Goal: Task Accomplishment & Management: Use online tool/utility

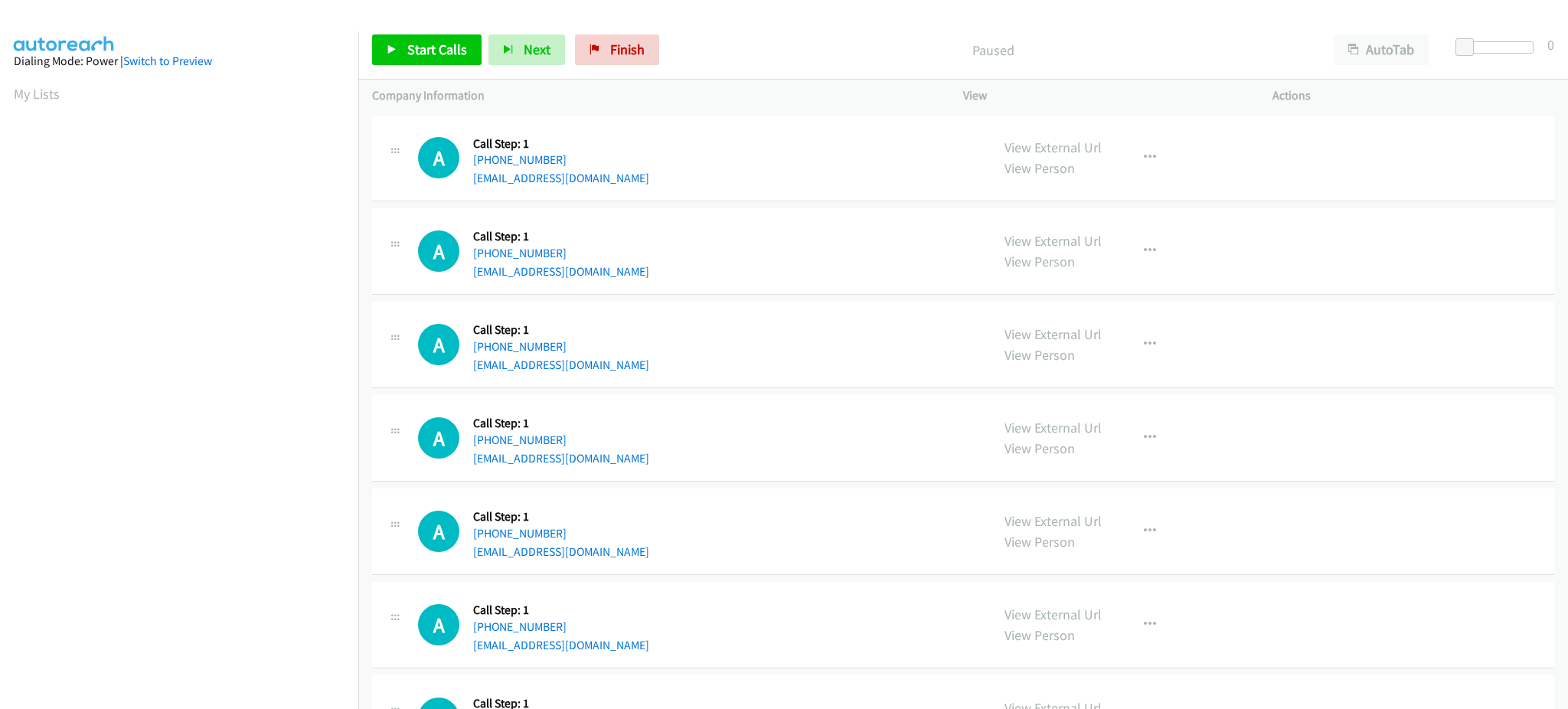
drag, startPoint x: 41, startPoint y: 94, endPoint x: 735, endPoint y: 708, distance: 926.6
click at [41, 94] on link "My Lists" at bounding box center [36, 93] width 46 height 18
click at [383, 49] on link "Start Calls" at bounding box center [426, 49] width 109 height 31
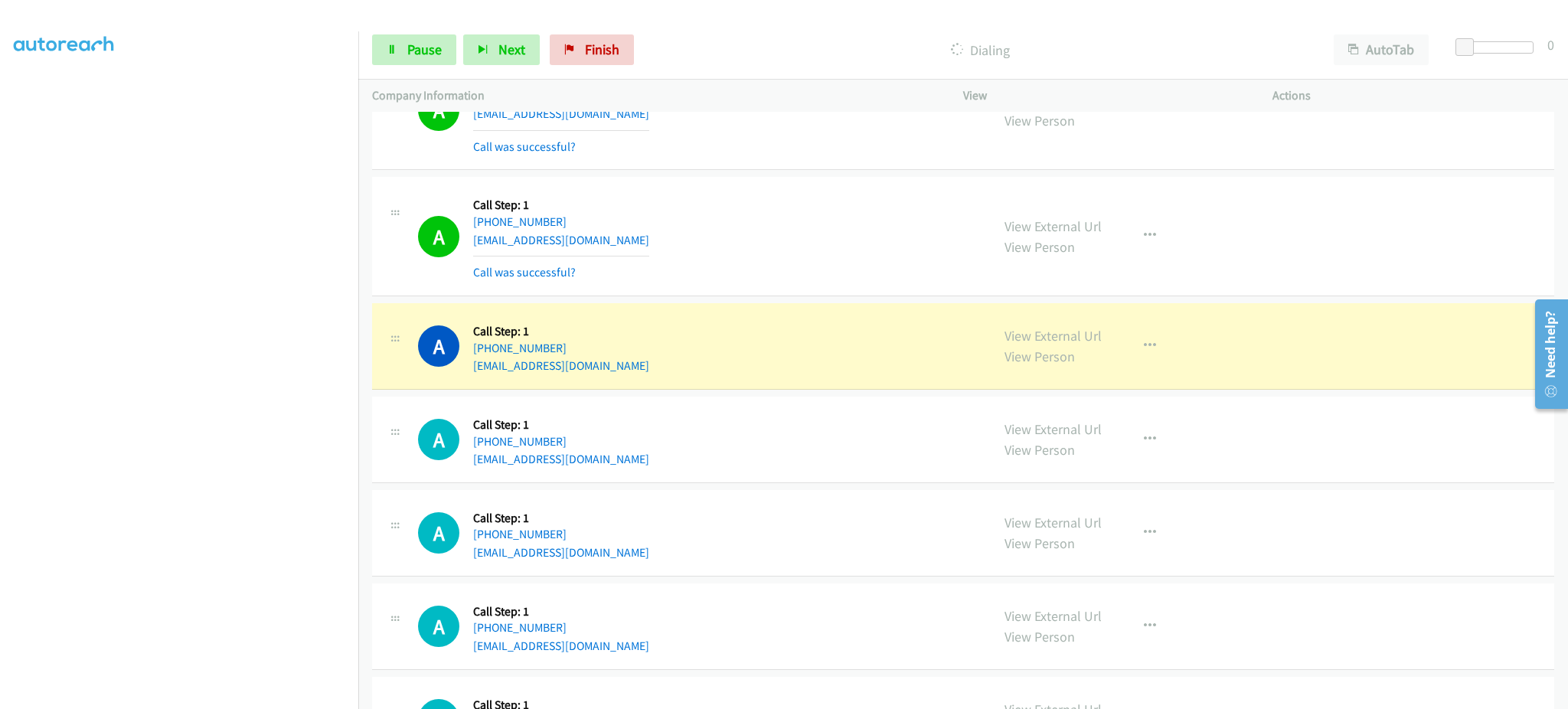
scroll to position [612, 0]
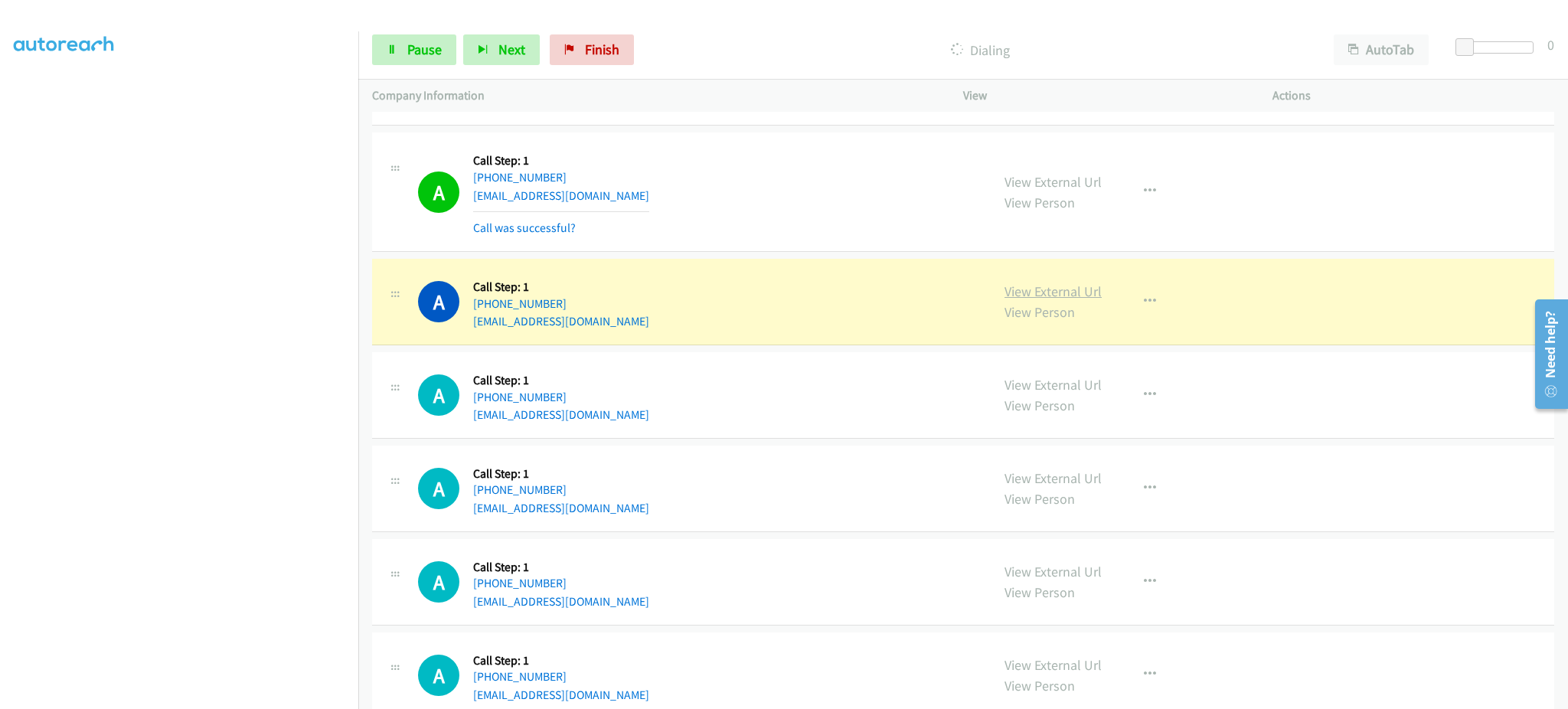
click at [1063, 289] on link "View External Url" at bounding box center [1053, 291] width 97 height 18
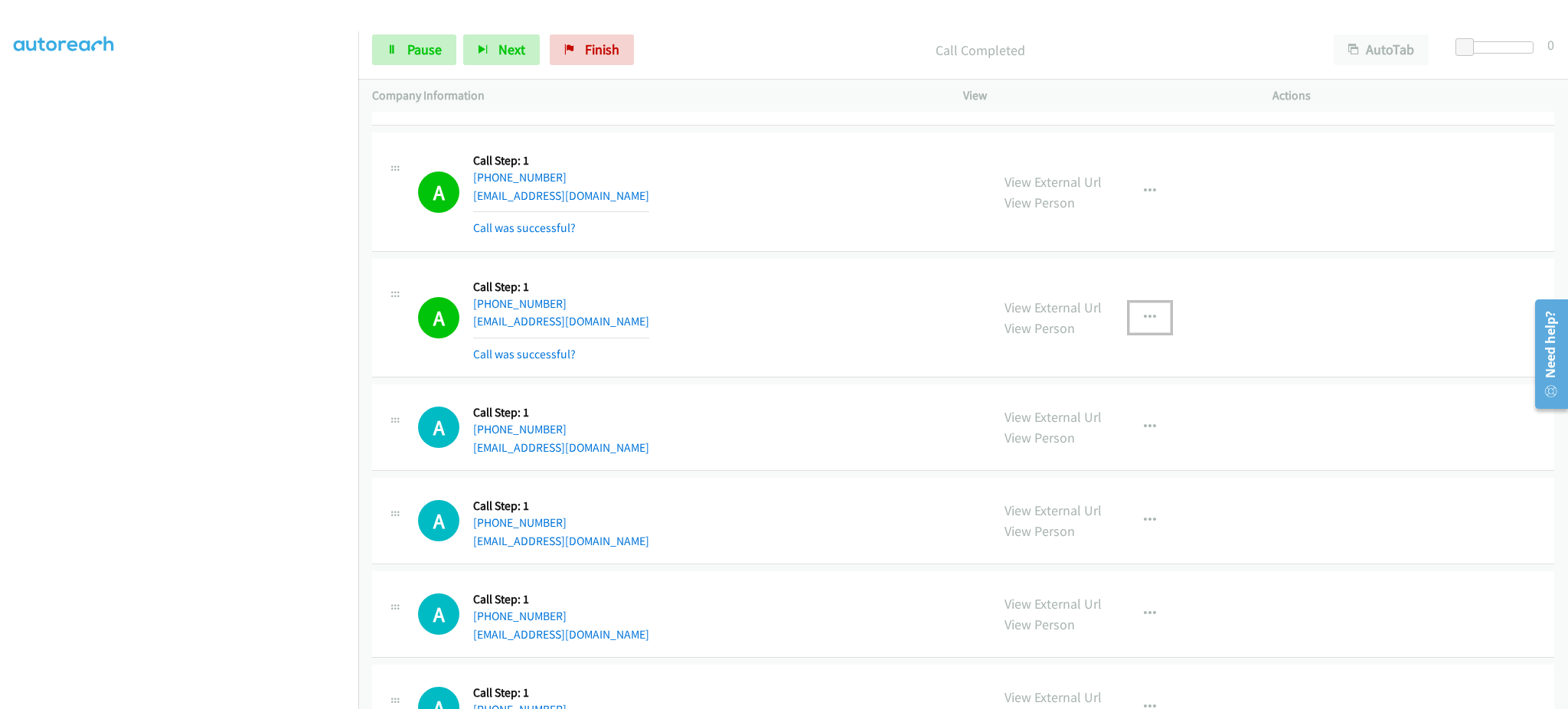
click at [1150, 321] on button "button" at bounding box center [1150, 318] width 41 height 31
drag, startPoint x: 1119, startPoint y: 454, endPoint x: 791, endPoint y: 398, distance: 332.7
click at [1118, 454] on link "Add to do not call list" at bounding box center [1068, 448] width 204 height 31
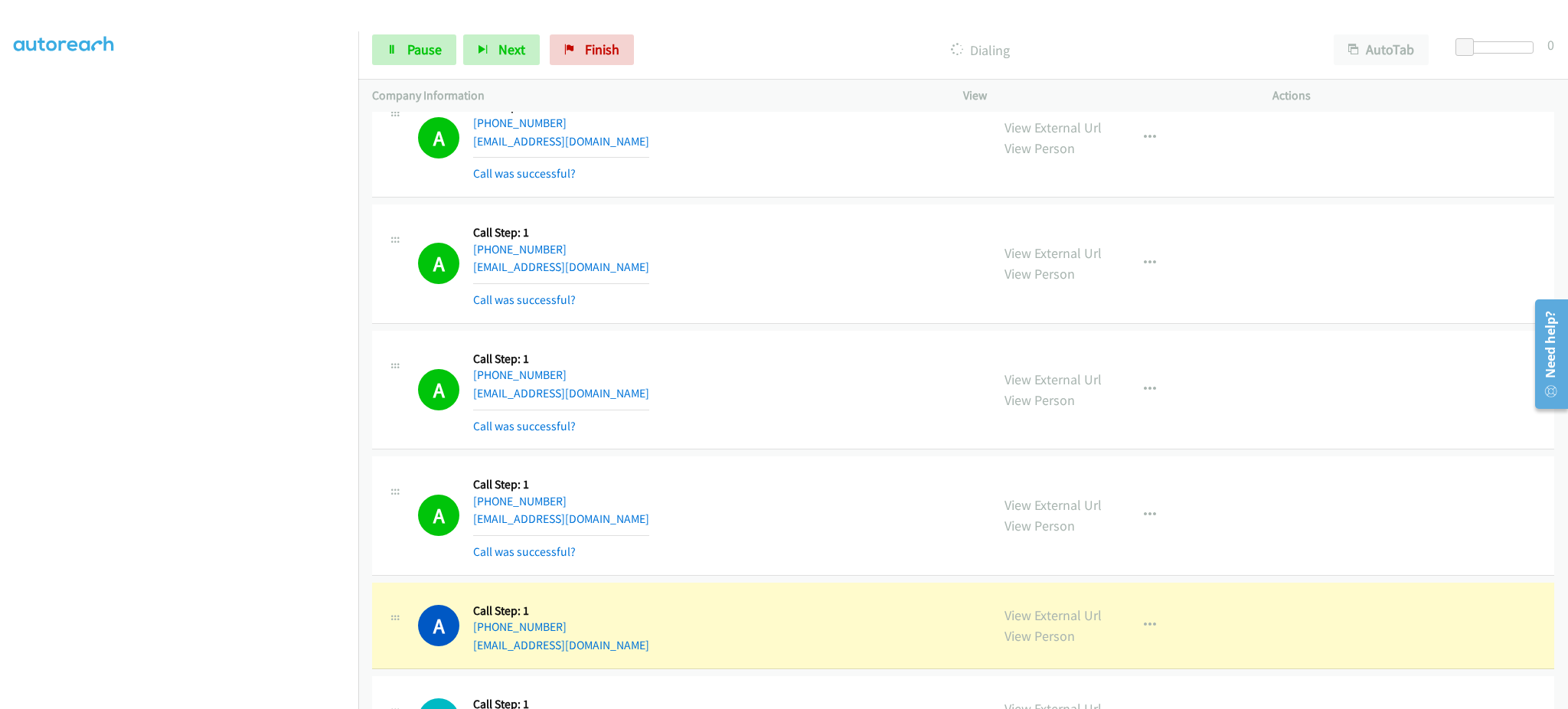
scroll to position [1225, 0]
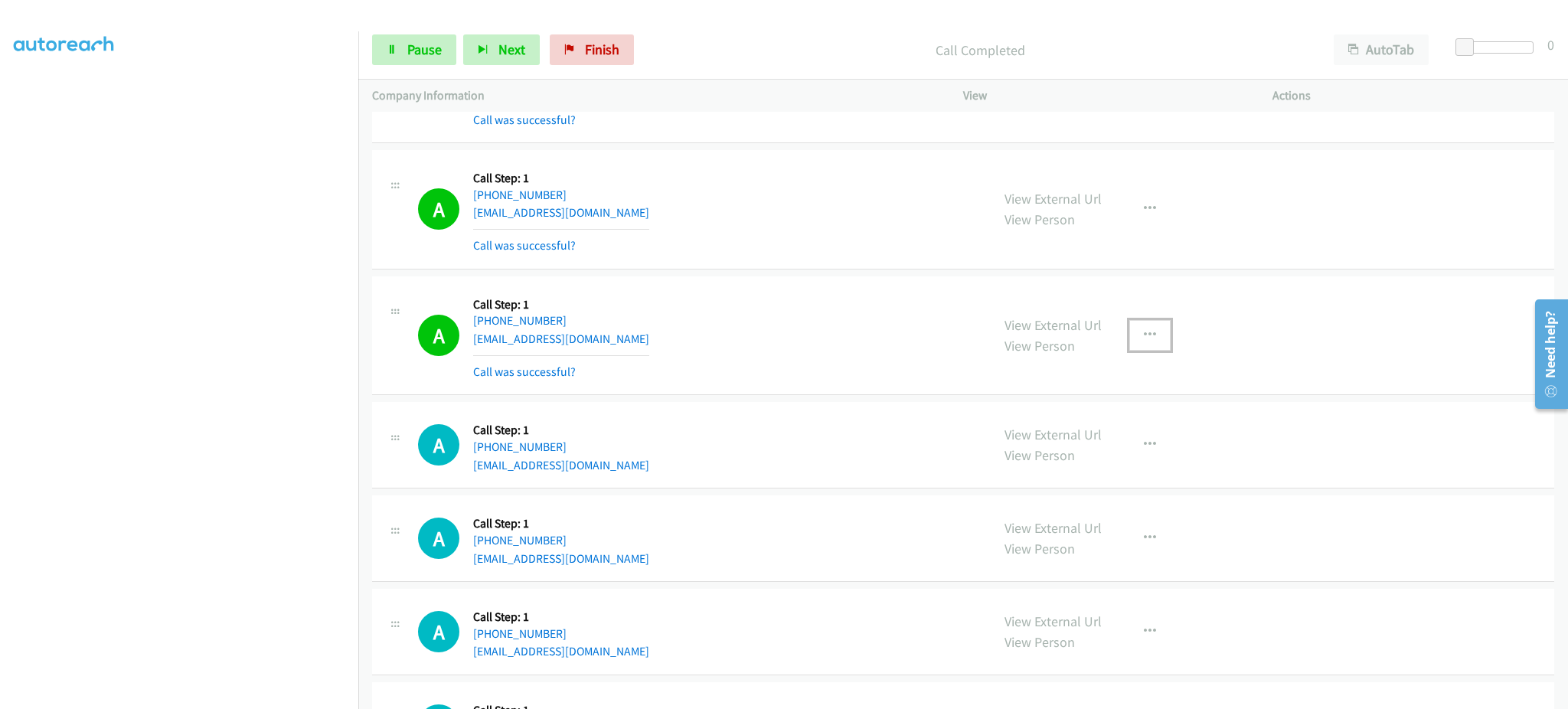
click at [1147, 331] on icon "button" at bounding box center [1149, 334] width 12 height 12
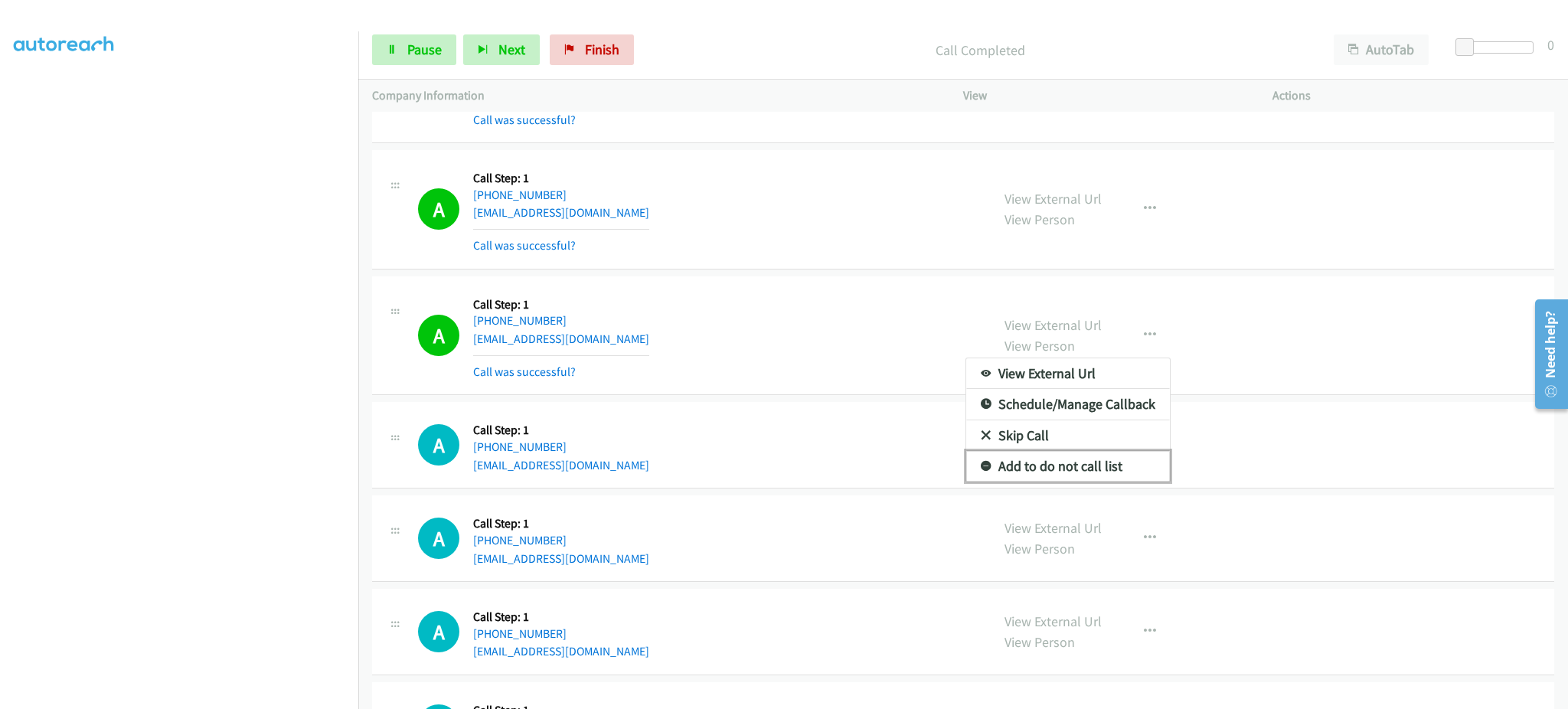
click at [1084, 478] on link "Add to do not call list" at bounding box center [1068, 466] width 204 height 31
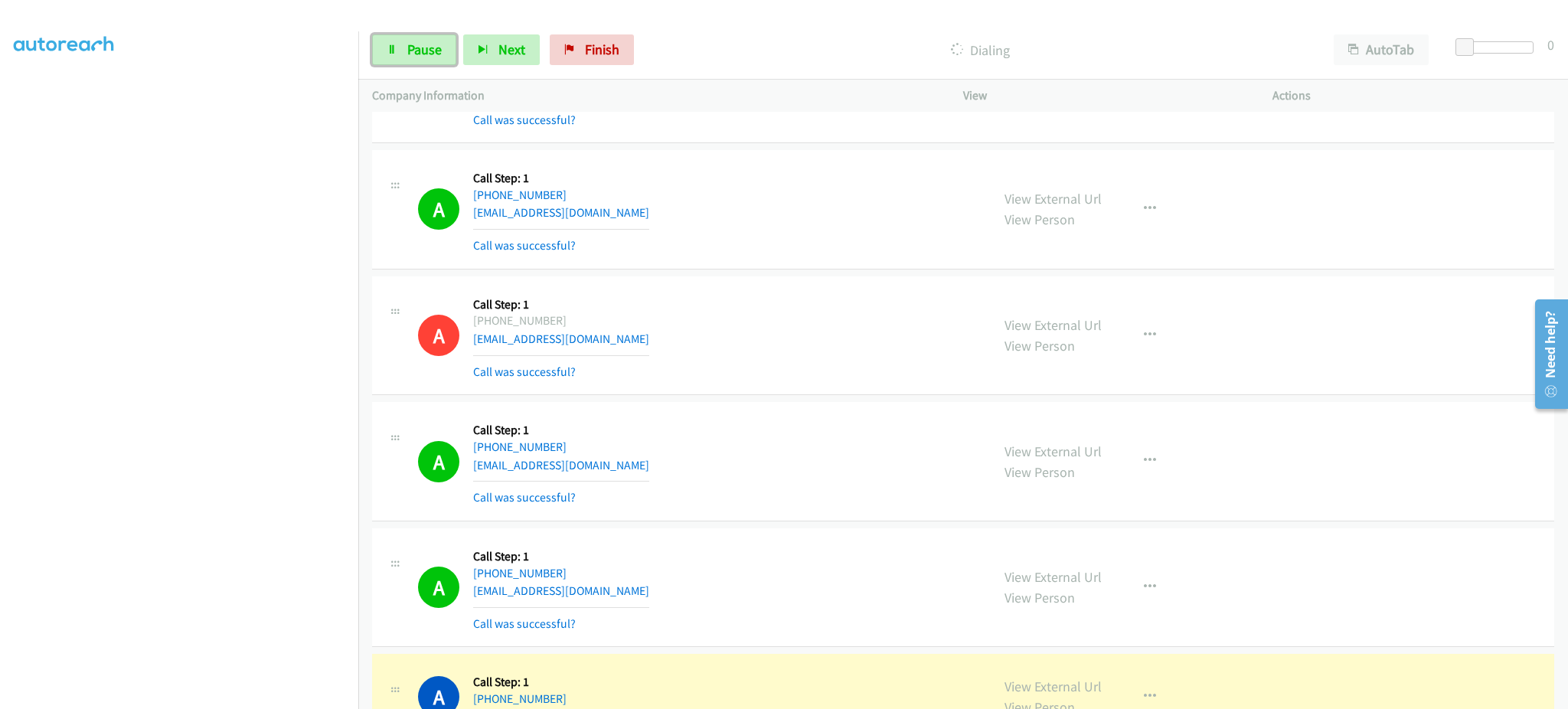
drag, startPoint x: 385, startPoint y: 48, endPoint x: 385, endPoint y: 158, distance: 110.0
click at [385, 48] on link "Pause" at bounding box center [414, 49] width 84 height 31
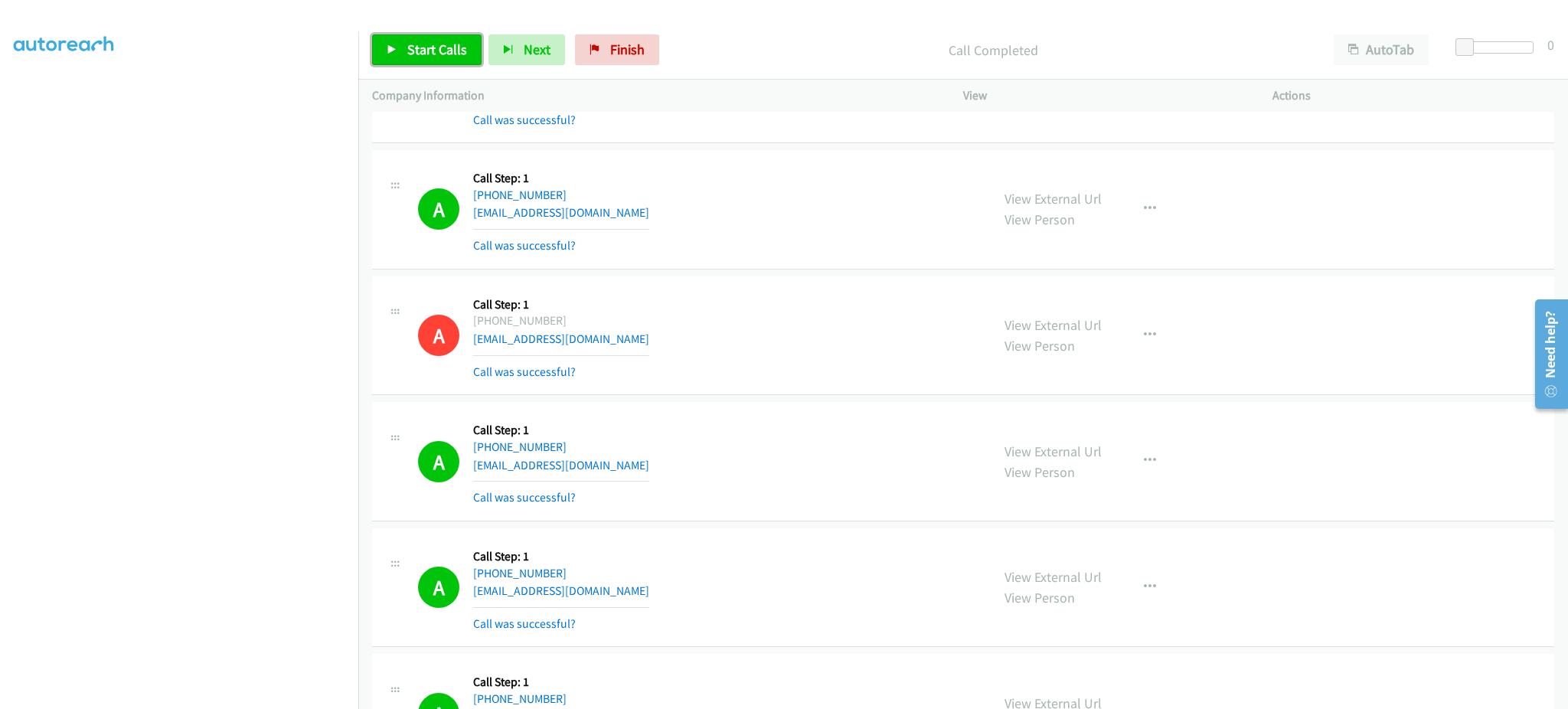
click at [429, 34] on link "Start Calls" at bounding box center [426, 49] width 109 height 31
click at [831, 488] on div "A Callback Scheduled Call Step: 1 America/Chicago +1 334-655-1656 edgarrojas333…" at bounding box center [698, 461] width 559 height 91
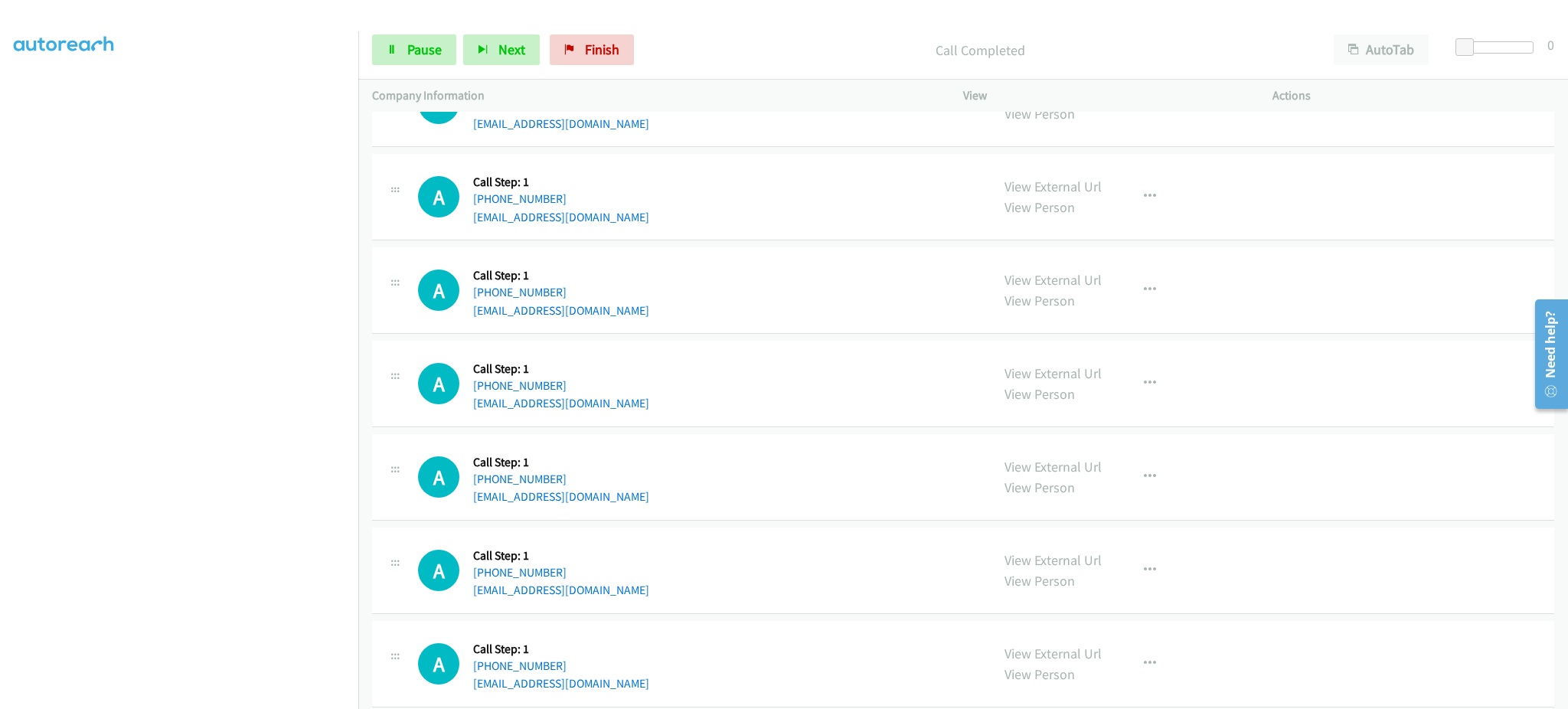
scroll to position [2393, 0]
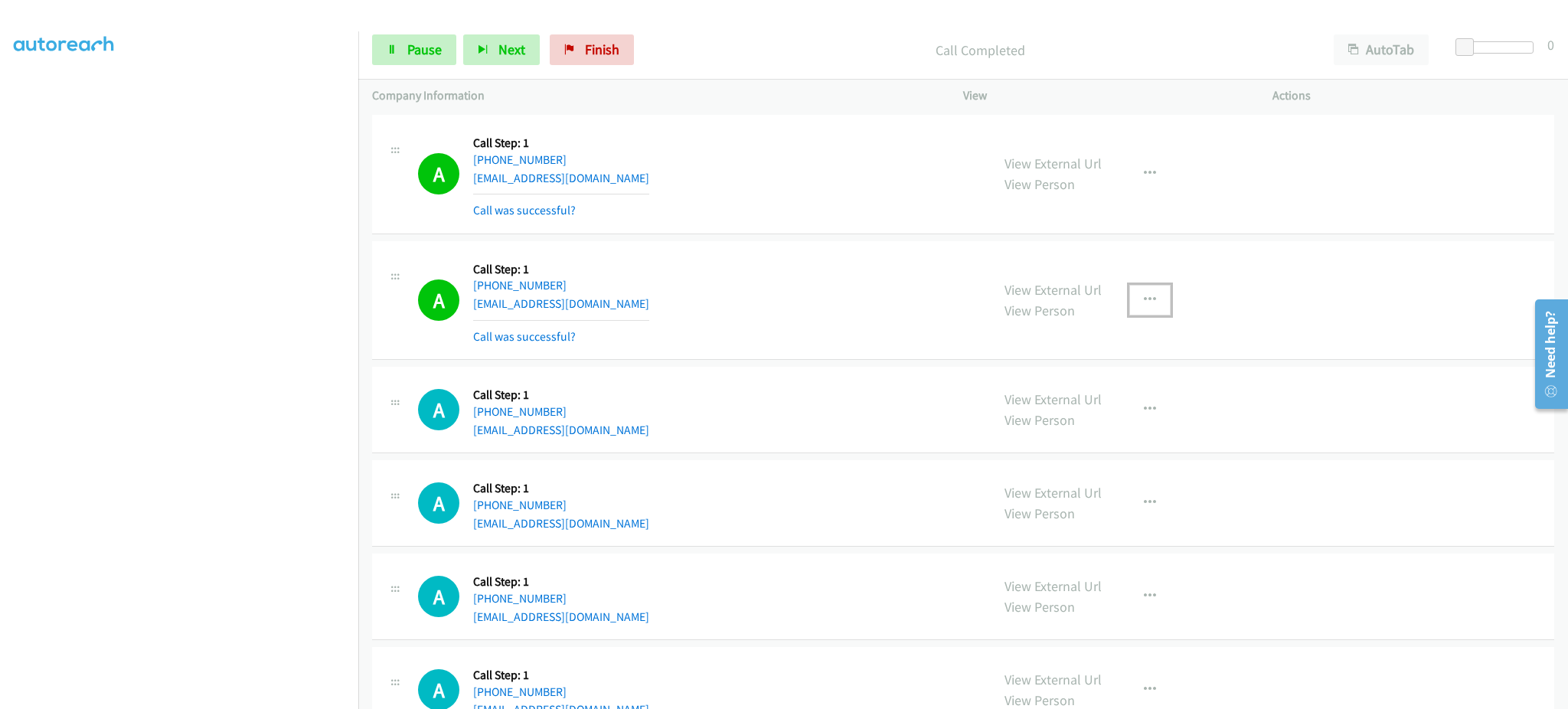
click at [1152, 294] on button "button" at bounding box center [1150, 300] width 41 height 31
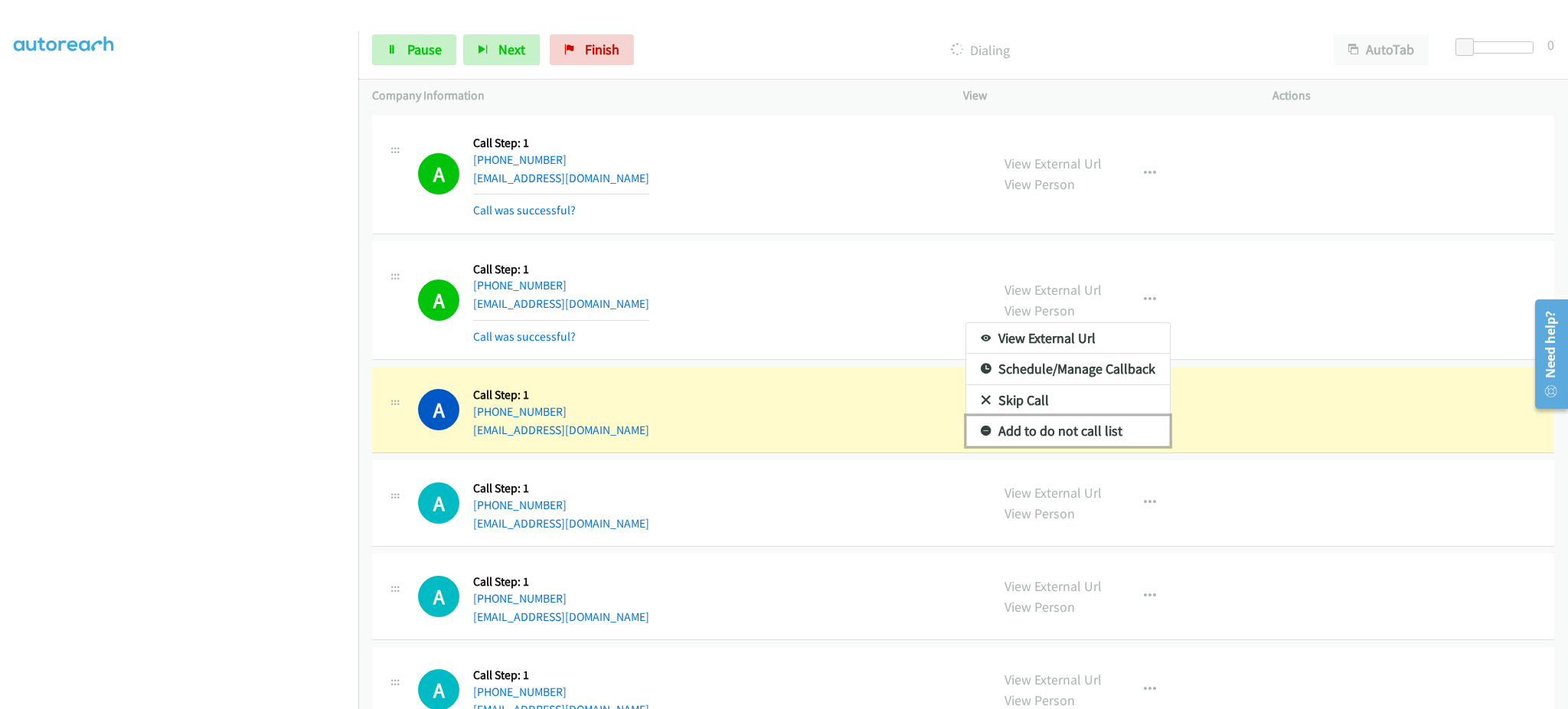
click at [1097, 439] on link "Add to do not call list" at bounding box center [1068, 430] width 204 height 31
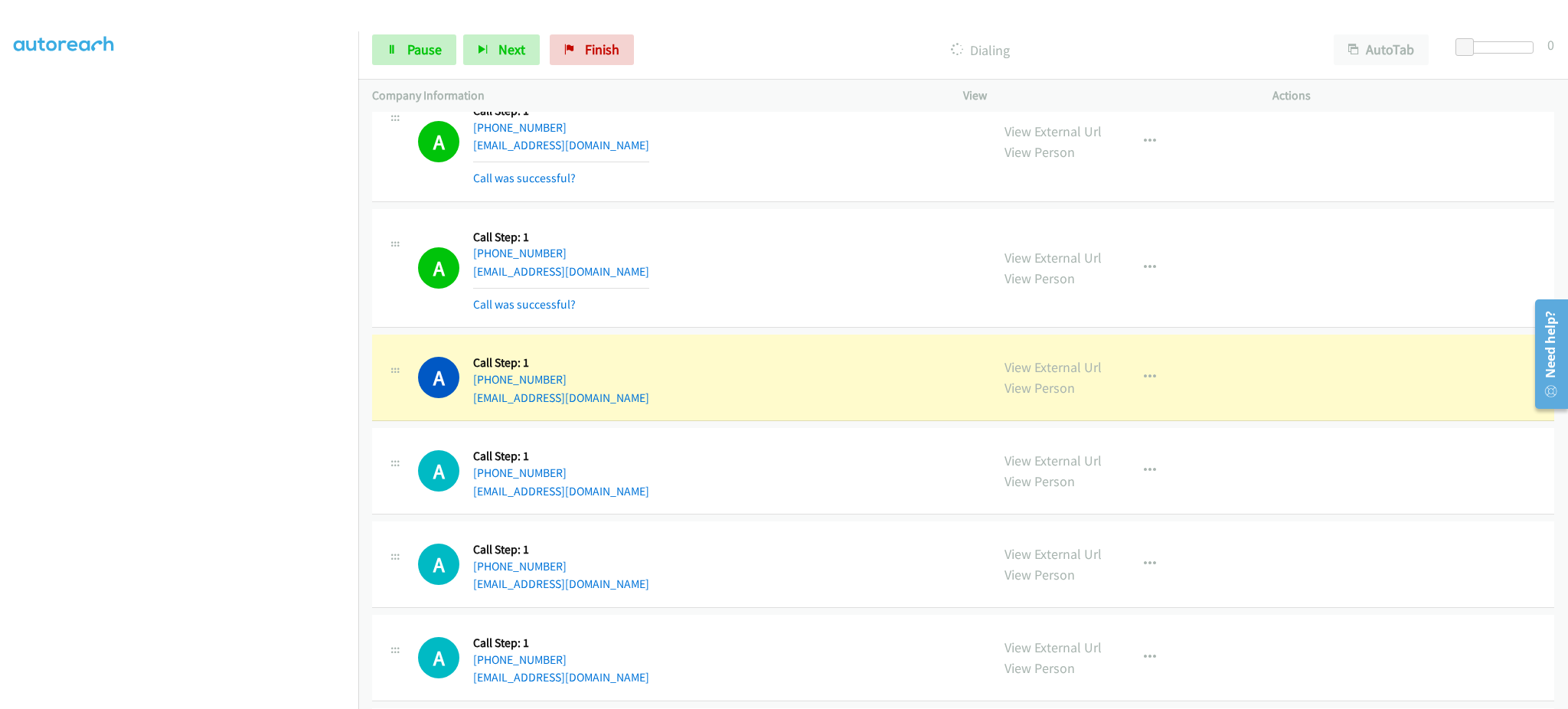
scroll to position [3312, 0]
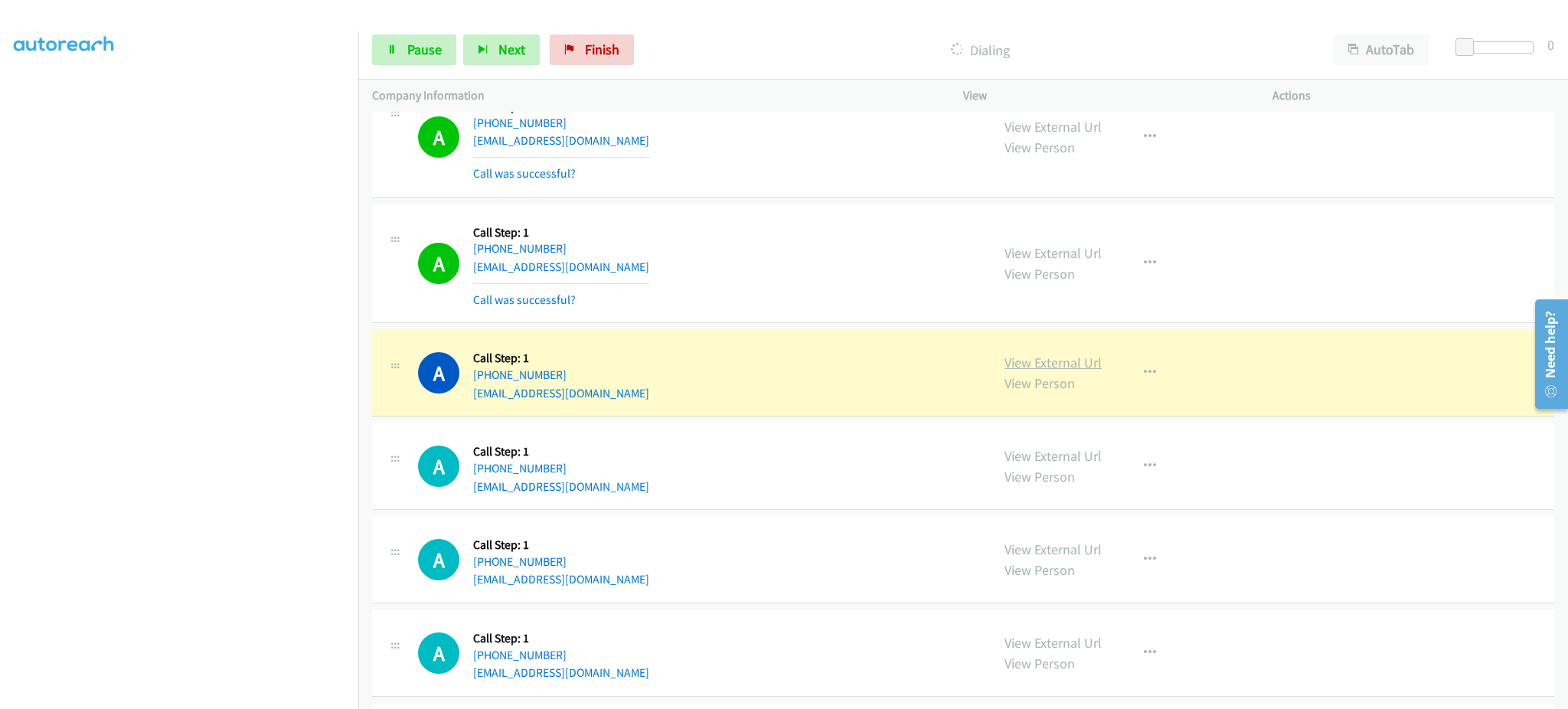
click at [1074, 368] on link "View External Url" at bounding box center [1053, 362] width 97 height 18
click at [433, 58] on span "Pause" at bounding box center [424, 49] width 34 height 18
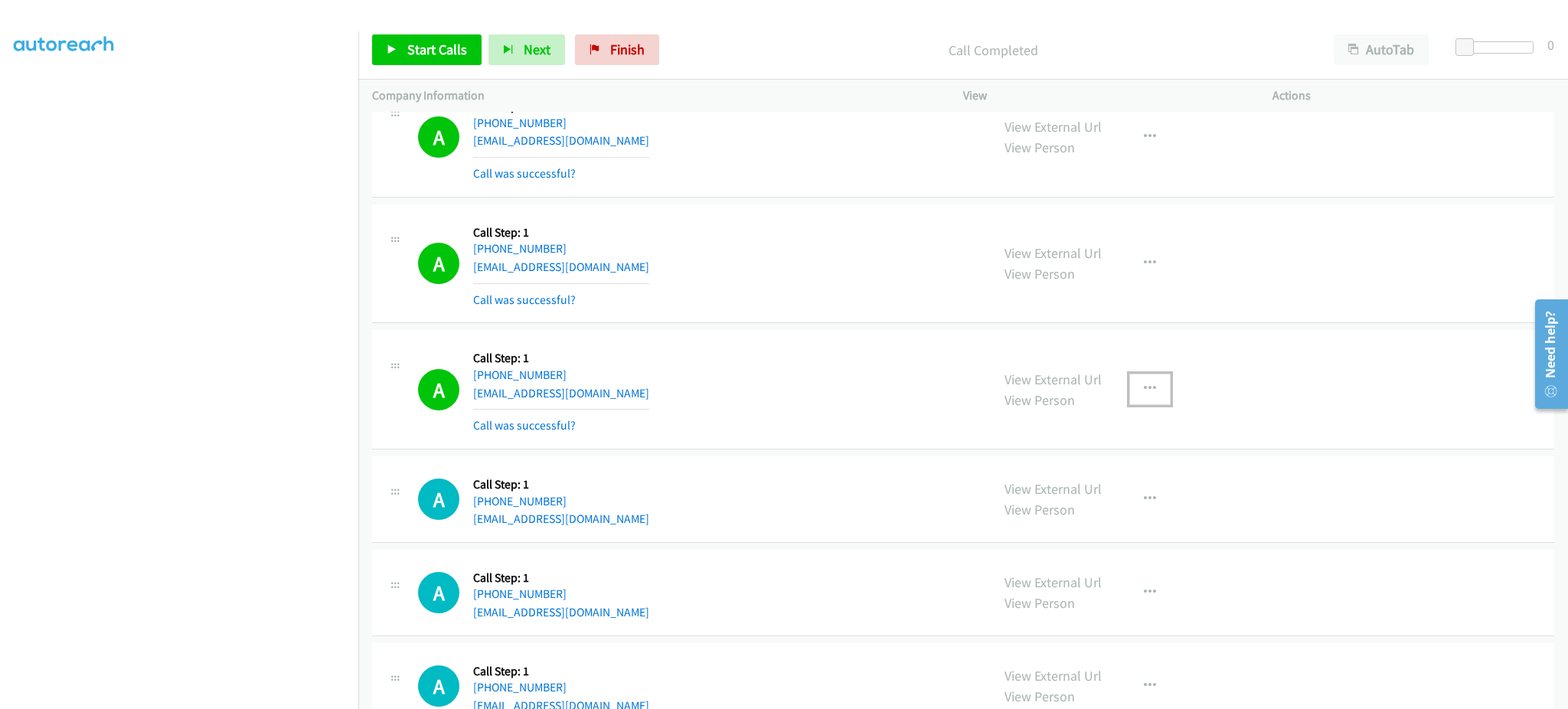
click at [1149, 398] on button "button" at bounding box center [1150, 389] width 41 height 31
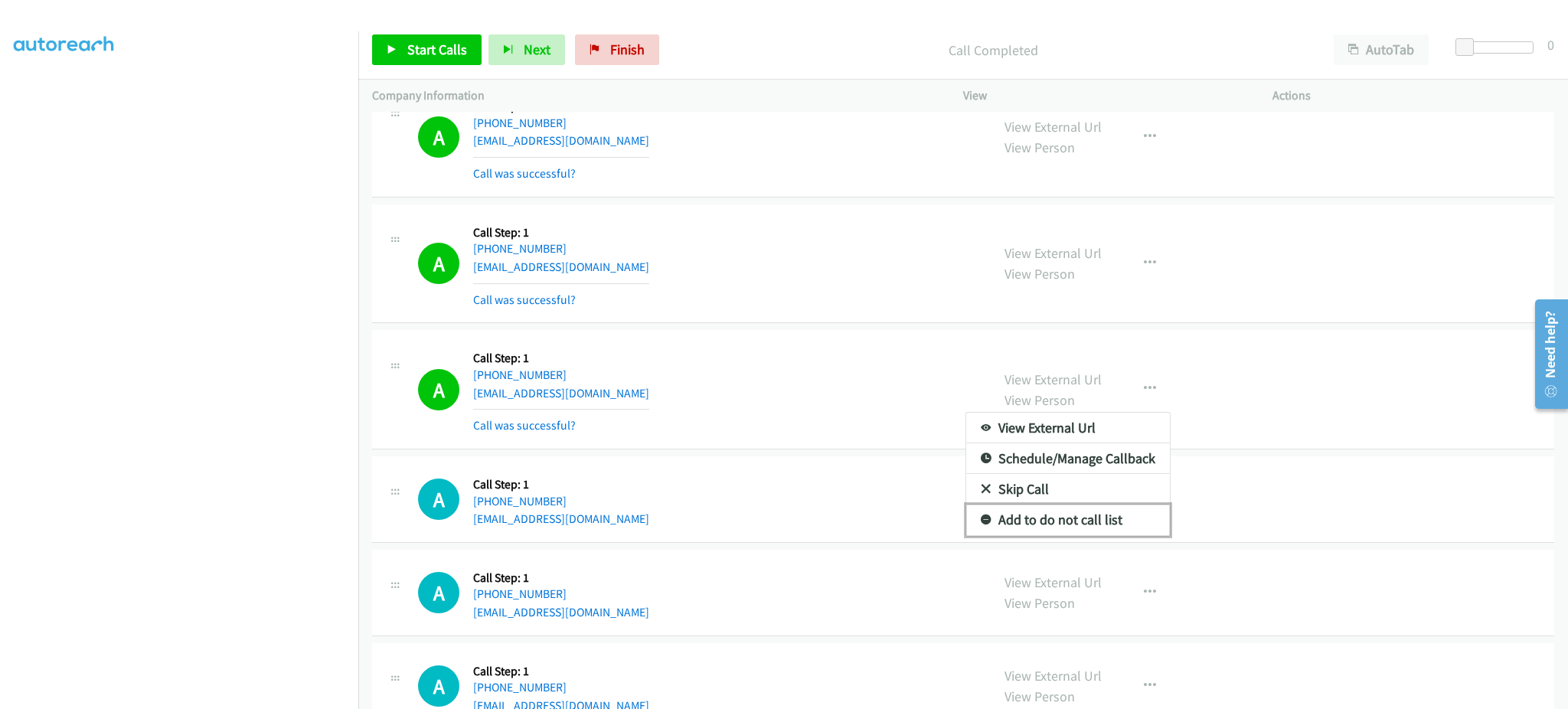
click at [1087, 517] on link "Add to do not call list" at bounding box center [1068, 519] width 204 height 31
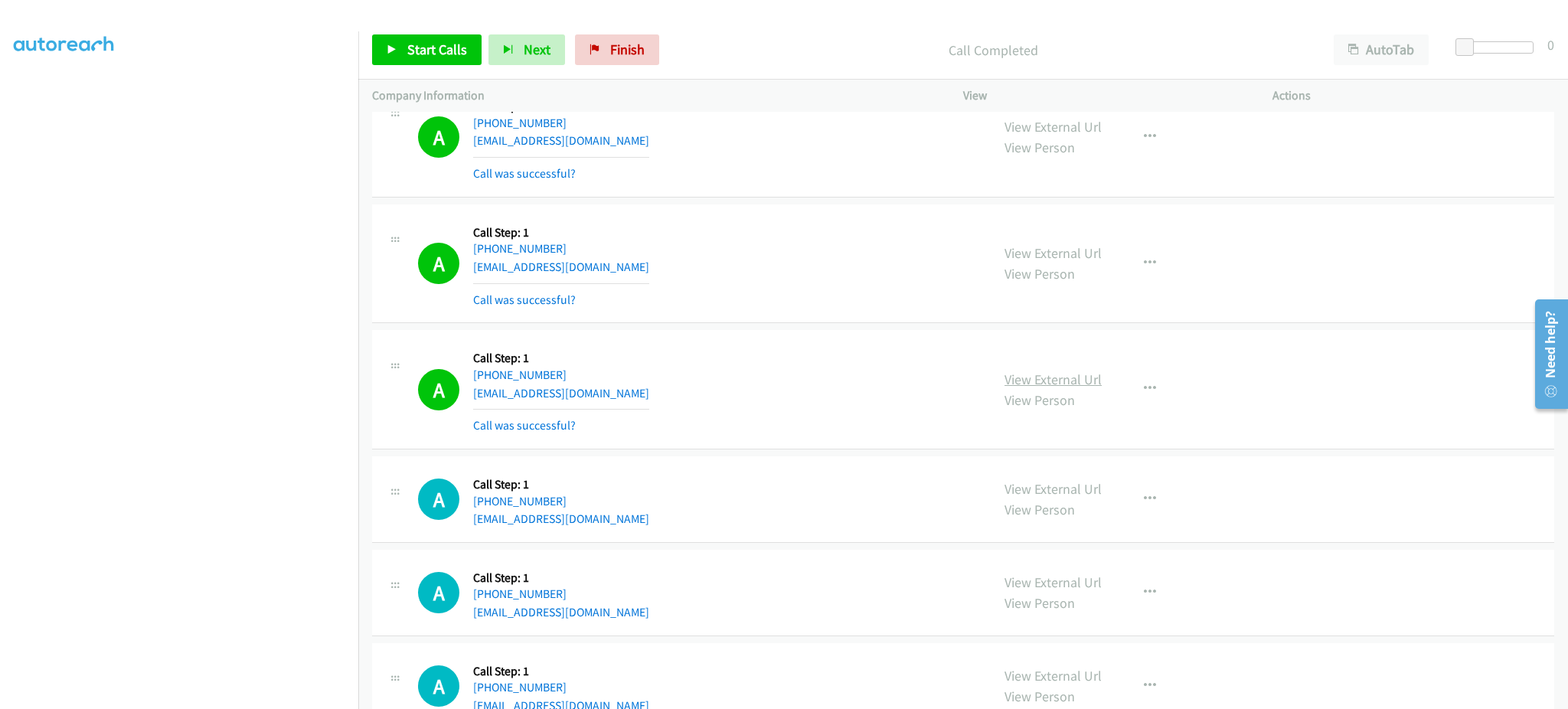
click at [1049, 386] on link "View External Url" at bounding box center [1053, 379] width 97 height 18
click at [410, 47] on span "Start Calls" at bounding box center [437, 49] width 60 height 18
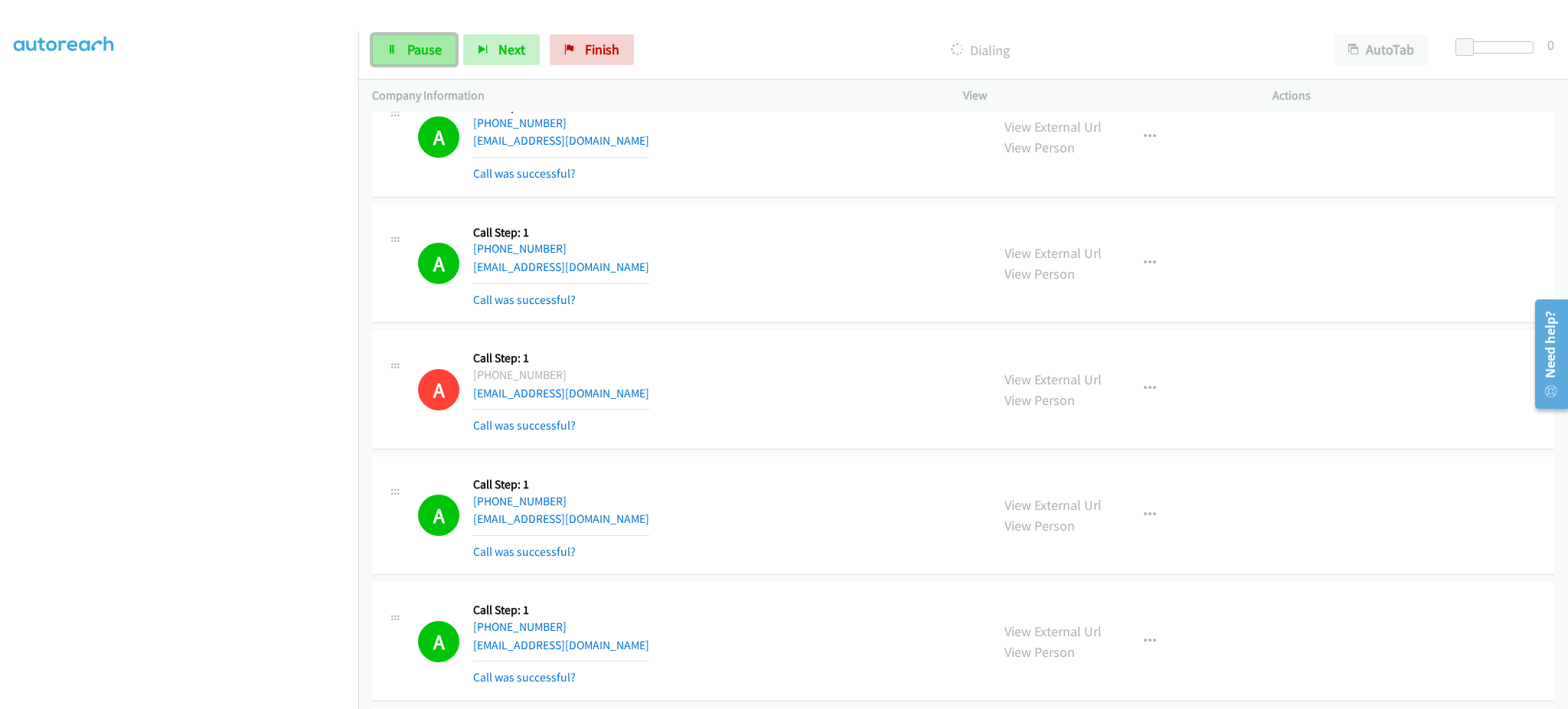
click at [421, 43] on span "Pause" at bounding box center [424, 49] width 34 height 18
click at [453, 53] on span "Start Calls" at bounding box center [437, 49] width 60 height 18
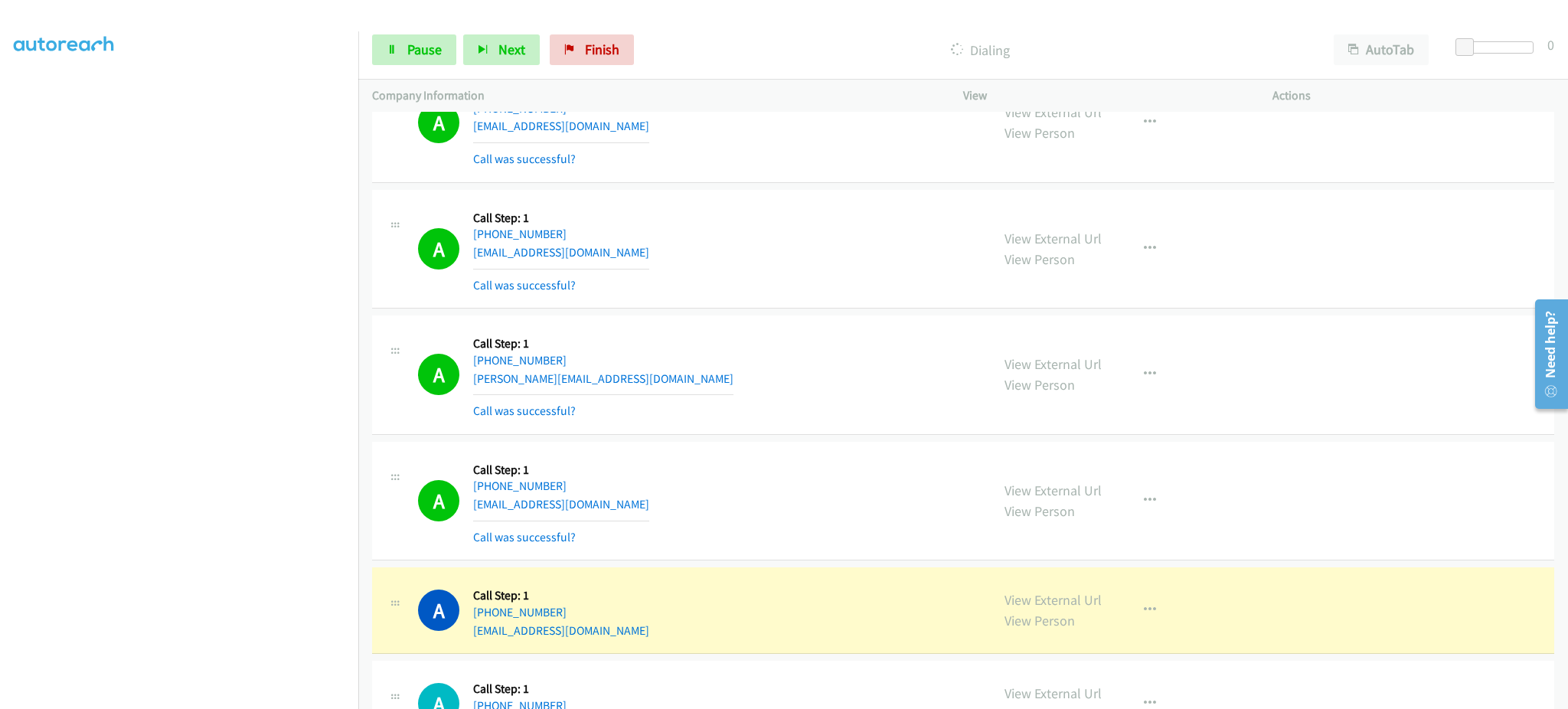
scroll to position [4537, 0]
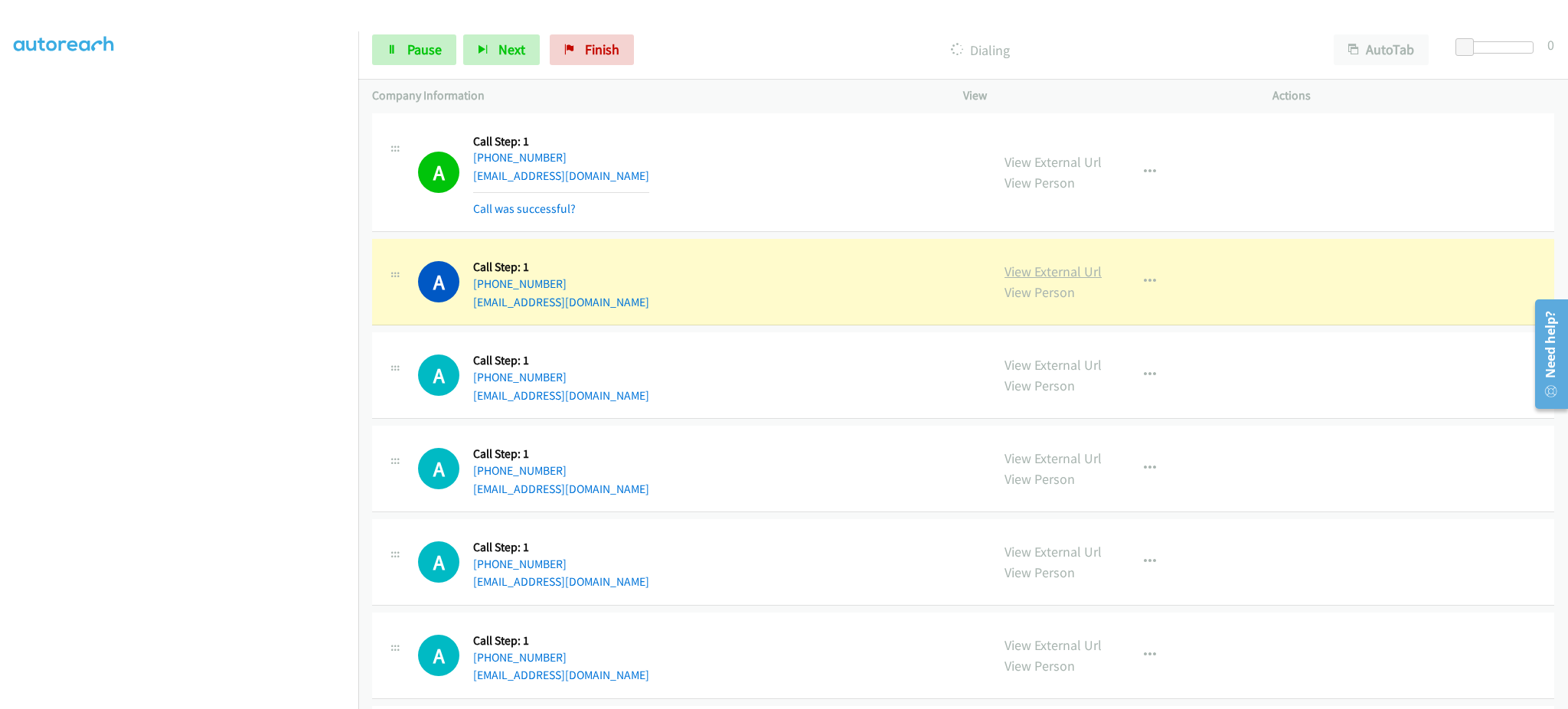
click at [1063, 266] on link "View External Url" at bounding box center [1053, 271] width 97 height 18
click at [417, 61] on link "Pause" at bounding box center [414, 49] width 84 height 31
click at [1117, 298] on div "View External Url View Person View External Url Email Schedule/Manage Callback …" at bounding box center [1152, 281] width 323 height 58
click at [1145, 288] on icon "button" at bounding box center [1149, 281] width 12 height 12
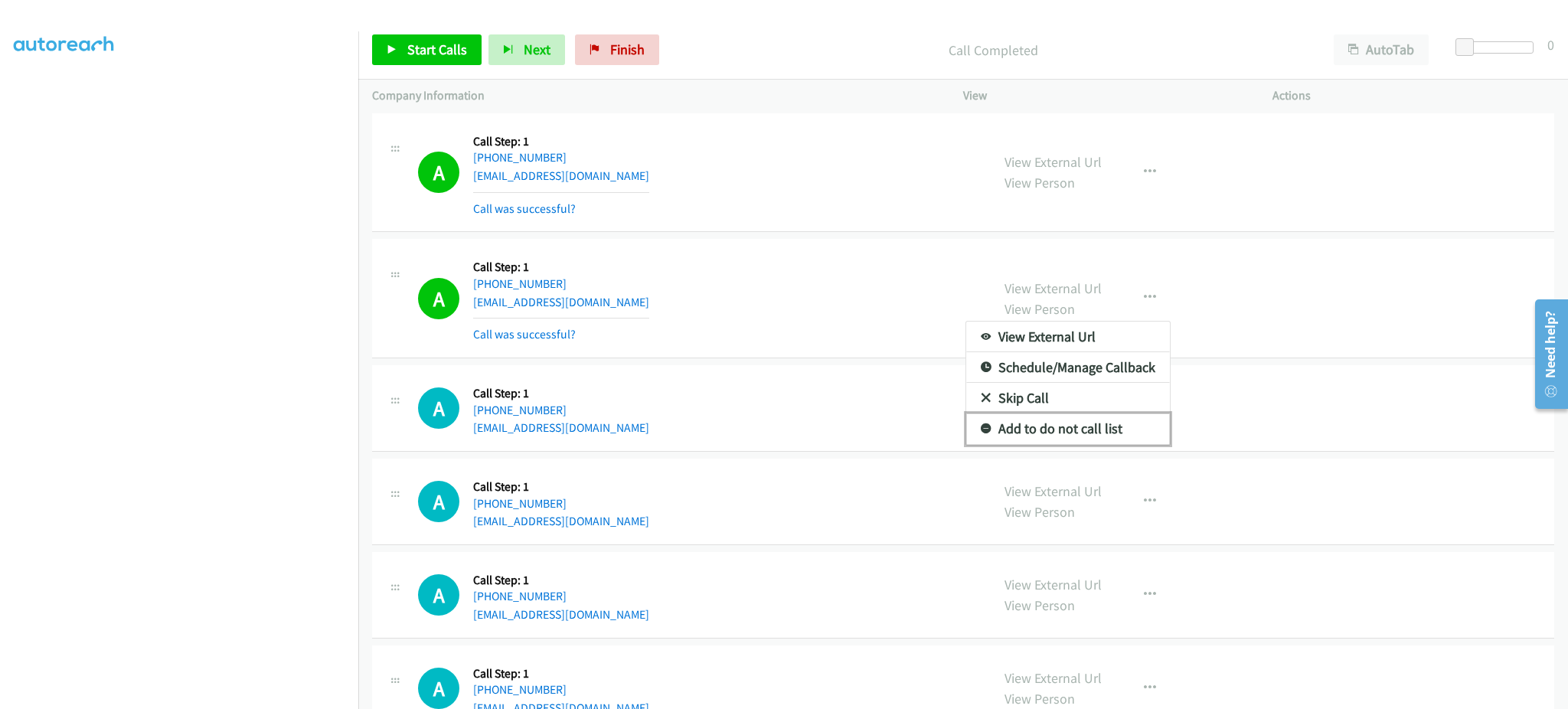
drag, startPoint x: 1063, startPoint y: 436, endPoint x: 929, endPoint y: 689, distance: 286.3
click at [1063, 435] on link "Add to do not call list" at bounding box center [1068, 429] width 204 height 31
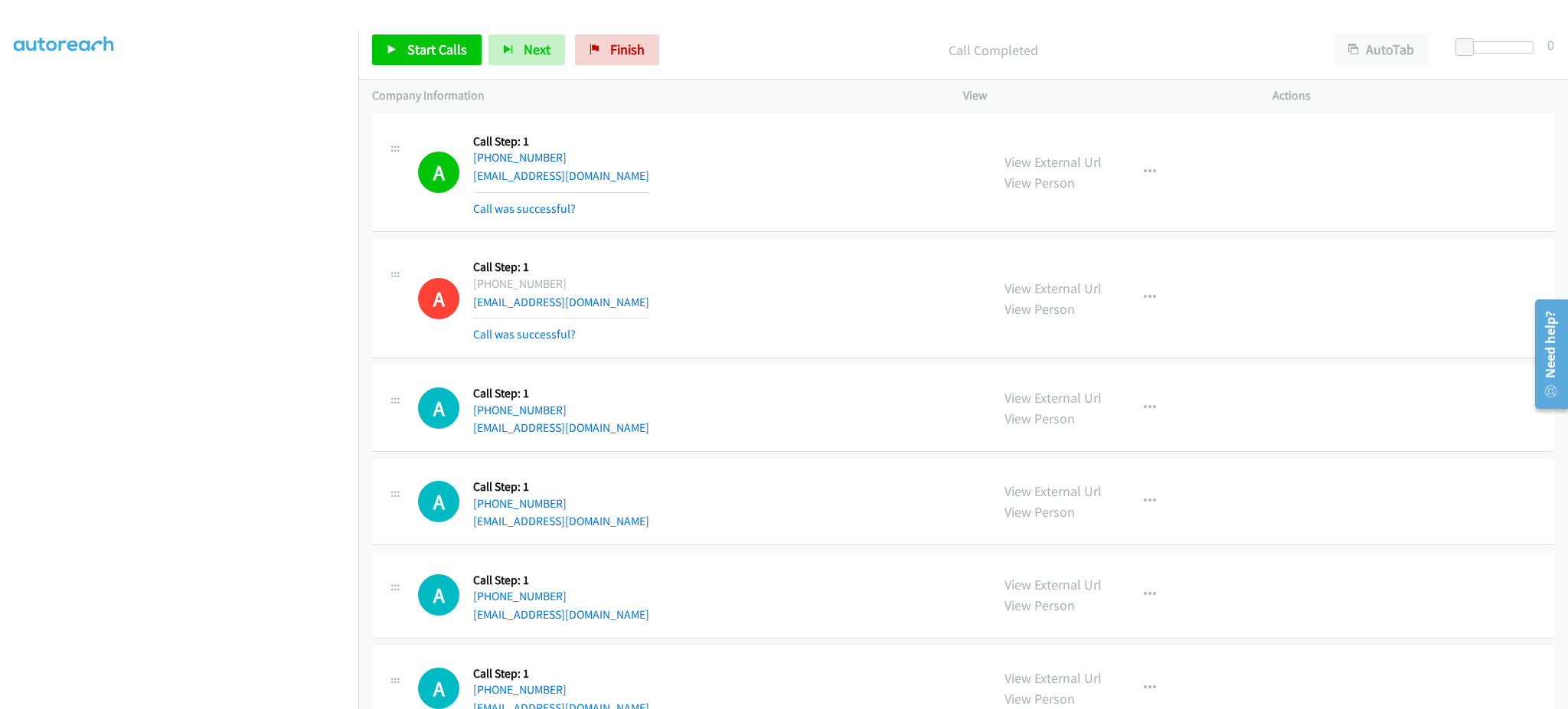
click at [423, 33] on div "Start Calls Pause Next Finish Call Completed AutoTab AutoTab 0" at bounding box center [963, 49] width 1209 height 59
click at [423, 49] on span "Start Calls" at bounding box center [437, 49] width 60 height 18
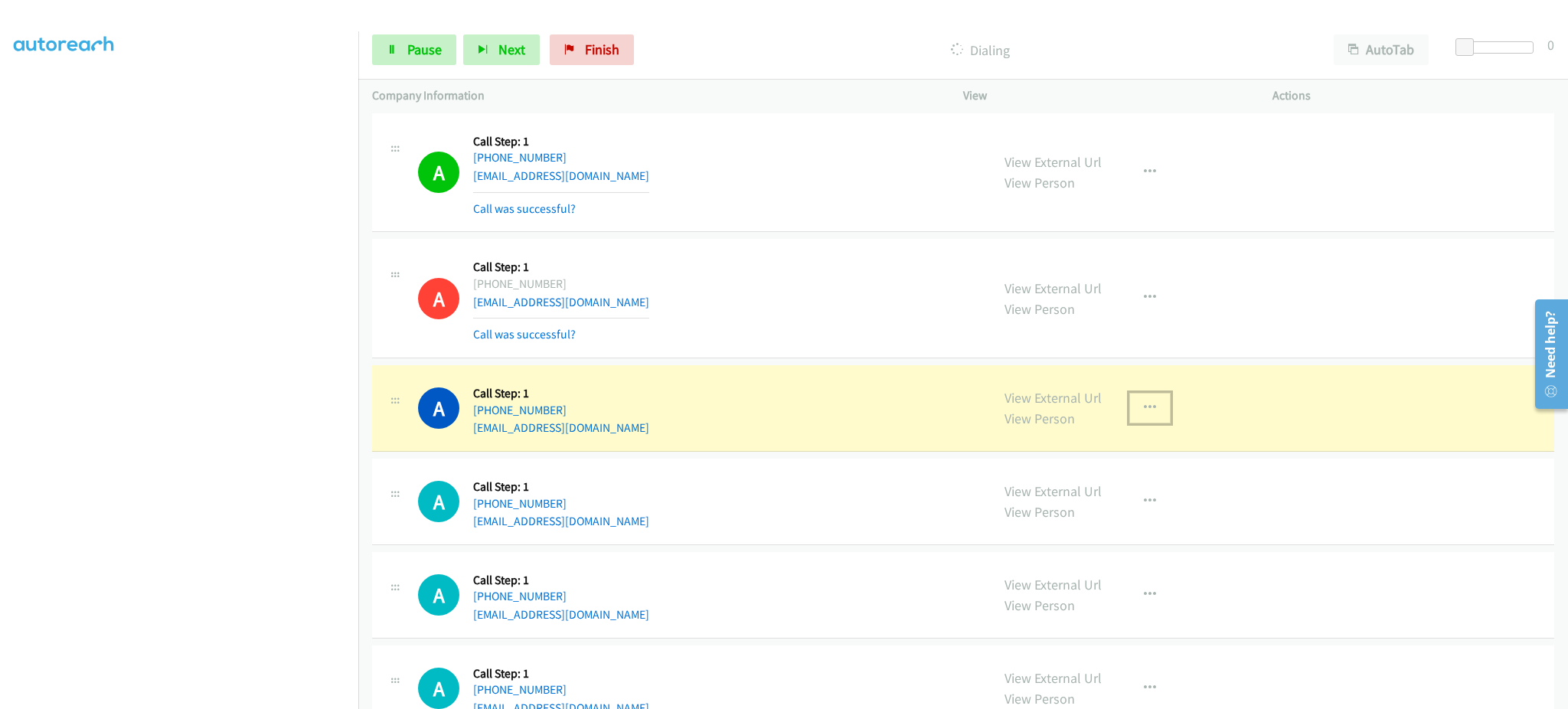
click at [1139, 416] on button "button" at bounding box center [1150, 407] width 41 height 31
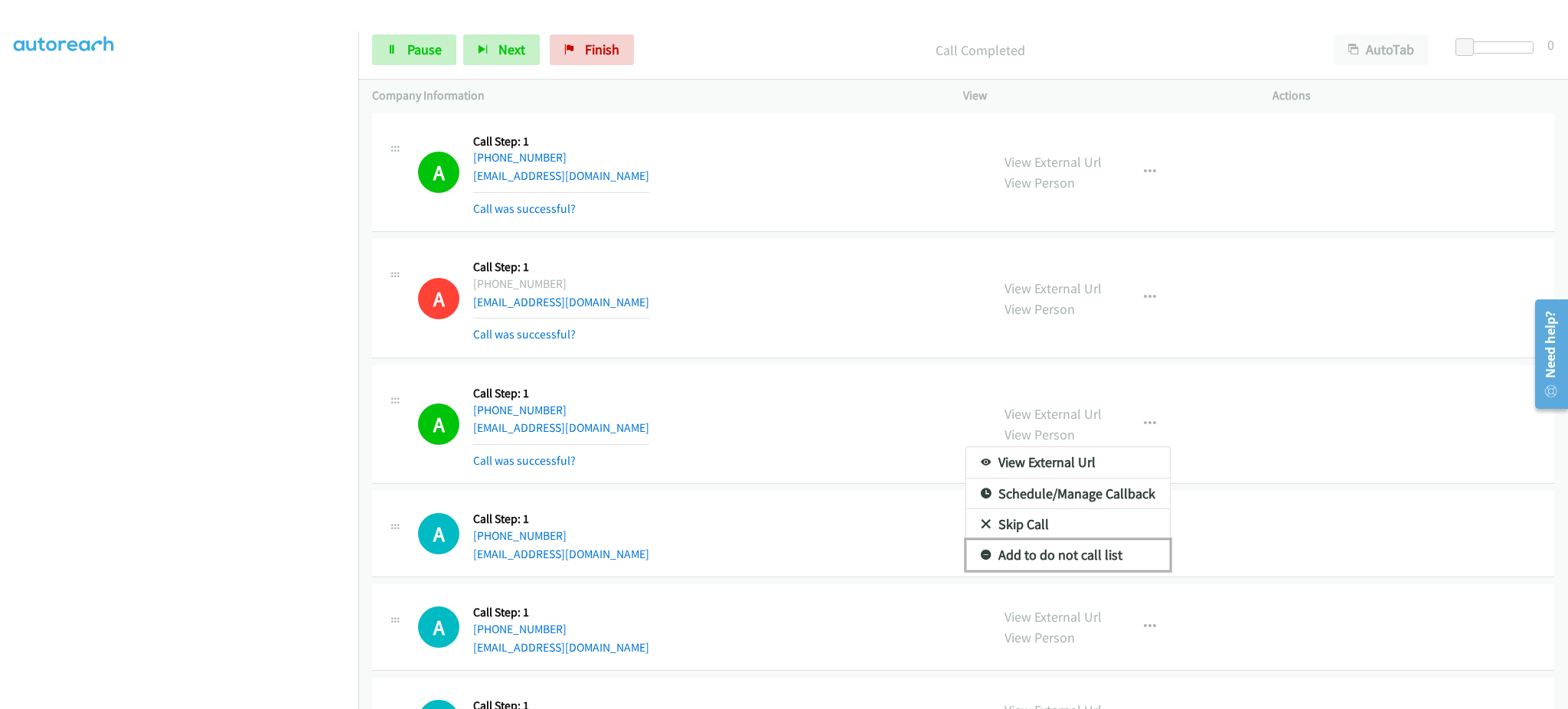
click at [1098, 560] on link "Add to do not call list" at bounding box center [1068, 554] width 204 height 31
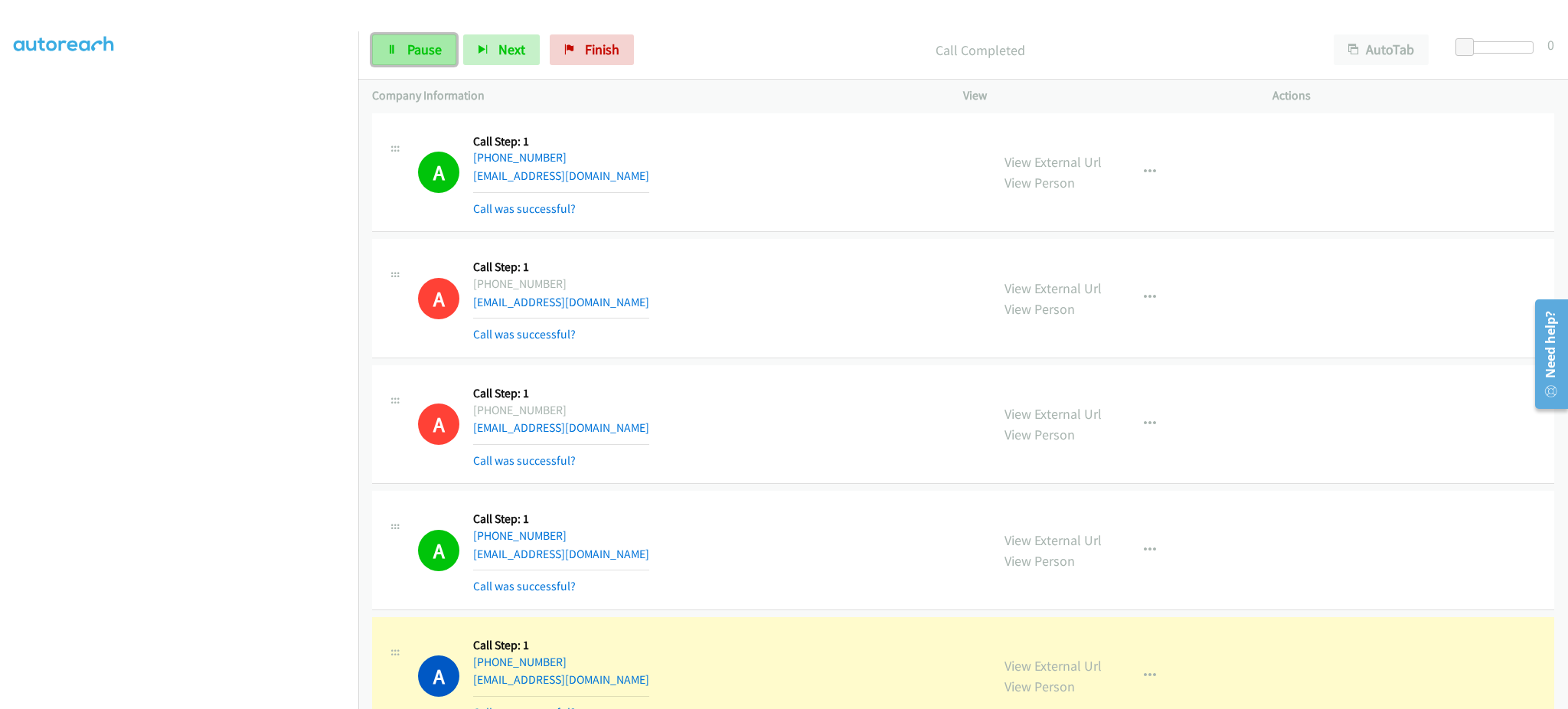
click at [424, 50] on span "Pause" at bounding box center [424, 49] width 34 height 18
click at [434, 46] on span "Start Calls" at bounding box center [437, 49] width 60 height 18
click at [429, 56] on span "Pause" at bounding box center [424, 49] width 34 height 18
click at [429, 48] on span "Start Calls" at bounding box center [437, 49] width 60 height 18
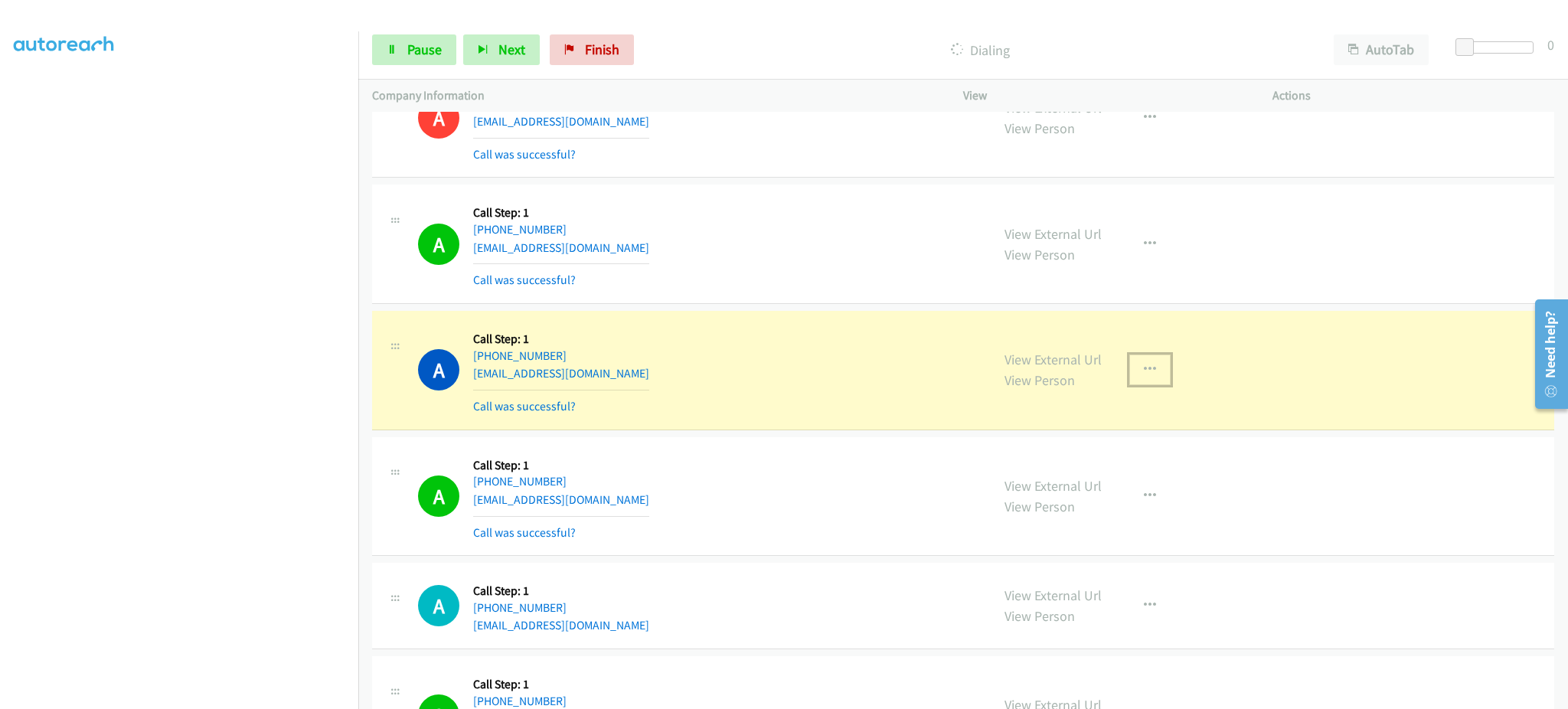
click at [1129, 362] on button "button" at bounding box center [1150, 369] width 41 height 31
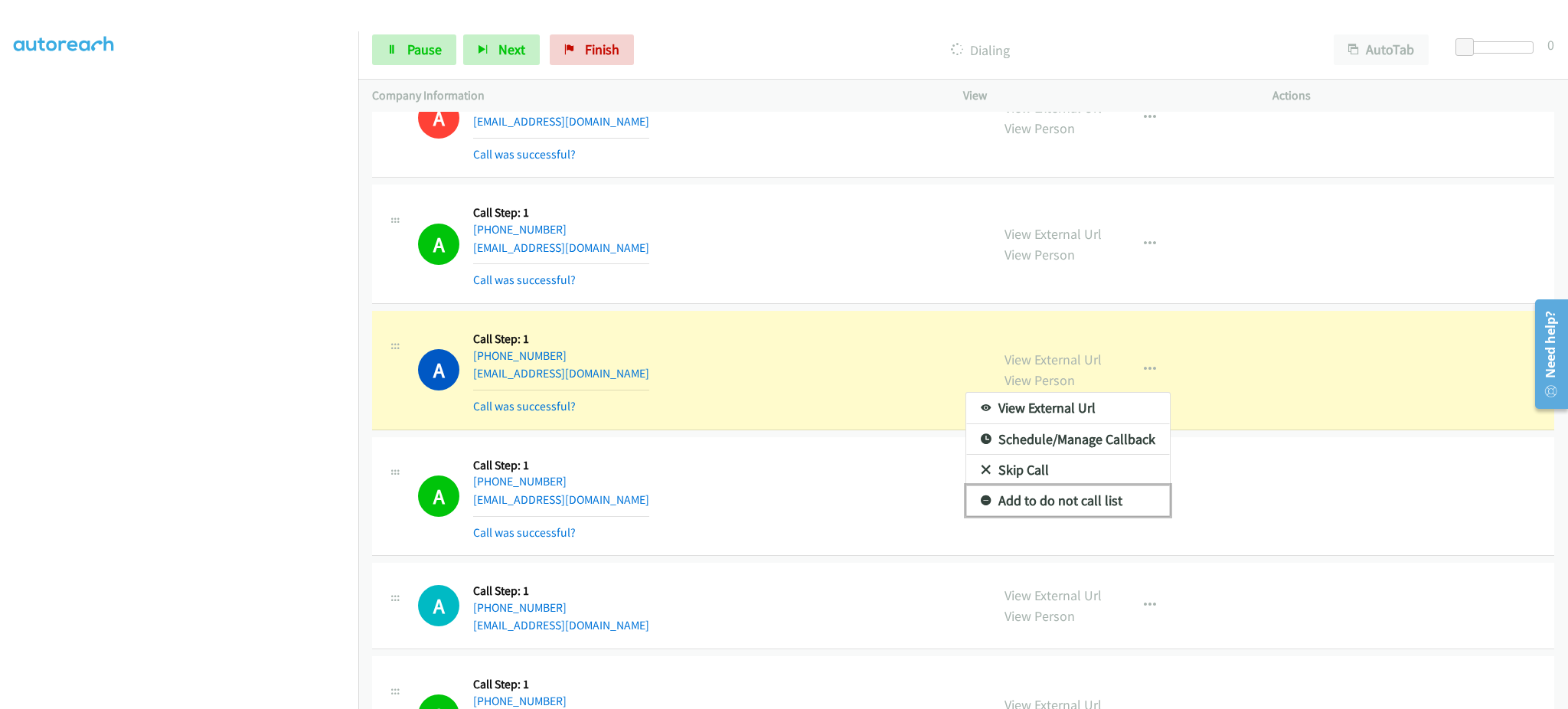
drag, startPoint x: 1063, startPoint y: 505, endPoint x: 894, endPoint y: 491, distance: 169.6
click at [1063, 505] on link "Add to do not call list" at bounding box center [1068, 500] width 204 height 31
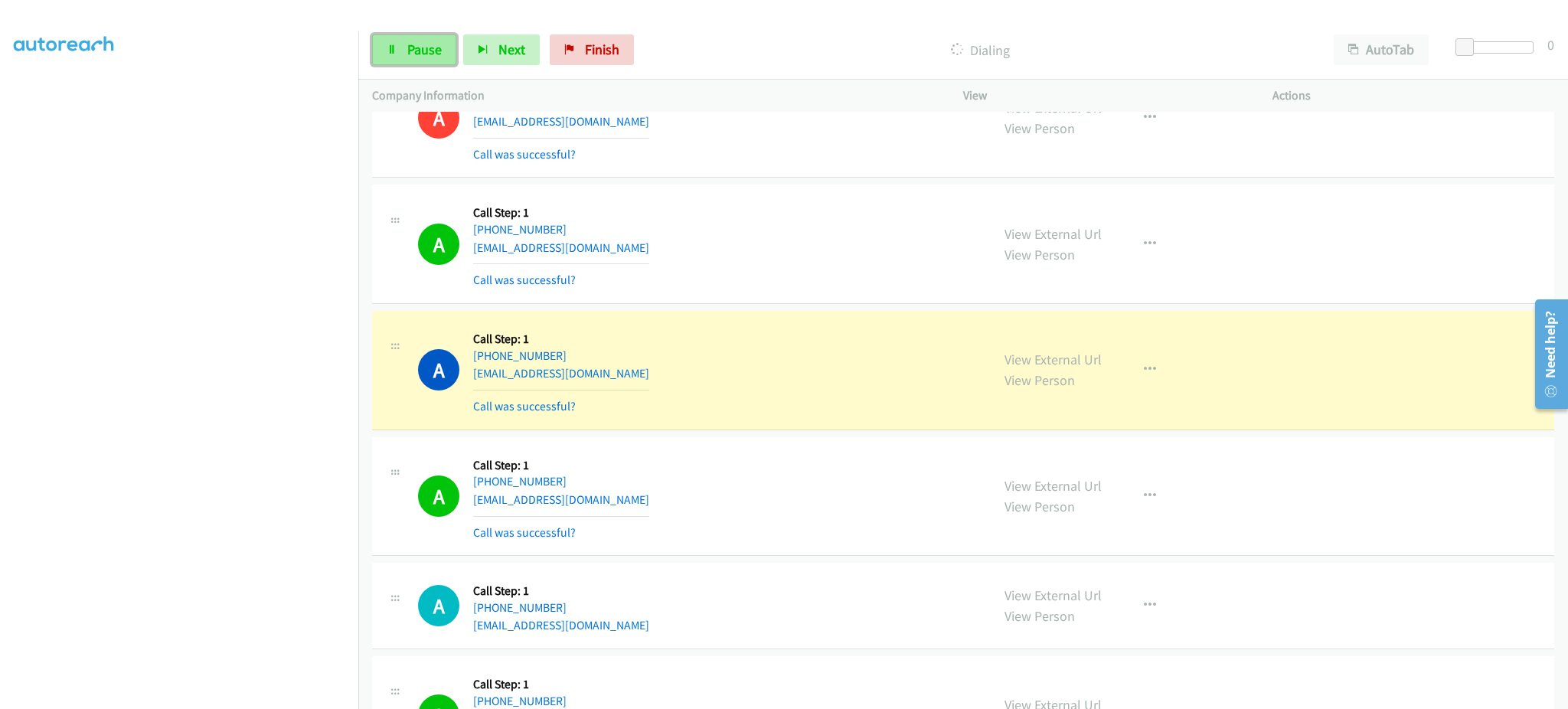
click at [404, 49] on link "Pause" at bounding box center [414, 49] width 84 height 31
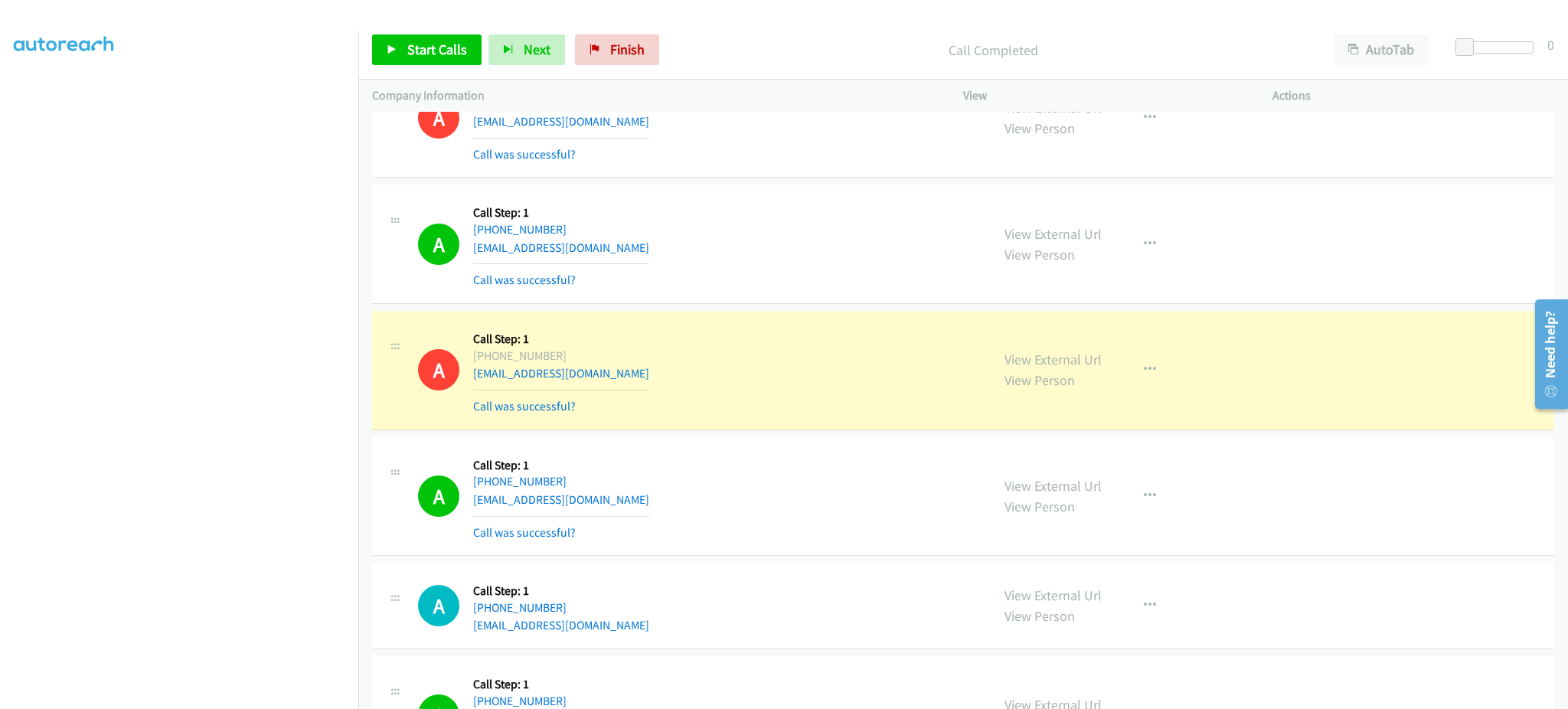
click at [1117, 384] on div "View External Url View Person View External Url Email Schedule/Manage Callback …" at bounding box center [1152, 370] width 323 height 91
click at [1129, 374] on button "button" at bounding box center [1150, 369] width 41 height 31
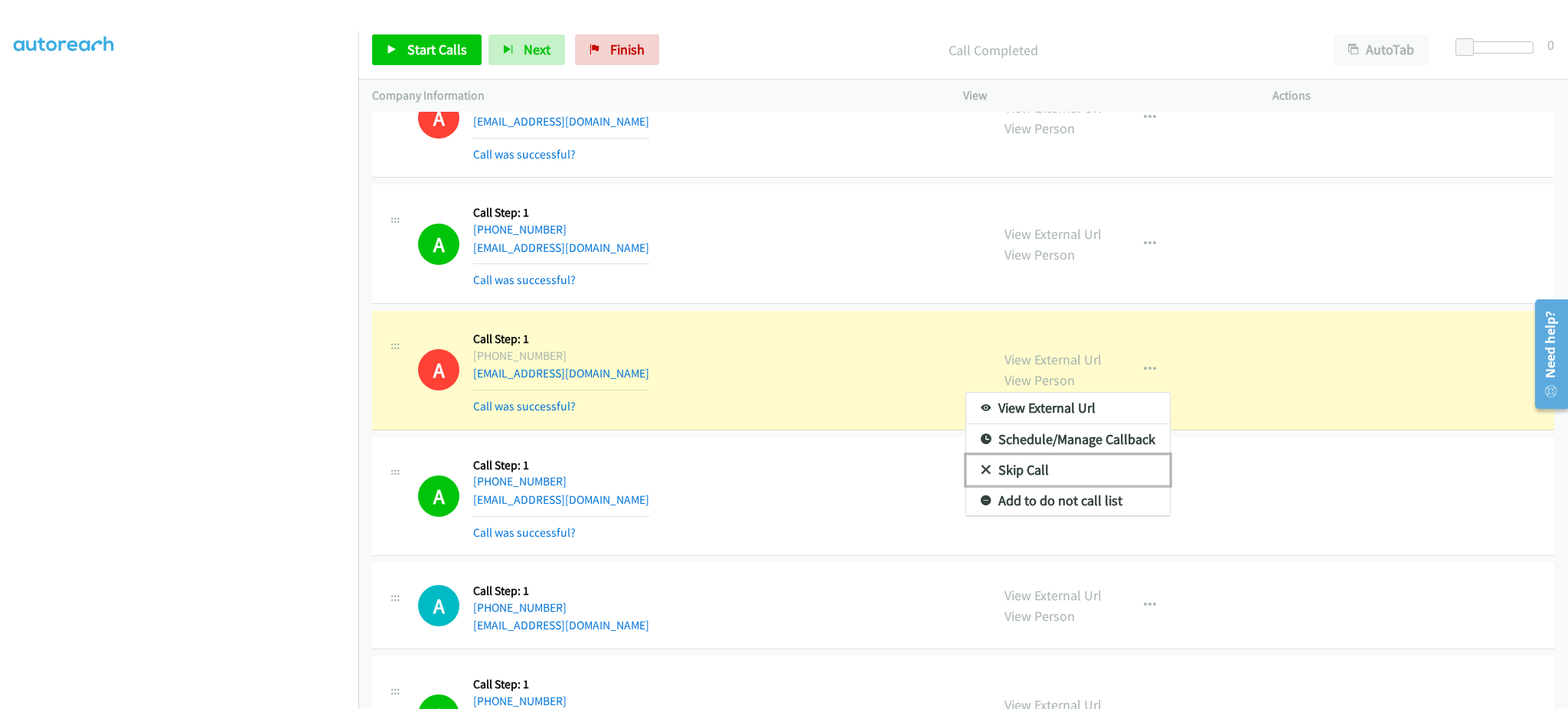
click at [1071, 457] on link "Skip Call" at bounding box center [1068, 470] width 204 height 31
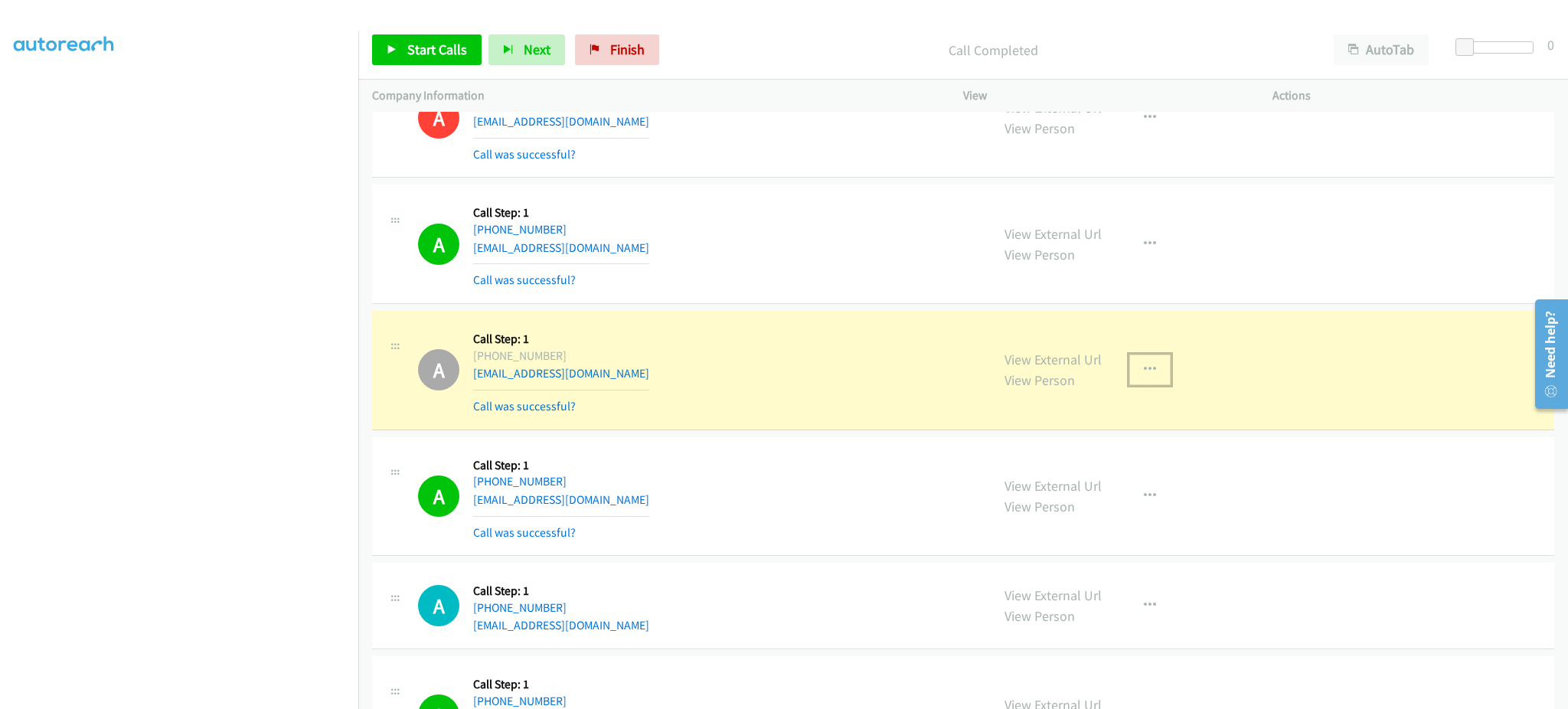
click at [1157, 377] on button "button" at bounding box center [1150, 369] width 41 height 31
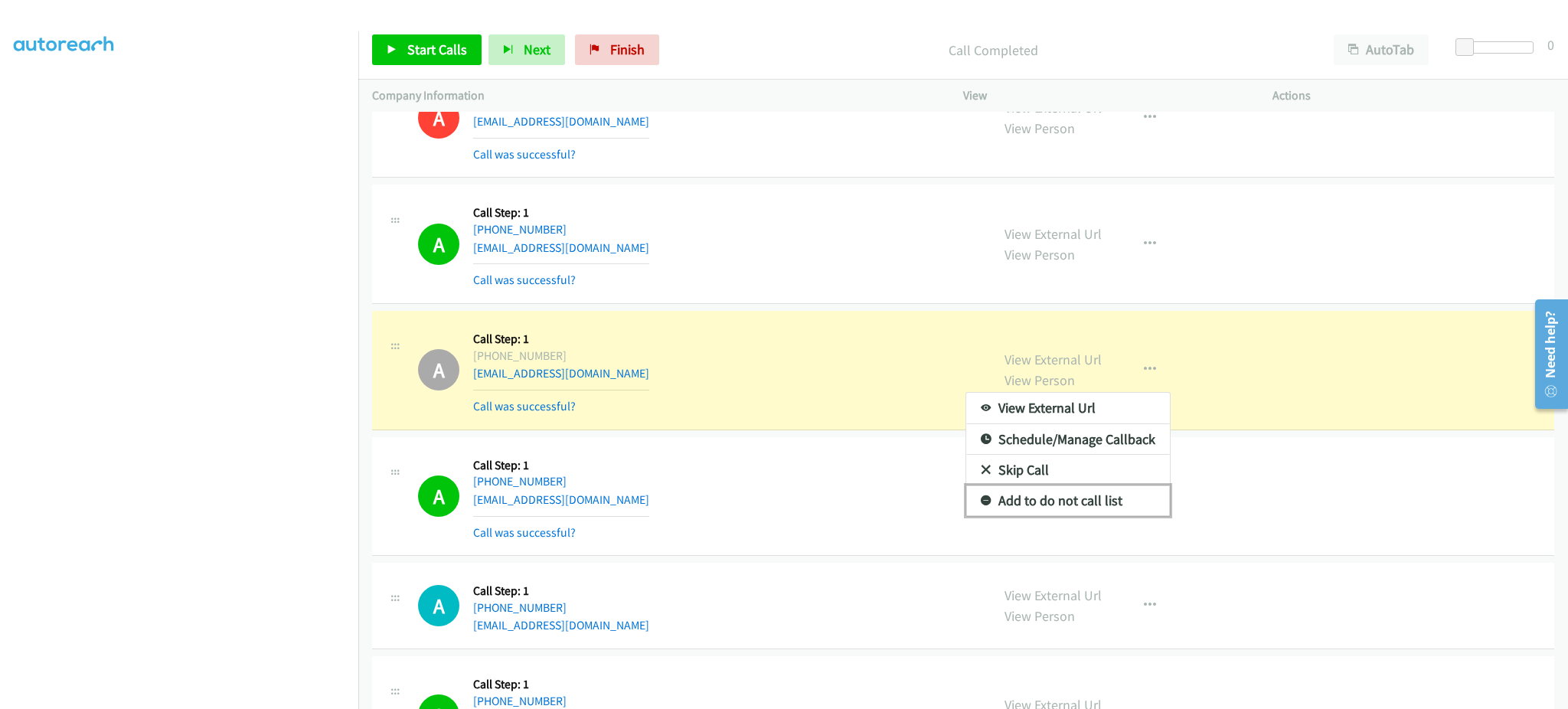
click at [1105, 497] on link "Add to do not call list" at bounding box center [1068, 500] width 204 height 31
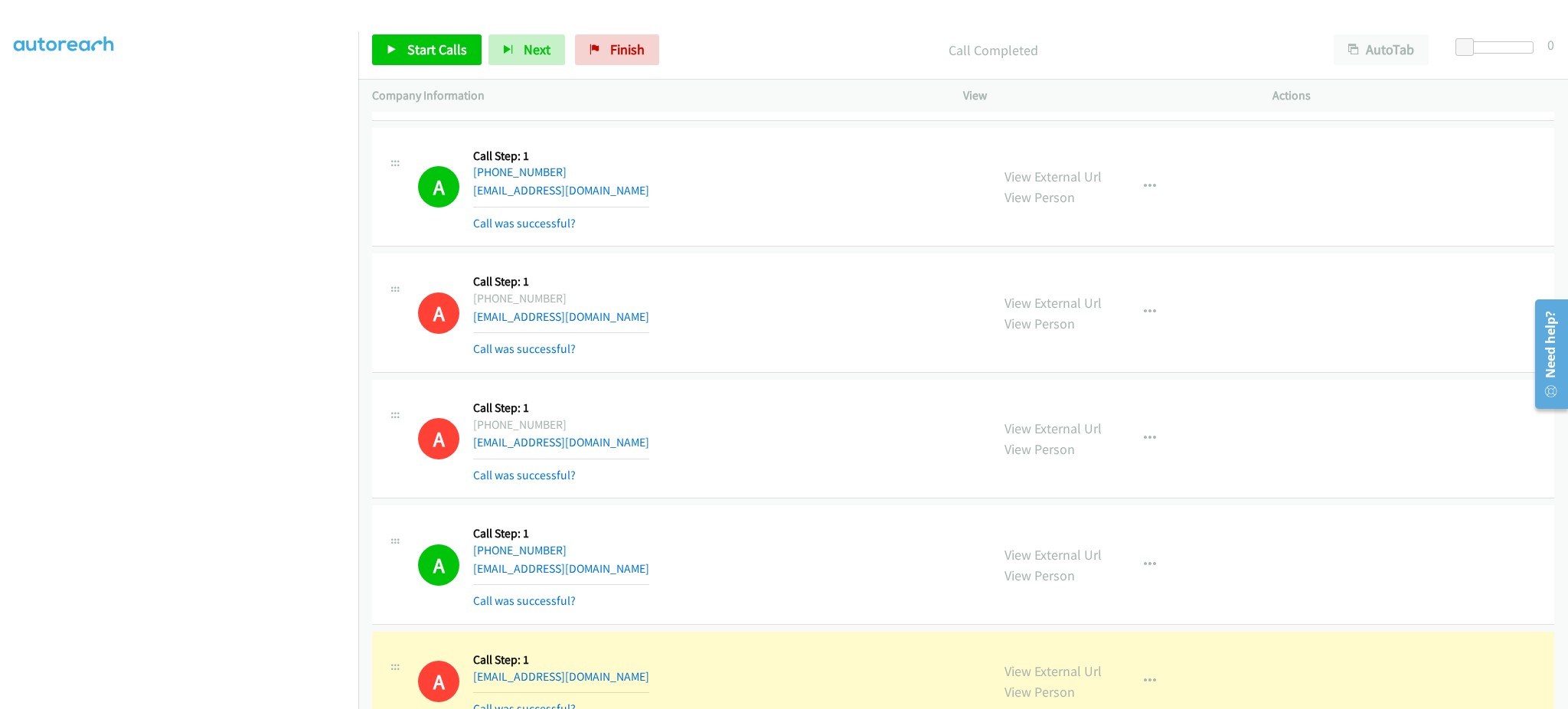
scroll to position [4520, 0]
click at [434, 50] on span "Start Calls" at bounding box center [437, 49] width 60 height 18
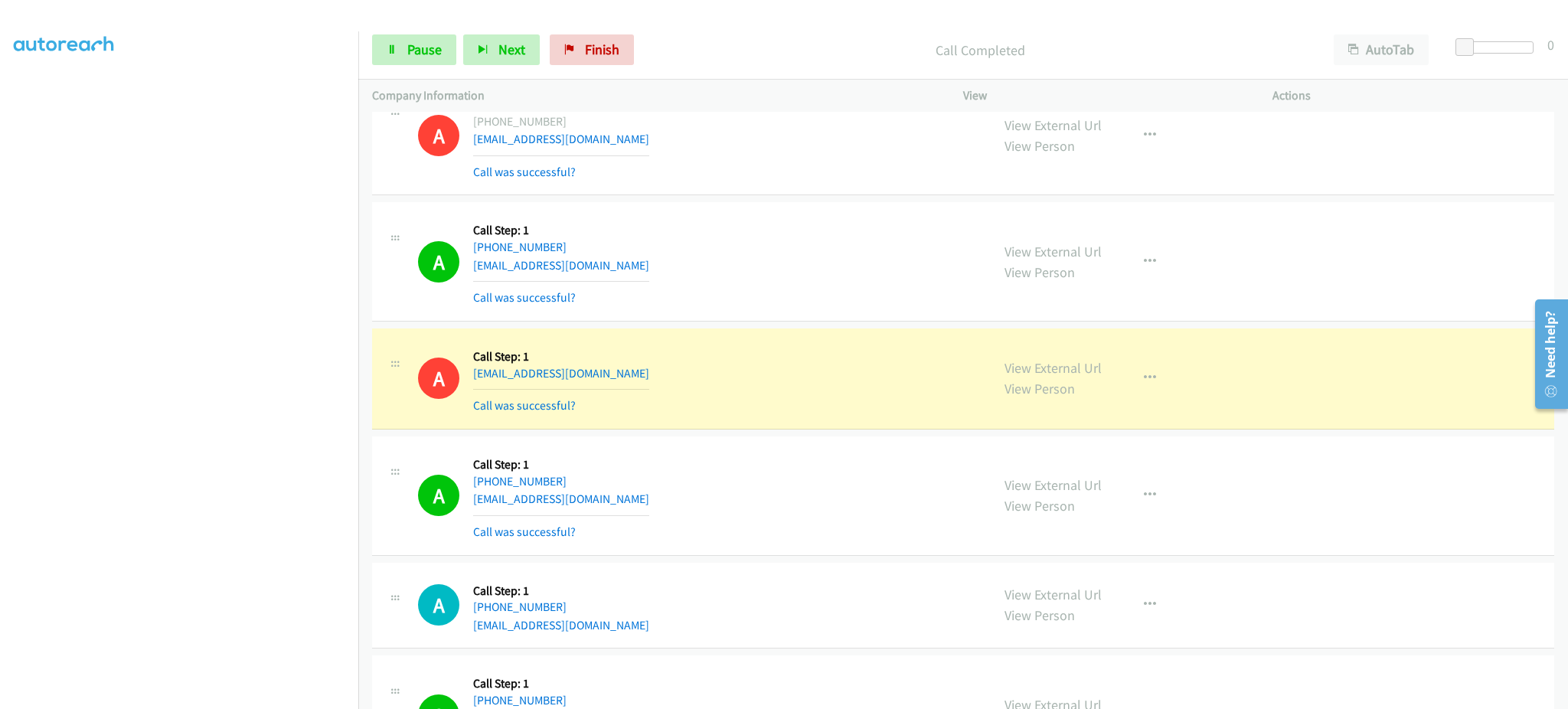
scroll to position [5597, 0]
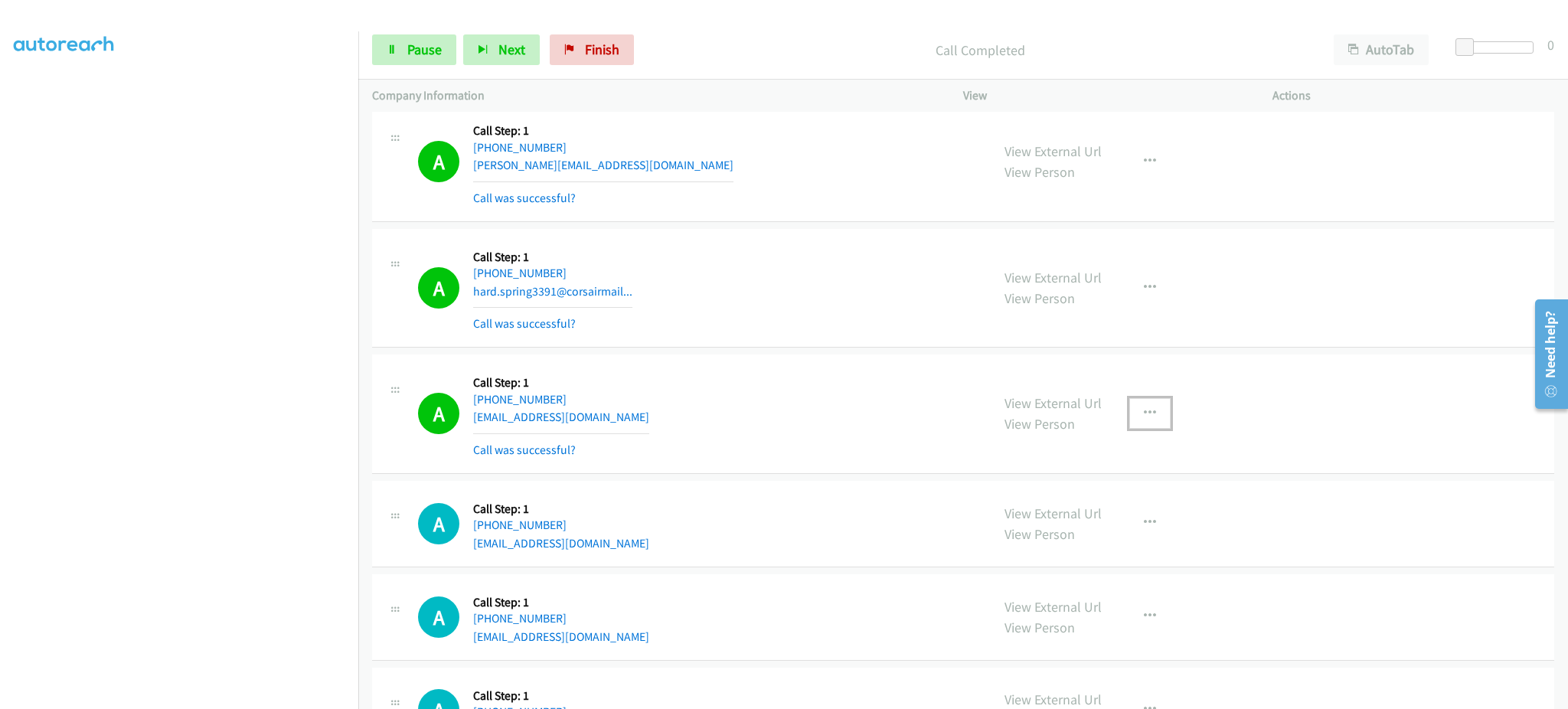
click at [1152, 413] on button "button" at bounding box center [1150, 413] width 41 height 31
click at [1062, 543] on link "Add to do not call list" at bounding box center [1068, 544] width 204 height 31
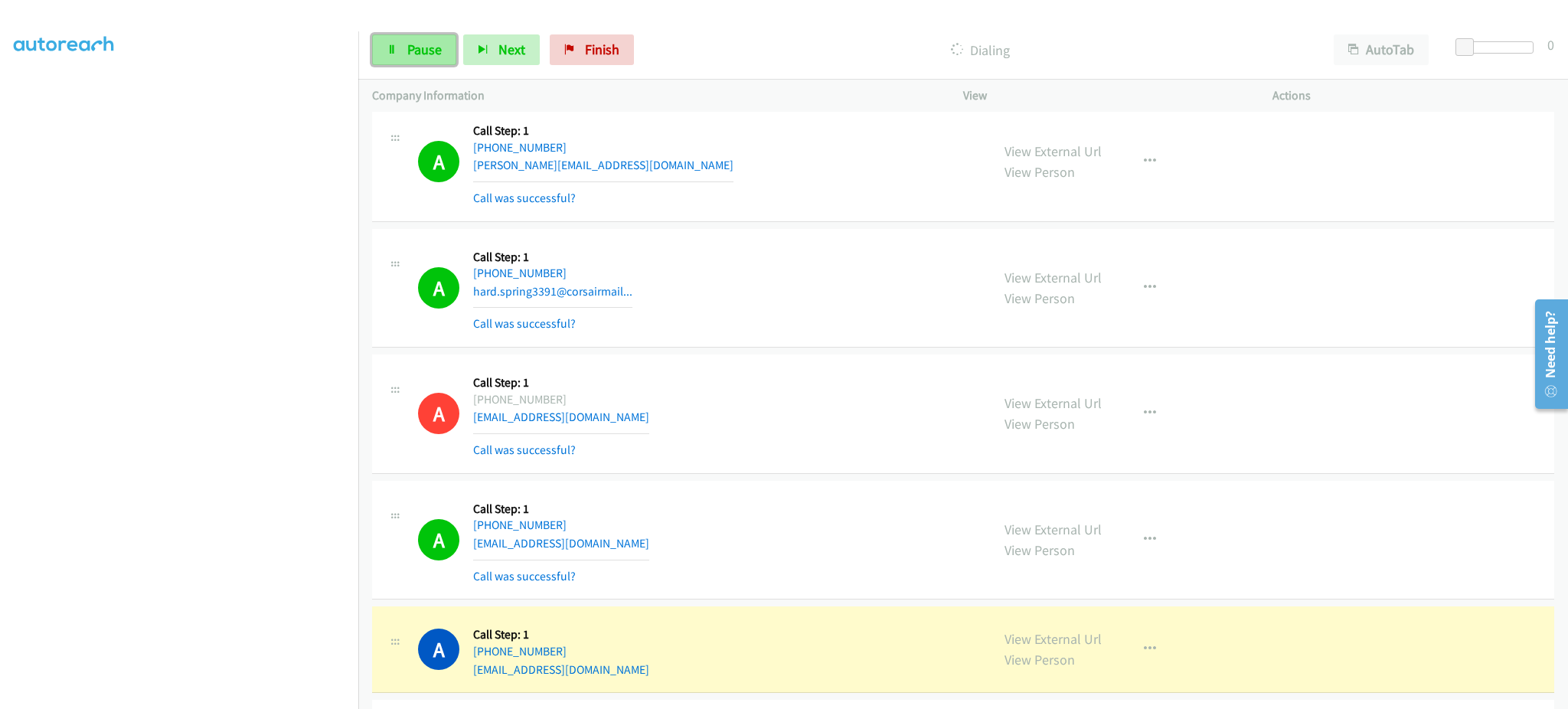
click at [451, 41] on link "Pause" at bounding box center [414, 49] width 84 height 31
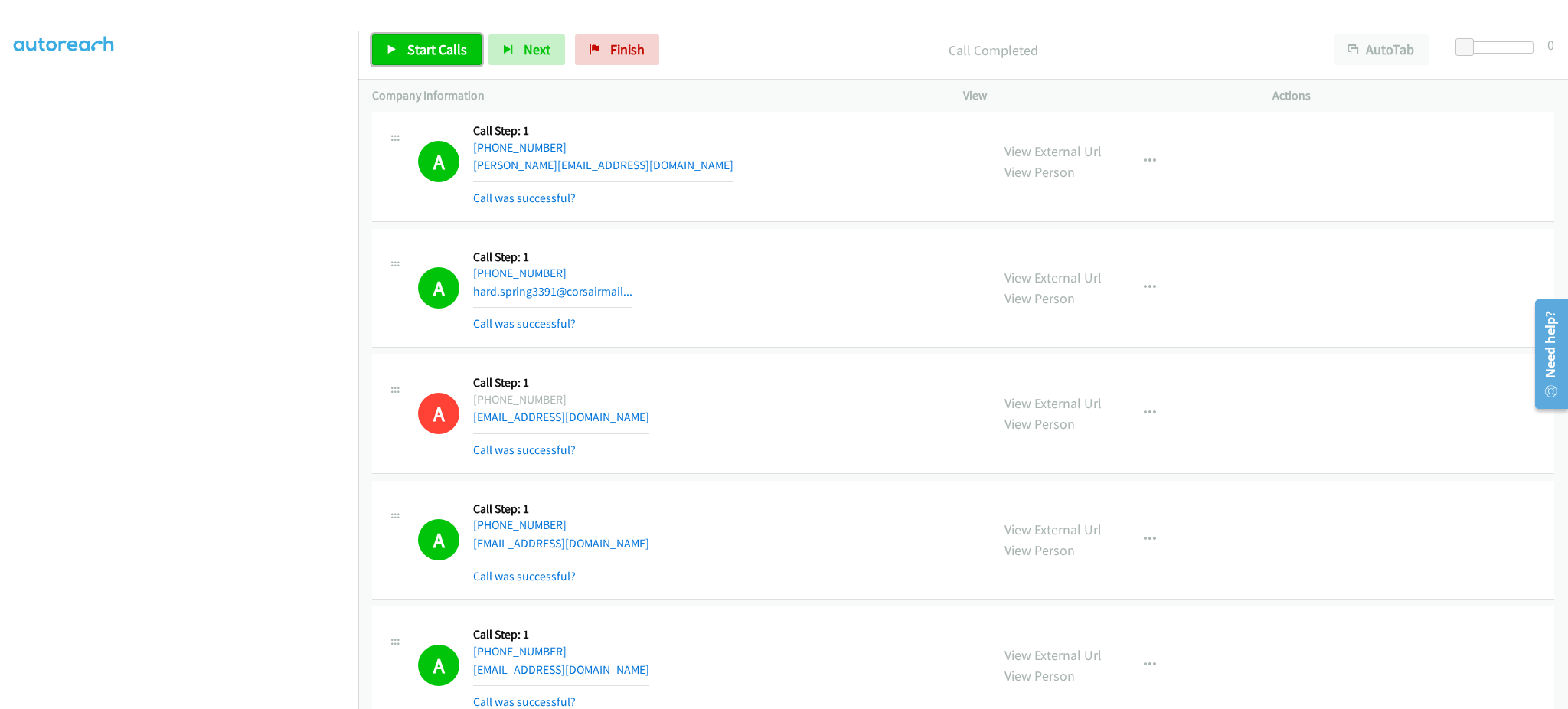
click at [450, 53] on span "Start Calls" at bounding box center [437, 49] width 60 height 18
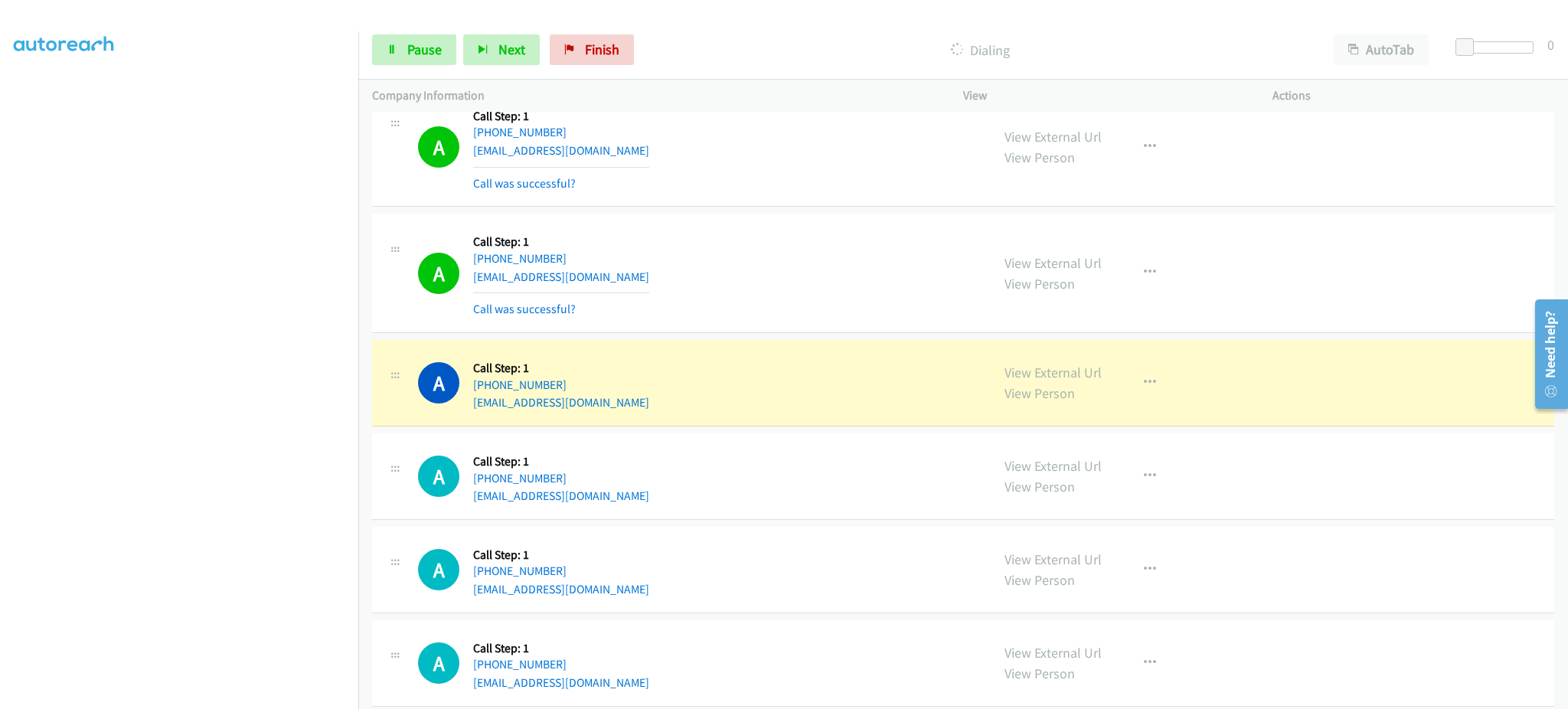
scroll to position [6211, 0]
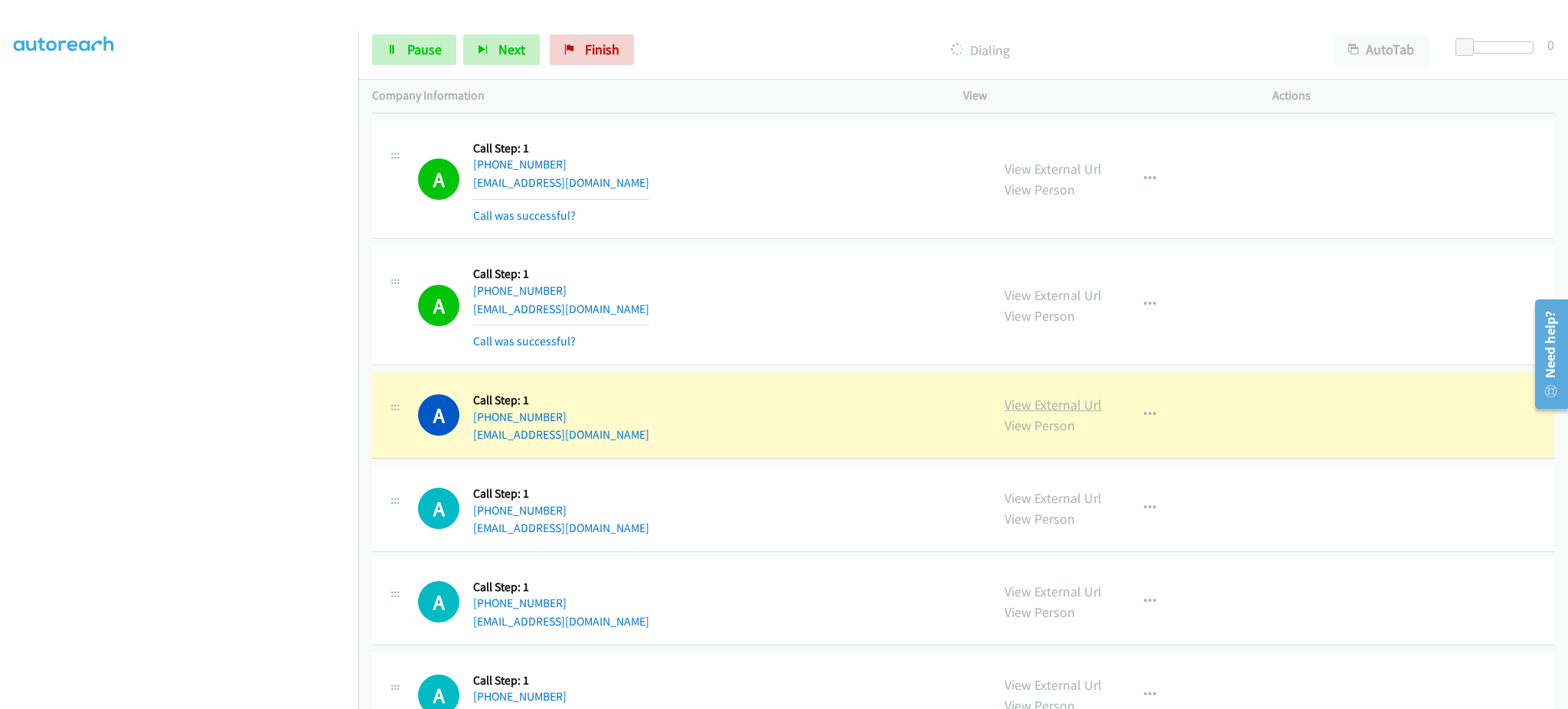
click at [1082, 403] on link "View External Url" at bounding box center [1053, 404] width 97 height 18
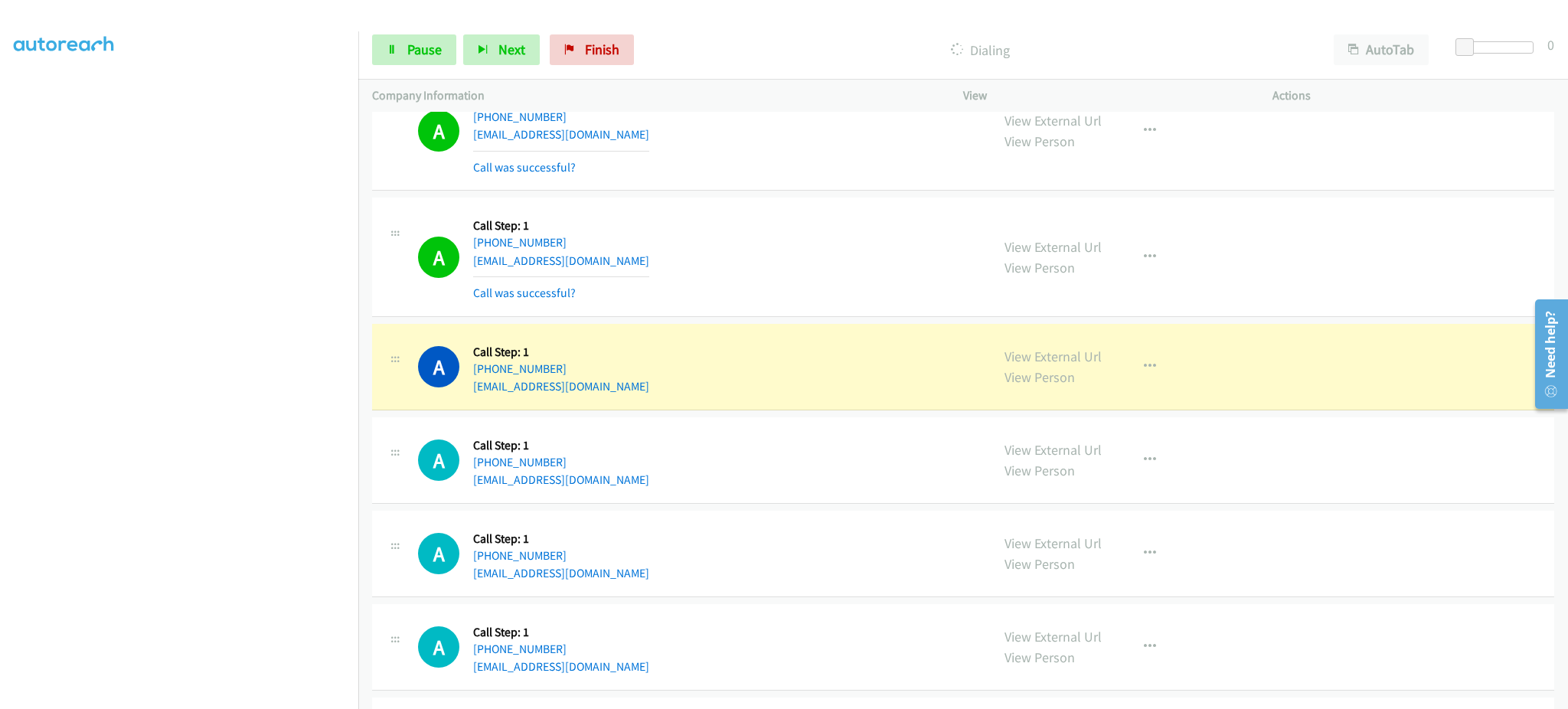
scroll to position [6516, 0]
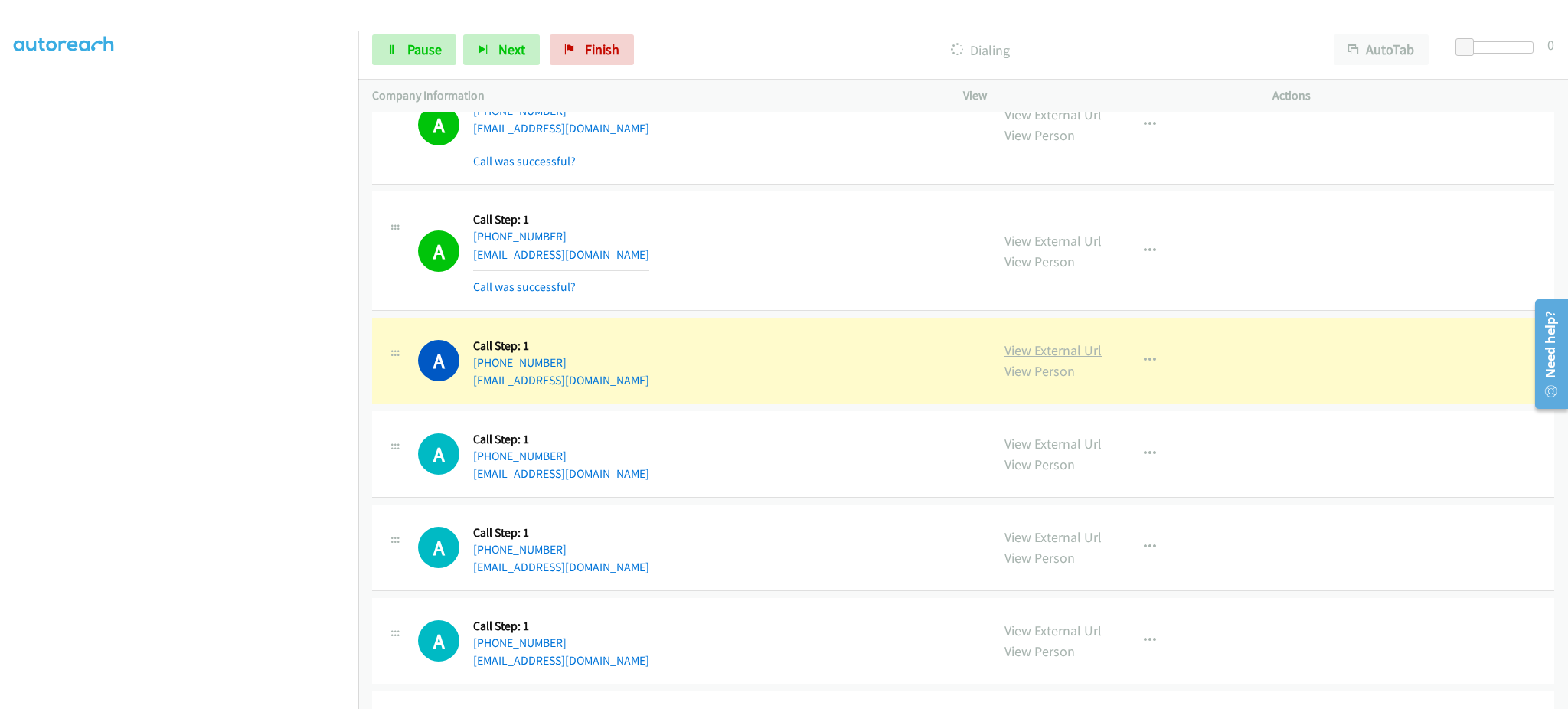
click at [1021, 348] on link "View External Url" at bounding box center [1053, 349] width 97 height 18
click at [447, 66] on div "Start Calls Pause Next Finish Dialing AutoTab AutoTab 0" at bounding box center [963, 49] width 1209 height 59
click at [445, 62] on link "Pause" at bounding box center [414, 49] width 84 height 31
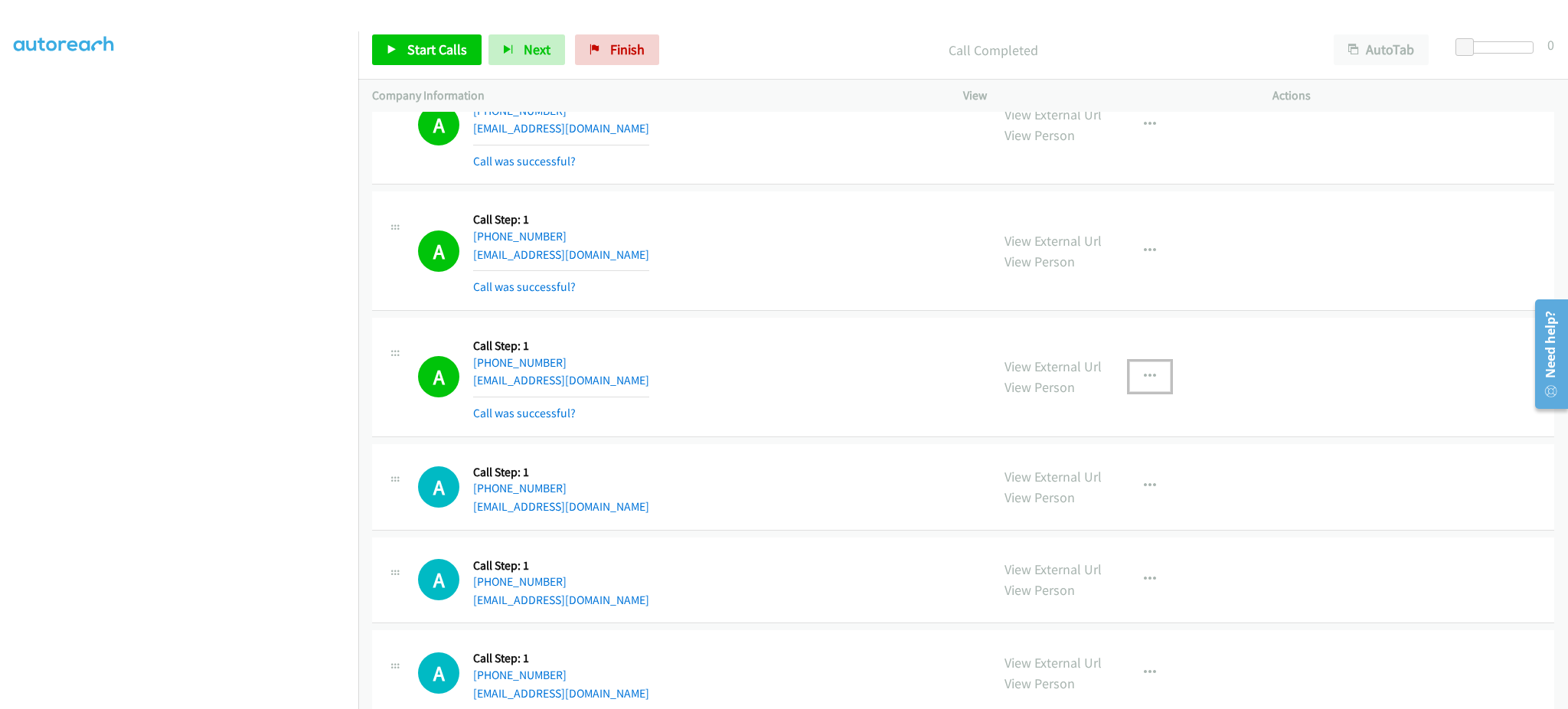
click at [1138, 392] on button "button" at bounding box center [1150, 376] width 41 height 31
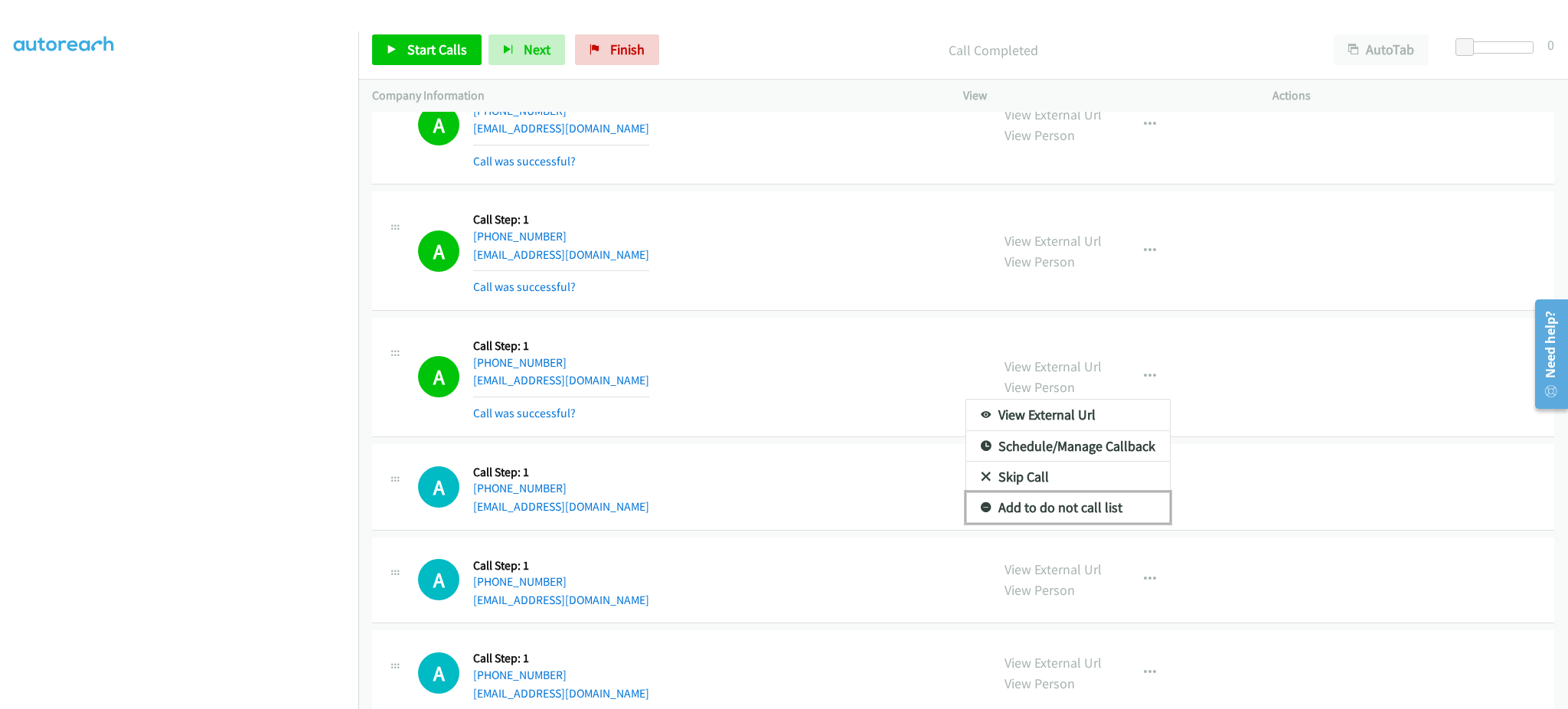
click at [1086, 517] on link "Add to do not call list" at bounding box center [1068, 507] width 204 height 31
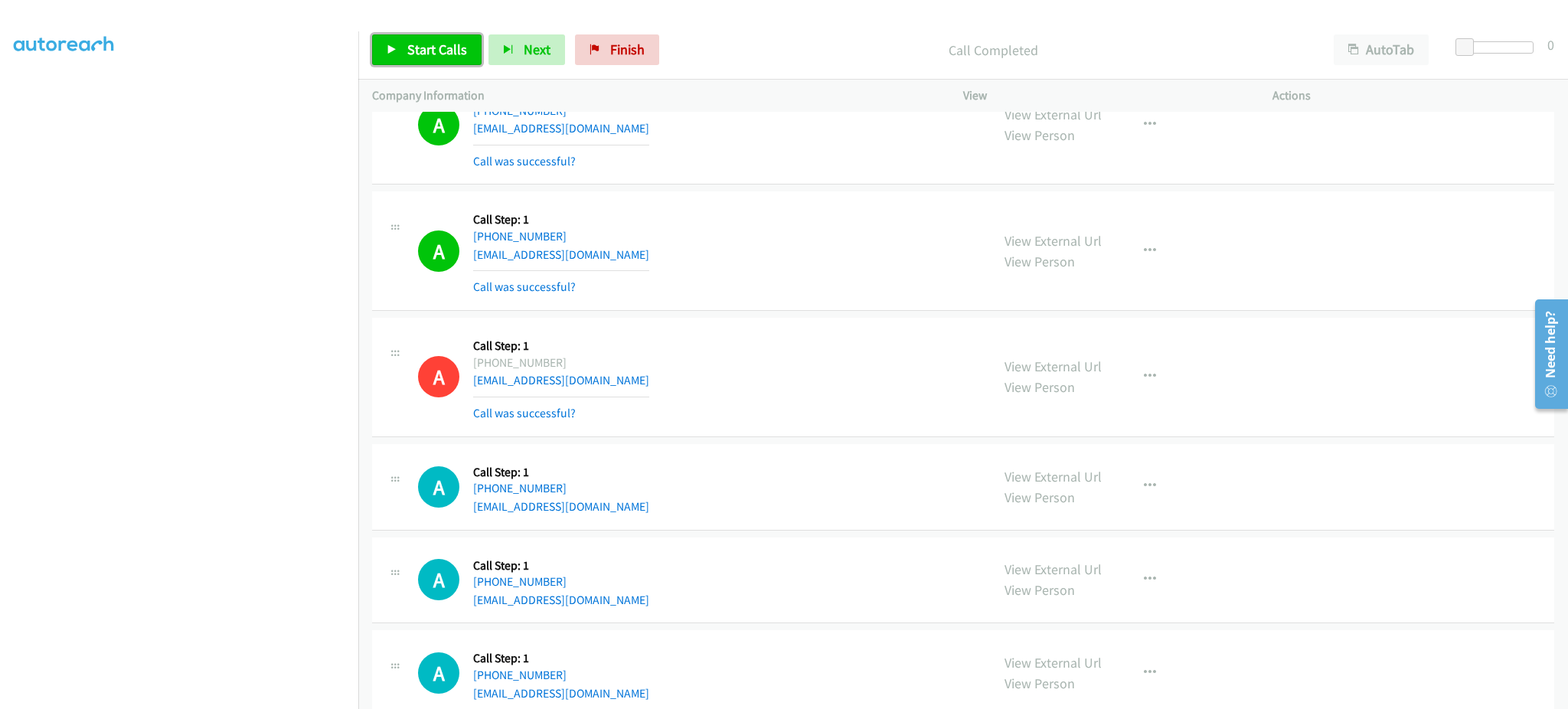
click at [431, 61] on link "Start Calls" at bounding box center [426, 49] width 109 height 31
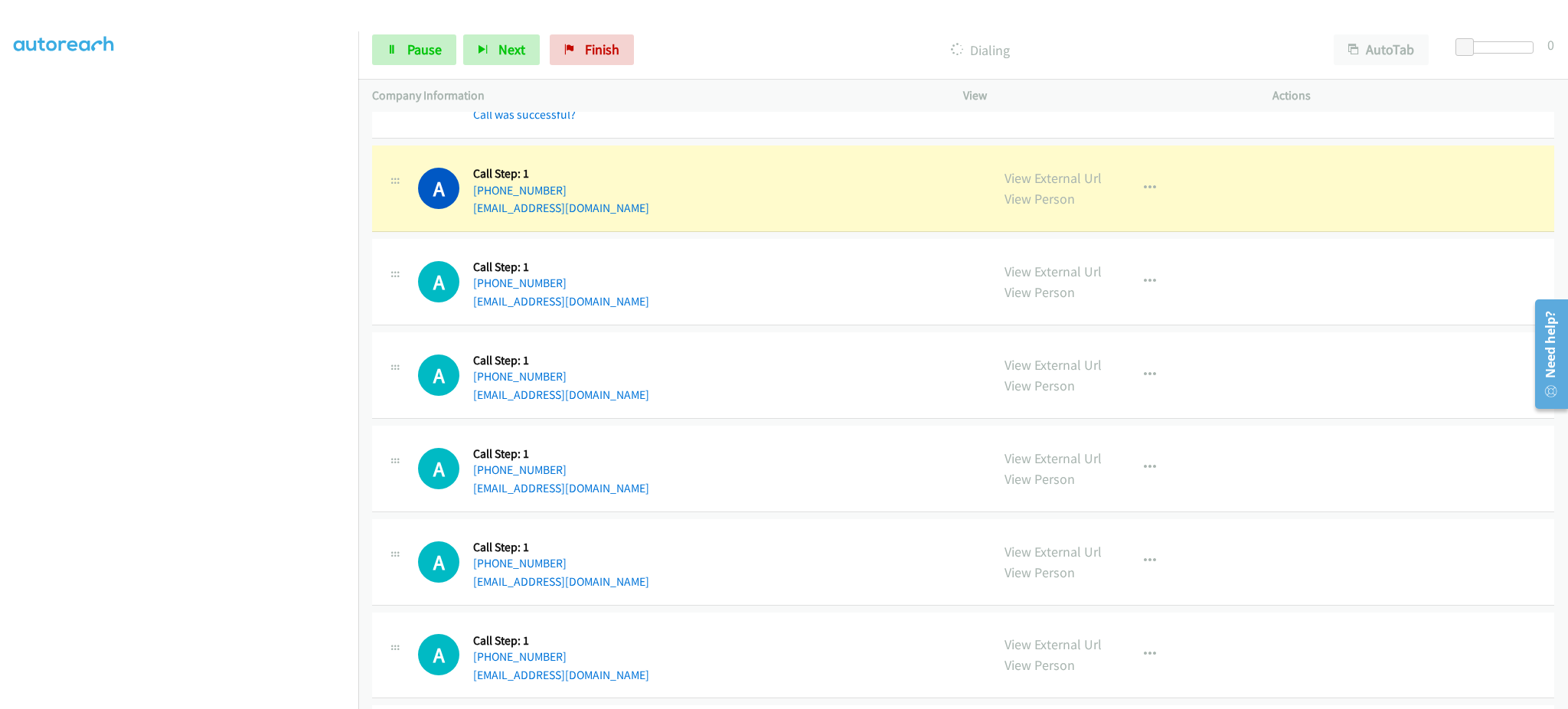
scroll to position [7435, 0]
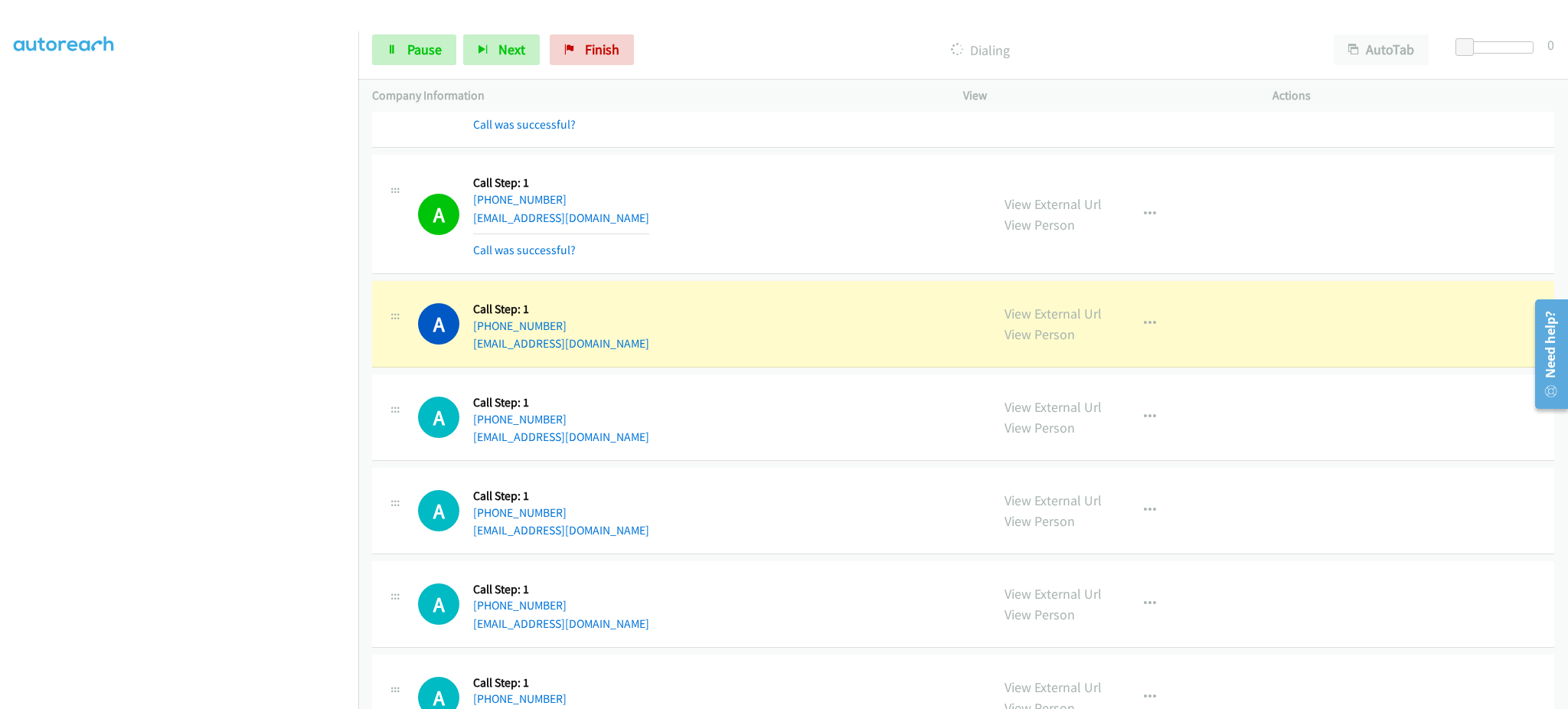
click at [443, 71] on div "Start Calls Pause Next Finish Dialing AutoTab AutoTab 0" at bounding box center [963, 49] width 1209 height 59
click at [443, 23] on div "Start Calls Pause Next Finish Dialing AutoTab AutoTab 0" at bounding box center [963, 49] width 1209 height 59
click at [432, 57] on span "Pause" at bounding box center [424, 49] width 34 height 18
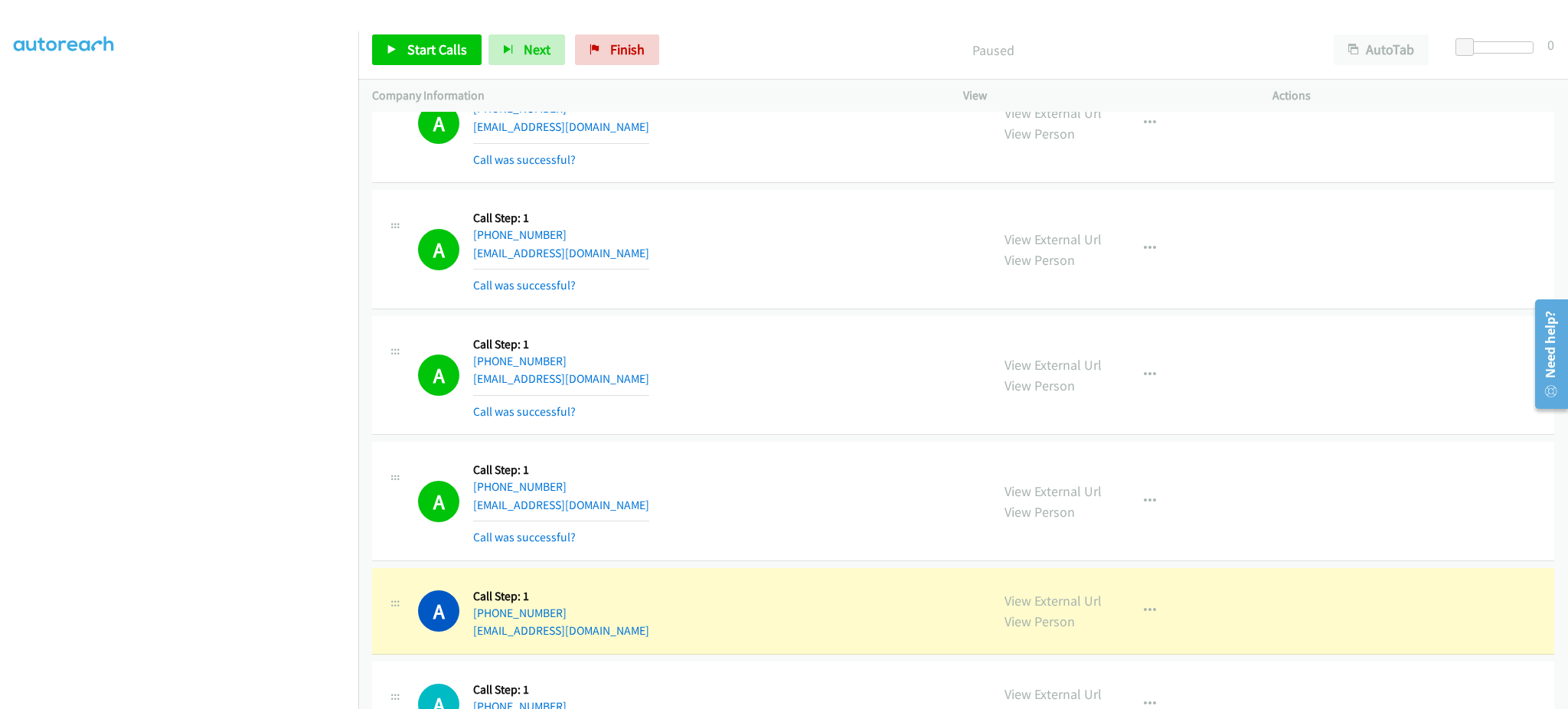
scroll to position [7128, 0]
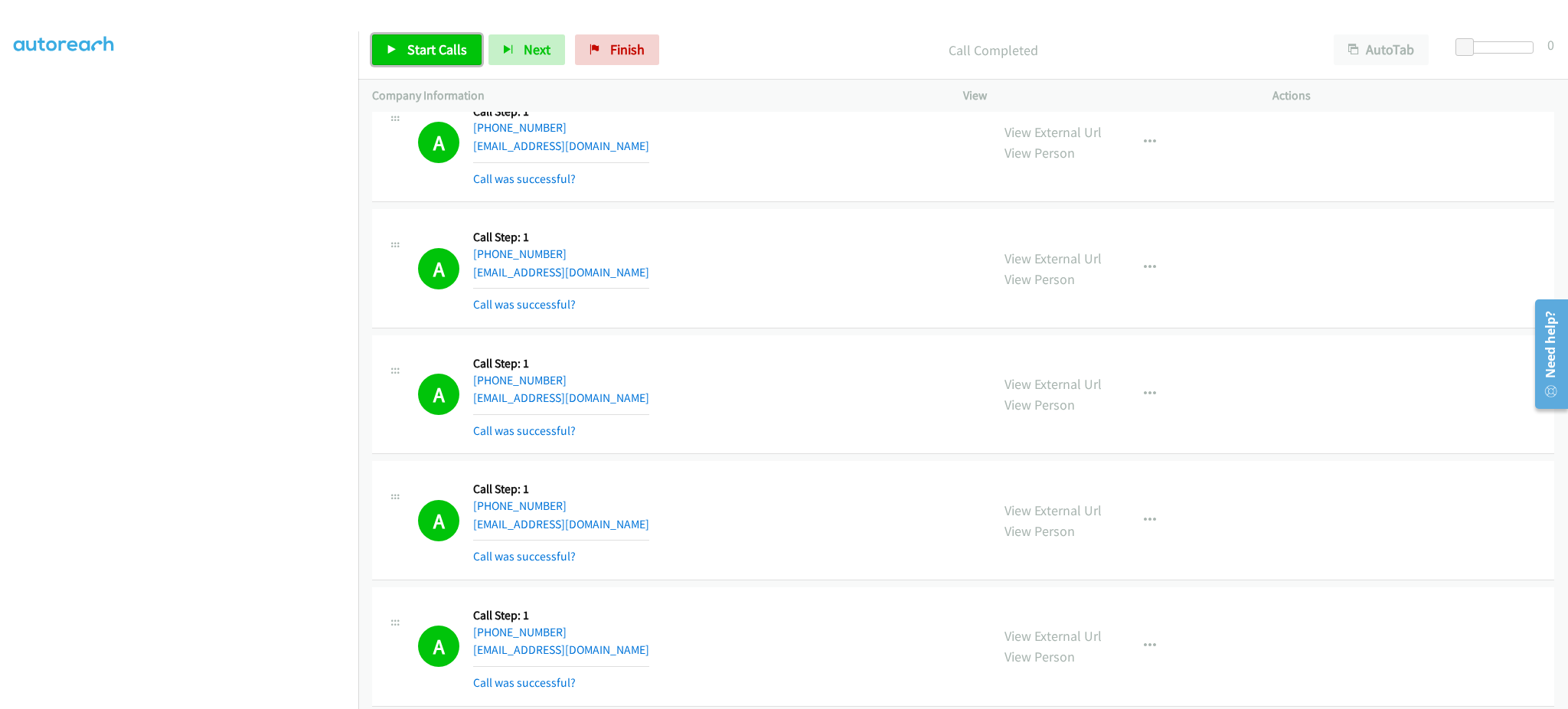
click at [415, 55] on span "Start Calls" at bounding box center [437, 49] width 60 height 18
click at [388, 61] on link "Pause" at bounding box center [414, 49] width 84 height 31
click at [430, 60] on link "Start Calls" at bounding box center [426, 49] width 109 height 31
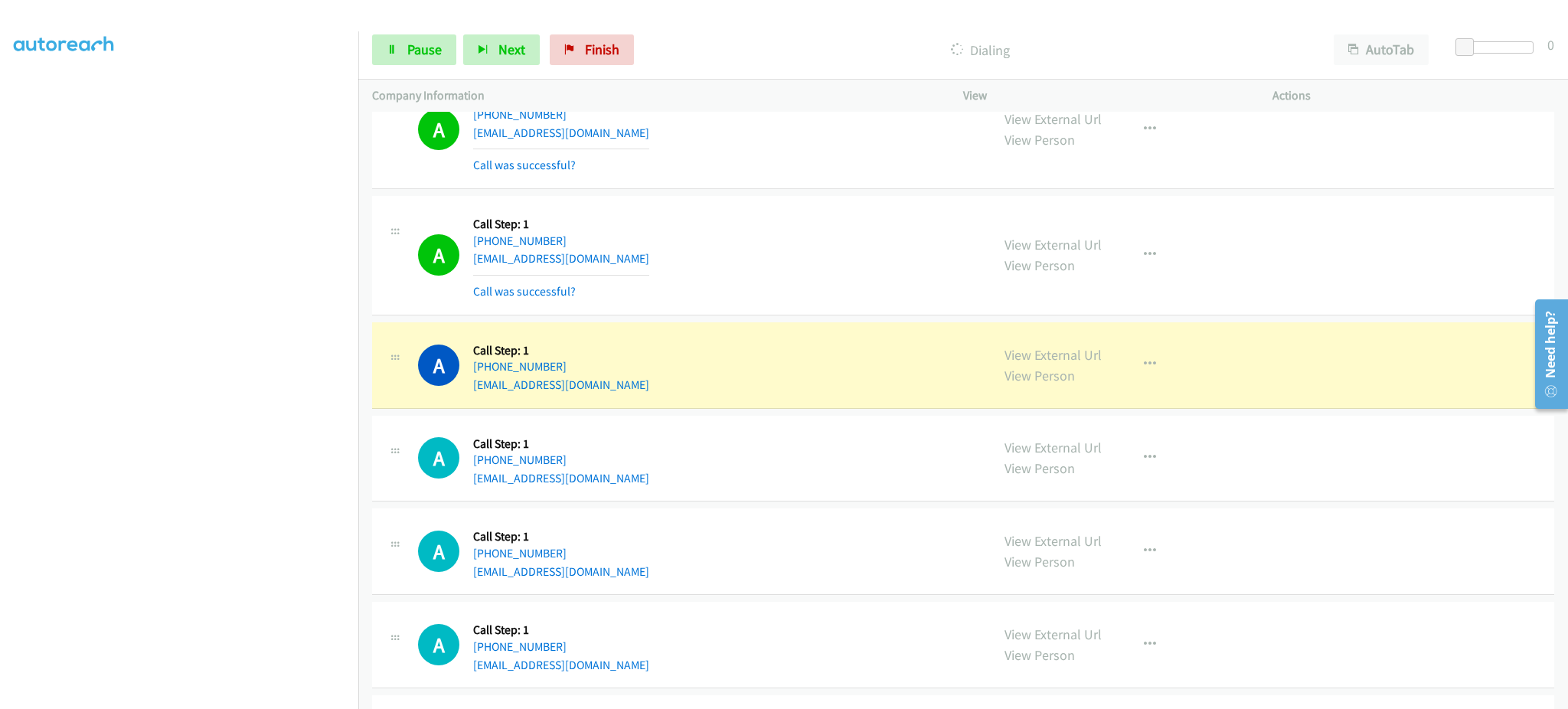
scroll to position [8660, 0]
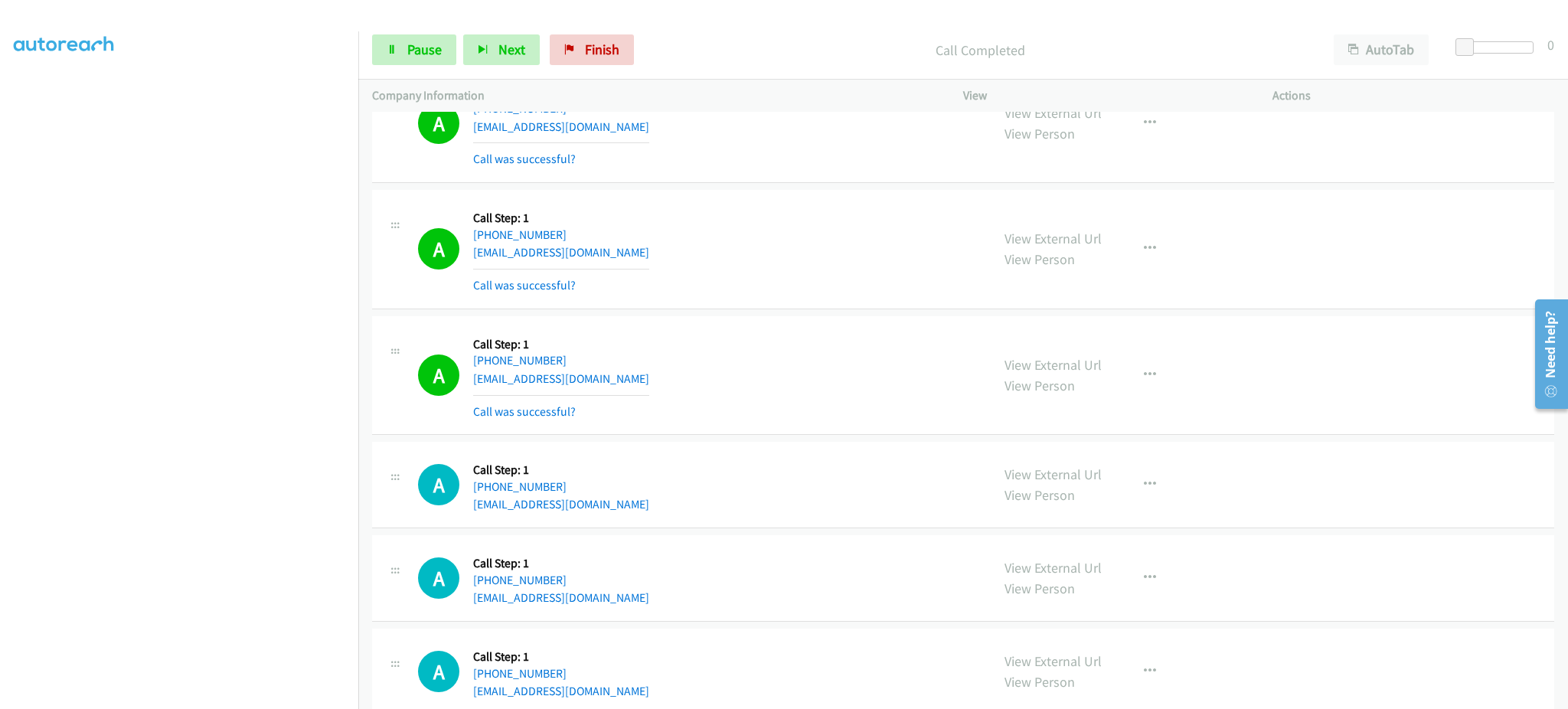
click at [1172, 395] on div "View External Url View Person View External Url Email Schedule/Manage Callback …" at bounding box center [1152, 375] width 323 height 91
click at [1158, 385] on button "button" at bounding box center [1150, 375] width 41 height 31
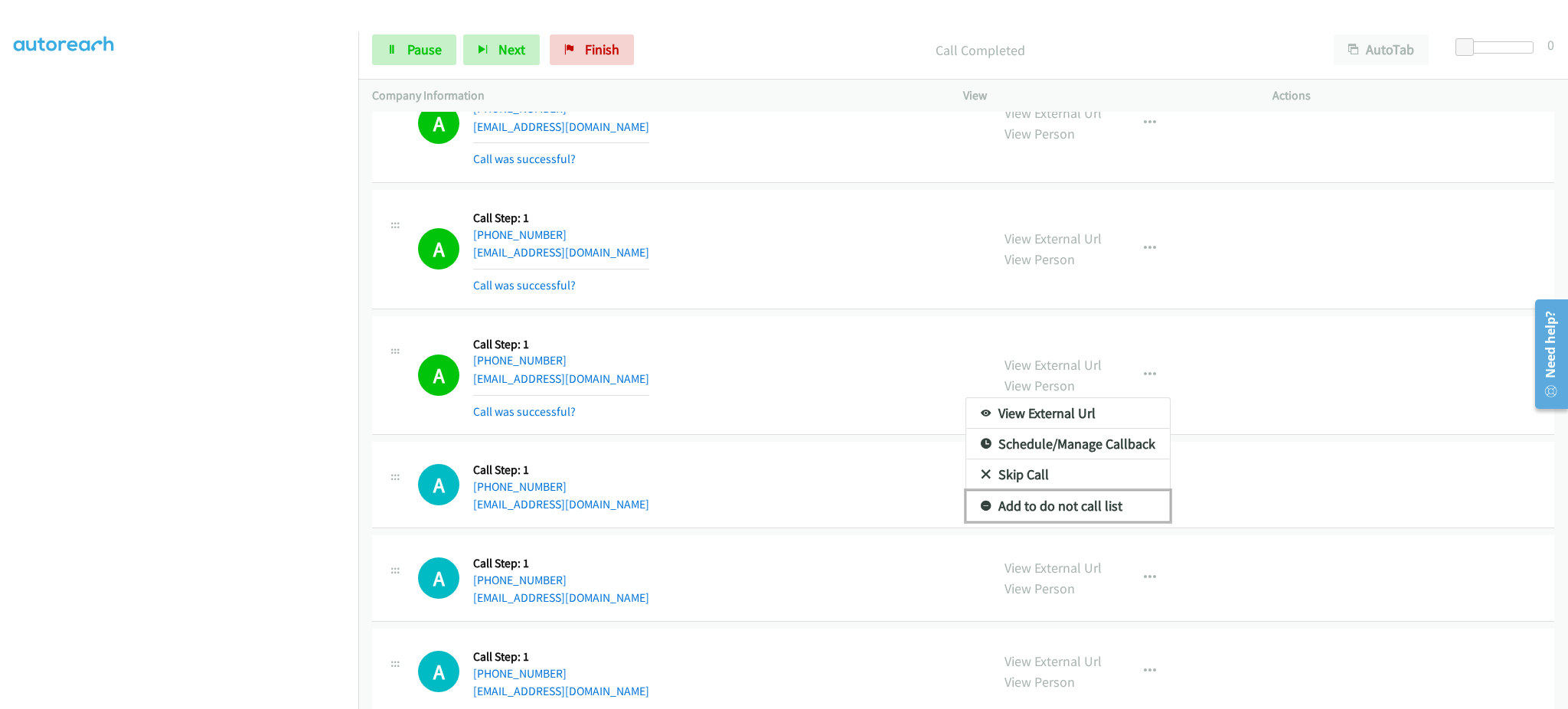
click at [1084, 515] on link "Add to do not call list" at bounding box center [1068, 506] width 204 height 31
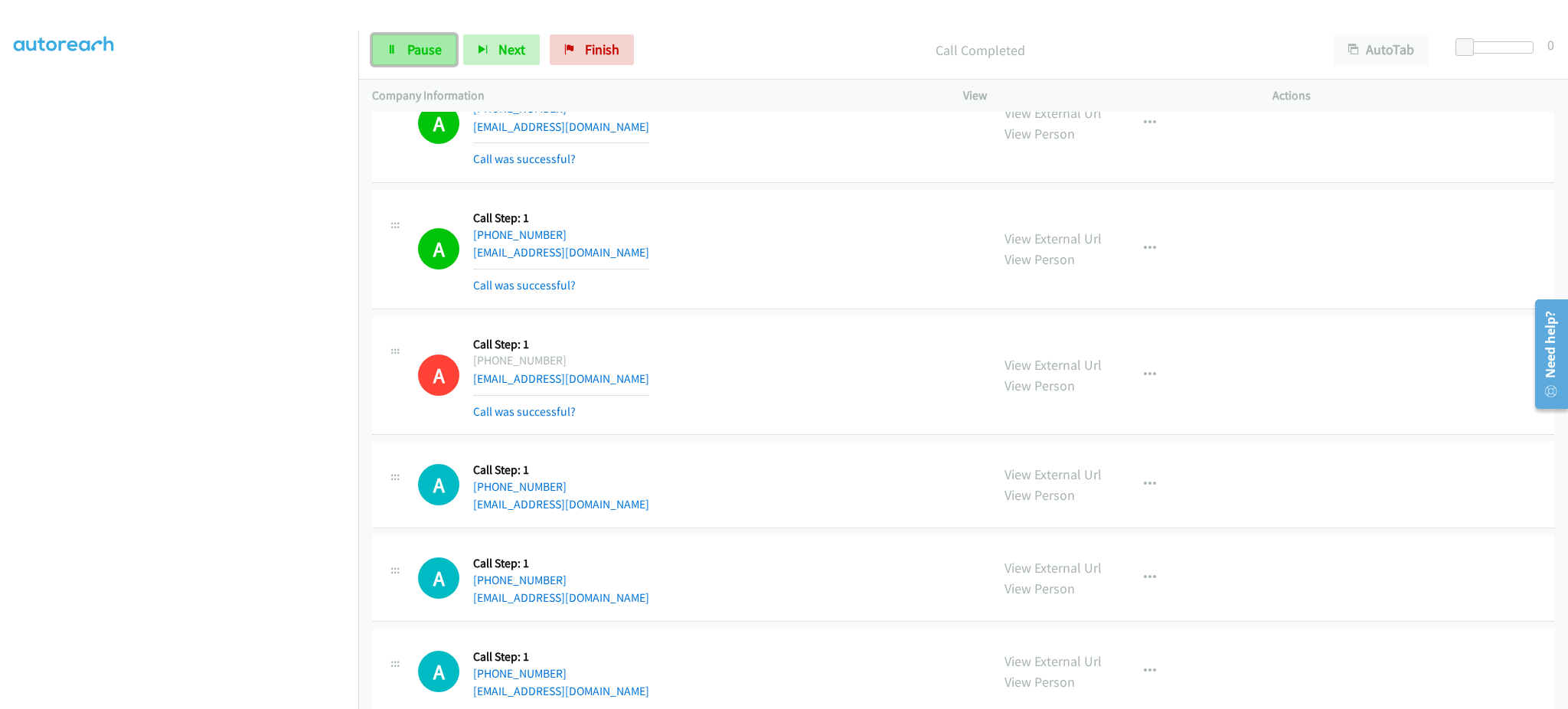
click at [429, 50] on span "Pause" at bounding box center [424, 49] width 34 height 18
click at [436, 58] on span "Start Calls" at bounding box center [437, 49] width 60 height 18
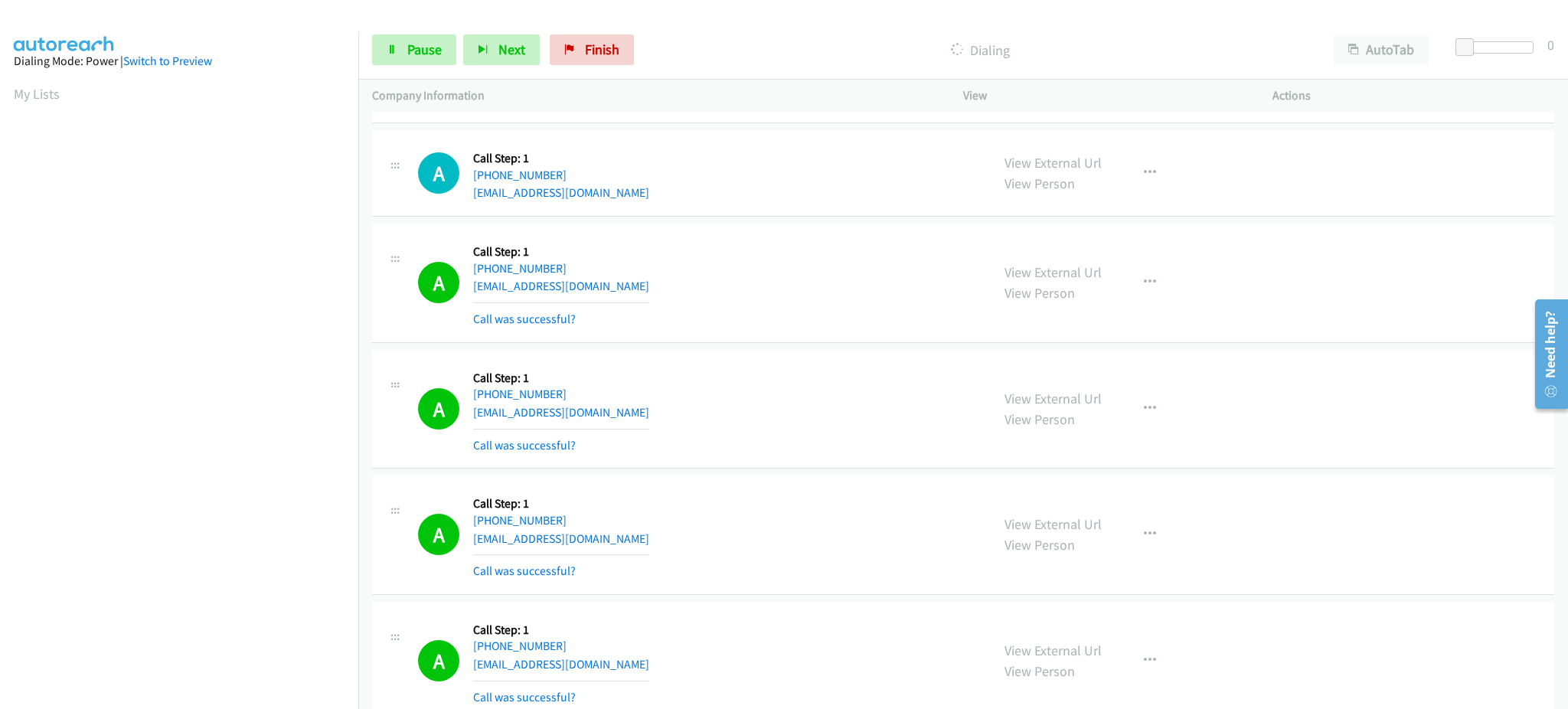
scroll to position [8965, 0]
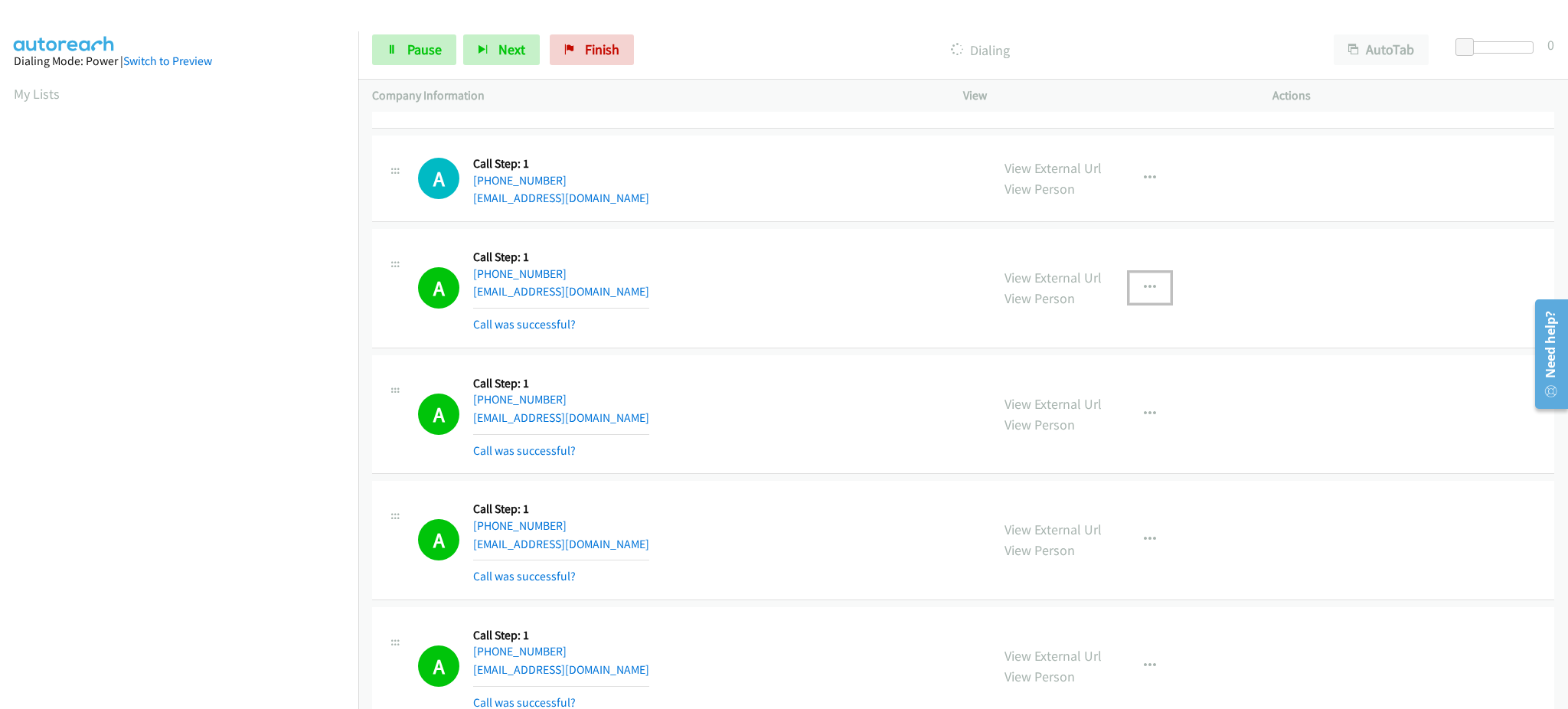
click at [1130, 299] on button "button" at bounding box center [1150, 287] width 41 height 31
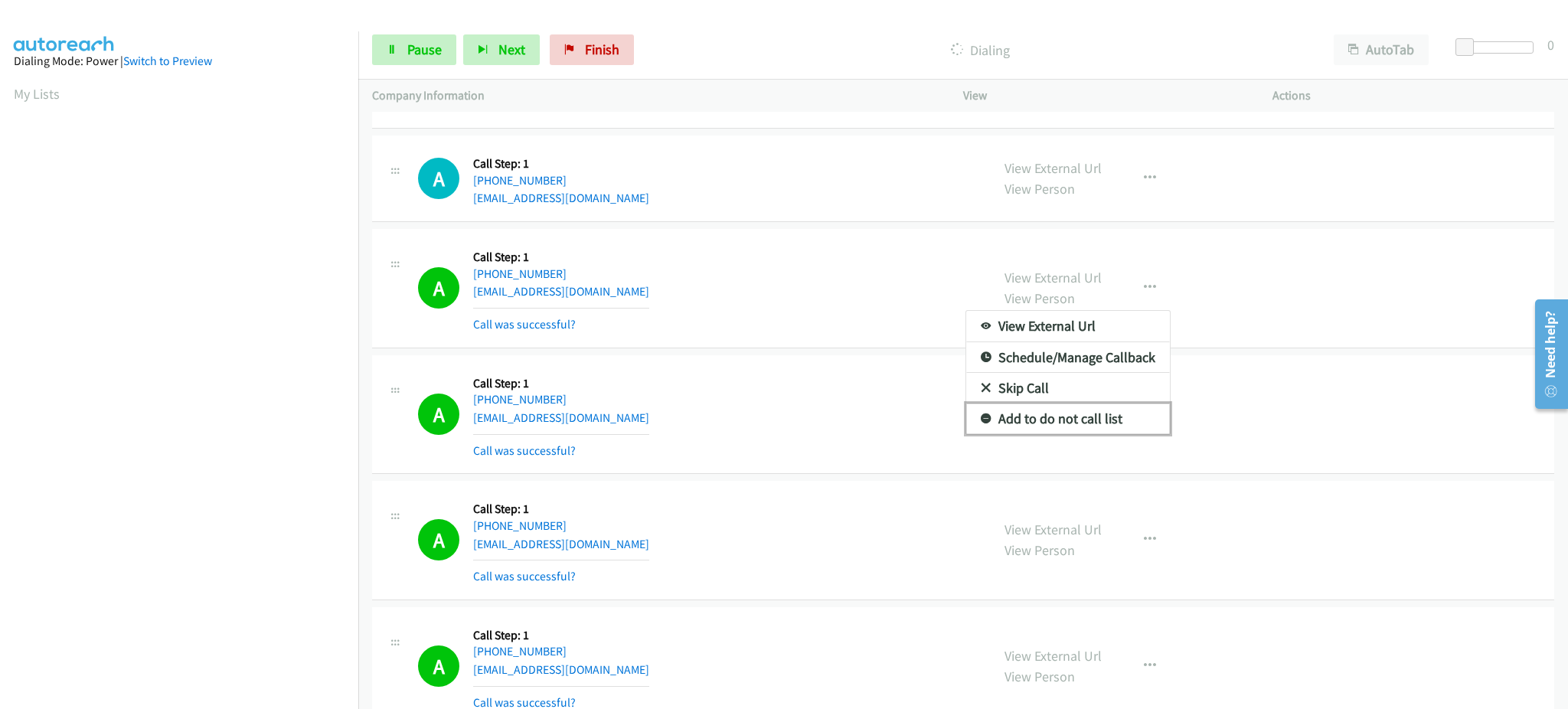
click at [1097, 420] on link "Add to do not call list" at bounding box center [1068, 418] width 204 height 31
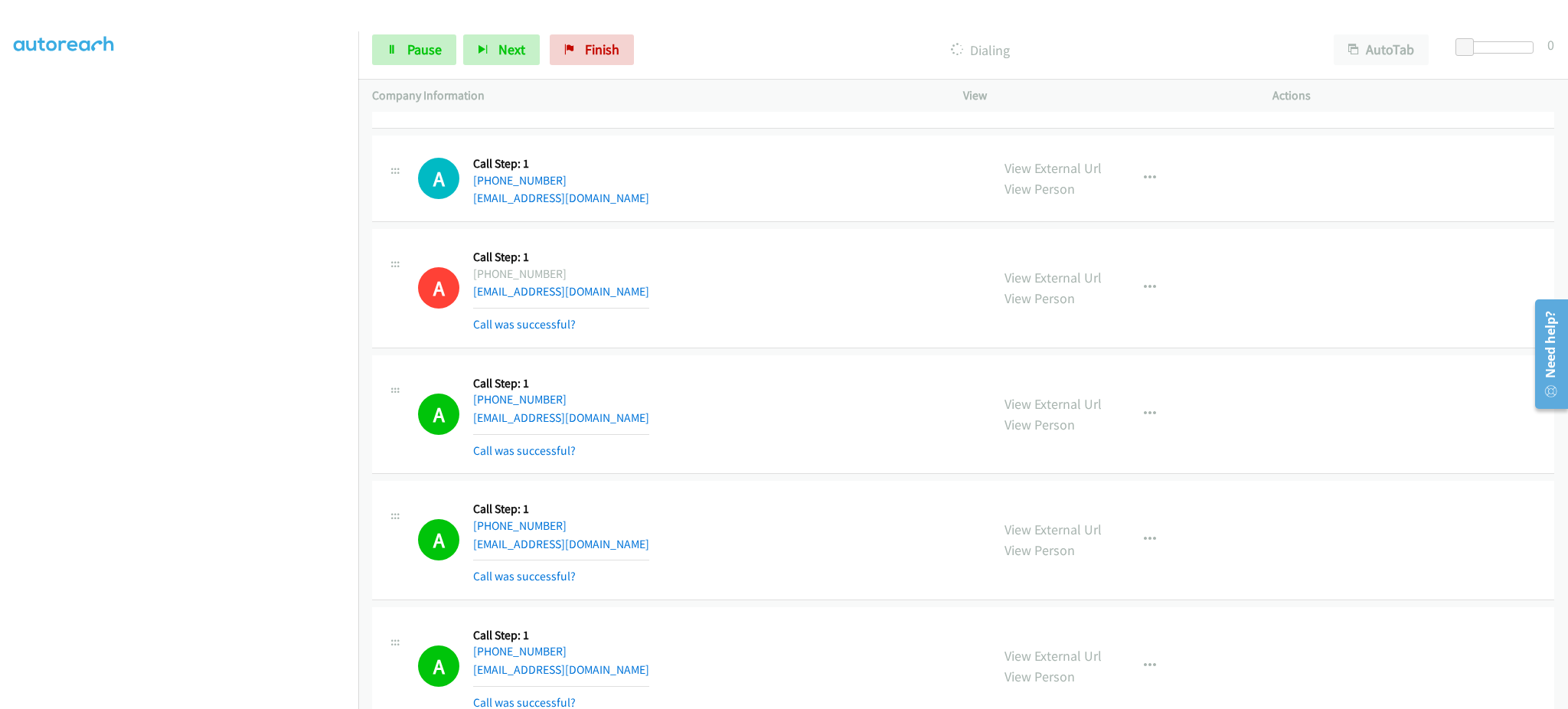
scroll to position [9471, 0]
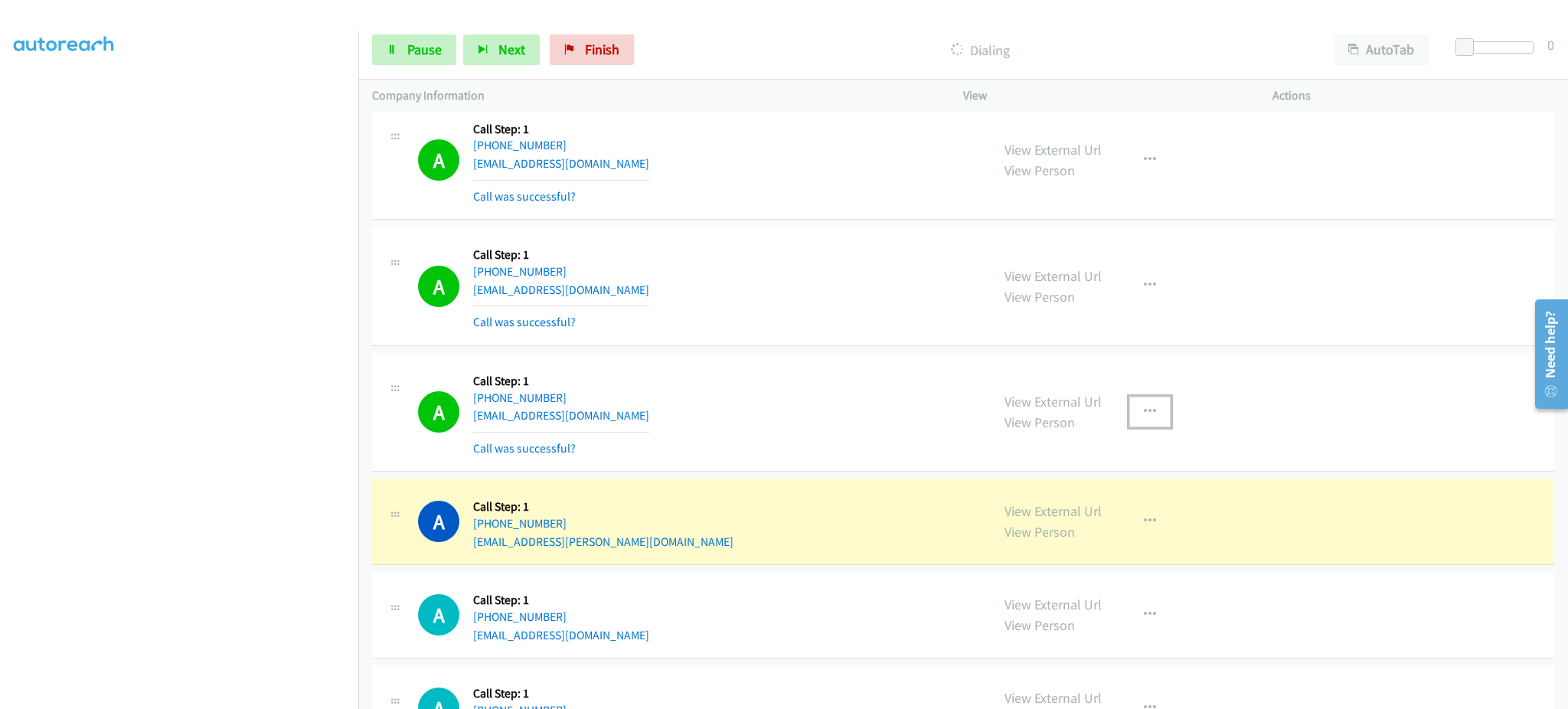
click at [1131, 423] on button "button" at bounding box center [1150, 412] width 41 height 31
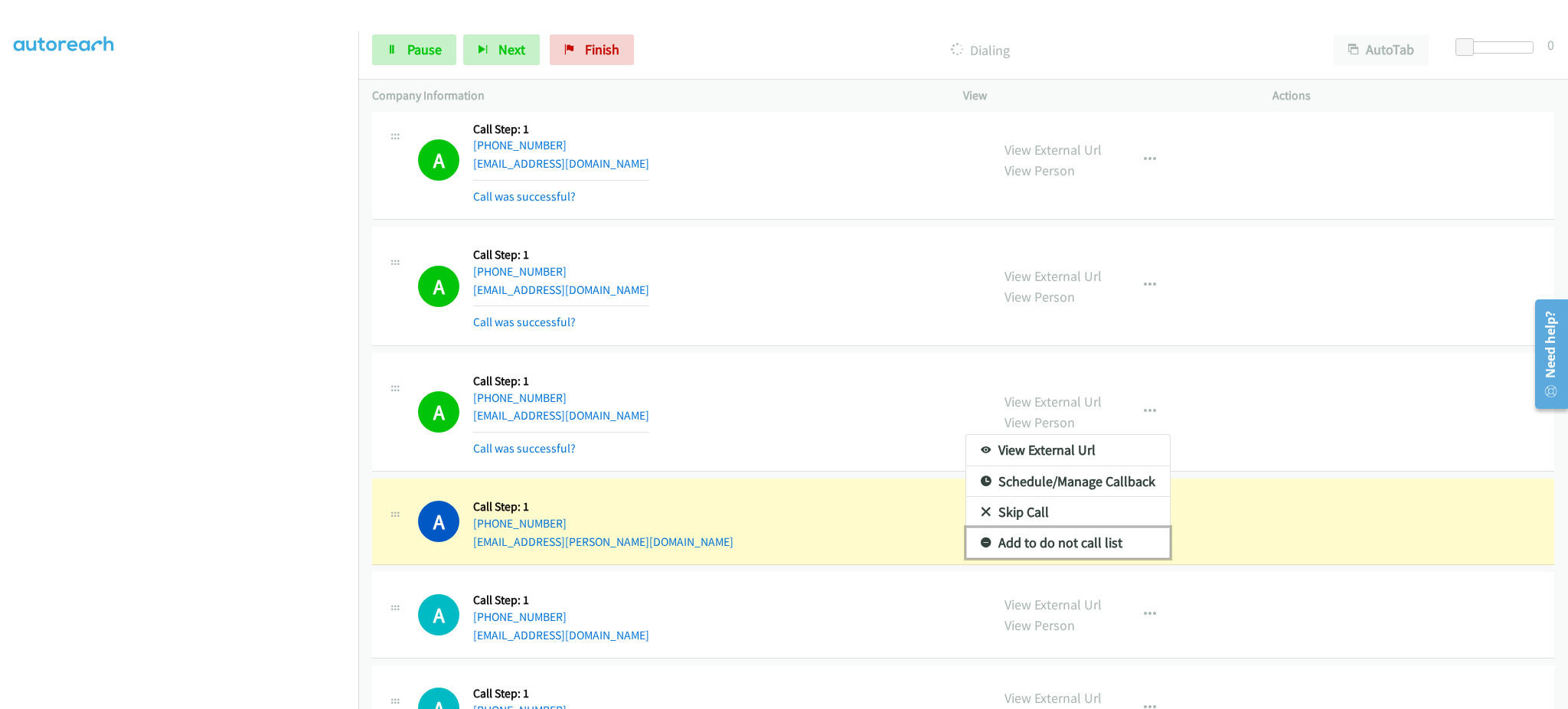
click at [1094, 550] on link "Add to do not call list" at bounding box center [1068, 542] width 204 height 31
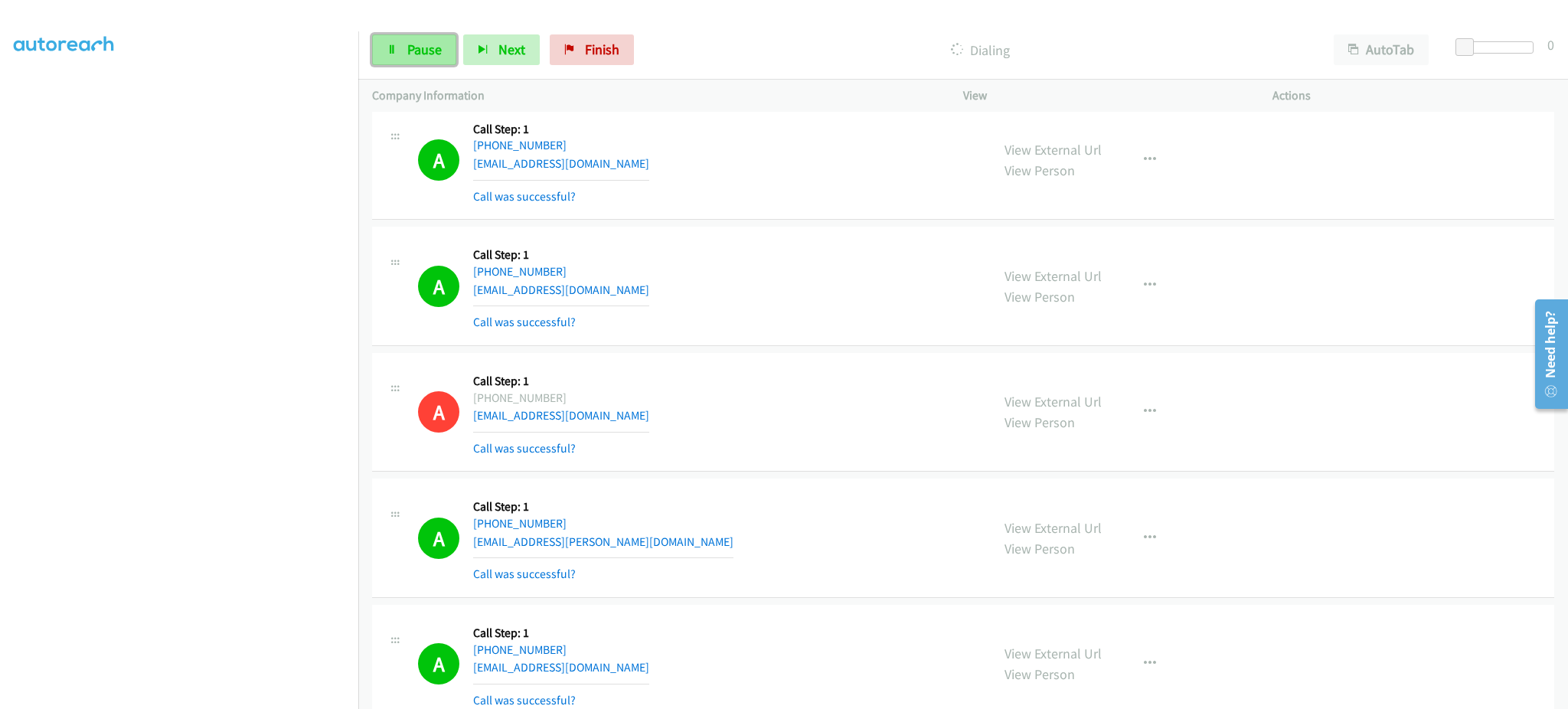
click at [435, 52] on span "Pause" at bounding box center [424, 49] width 34 height 18
click at [417, 45] on span "Start Calls" at bounding box center [437, 49] width 60 height 18
click at [412, 61] on link "Pause" at bounding box center [414, 49] width 84 height 31
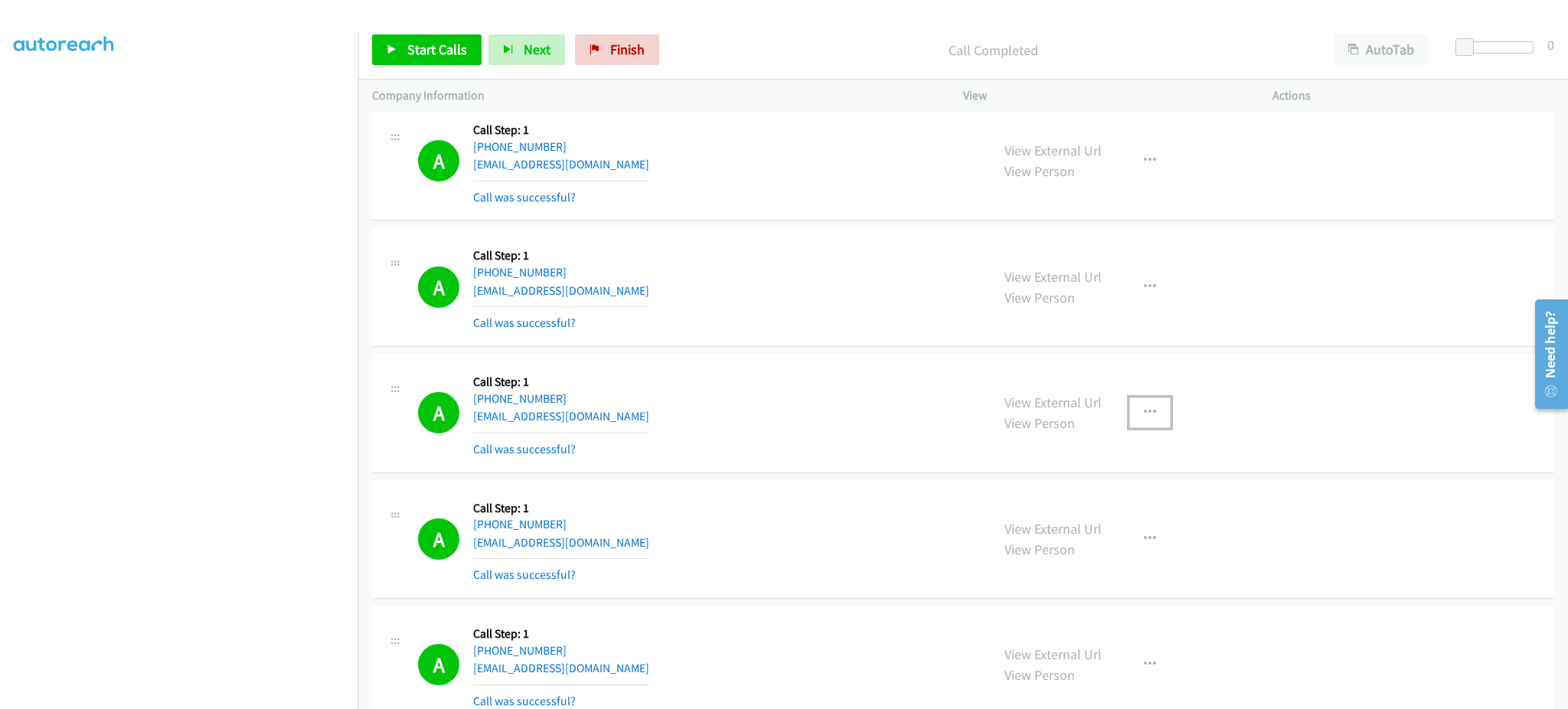
click at [1141, 423] on button "button" at bounding box center [1150, 412] width 41 height 31
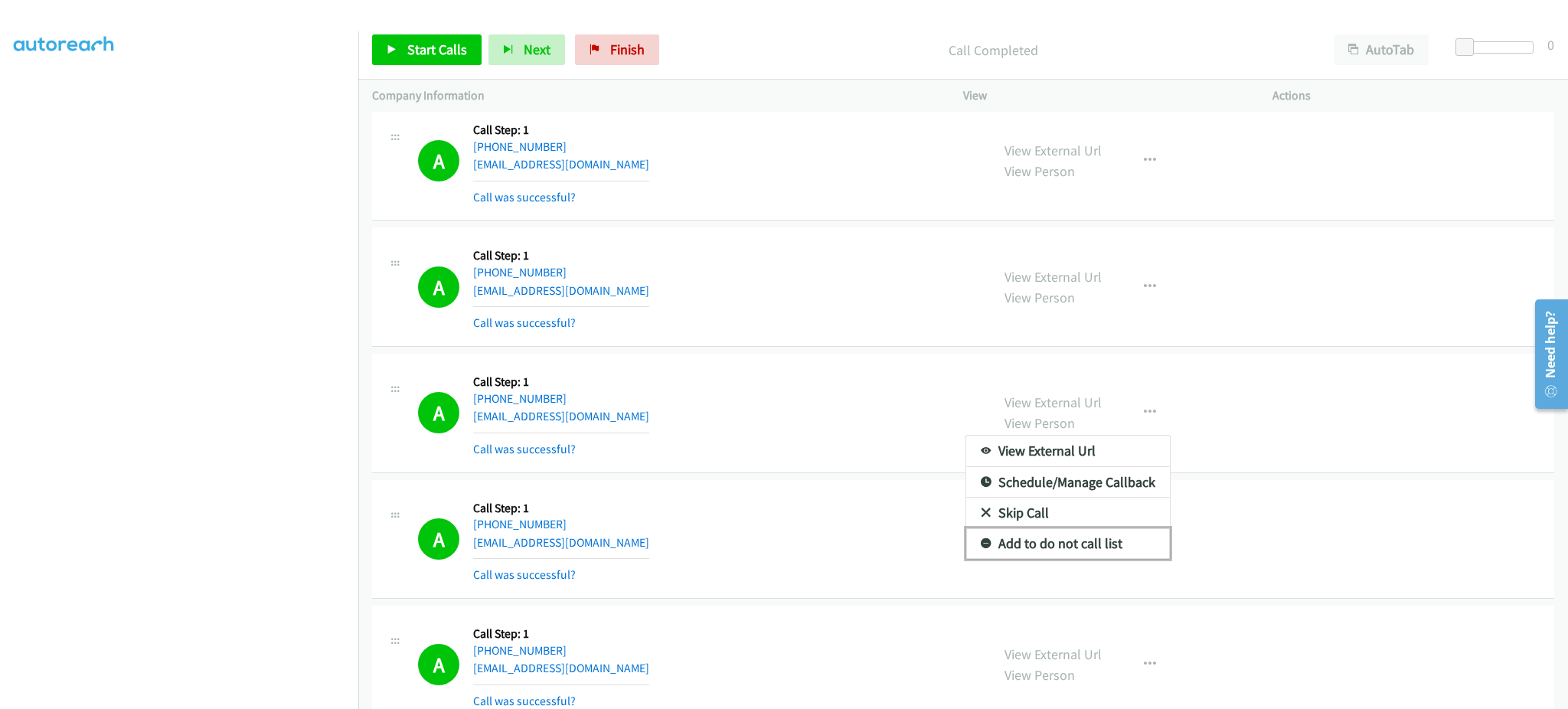
drag, startPoint x: 1118, startPoint y: 547, endPoint x: 1015, endPoint y: 437, distance: 150.7
click at [1118, 547] on link "Add to do not call list" at bounding box center [1068, 543] width 204 height 31
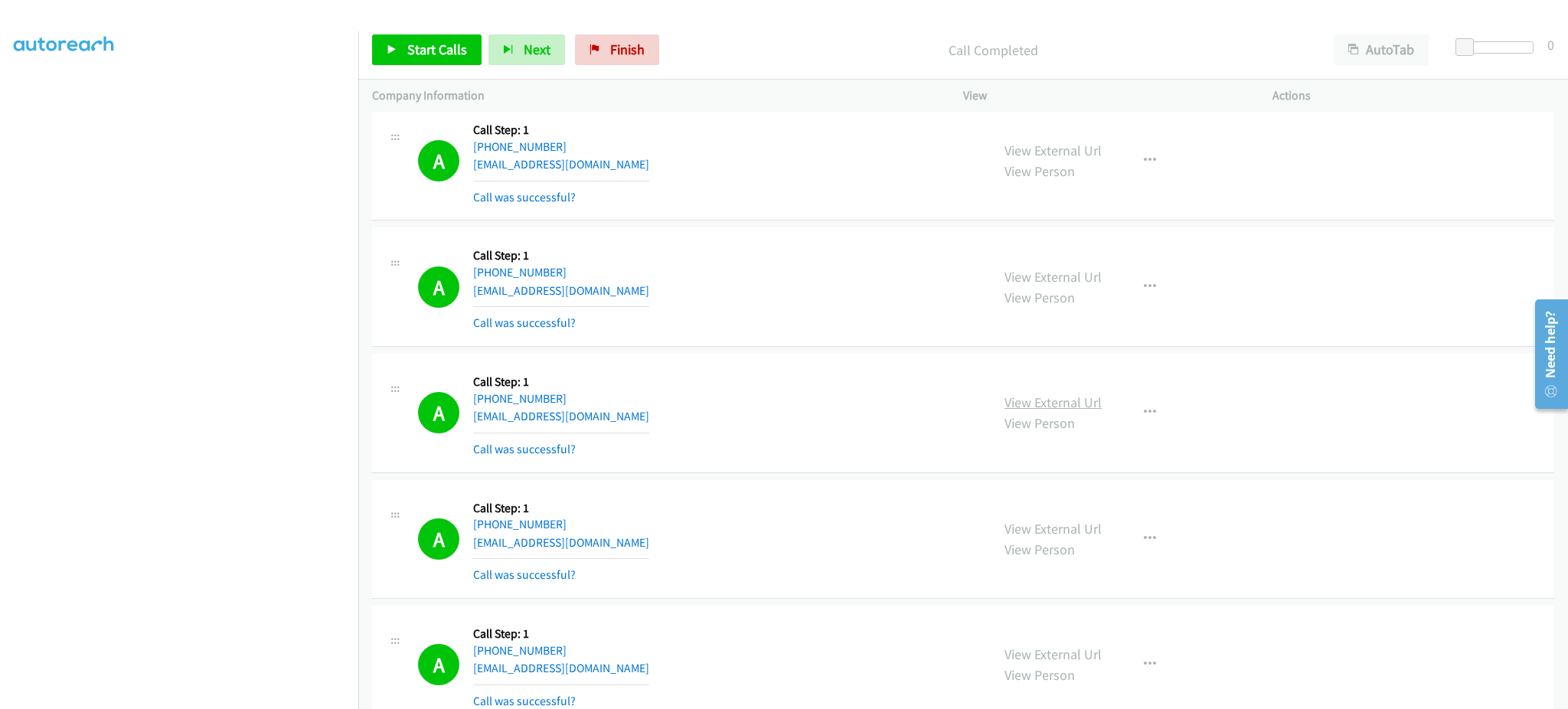
click at [1023, 402] on link "View External Url" at bounding box center [1053, 402] width 97 height 18
click at [384, 43] on link "Start Calls" at bounding box center [426, 49] width 109 height 31
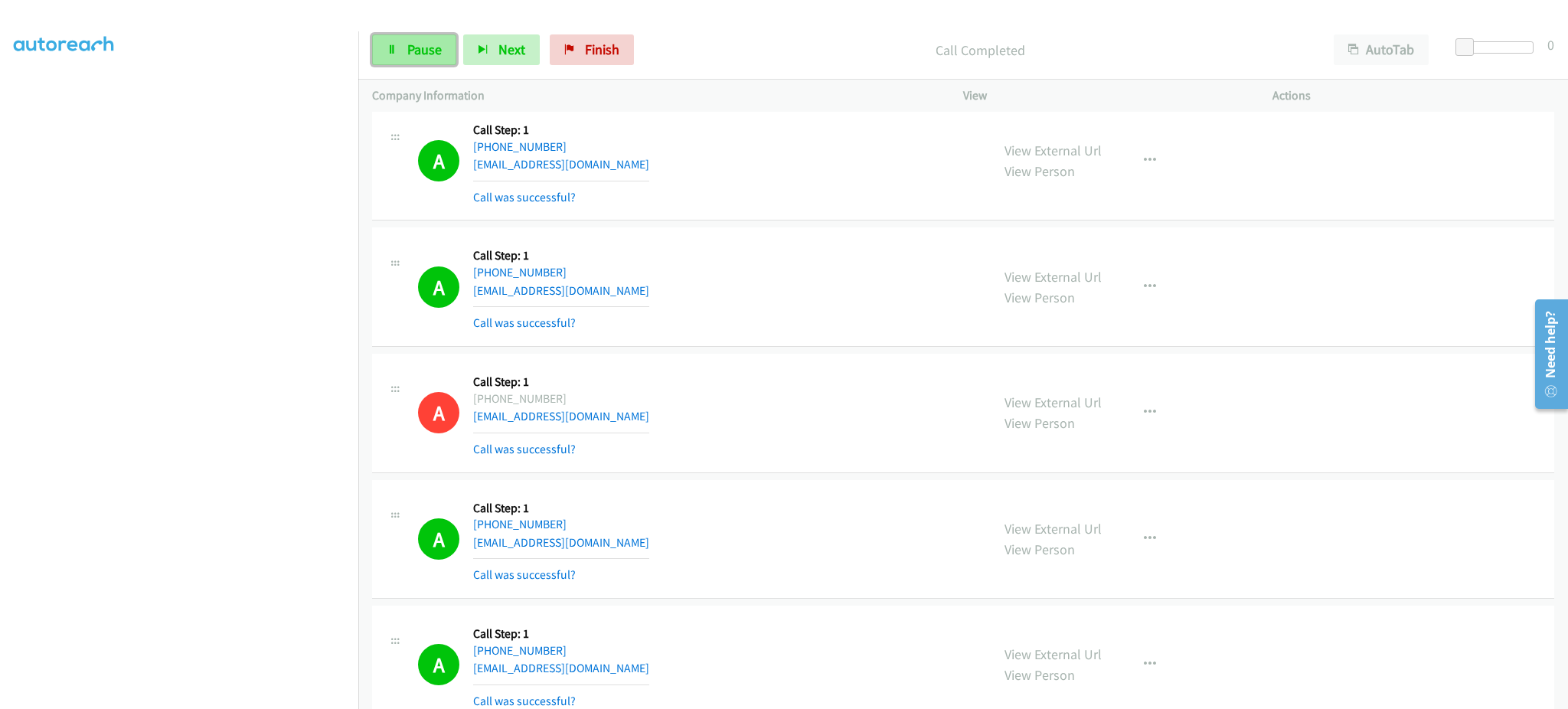
click at [441, 46] on link "Pause" at bounding box center [414, 49] width 84 height 31
click at [442, 35] on link "Start Calls" at bounding box center [426, 49] width 109 height 31
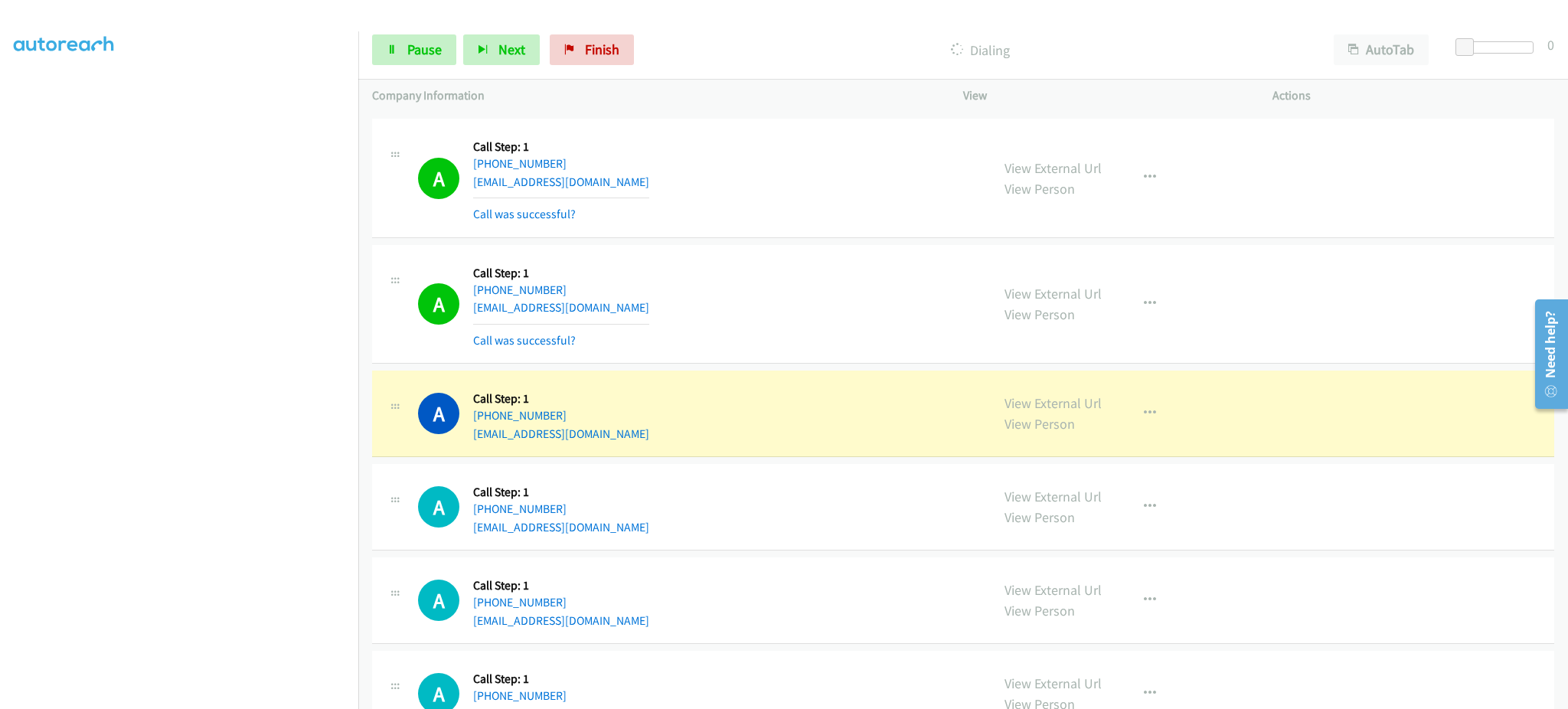
scroll to position [11749, 0]
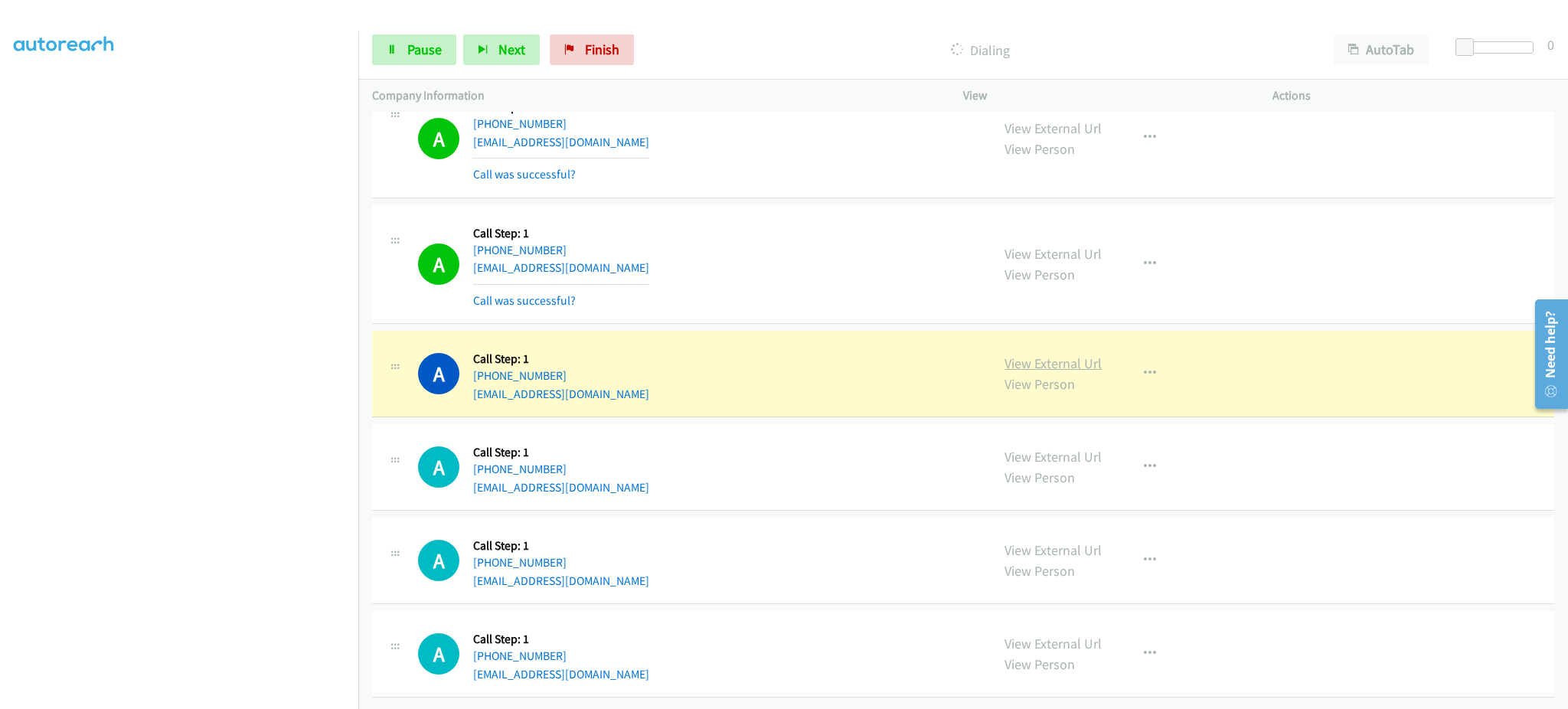
click at [1026, 354] on link "View External Url" at bounding box center [1053, 362] width 97 height 18
click at [438, 46] on span "Pause" at bounding box center [424, 49] width 34 height 18
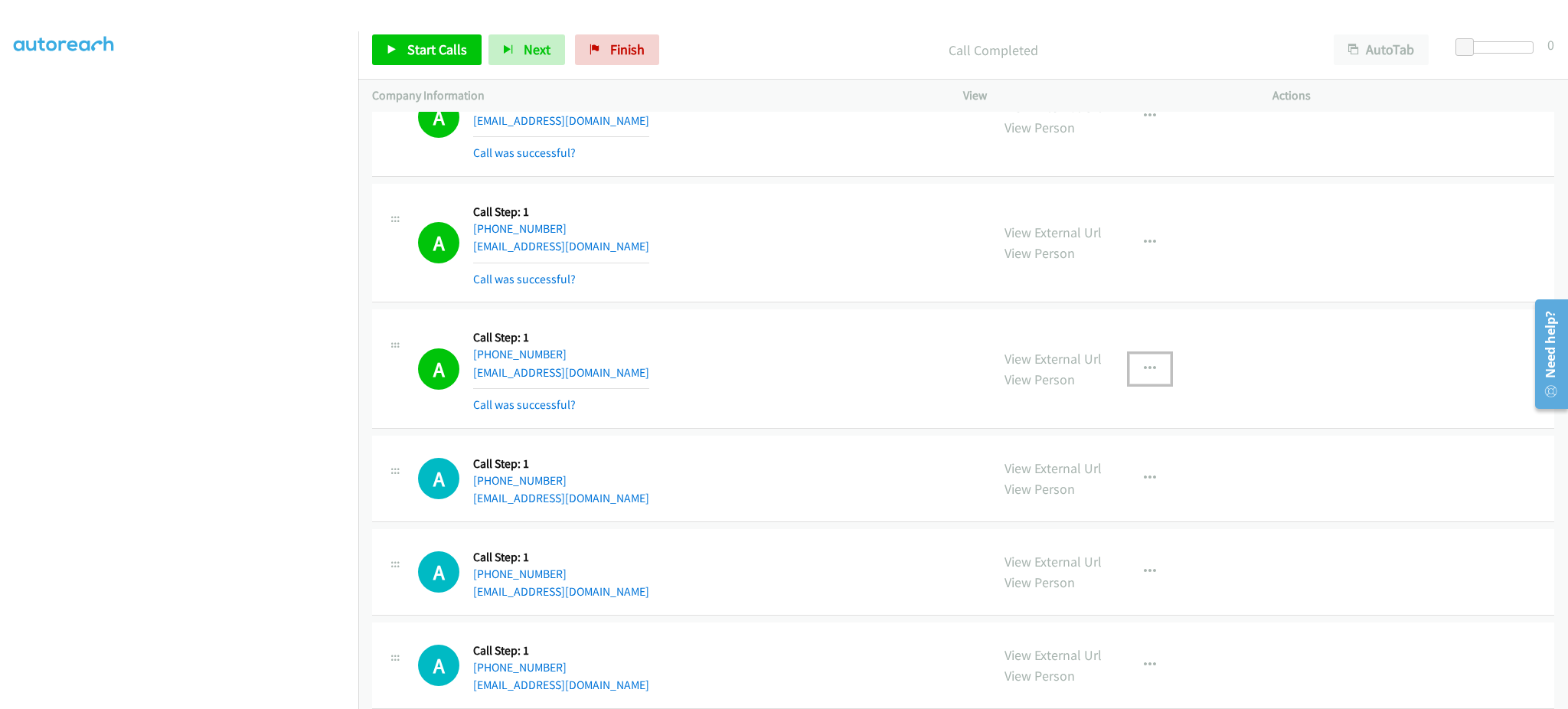
click at [1129, 379] on button "button" at bounding box center [1150, 369] width 41 height 31
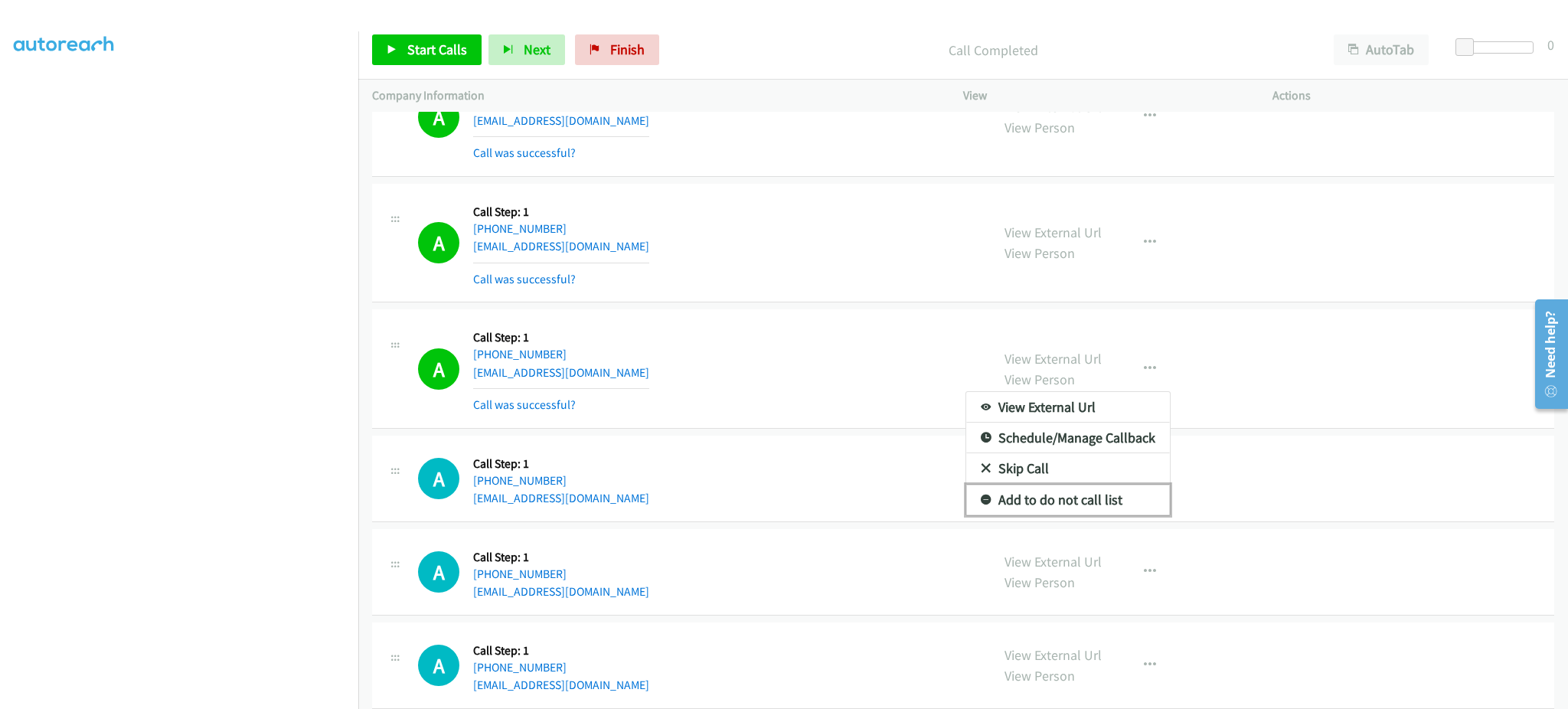
click at [1092, 512] on link "Add to do not call list" at bounding box center [1068, 499] width 204 height 31
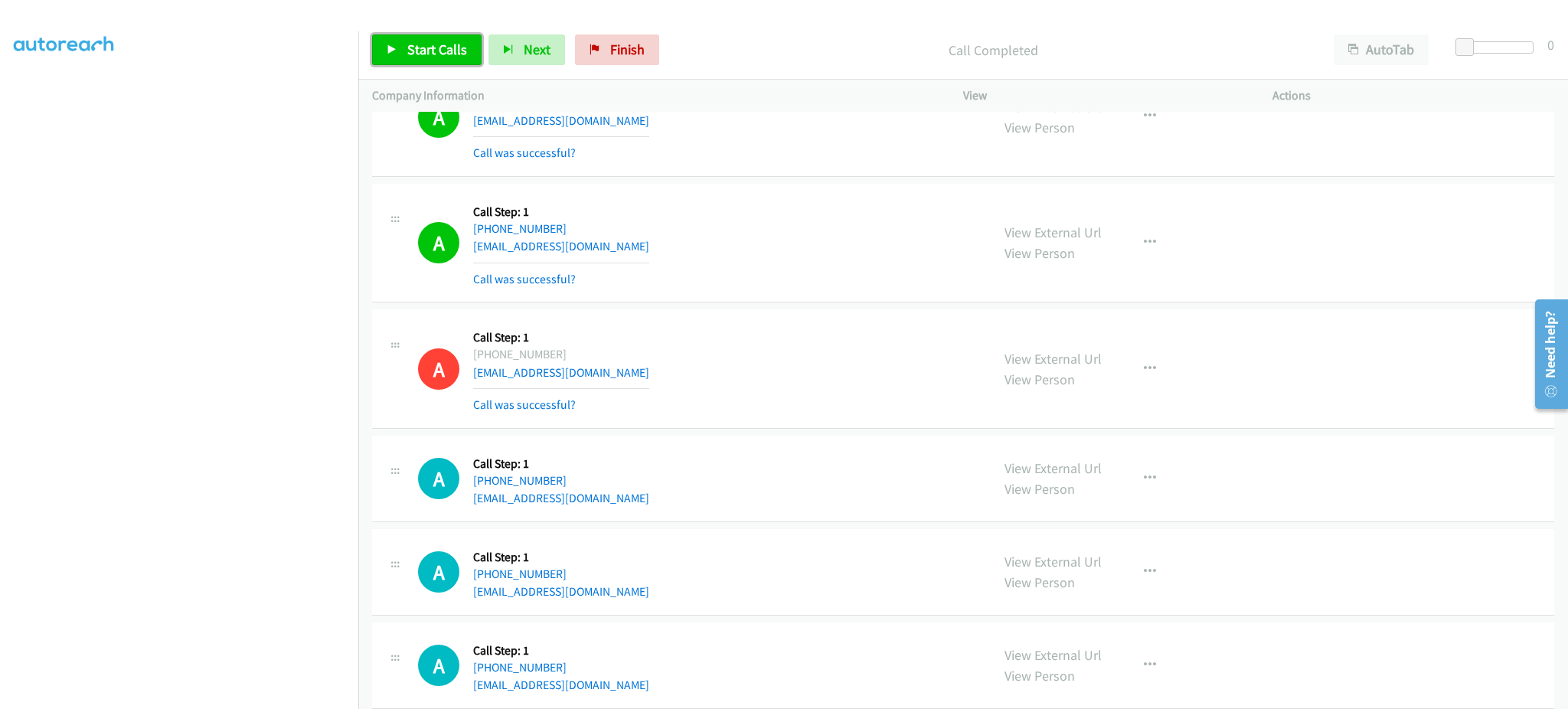
click at [452, 37] on link "Start Calls" at bounding box center [426, 49] width 109 height 31
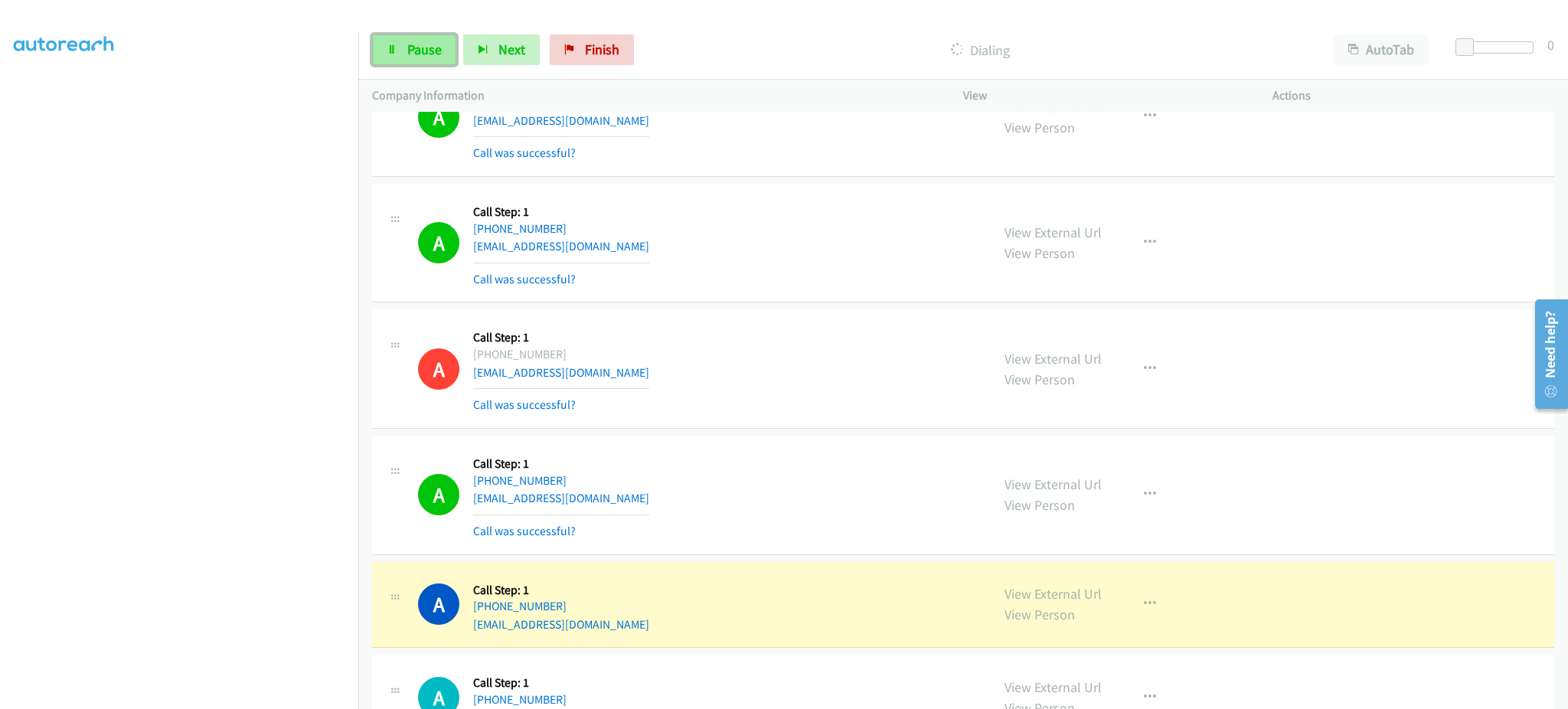
click at [406, 61] on link "Pause" at bounding box center [414, 49] width 84 height 31
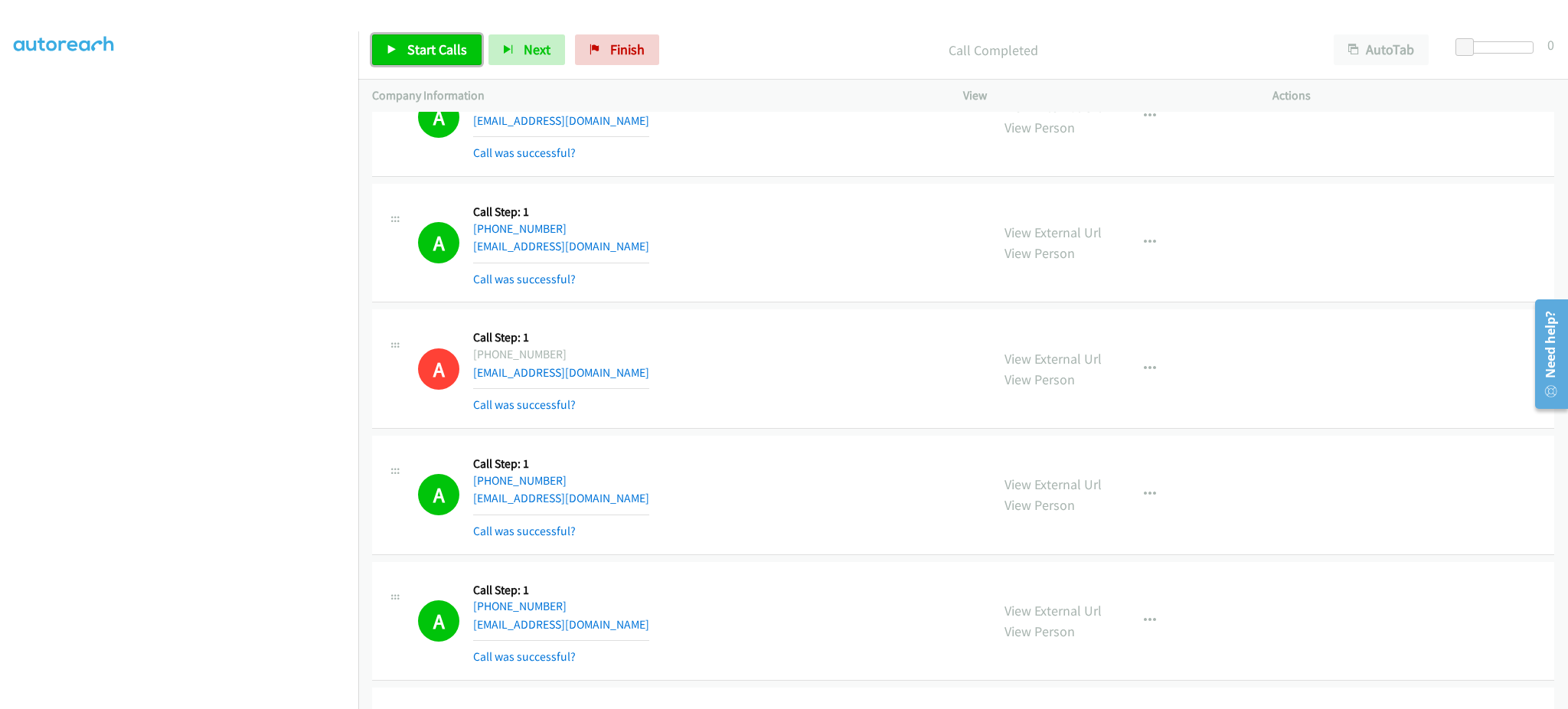
click at [406, 61] on link "Start Calls" at bounding box center [426, 49] width 109 height 31
click at [410, 59] on link "Pause" at bounding box center [414, 49] width 84 height 31
click at [410, 58] on link "Start Calls" at bounding box center [426, 49] width 109 height 31
click at [414, 48] on span "Pause" at bounding box center [424, 49] width 34 height 18
click at [436, 54] on span "Start Calls" at bounding box center [437, 49] width 60 height 18
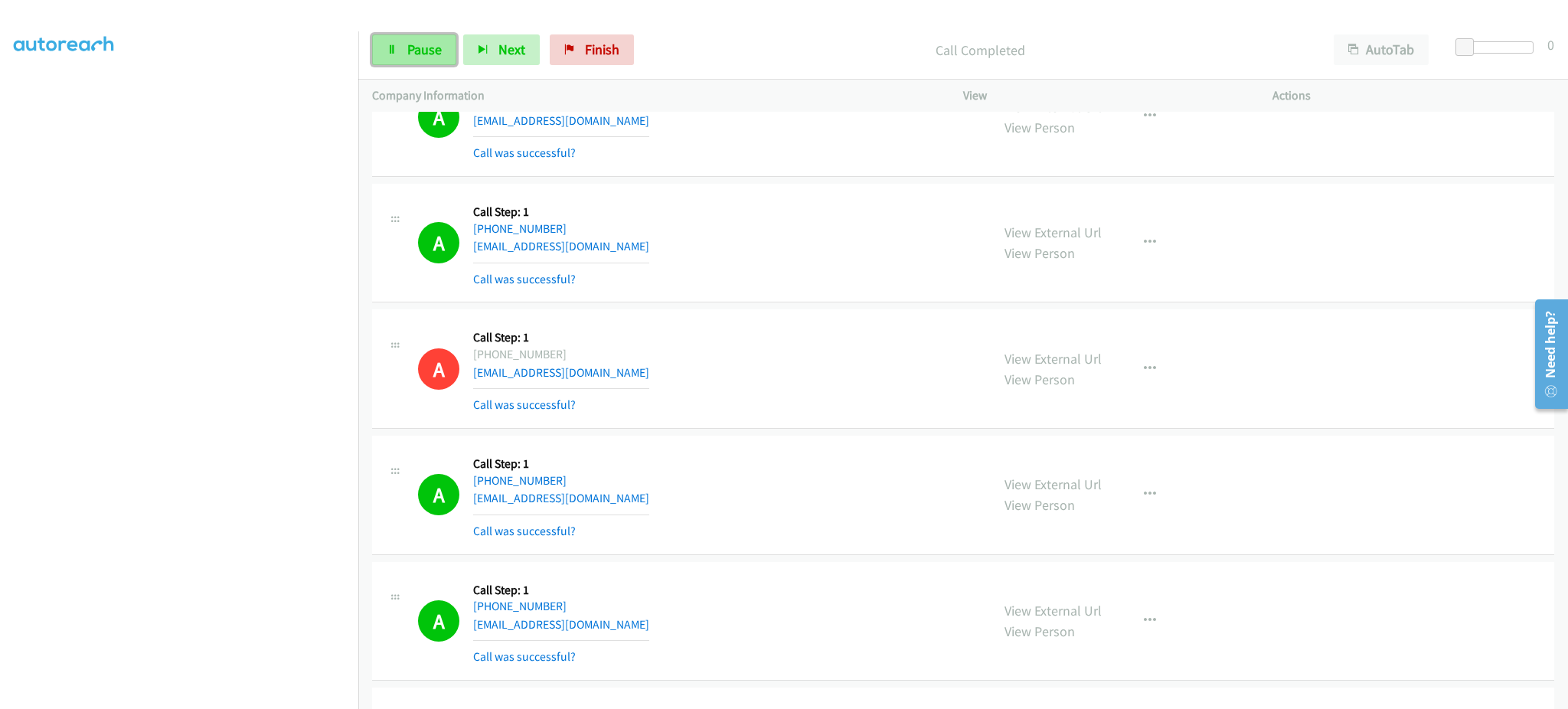
click at [416, 57] on span "Pause" at bounding box center [424, 49] width 34 height 18
click at [427, 53] on span "Start Calls" at bounding box center [437, 49] width 60 height 18
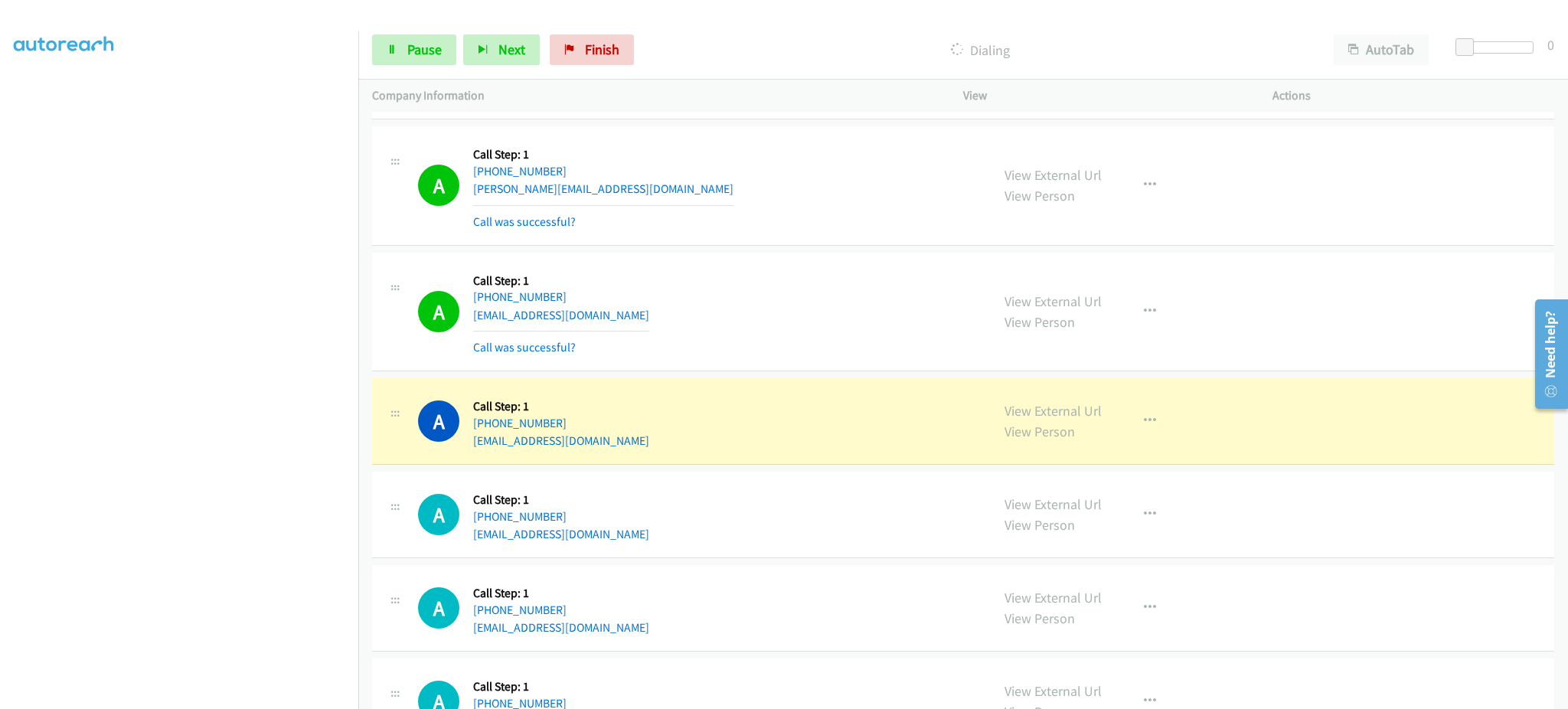
scroll to position [13280, 0]
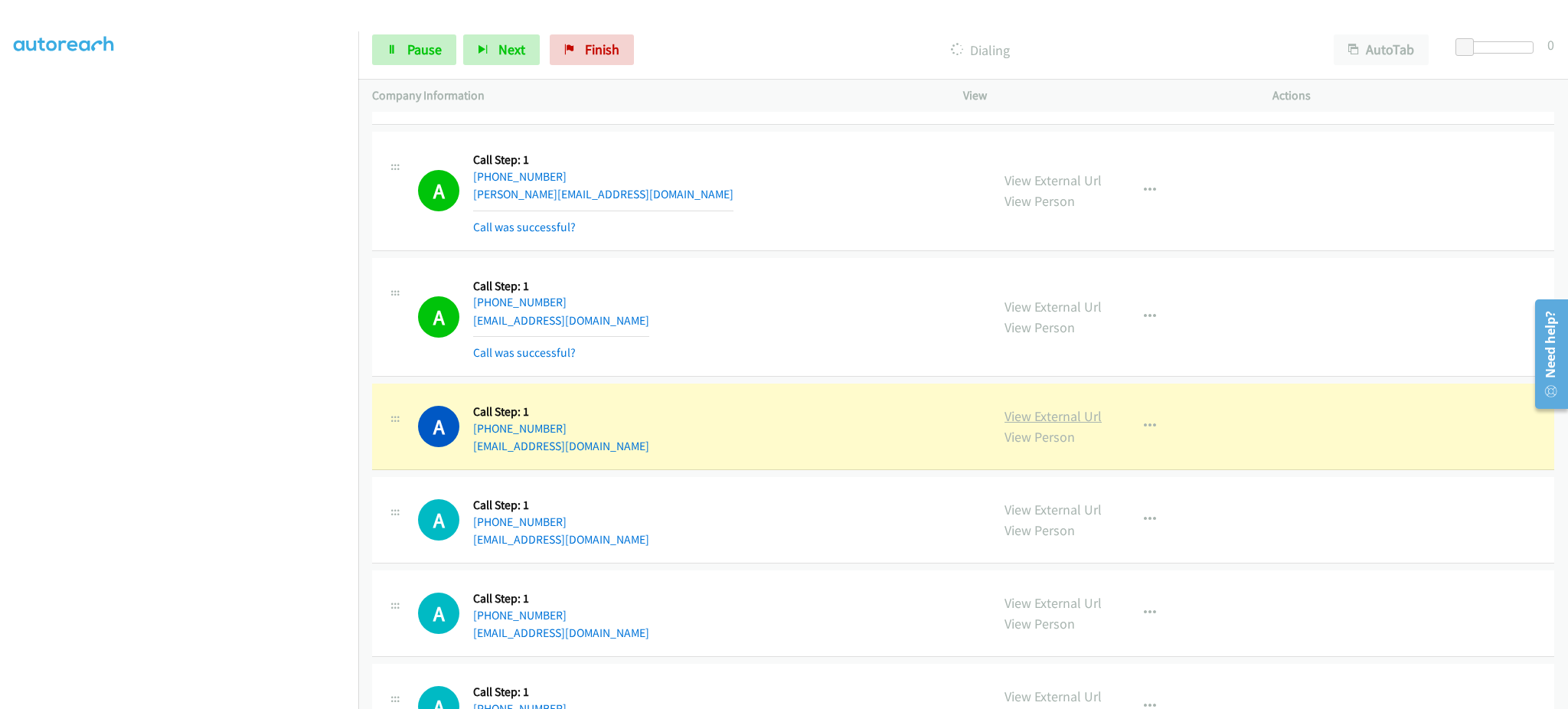
click at [1087, 425] on link "View External Url" at bounding box center [1053, 416] width 97 height 18
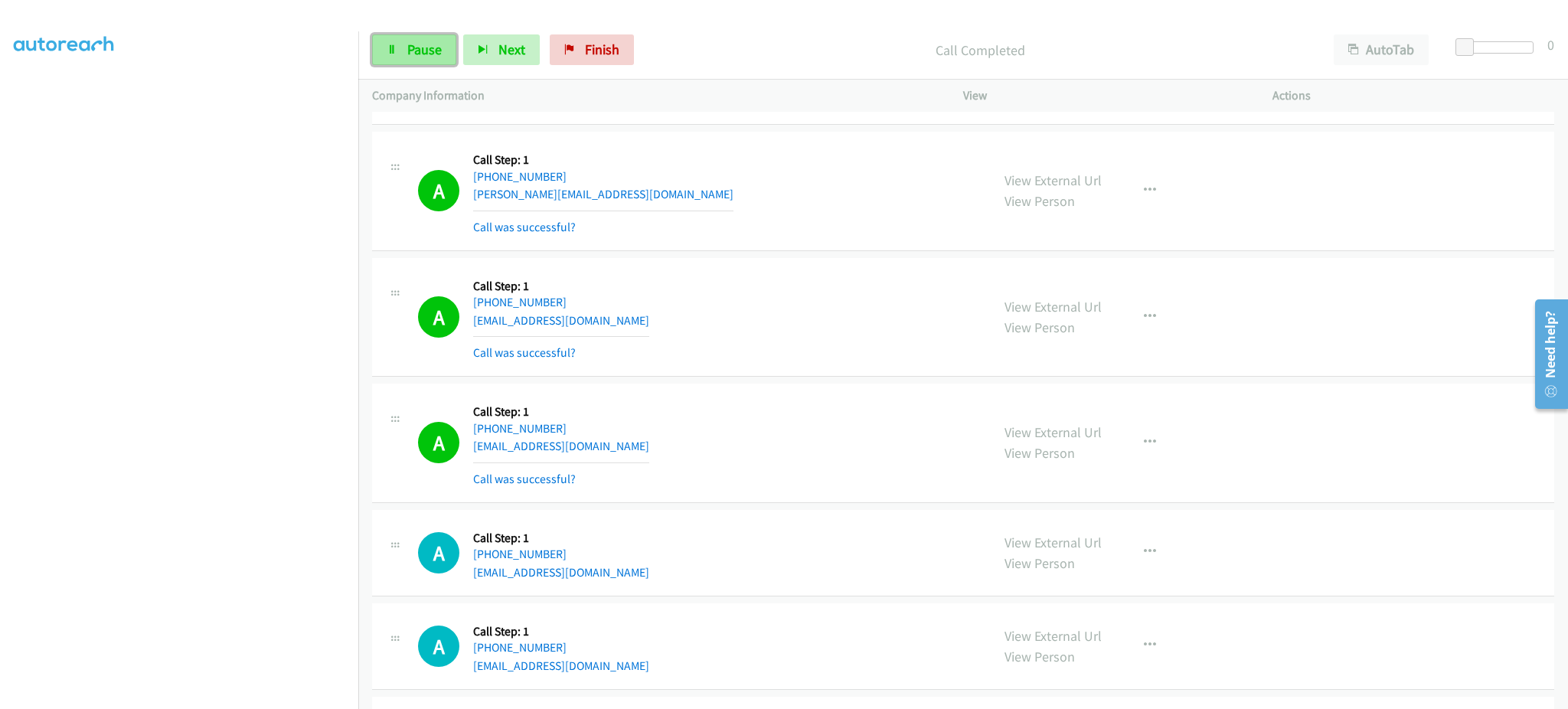
click at [431, 58] on link "Pause" at bounding box center [414, 49] width 84 height 31
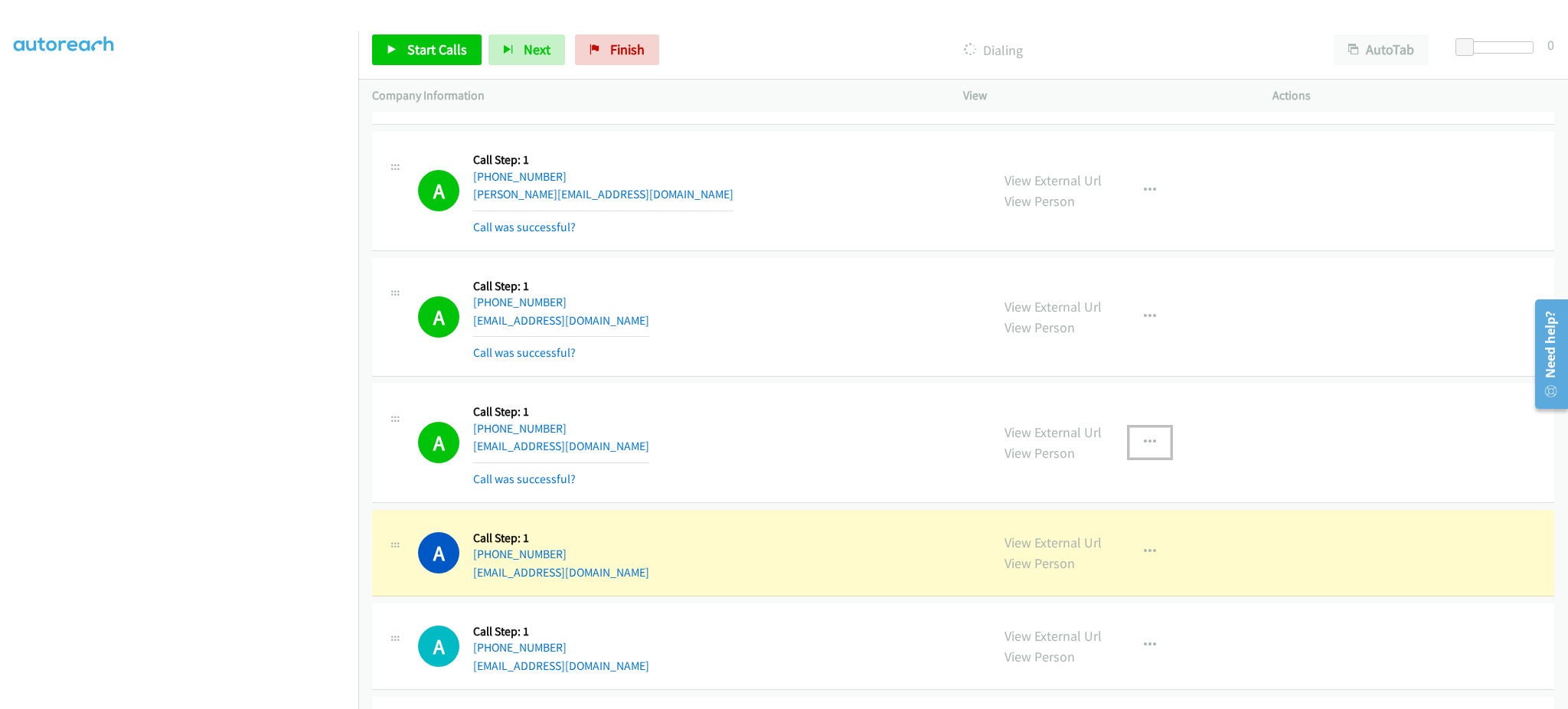
click at [1146, 440] on button "button" at bounding box center [1150, 442] width 41 height 31
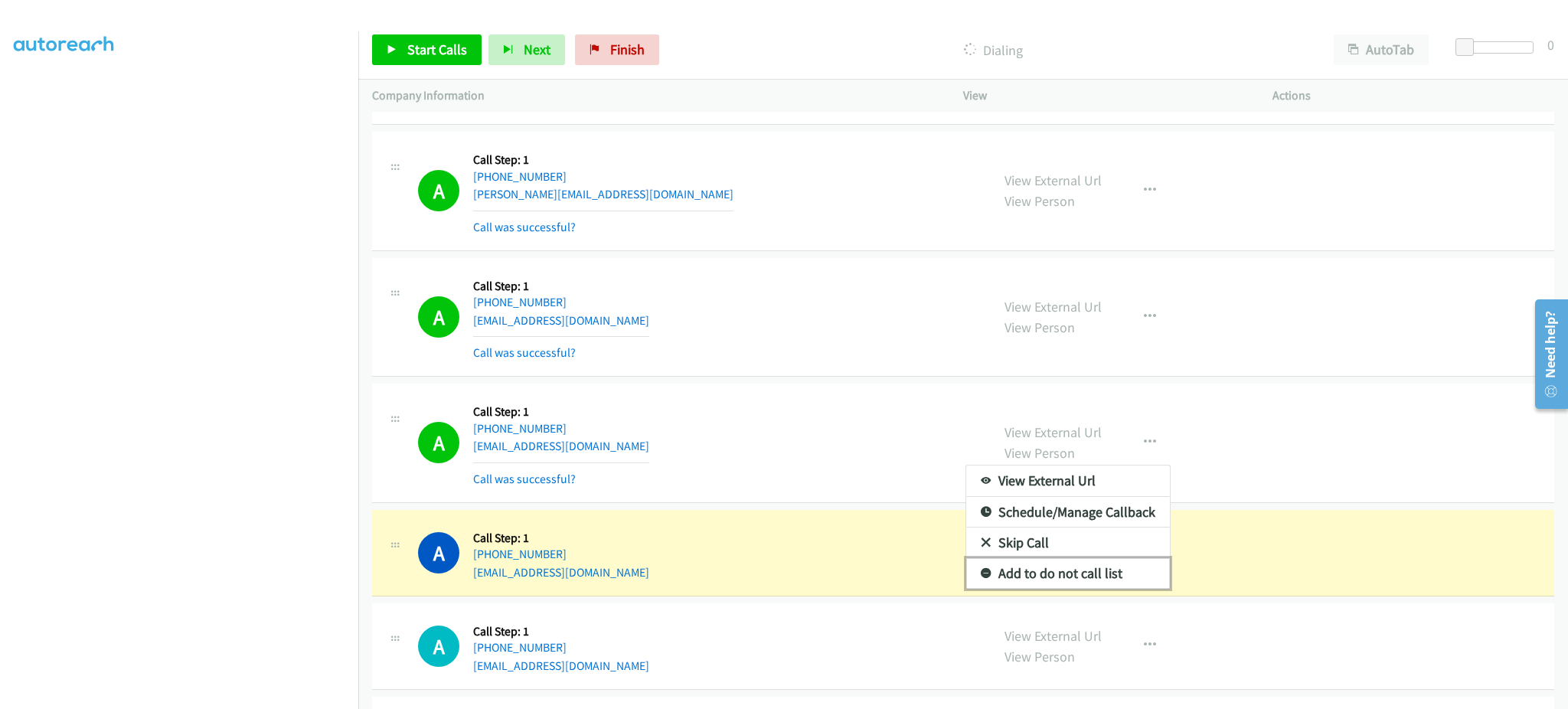
click at [1095, 587] on link "Add to do not call list" at bounding box center [1068, 573] width 204 height 31
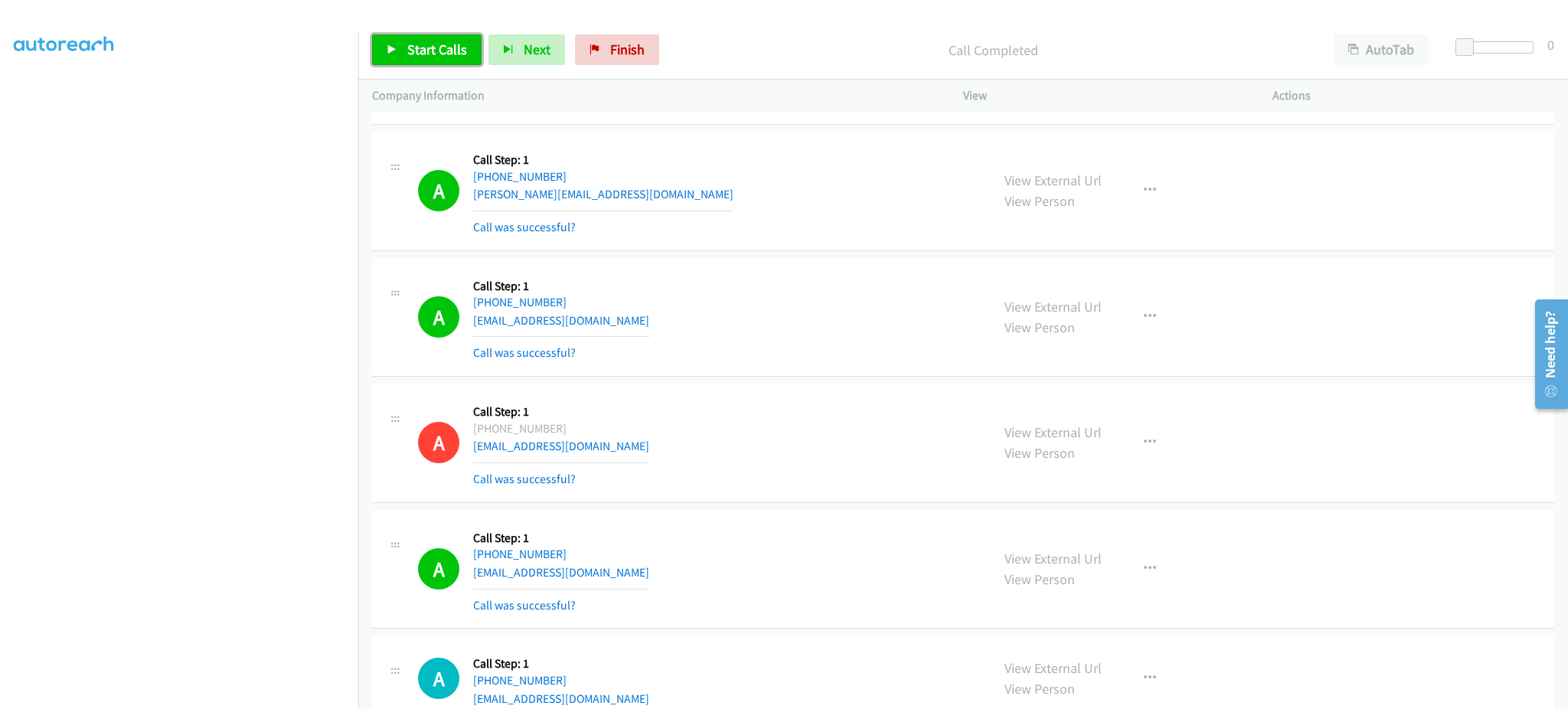
click at [455, 48] on span "Start Calls" at bounding box center [437, 49] width 60 height 18
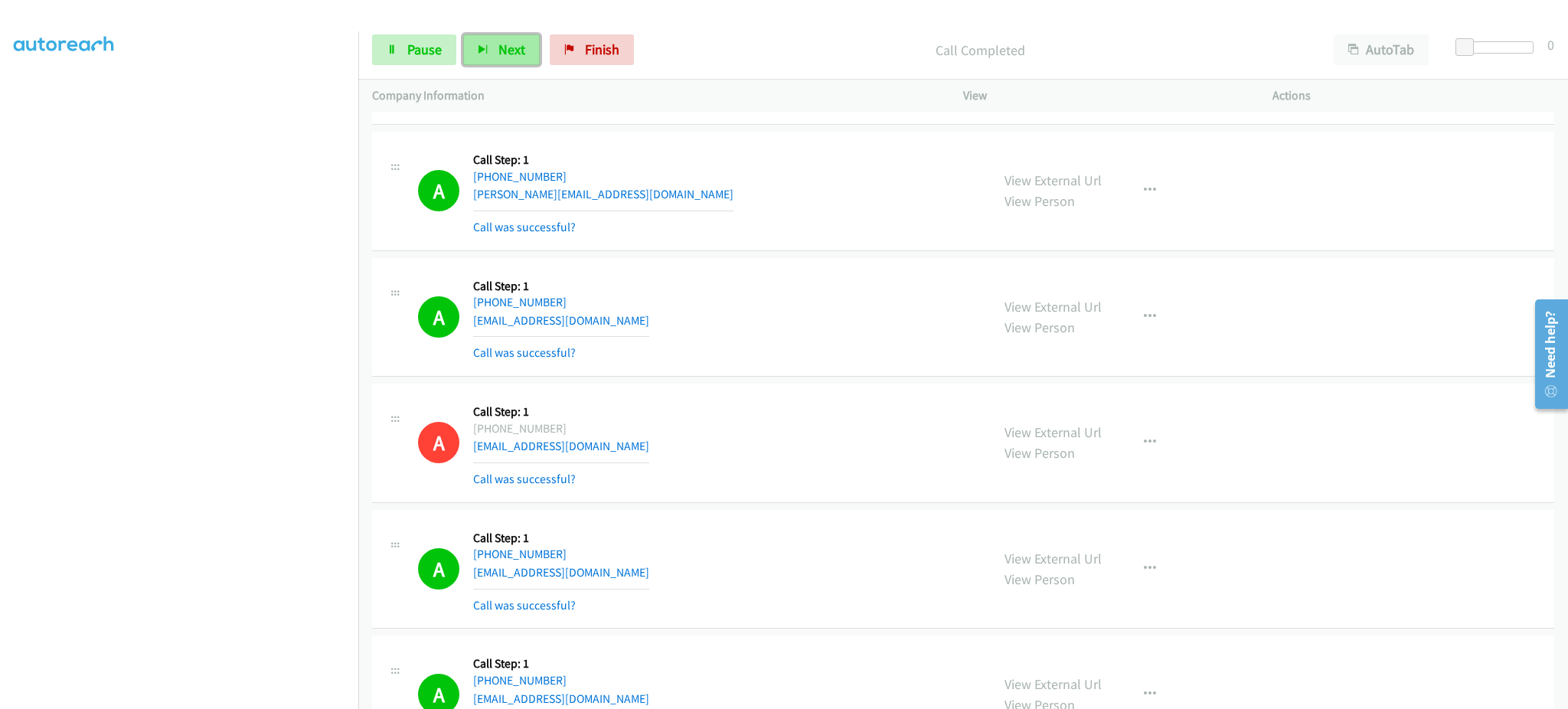
click at [478, 48] on icon "button" at bounding box center [484, 50] width 11 height 11
click at [411, 45] on span "Pause" at bounding box center [424, 49] width 34 height 18
click at [414, 49] on span "Start Calls" at bounding box center [437, 49] width 60 height 18
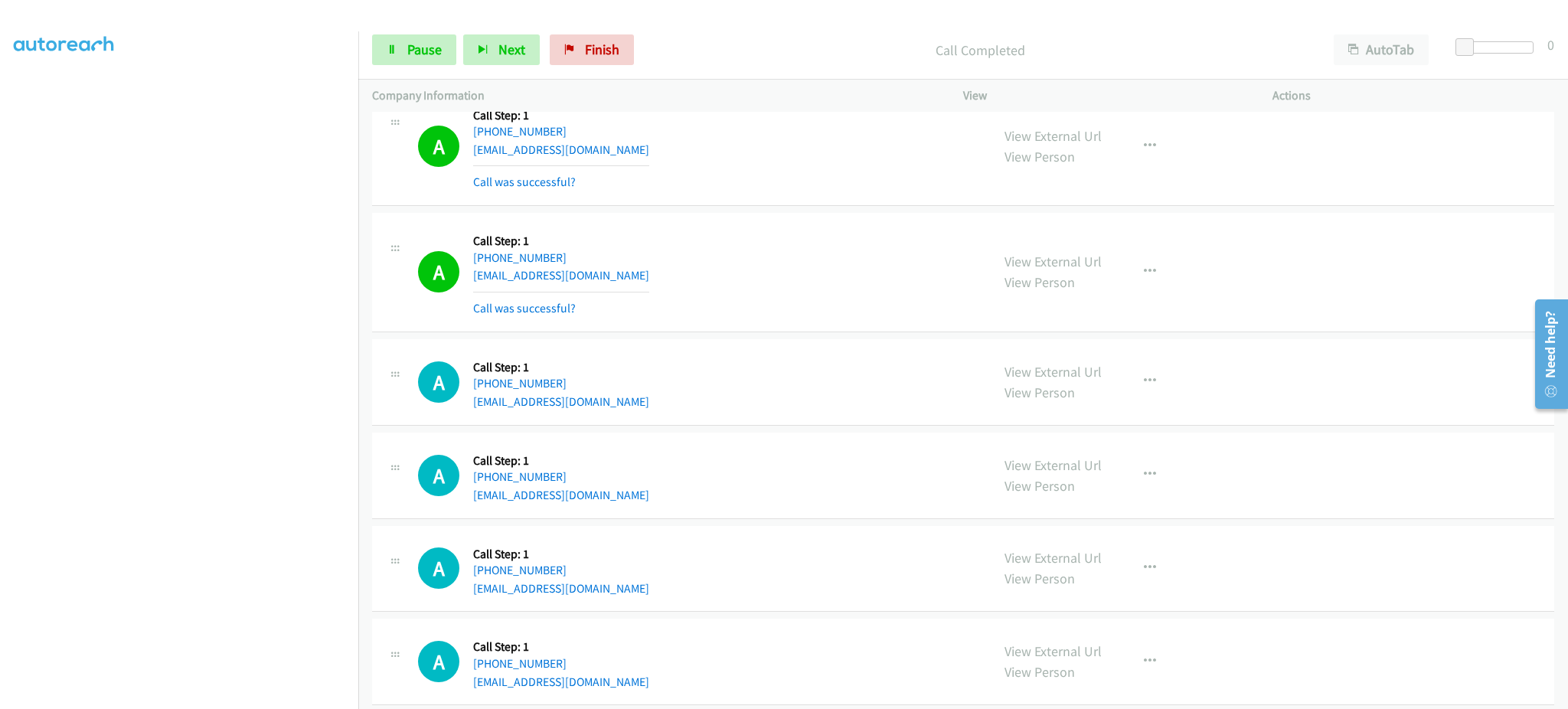
scroll to position [14709, 0]
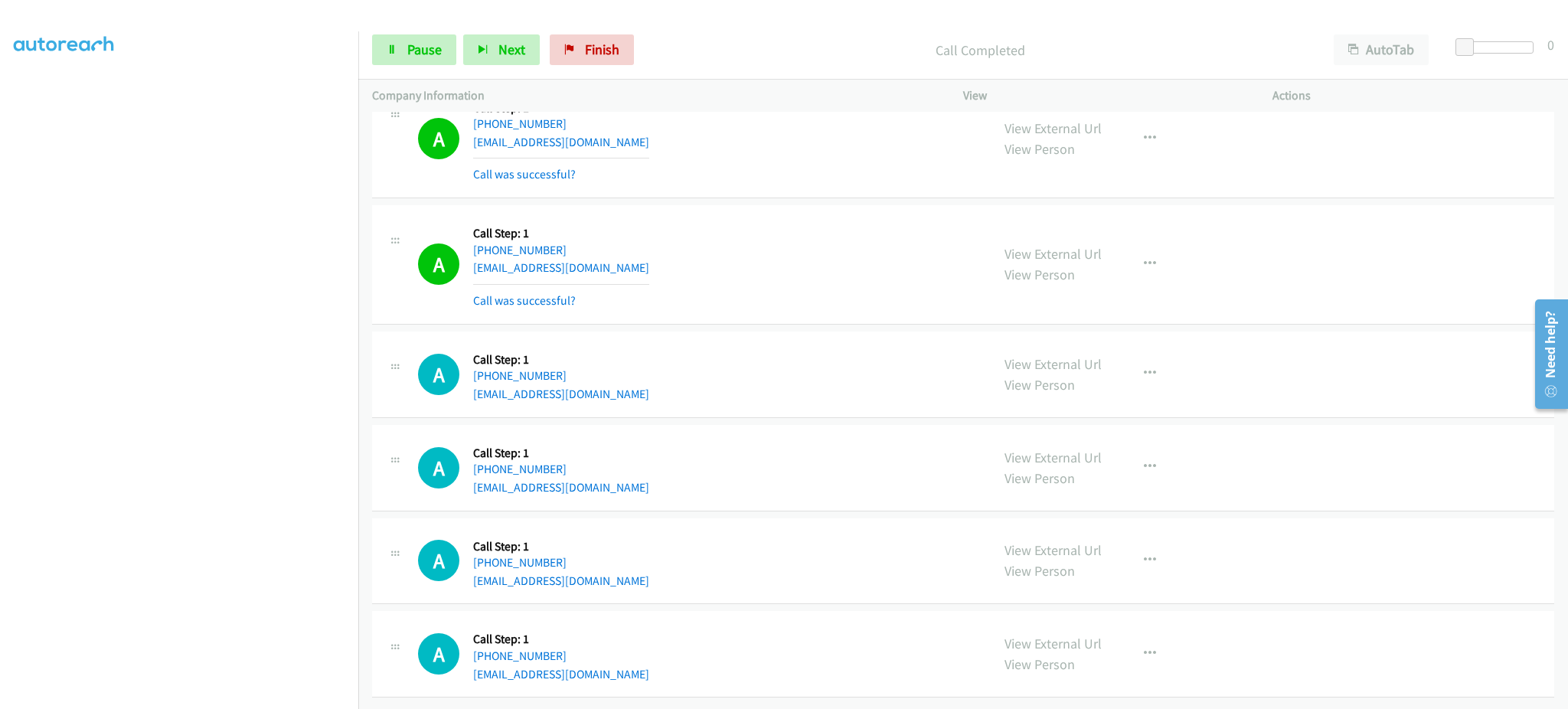
click at [1162, 259] on div "View External Url View Person View External Url Email Schedule/Manage Callback …" at bounding box center [1152, 265] width 323 height 91
click at [1148, 251] on button "button" at bounding box center [1150, 264] width 41 height 31
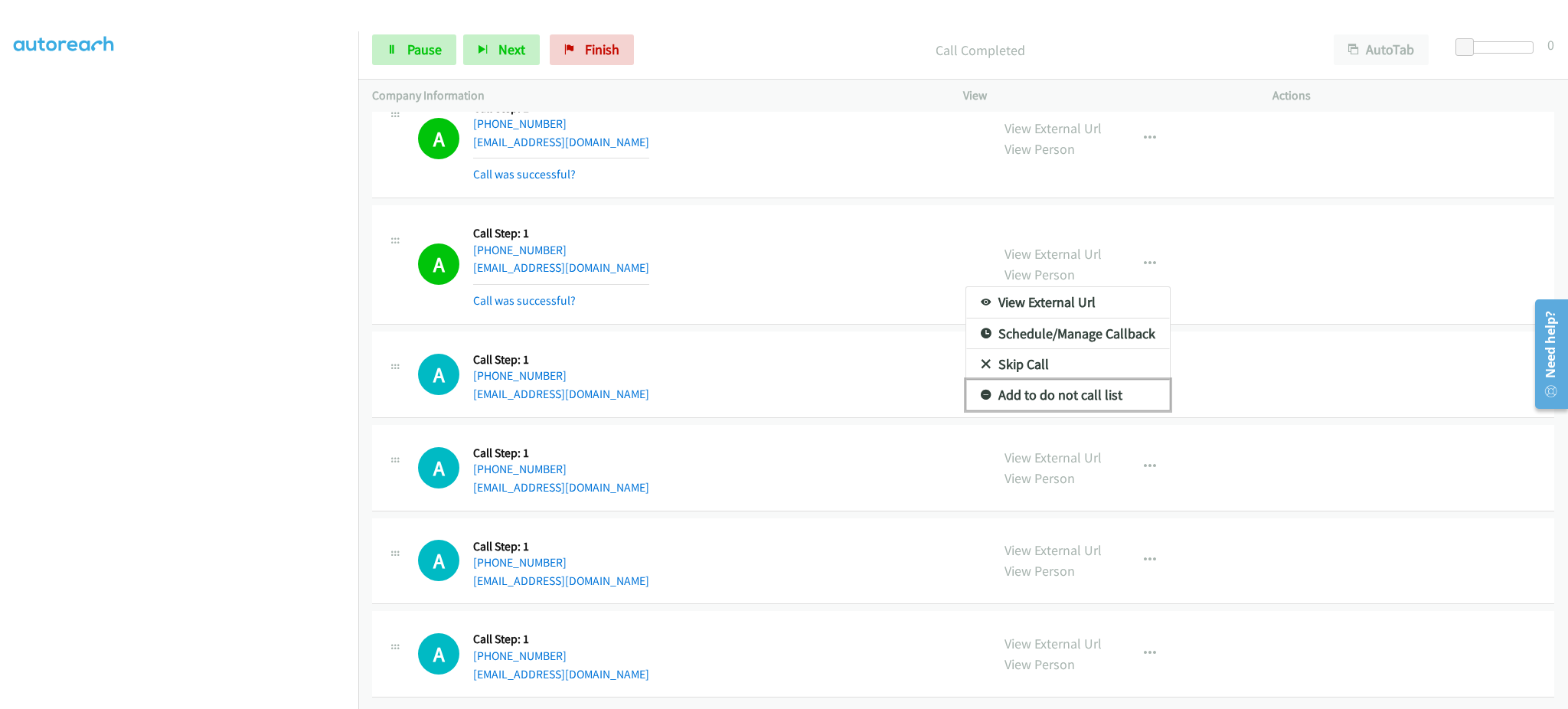
click at [1098, 387] on link "Add to do not call list" at bounding box center [1068, 395] width 204 height 31
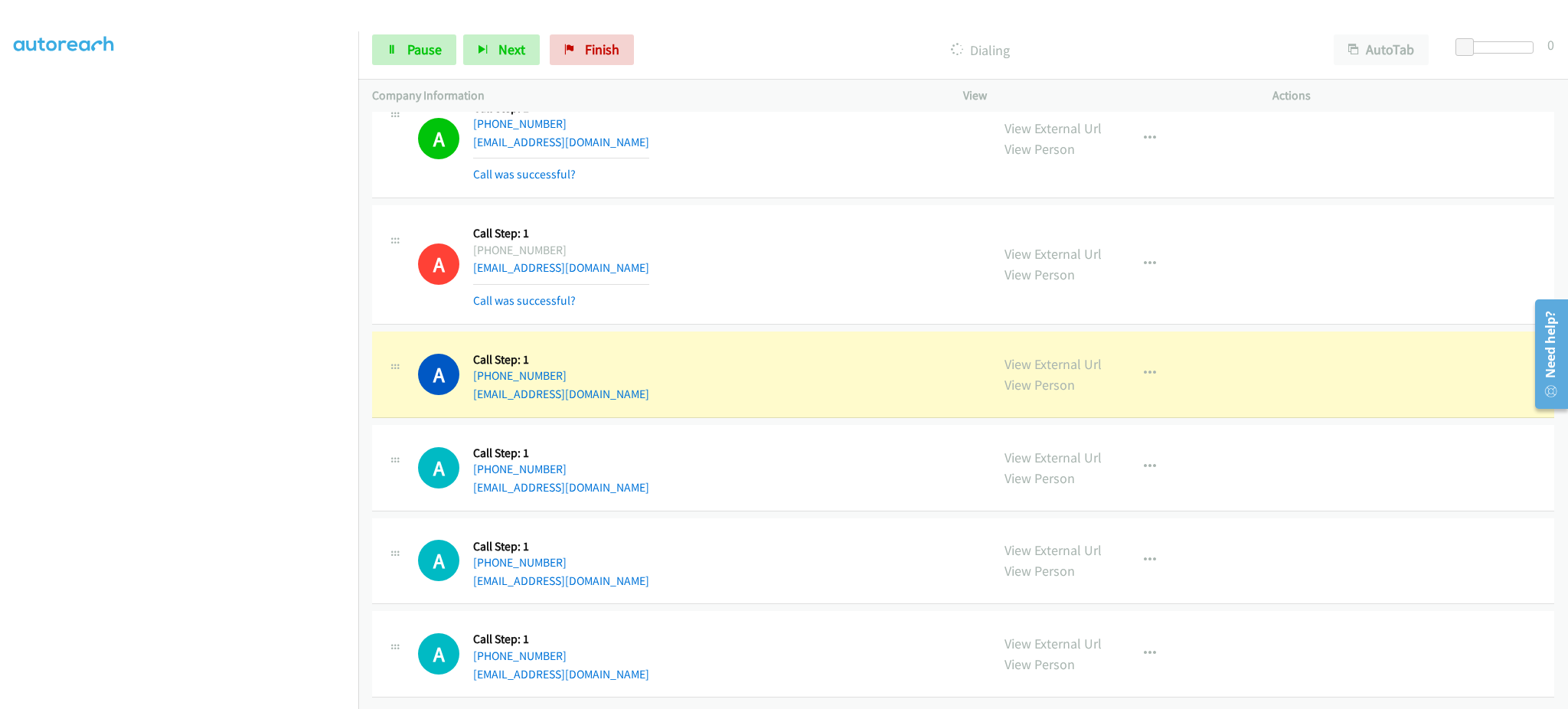
scroll to position [4043, 0]
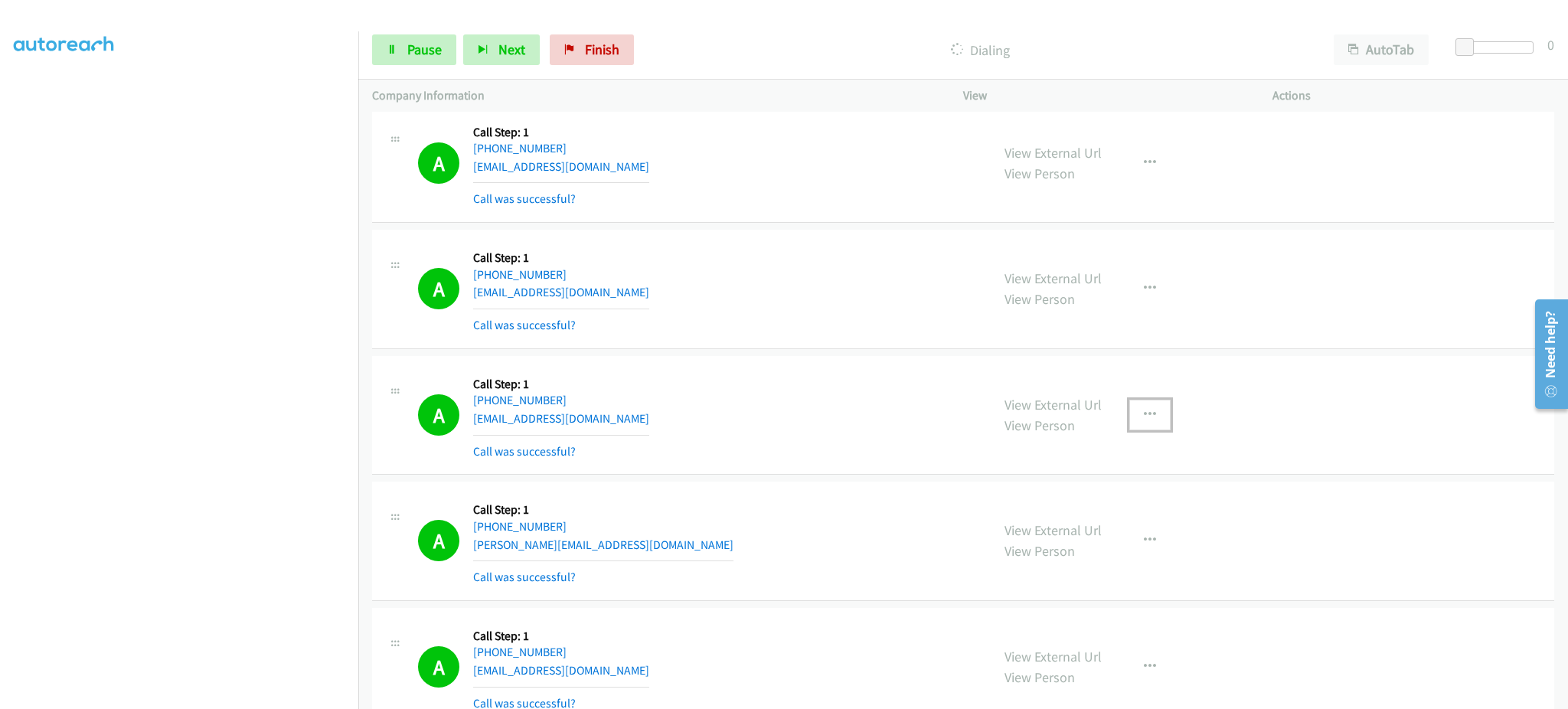
click at [1156, 414] on button "button" at bounding box center [1150, 415] width 41 height 31
click at [0, 0] on div at bounding box center [0, 0] width 0 height 0
click at [1137, 433] on div "View External Url View Person View External Url Email Schedule/Manage Callback …" at bounding box center [1152, 416] width 323 height 91
click at [1156, 410] on button "button" at bounding box center [1150, 415] width 41 height 31
click at [1113, 544] on link "Add to do not call list" at bounding box center [1068, 545] width 204 height 31
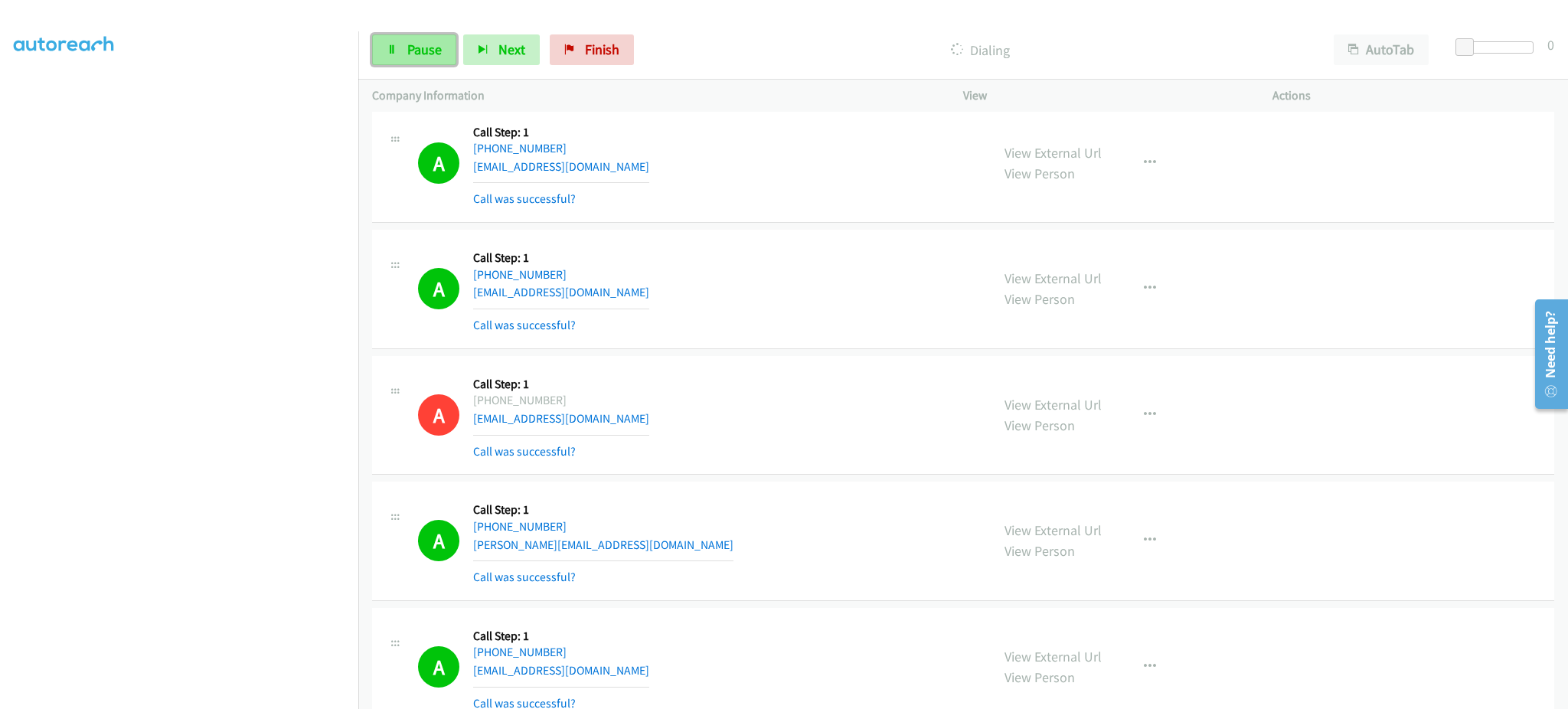
click at [397, 53] on link "Pause" at bounding box center [414, 49] width 84 height 31
click at [441, 56] on span "Start Calls" at bounding box center [437, 49] width 60 height 18
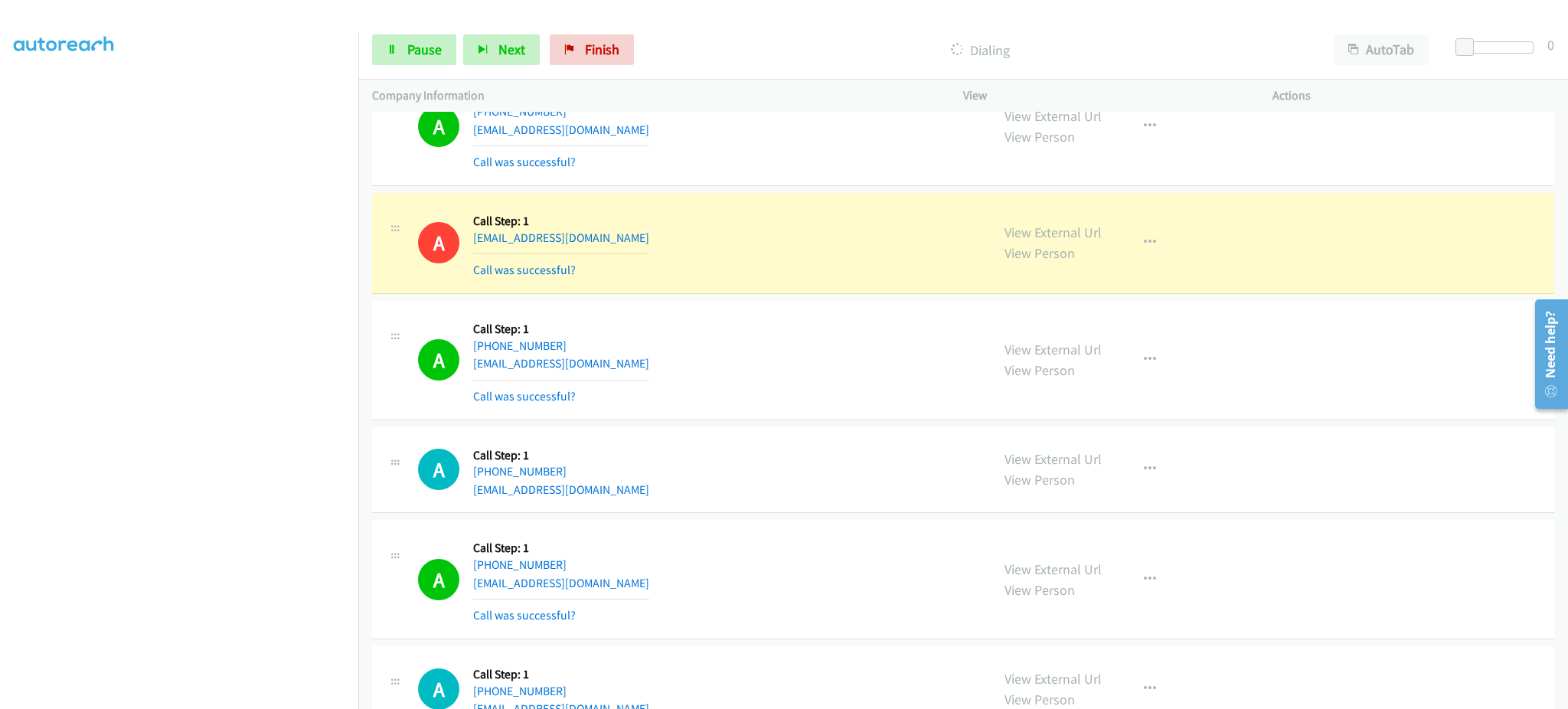
scroll to position [15298, 0]
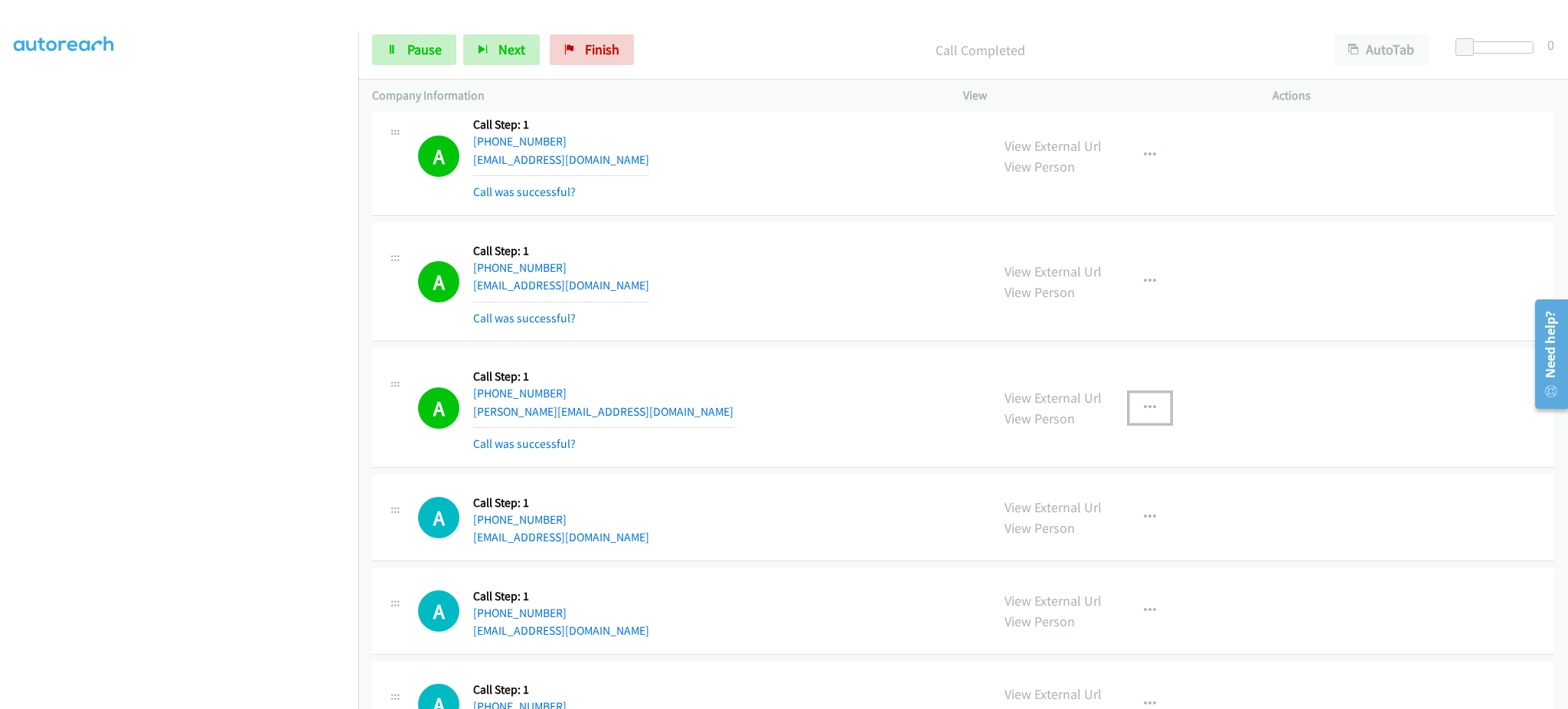
click at [1145, 423] on button "button" at bounding box center [1150, 407] width 41 height 31
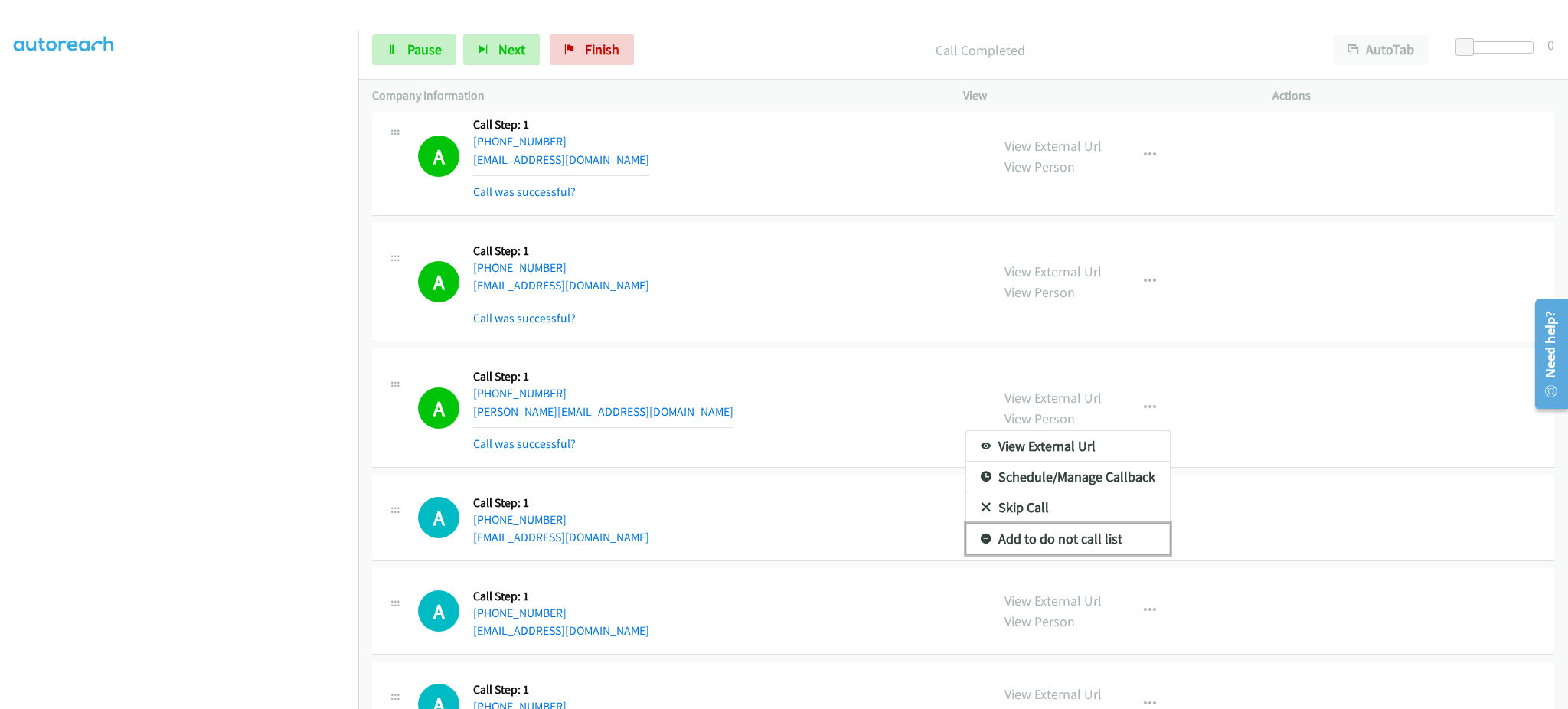
click at [1122, 539] on link "Add to do not call list" at bounding box center [1068, 539] width 204 height 31
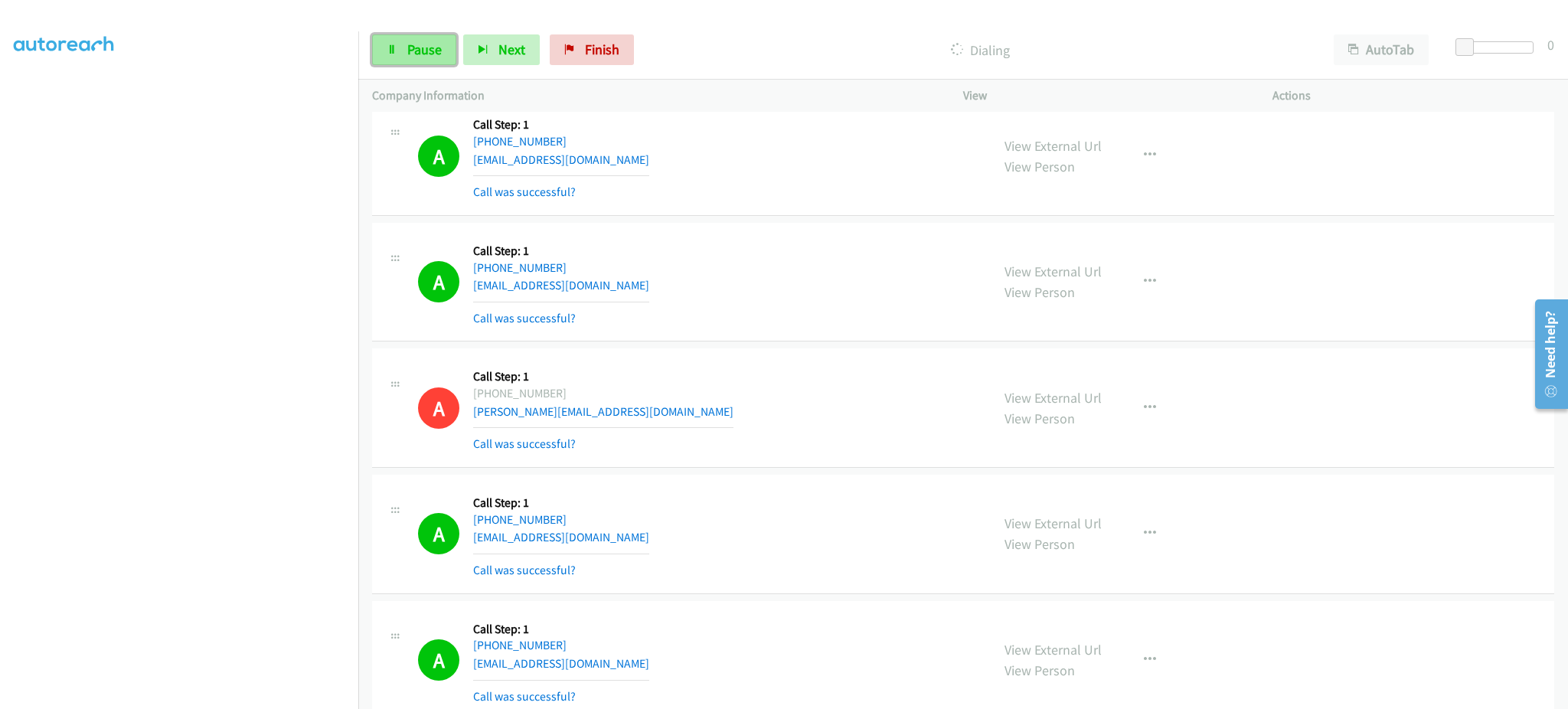
click at [444, 55] on link "Pause" at bounding box center [414, 49] width 84 height 31
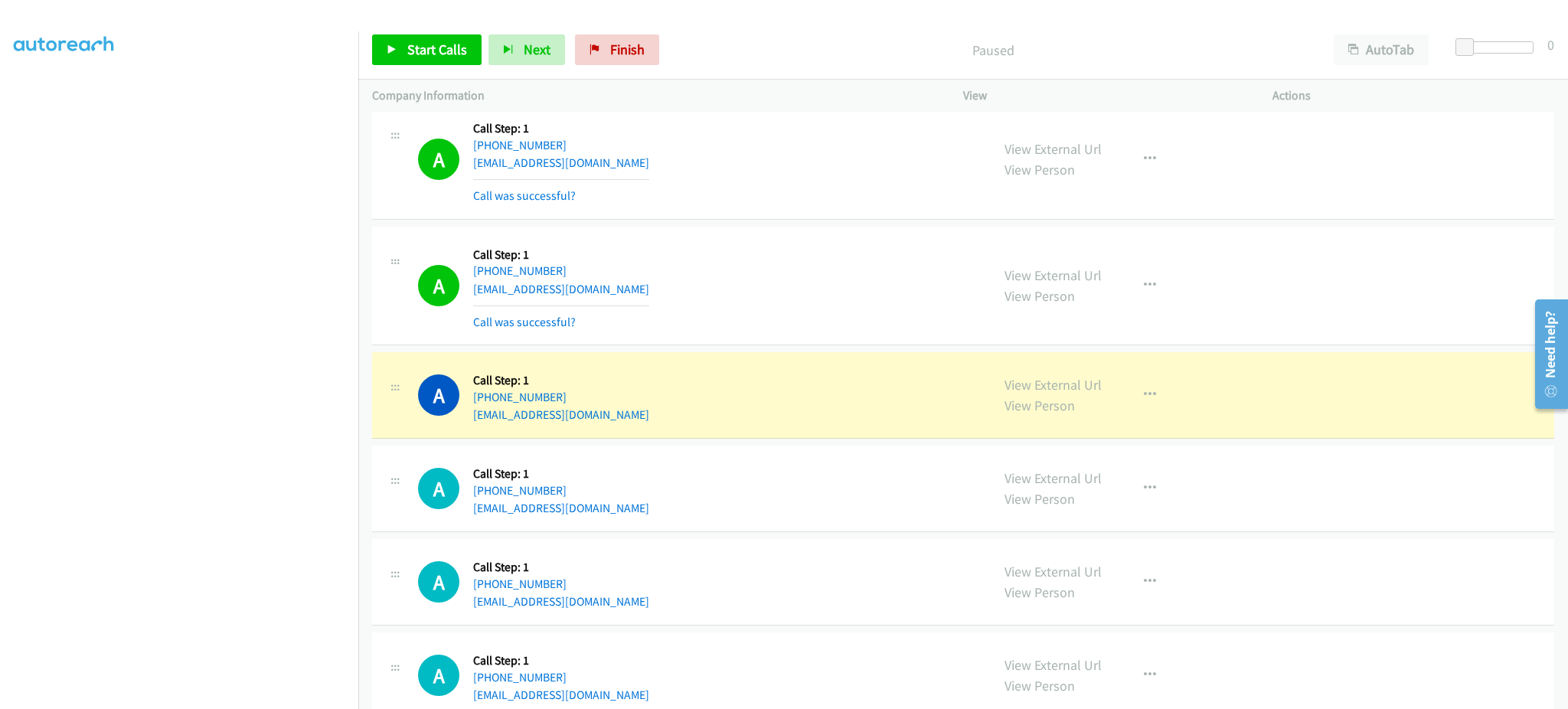
scroll to position [15717, 0]
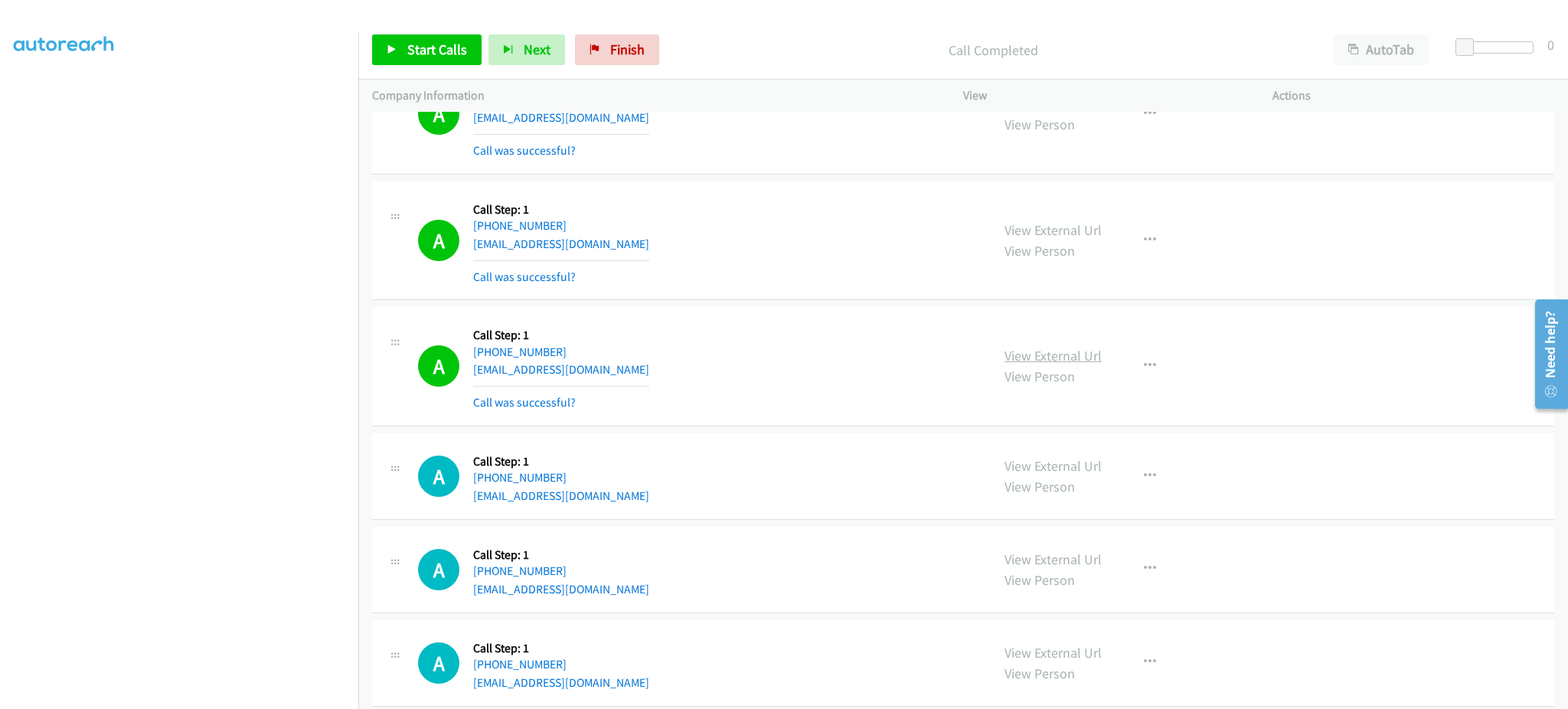
click at [1081, 364] on link "View External Url" at bounding box center [1053, 355] width 97 height 18
click at [1144, 372] on icon "button" at bounding box center [1149, 365] width 12 height 12
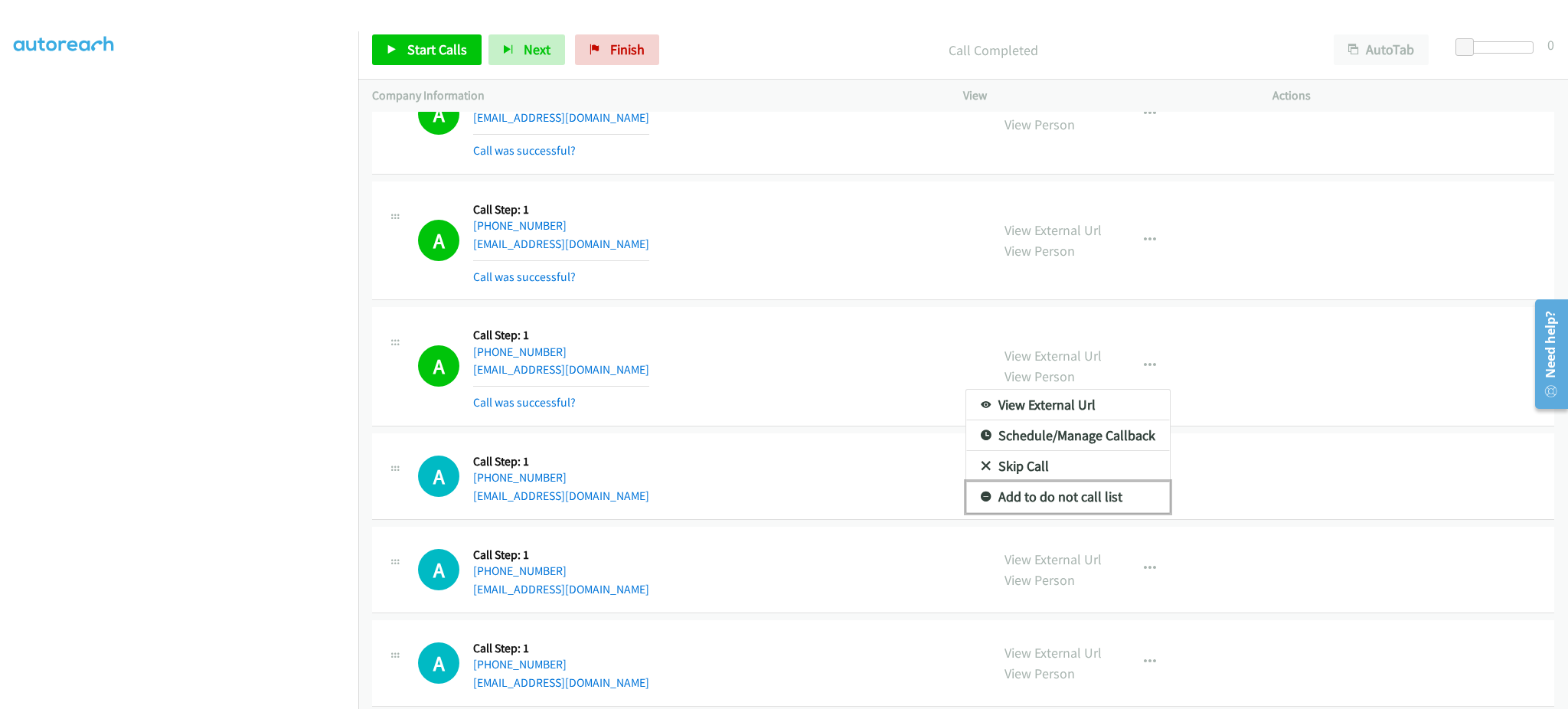
click at [1099, 506] on link "Add to do not call list" at bounding box center [1068, 497] width 204 height 31
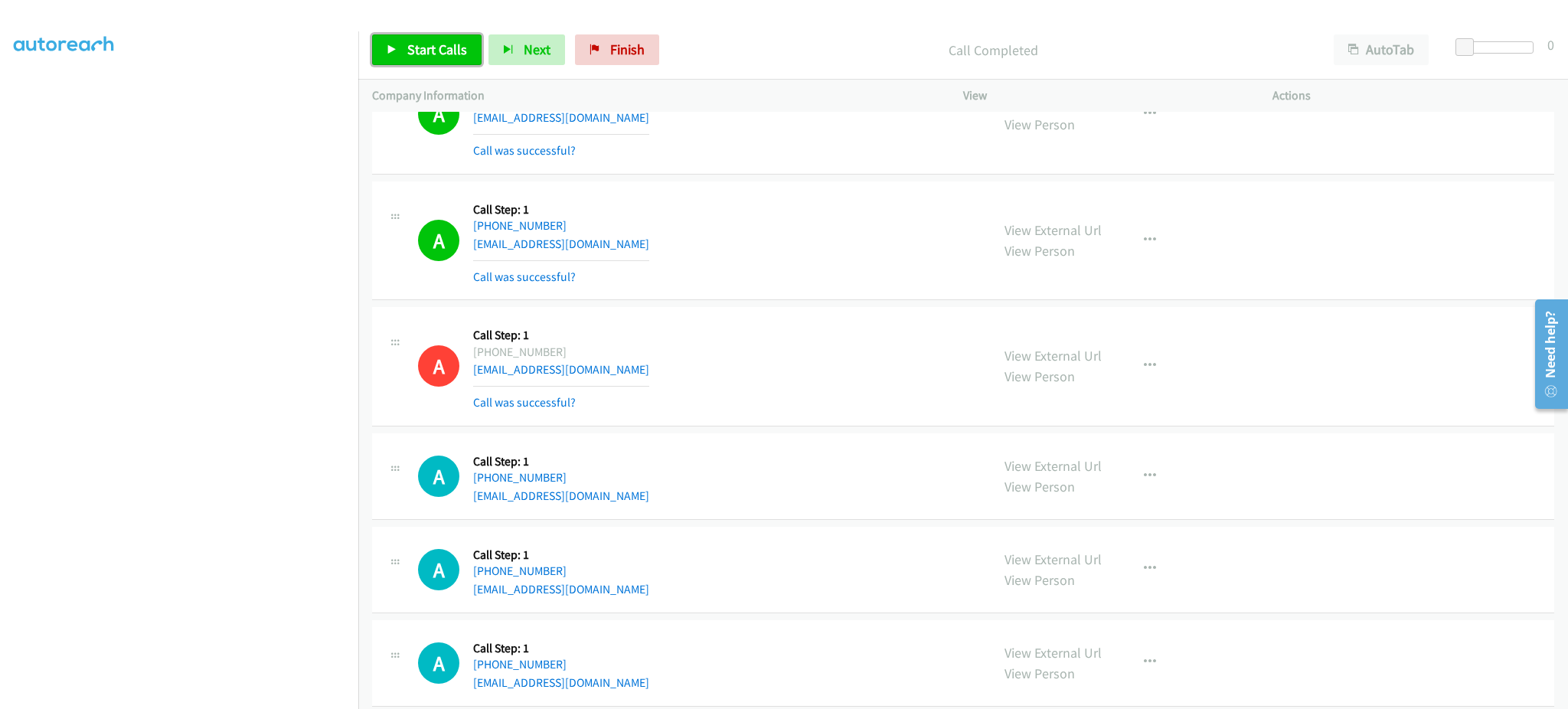
click at [440, 43] on span "Start Calls" at bounding box center [437, 49] width 60 height 18
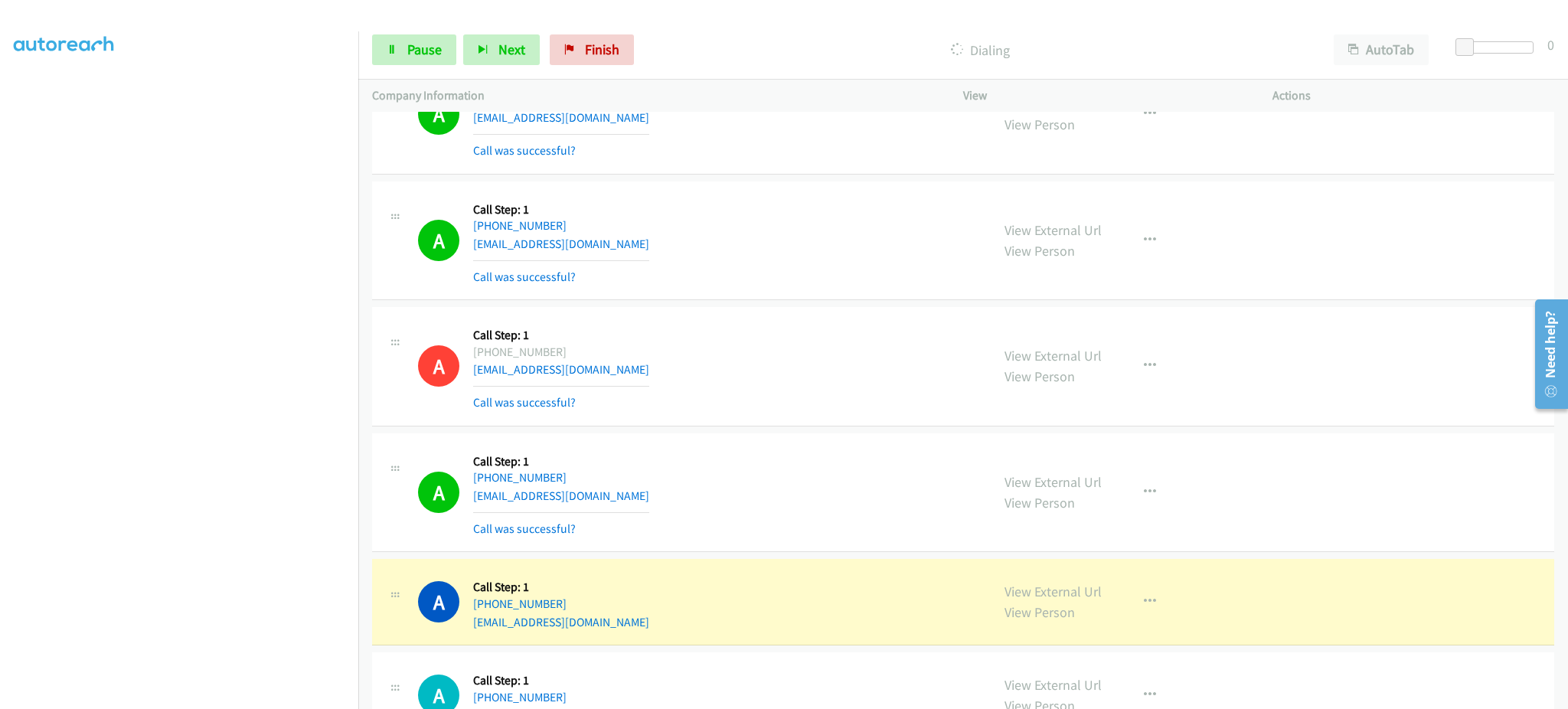
click at [416, 31] on div "Start Calls Pause Next Finish Dialing AutoTab AutoTab 0" at bounding box center [963, 49] width 1209 height 59
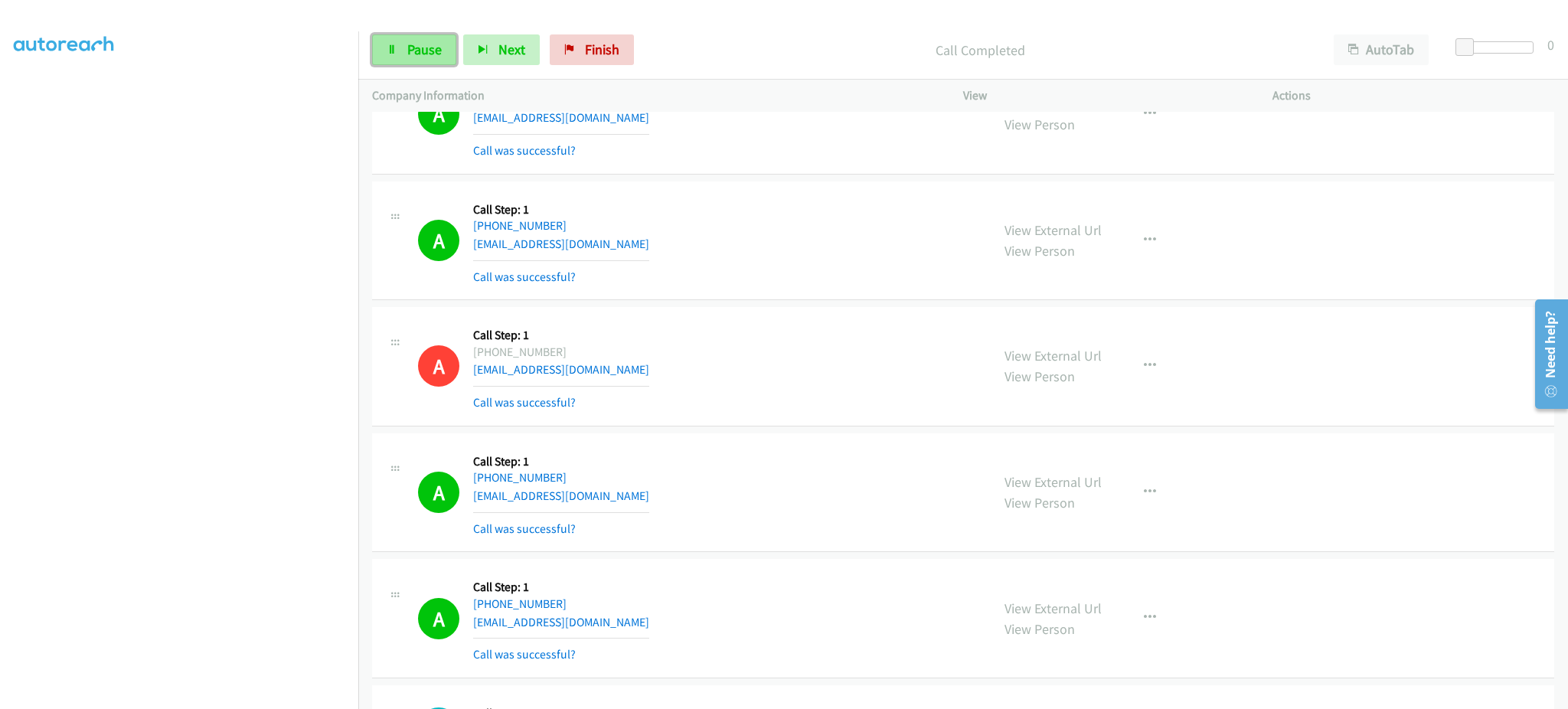
click at [414, 41] on span "Pause" at bounding box center [424, 49] width 34 height 18
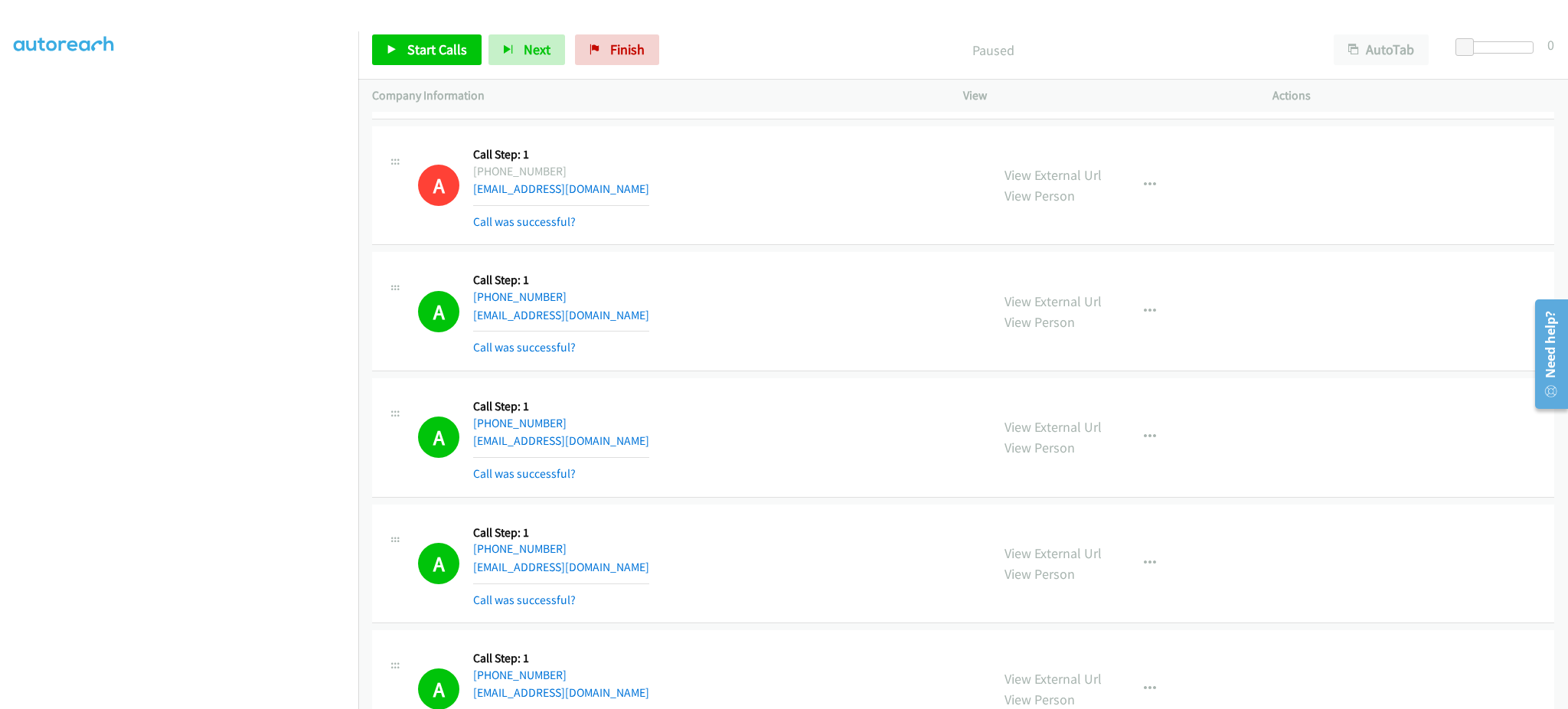
scroll to position [0, 0]
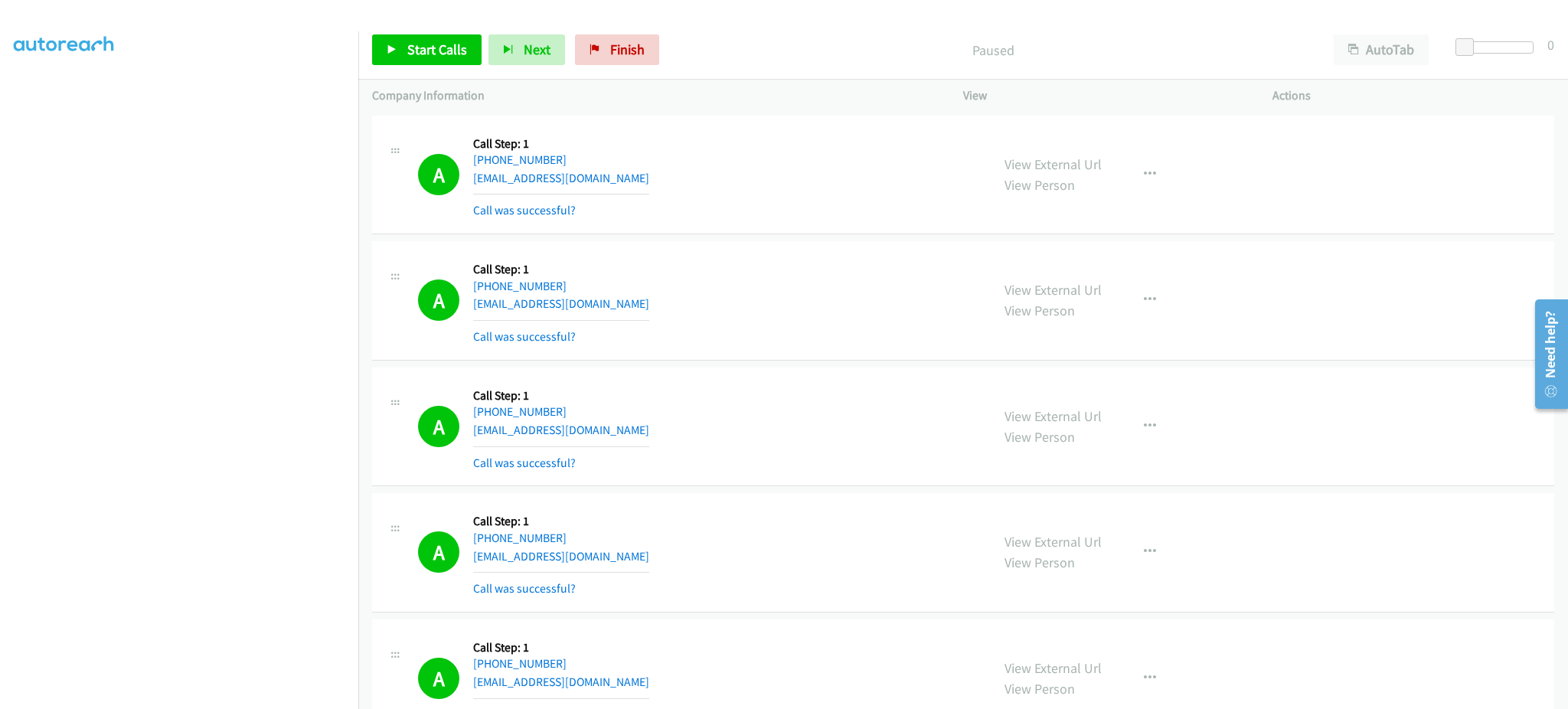
click at [628, 176] on div "A Callback Scheduled Call Step: 1 America/Chicago +1 847-852-6298 zaindomore@gm…" at bounding box center [698, 175] width 559 height 91
copy div "[EMAIL_ADDRESS][DOMAIN_NAME]"
click at [622, 291] on div "A Callback Scheduled Call Step: 1 America/New_York +1 516-757-5412 kofiassane10…" at bounding box center [698, 301] width 559 height 91
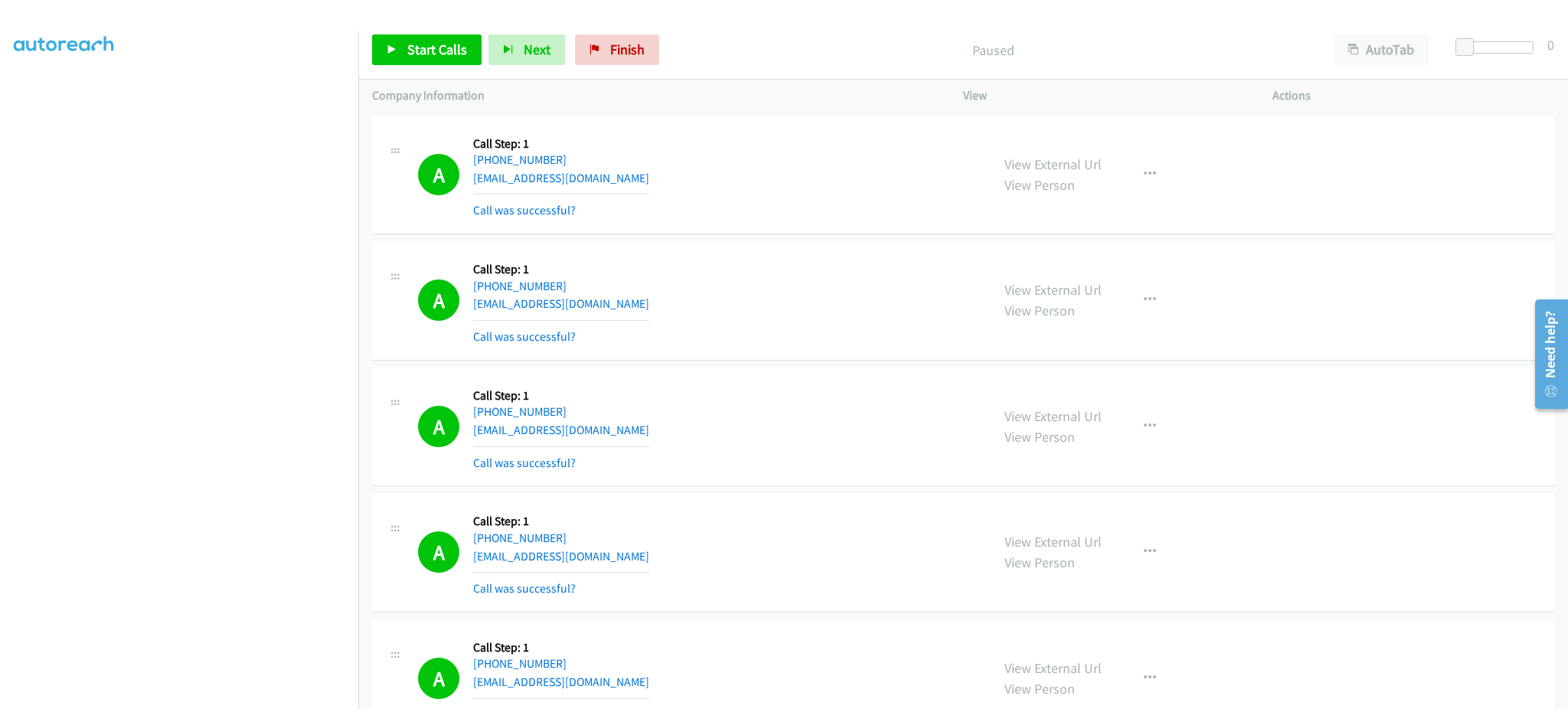
click at [620, 292] on div "A Callback Scheduled Call Step: 1 America/New_York +1 516-757-5412 kofiassane10…" at bounding box center [698, 301] width 559 height 91
click at [620, 303] on div "A Callback Scheduled Call Step: 1 America/New_York +1 516-757-5412 kofiassane10…" at bounding box center [698, 301] width 559 height 91
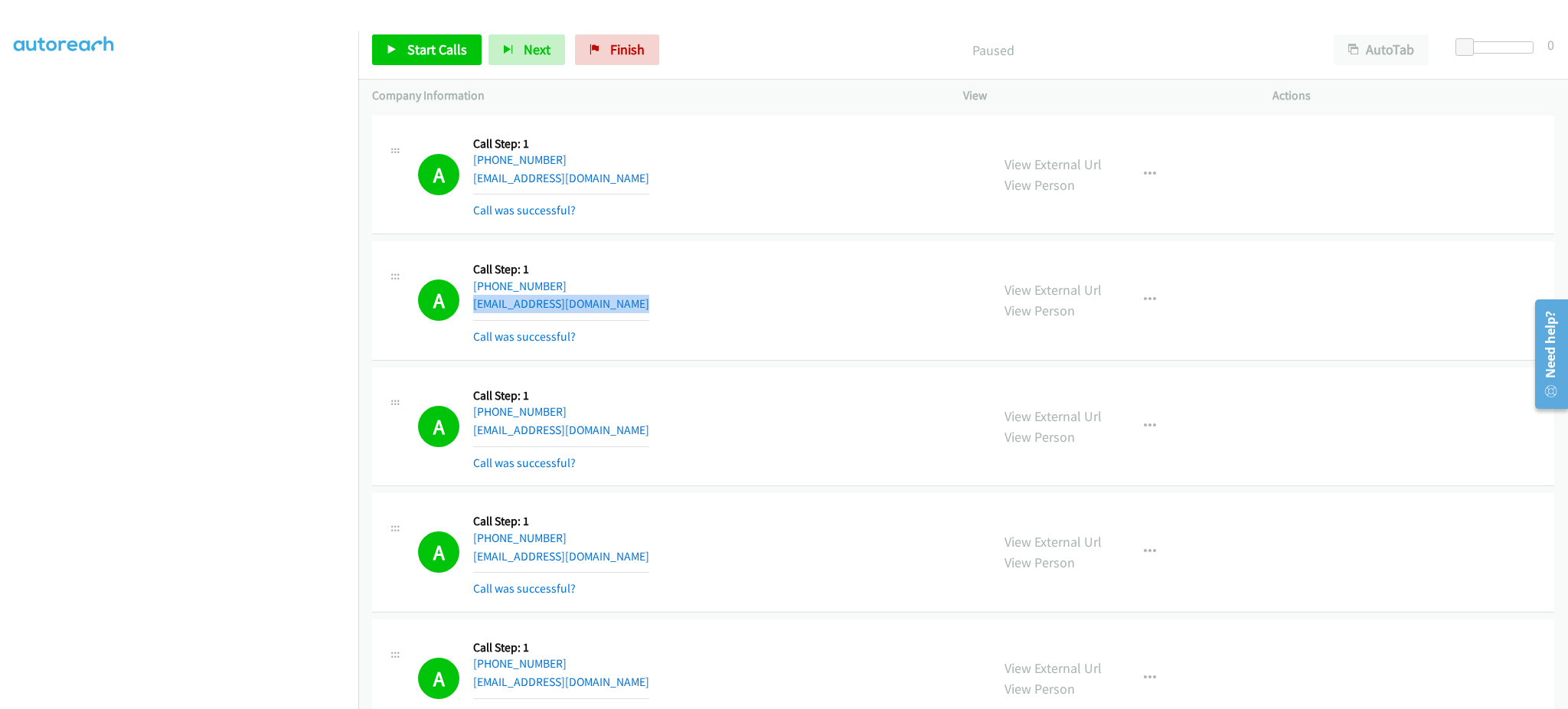
click at [620, 303] on div "A Callback Scheduled Call Step: 1 America/New_York +1 516-757-5412 kofiassane10…" at bounding box center [698, 301] width 559 height 91
copy div "[EMAIL_ADDRESS][DOMAIN_NAME]"
click at [659, 428] on div "A Callback Scheduled Call Step: 1 America/New_York +1 631-793-6617 kevinsteward…" at bounding box center [698, 427] width 559 height 91
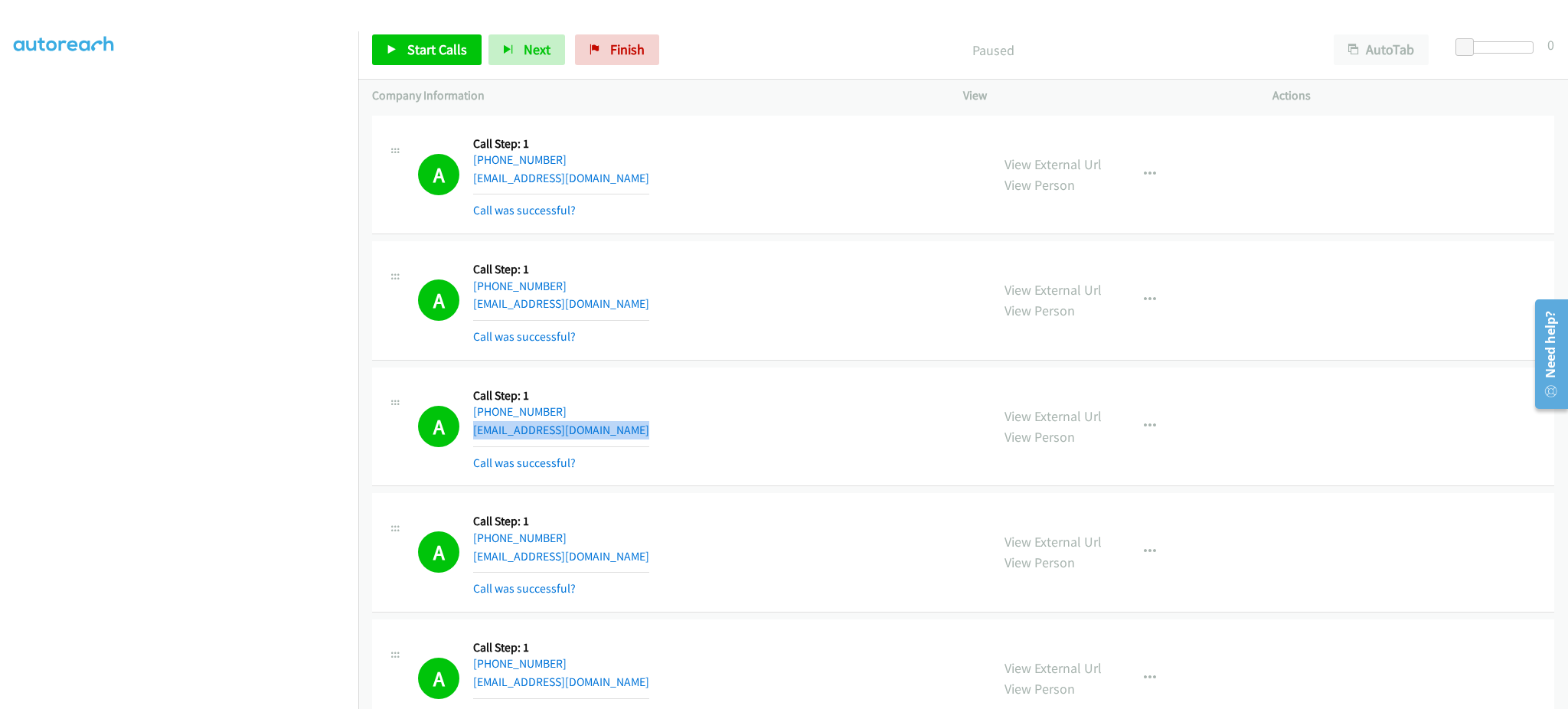
copy div "[EMAIL_ADDRESS][DOMAIN_NAME]"
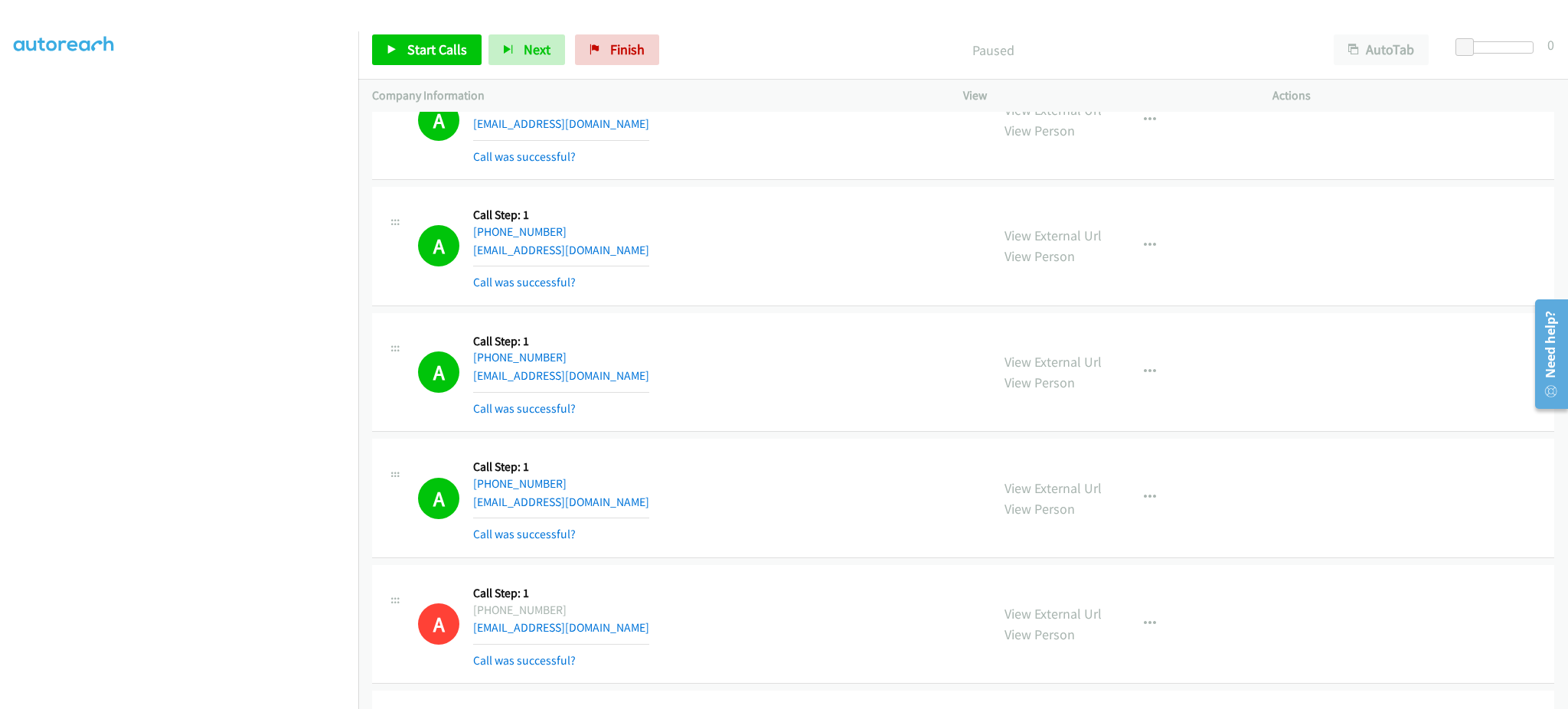
click at [675, 258] on div "A Callback Scheduled Call Step: 1 America/New_York +1 980-225-6437 pamelapowell…" at bounding box center [698, 246] width 559 height 91
copy div "[EMAIL_ADDRESS][DOMAIN_NAME]"
click at [620, 380] on div "A Callback Scheduled Call Step: 1 America/New_York +1 470-378-6427 howprince@gm…" at bounding box center [698, 373] width 559 height 91
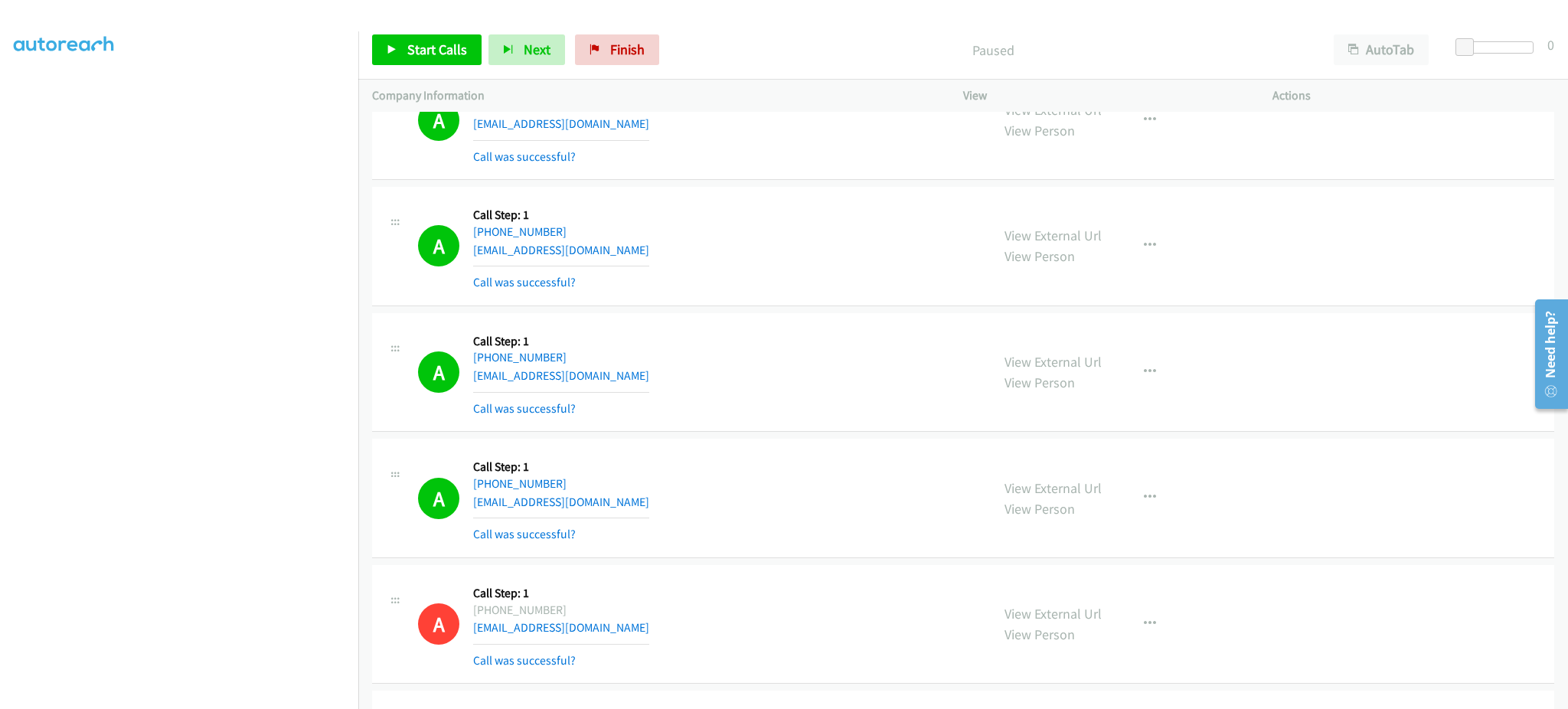
click at [620, 380] on div "A Callback Scheduled Call Step: 1 America/New_York +1 470-378-6427 howprince@gm…" at bounding box center [698, 373] width 559 height 91
copy div "[EMAIL_ADDRESS][DOMAIN_NAME]"
click at [628, 496] on div "A Callback Scheduled Call Step: 1 America/New_York +1 484-883-8673 kgfitzpatric…" at bounding box center [698, 498] width 559 height 91
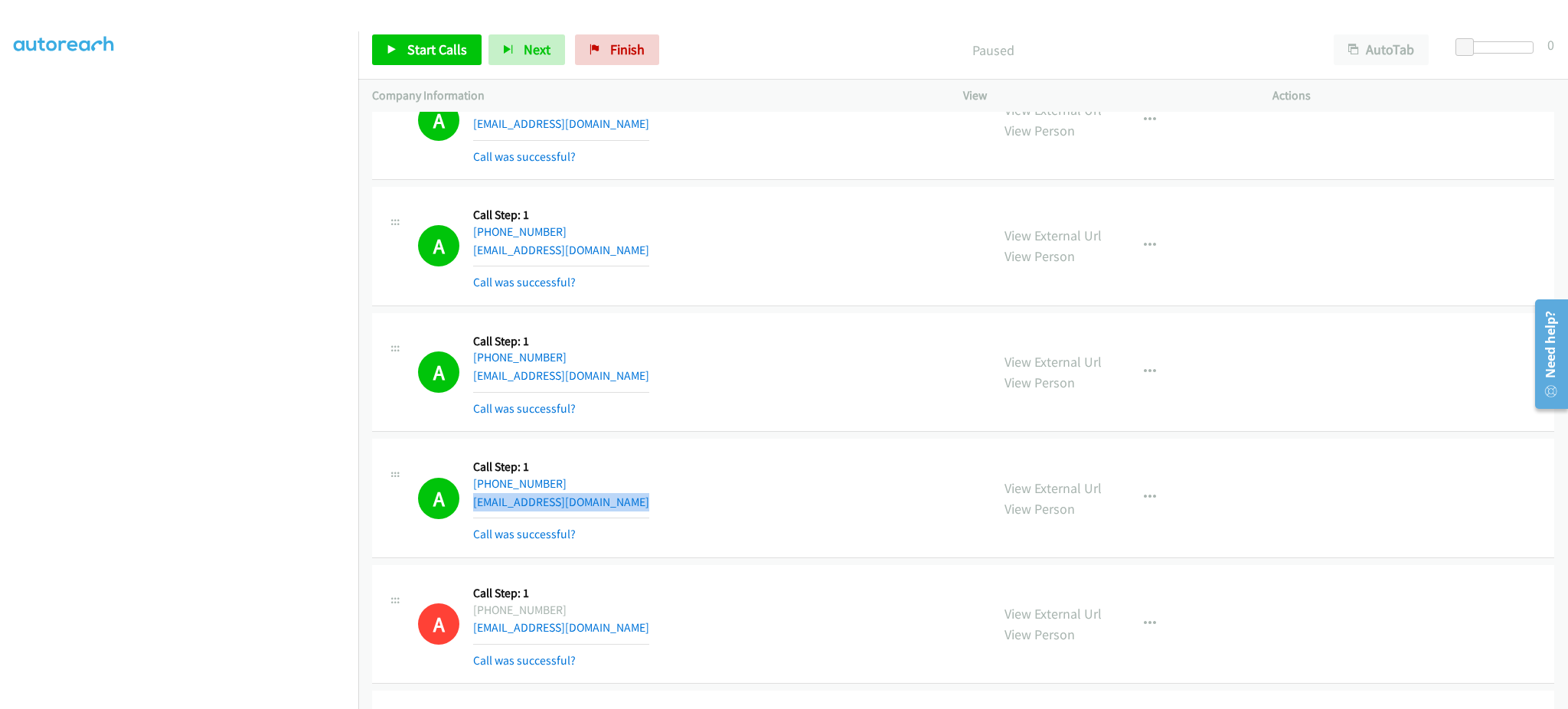
click at [628, 496] on div "A Callback Scheduled Call Step: 1 America/New_York +1 484-883-8673 kgfitzpatric…" at bounding box center [698, 498] width 559 height 91
copy div "[EMAIL_ADDRESS][DOMAIN_NAME]"
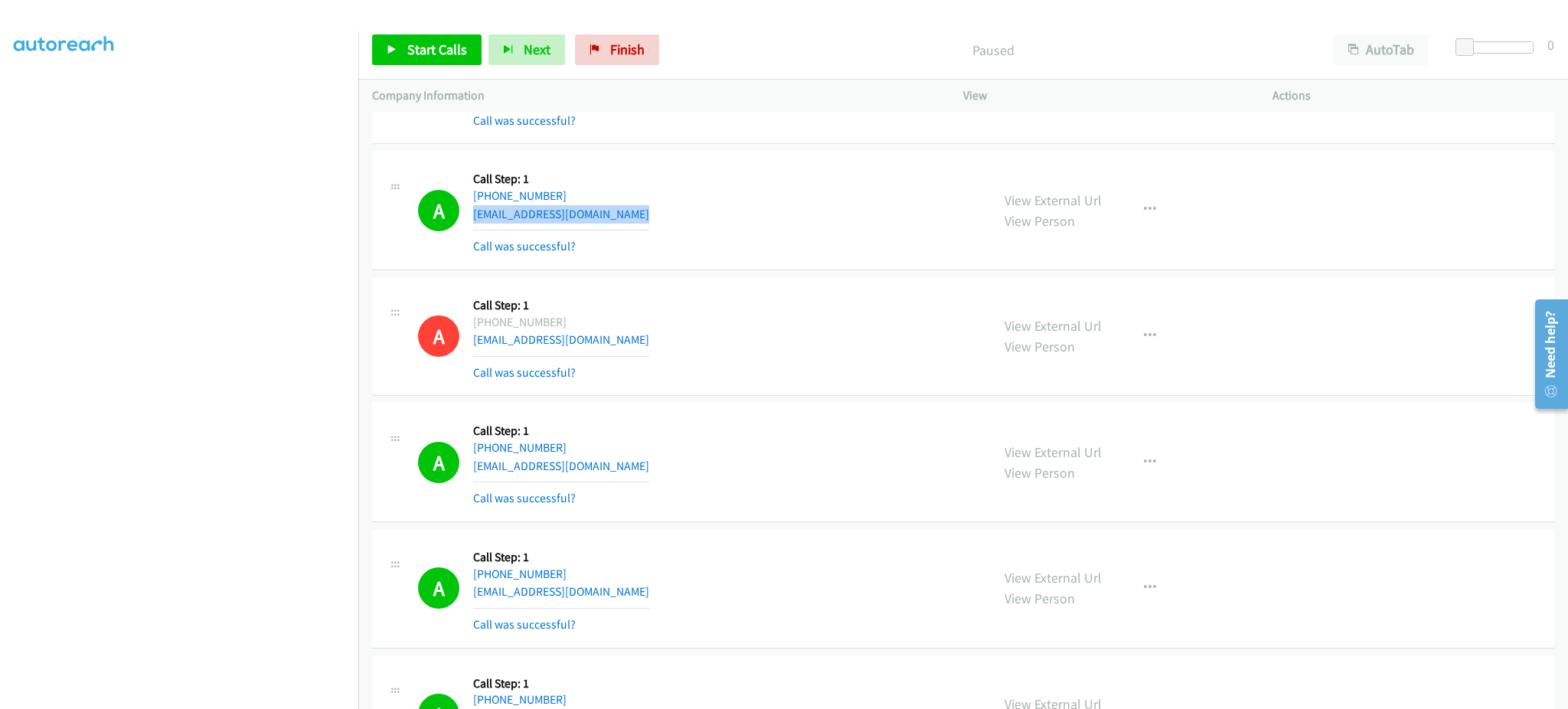
scroll to position [612, 0]
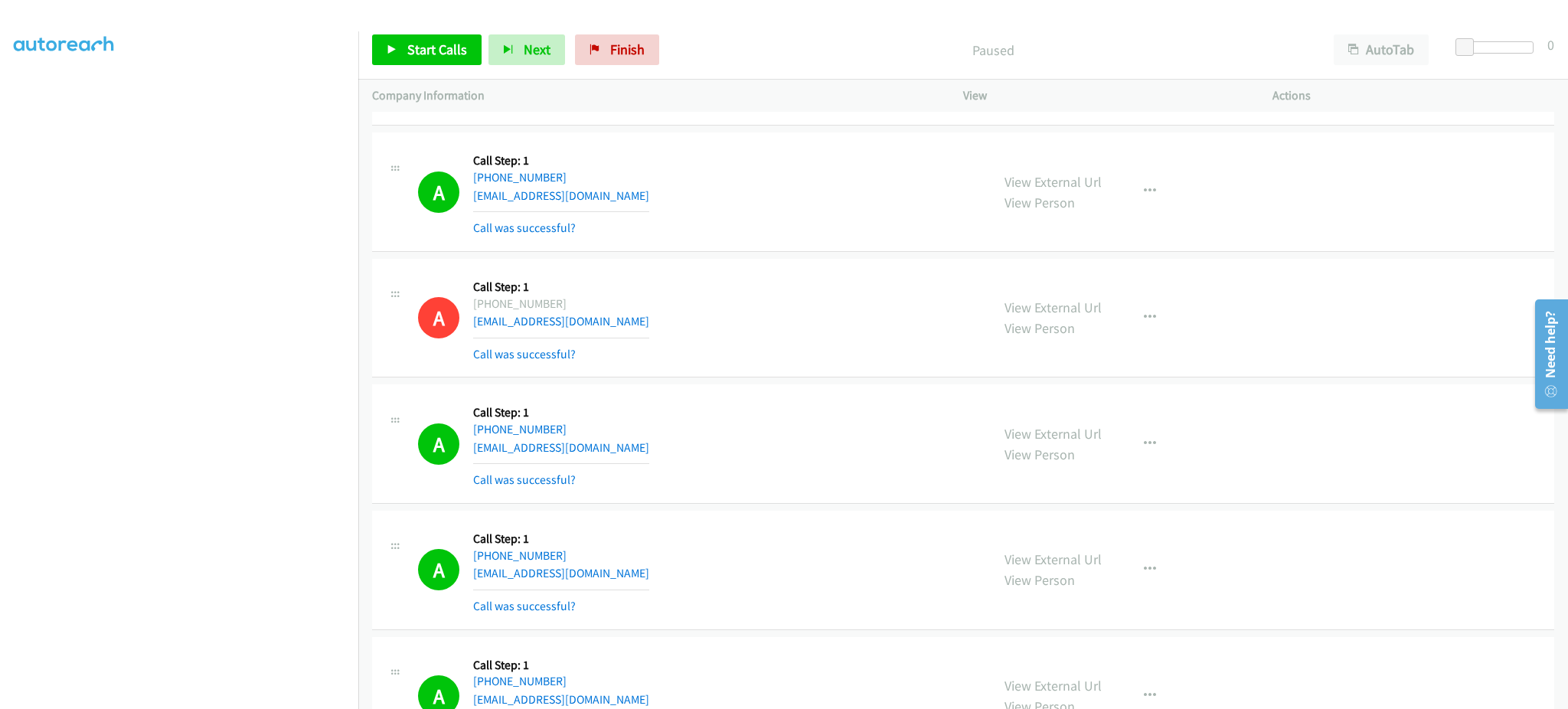
click at [625, 446] on div "A Callback Scheduled Call Step: 1 America/New_York +1 716-440-9229 gracelawida@…" at bounding box center [698, 443] width 559 height 91
copy div "[EMAIL_ADDRESS][DOMAIN_NAME]"
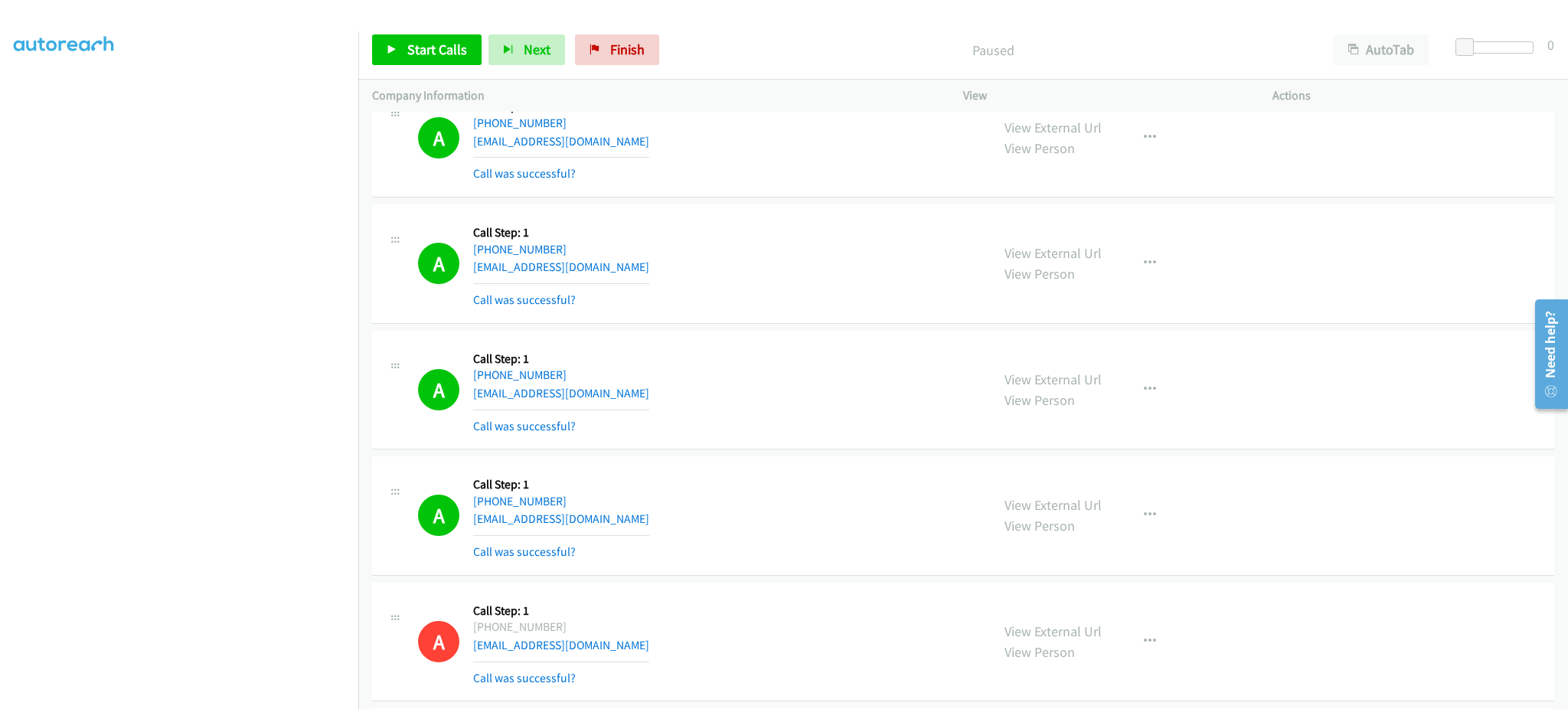
click at [611, 263] on div "A Callback Scheduled Call Step: 1 America/New_York +1 470-509-6161 latrellx73@g…" at bounding box center [698, 264] width 559 height 91
copy div "[EMAIL_ADDRESS][DOMAIN_NAME]"
click at [659, 393] on div "A Callback Scheduled Call Step: 1 America/New_York +1 786-286-2984 ernemalgozai…" at bounding box center [698, 390] width 559 height 91
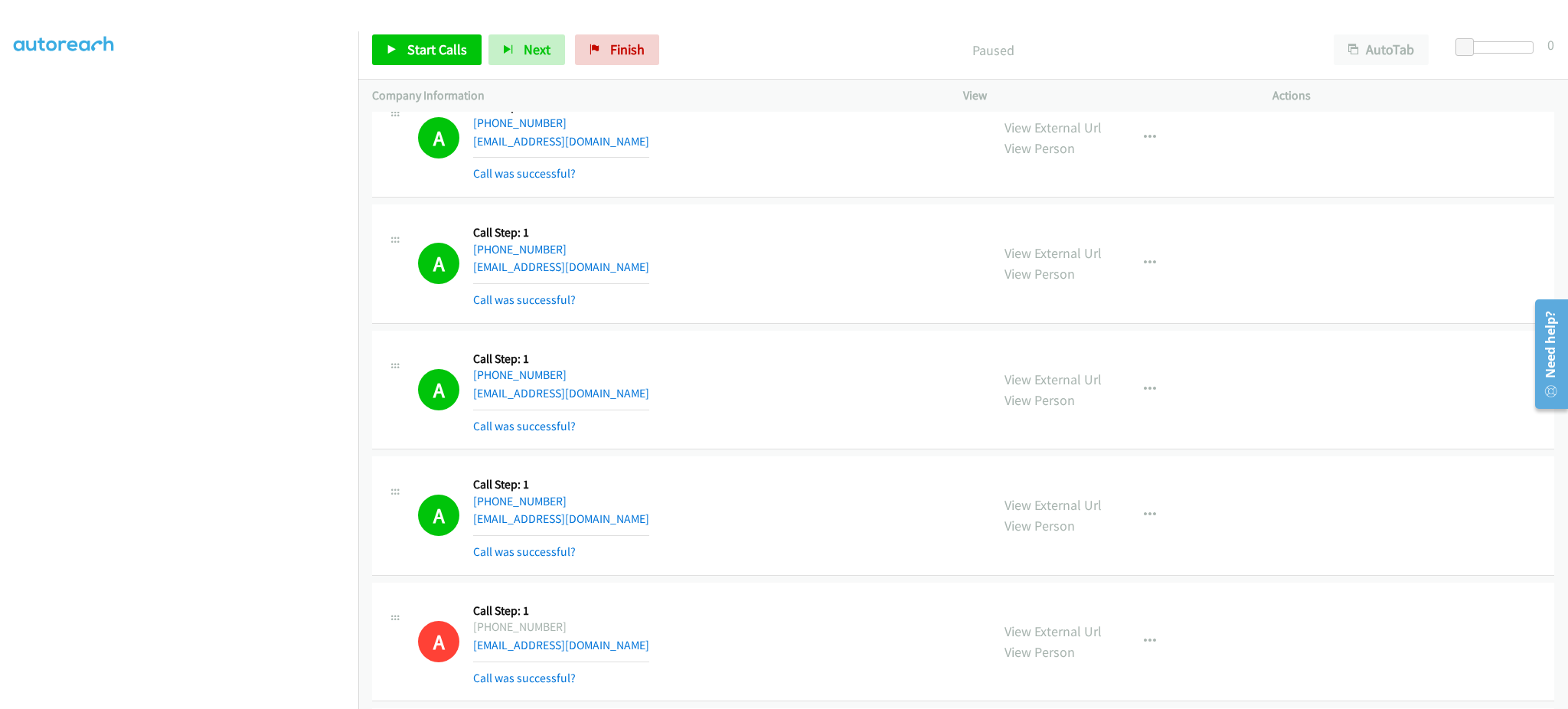
click at [659, 393] on div "A Callback Scheduled Call Step: 1 America/New_York +1 786-286-2984 ernemalgozai…" at bounding box center [698, 390] width 559 height 91
copy div "[EMAIL_ADDRESS][DOMAIN_NAME]"
click at [624, 523] on div "A Callback Scheduled Call Step: 1 America/New_York +1 443-988-2656 rmtaylor447@…" at bounding box center [698, 515] width 559 height 91
click at [624, 521] on div "A Callback Scheduled Call Step: 1 America/New_York +1 443-988-2656 rmtaylor447@…" at bounding box center [698, 515] width 559 height 91
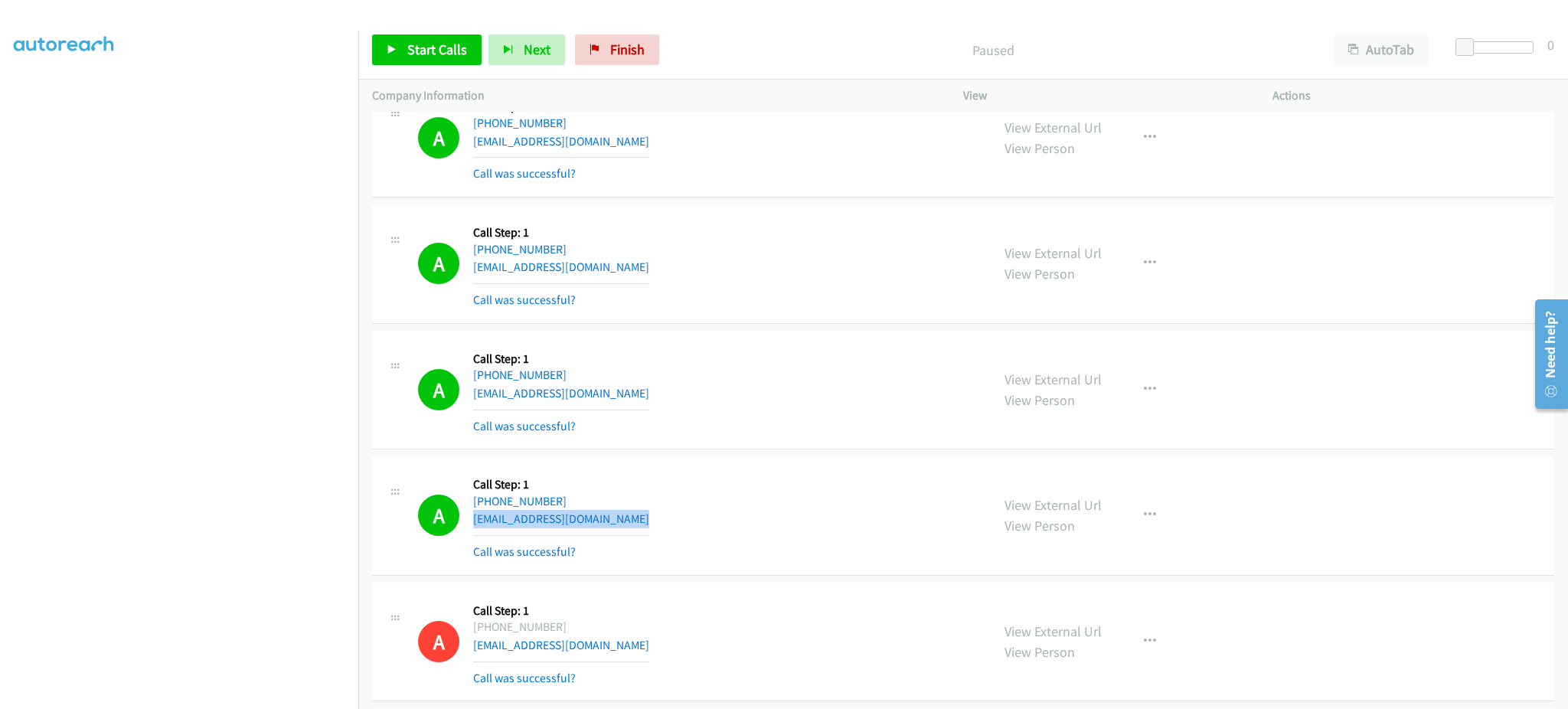
click at [624, 521] on div "A Callback Scheduled Call Step: 1 America/New_York +1 443-988-2656 rmtaylor447@…" at bounding box center [698, 515] width 559 height 91
copy div "[EMAIL_ADDRESS][DOMAIN_NAME]"
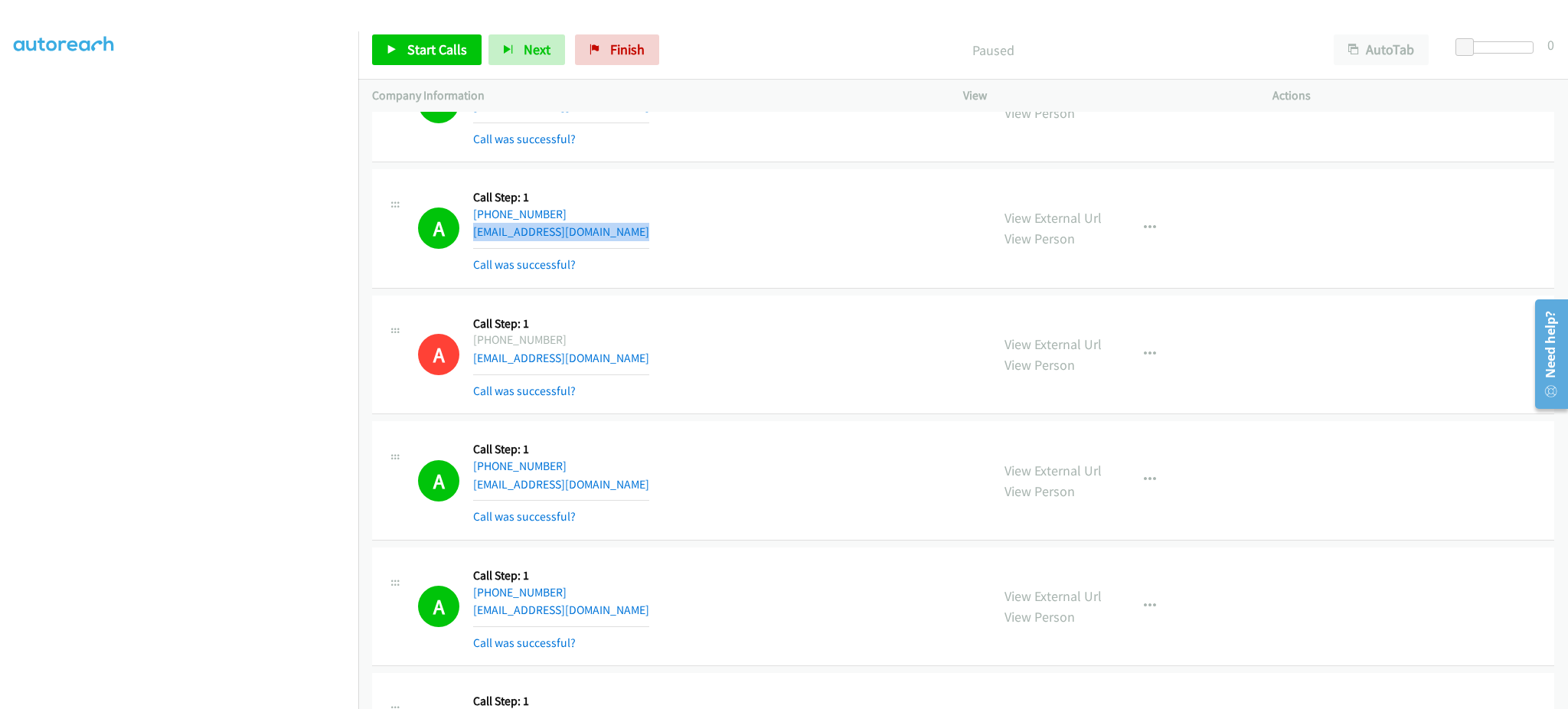
scroll to position [1225, 0]
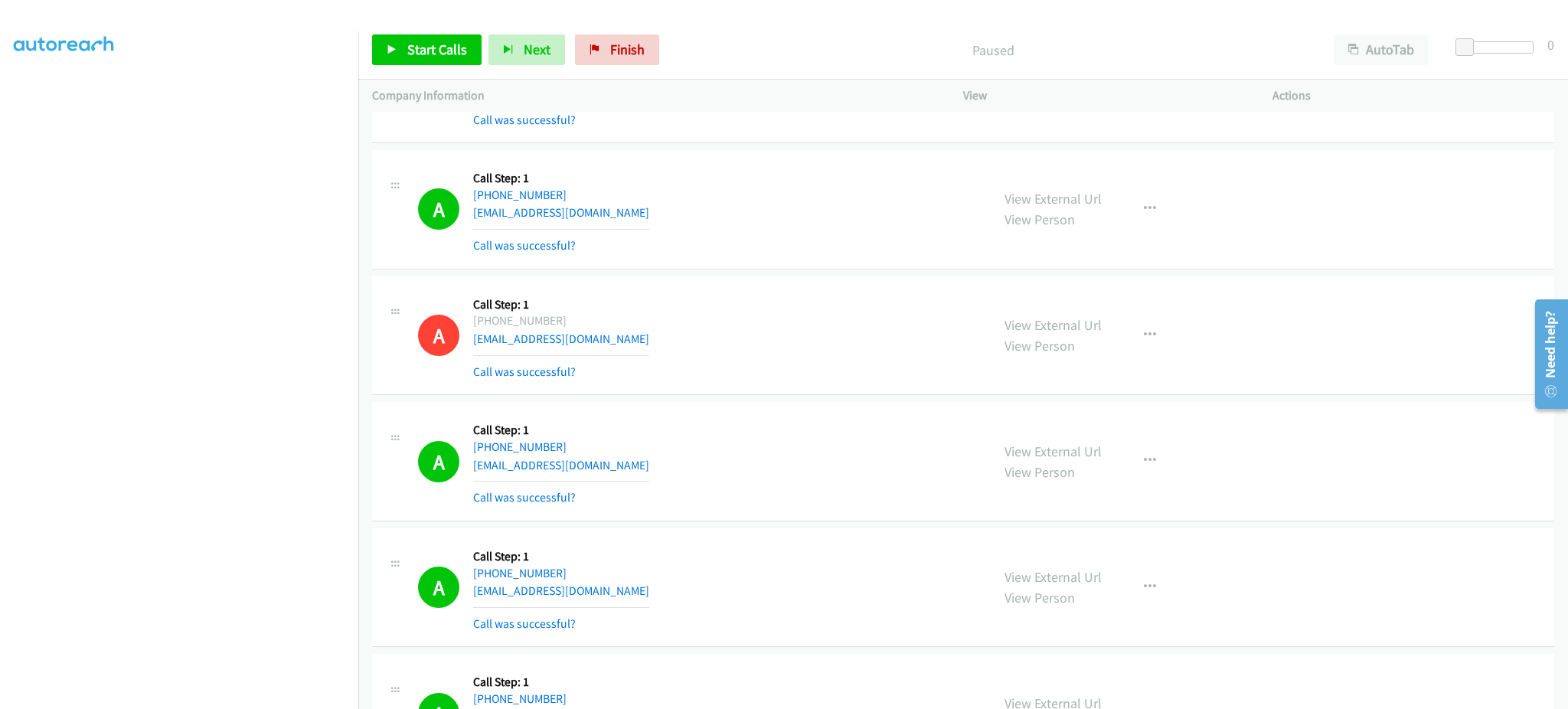
click at [642, 458] on div "A Callback Scheduled Call Step: 1 America/Chicago +1 334-655-1656 edgarrojas333…" at bounding box center [698, 461] width 559 height 91
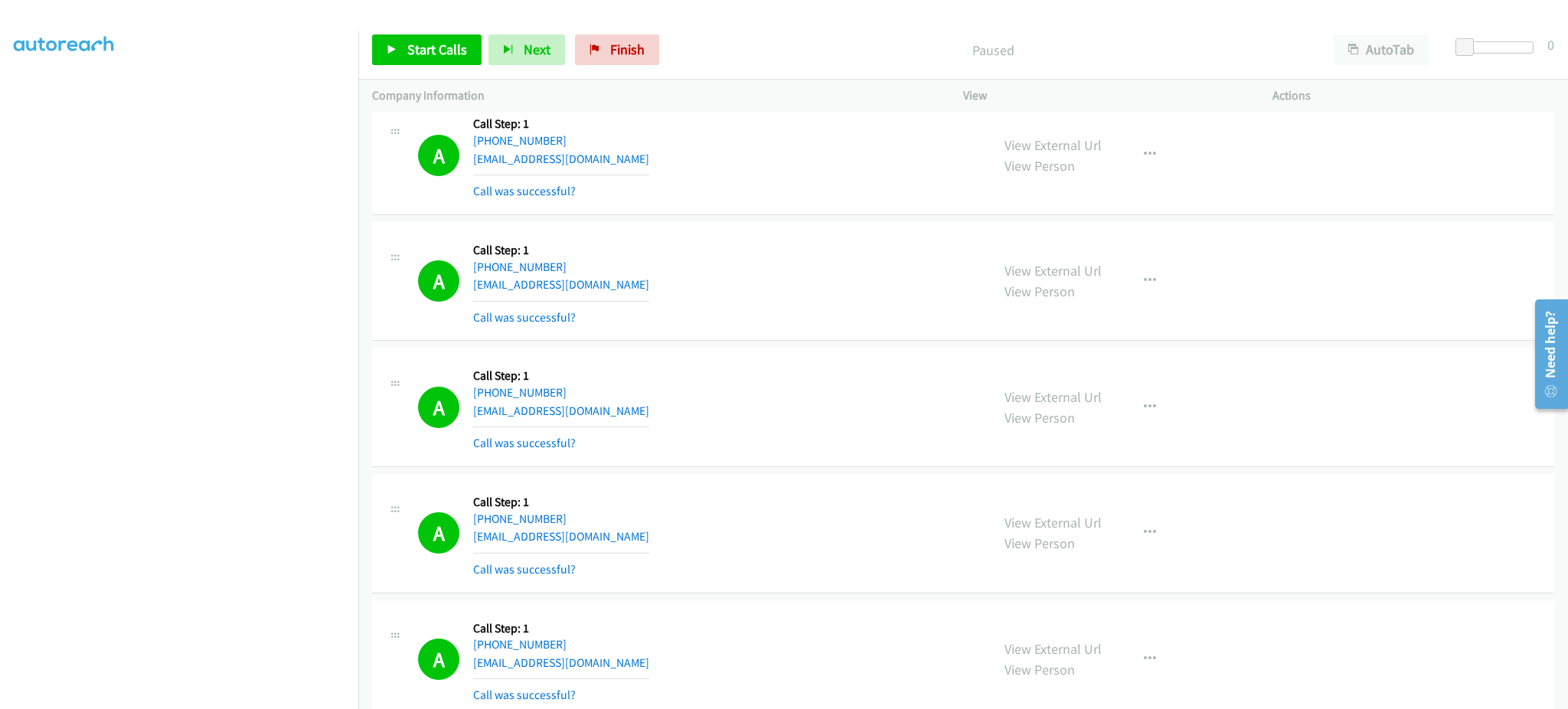
click at [627, 277] on div "A Callback Scheduled Call Step: 1 America/New_York +1 571-541-6241 bennettmt62@…" at bounding box center [698, 281] width 559 height 91
click at [608, 414] on div "A Callback Scheduled Call Step: 1 America/New_York +1 616-466-0034 apaiz0713@gm…" at bounding box center [698, 407] width 559 height 91
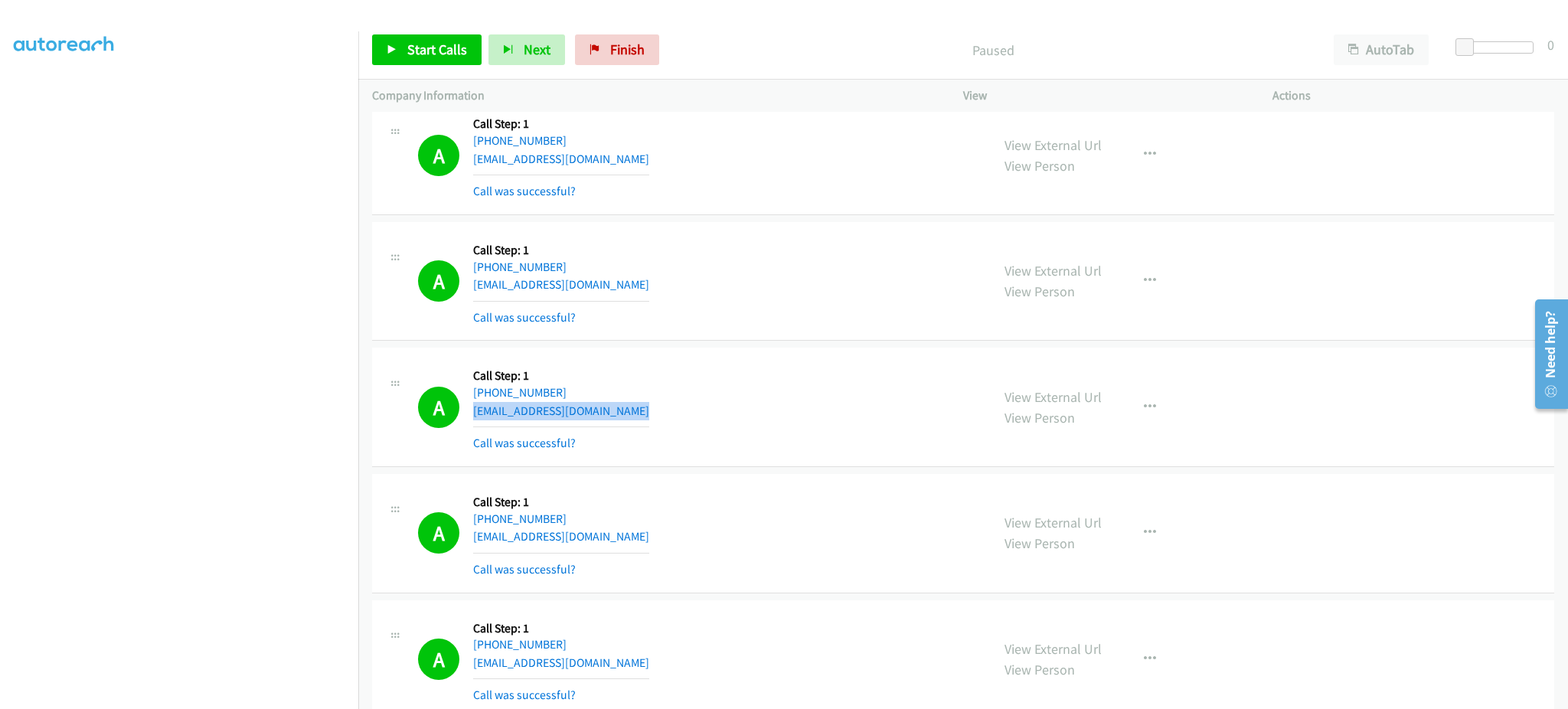
click at [608, 414] on div "A Callback Scheduled Call Step: 1 America/New_York +1 616-466-0034 apaiz0713@gm…" at bounding box center [698, 407] width 559 height 91
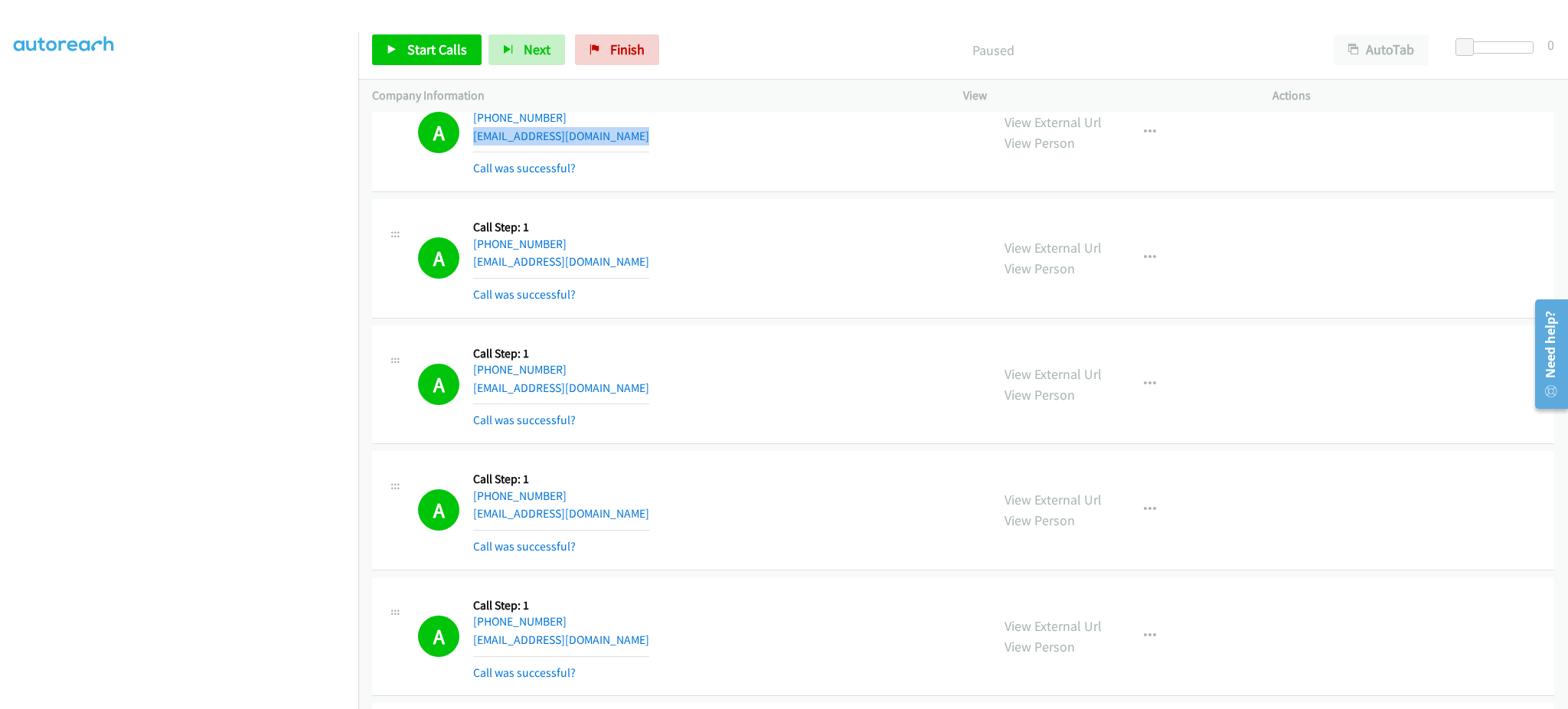
scroll to position [1837, 0]
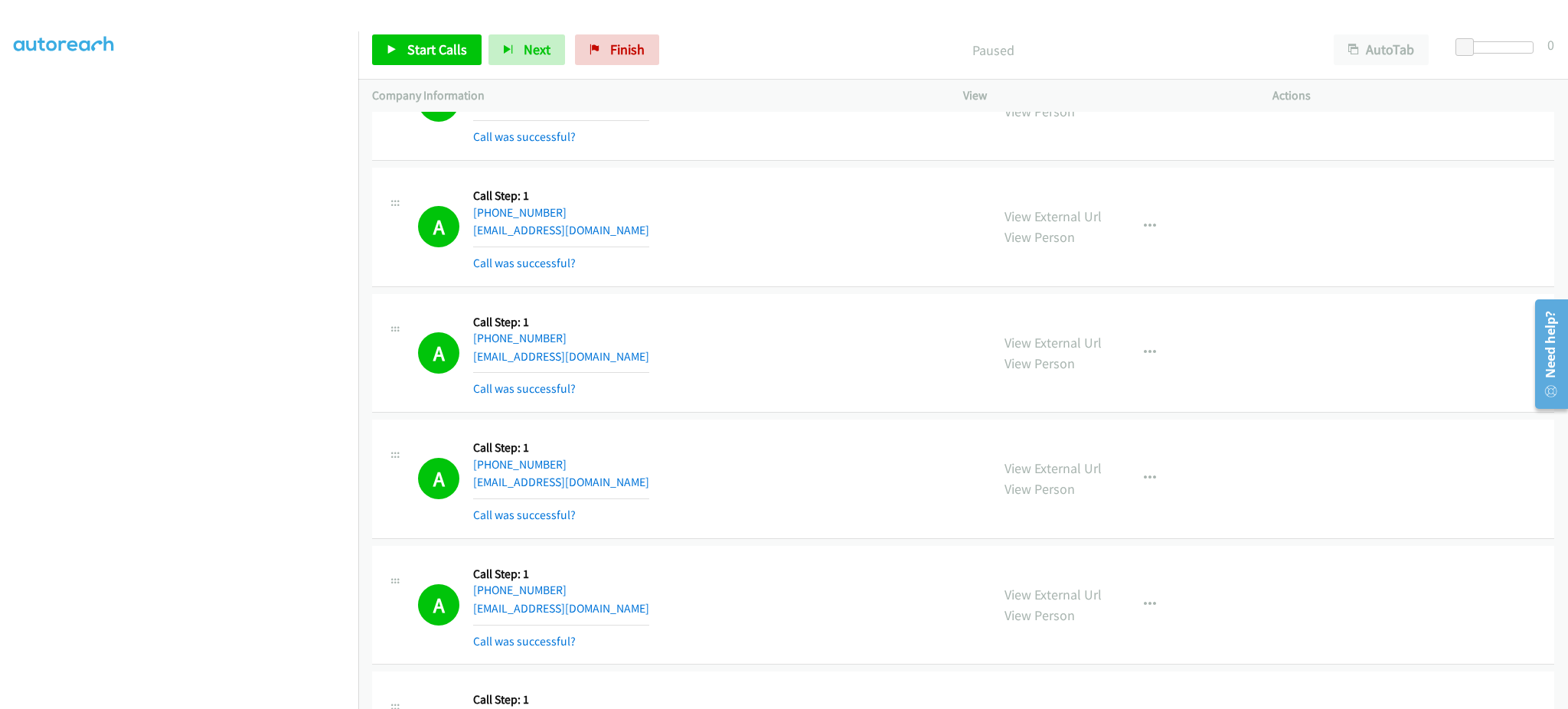
click at [635, 228] on div "A Callback Scheduled Call Step: 1 America/Winnipeg +1 204-761-3326 zakblue55@gm…" at bounding box center [698, 227] width 559 height 91
click at [635, 229] on div "A Callback Scheduled Call Step: 1 America/Winnipeg +1 204-761-3326 zakblue55@gm…" at bounding box center [698, 227] width 559 height 91
click at [620, 369] on div "A Callback Scheduled Call Step: 1 America/Chicago +1 319-529-4065 jcbonny1@mchs…" at bounding box center [698, 353] width 559 height 91
click at [615, 359] on div "A Callback Scheduled Call Step: 1 America/Chicago +1 319-529-4065 jcbonny1@mchs…" at bounding box center [698, 353] width 559 height 91
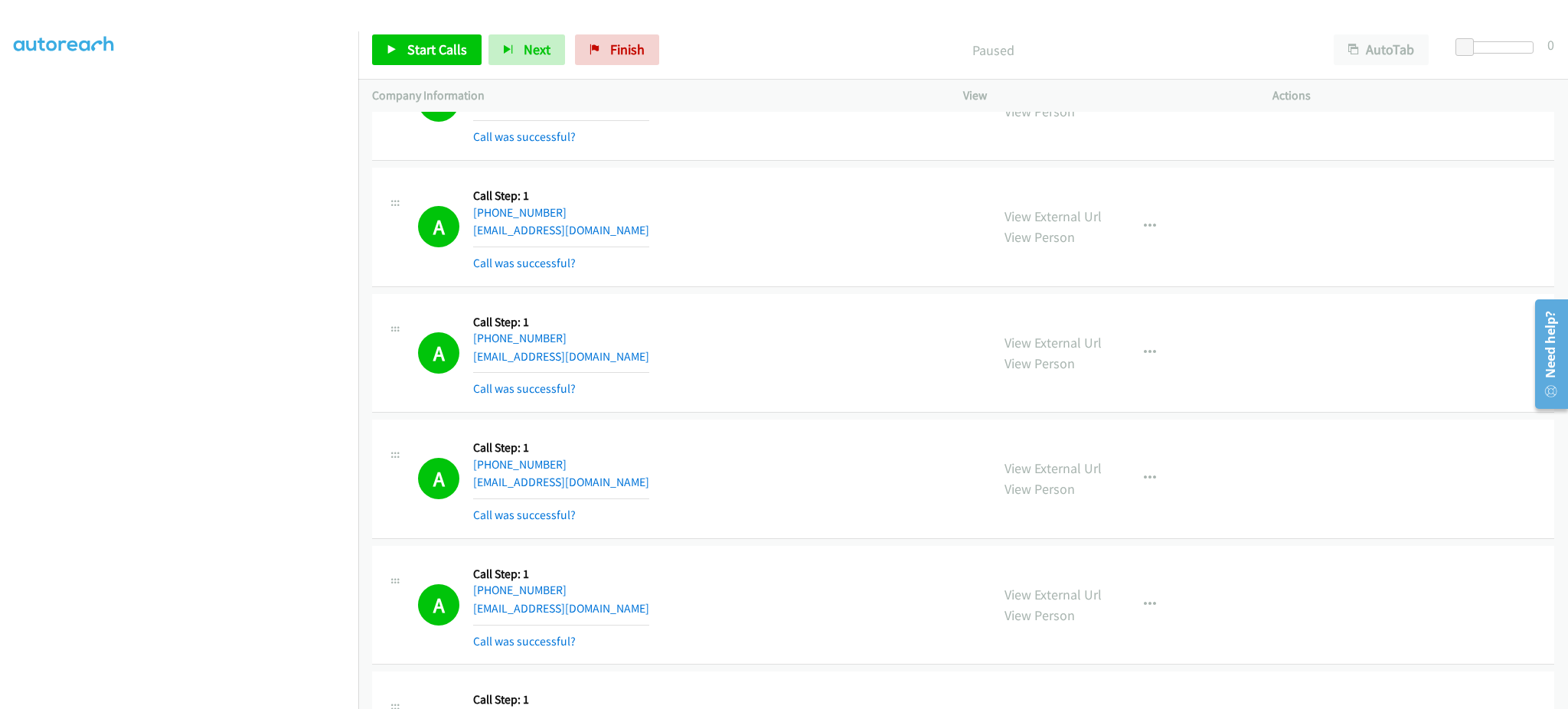
click at [615, 359] on div "A Callback Scheduled Call Step: 1 America/Chicago +1 319-529-4065 jcbonny1@mchs…" at bounding box center [698, 353] width 559 height 91
click at [606, 484] on div "A Callback Scheduled Call Step: 1 America/New_York +1 616-788-5717 tylartek3@gm…" at bounding box center [698, 479] width 559 height 91
click at [607, 484] on div "A Callback Scheduled Call Step: 1 America/New_York +1 616-788-5717 tylartek3@gm…" at bounding box center [698, 479] width 559 height 91
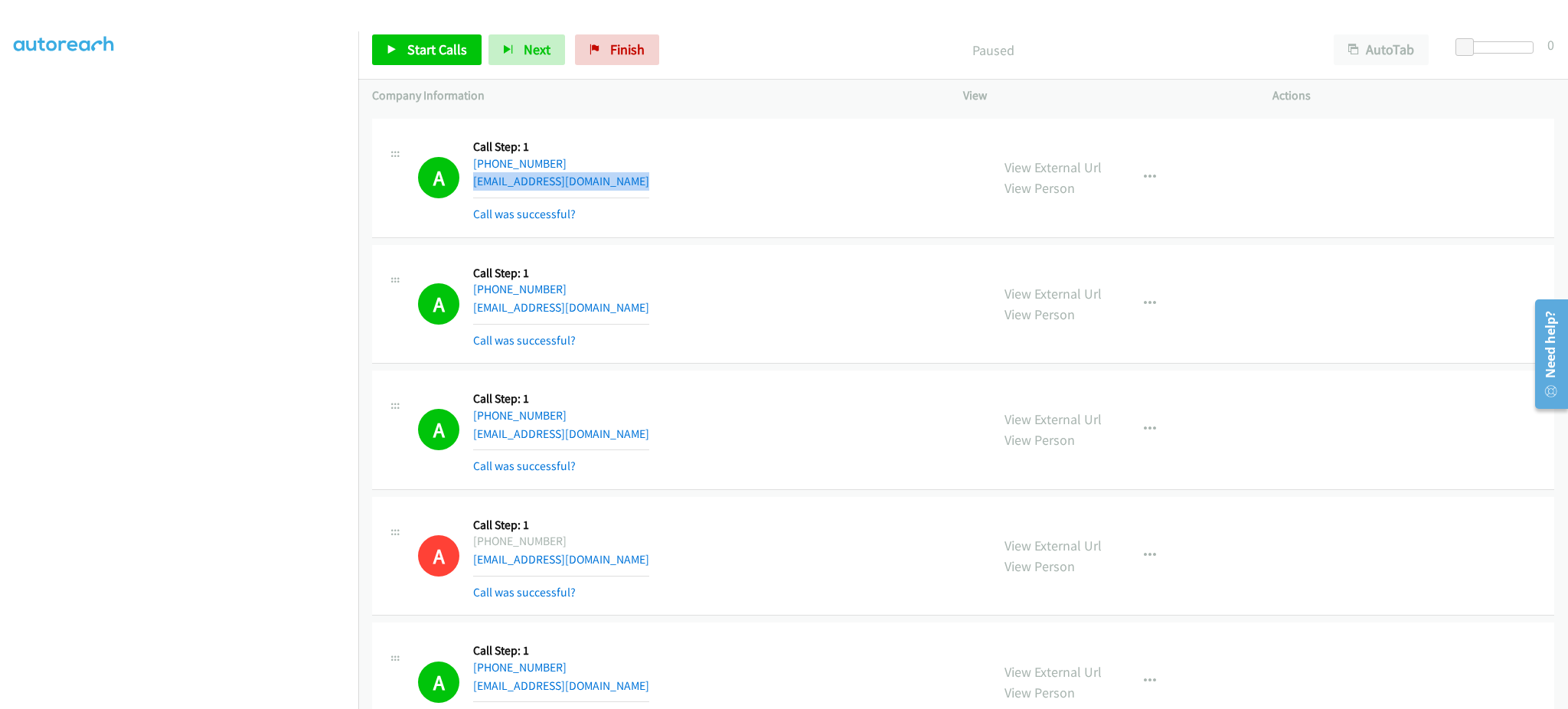
scroll to position [2143, 0]
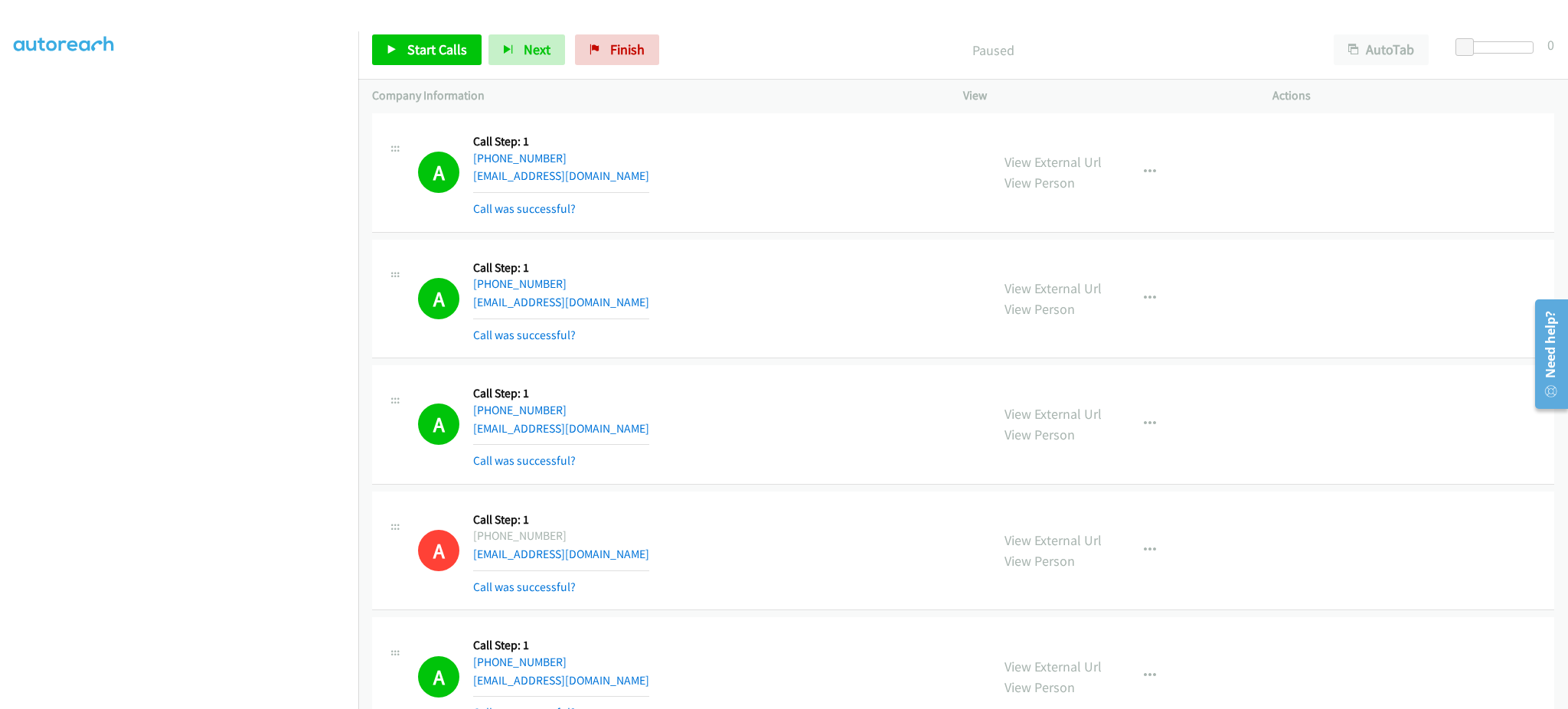
click at [648, 307] on div "A Callback Scheduled Call Step: 1 America/Chicago +1 256-658-2546 travispwilson…" at bounding box center [698, 299] width 559 height 91
click at [619, 428] on div "A Callback Scheduled Call Step: 1 America/New_York +1 201-754-2494 bilalamin786…" at bounding box center [698, 425] width 559 height 91
click at [619, 427] on div "A Callback Scheduled Call Step: 1 America/New_York +1 201-754-2494 bilalamin786…" at bounding box center [698, 425] width 559 height 91
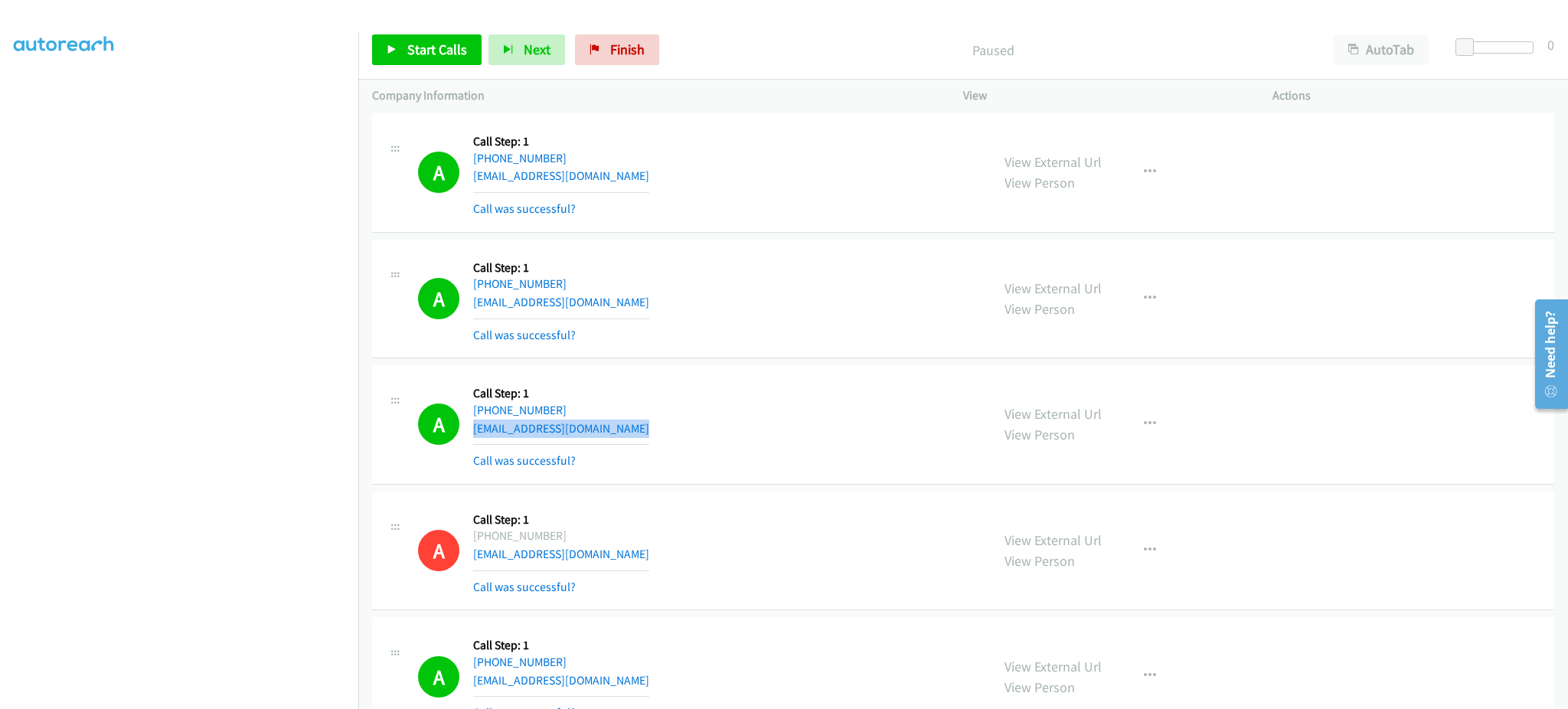
click at [619, 427] on div "A Callback Scheduled Call Step: 1 America/New_York +1 201-754-2494 bilalamin786…" at bounding box center [698, 425] width 559 height 91
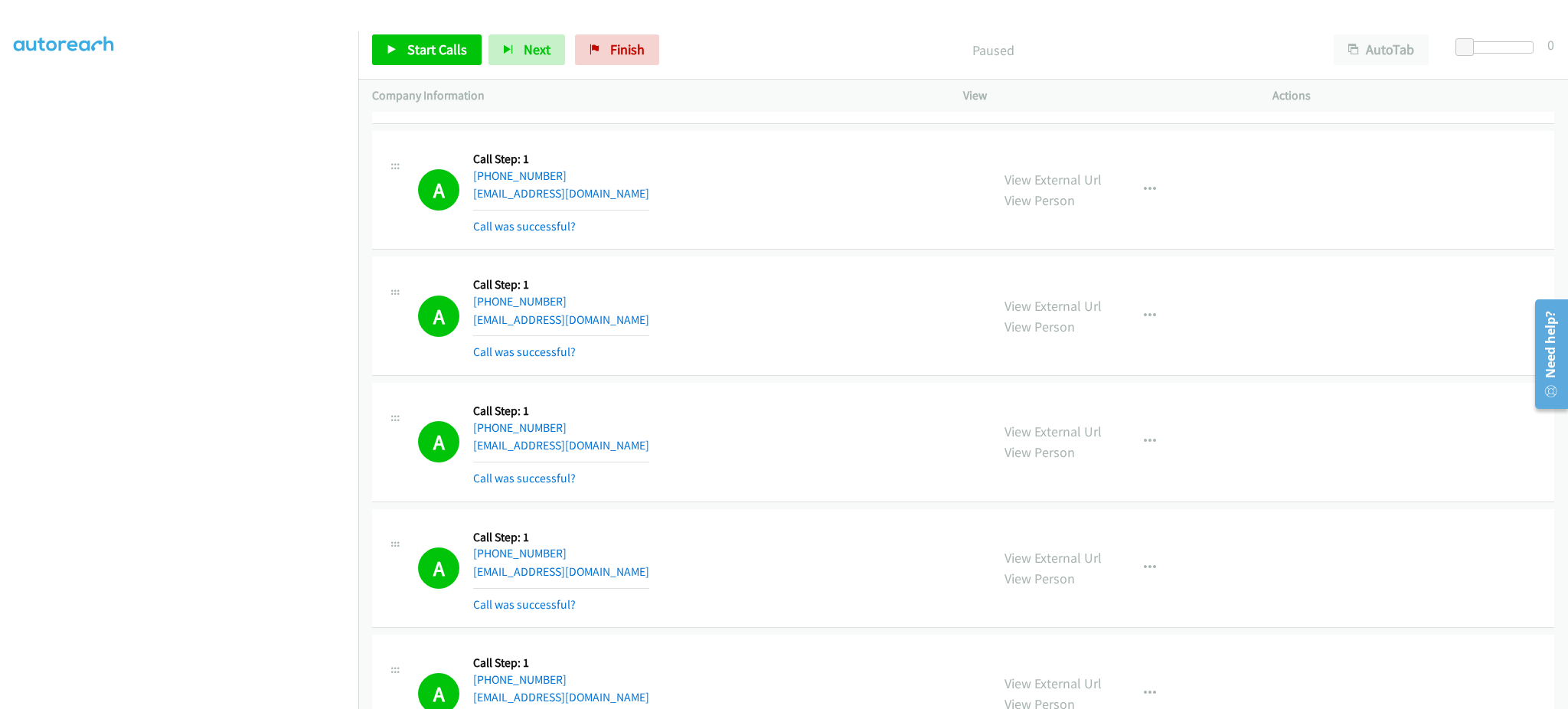
scroll to position [2449, 0]
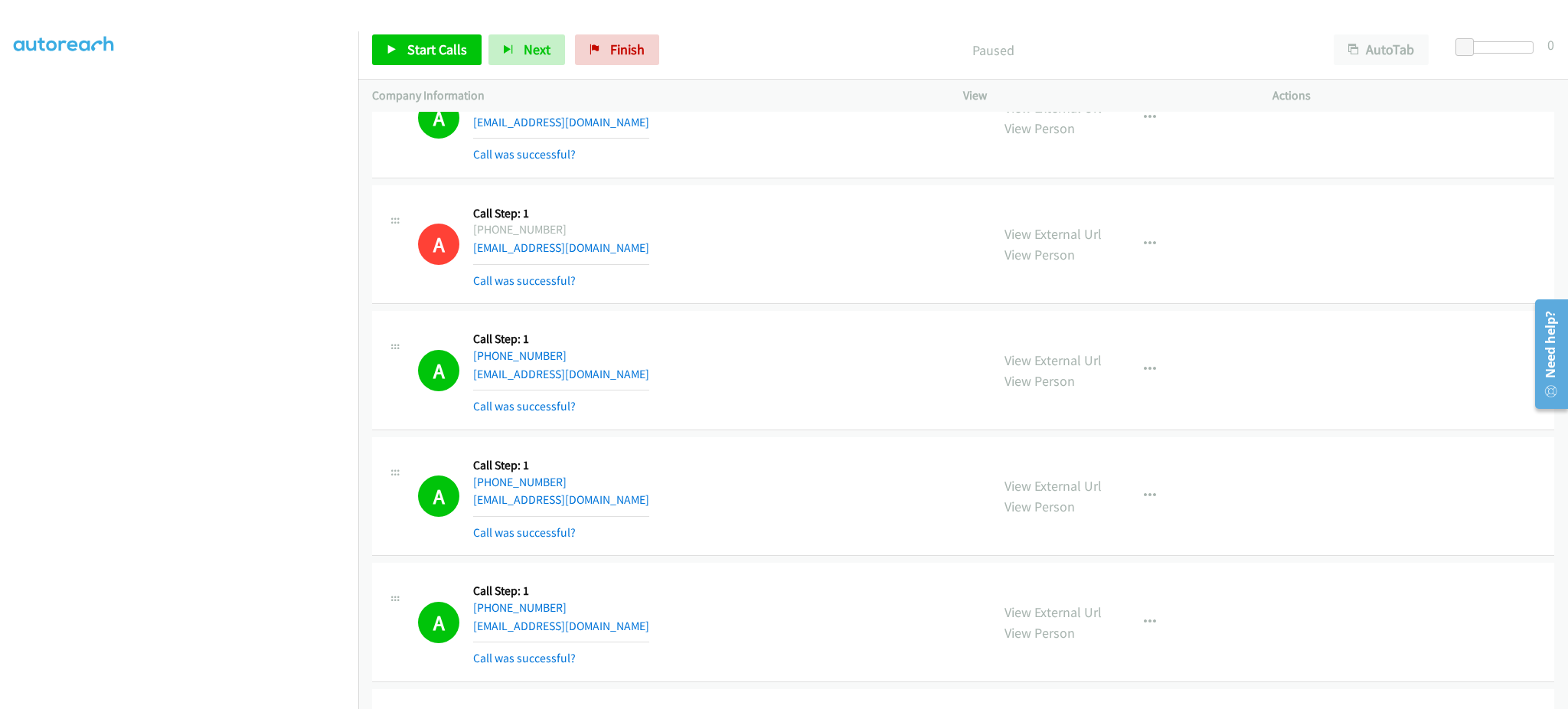
click at [596, 378] on div "A Callback Scheduled Call Step: 1 America/New_York +1 561-214-1105 kudza3436@gm…" at bounding box center [698, 370] width 559 height 91
click at [584, 507] on div "A Callback Scheduled Call Step: 1 America/Chicago +1 512-577-3268 cbatchik@gmai…" at bounding box center [698, 497] width 559 height 91
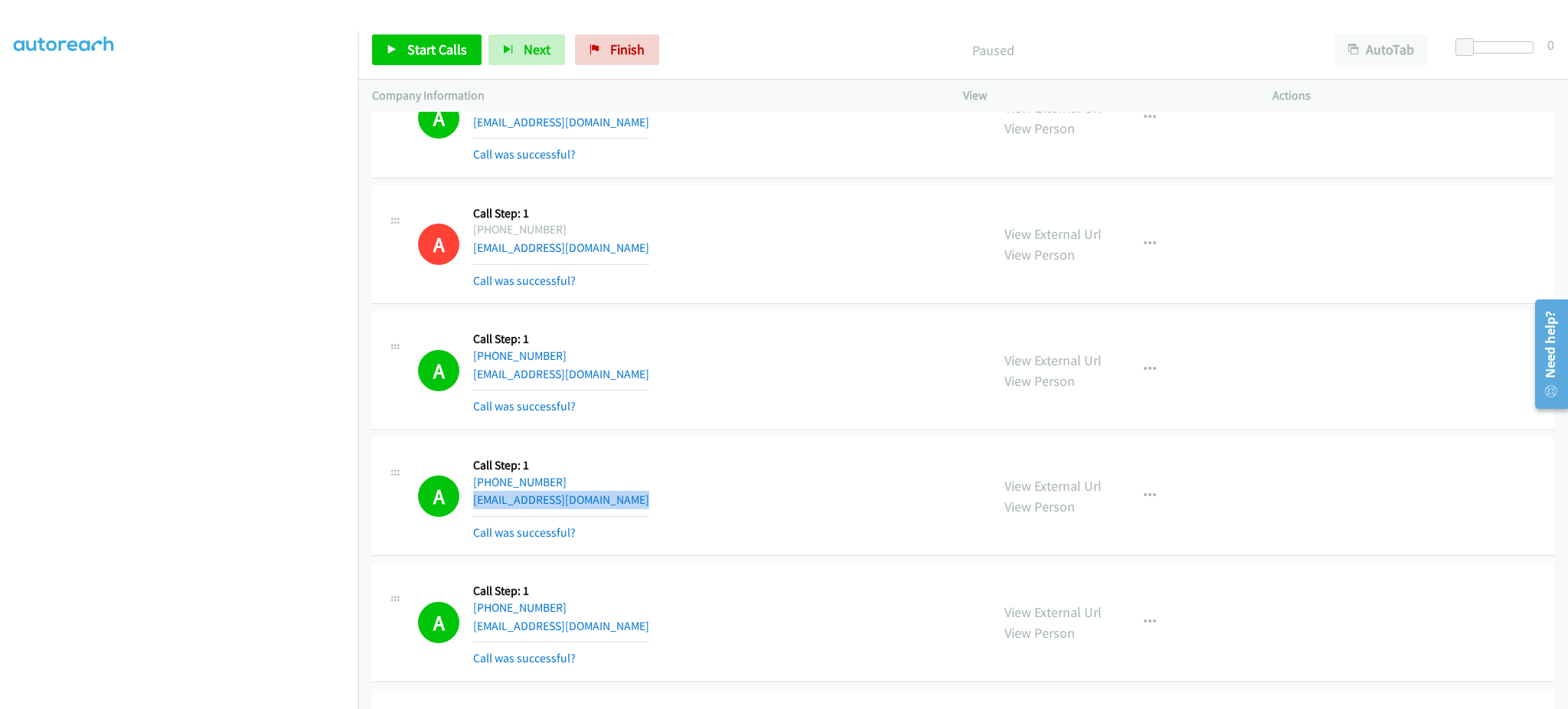
click at [584, 507] on div "A Callback Scheduled Call Step: 1 America/Chicago +1 512-577-3268 cbatchik@gmai…" at bounding box center [698, 497] width 559 height 91
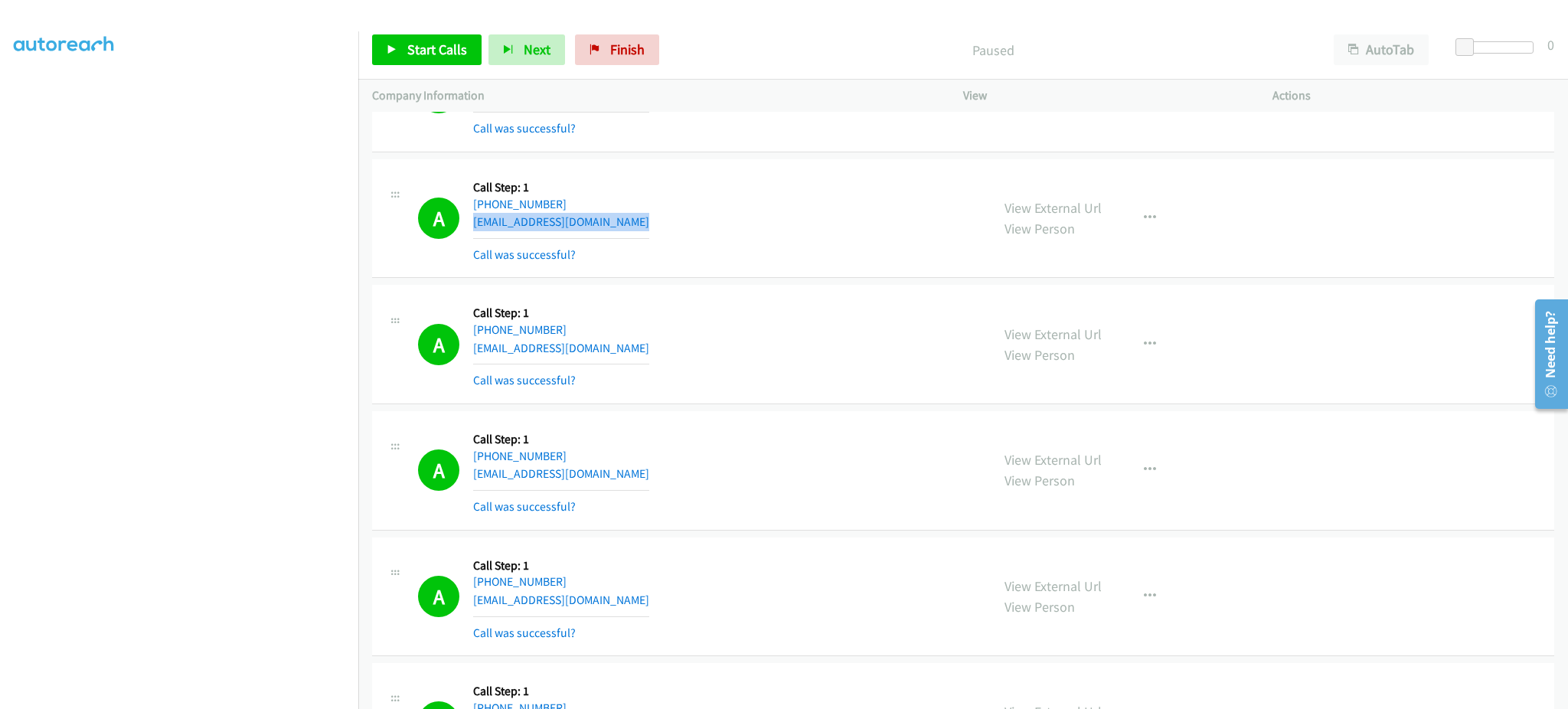
scroll to position [2756, 0]
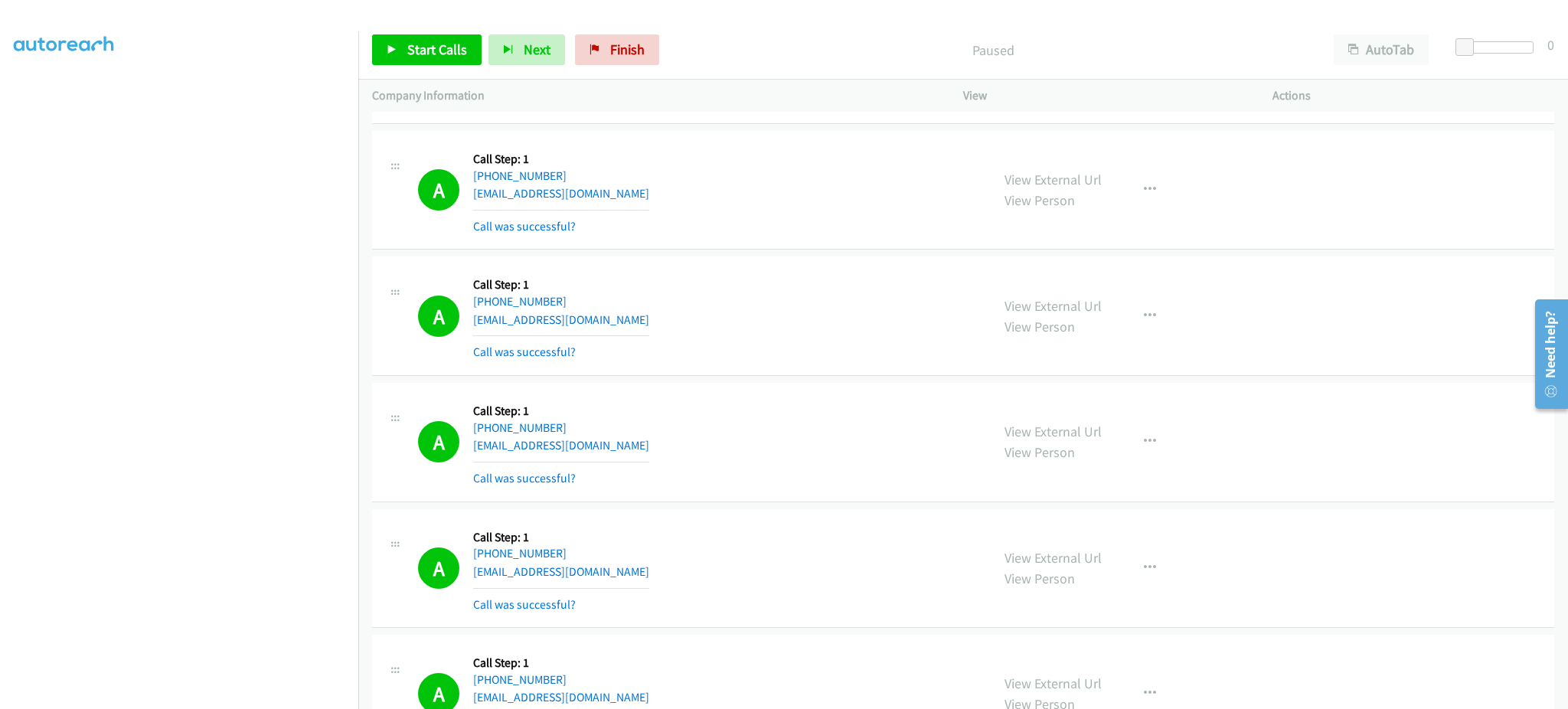
click at [603, 315] on div "A Callback Scheduled Call Step: 1 America/New_York +1 347-766-1552 lfsawo@yahoo…" at bounding box center [698, 316] width 559 height 91
click at [601, 448] on div "A Callback Scheduled Call Step: 1 America/Chicago +1 214-908-8443 kecorr@verizo…" at bounding box center [698, 443] width 559 height 91
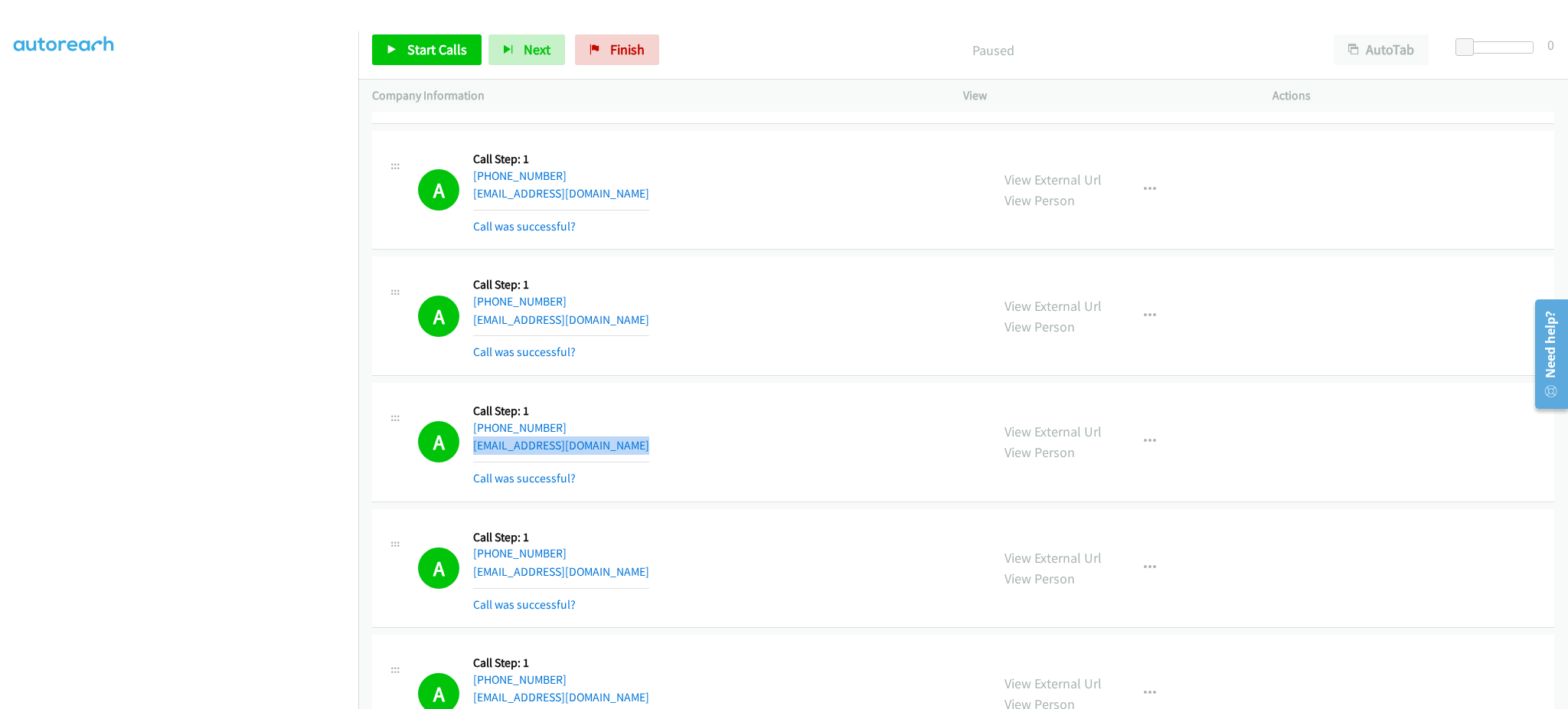
click at [601, 448] on div "A Callback Scheduled Call Step: 1 America/Chicago +1 214-908-8443 kecorr@verizo…" at bounding box center [698, 443] width 559 height 91
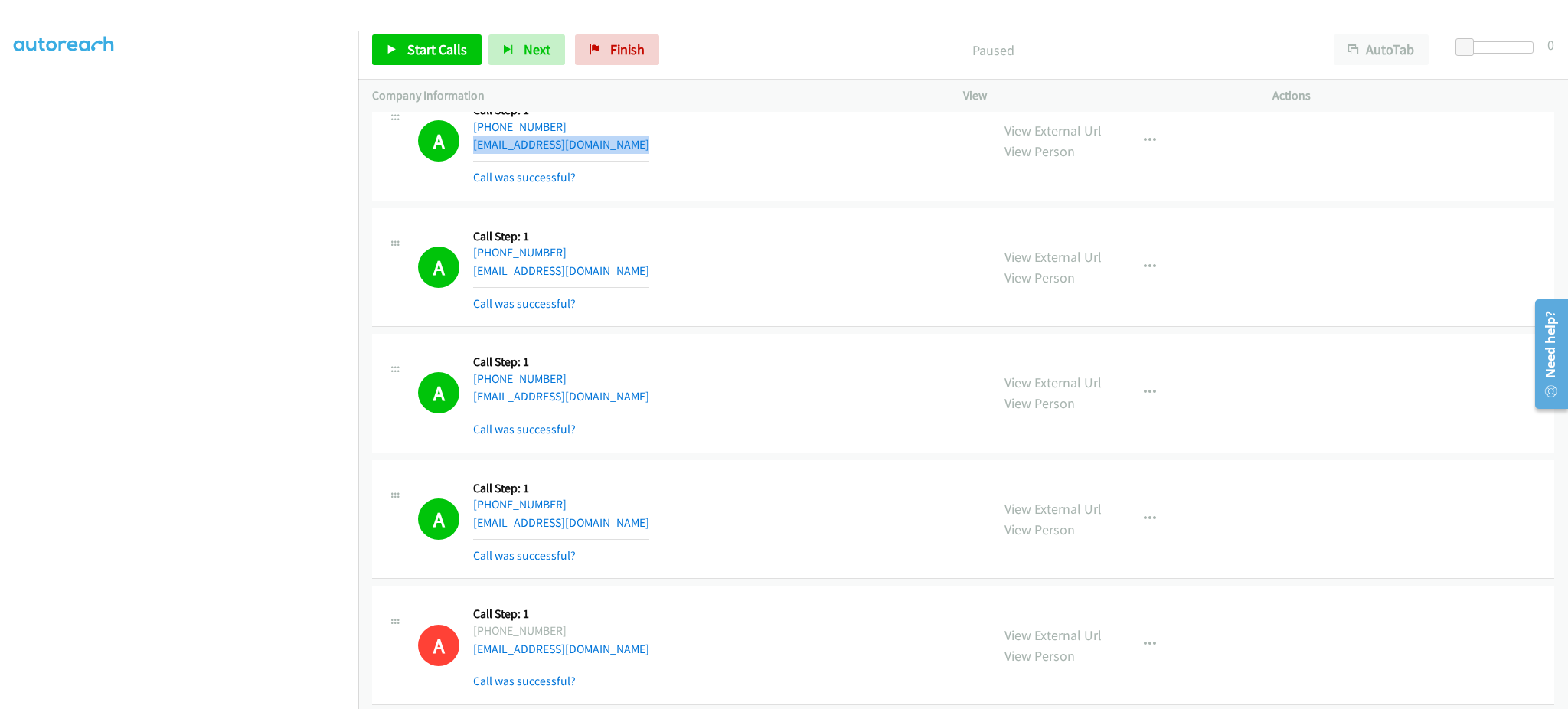
scroll to position [3061, 0]
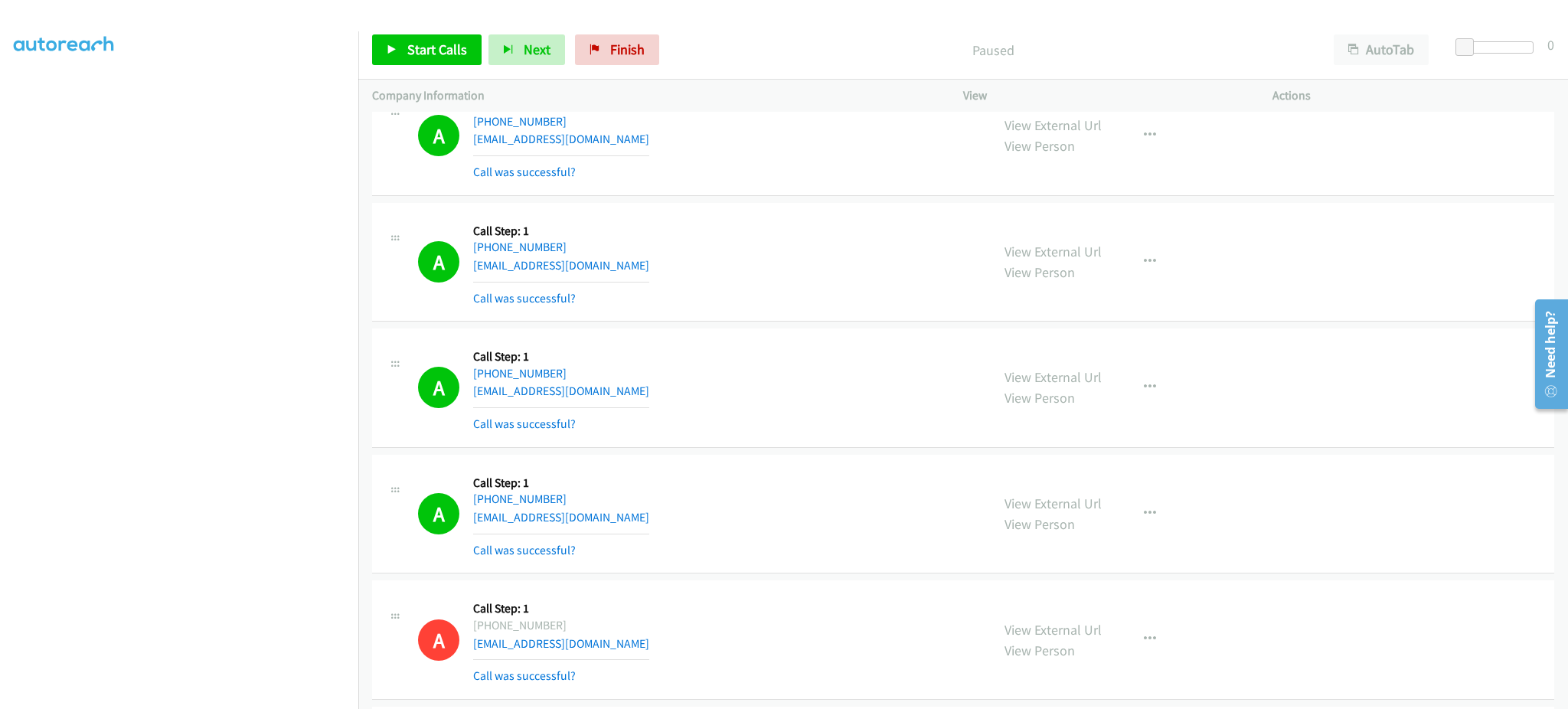
click at [647, 273] on div "A Callback Scheduled Call Step: 1 America/New_York +1 410-259-2225 thomasklein1…" at bounding box center [698, 263] width 559 height 91
click at [657, 389] on div "A Callback Scheduled Call Step: 1 America/Chicago +1 225-806-8597 goldiediane20…" at bounding box center [698, 388] width 559 height 91
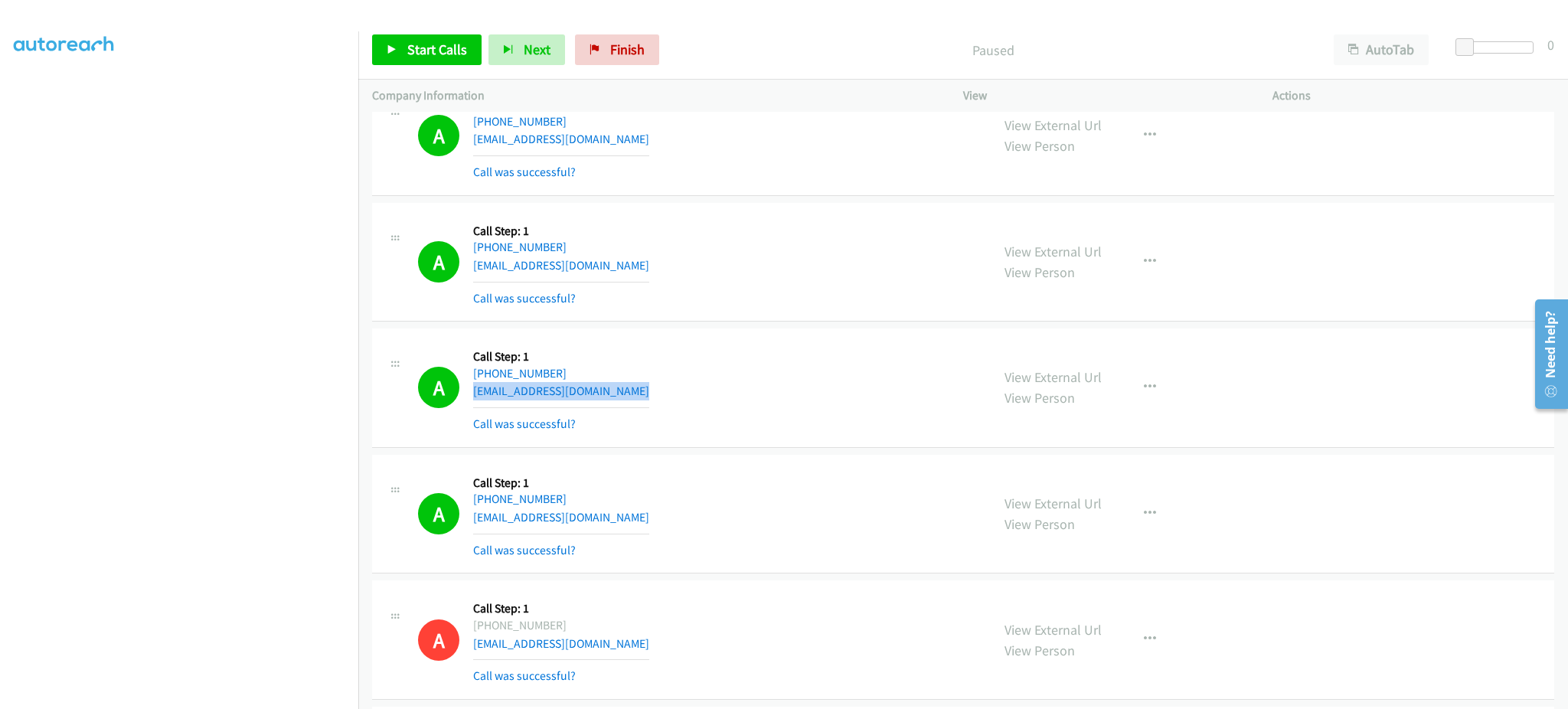
click at [657, 389] on div "A Callback Scheduled Call Step: 1 America/Chicago +1 225-806-8597 goldiediane20…" at bounding box center [698, 388] width 559 height 91
click at [604, 526] on div "A Callback Scheduled Call Step: 1 America/New_York +1 518-429-5598 mbnp123@yaho…" at bounding box center [698, 514] width 559 height 91
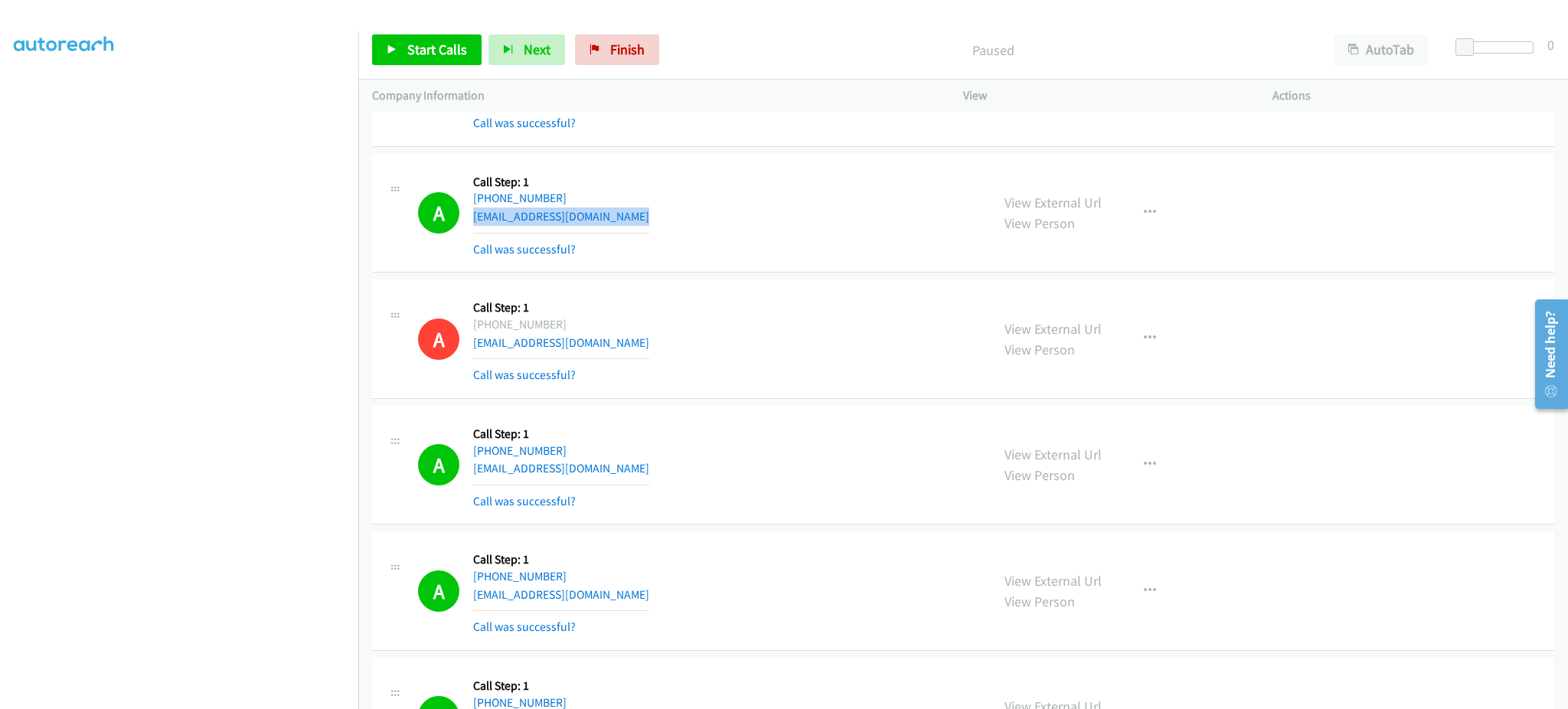
scroll to position [3368, 0]
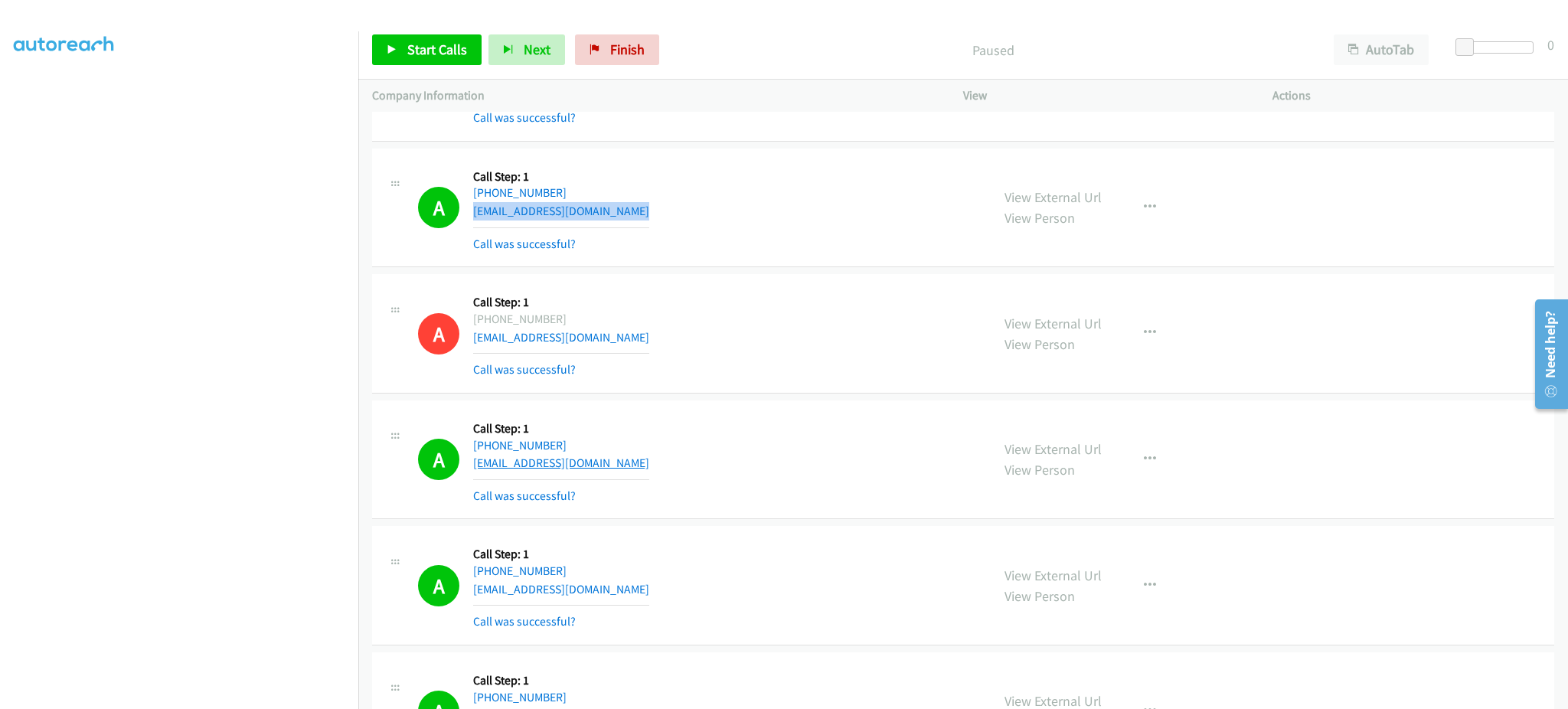
click at [567, 469] on link "artpse@yahoo.com" at bounding box center [561, 463] width 176 height 15
click at [629, 463] on div "A Callback Scheduled Call Step: 1 America/Chicago +1 832-890-3692 artpse@yahoo.…" at bounding box center [698, 459] width 559 height 91
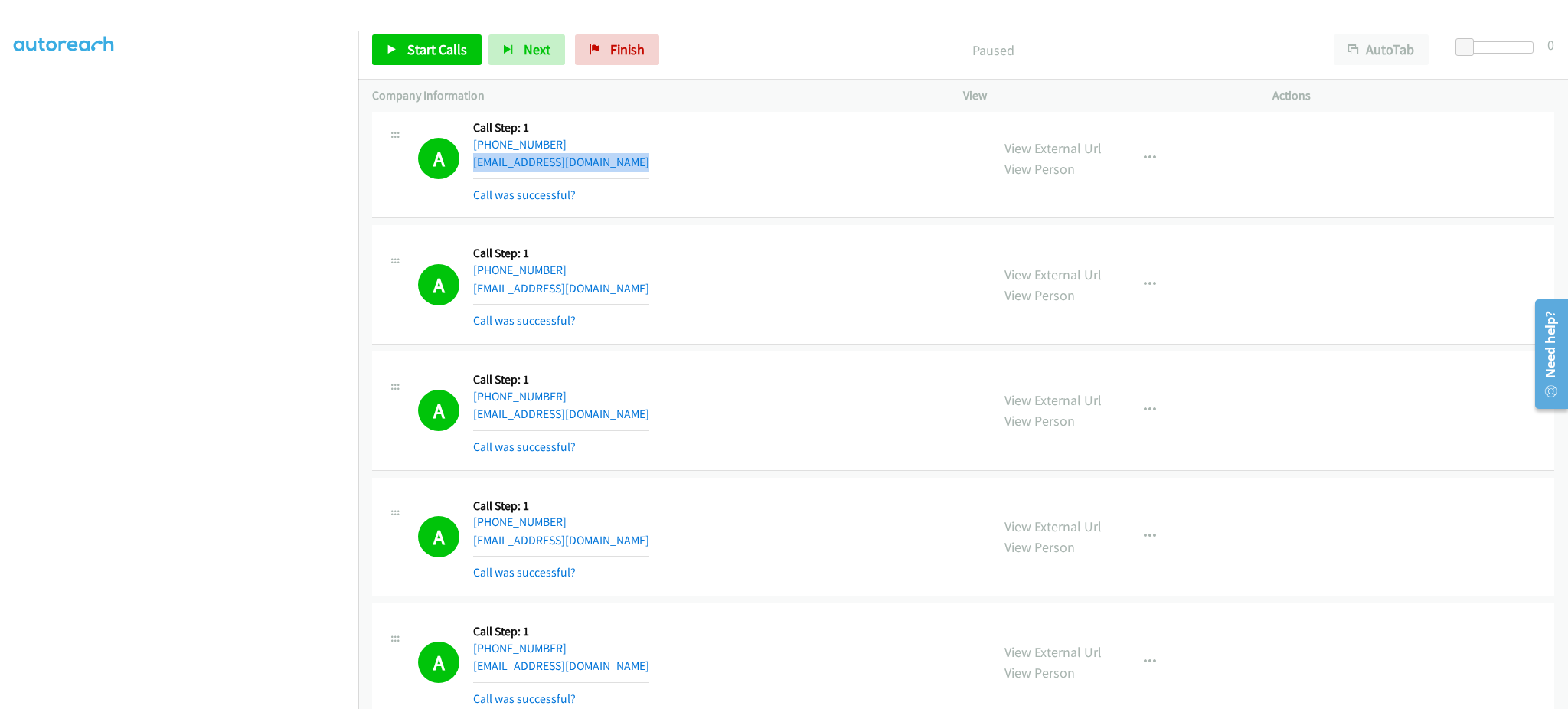
scroll to position [3675, 0]
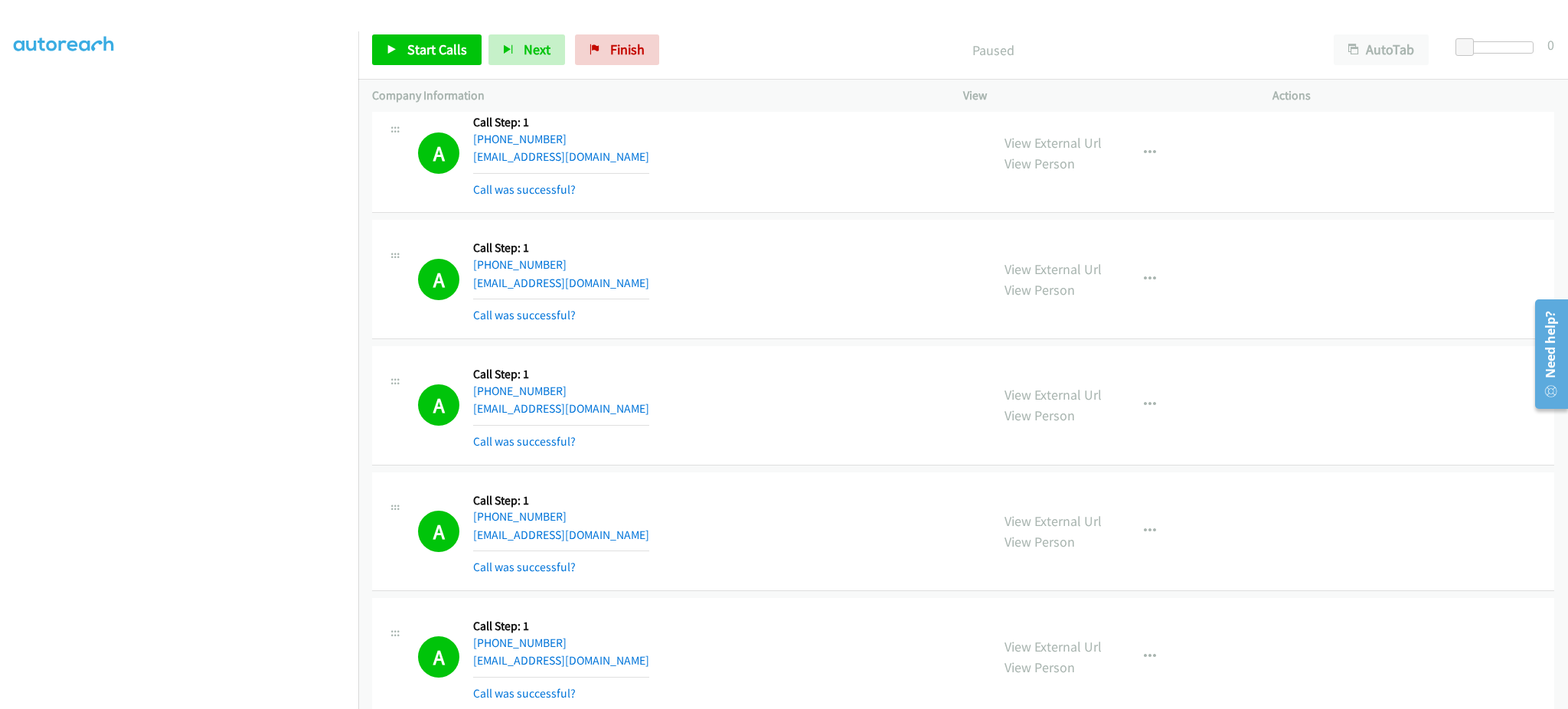
click at [632, 283] on div "A Callback Scheduled Call Step: 1 America/New_York +1 934-216-8349 erimarqz63@g…" at bounding box center [698, 280] width 559 height 91
click at [633, 283] on div "A Callback Scheduled Call Step: 1 America/New_York +1 934-216-8349 erimarqz63@g…" at bounding box center [698, 280] width 559 height 91
click at [611, 413] on div "A Callback Scheduled Call Step: 1 America/New_York +1 786-202-3520 soarce10@gma…" at bounding box center [698, 405] width 559 height 91
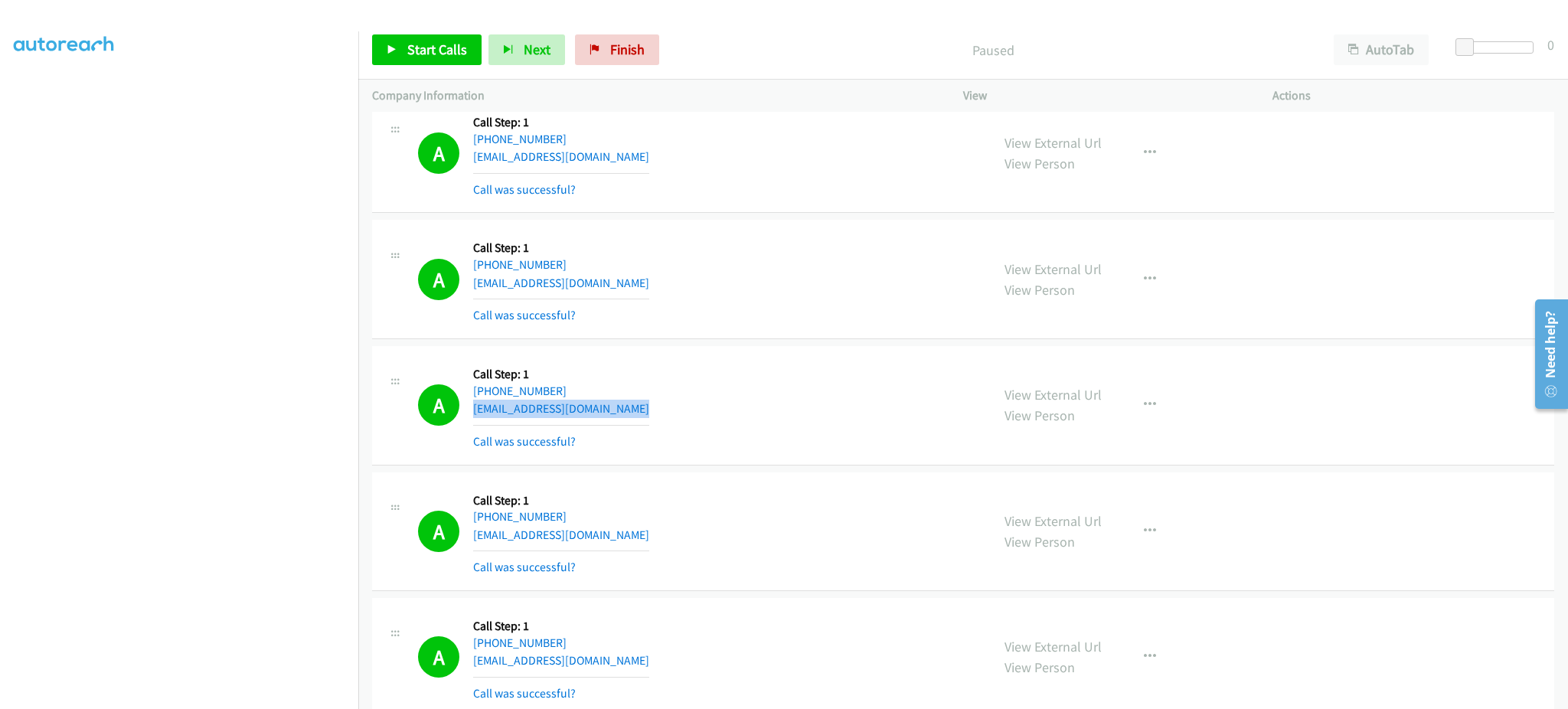
drag, startPoint x: 611, startPoint y: 413, endPoint x: 606, endPoint y: 397, distance: 16.8
click at [611, 412] on div "A Callback Scheduled Call Step: 1 America/New_York +1 786-202-3520 soarce10@gma…" at bounding box center [698, 405] width 559 height 91
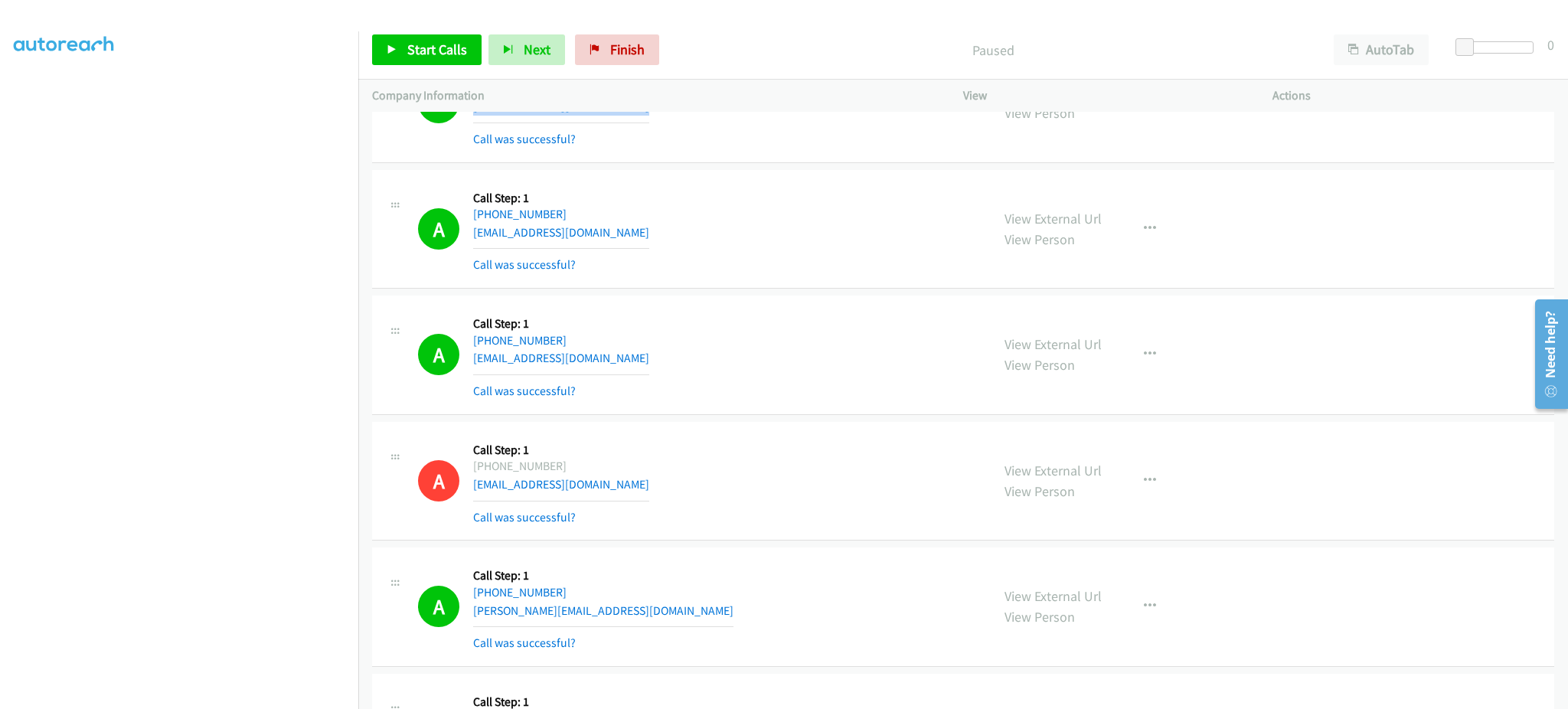
scroll to position [3980, 0]
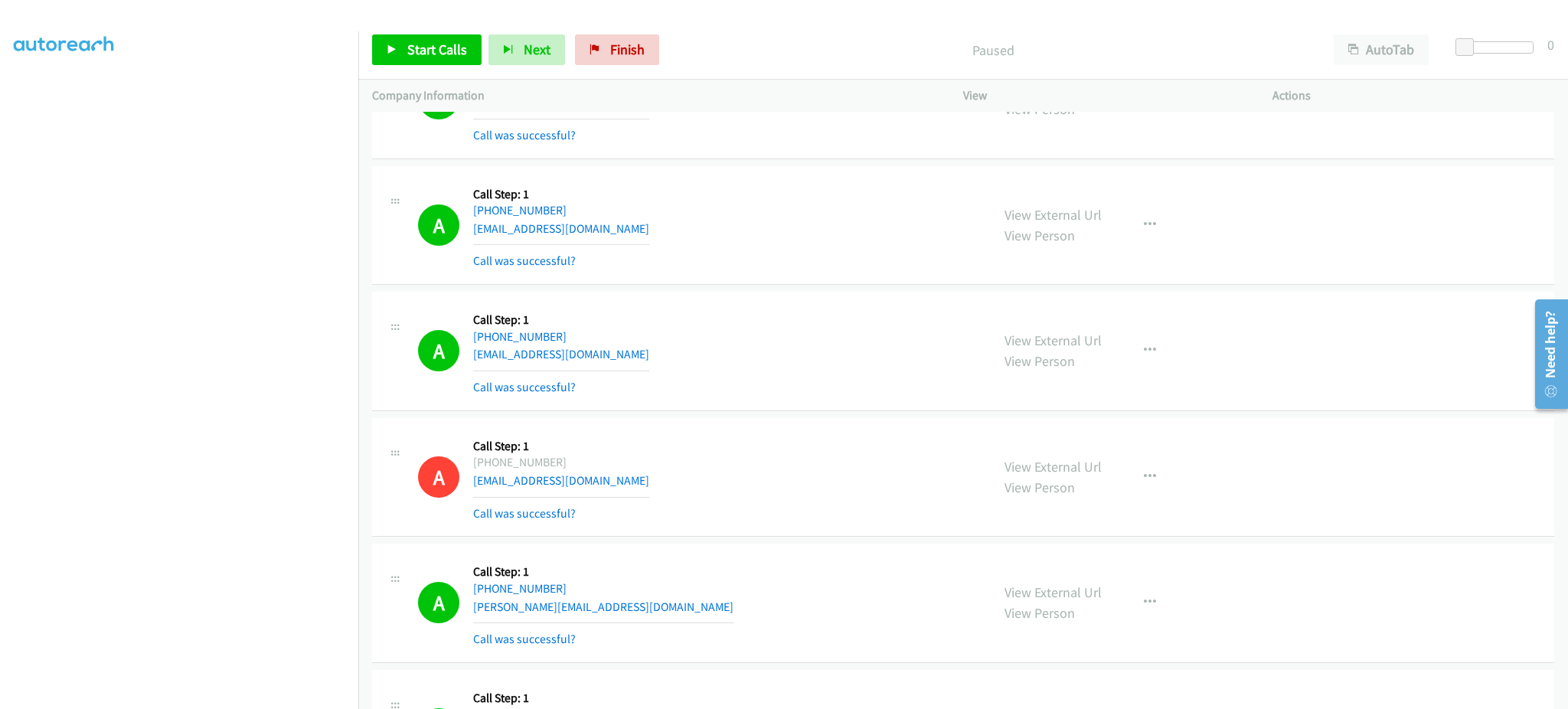
click at [622, 228] on div "A Callback Scheduled Call Step: 1 America/New_York +1 202-400-1030 jfelix@asrcf…" at bounding box center [698, 225] width 559 height 91
click at [615, 361] on div "A Callback Scheduled Call Step: 1 America/New_York +1 929-609-2622 yasmane98@gm…" at bounding box center [698, 351] width 559 height 91
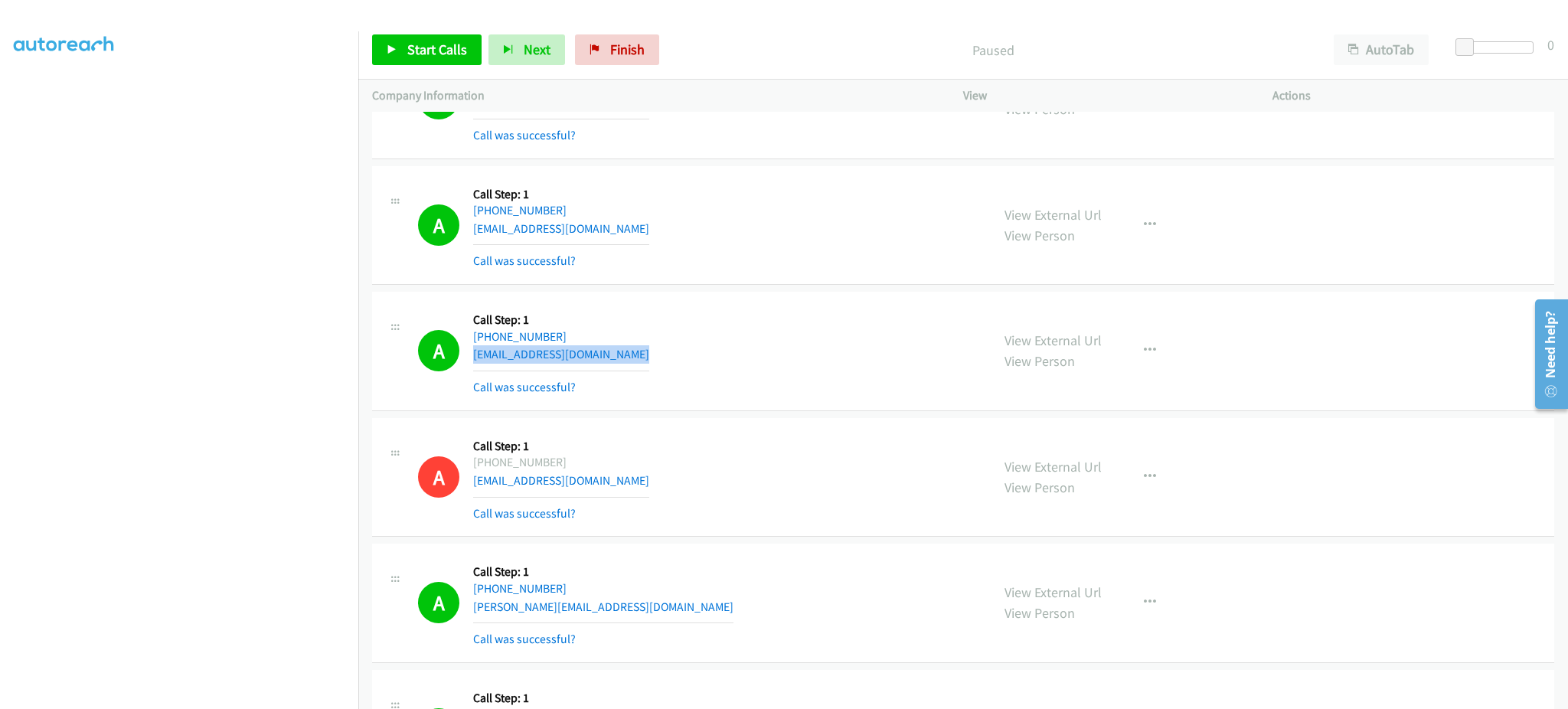
click at [615, 361] on div "A Callback Scheduled Call Step: 1 America/New_York +1 929-609-2622 yasmane98@gm…" at bounding box center [698, 351] width 559 height 91
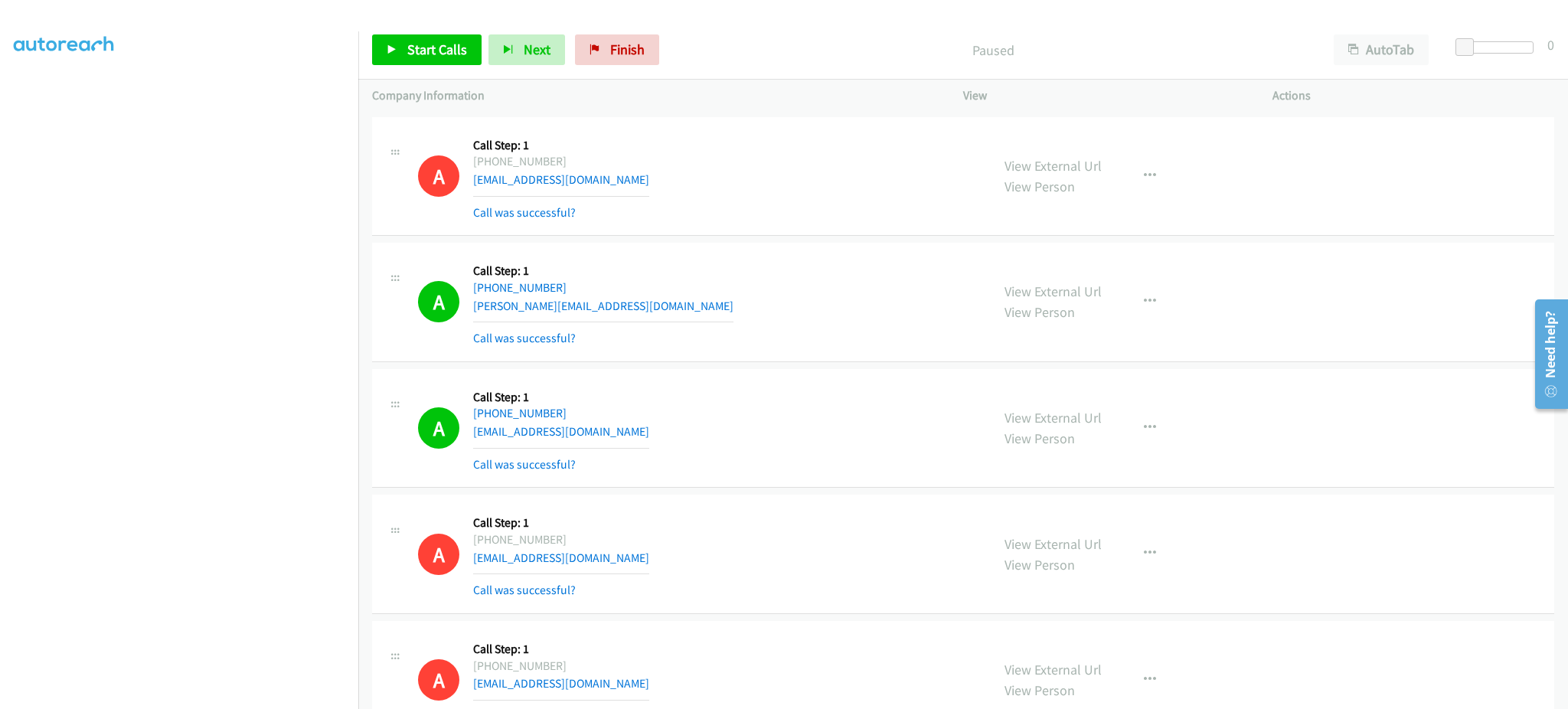
scroll to position [4287, 0]
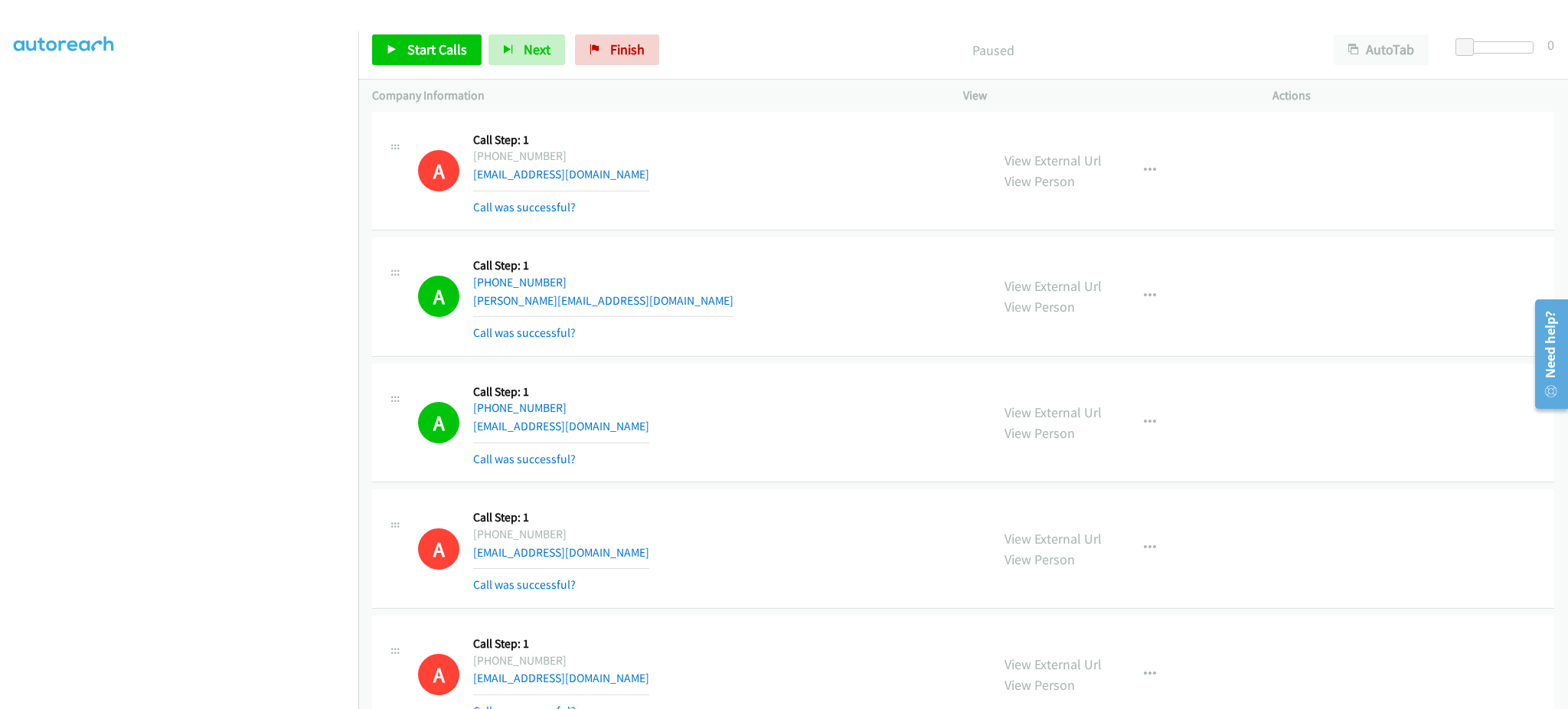
click at [615, 315] on div "A Callback Scheduled Call Step: 1 America/New_York +1 229-563-0676 john@shipdel…" at bounding box center [698, 296] width 559 height 91
click at [598, 288] on div "A Callback Scheduled Call Step: 1 America/New_York +1 229-563-0676 john@shipdel…" at bounding box center [698, 296] width 559 height 91
click at [593, 301] on div "A Callback Scheduled Call Step: 1 America/New_York +1 229-563-0676 john@shipdel…" at bounding box center [698, 296] width 559 height 91
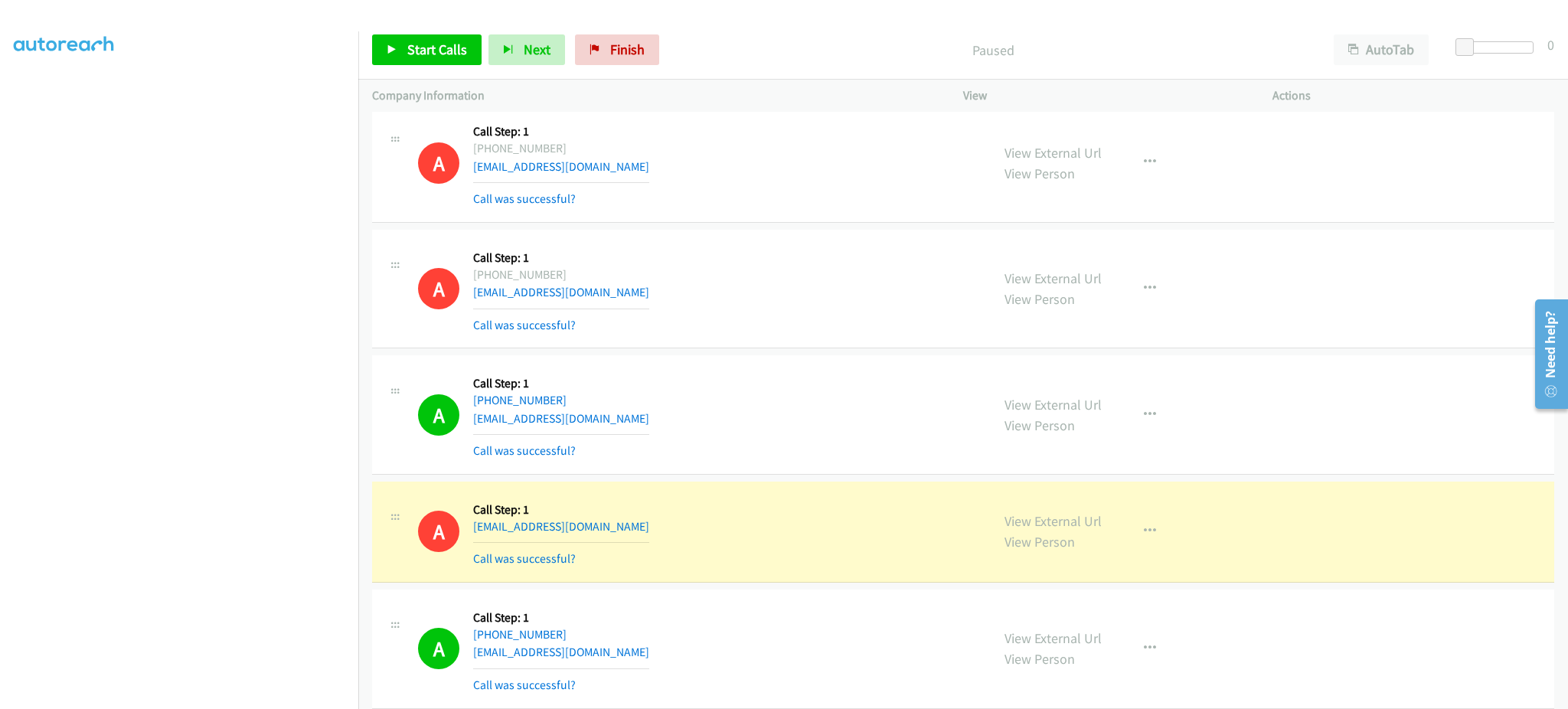
scroll to position [4899, 0]
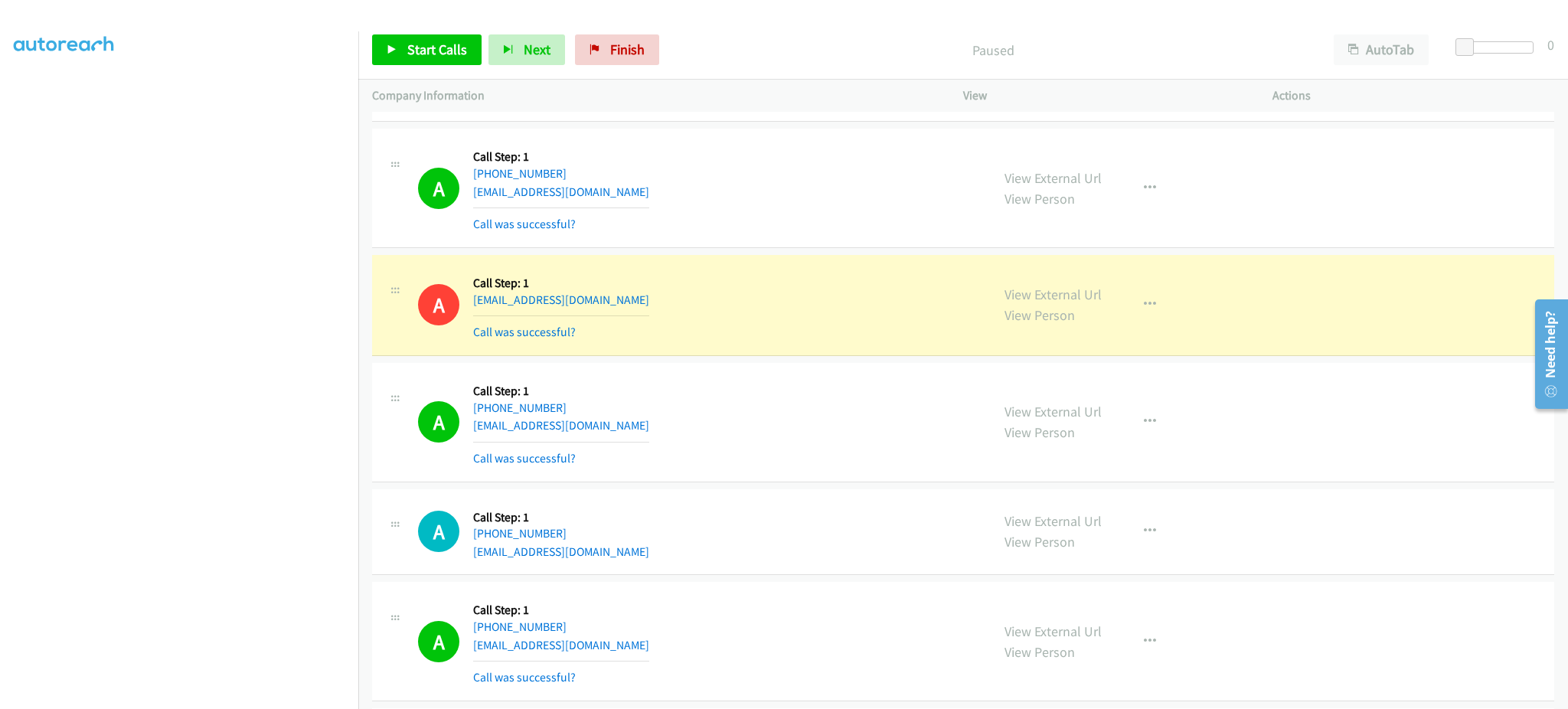
click at [624, 433] on div "A Callback Scheduled Call Step: 1 America/New_York +1 929-919-7632 skmaruf.2006…" at bounding box center [698, 422] width 559 height 91
click at [620, 565] on div "A Callback Scheduled Call Step: 1 America/New_York +1 937-266-1234 lindascharle…" at bounding box center [962, 532] width 1182 height 87
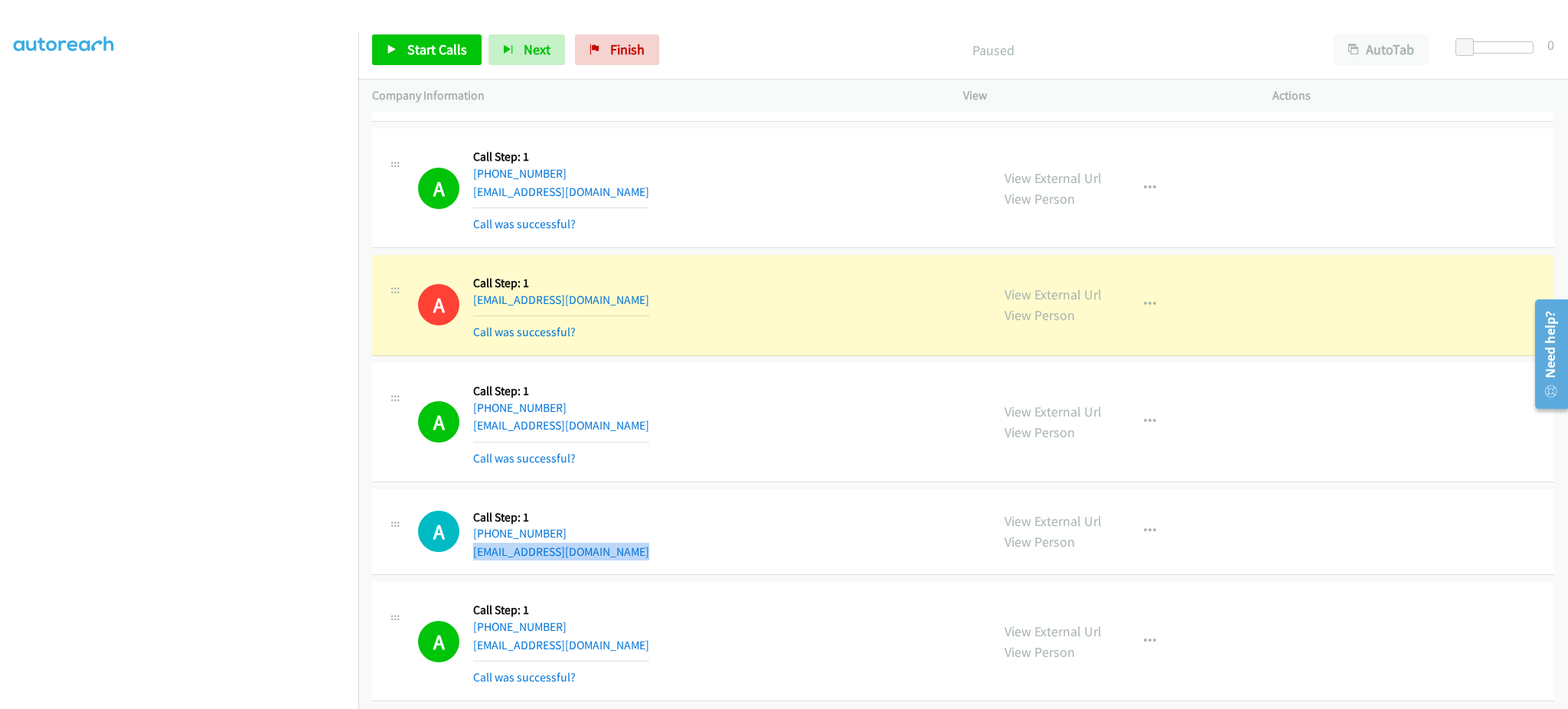
click at [620, 565] on div "A Callback Scheduled Call Step: 1 America/New_York +1 937-266-1234 lindascharle…" at bounding box center [962, 532] width 1182 height 87
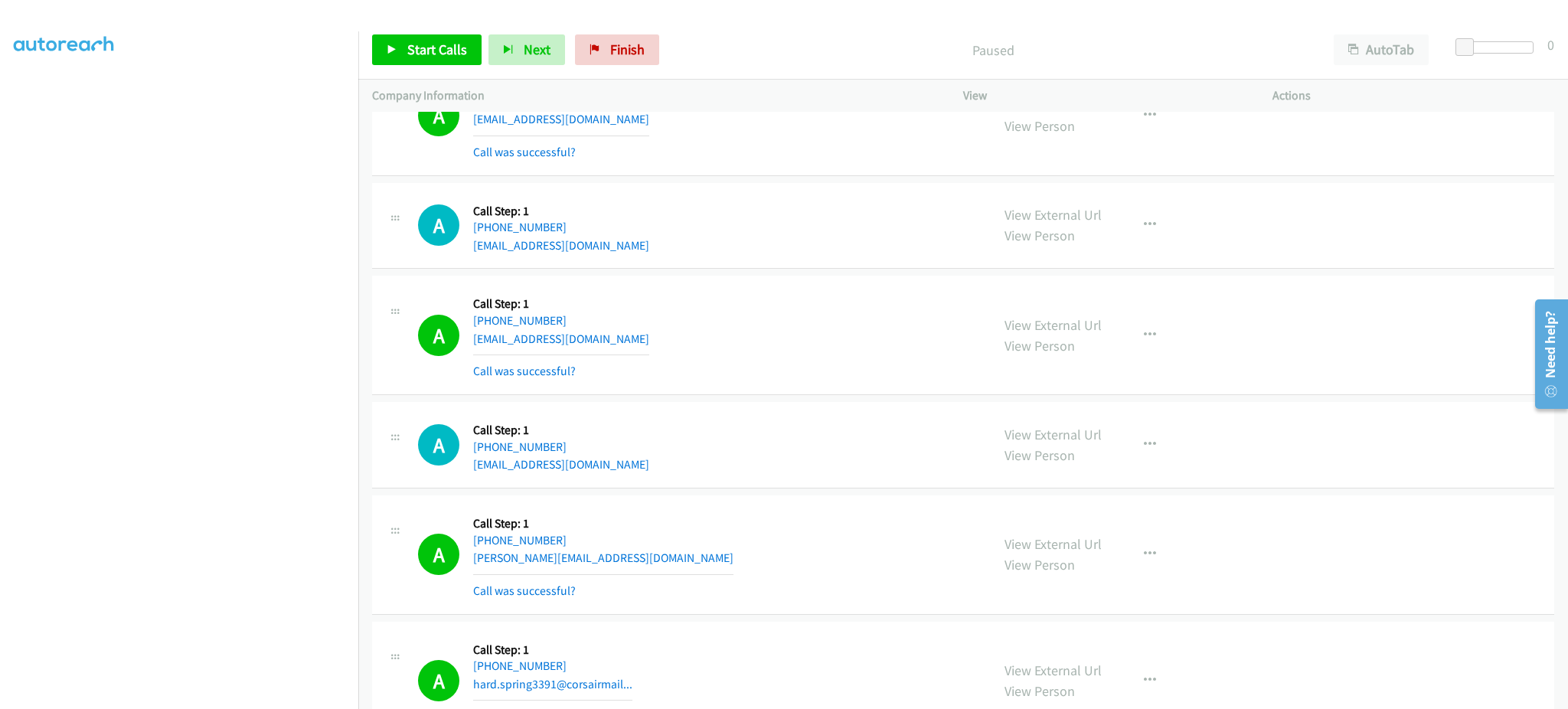
click at [637, 339] on div "A Callback Scheduled Call Step: 1 America/New_York +1 850-619-1900 ztb21406@gma…" at bounding box center [698, 335] width 559 height 91
click at [654, 469] on div "A Callback Scheduled Call Step: 1 America/New_York +1 240-459-4879 fobarmariaal…" at bounding box center [698, 444] width 559 height 58
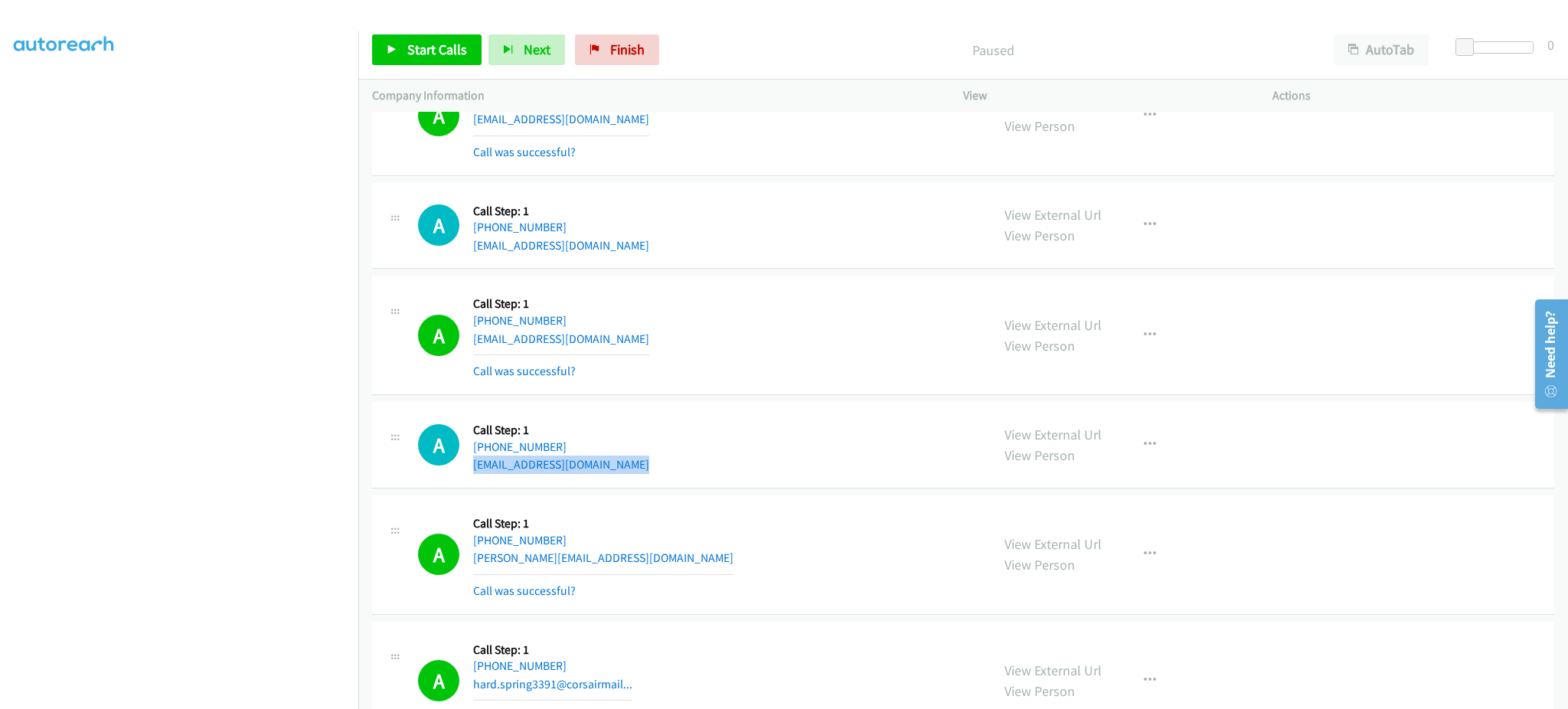
click at [654, 469] on div "A Callback Scheduled Call Step: 1 America/New_York +1 240-459-4879 fobarmariaal…" at bounding box center [698, 444] width 559 height 58
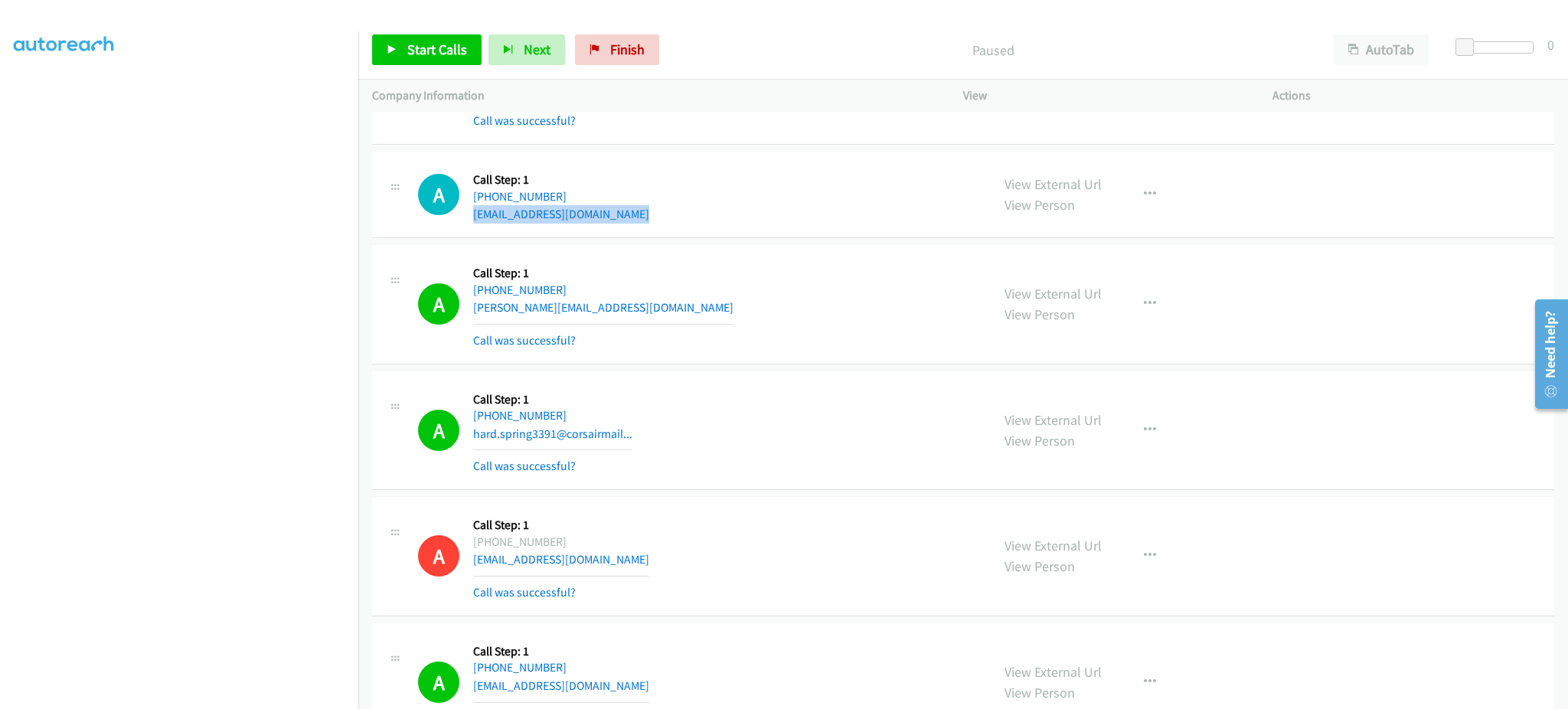
scroll to position [5511, 0]
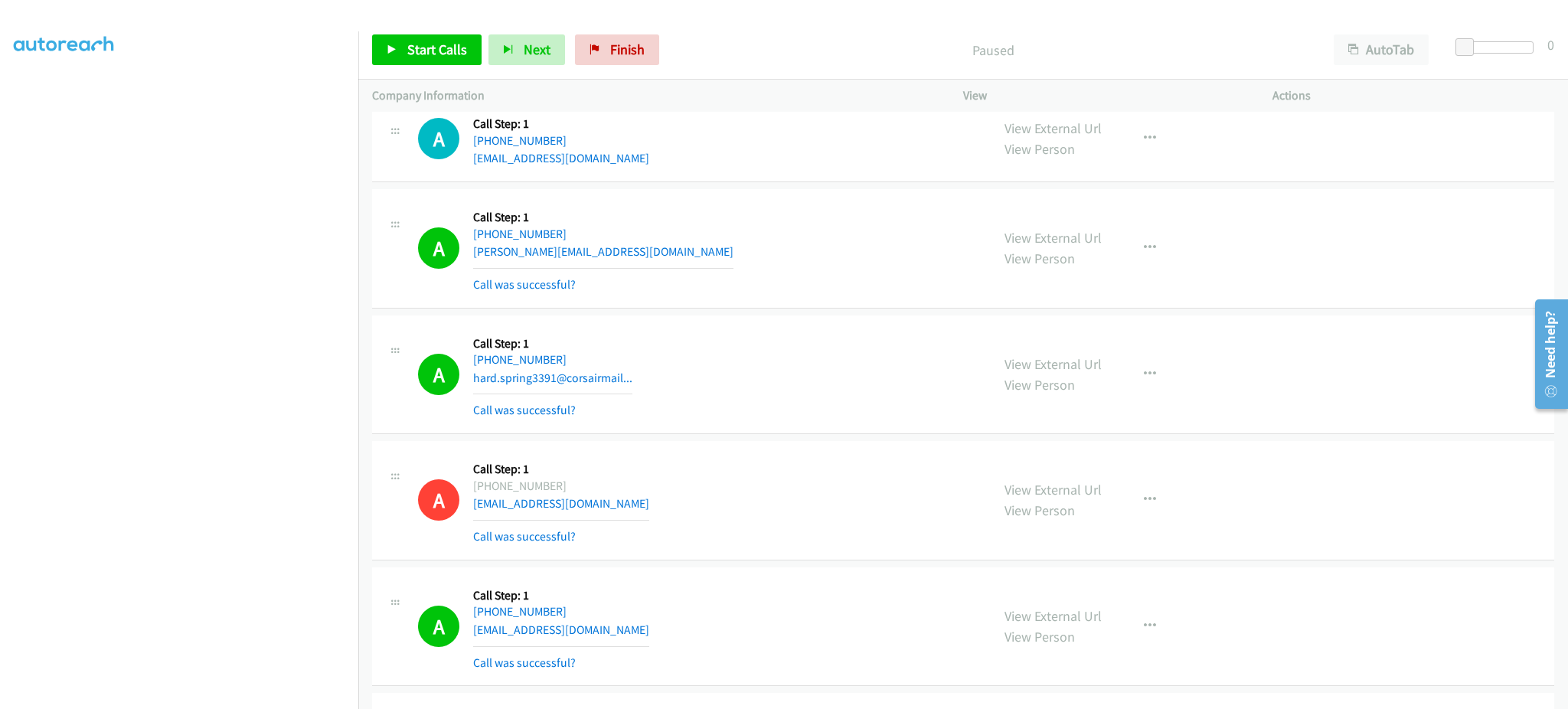
click at [627, 243] on div "A Callback Scheduled Call Step: 1 America/New_York +1 248-202-8828 rick@identit…" at bounding box center [698, 249] width 559 height 91
click at [646, 391] on div "A Callback Scheduled Call Step: 1 America/New_York +1 954-393-0832 hard.spring3…" at bounding box center [698, 375] width 559 height 91
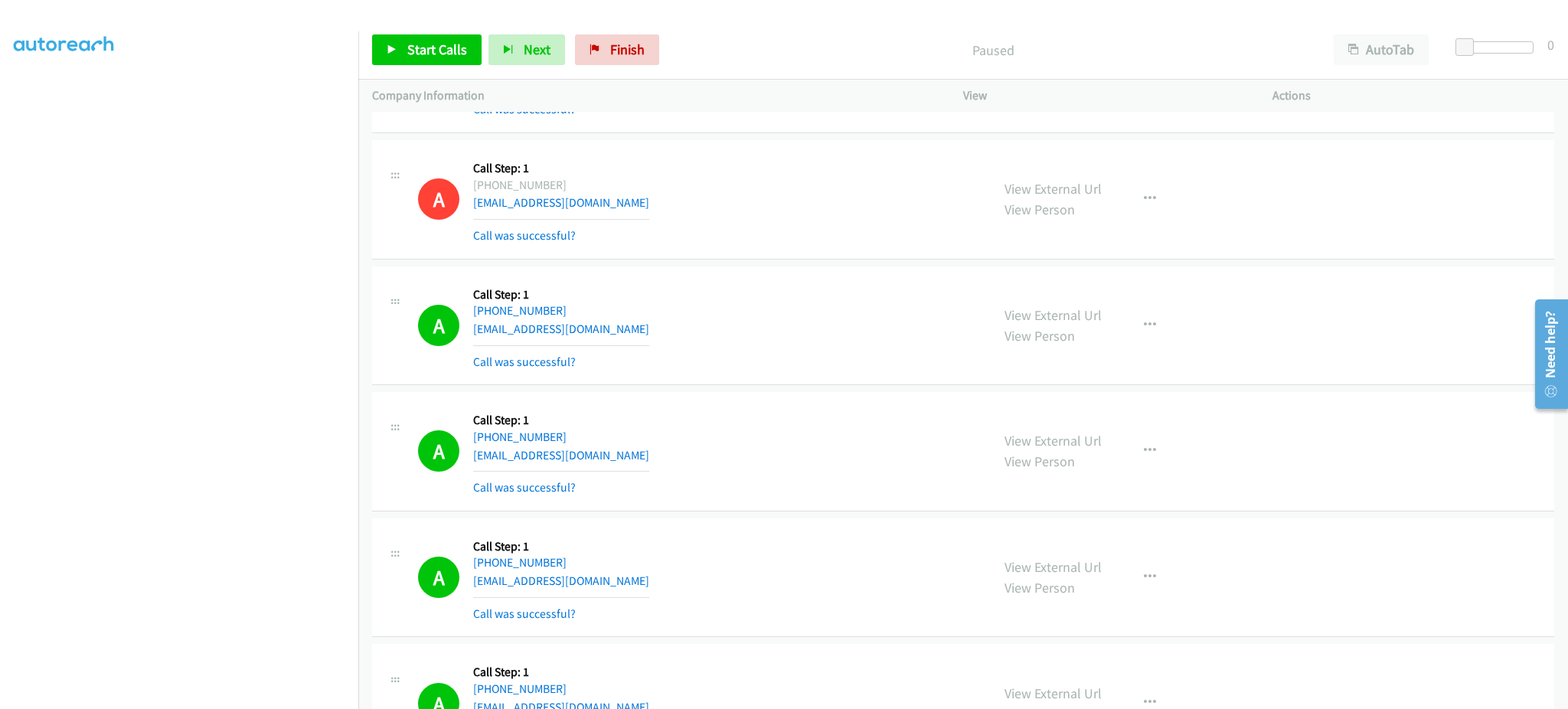
scroll to position [5817, 0]
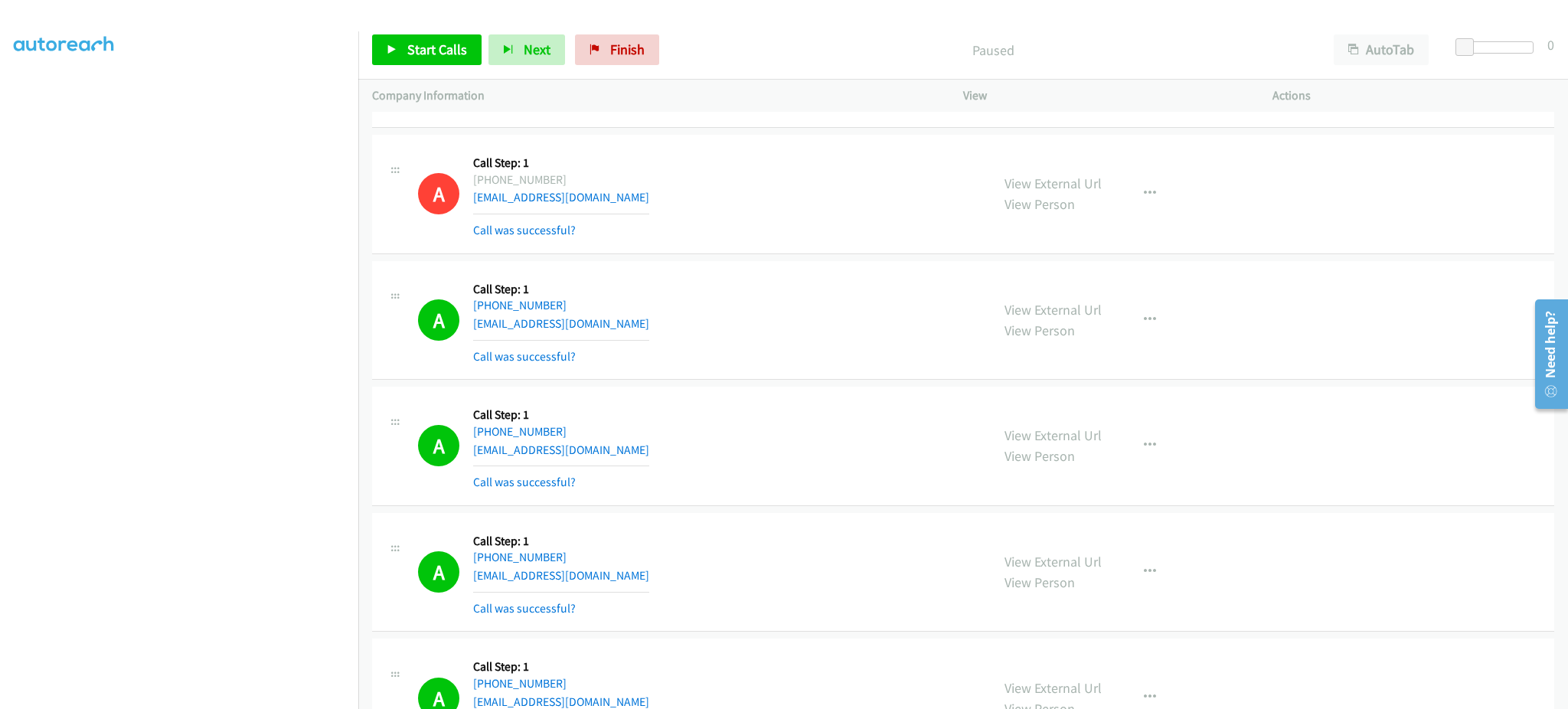
click at [625, 334] on div "A Callback Scheduled Call Step: 1 America/New_York +1 508-446-4788 msmith77334@…" at bounding box center [698, 320] width 559 height 91
click at [411, 50] on span "Start Calls" at bounding box center [437, 49] width 60 height 18
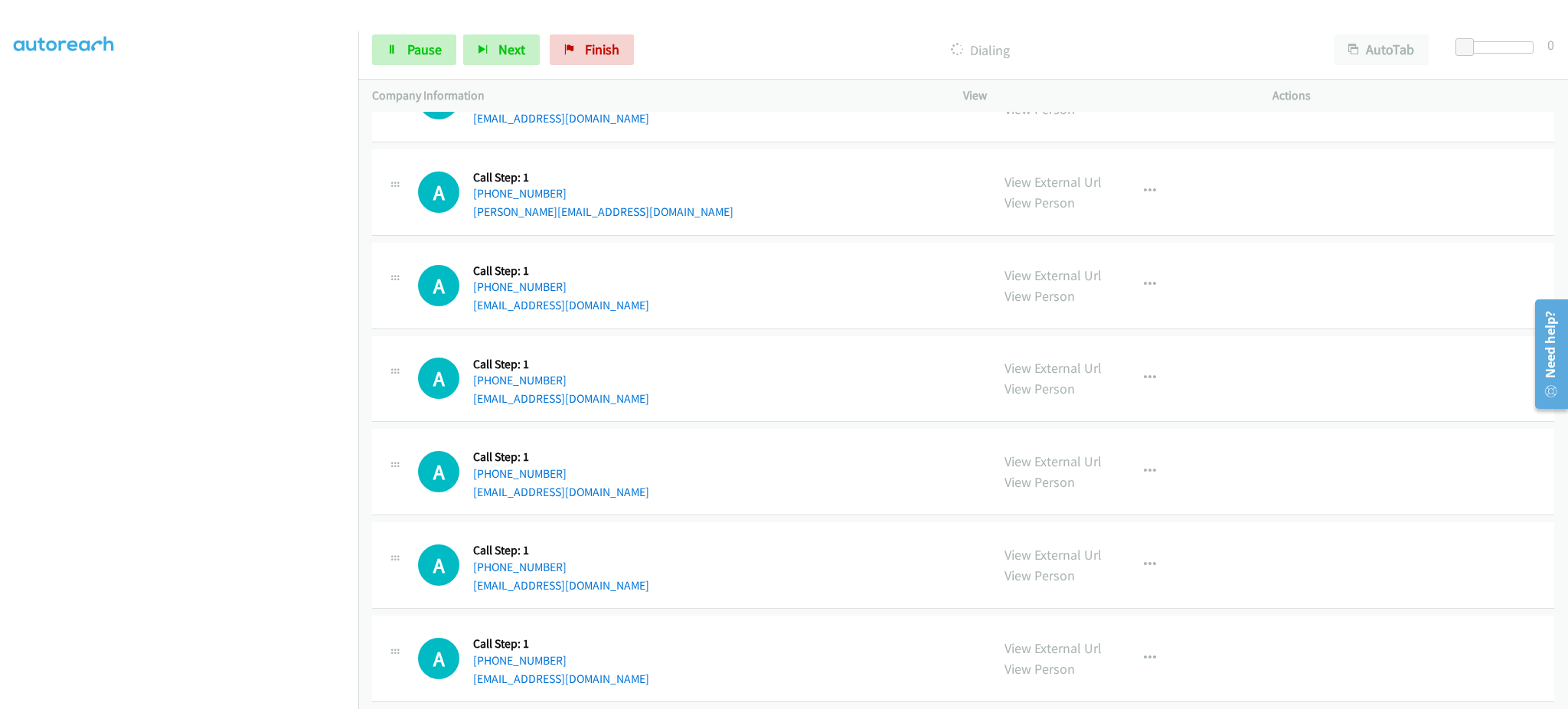
scroll to position [16228, 0]
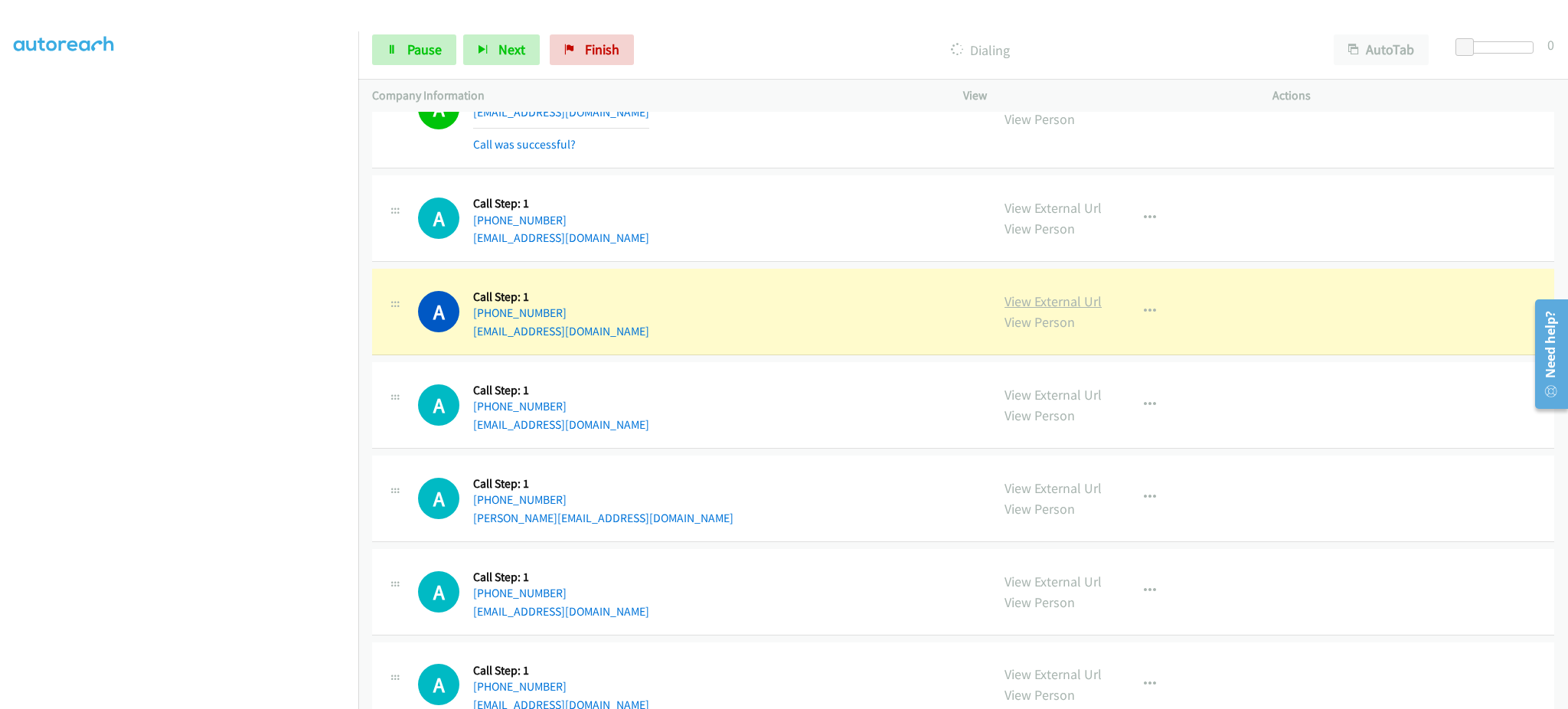
click at [1010, 307] on link "View External Url" at bounding box center [1053, 301] width 97 height 18
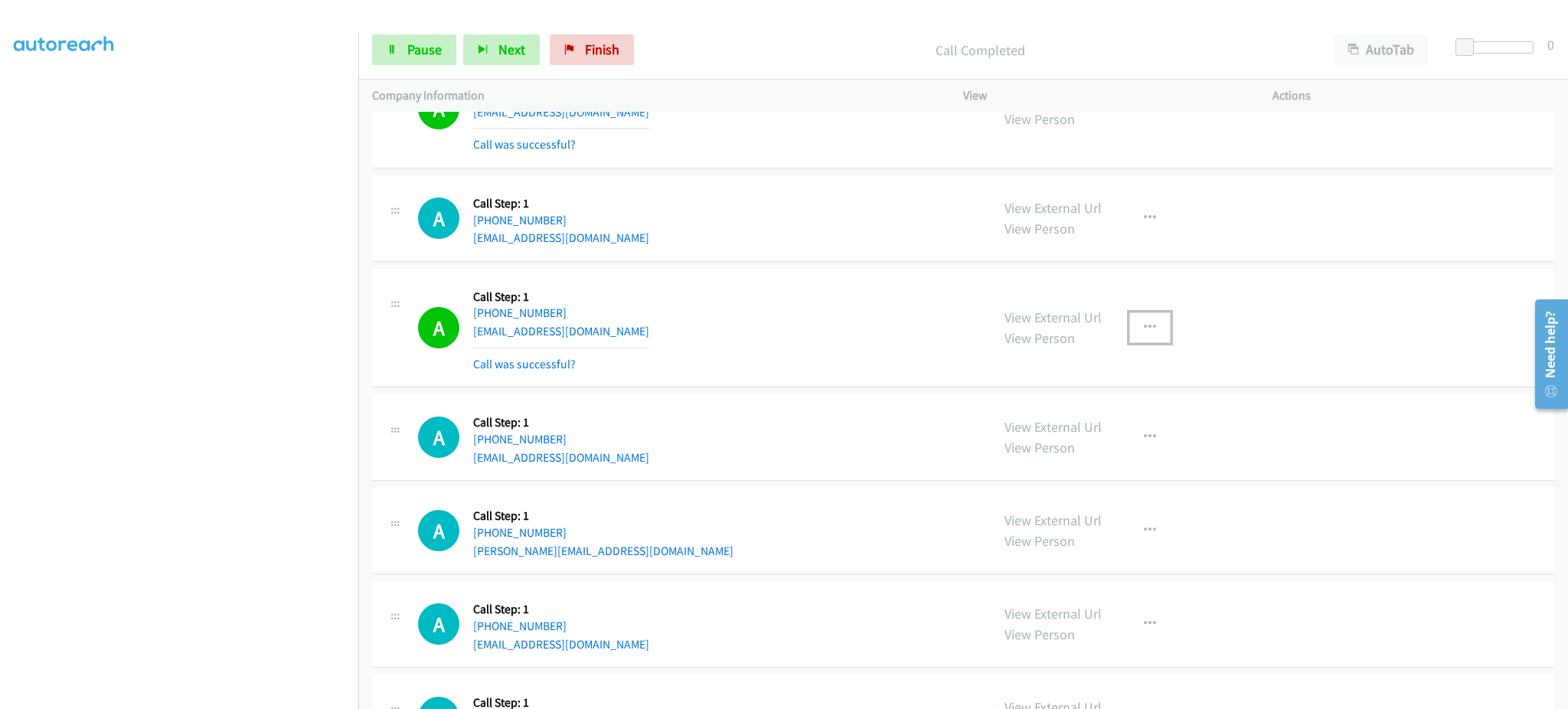
click at [1133, 341] on button "button" at bounding box center [1150, 327] width 41 height 31
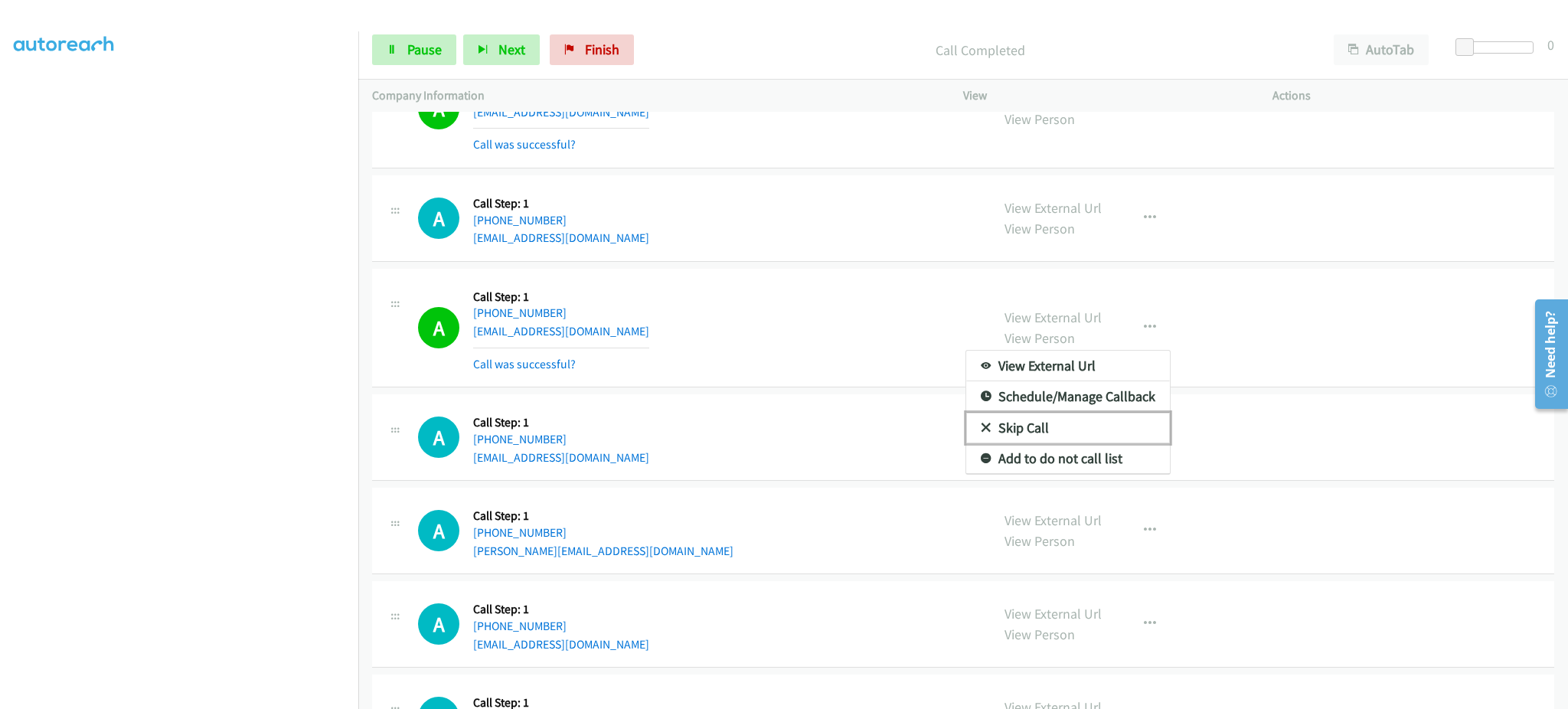
click at [1133, 443] on link "Skip Call" at bounding box center [1068, 428] width 204 height 31
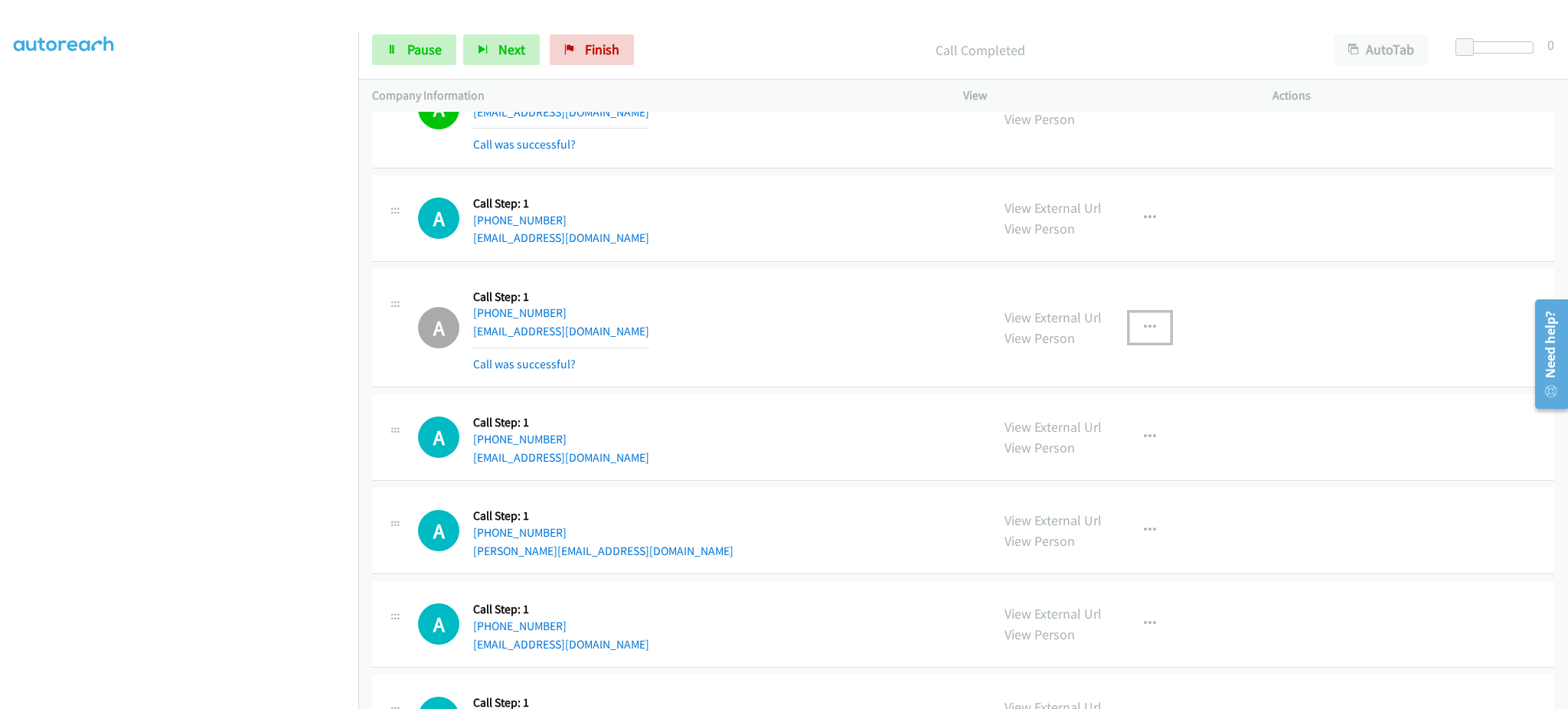
click at [1132, 336] on button "button" at bounding box center [1150, 327] width 41 height 31
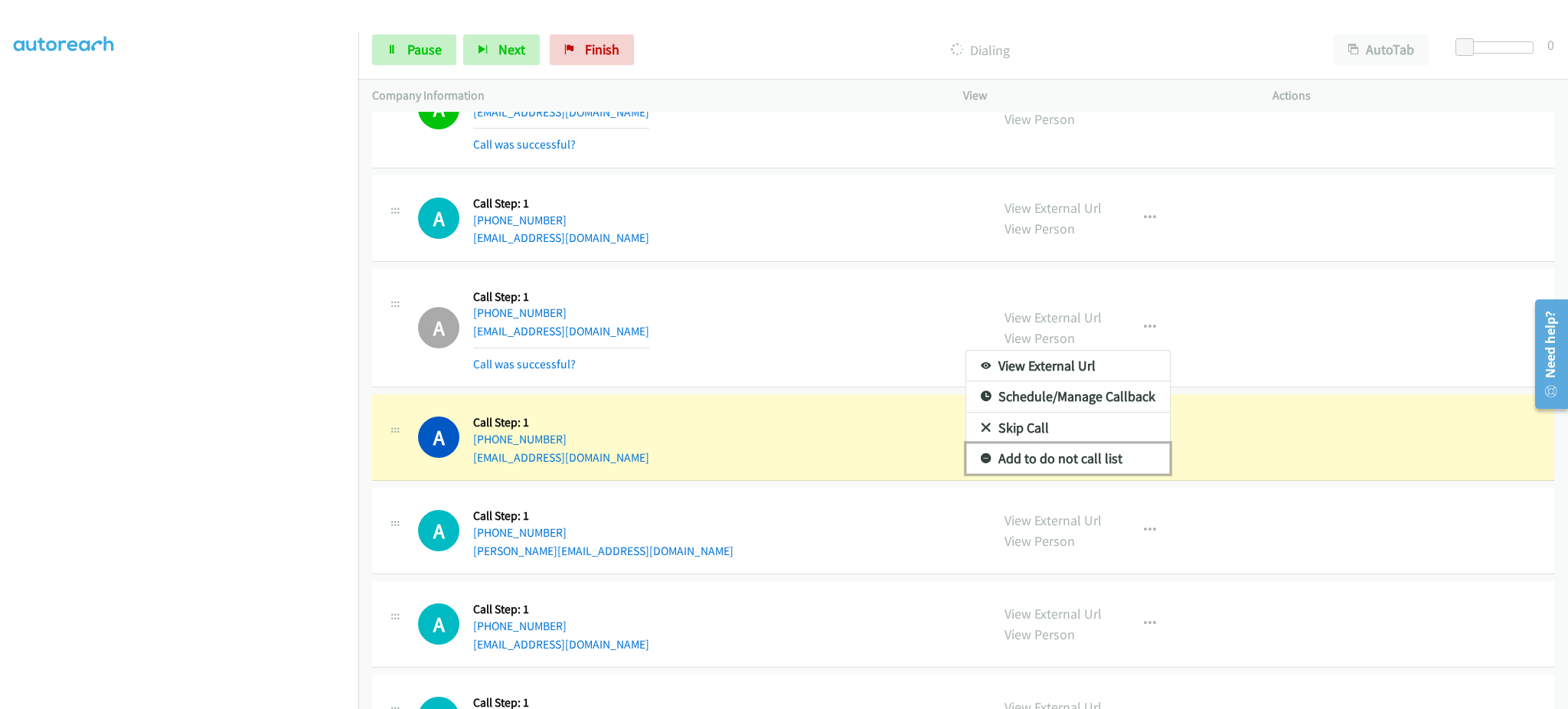
click at [1113, 455] on link "Add to do not call list" at bounding box center [1068, 458] width 204 height 31
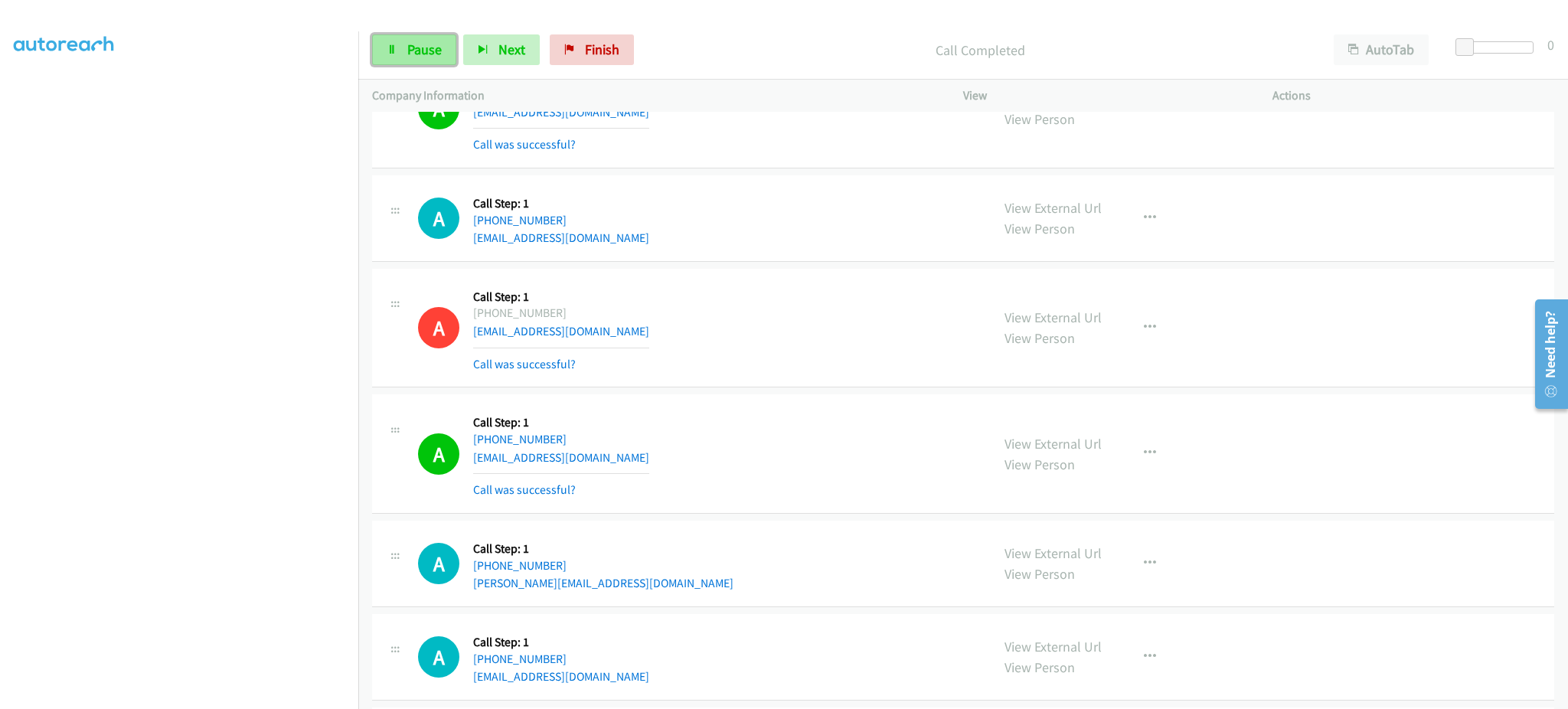
click at [414, 58] on span "Pause" at bounding box center [424, 49] width 34 height 18
click at [450, 58] on link "Start Calls" at bounding box center [426, 49] width 109 height 31
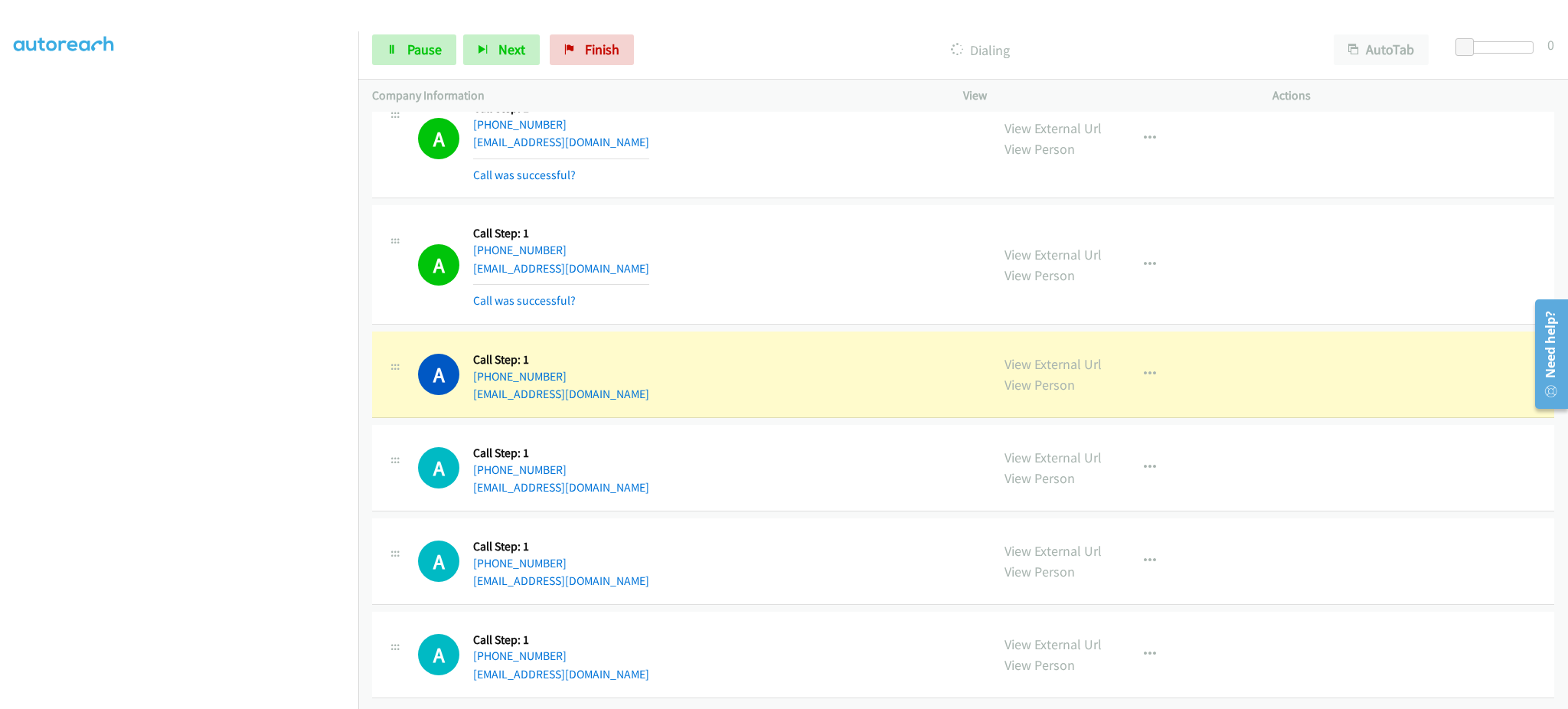
scroll to position [16787, 0]
click at [1006, 355] on link "View External Url" at bounding box center [1053, 363] width 97 height 18
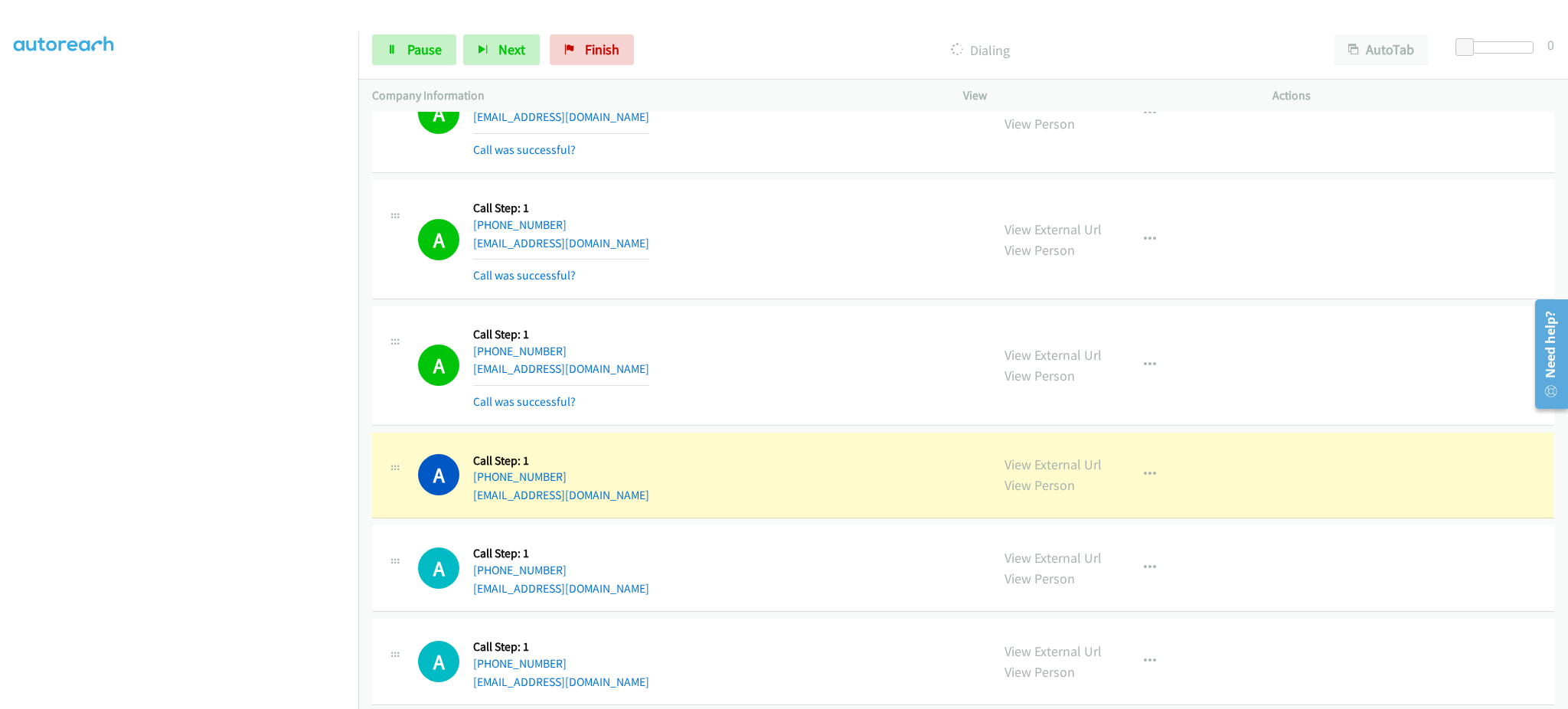
click at [1105, 386] on div "View External Url View Person View External Url Email Schedule/Manage Callback …" at bounding box center [1152, 365] width 323 height 91
click at [1148, 373] on button "button" at bounding box center [1150, 364] width 41 height 31
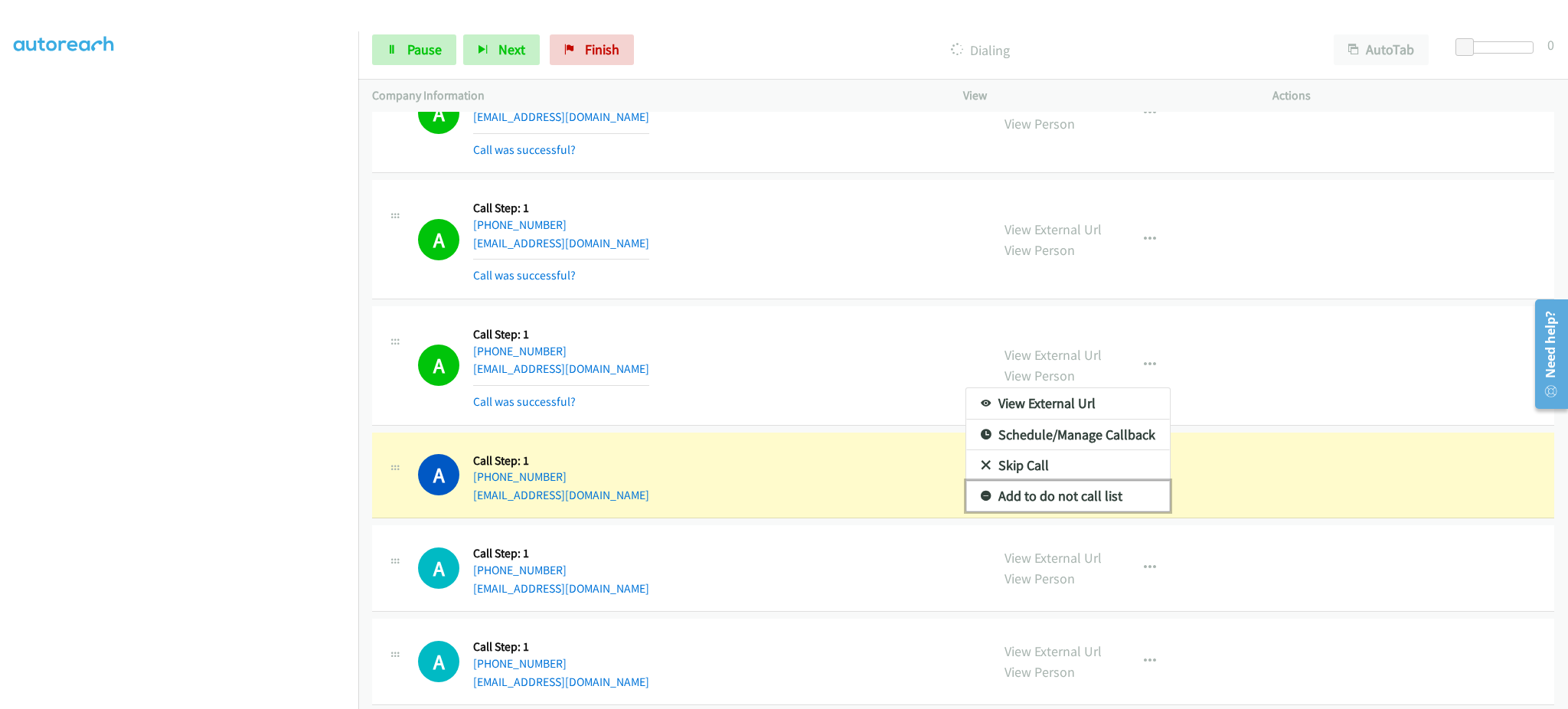
click at [1078, 495] on link "Add to do not call list" at bounding box center [1068, 496] width 204 height 31
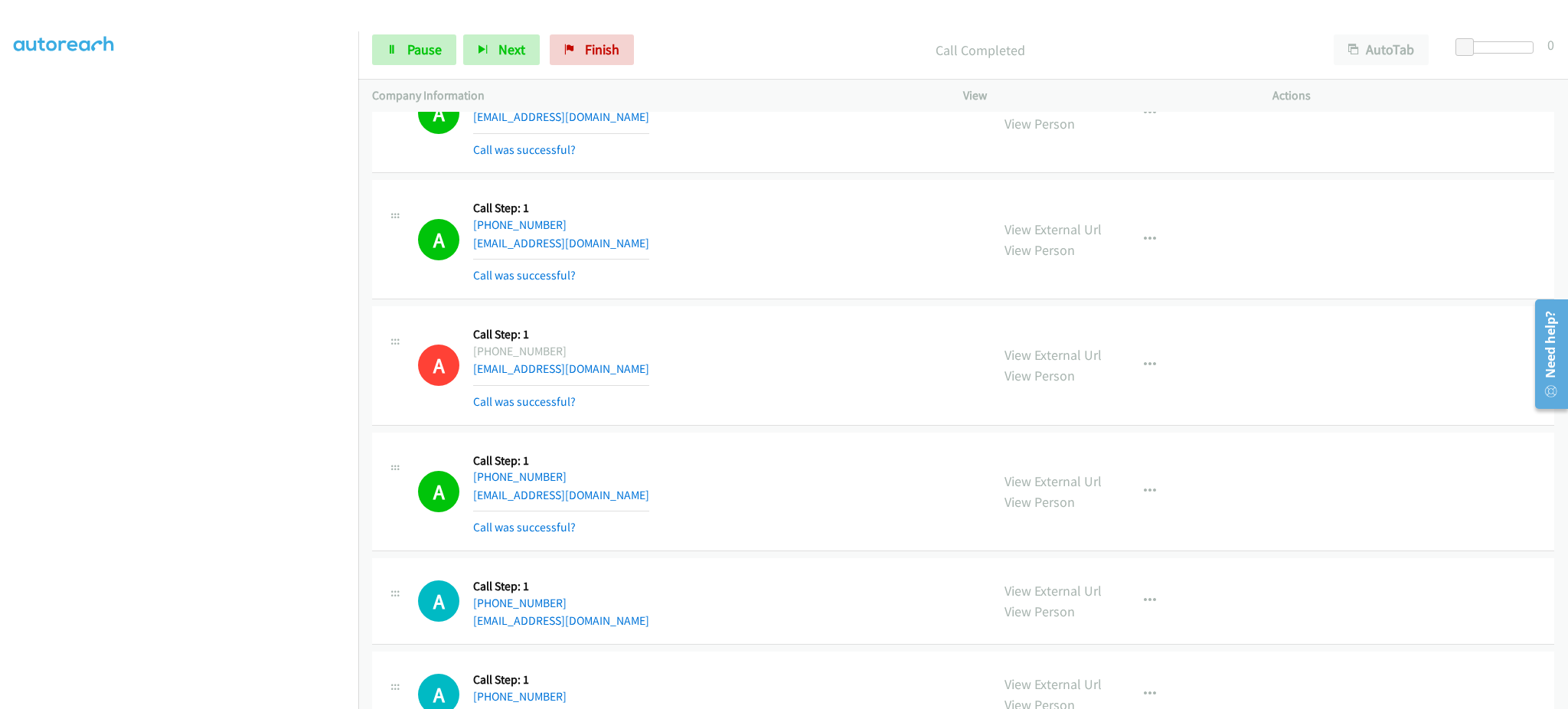
scroll to position [15550, 0]
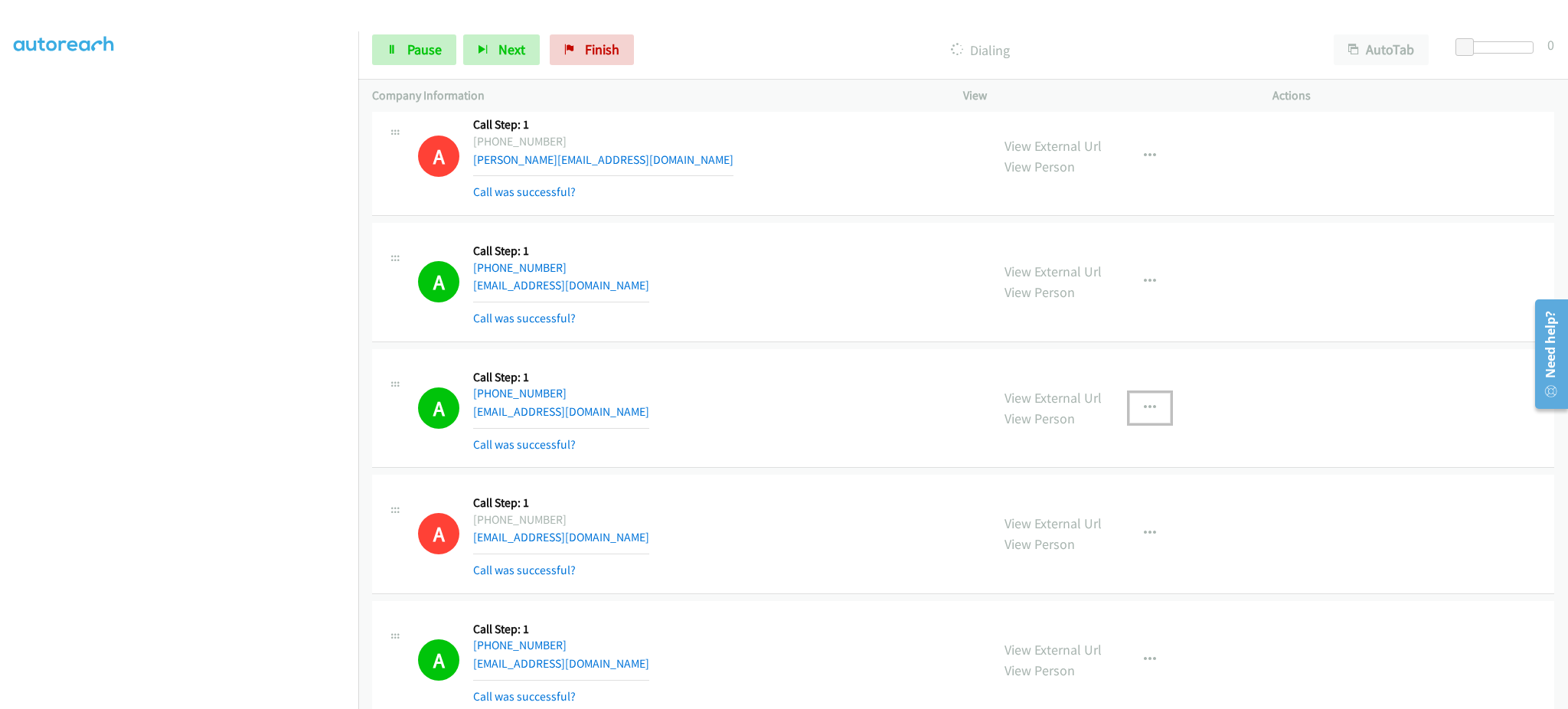
drag, startPoint x: 1158, startPoint y: 405, endPoint x: 1143, endPoint y: 430, distance: 29.2
click at [1156, 407] on button "button" at bounding box center [1150, 407] width 41 height 31
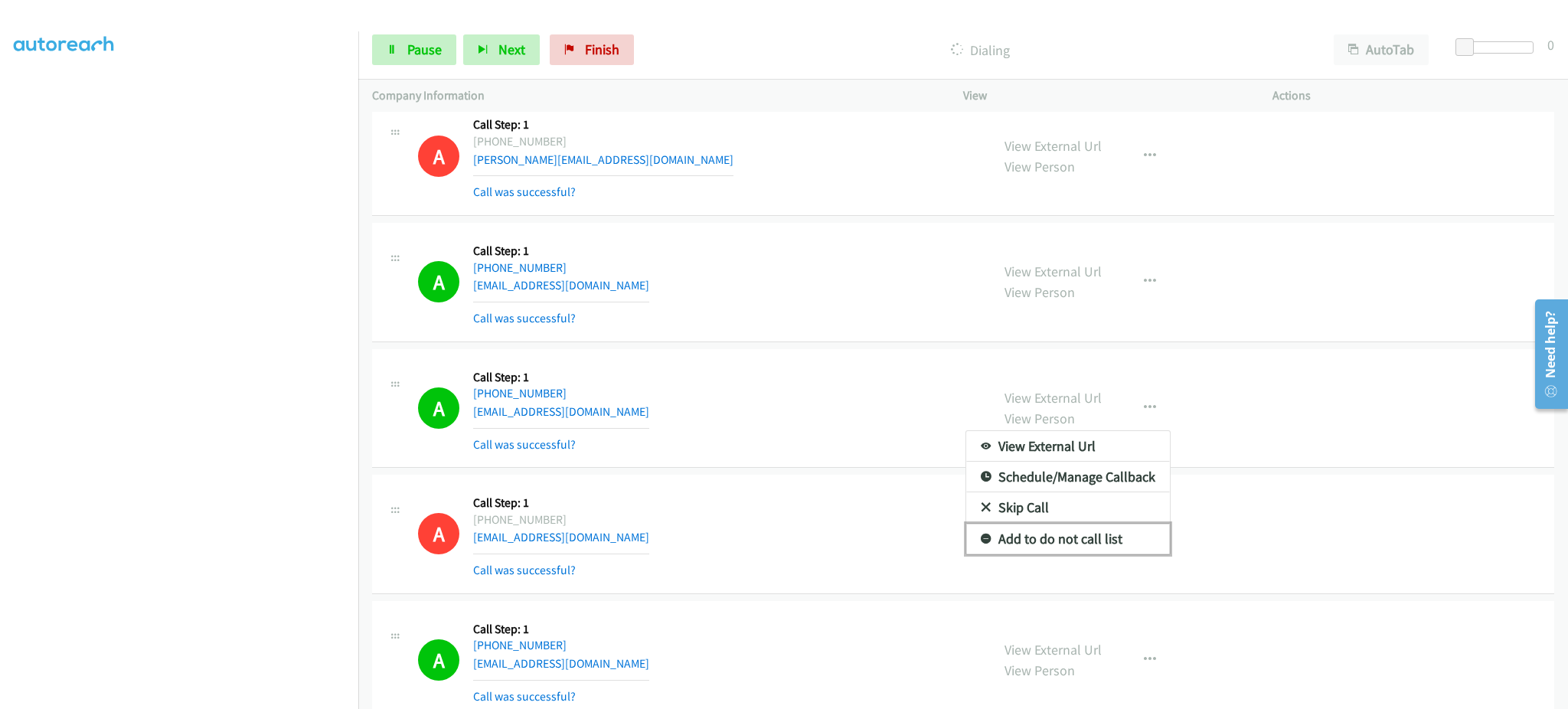
click at [1109, 554] on link "Add to do not call list" at bounding box center [1068, 539] width 204 height 31
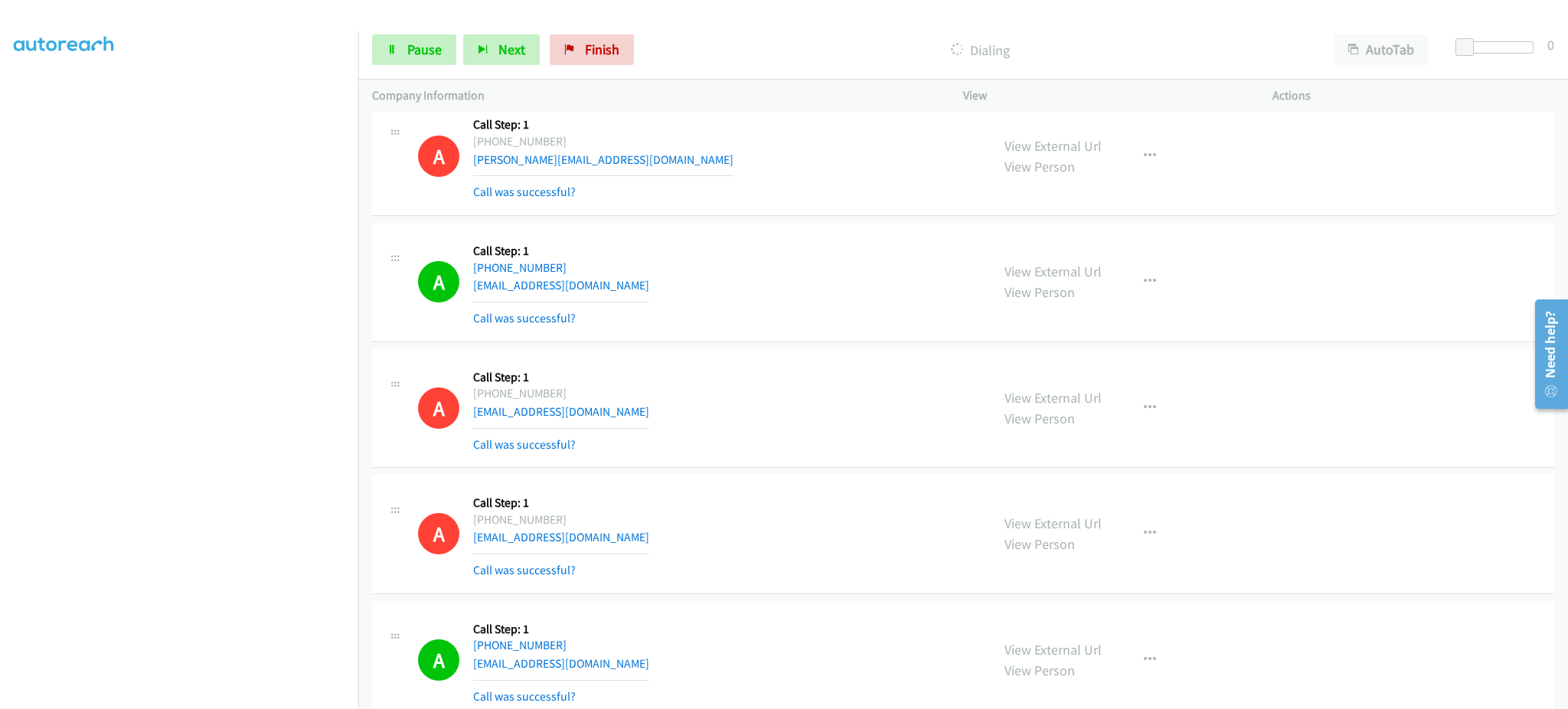
click at [359, 58] on div "Start Calls Pause Next Finish Dialing AutoTab AutoTab 0" at bounding box center [963, 49] width 1209 height 59
drag, startPoint x: 422, startPoint y: 58, endPoint x: 422, endPoint y: 90, distance: 32.0
click at [422, 58] on span "Pause" at bounding box center [424, 49] width 34 height 18
click at [452, 49] on span "Start Calls" at bounding box center [437, 49] width 60 height 18
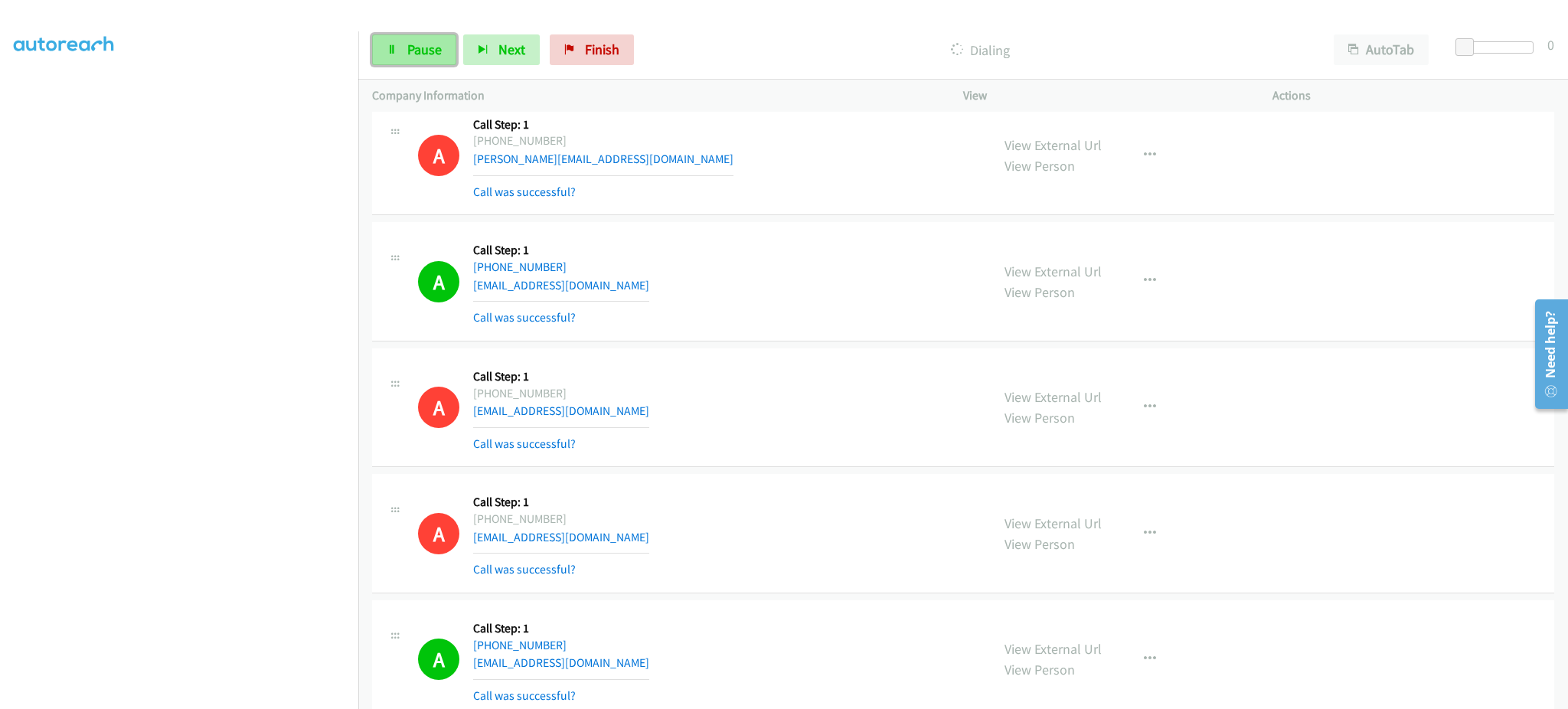
click at [427, 45] on span "Pause" at bounding box center [424, 49] width 34 height 18
click at [456, 45] on span "Start Calls" at bounding box center [437, 49] width 60 height 18
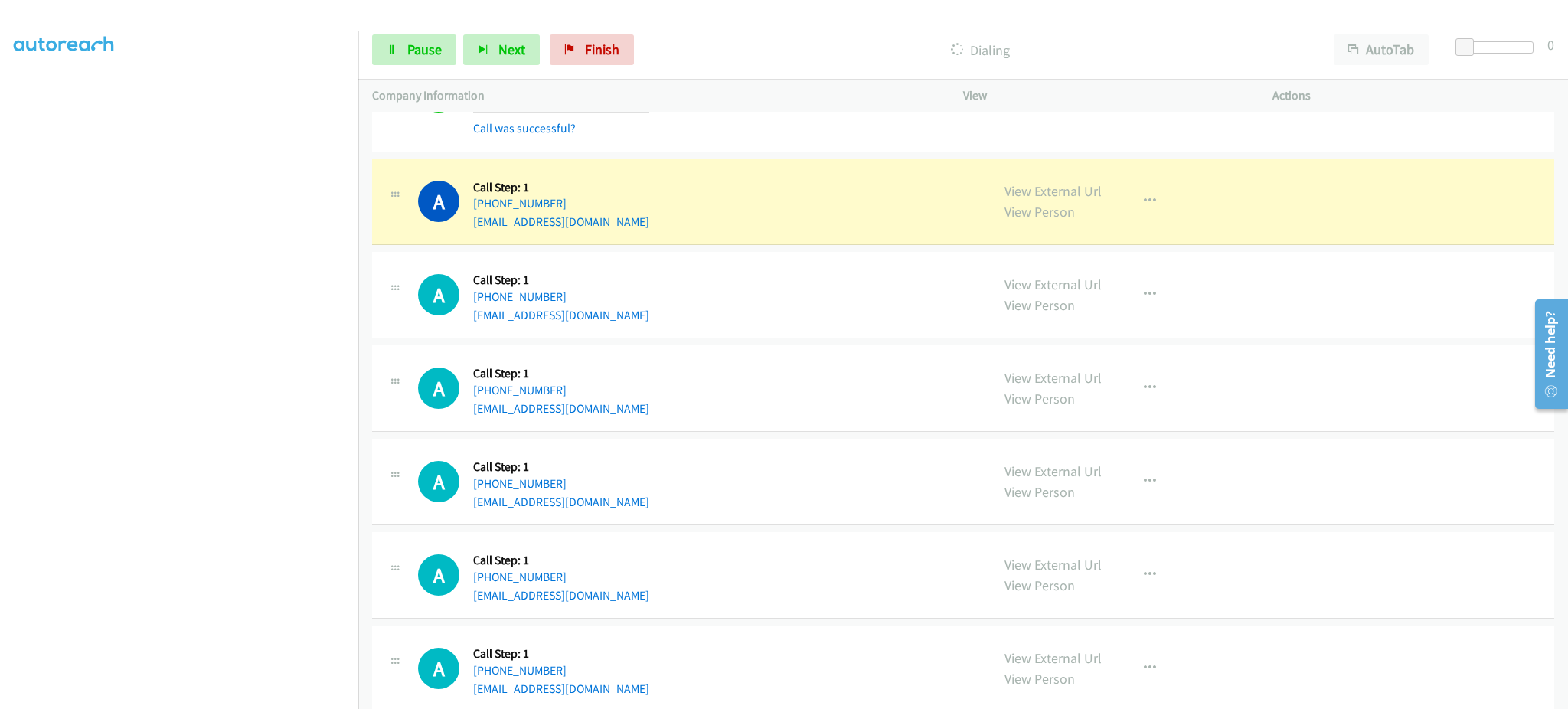
scroll to position [18677, 0]
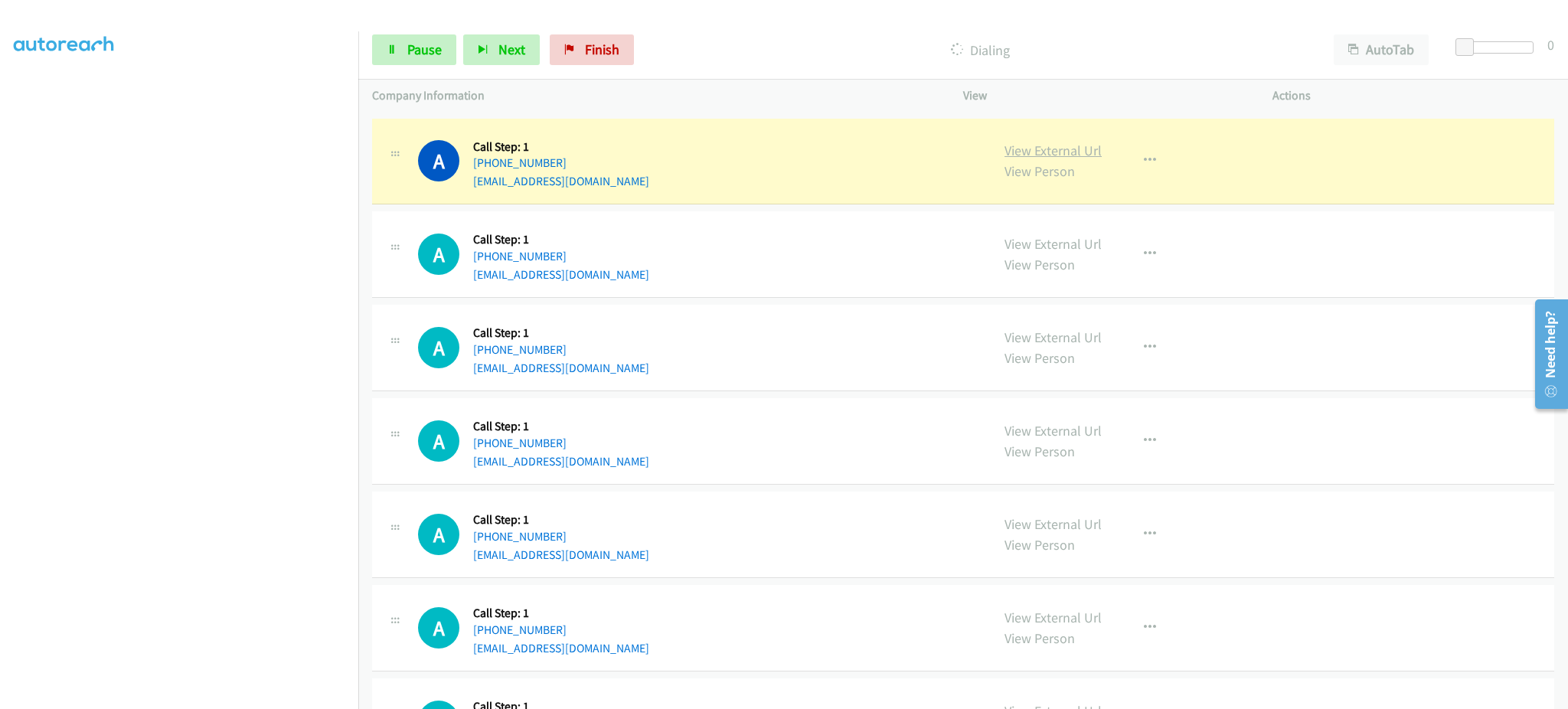
click at [1078, 159] on link "View External Url" at bounding box center [1053, 150] width 97 height 18
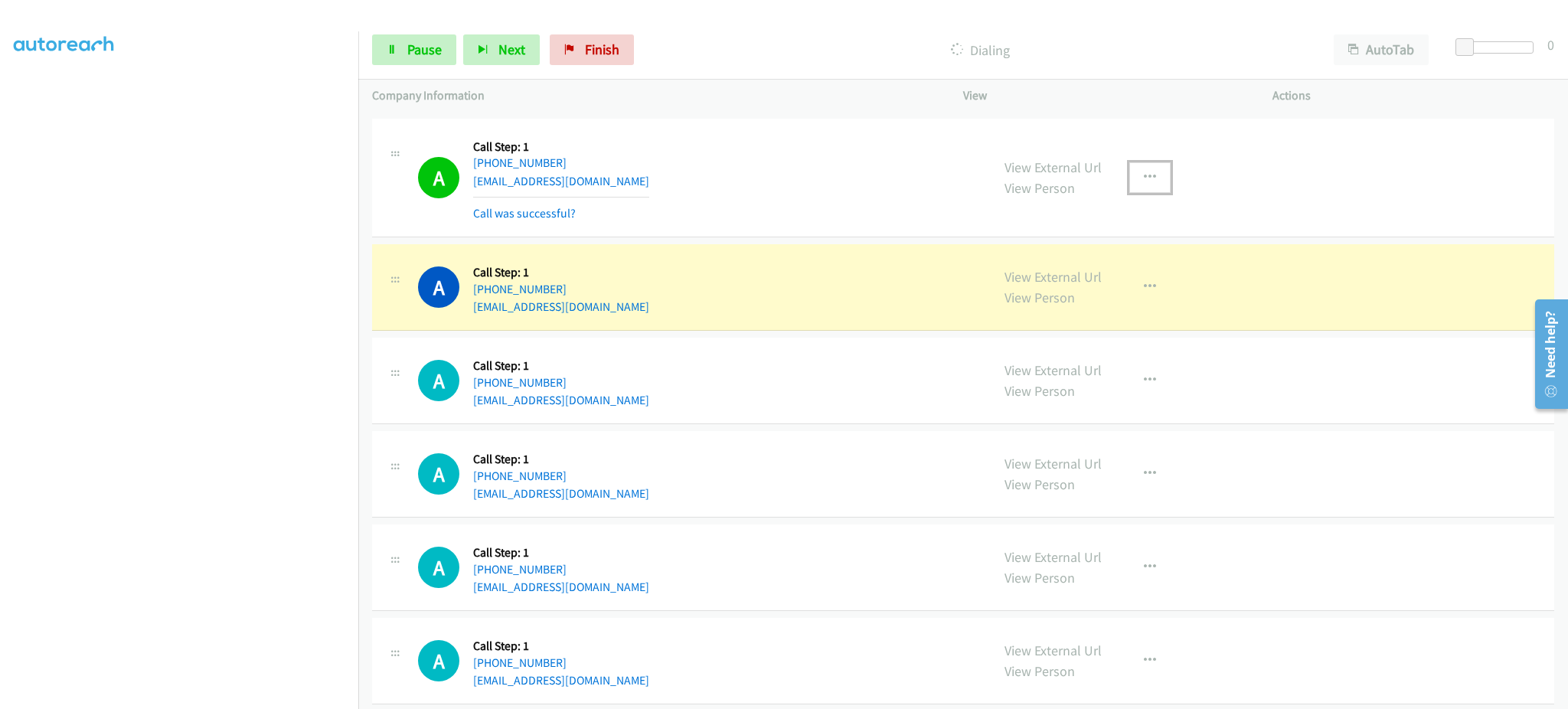
click at [1129, 190] on button "button" at bounding box center [1150, 177] width 41 height 31
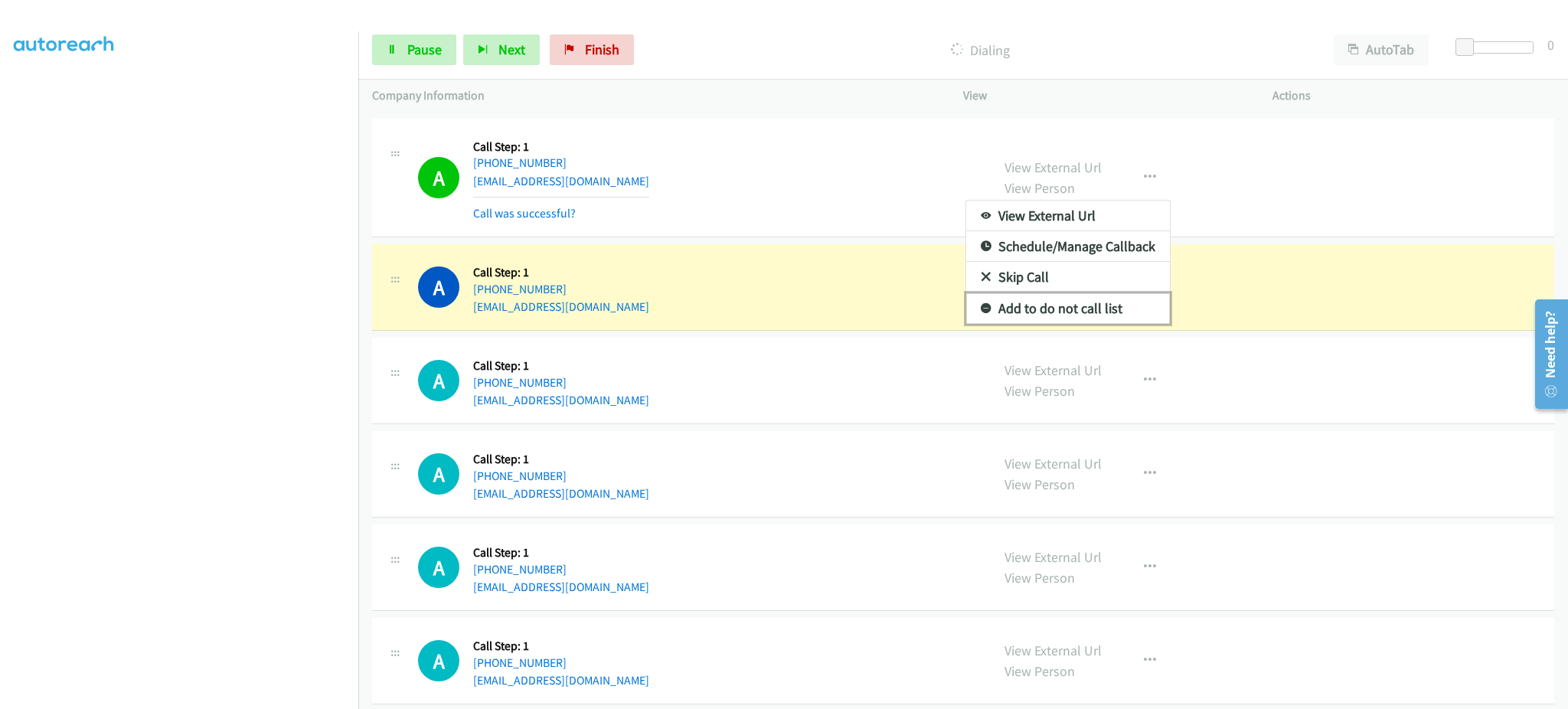
click at [1130, 319] on link "Add to do not call list" at bounding box center [1068, 308] width 204 height 31
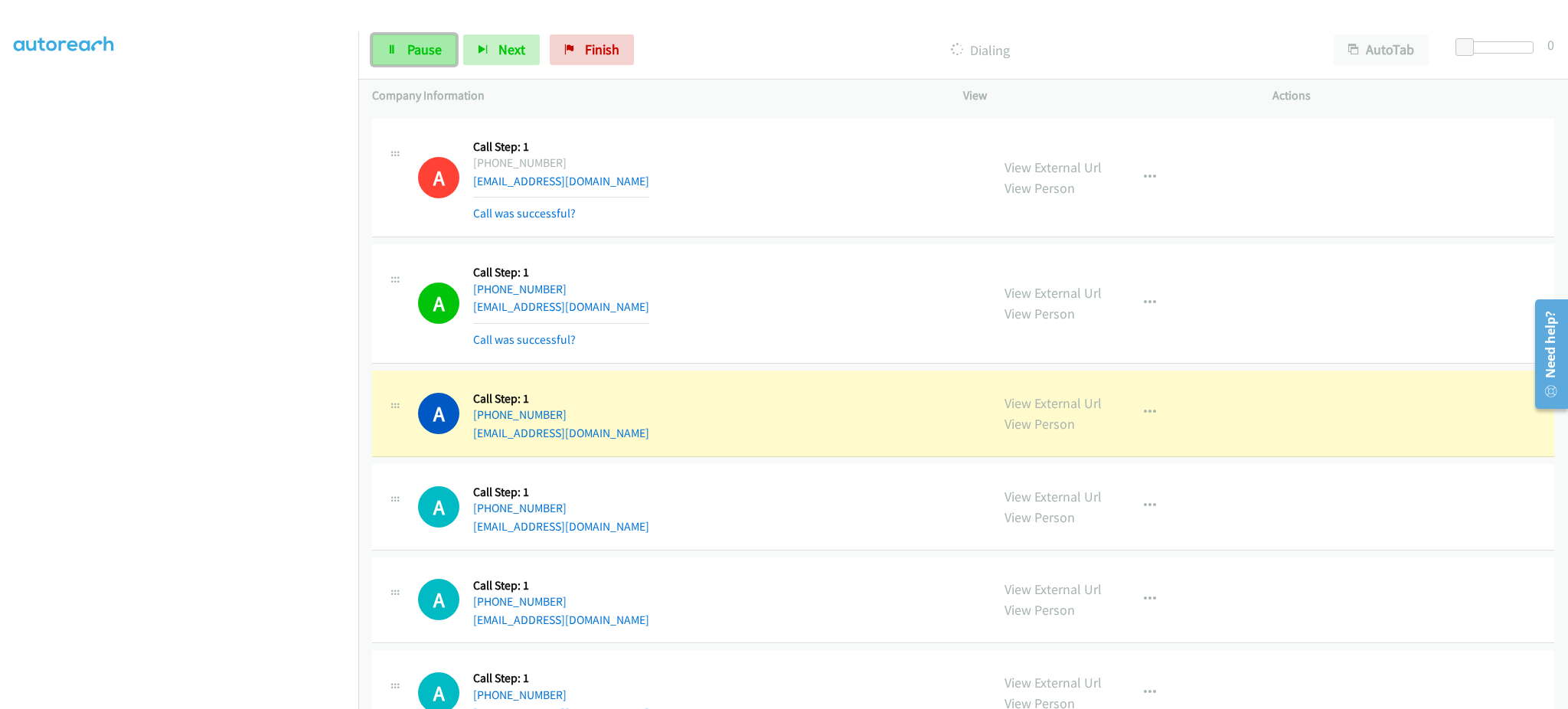
click at [415, 35] on link "Pause" at bounding box center [414, 49] width 84 height 31
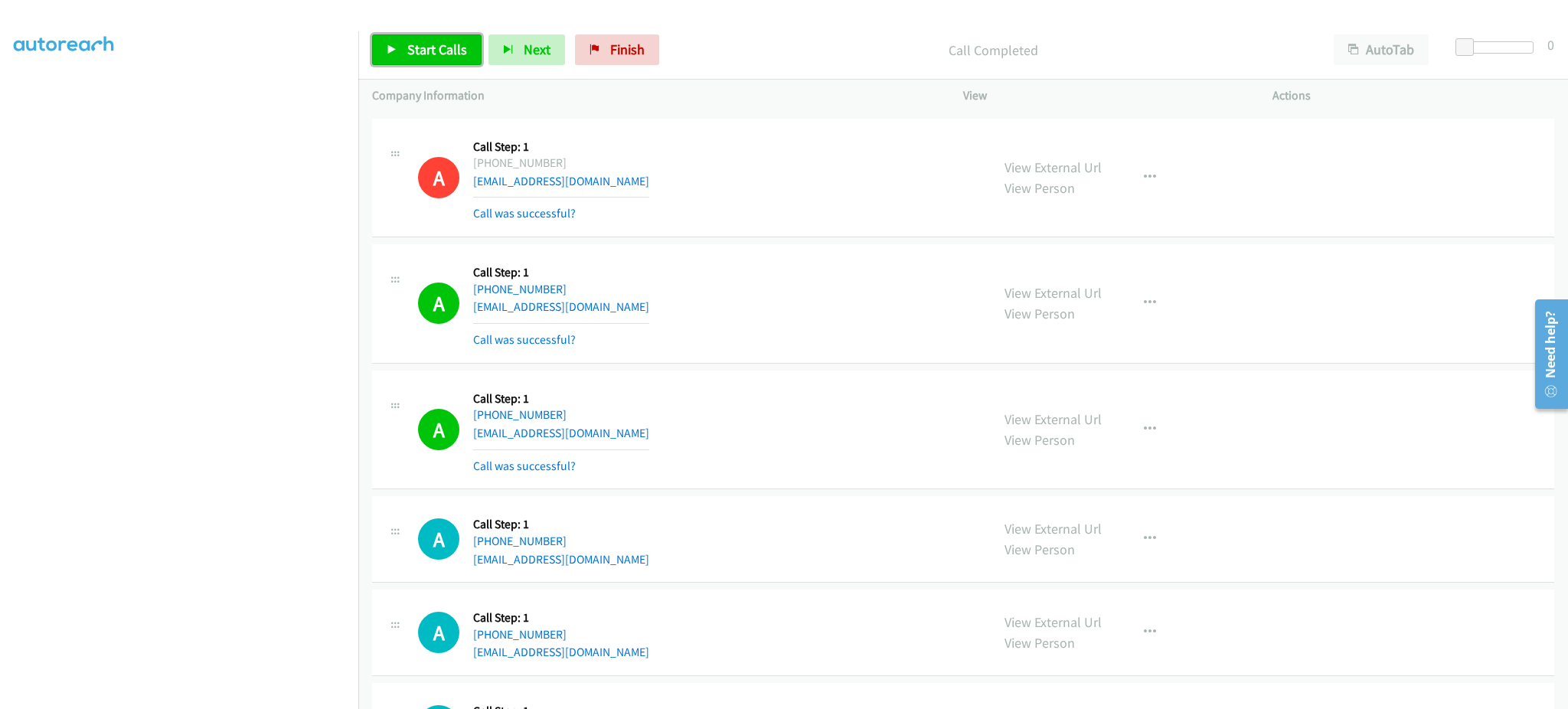
click at [436, 41] on span "Start Calls" at bounding box center [437, 49] width 60 height 18
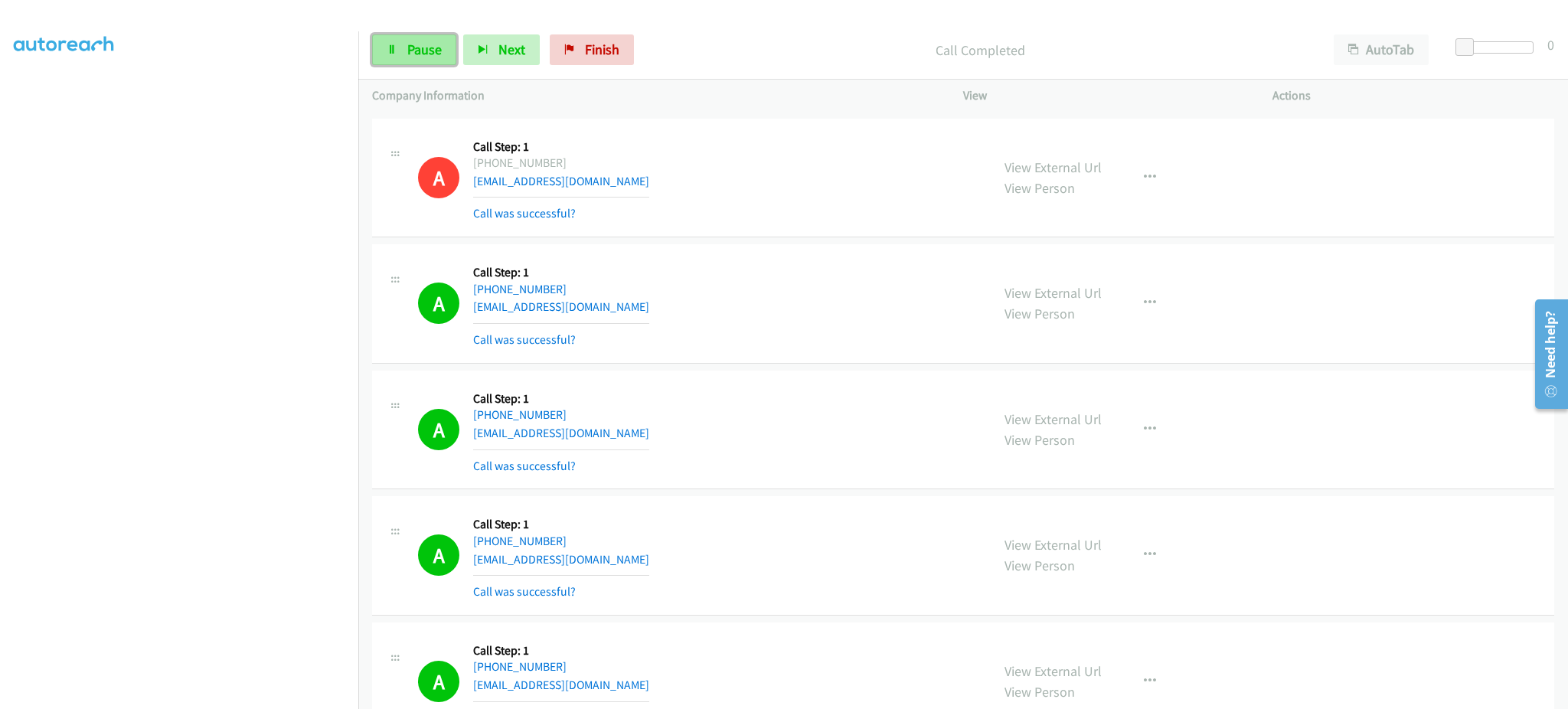
click at [416, 56] on span "Pause" at bounding box center [424, 49] width 34 height 18
click at [418, 49] on span "Start Calls" at bounding box center [437, 49] width 60 height 18
click at [443, 33] on div "Start Calls Pause Next Finish Dialing AutoTab AutoTab 0" at bounding box center [963, 49] width 1209 height 59
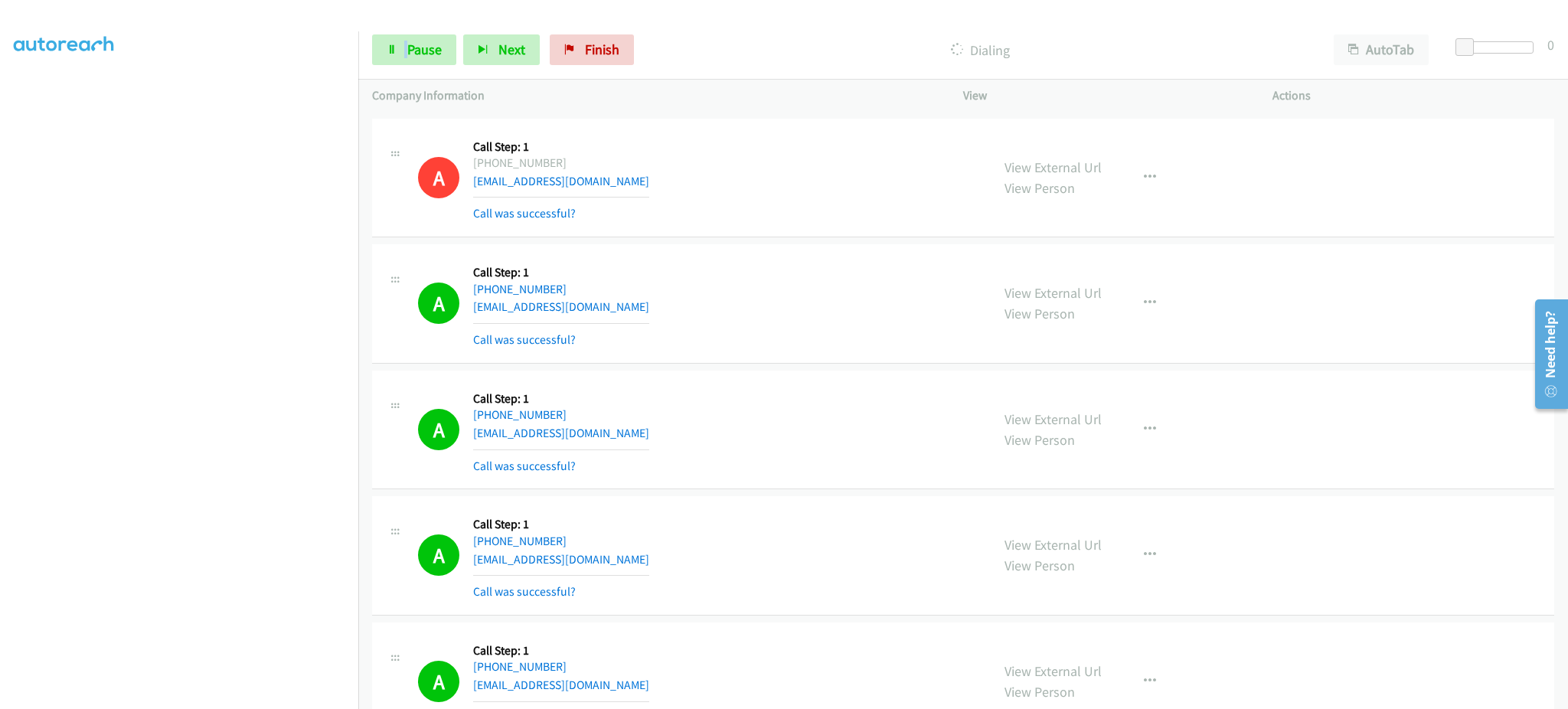
click at [443, 33] on div "Start Calls Pause Next Finish Dialing AutoTab AutoTab 0" at bounding box center [963, 49] width 1209 height 59
drag, startPoint x: 444, startPoint y: 29, endPoint x: 461, endPoint y: 20, distance: 19.2
click at [461, 20] on div "Start Calls Pause Next Finish Dialing AutoTab AutoTab 0" at bounding box center [963, 49] width 1209 height 59
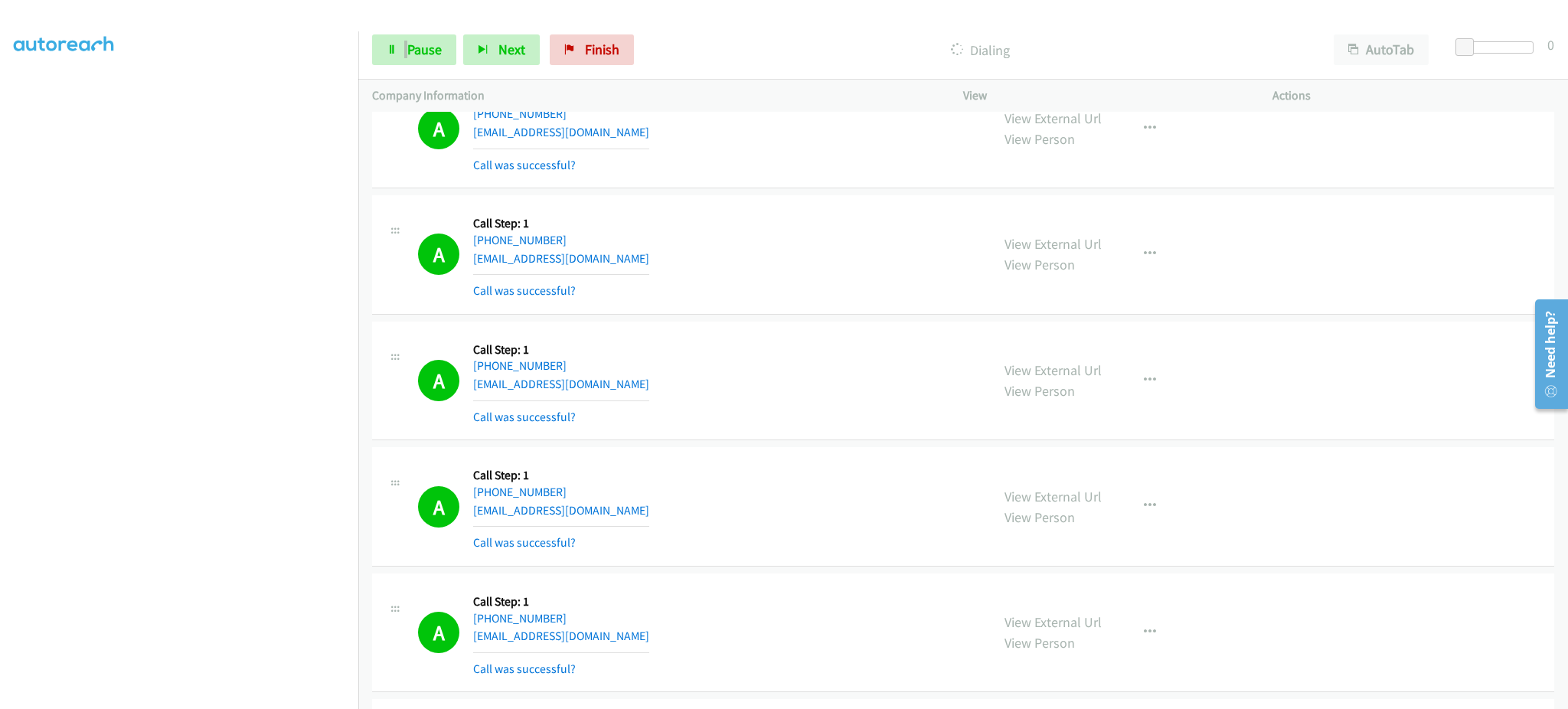
scroll to position [18984, 0]
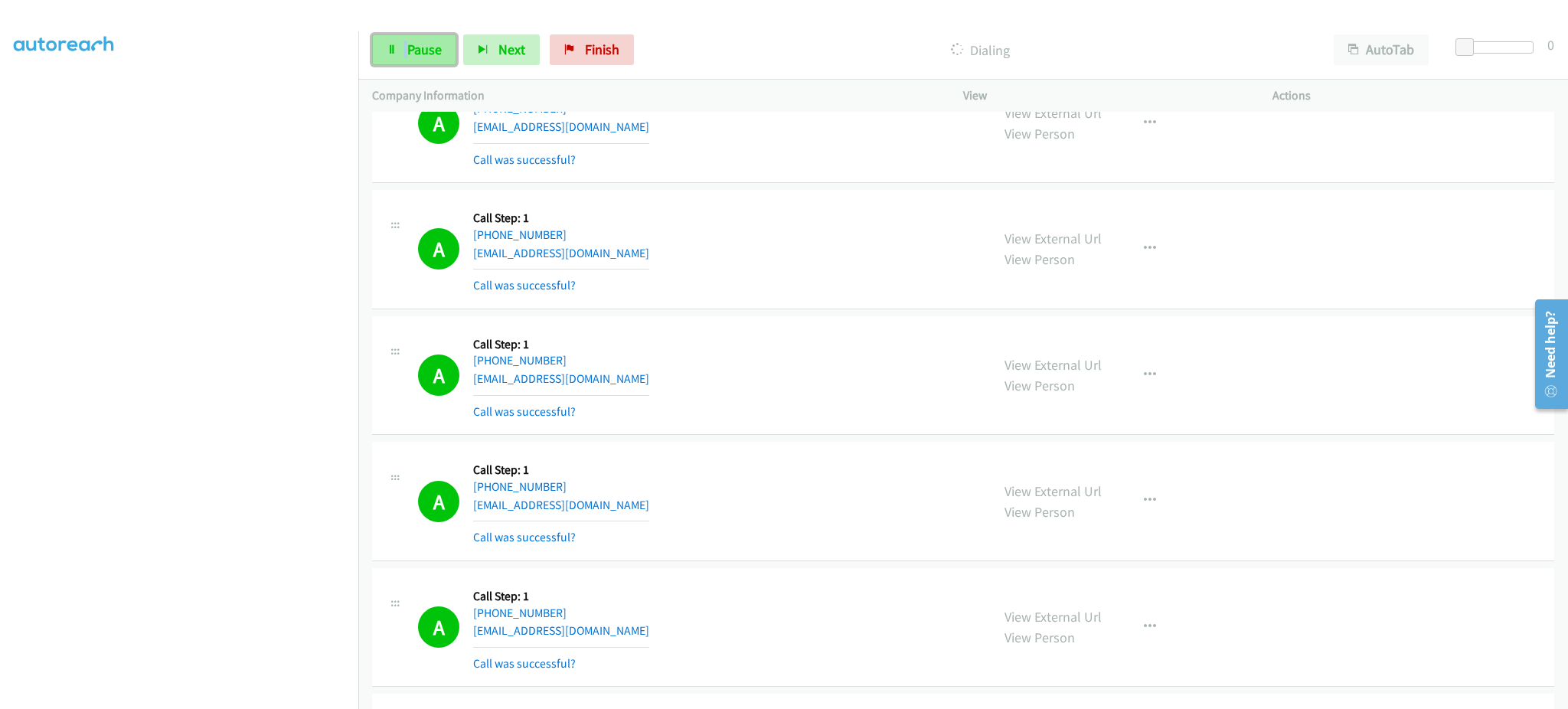
click at [411, 56] on span "Pause" at bounding box center [424, 49] width 34 height 18
click at [440, 36] on link "Start Calls" at bounding box center [426, 49] width 109 height 31
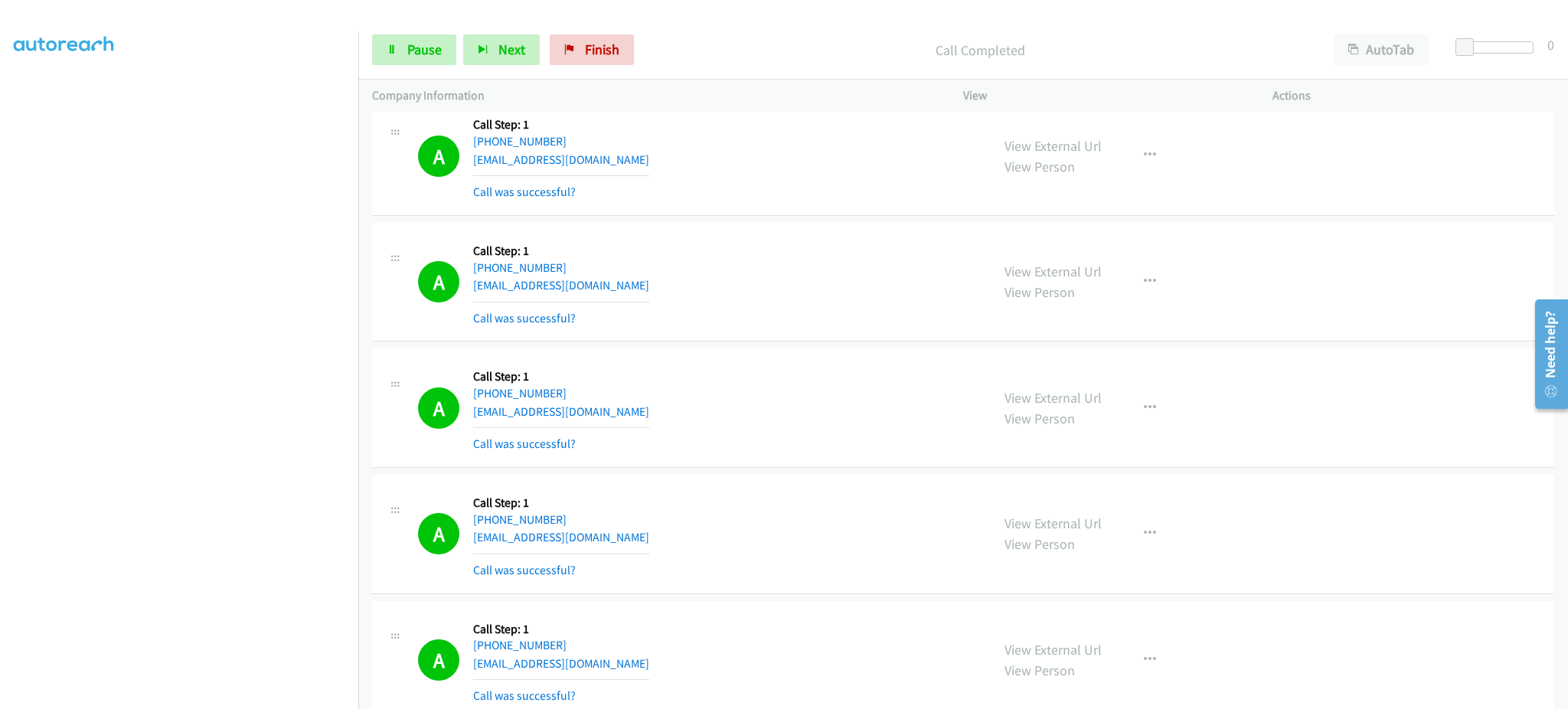
scroll to position [19016, 0]
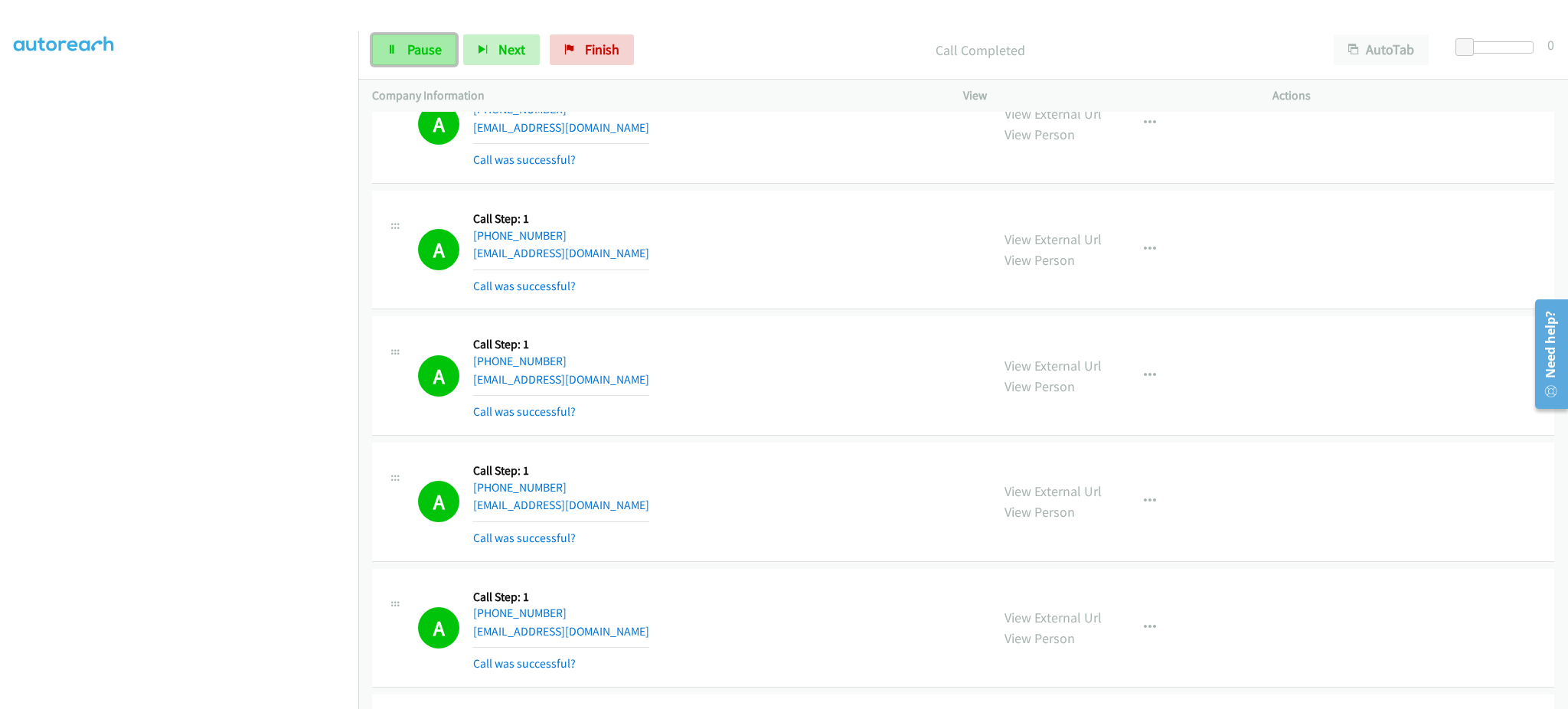
click at [432, 46] on span "Pause" at bounding box center [424, 49] width 34 height 18
click at [443, 66] on div "Start Calls Pause Next Finish Paused AutoTab AutoTab 0" at bounding box center [963, 49] width 1209 height 59
click at [445, 46] on span "Start Calls" at bounding box center [437, 49] width 60 height 18
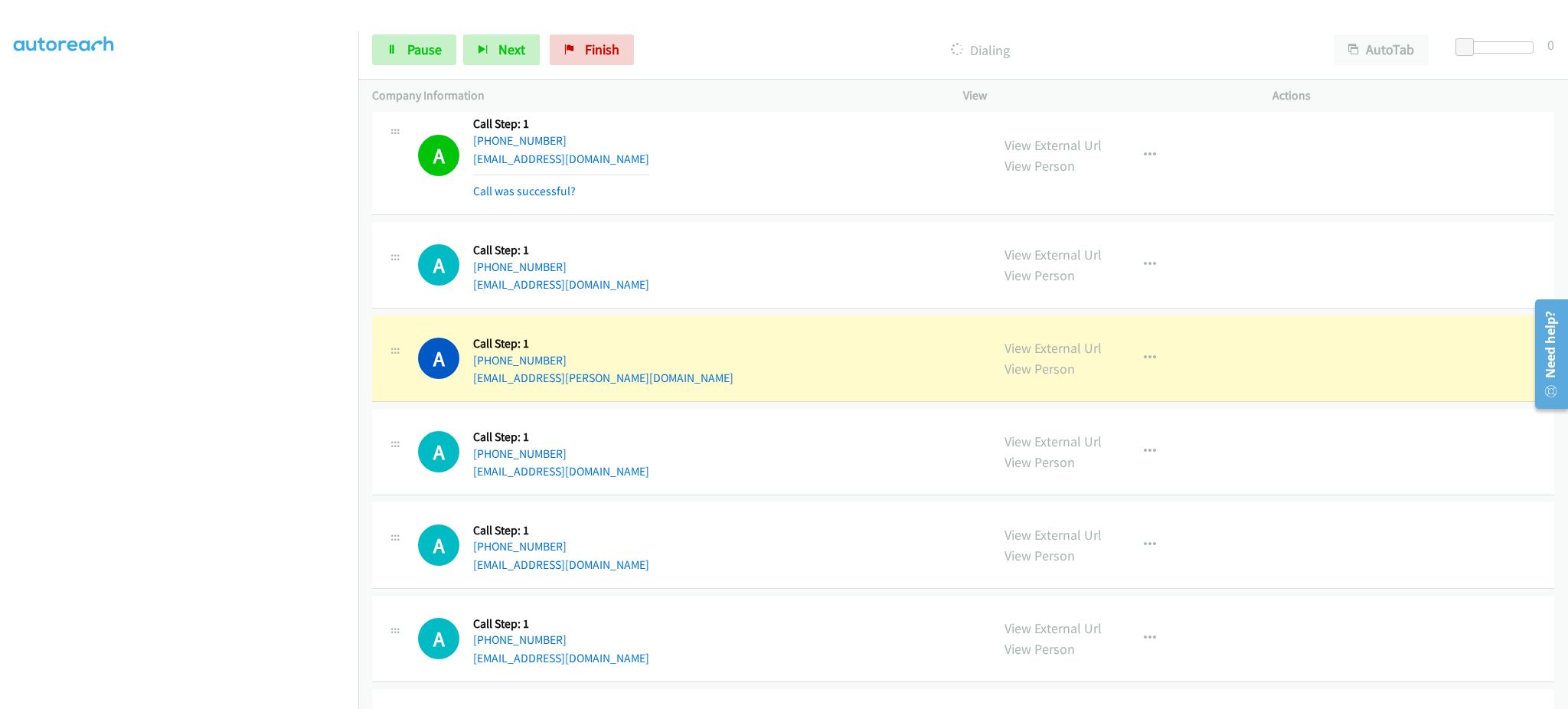
scroll to position [20449, 0]
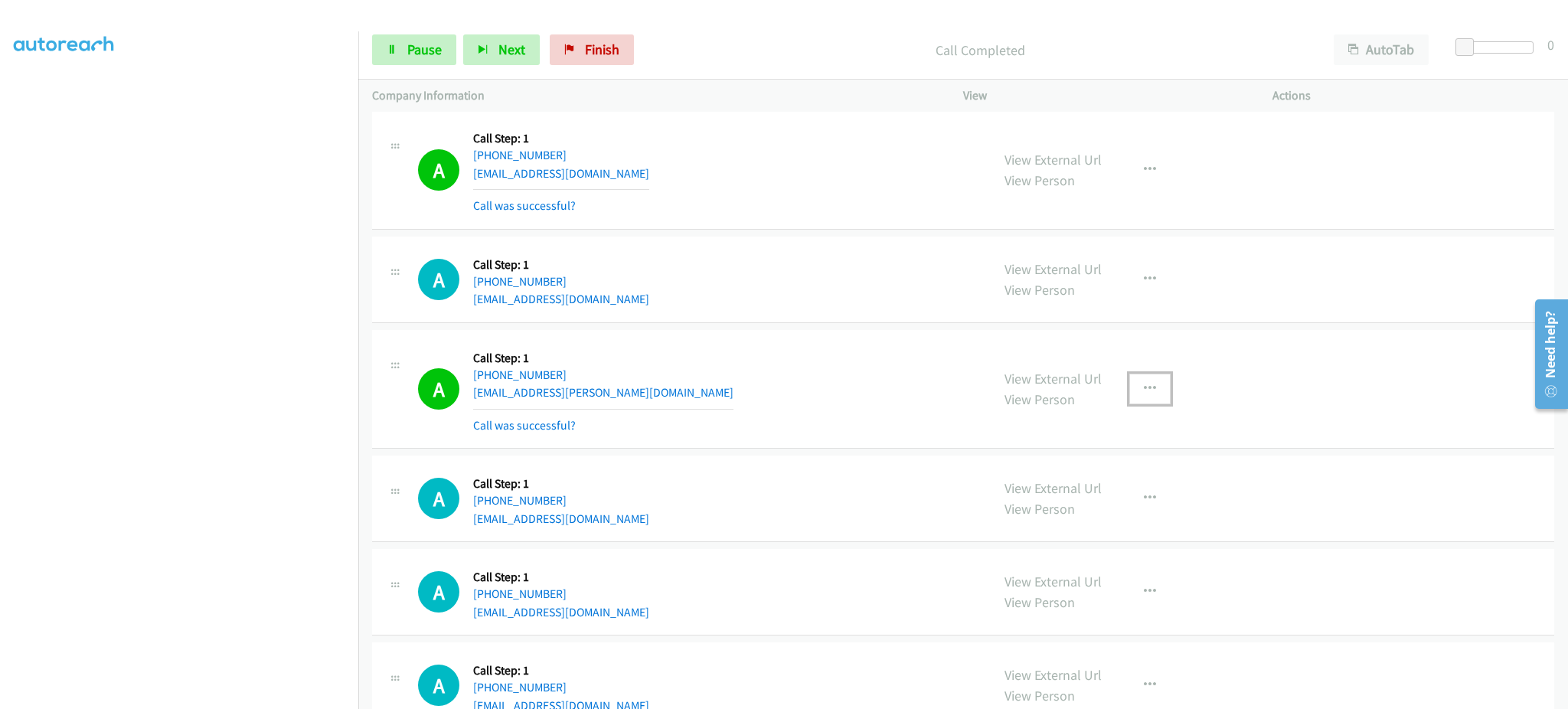
click at [1133, 397] on button "button" at bounding box center [1150, 389] width 41 height 31
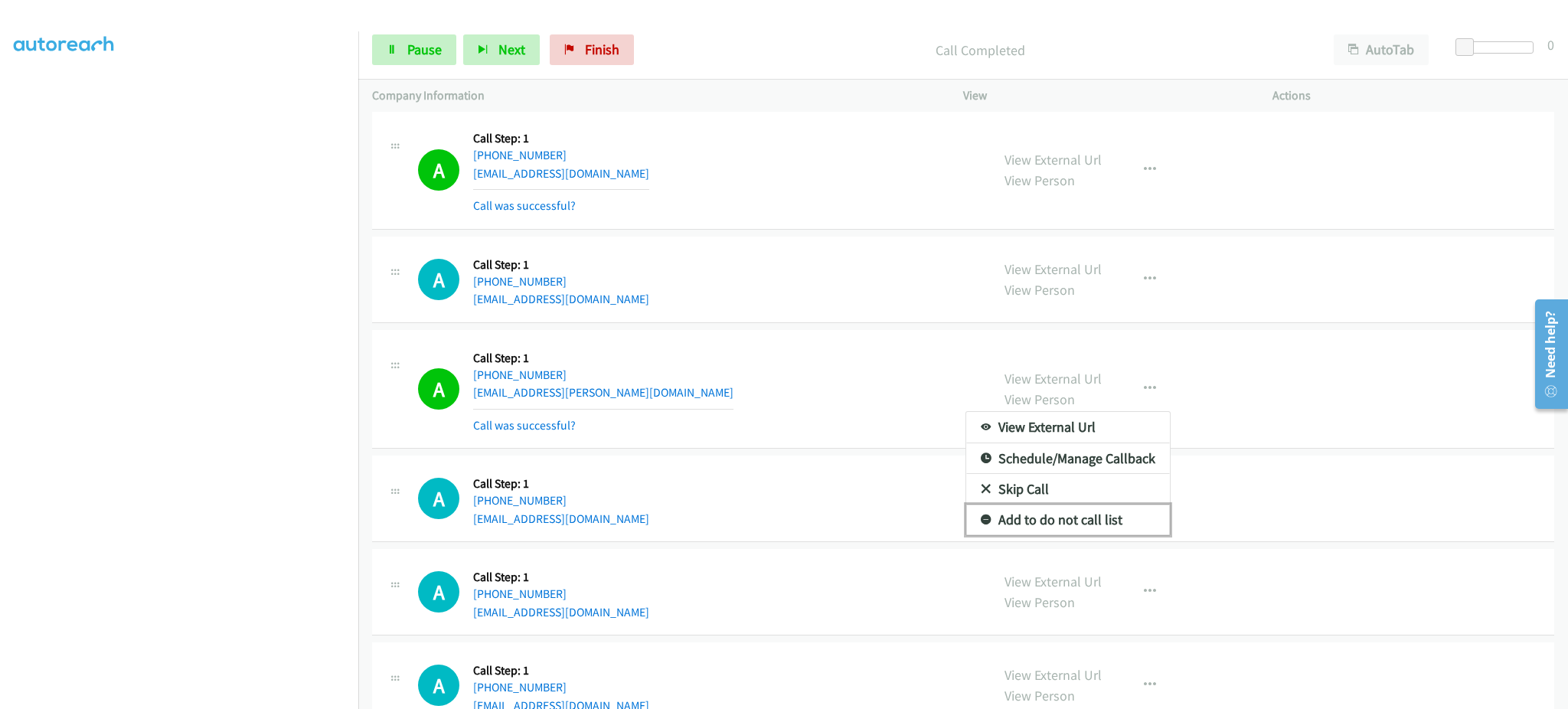
click at [1108, 525] on link "Add to do not call list" at bounding box center [1068, 519] width 204 height 31
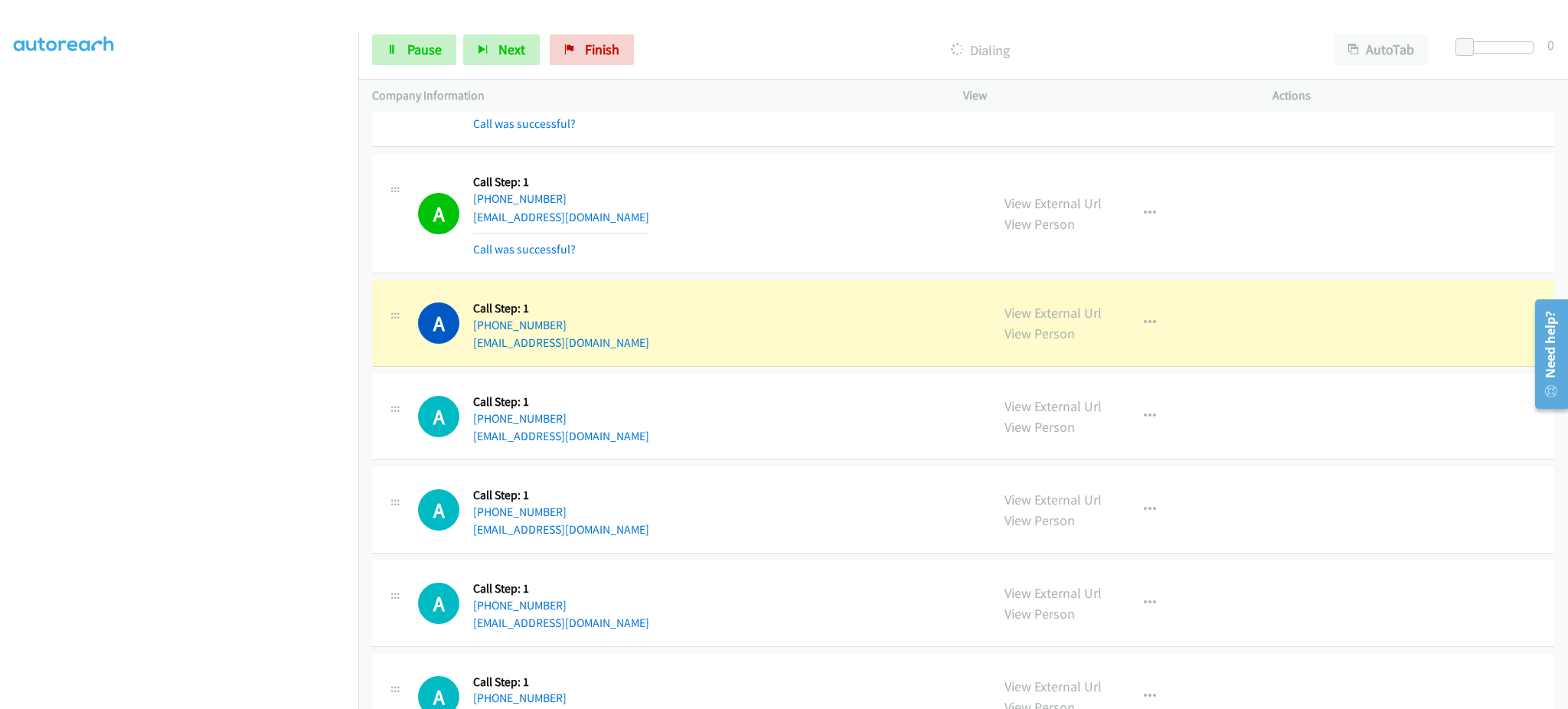
scroll to position [20755, 0]
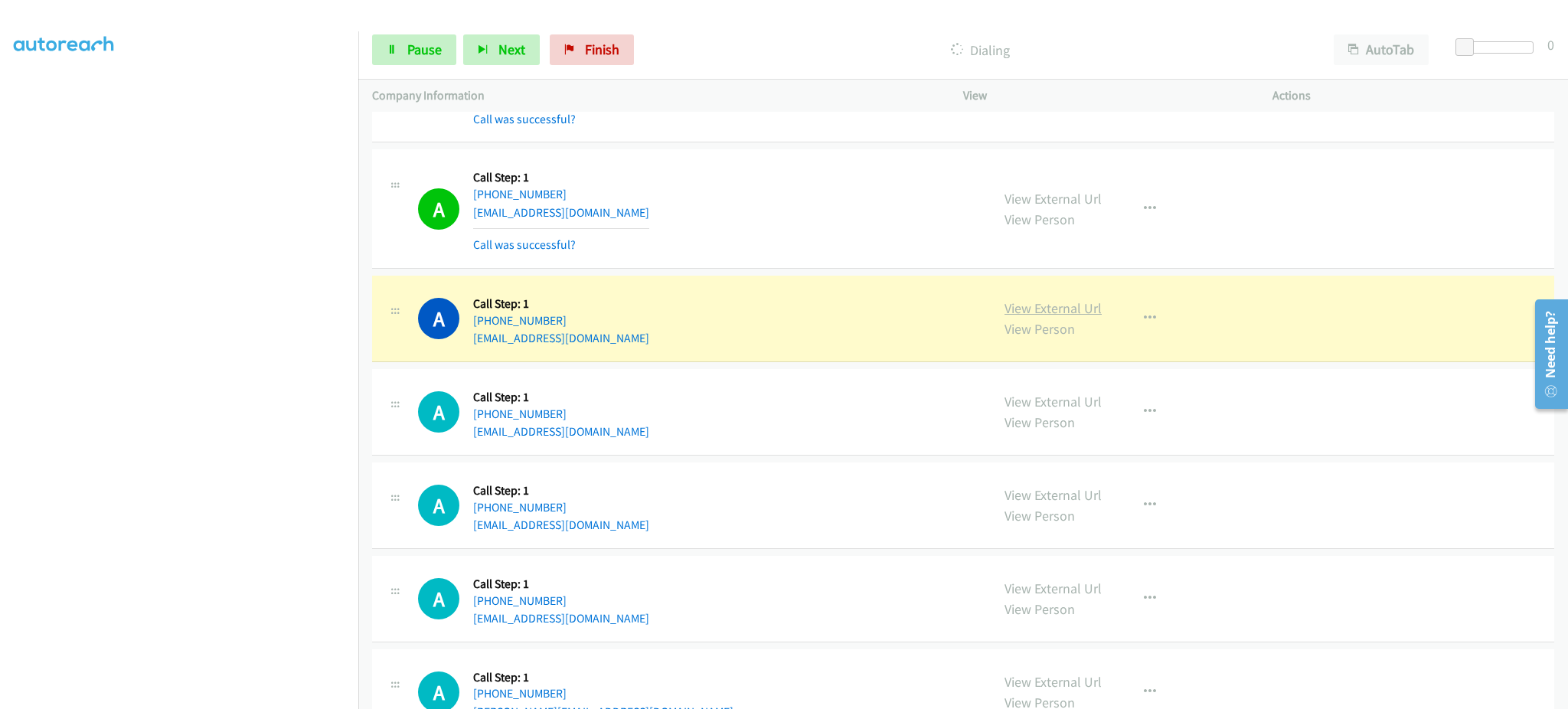
click at [1044, 317] on link "View External Url" at bounding box center [1053, 307] width 97 height 18
click at [414, 54] on span "Pause" at bounding box center [424, 49] width 34 height 18
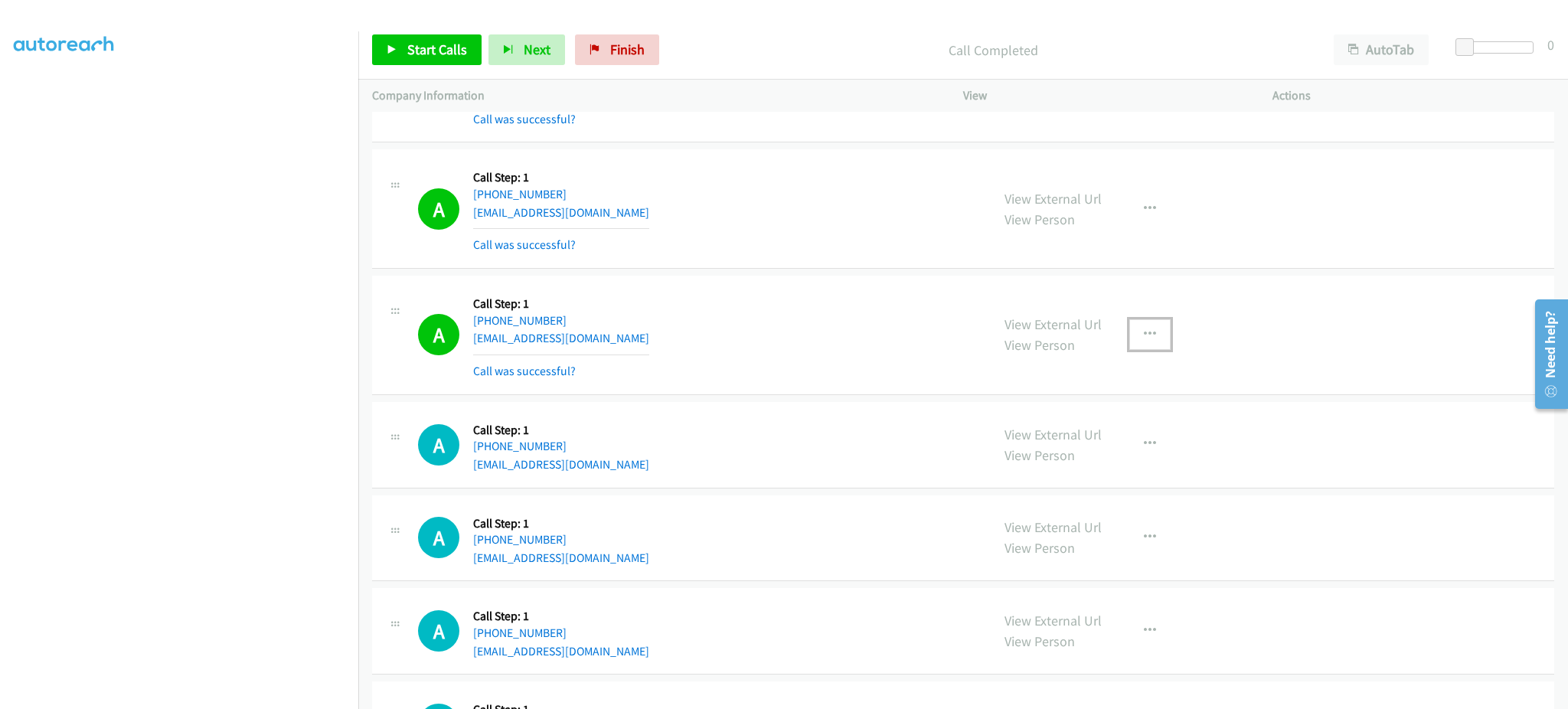
drag, startPoint x: 1148, startPoint y: 333, endPoint x: 1143, endPoint y: 340, distance: 8.6
click at [1148, 334] on button "button" at bounding box center [1150, 334] width 41 height 31
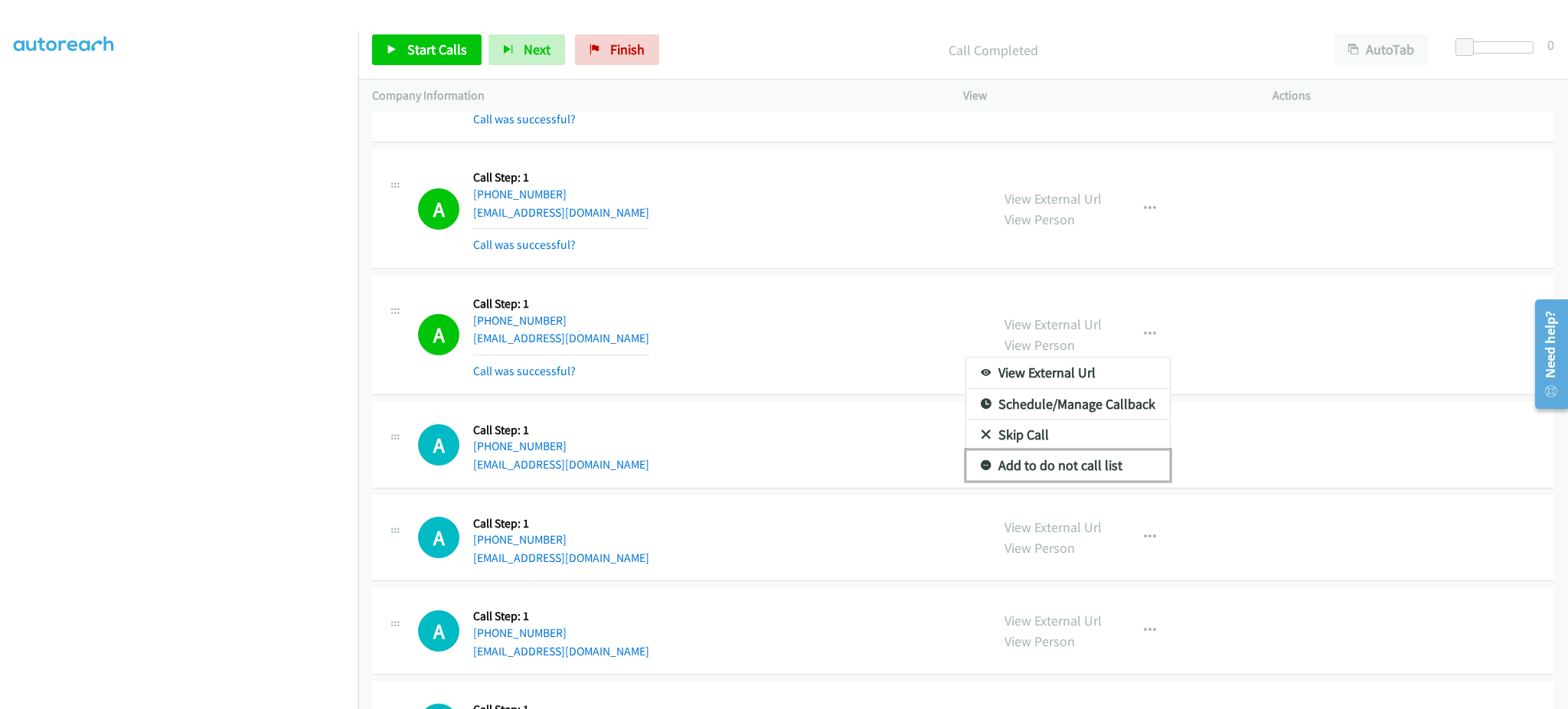
click at [1086, 481] on link "Add to do not call list" at bounding box center [1068, 465] width 204 height 31
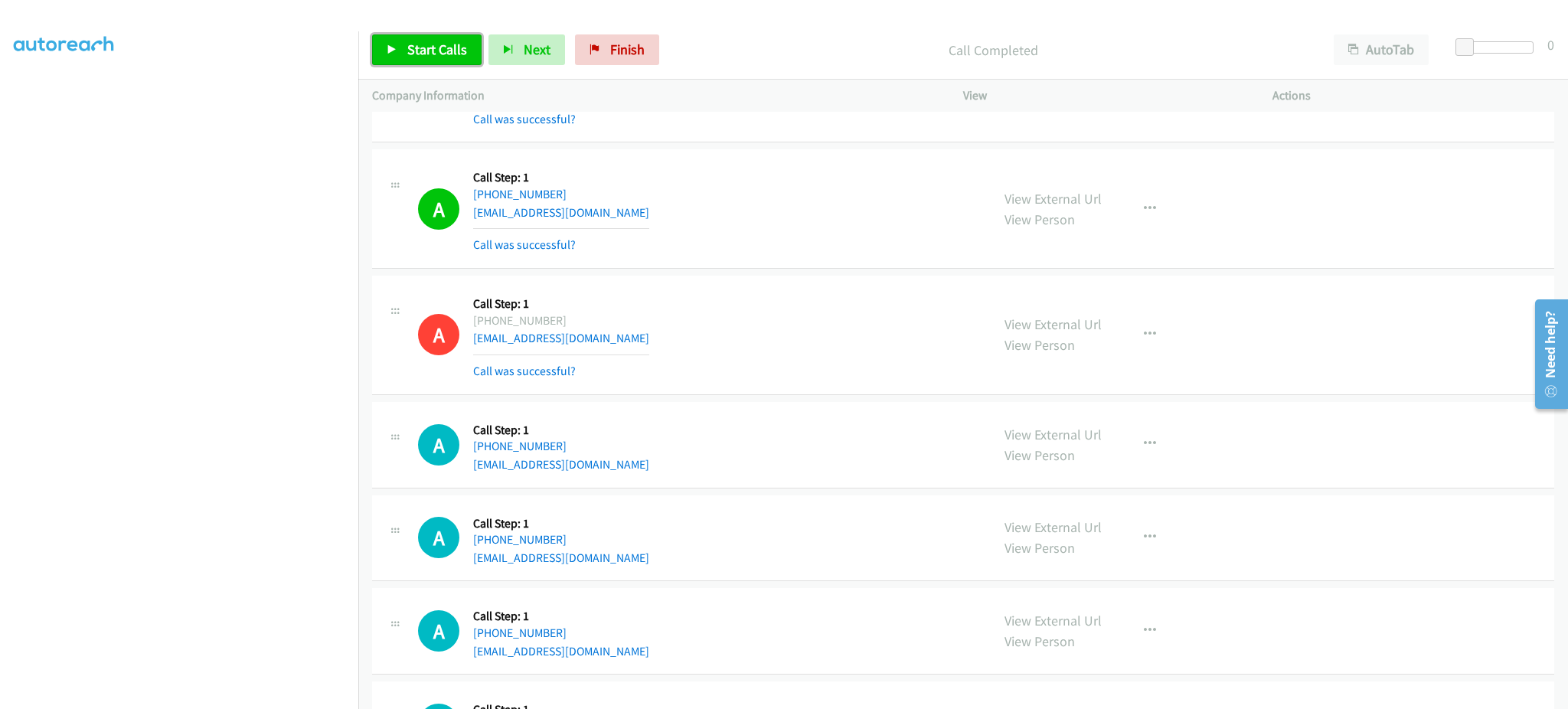
click at [393, 42] on link "Start Calls" at bounding box center [426, 49] width 109 height 31
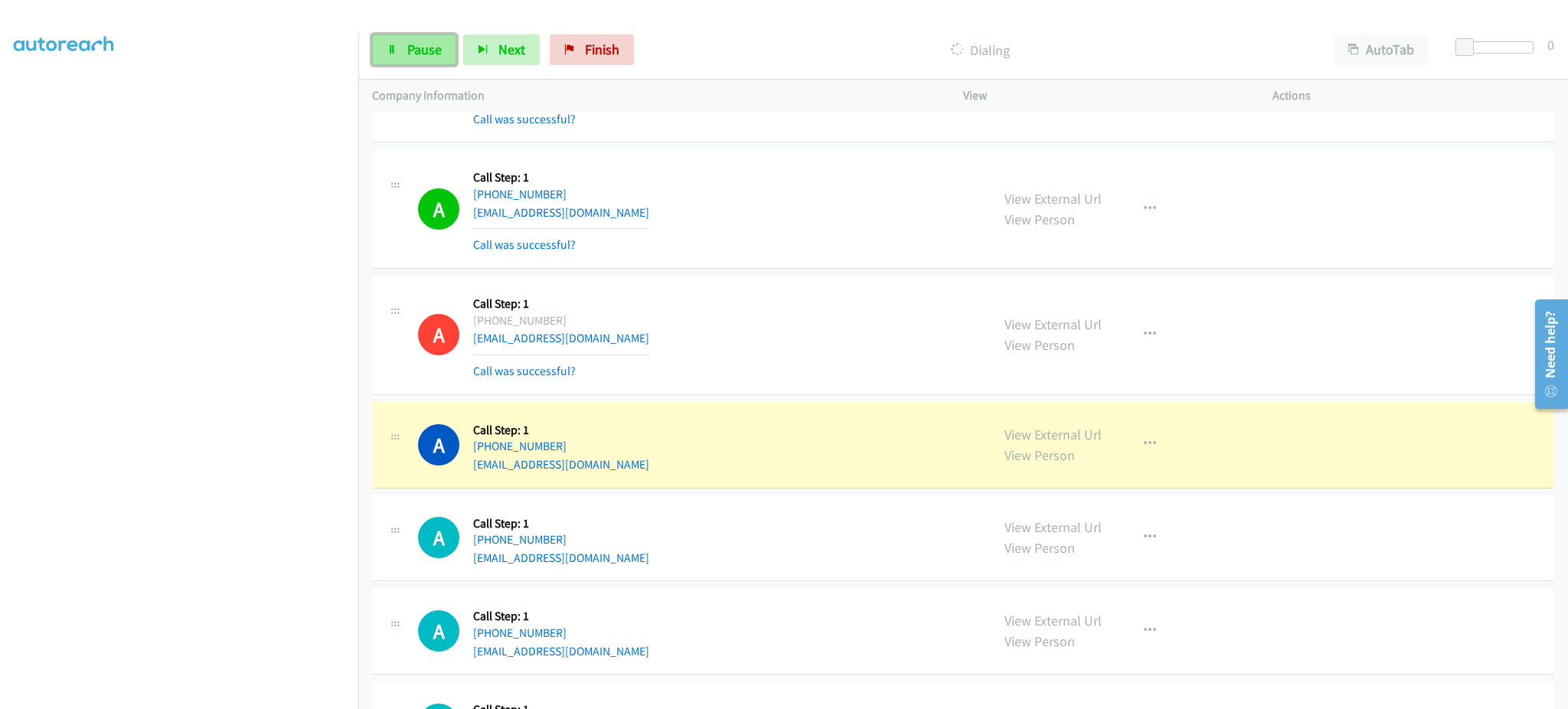
click at [416, 45] on span "Pause" at bounding box center [424, 49] width 34 height 18
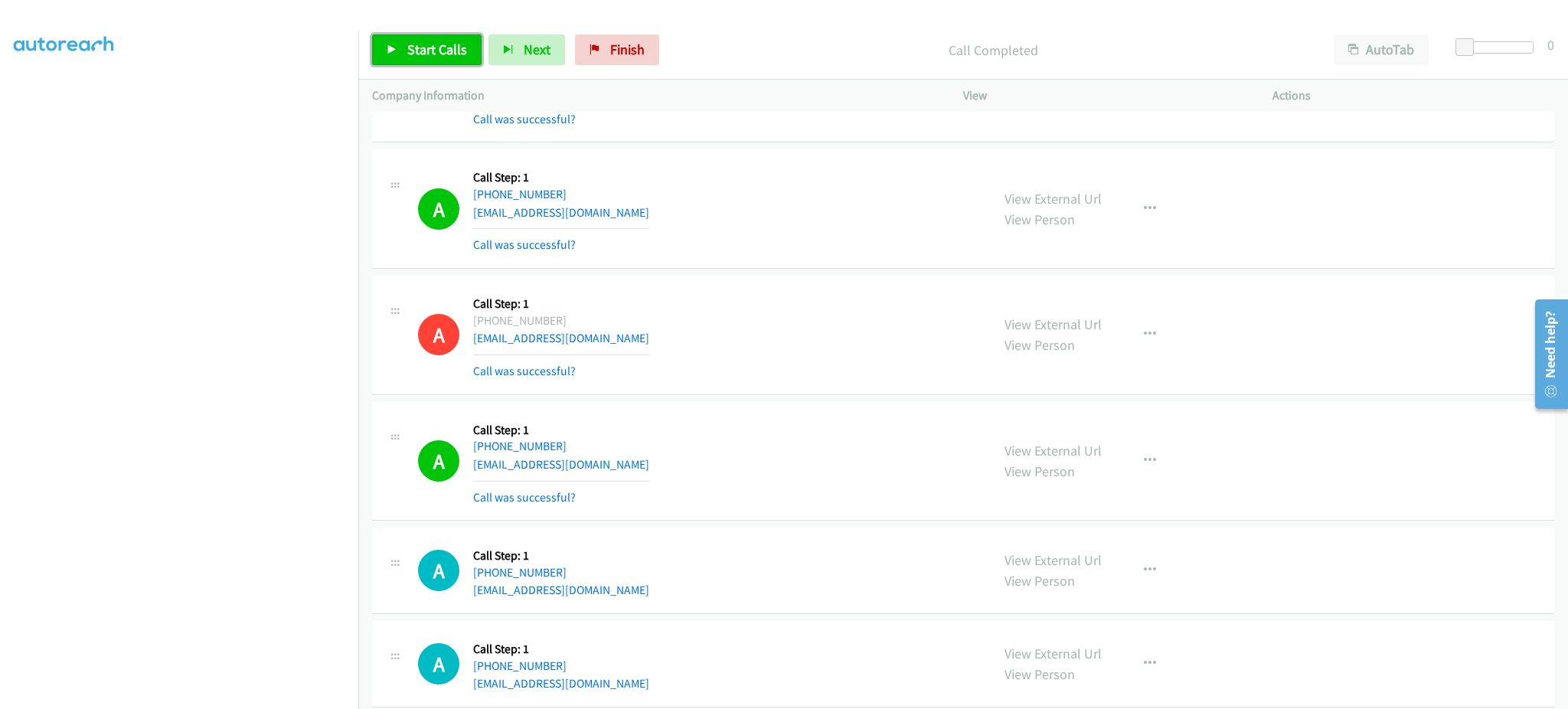
click at [453, 38] on link "Start Calls" at bounding box center [426, 49] width 109 height 31
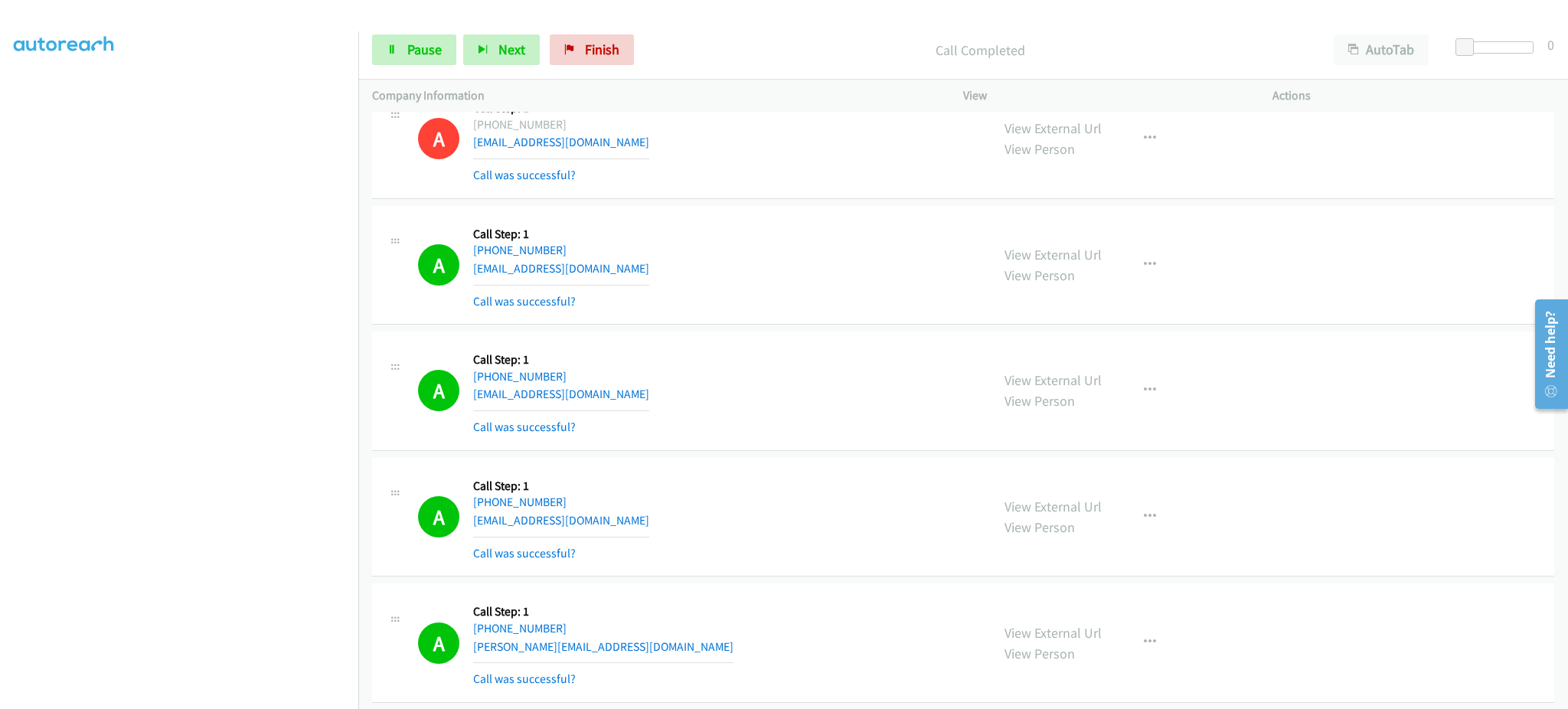
scroll to position [21257, 0]
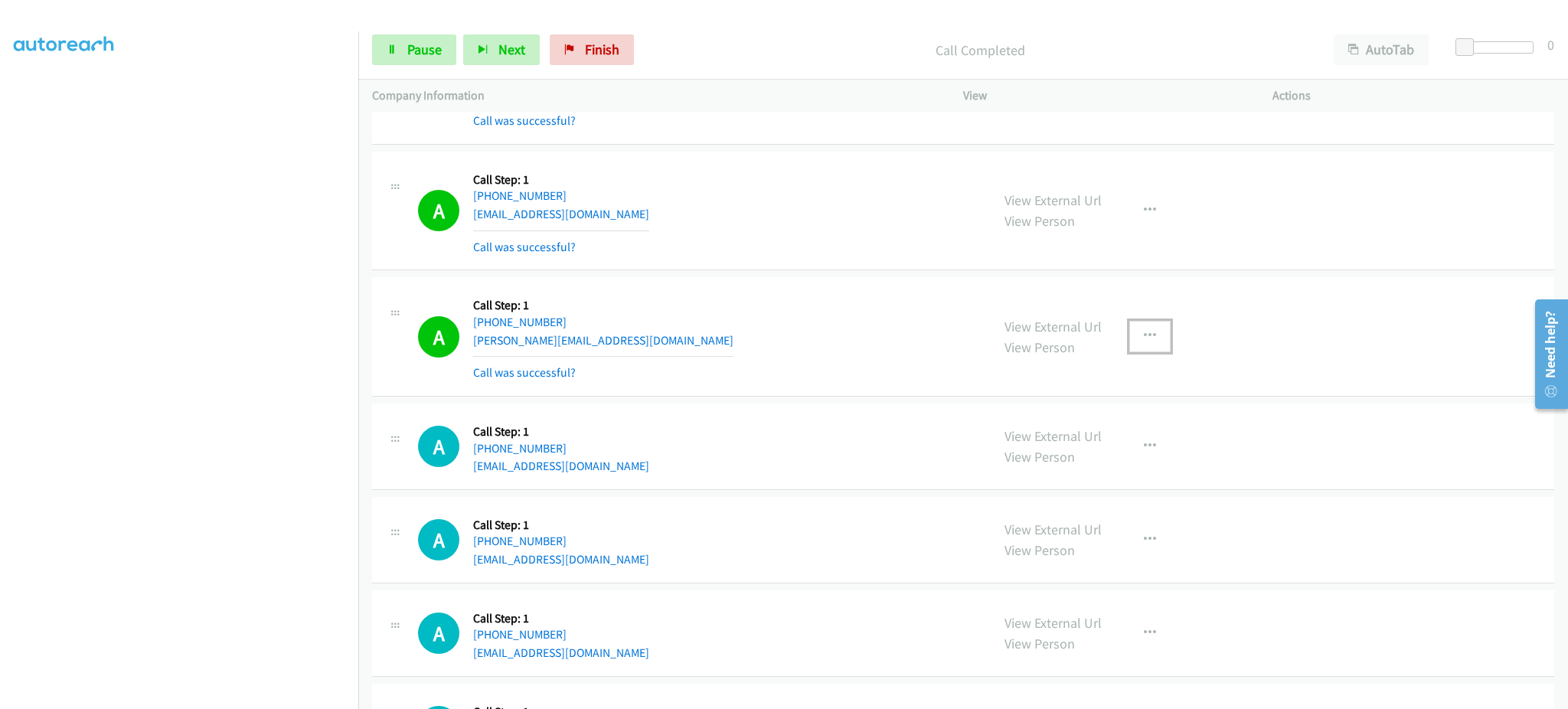
drag, startPoint x: 1127, startPoint y: 349, endPoint x: 1122, endPoint y: 381, distance: 32.4
click at [1129, 349] on button "button" at bounding box center [1150, 335] width 41 height 31
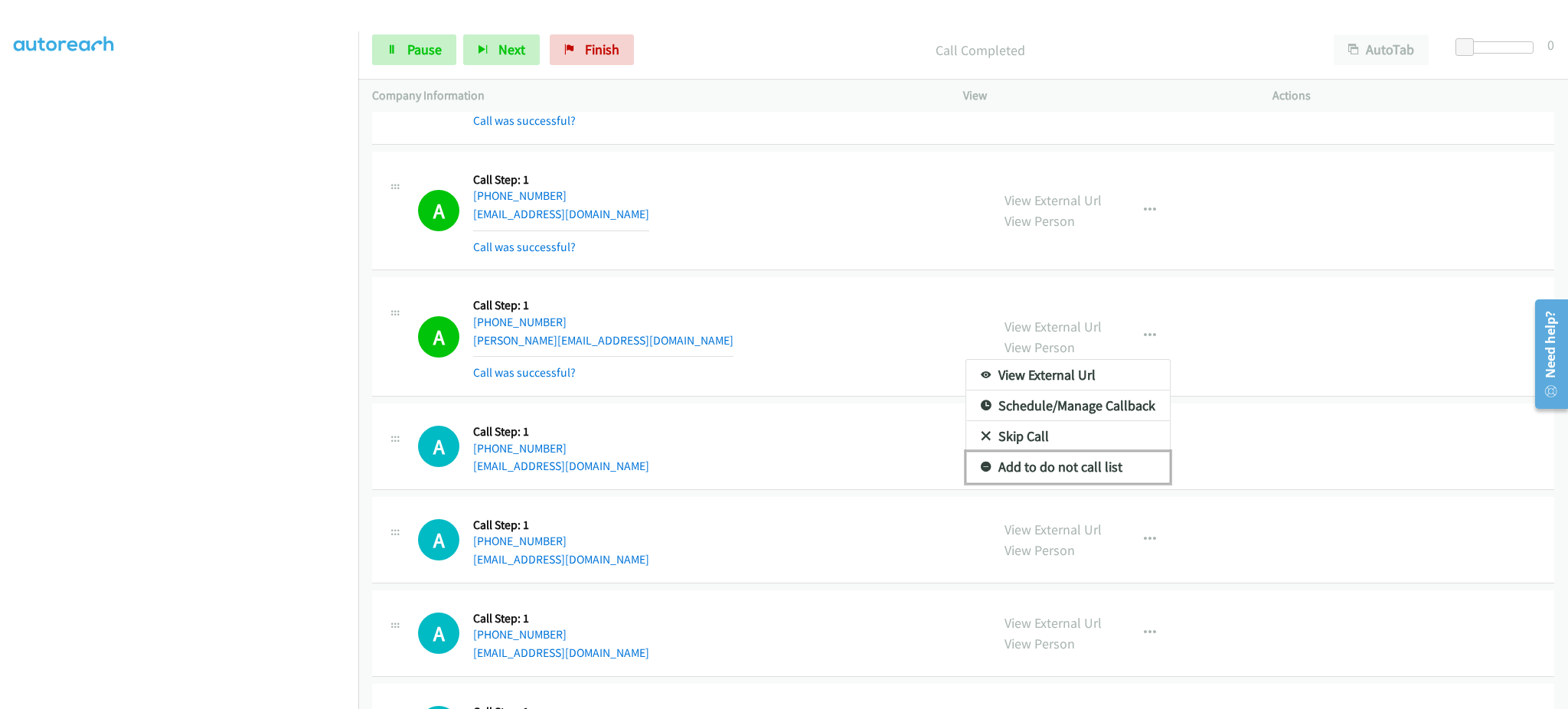
click at [1105, 482] on link "Add to do not call list" at bounding box center [1068, 467] width 204 height 31
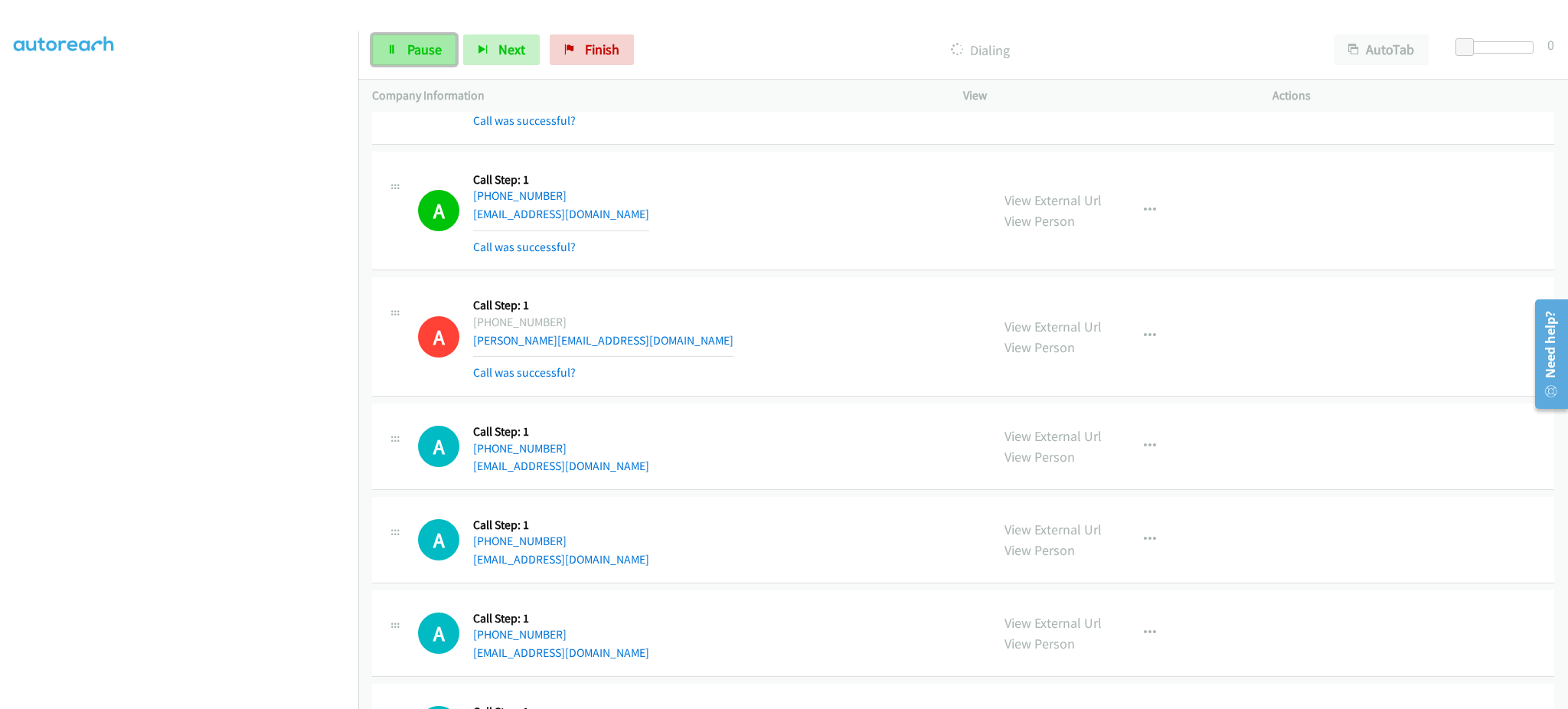
click at [413, 62] on link "Pause" at bounding box center [414, 49] width 84 height 31
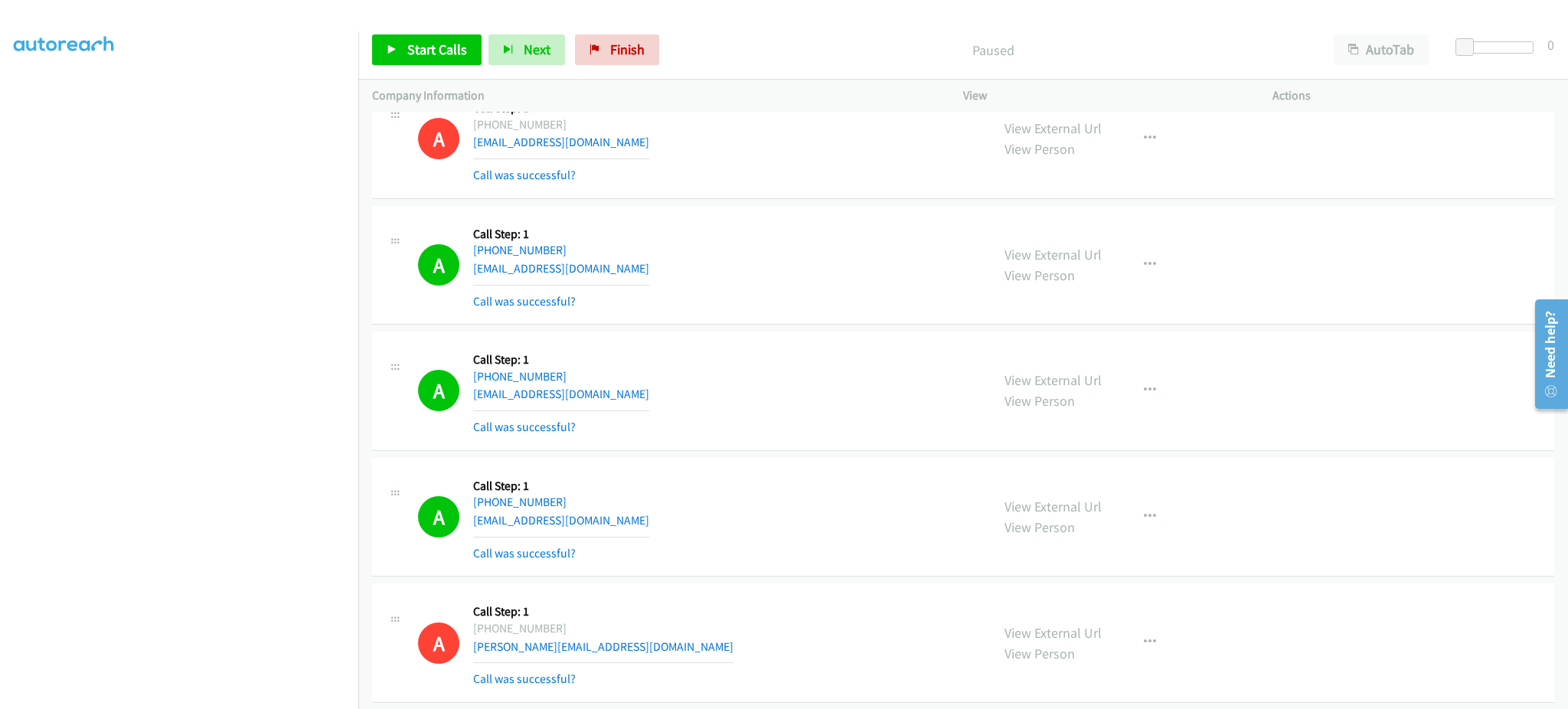
scroll to position [10956, 0]
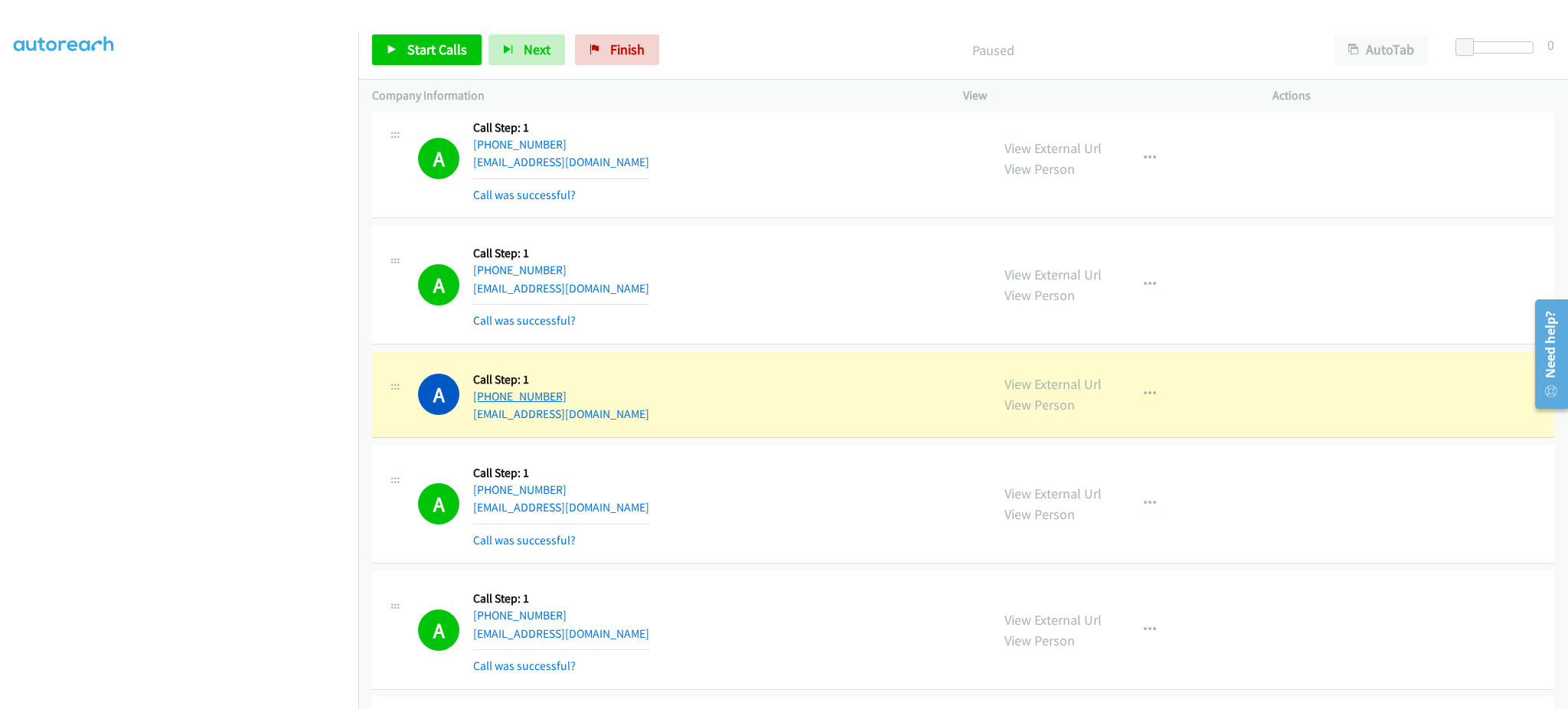
drag, startPoint x: 544, startPoint y: 398, endPoint x: 486, endPoint y: 396, distance: 58.0
click at [486, 396] on div "+1 917-251-7266" at bounding box center [561, 397] width 176 height 19
click at [787, 341] on div "A Callback Scheduled Call Step: 1 America/New_York +1 774-289-3170 nvaccaro44@g…" at bounding box center [962, 285] width 1182 height 119
click at [1184, 405] on div "View External Url View Person View External Url Email Schedule/Manage Callback …" at bounding box center [1152, 394] width 323 height 58
click at [1132, 402] on button "button" at bounding box center [1150, 394] width 41 height 31
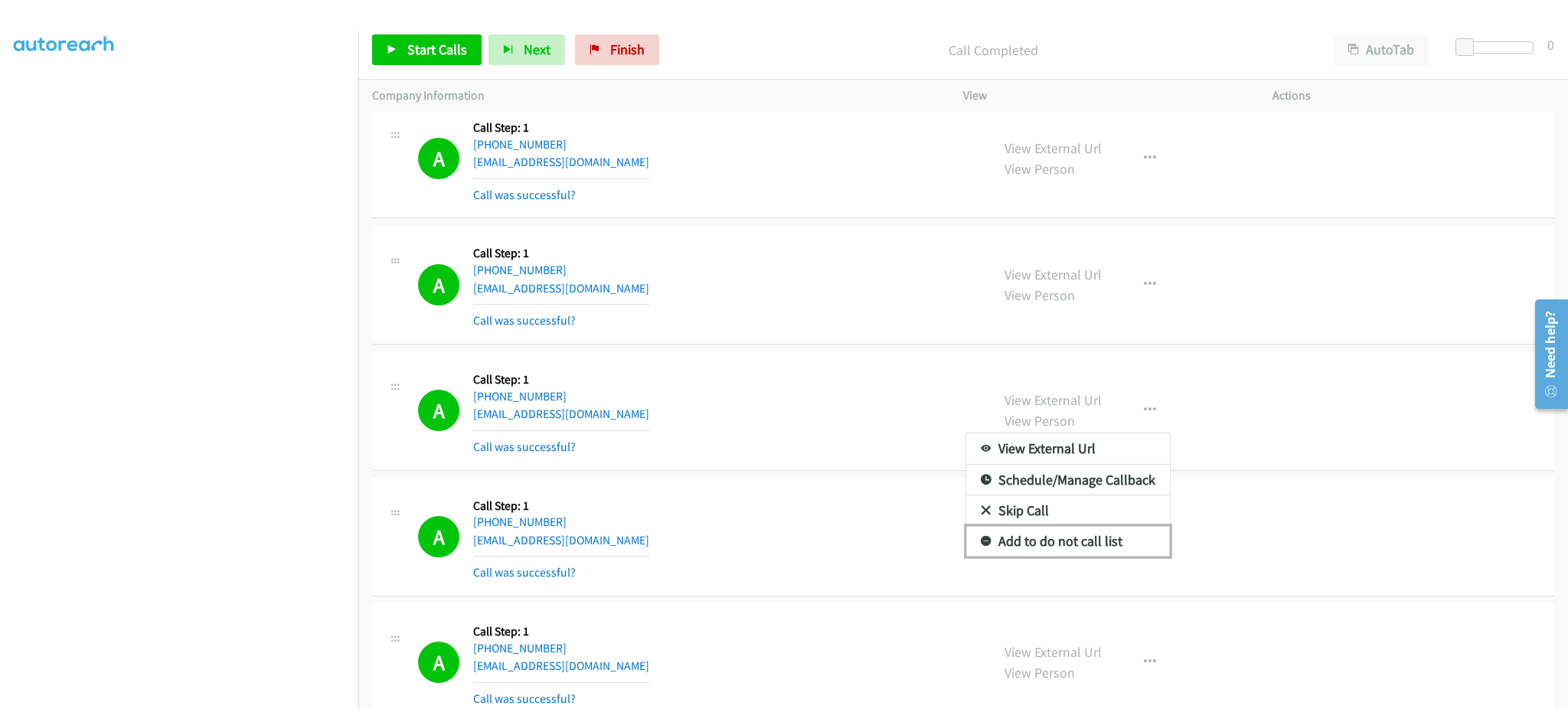
click at [1122, 542] on link "Add to do not call list" at bounding box center [1068, 540] width 204 height 31
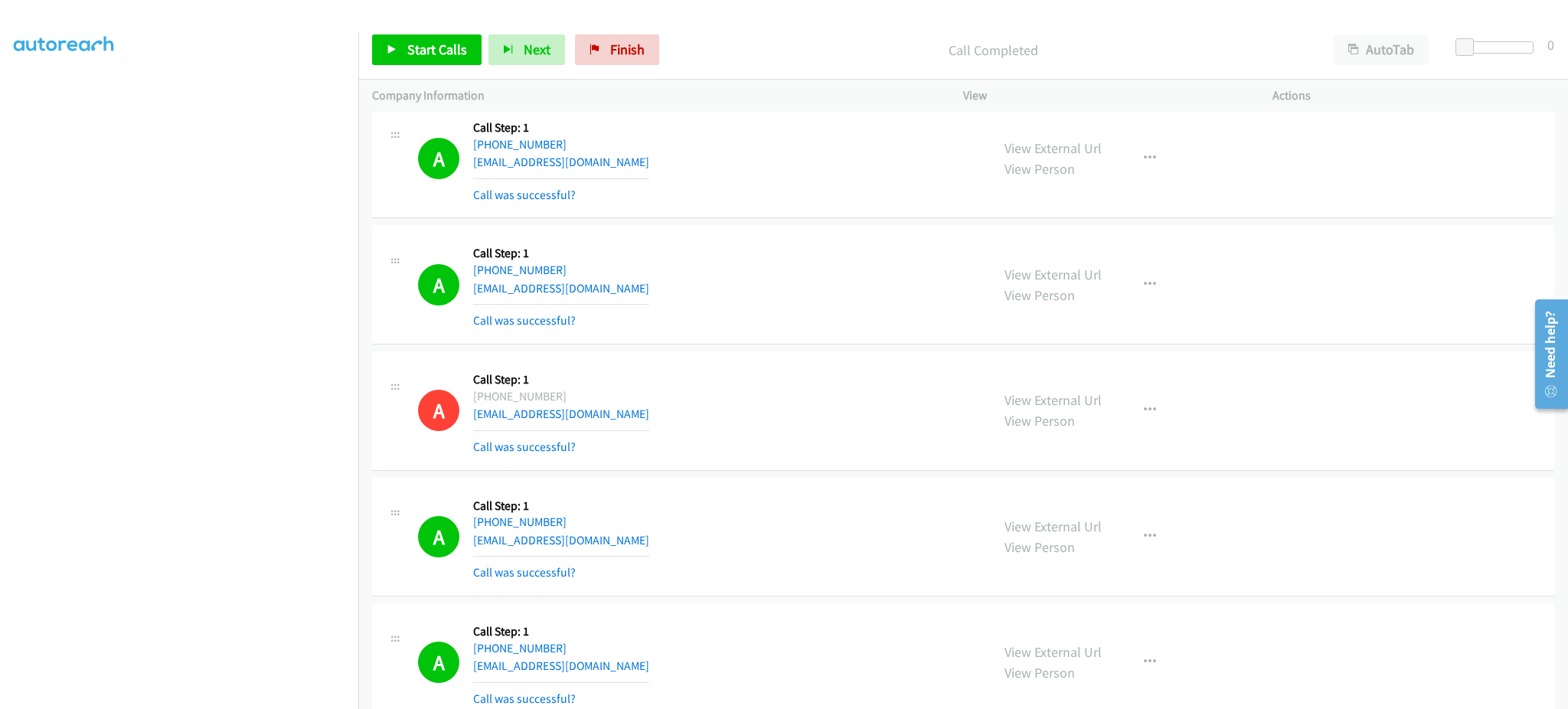
scroll to position [20119, 0]
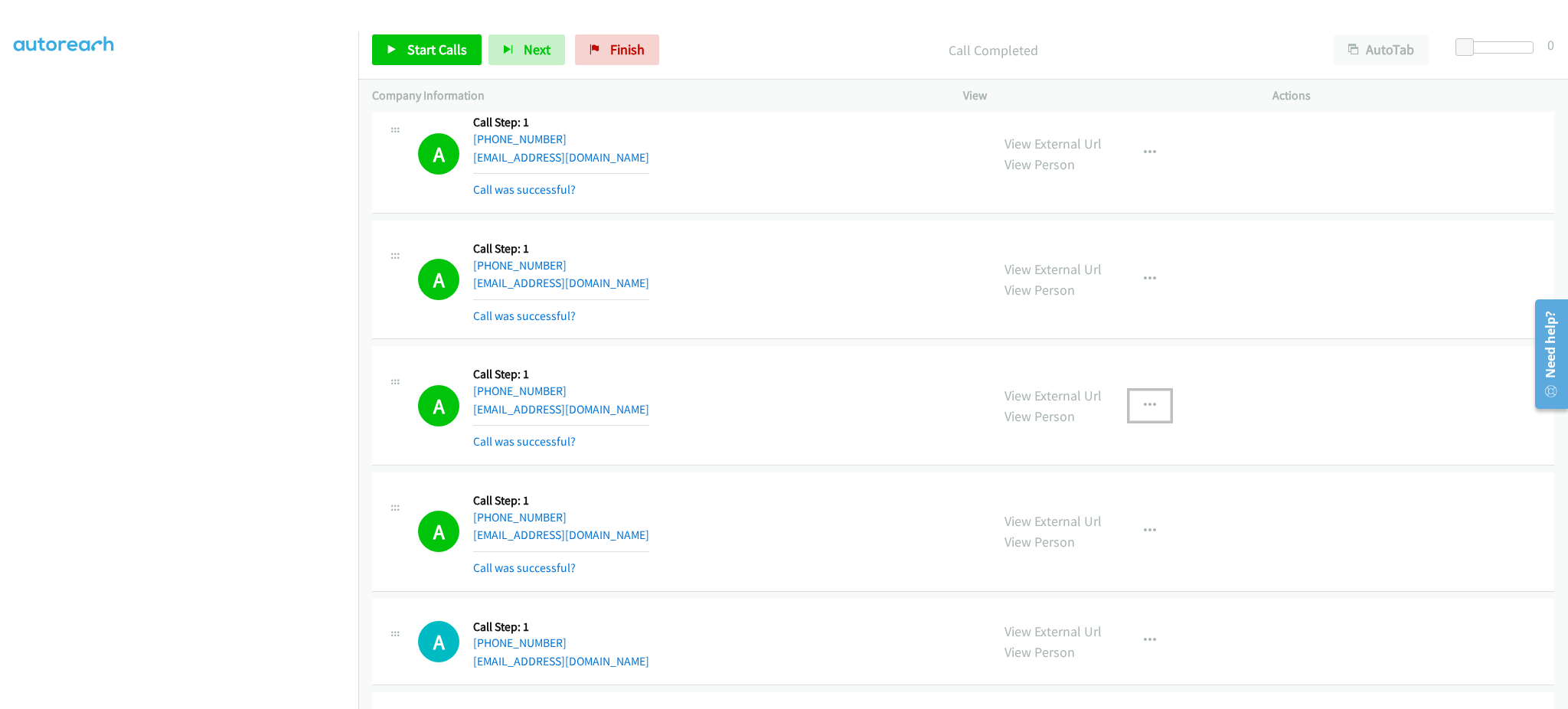
click at [1150, 421] on button "button" at bounding box center [1150, 405] width 41 height 31
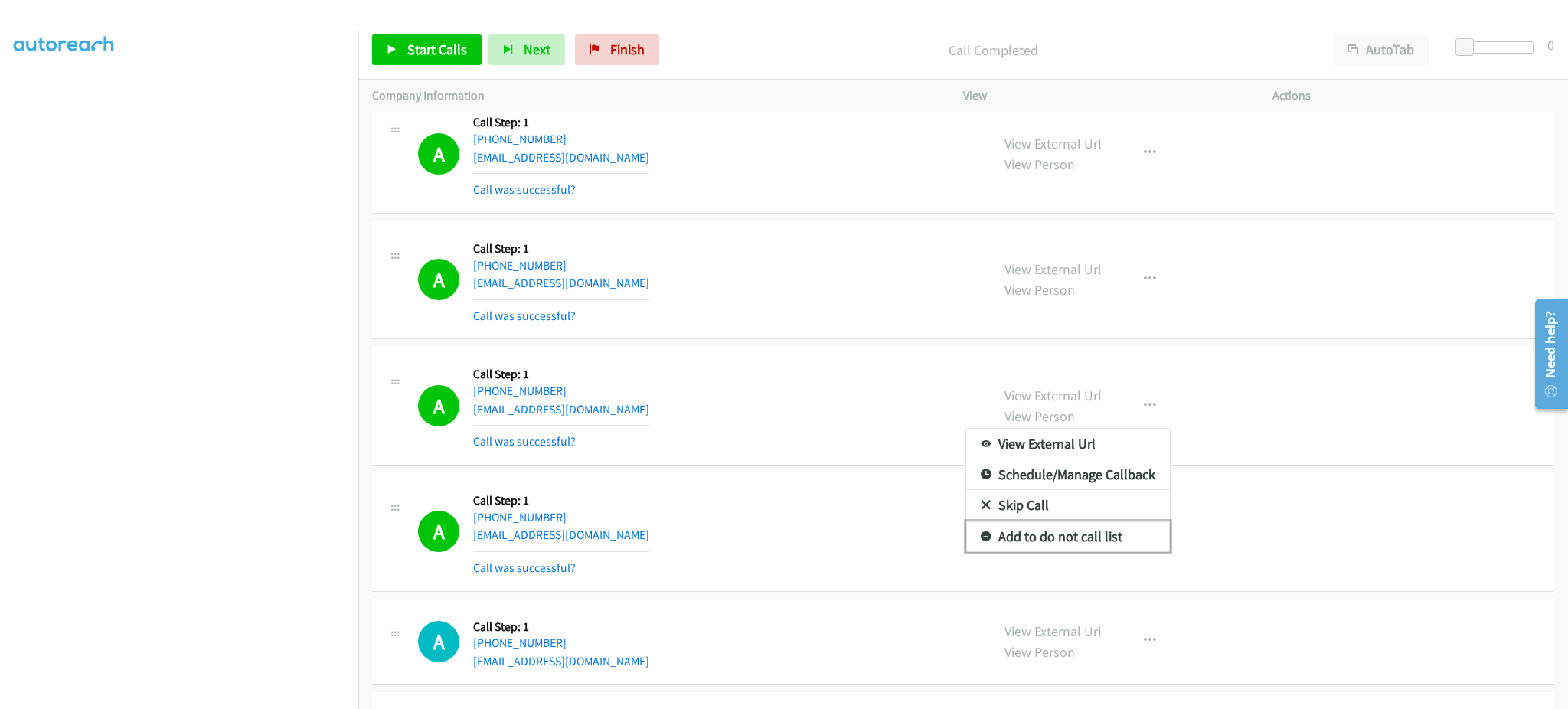
click at [1072, 552] on link "Add to do not call list" at bounding box center [1068, 536] width 204 height 31
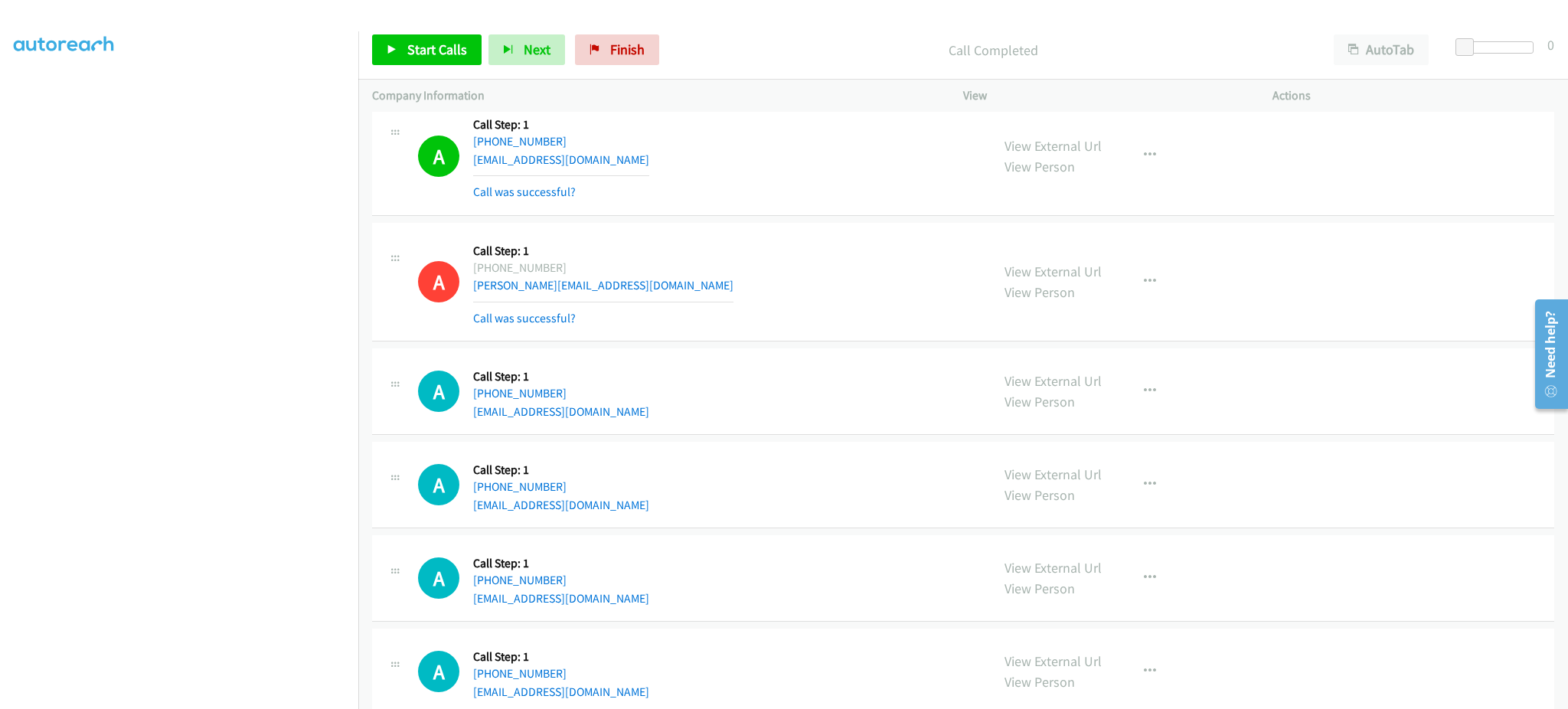
scroll to position [21764, 0]
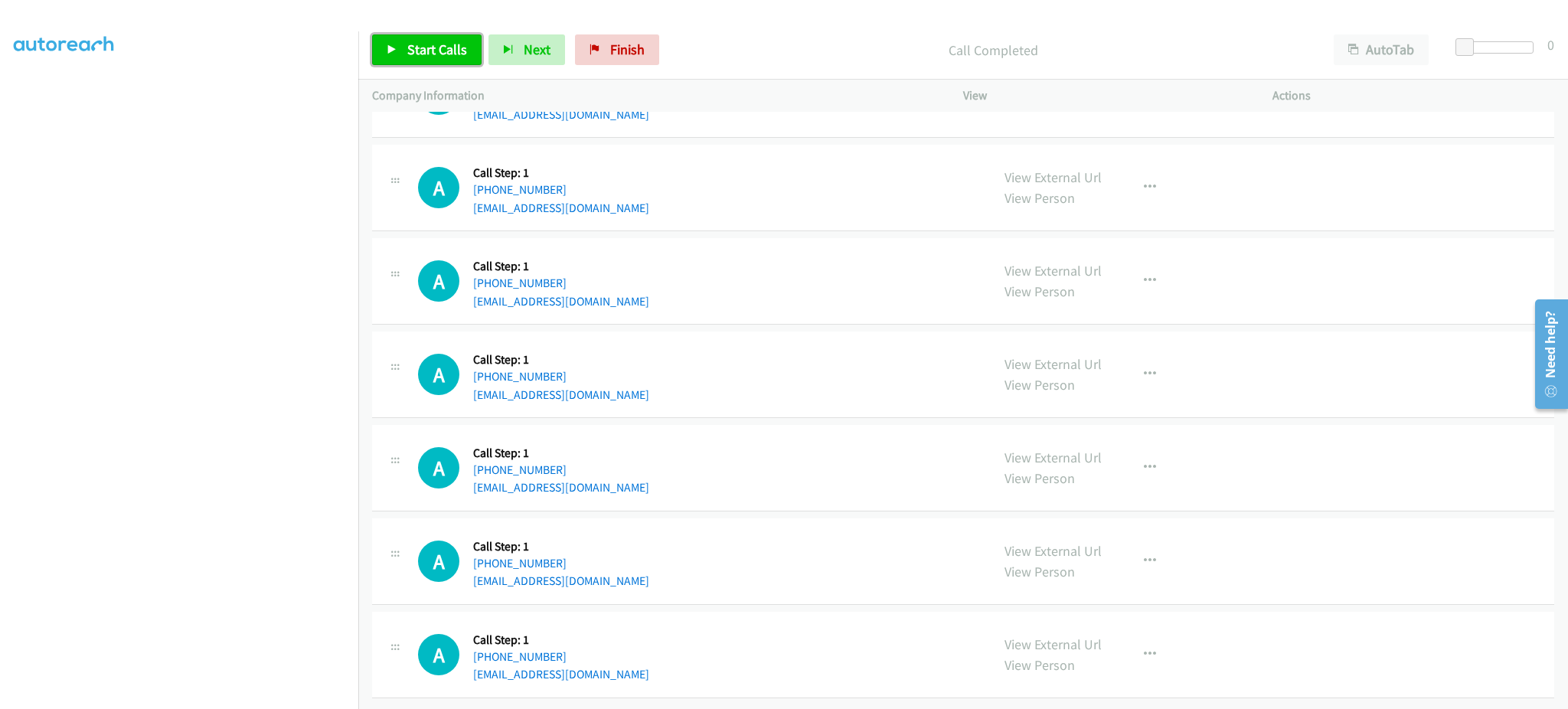
click at [474, 38] on link "Start Calls" at bounding box center [426, 49] width 109 height 31
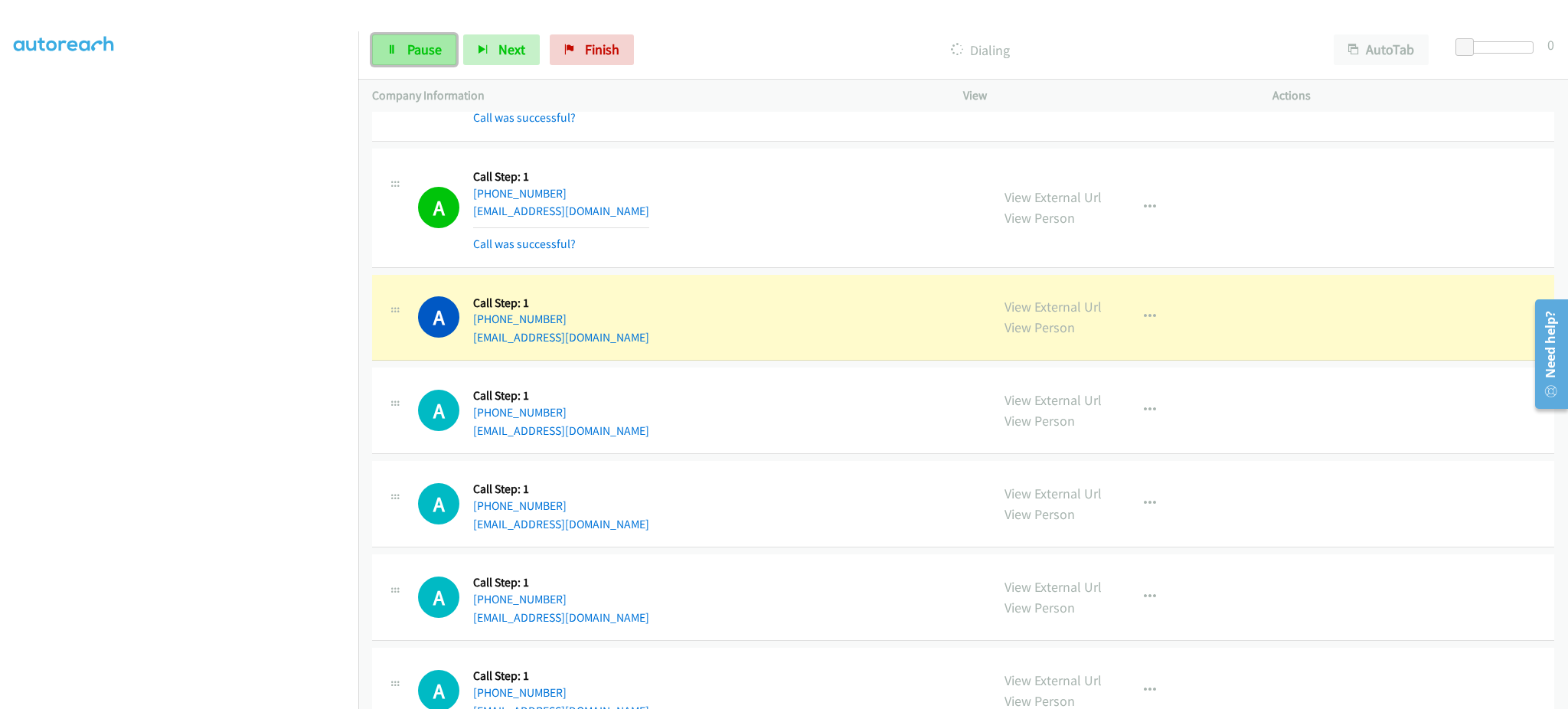
click at [423, 41] on span "Pause" at bounding box center [424, 49] width 34 height 18
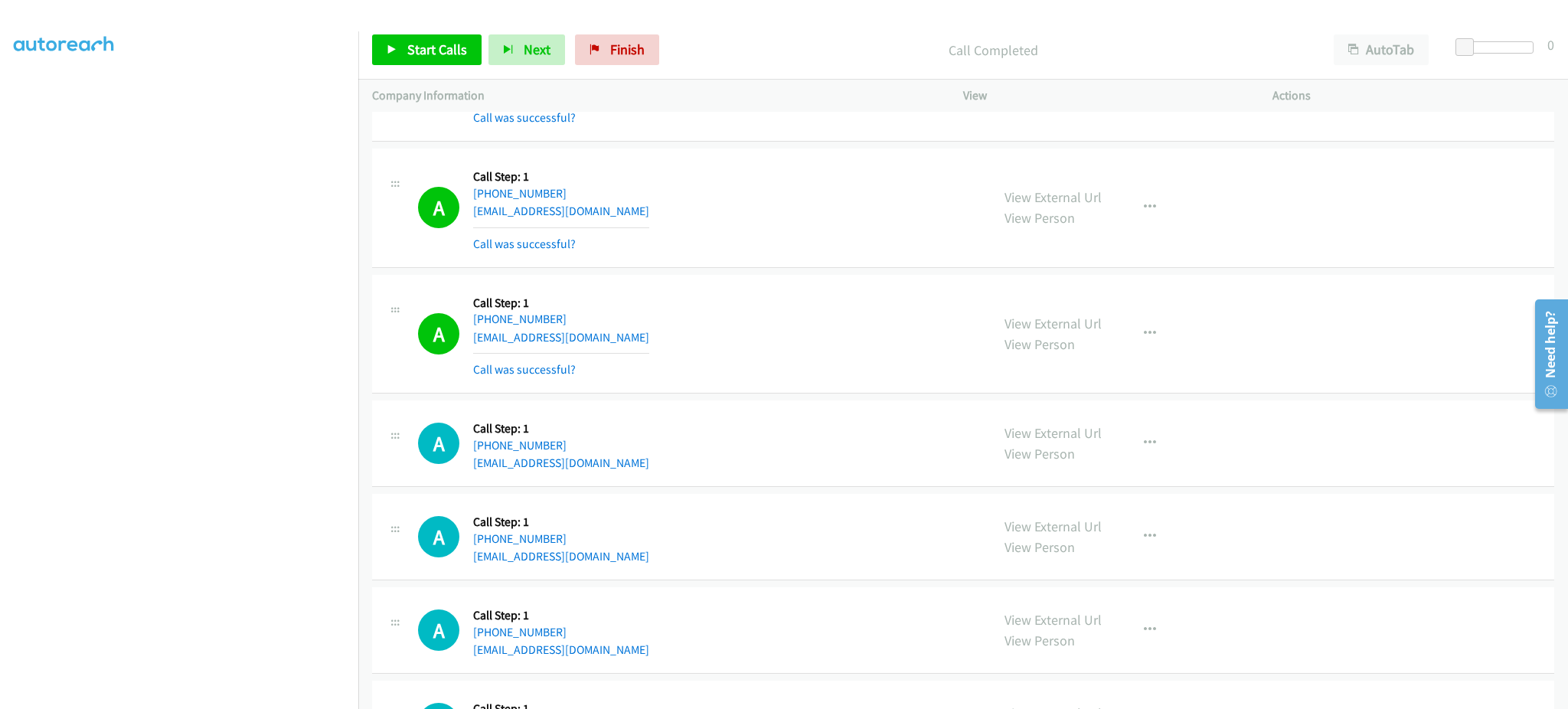
scroll to position [20970, 0]
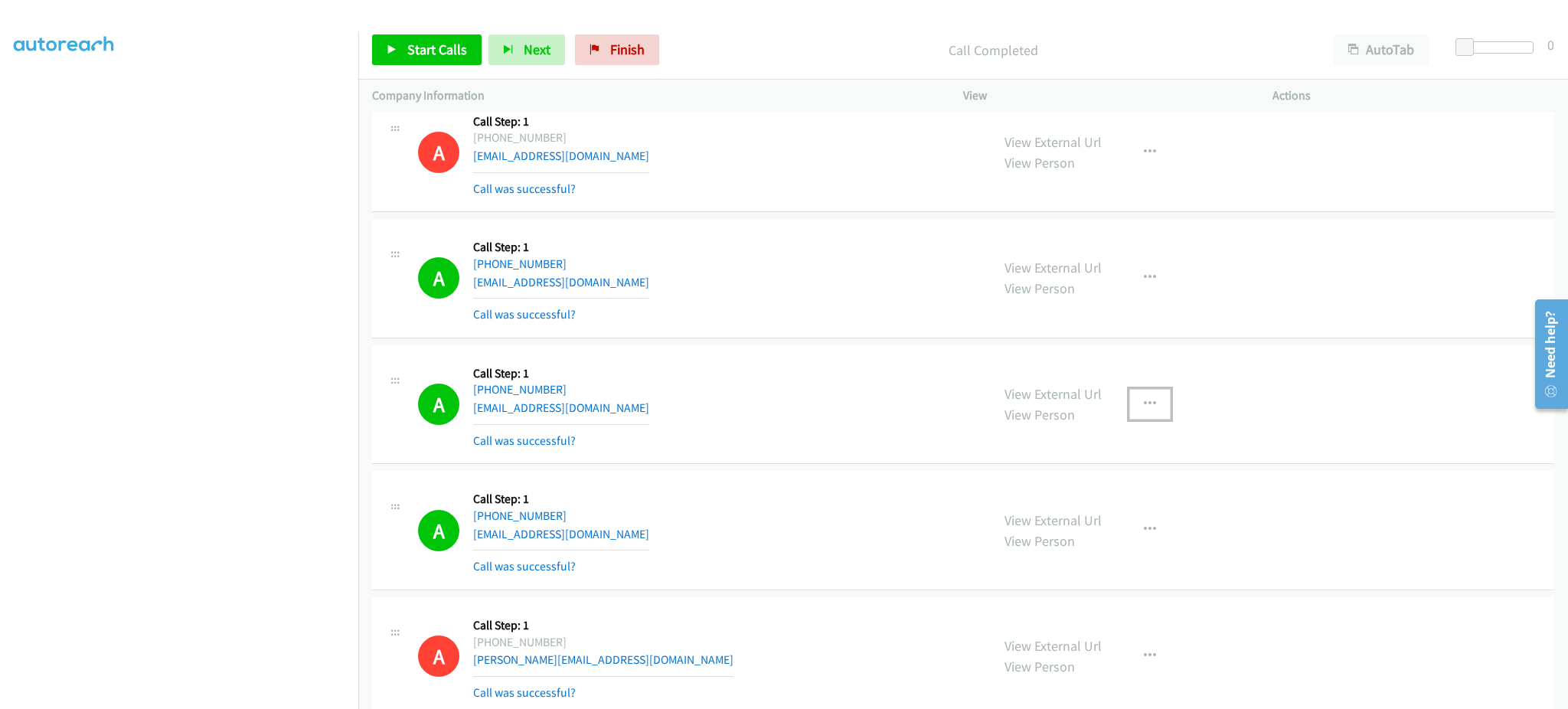
click at [1149, 405] on button "button" at bounding box center [1150, 403] width 41 height 31
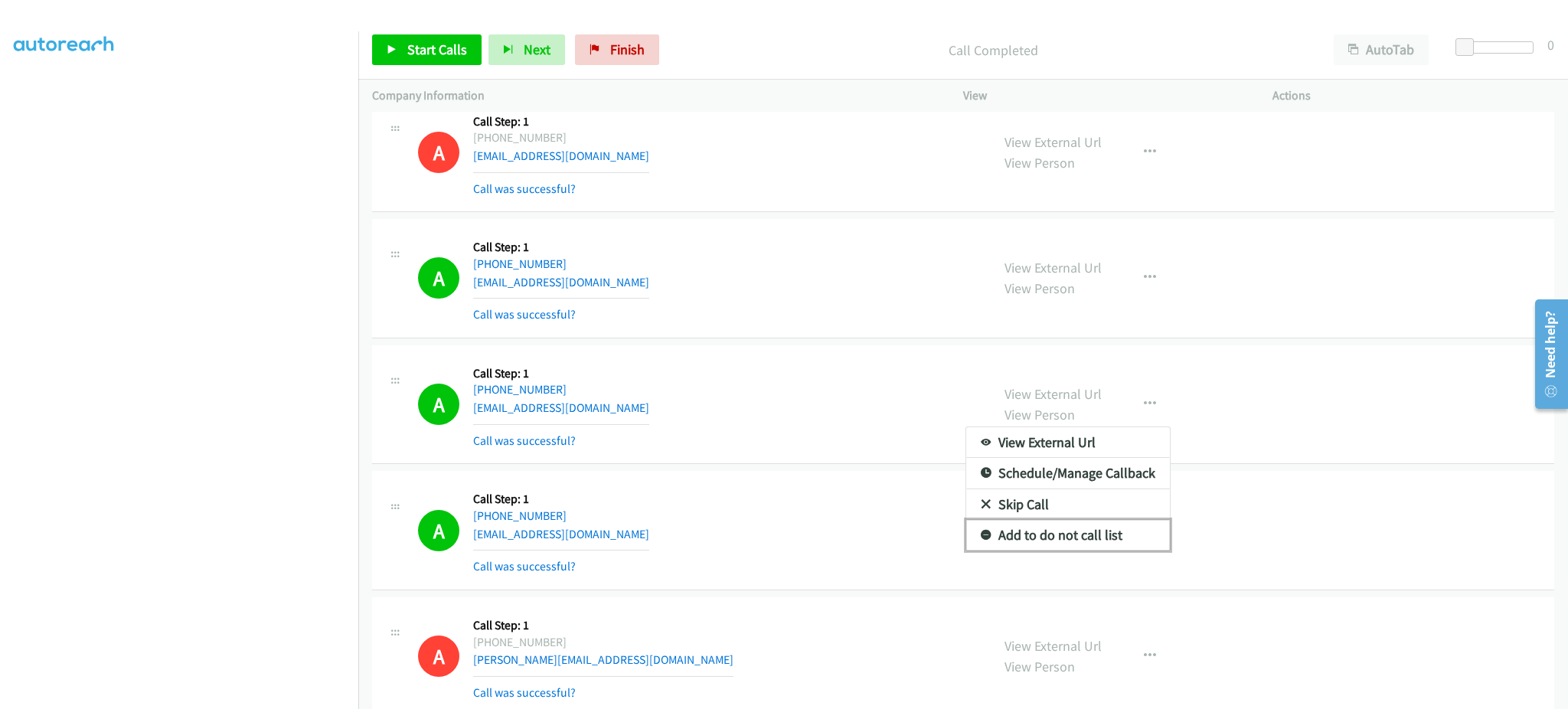
click at [1111, 543] on link "Add to do not call list" at bounding box center [1068, 535] width 204 height 31
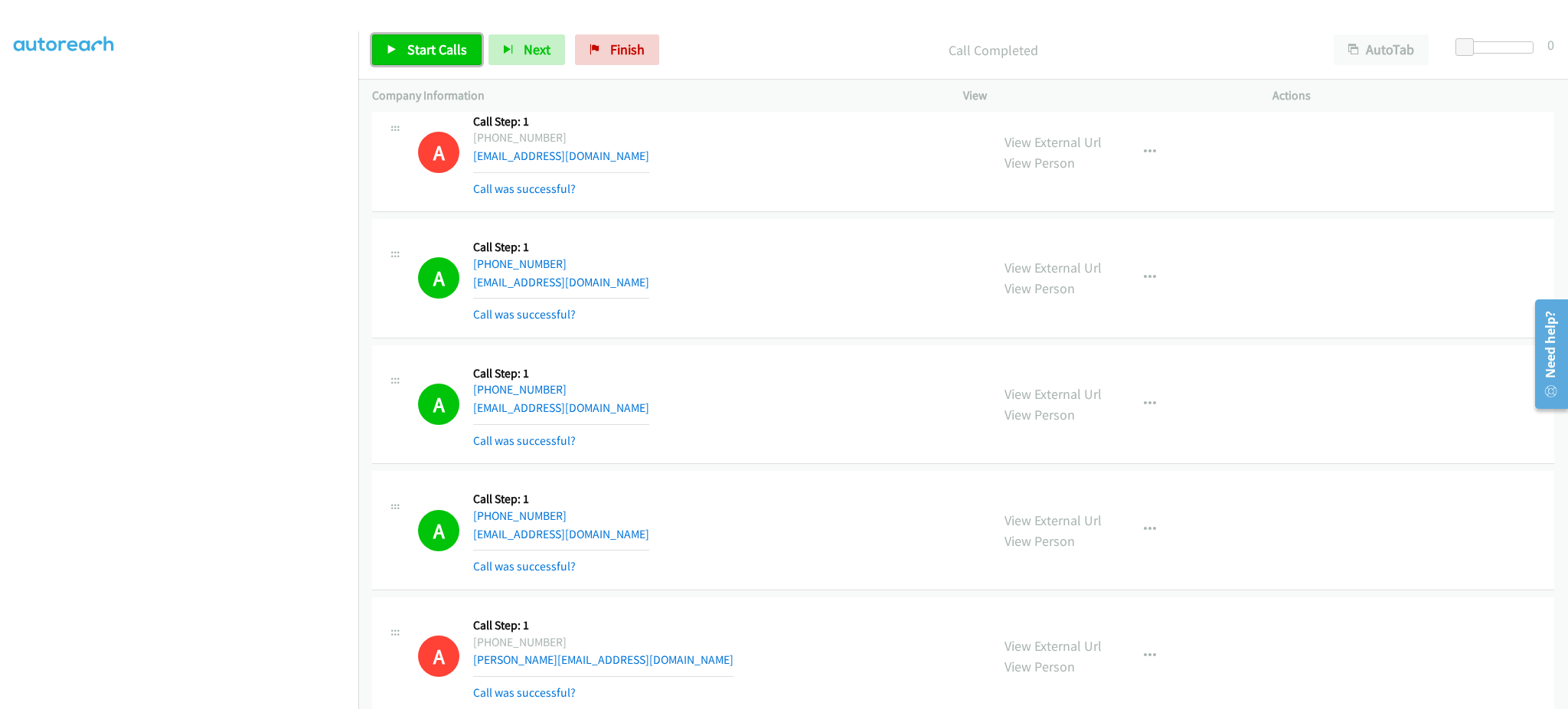
click at [415, 42] on span "Start Calls" at bounding box center [437, 49] width 60 height 18
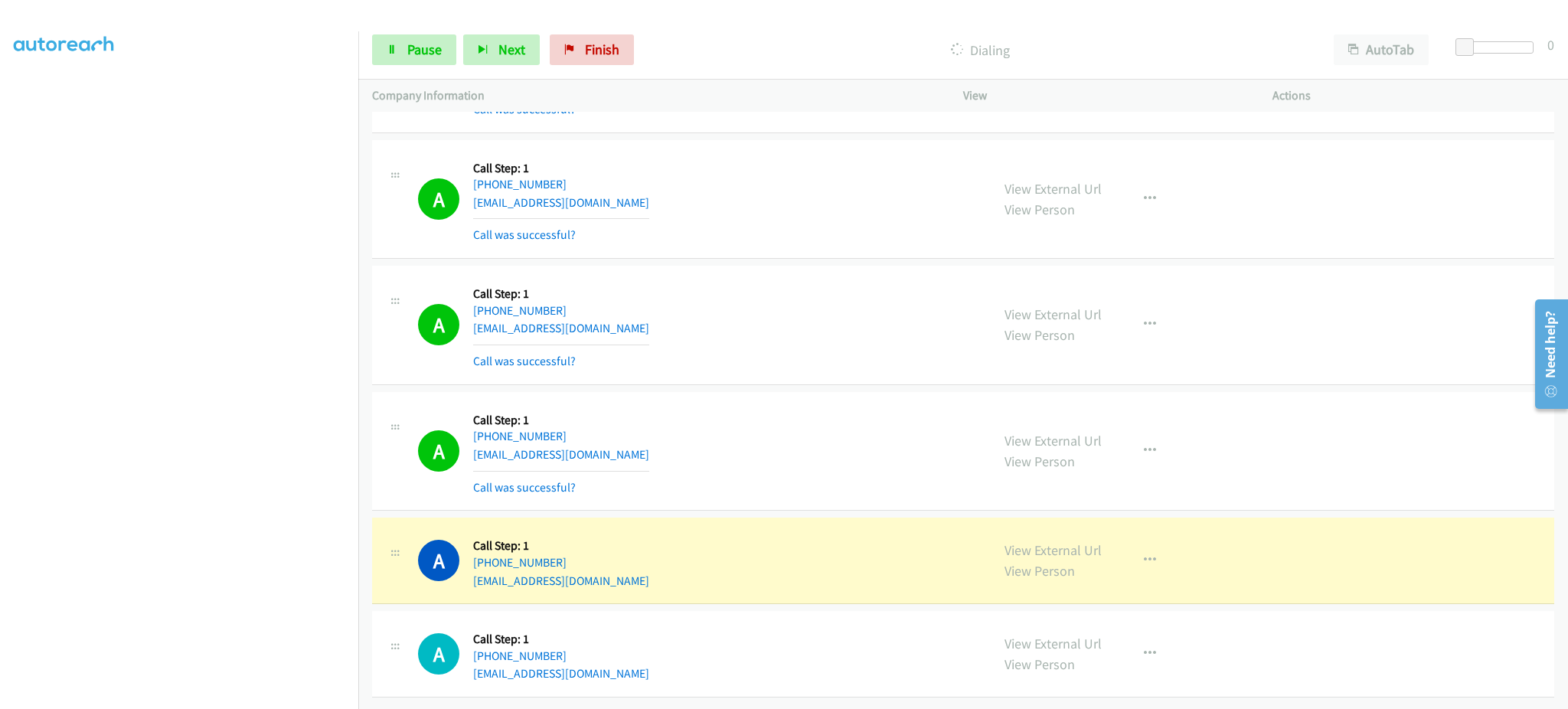
scroll to position [21927, 0]
click at [1040, 541] on link "View External Url" at bounding box center [1053, 550] width 97 height 18
drag, startPoint x: 423, startPoint y: 46, endPoint x: 431, endPoint y: 64, distance: 19.7
click at [423, 46] on span "Pause" at bounding box center [424, 49] width 34 height 18
click at [698, 557] on div "A Callback Scheduled Call Step: 1 America/New_York +1 978-848-8786 miguelmercad…" at bounding box center [698, 560] width 559 height 58
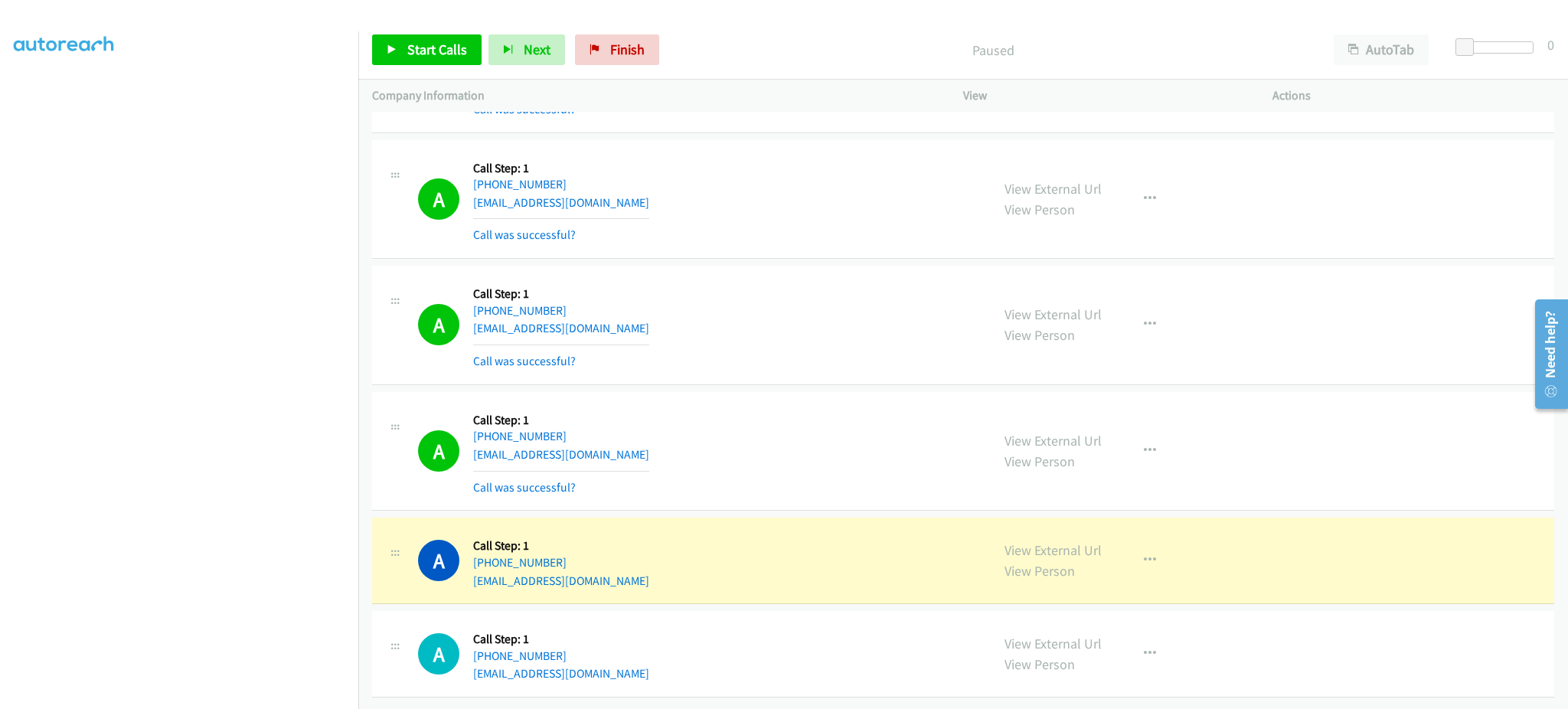
click at [693, 563] on div "A Callback Scheduled Call Step: 1 America/New_York +1 978-848-8786 miguelmercad…" at bounding box center [698, 560] width 559 height 58
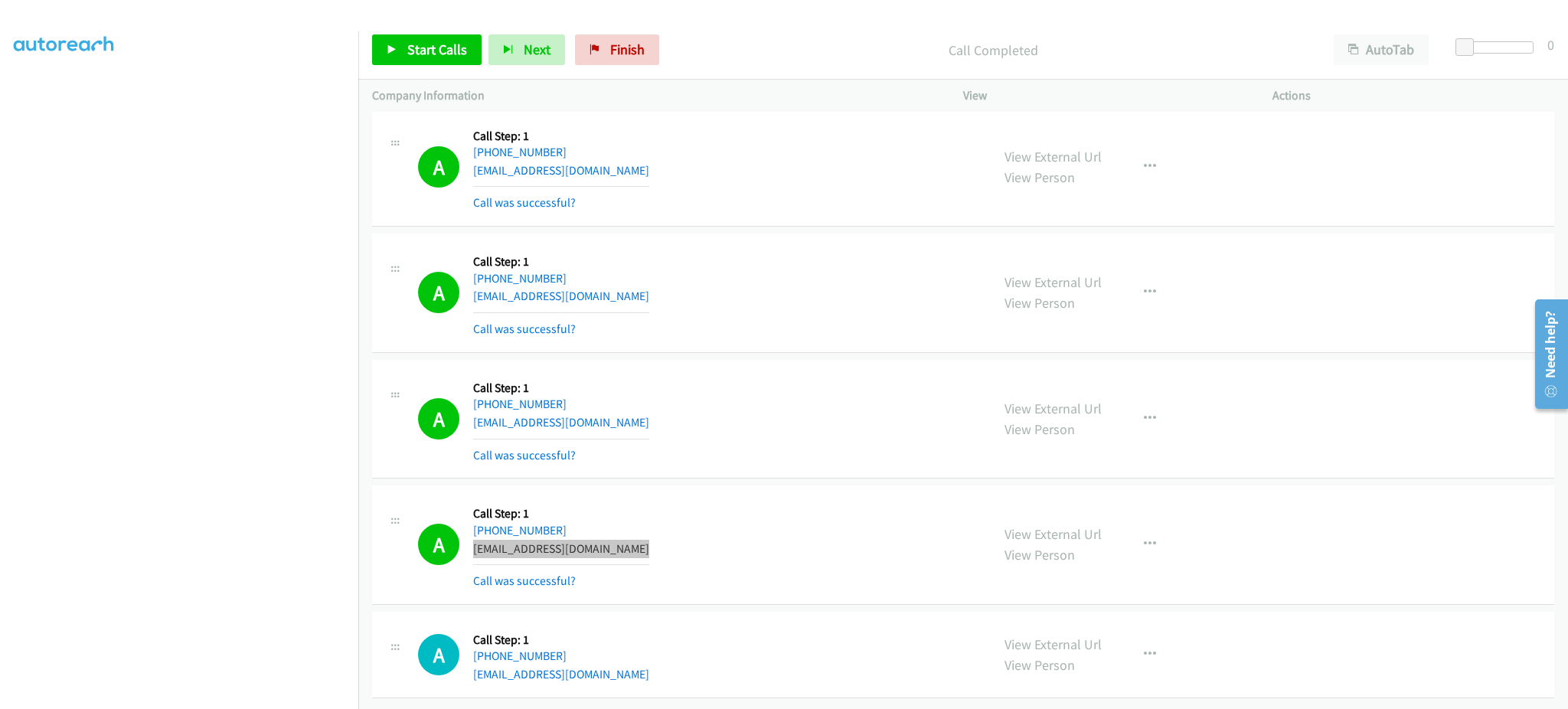
scroll to position [21959, 0]
click at [1144, 508] on div "View External Url View Person View External Url Email Schedule/Manage Callback …" at bounding box center [1152, 545] width 323 height 91
click at [1145, 539] on icon "button" at bounding box center [1149, 544] width 12 height 12
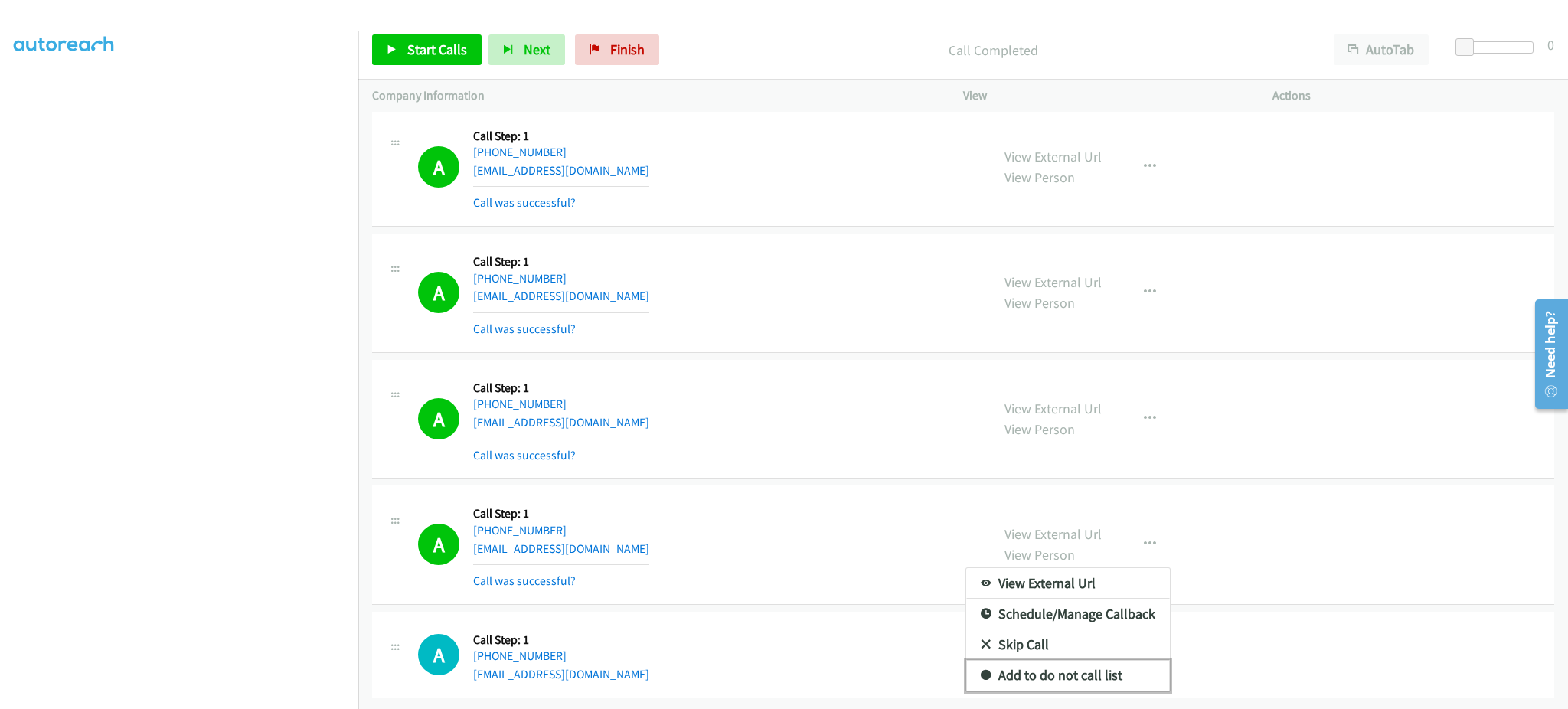
click at [1128, 665] on link "Add to do not call list" at bounding box center [1068, 675] width 204 height 31
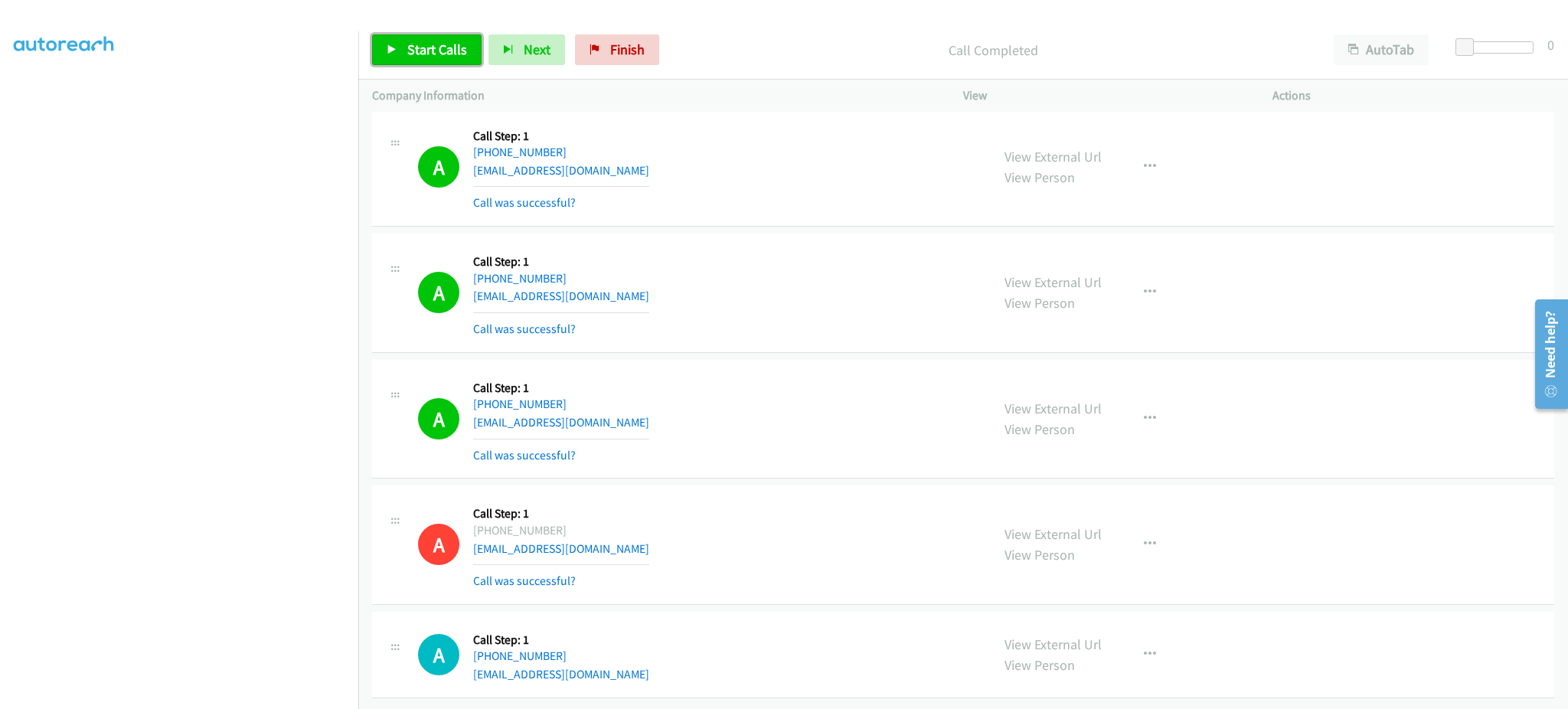
click at [457, 58] on span "Start Calls" at bounding box center [437, 49] width 60 height 18
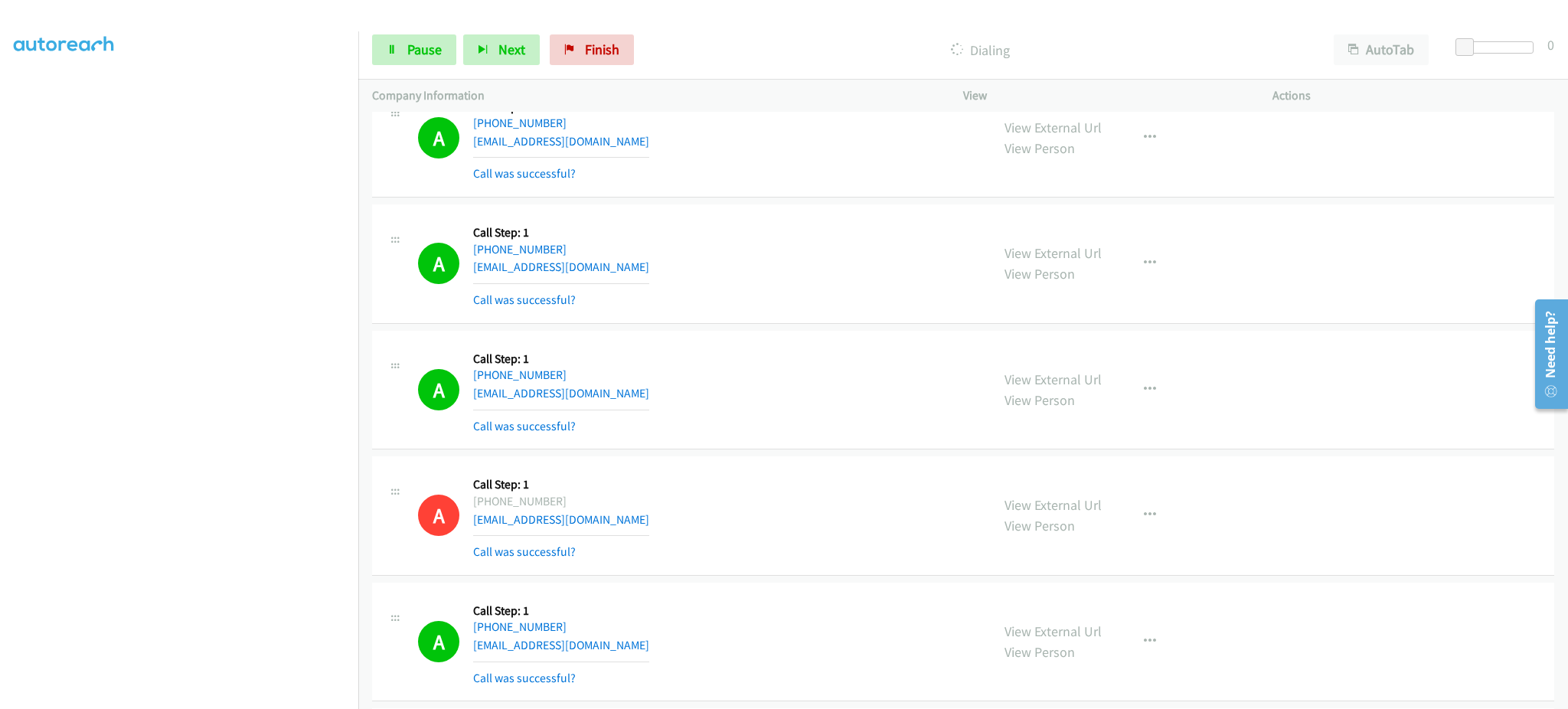
scroll to position [21992, 0]
click at [493, 53] on button "Next" at bounding box center [501, 49] width 76 height 31
click at [405, 52] on link "Pause" at bounding box center [414, 49] width 84 height 31
click at [424, 62] on link "Start Calls" at bounding box center [426, 49] width 109 height 31
click at [389, 45] on icon at bounding box center [392, 50] width 11 height 11
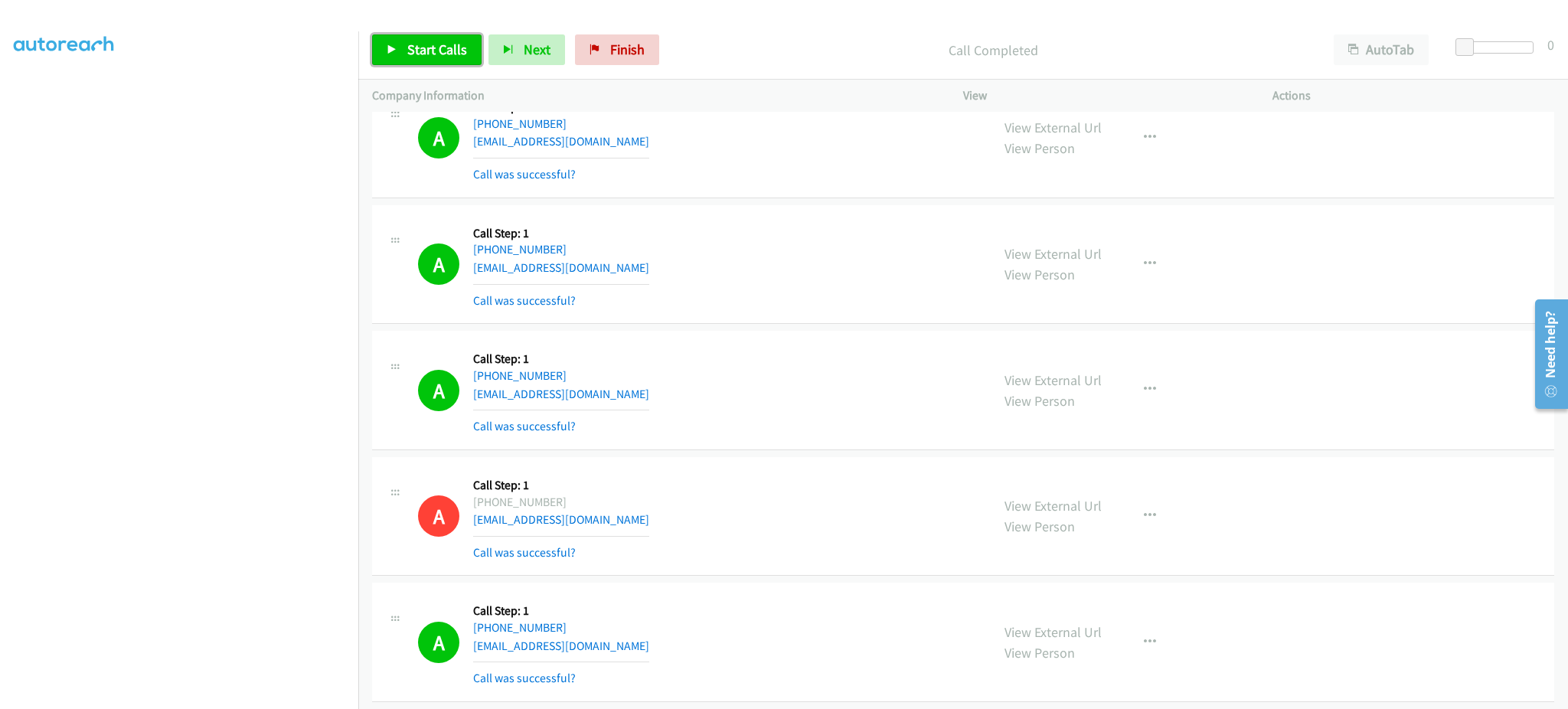
click at [415, 41] on span "Start Calls" at bounding box center [437, 49] width 60 height 18
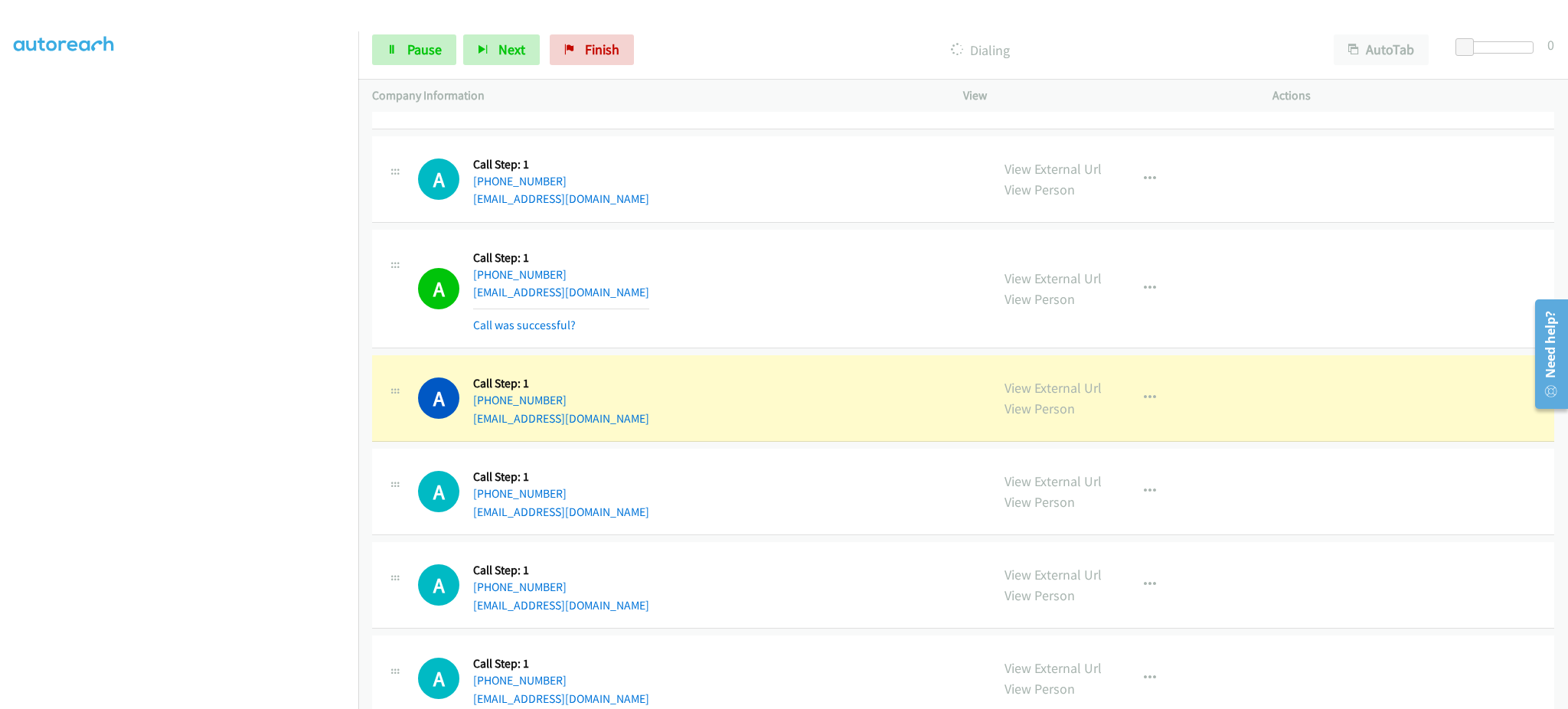
scroll to position [22804, 0]
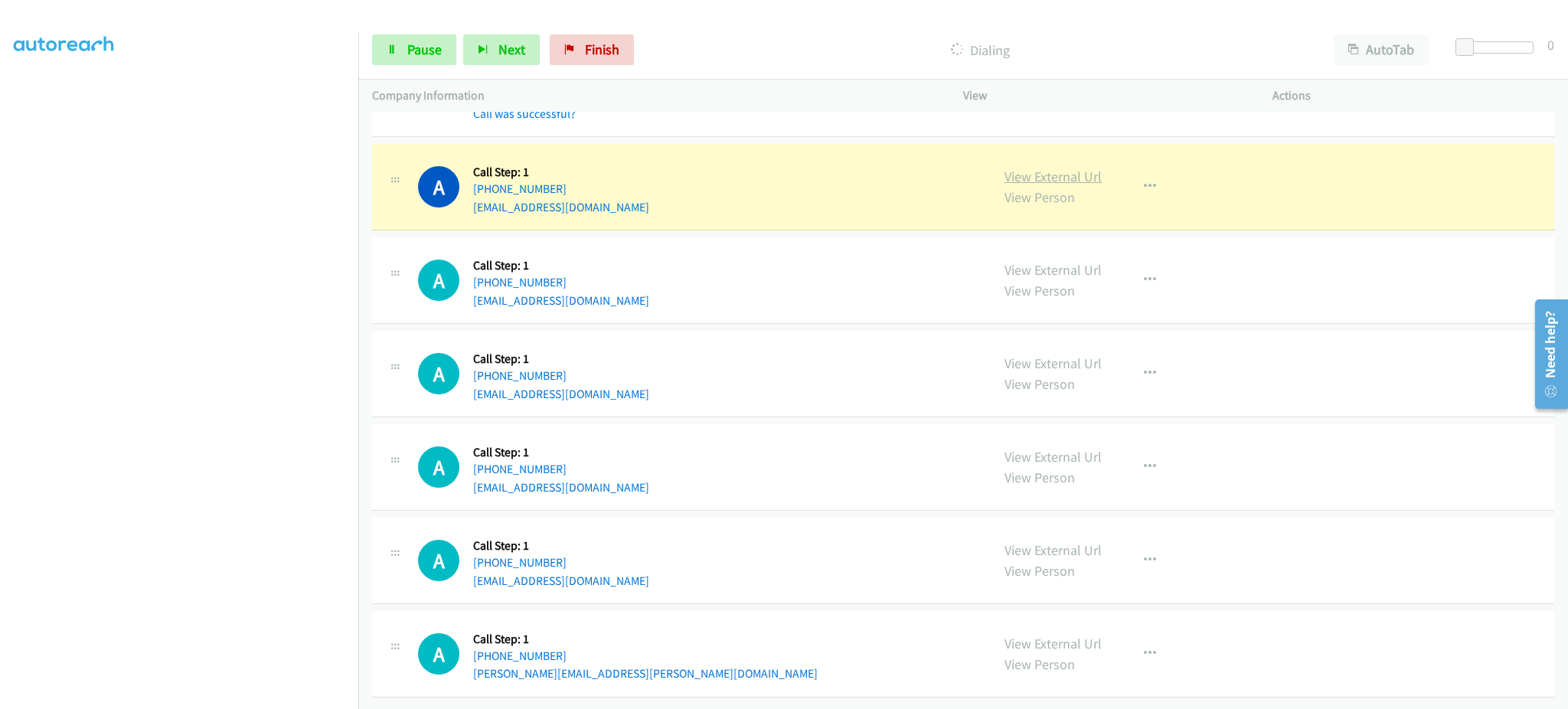
click at [1057, 170] on link "View External Url" at bounding box center [1053, 176] width 97 height 18
drag, startPoint x: 610, startPoint y: 167, endPoint x: 486, endPoint y: 176, distance: 124.3
click at [486, 176] on div "A Callback Scheduled Call Step: 1 America/Los_Angeles +1 619-861-1784 obayanin@…" at bounding box center [698, 186] width 559 height 58
click at [1111, 175] on div "View External Url View Person View External Url Email Schedule/Manage Callback …" at bounding box center [1152, 186] width 323 height 58
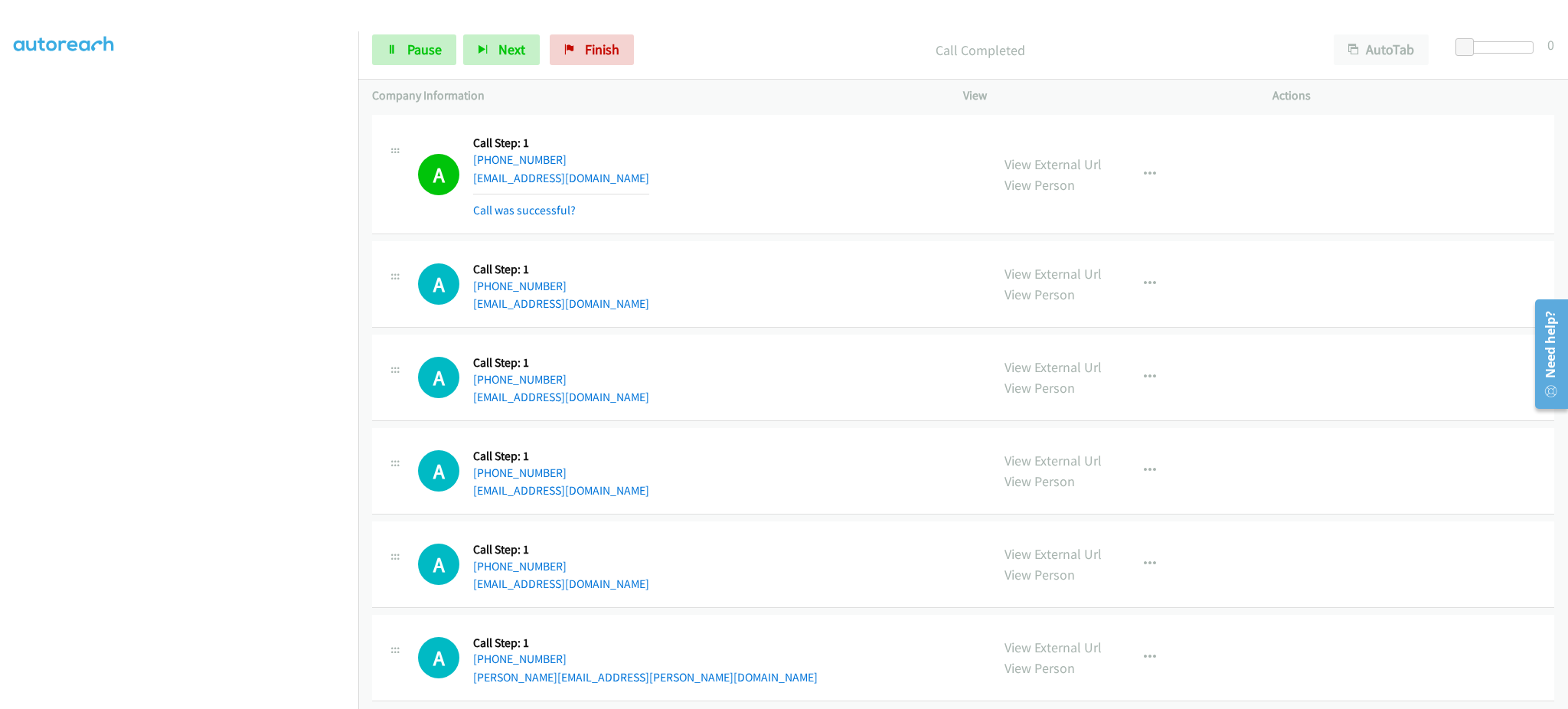
drag, startPoint x: 1130, startPoint y: 170, endPoint x: 1141, endPoint y: 218, distance: 49.2
click at [1130, 170] on div "View External Url View Person View External Url Email Schedule/Manage Callback …" at bounding box center [1152, 174] width 323 height 91
click at [1152, 190] on button "button" at bounding box center [1150, 174] width 41 height 31
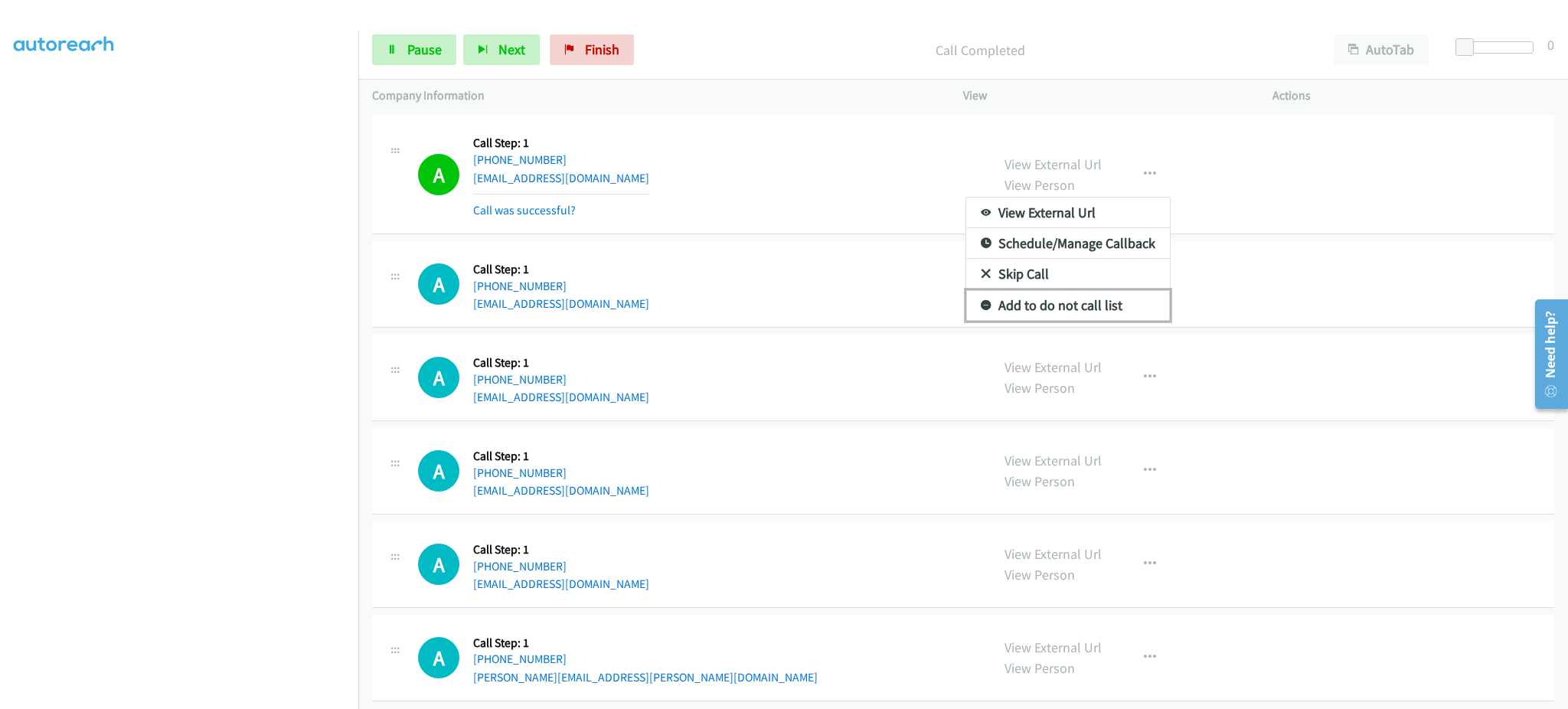
click at [1104, 320] on link "Add to do not call list" at bounding box center [1068, 305] width 204 height 31
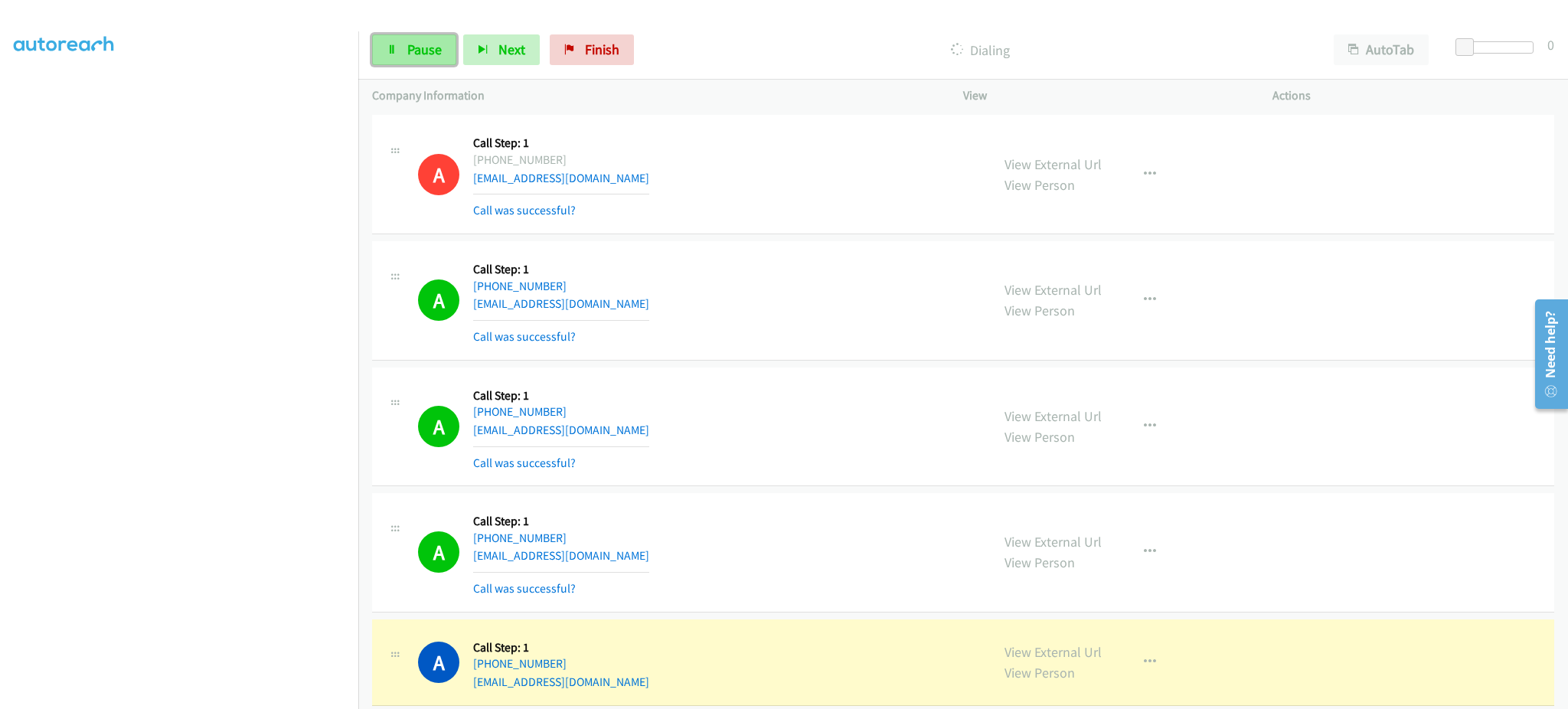
click at [421, 45] on span "Pause" at bounding box center [424, 49] width 34 height 18
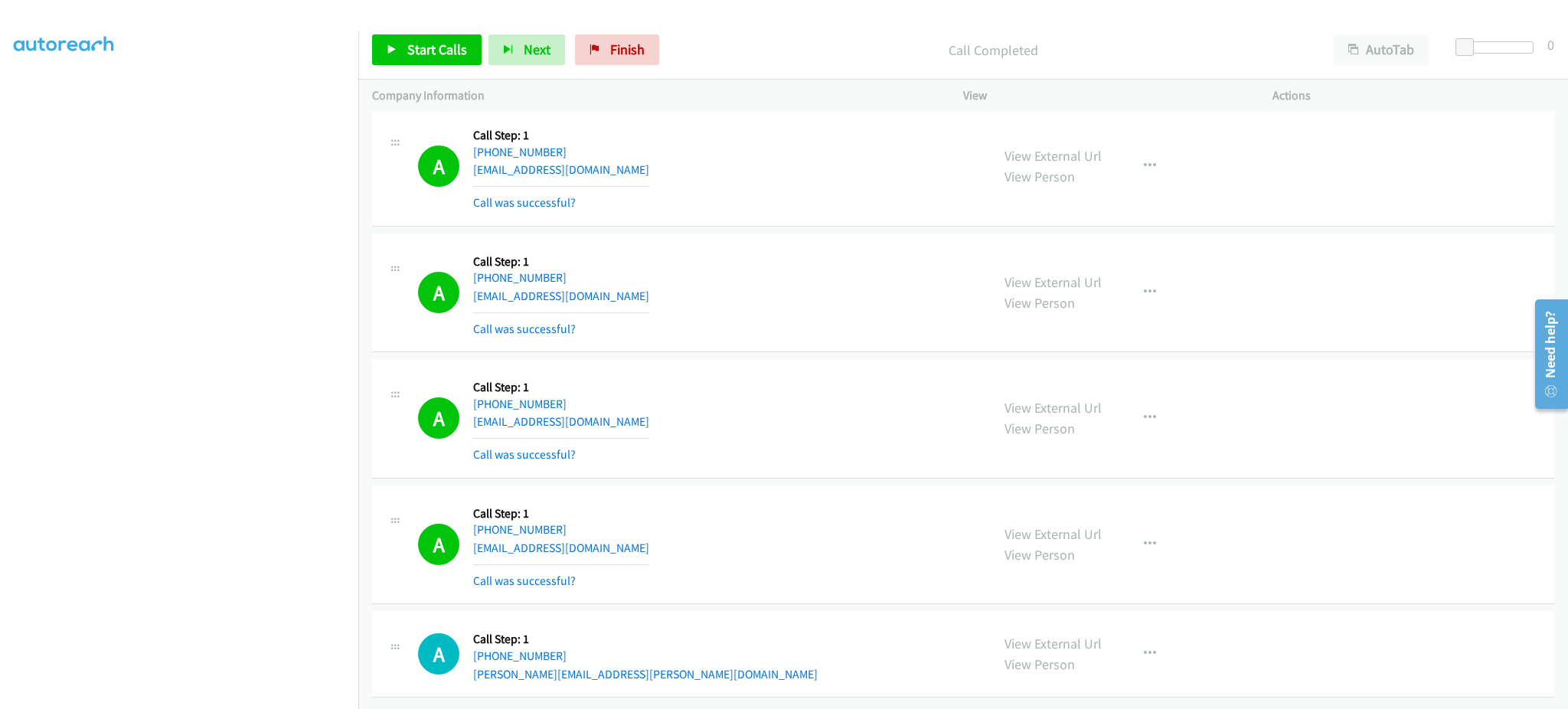
scroll to position [22968, 0]
click at [1160, 533] on button "button" at bounding box center [1150, 544] width 41 height 31
click at [1115, 669] on link "Add to do not call list" at bounding box center [1068, 675] width 204 height 31
click at [395, 43] on link "Start Calls" at bounding box center [426, 49] width 109 height 31
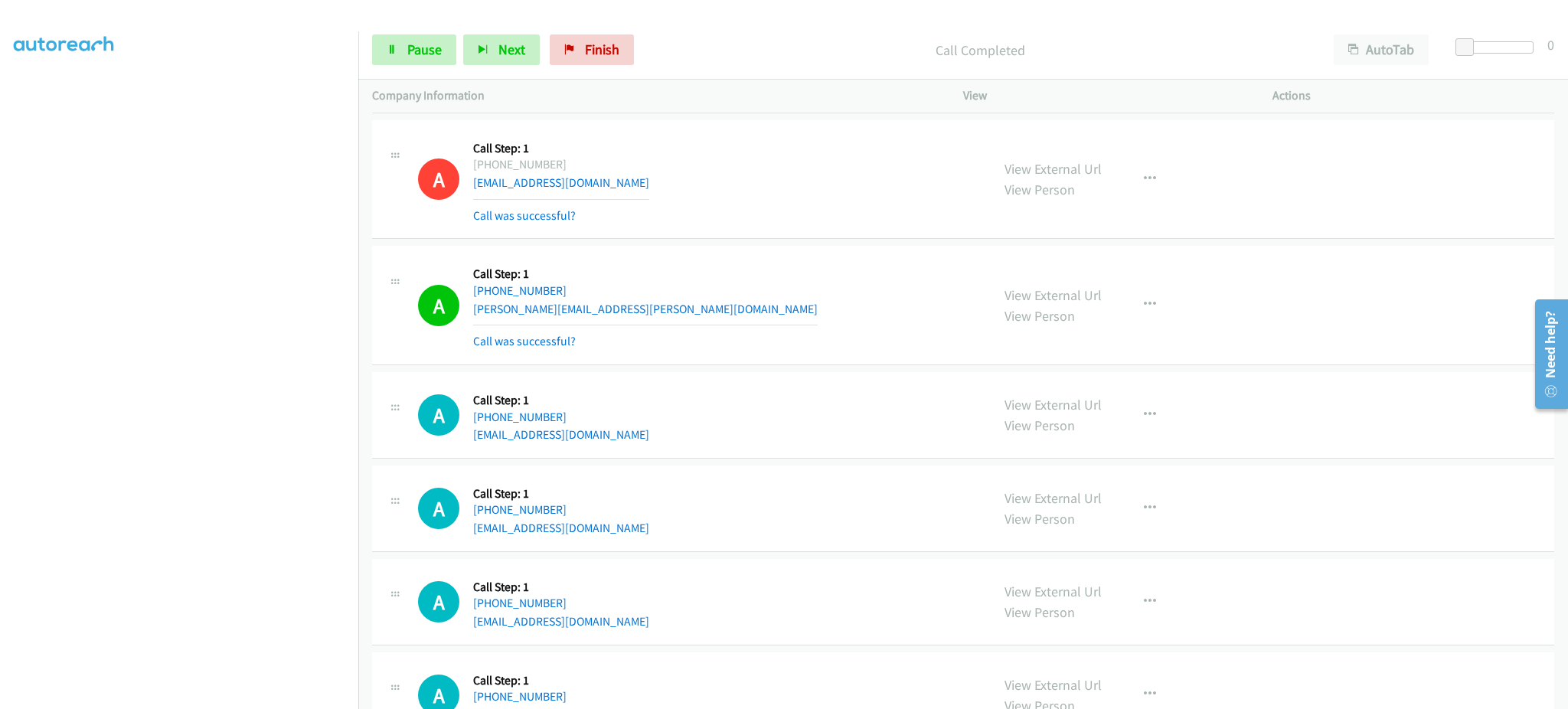
scroll to position [23307, 0]
click at [1170, 309] on div "View External Url View Person View External Url Email Schedule/Manage Callback …" at bounding box center [1152, 302] width 323 height 91
click at [1143, 307] on icon "button" at bounding box center [1149, 301] width 12 height 12
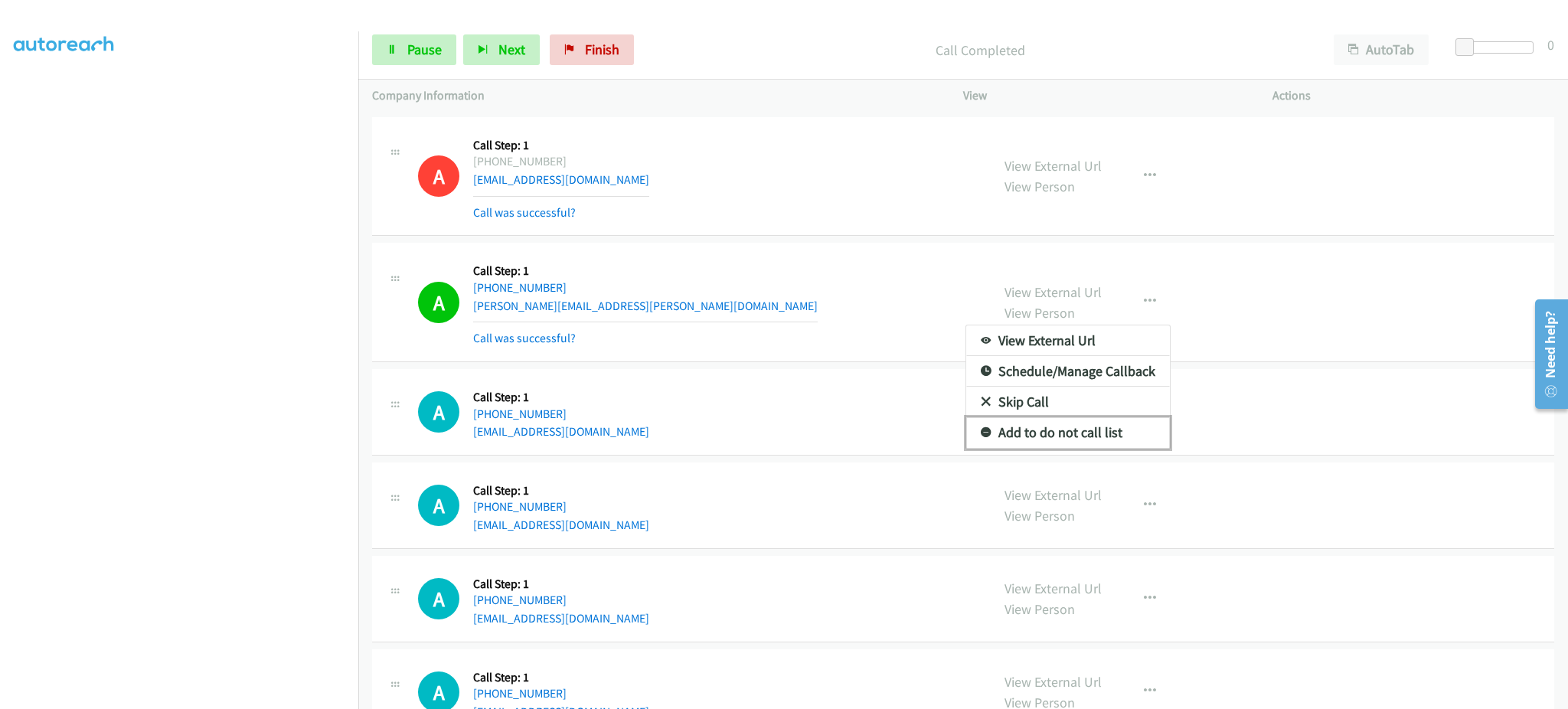
click at [1097, 448] on link "Add to do not call list" at bounding box center [1068, 432] width 204 height 31
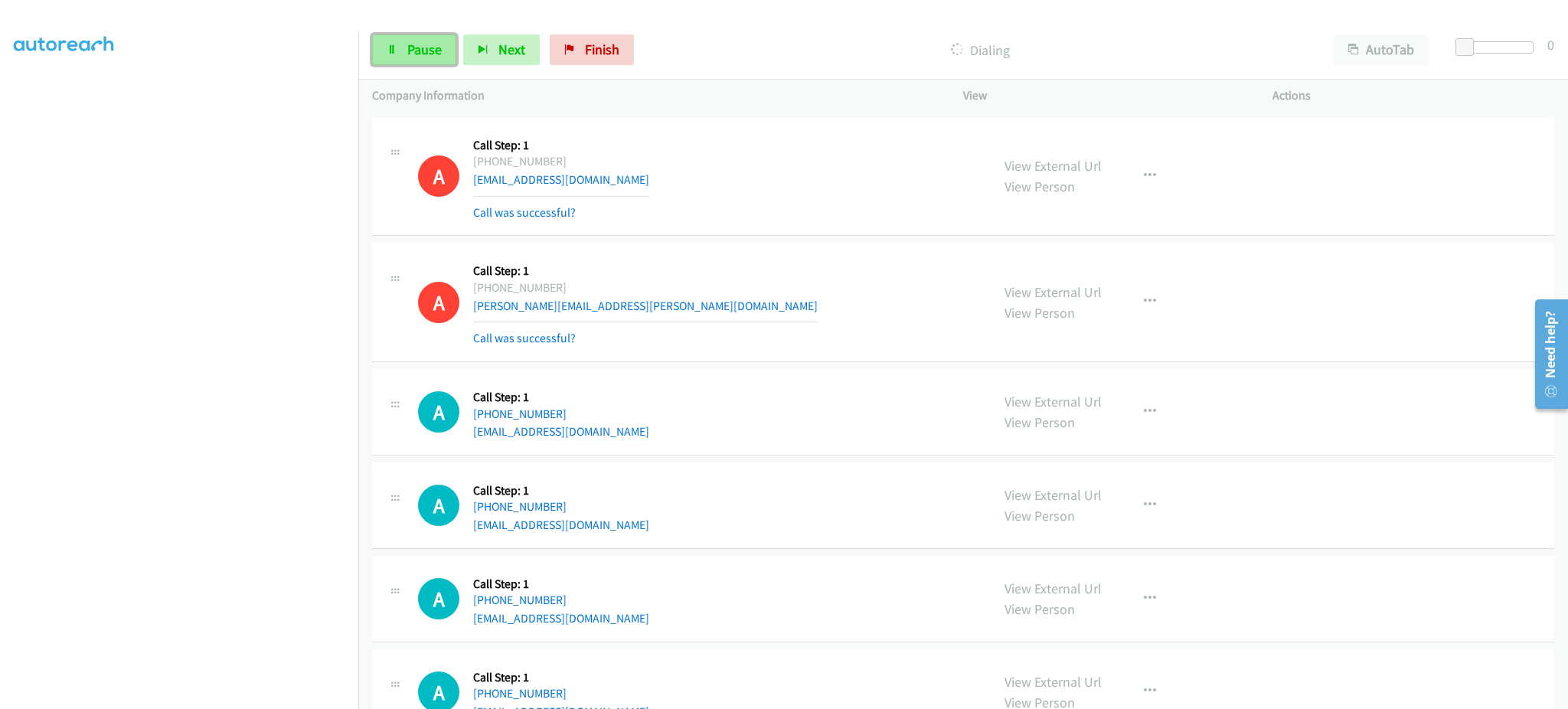
click at [427, 49] on span "Pause" at bounding box center [424, 49] width 34 height 18
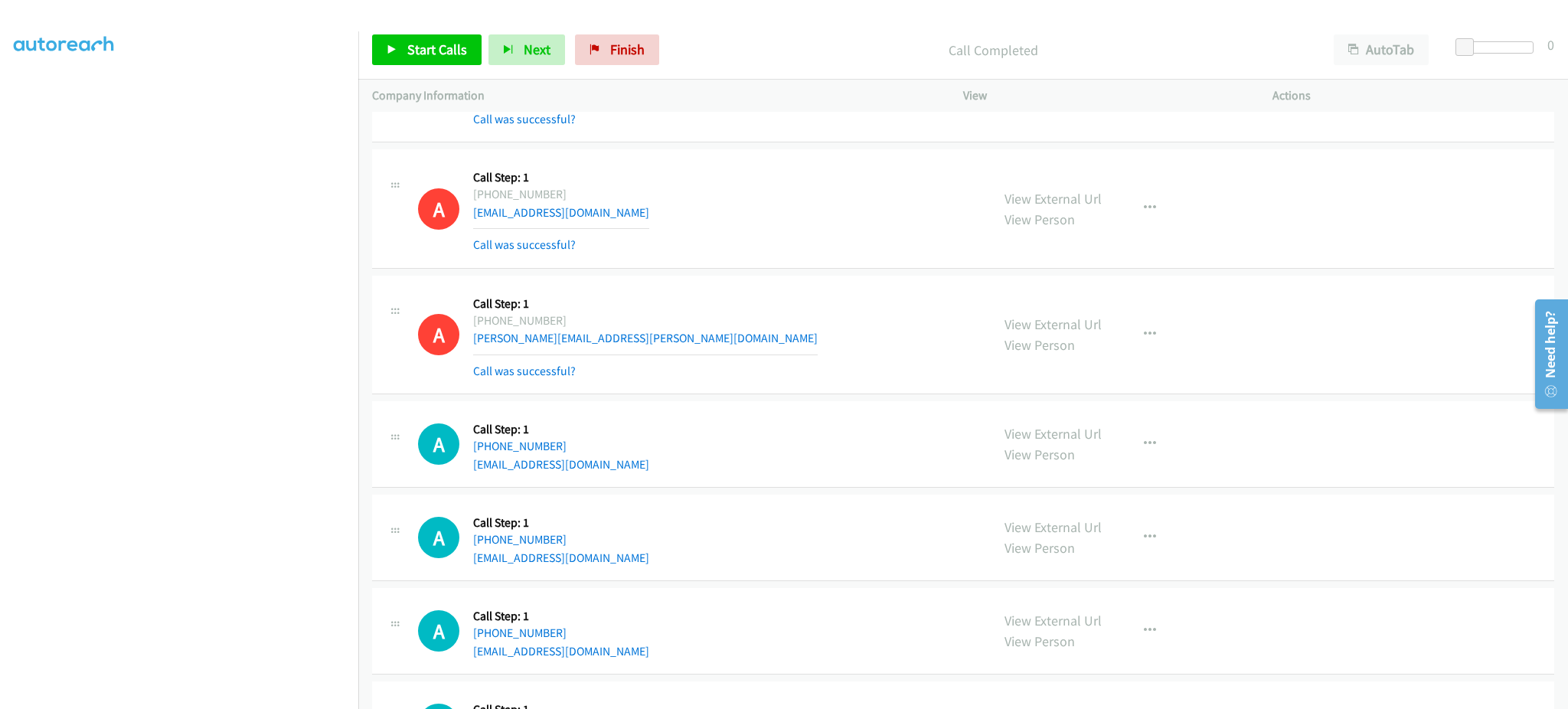
scroll to position [23339, 0]
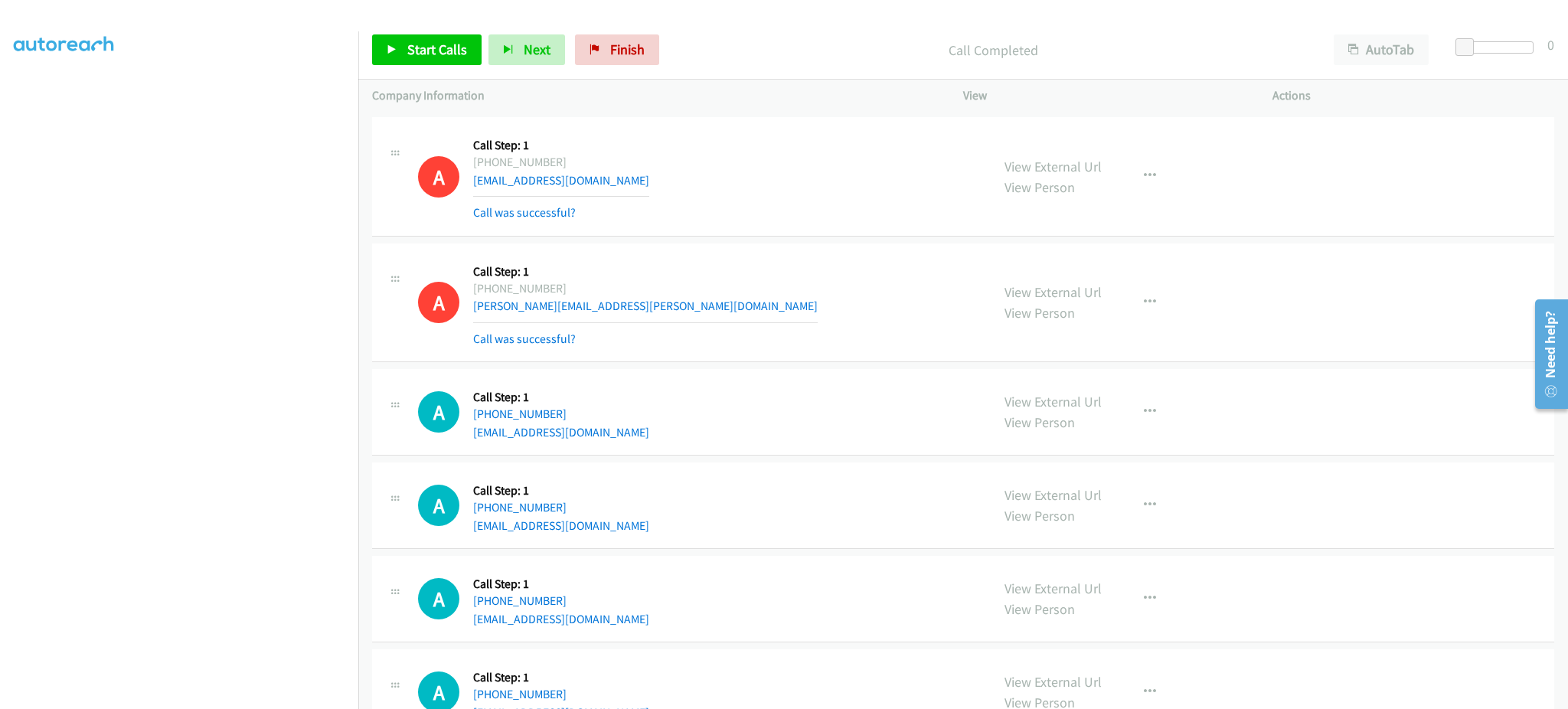
click at [609, 456] on div "A Callback Scheduled Call Step: 1 America/New_York +1 570-780-2409 wrkss2017@gm…" at bounding box center [962, 412] width 1182 height 87
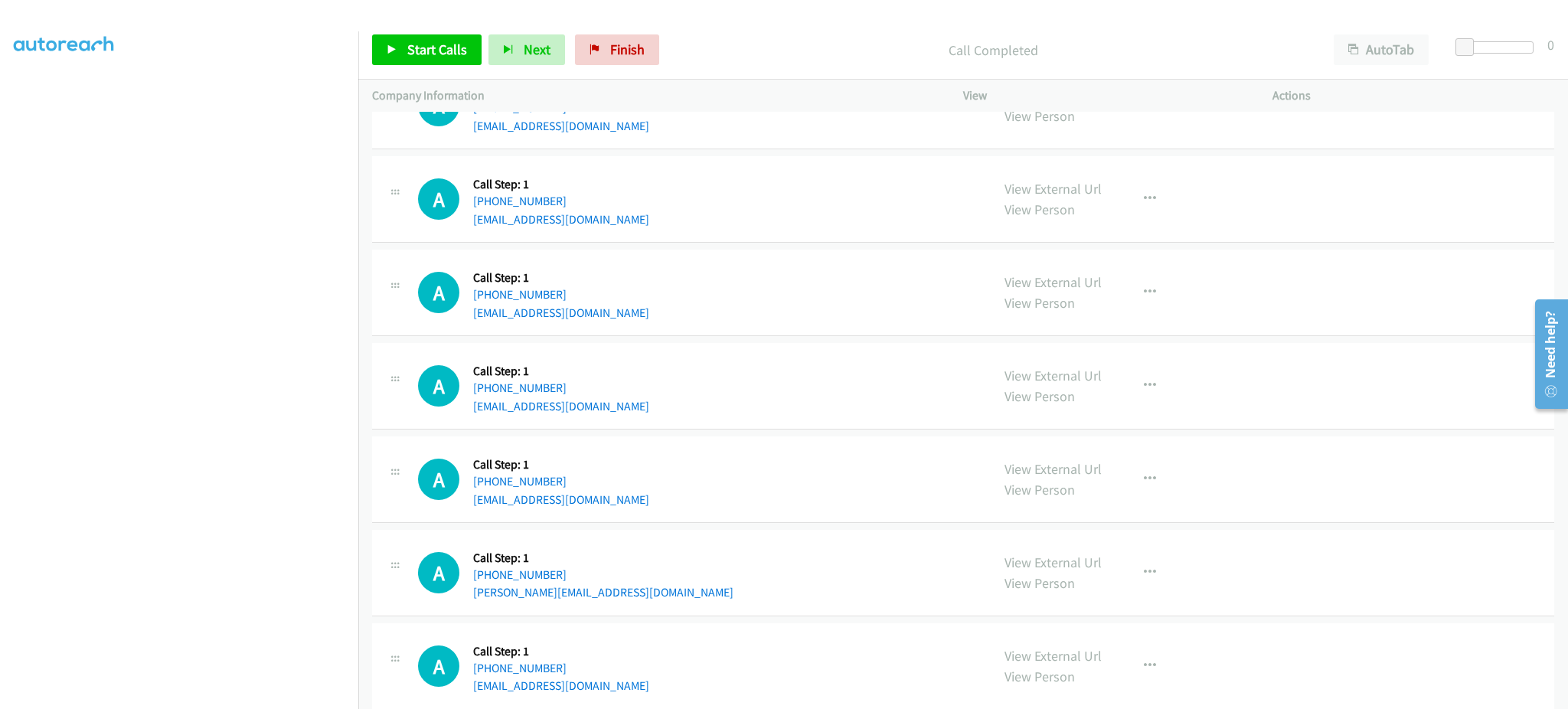
click at [670, 228] on div "A Callback Scheduled Call Step: 1 America/Los_Angeles +1 702-475-3060 emferguso…" at bounding box center [698, 198] width 559 height 58
click at [614, 321] on div "A Callback Scheduled Call Step: 1 America/New_York +1 717-440-4179 narotz@yahoo…" at bounding box center [698, 293] width 559 height 58
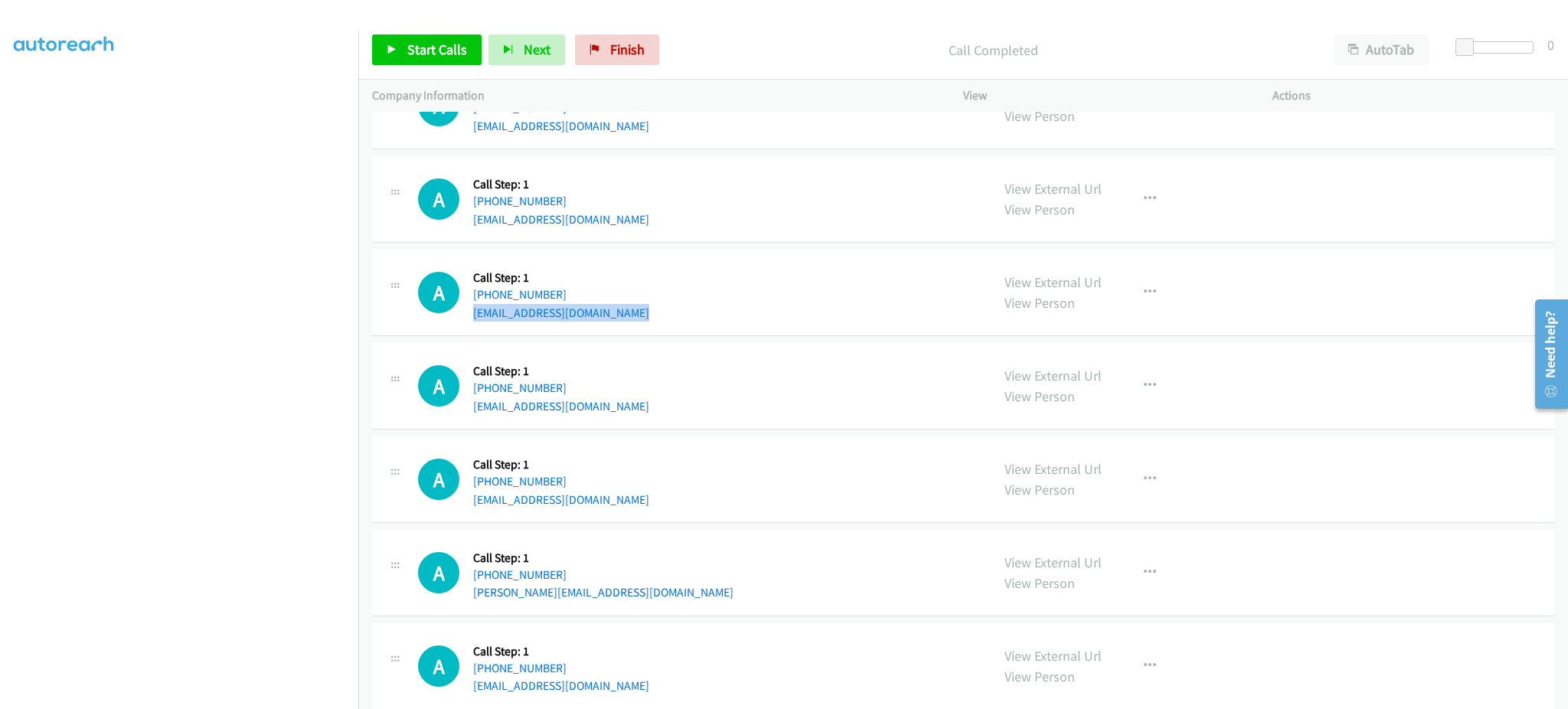
click at [614, 321] on div "A Callback Scheduled Call Step: 1 America/New_York +1 717-440-4179 narotz@yahoo…" at bounding box center [698, 293] width 559 height 58
click at [611, 415] on div "A Callback Scheduled Call Step: 1 America/Denver +1 720-594-9614 sarakfcarter@g…" at bounding box center [698, 386] width 559 height 58
click at [603, 505] on div "A Callback Scheduled Call Step: 1 America/New_York +1 941-809-7665 castle.2@com…" at bounding box center [698, 479] width 559 height 58
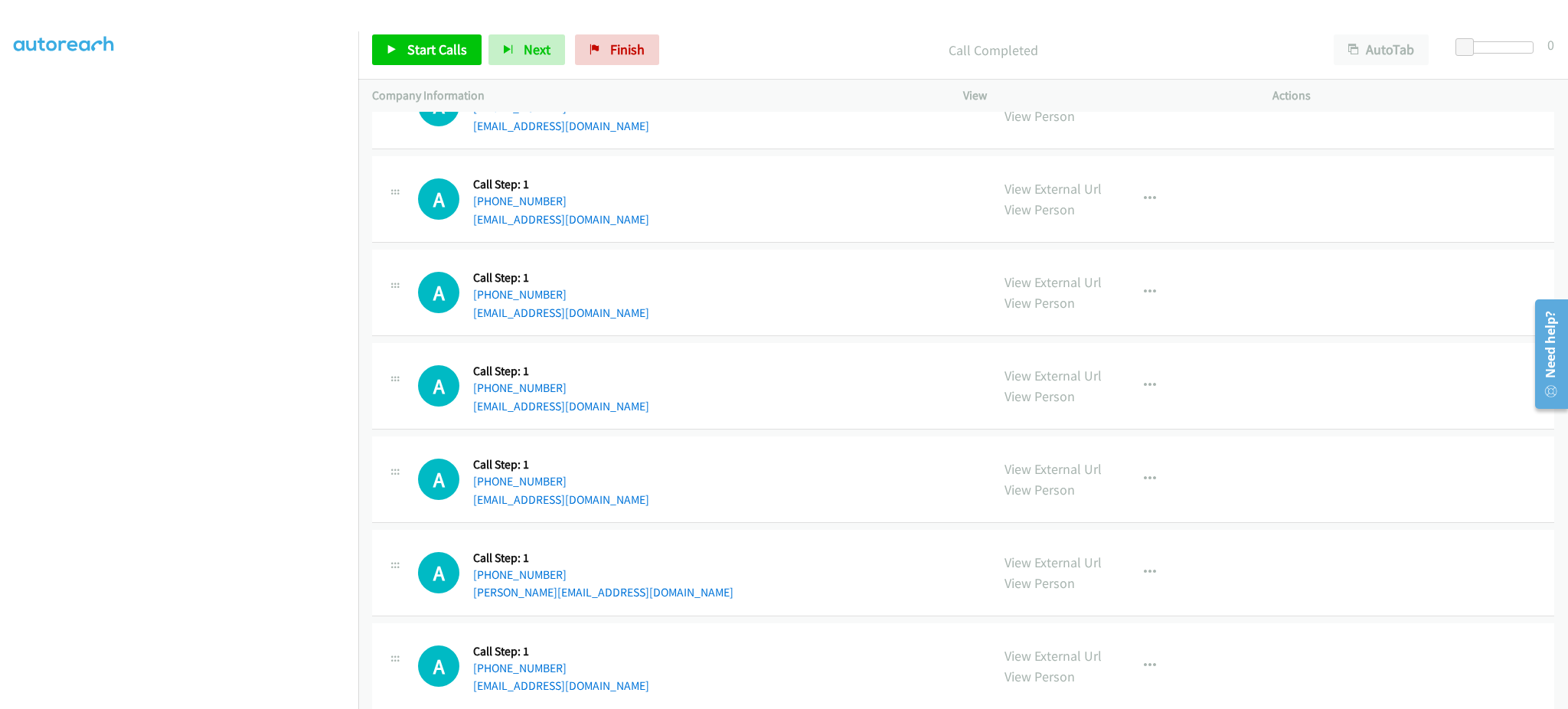
click at [603, 505] on div "A Callback Scheduled Call Step: 1 America/New_York +1 941-809-7665 castle.2@com…" at bounding box center [698, 479] width 559 height 58
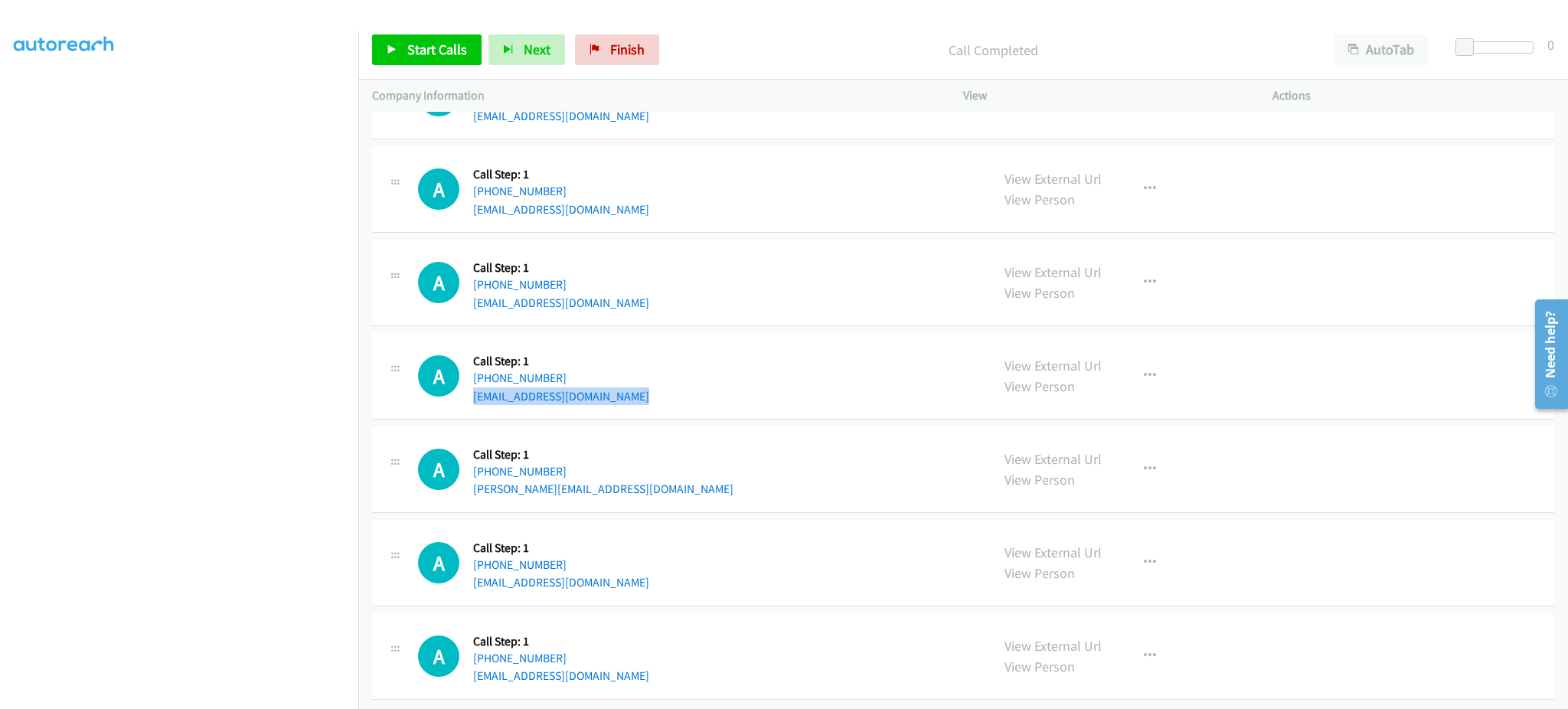
scroll to position [23780, 0]
click at [613, 470] on div "A Callback Scheduled Call Step: 1 America/New_York +1 240-566-6330 karl_sasse@y…" at bounding box center [698, 468] width 559 height 58
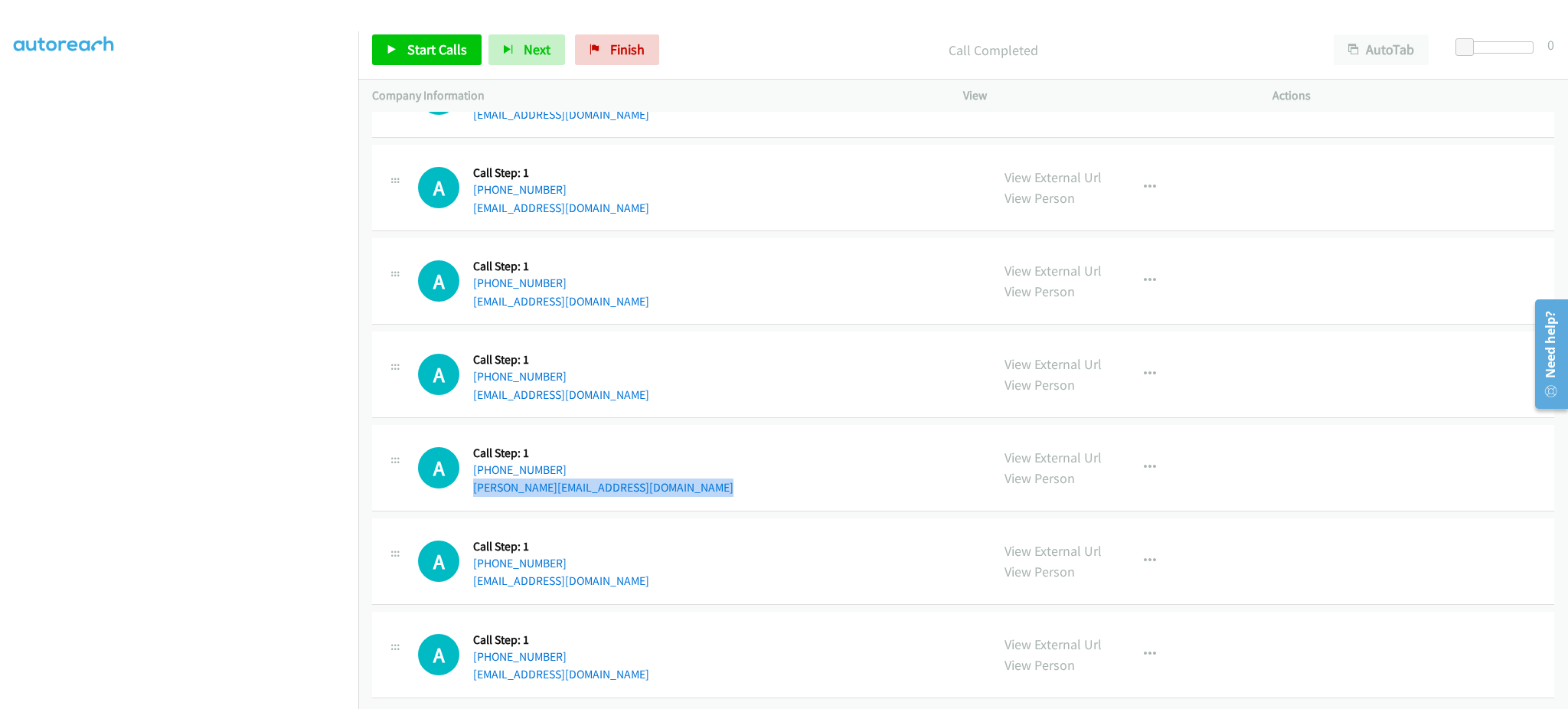
click at [613, 470] on div "A Callback Scheduled Call Step: 1 America/New_York +1 240-566-6330 karl_sasse@y…" at bounding box center [698, 468] width 559 height 58
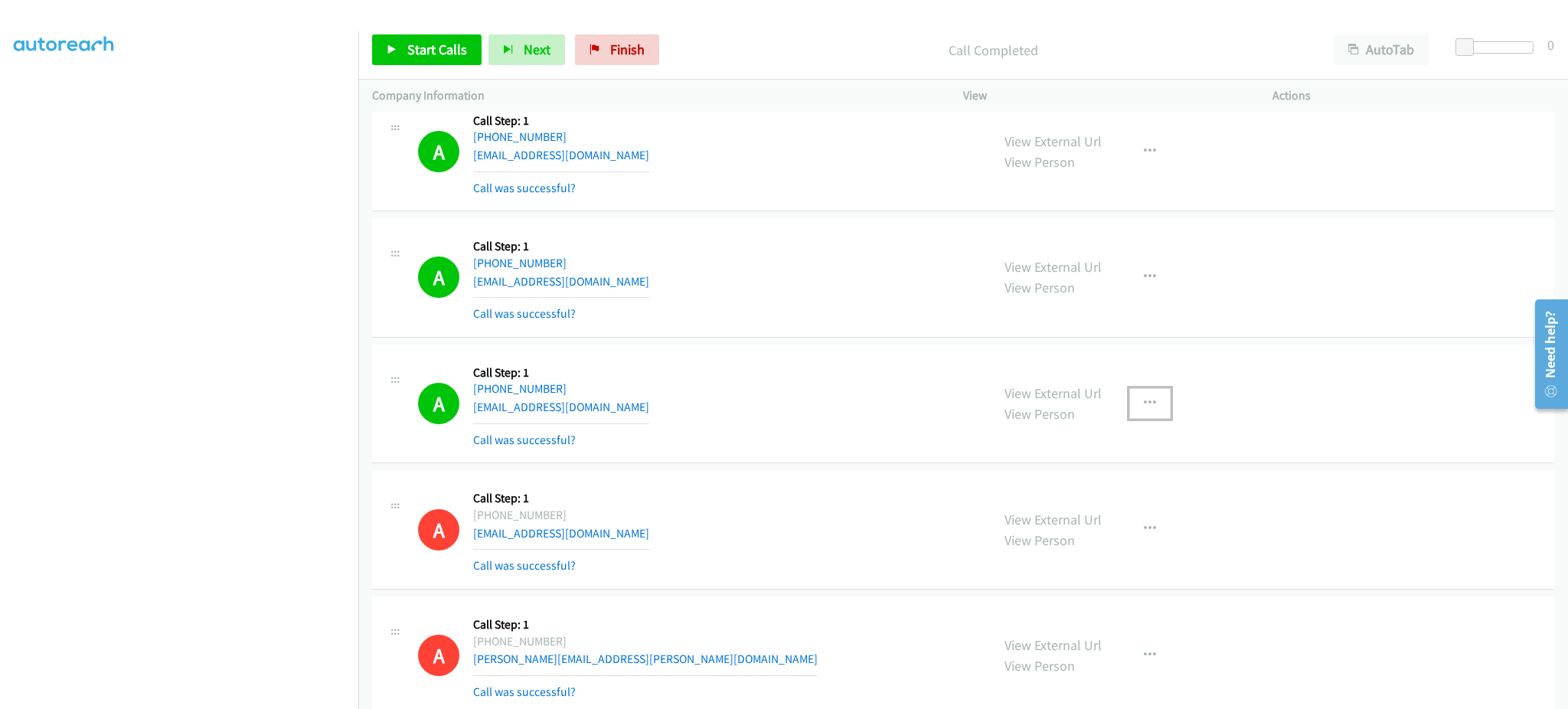
click at [1143, 410] on icon "button" at bounding box center [1149, 402] width 12 height 12
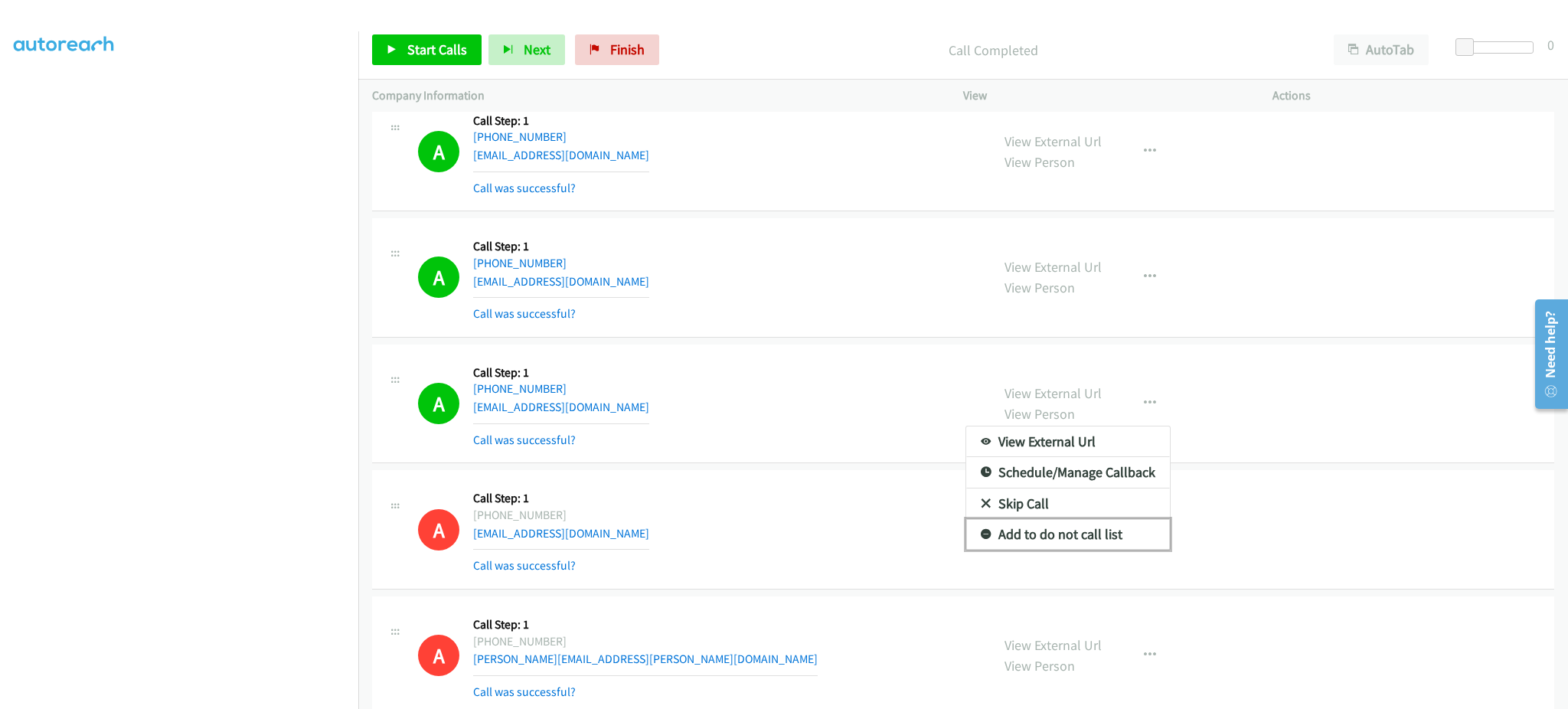
click at [1087, 546] on link "Add to do not call list" at bounding box center [1068, 534] width 204 height 31
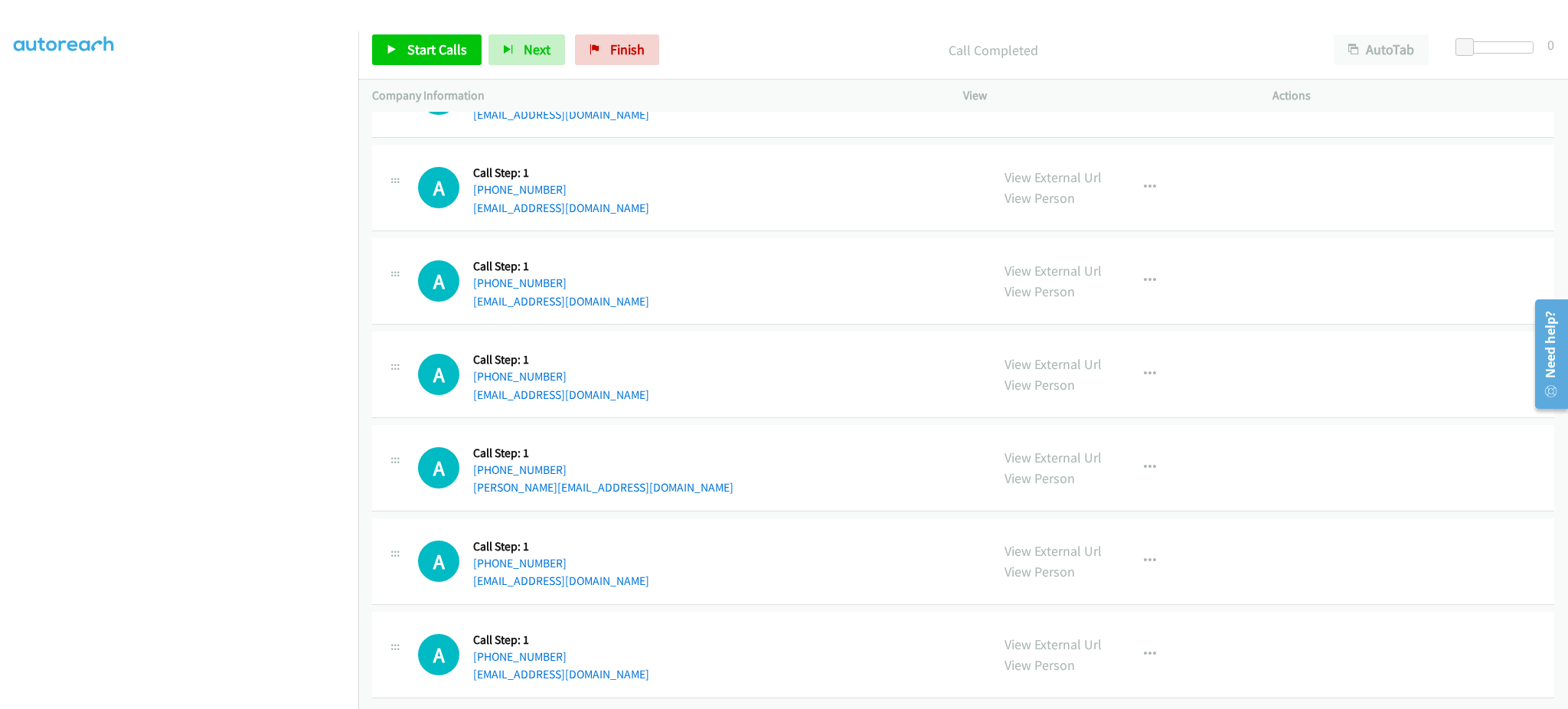
scroll to position [23780, 0]
click at [634, 668] on div "A Callback Scheduled Call Step: 1 America/New_York +1 561-596-5766 tward0552@gm…" at bounding box center [962, 654] width 1182 height 87
click at [633, 667] on div "A Callback Scheduled Call Step: 1 America/New_York +1 561-596-5766 tward0552@gm…" at bounding box center [698, 654] width 559 height 58
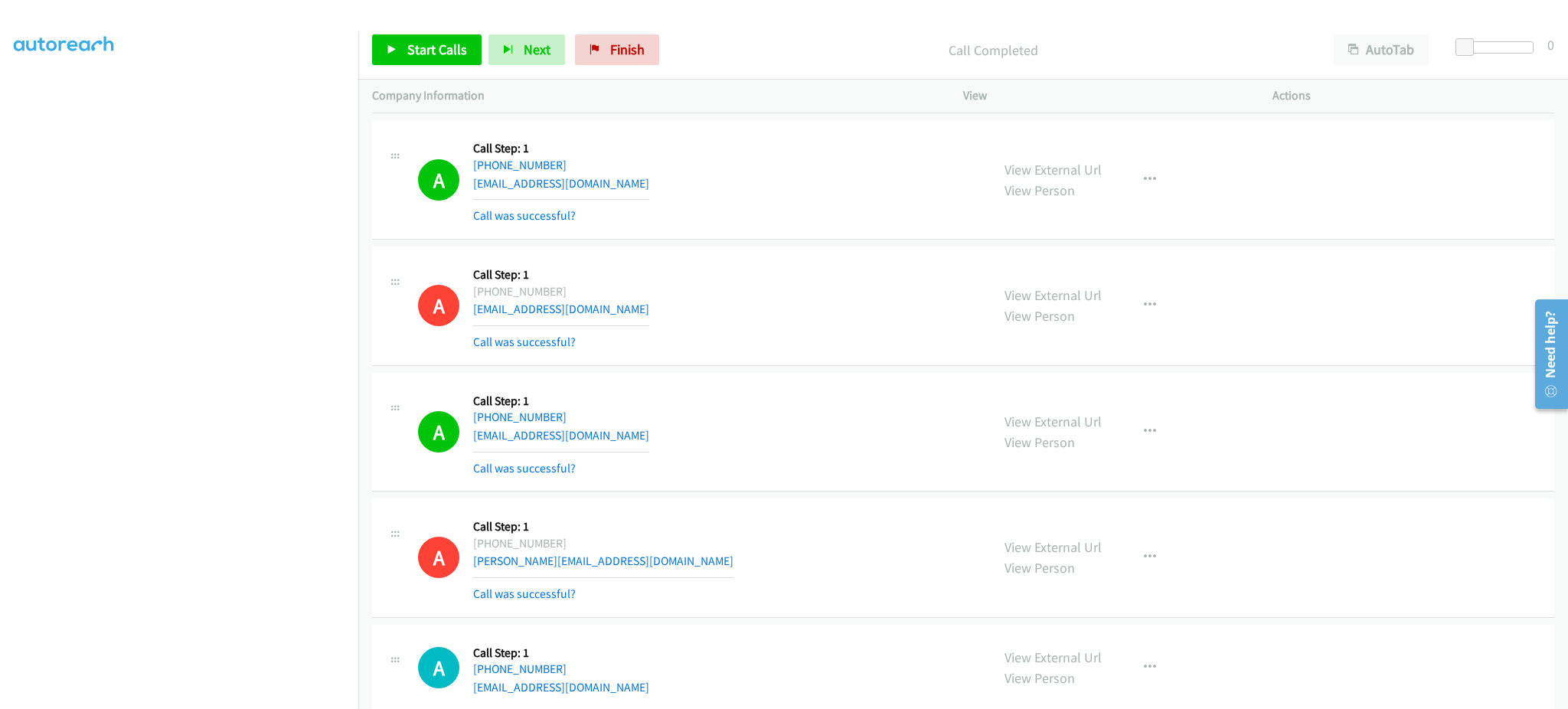
scroll to position [20718, 0]
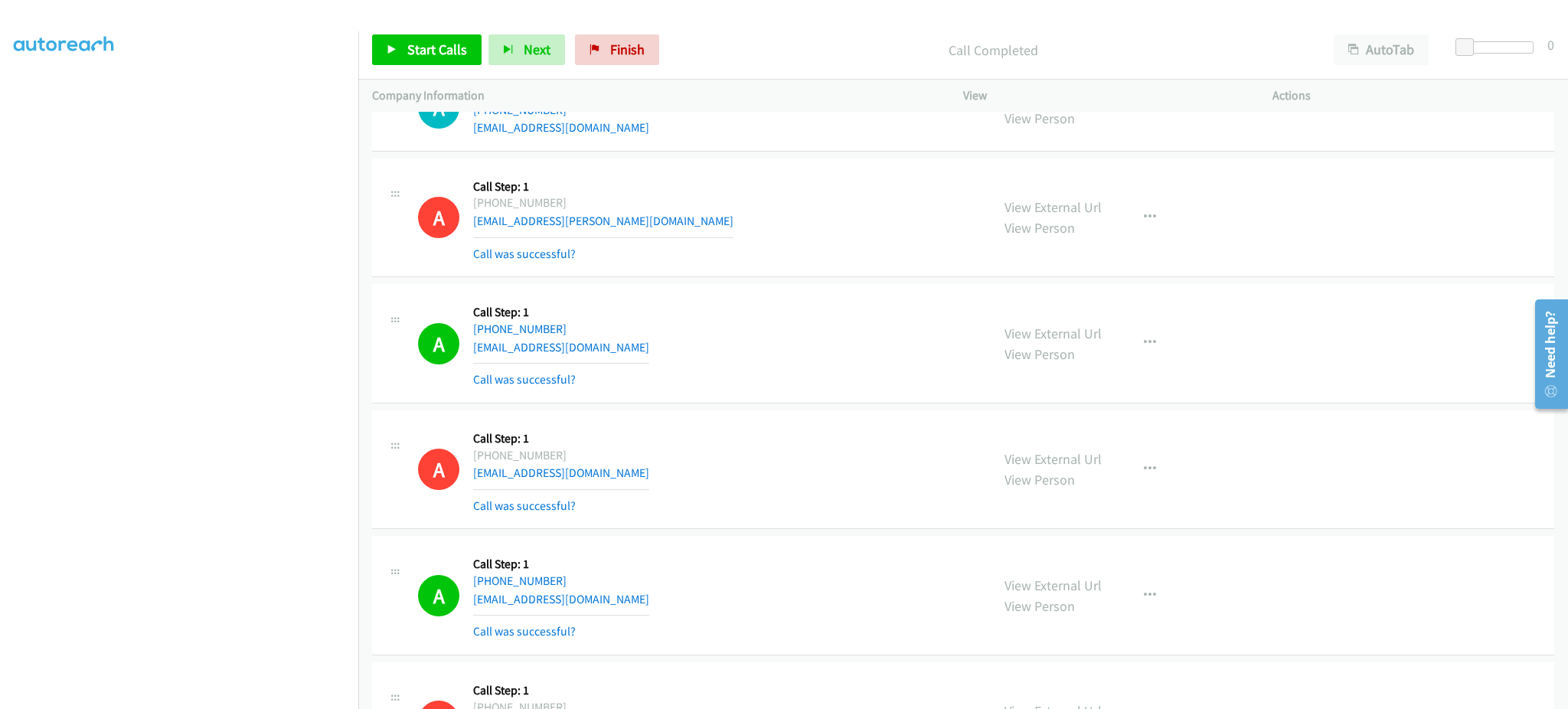
click at [615, 137] on div "A Callback Scheduled Call Step: 1 America/Chicago +1 630-512-1529 dmckay_29@yah…" at bounding box center [698, 108] width 559 height 58
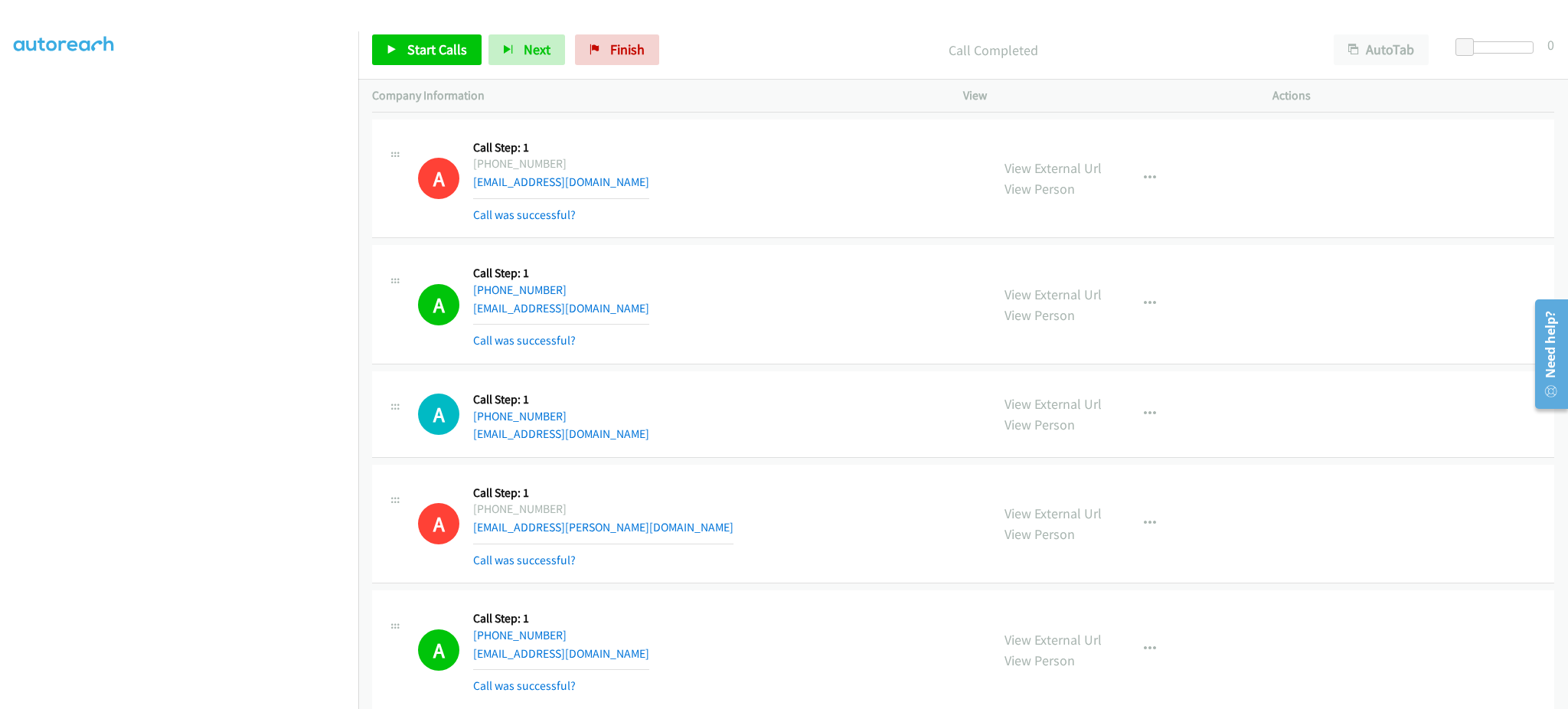
click at [619, 320] on div "A Callback Scheduled Call Step: 1 America/Denver +1 719-490-9384 mariasearsnaz@…" at bounding box center [698, 305] width 559 height 91
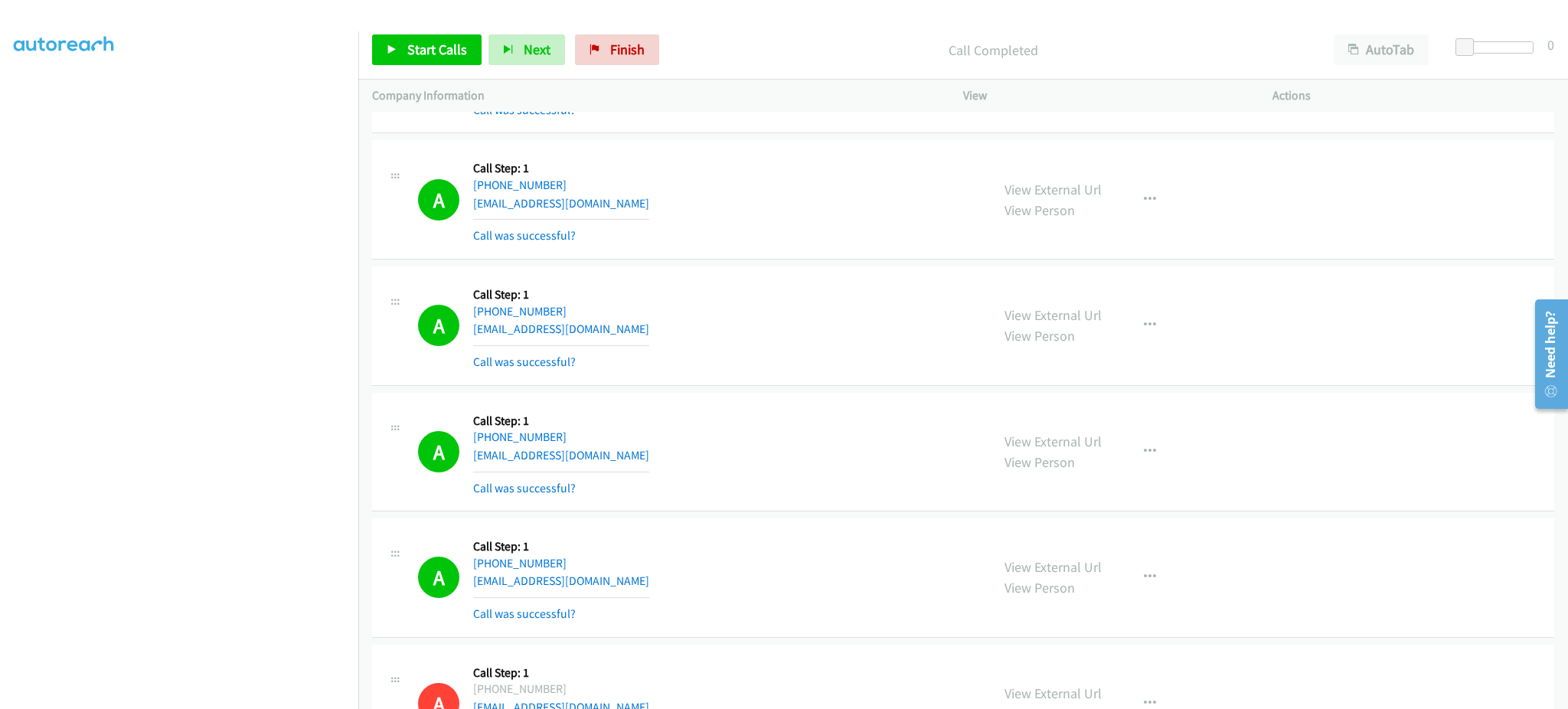
scroll to position [19800, 0]
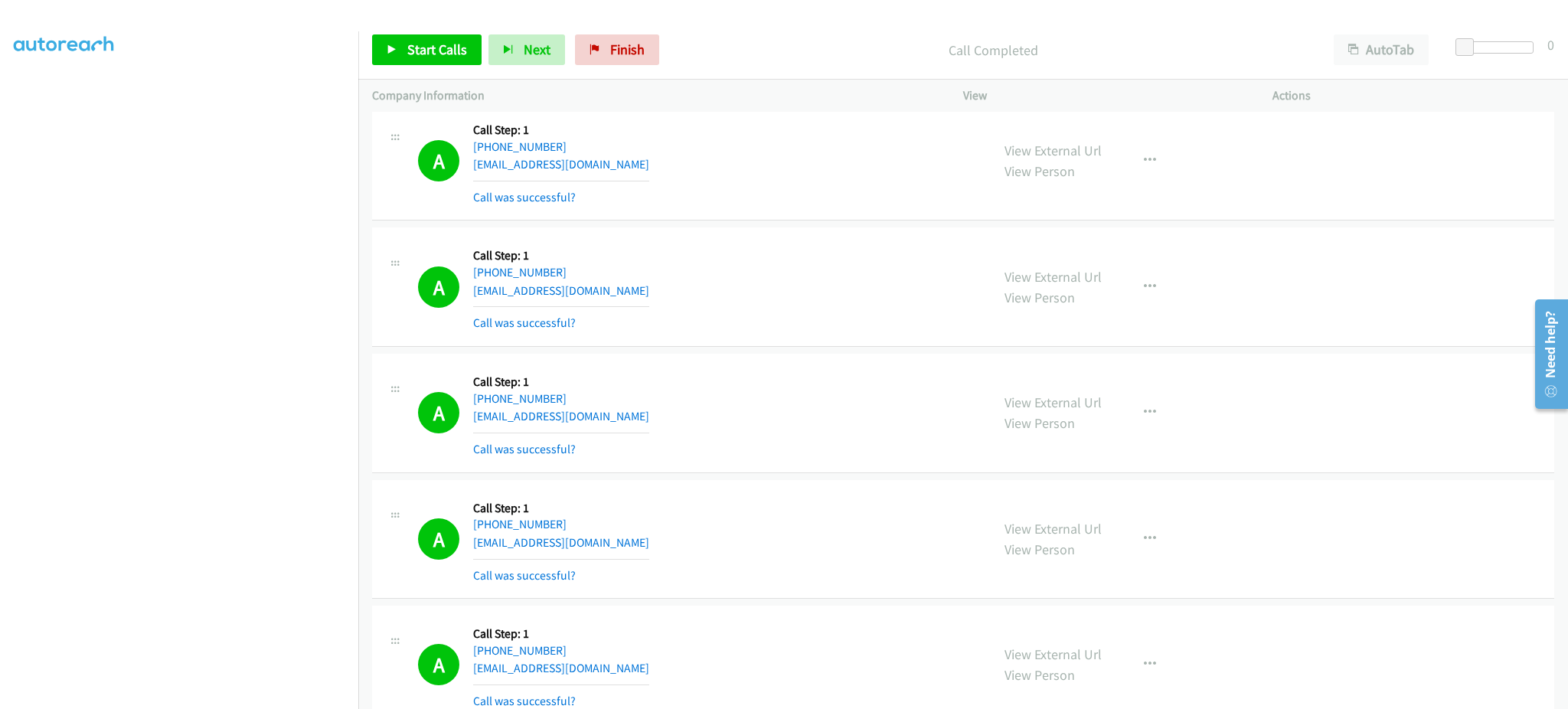
click at [616, 304] on div "A Callback Scheduled Call Step: 1 America/New_York +1 470-219-9506 dknepp3657@g…" at bounding box center [698, 287] width 559 height 91
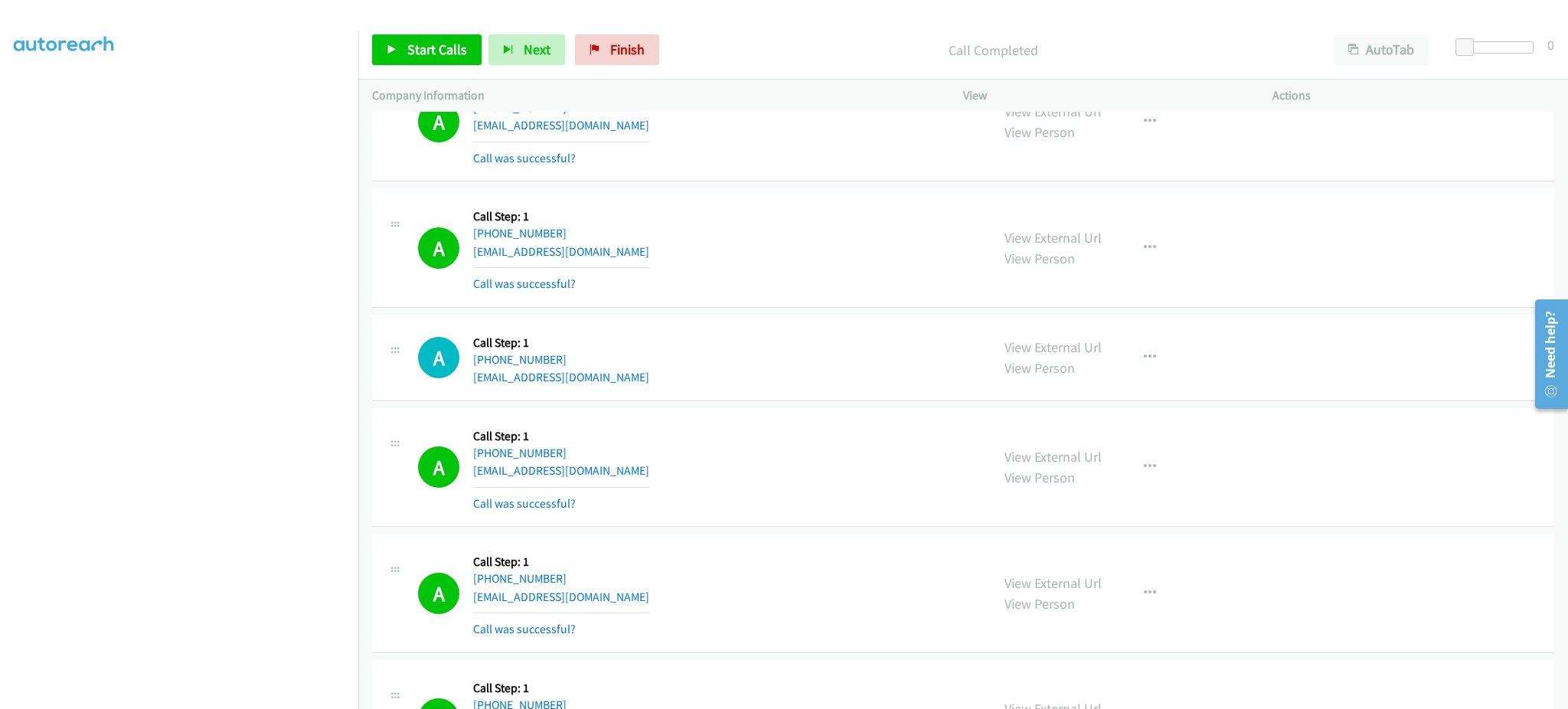
click at [637, 494] on div "A Callback Scheduled Call Step: 1 America/Phoenix +1 480-294-3637 dianelarned@g…" at bounding box center [698, 468] width 559 height 91
click at [635, 487] on div "A Callback Scheduled Call Step: 1 America/Phoenix +1 480-294-3637 dianelarned@g…" at bounding box center [698, 468] width 559 height 91
click at [607, 384] on div "A Callback Scheduled Call Step: 1 America/New_York +1 678-650-9106 hina0786@hot…" at bounding box center [698, 357] width 559 height 58
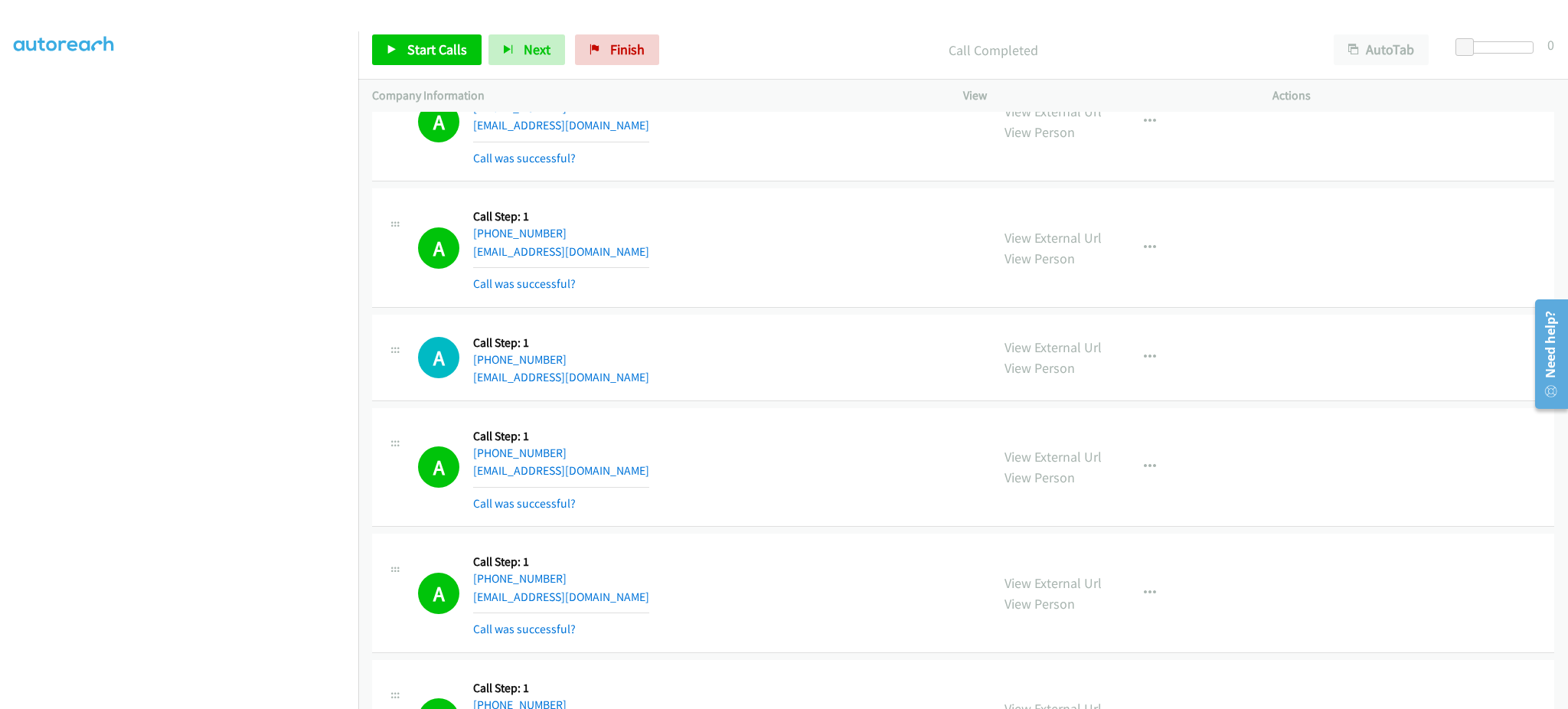
click at [607, 384] on div "A Callback Scheduled Call Step: 1 America/New_York +1 678-650-9106 hina0786@hot…" at bounding box center [698, 357] width 559 height 58
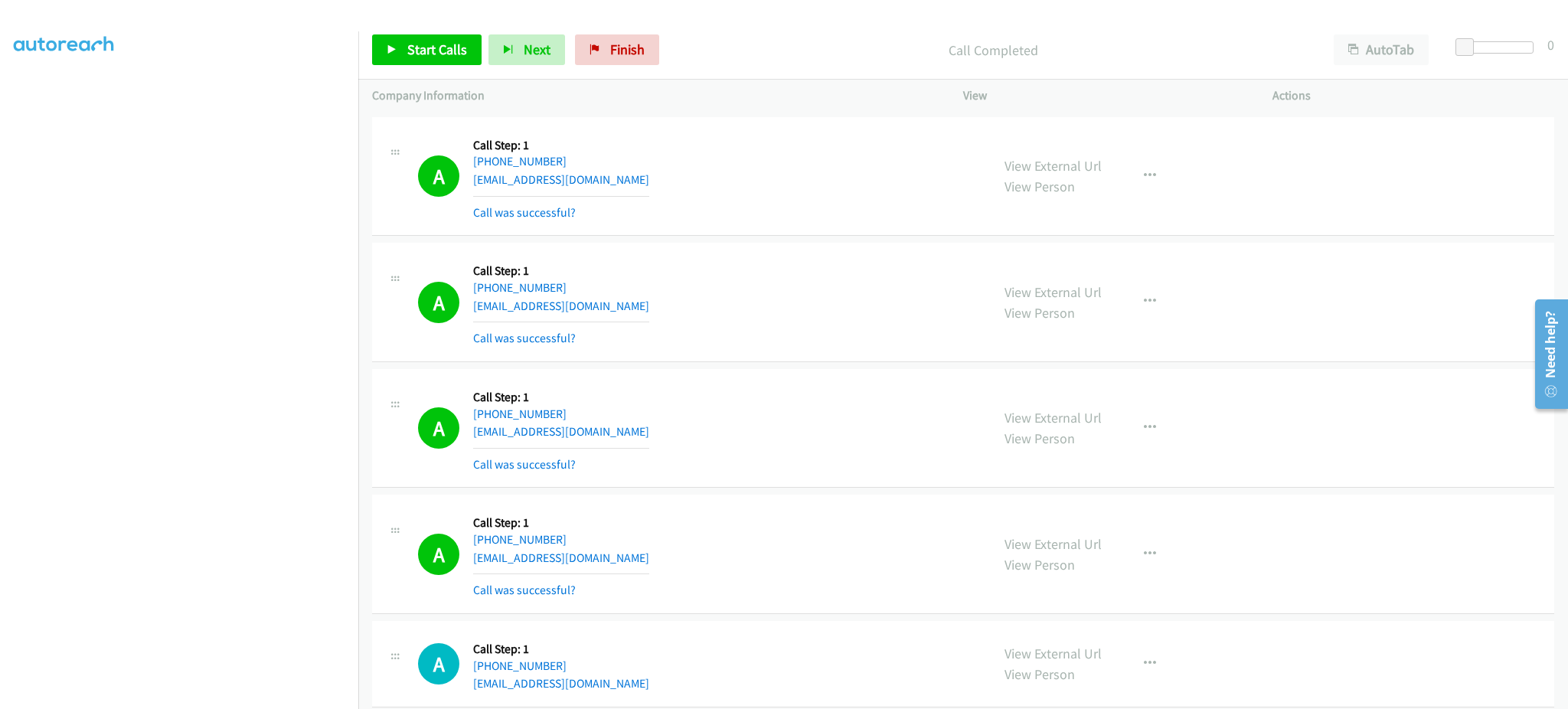
click at [595, 328] on div "A Callback Scheduled Call Step: 1 America/Los_Angeles +1 760-500-8238 okrusko@y…" at bounding box center [698, 302] width 559 height 91
click at [592, 314] on div "A Callback Scheduled Call Step: 1 America/Los_Angeles +1 760-500-8238 okrusko@y…" at bounding box center [698, 302] width 559 height 91
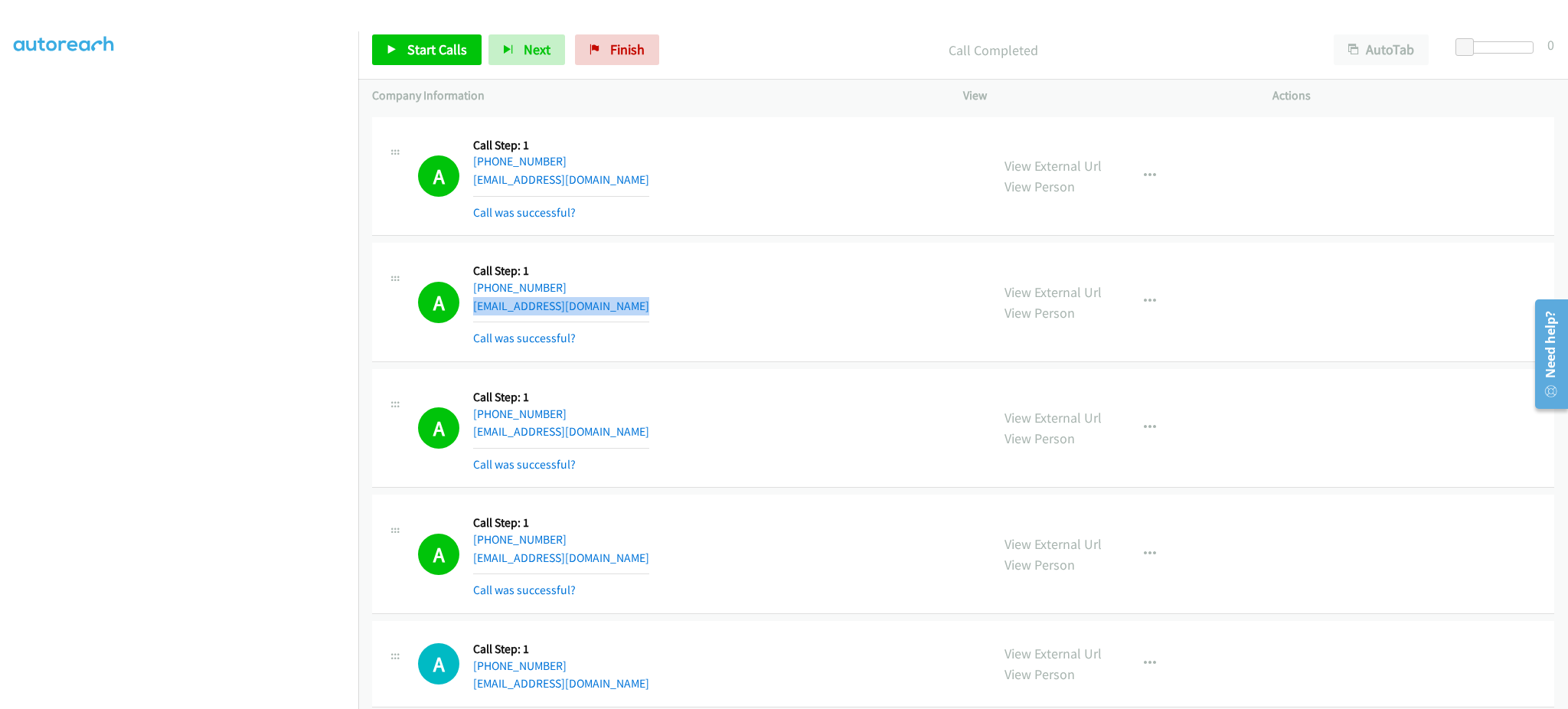
click at [592, 314] on div "A Callback Scheduled Call Step: 1 America/Los_Angeles +1 760-500-8238 okrusko@y…" at bounding box center [698, 302] width 559 height 91
click at [609, 191] on div "A Callback Scheduled Call Step: 1 America/New_York +1 864-641-8903 tysheka34@gm…" at bounding box center [698, 176] width 559 height 91
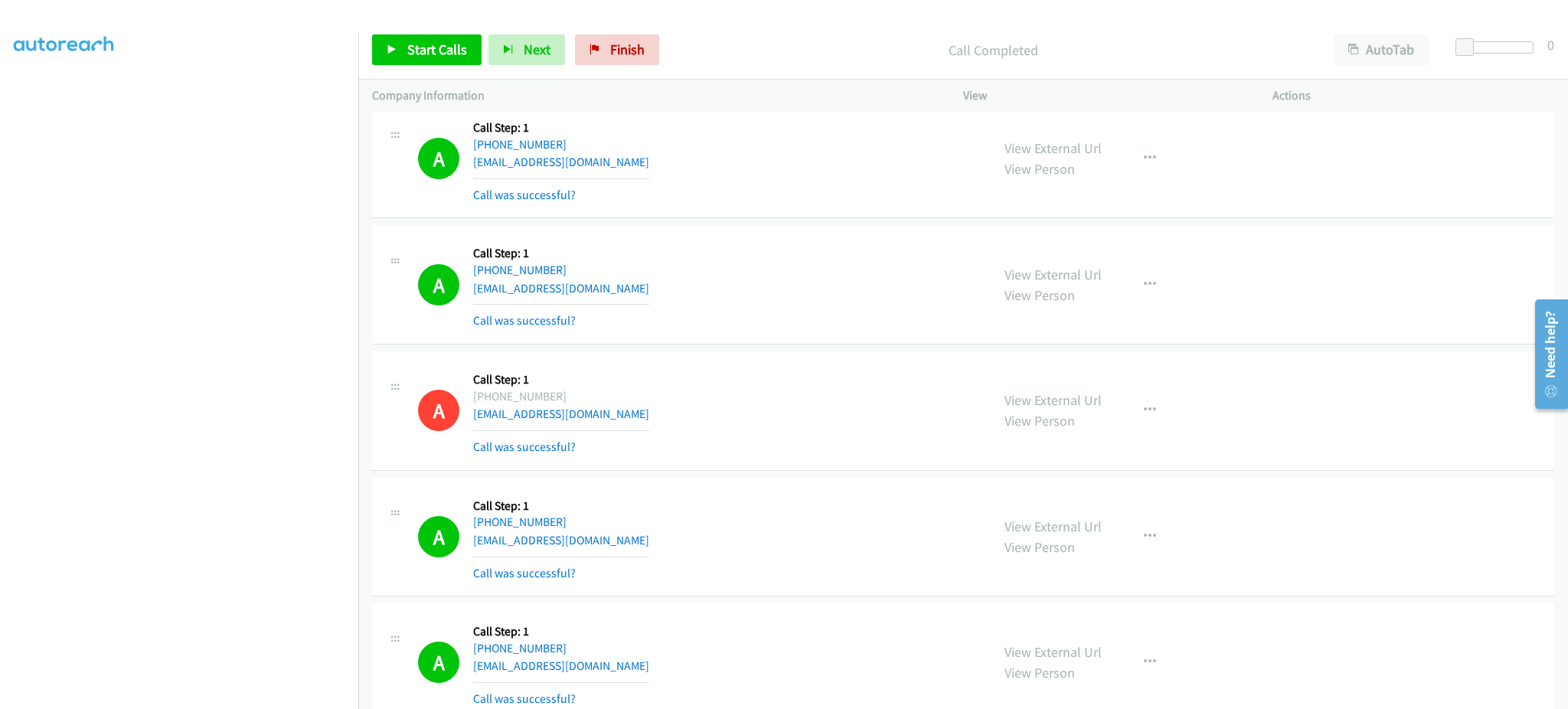
click at [603, 293] on div "A Callback Scheduled Call Step: 1 America/Los_Angeles +1 619-931-9080 eadenr202…" at bounding box center [698, 284] width 559 height 91
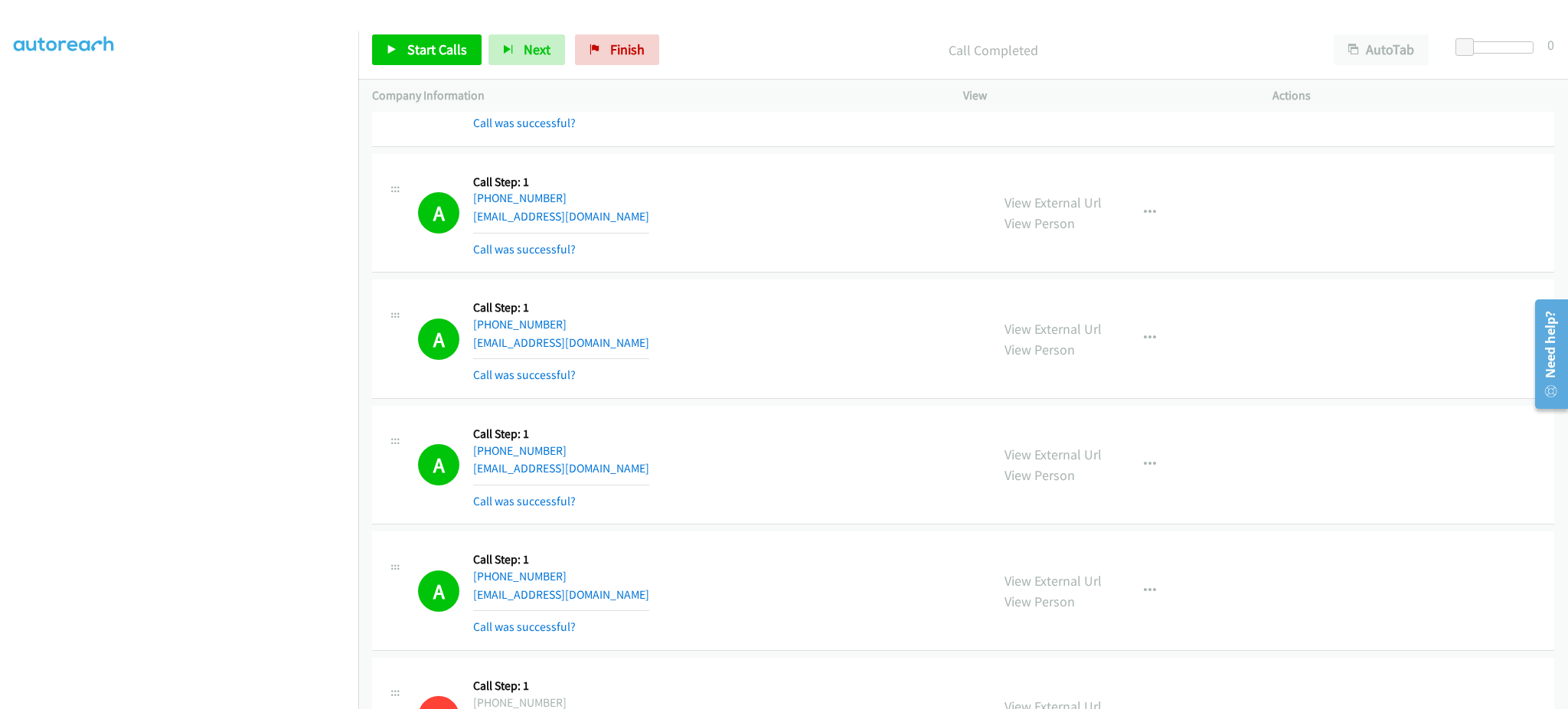
click at [643, 476] on div "A Callback Scheduled Call Step: 1 America/Denver +1 208-867-4396 rangerfan14us@…" at bounding box center [698, 465] width 559 height 91
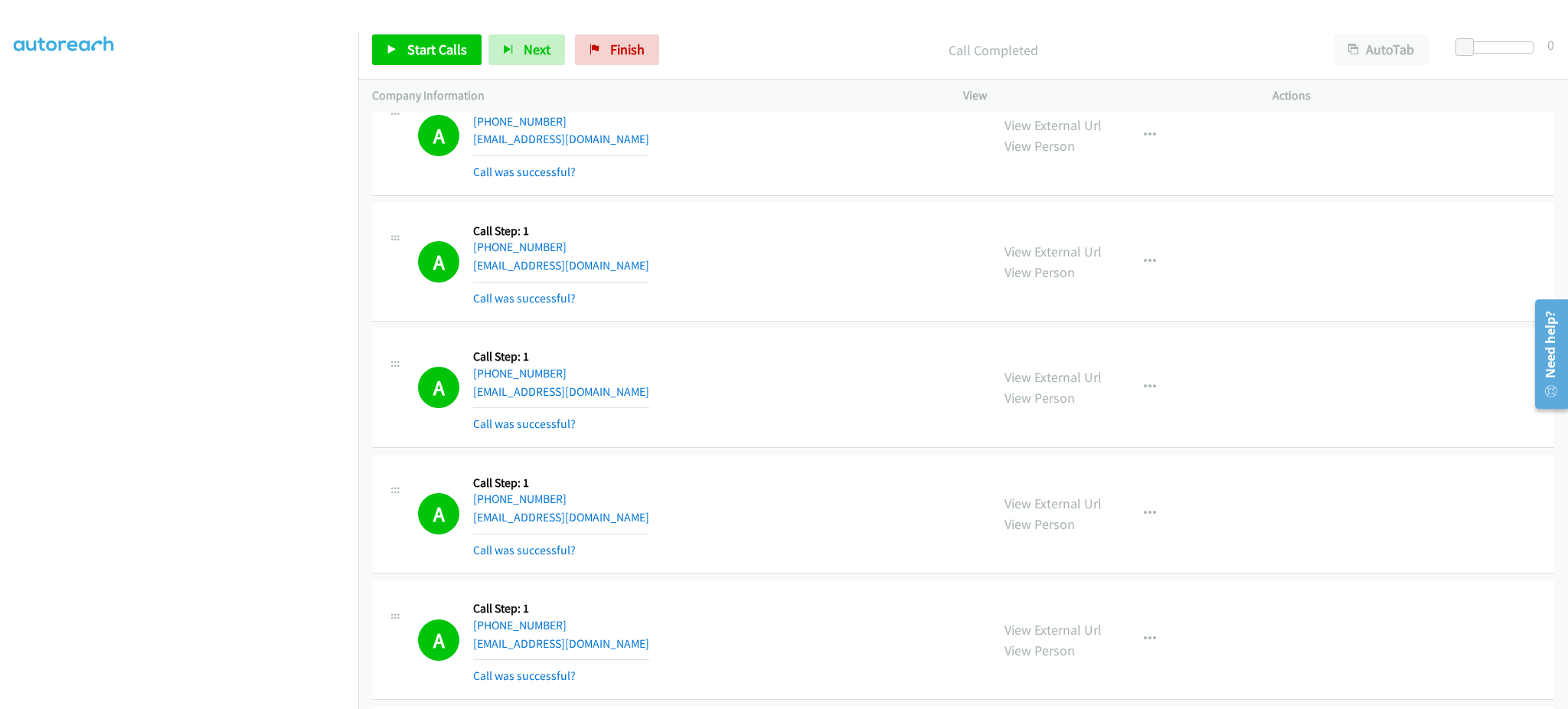
scroll to position [17963, 0]
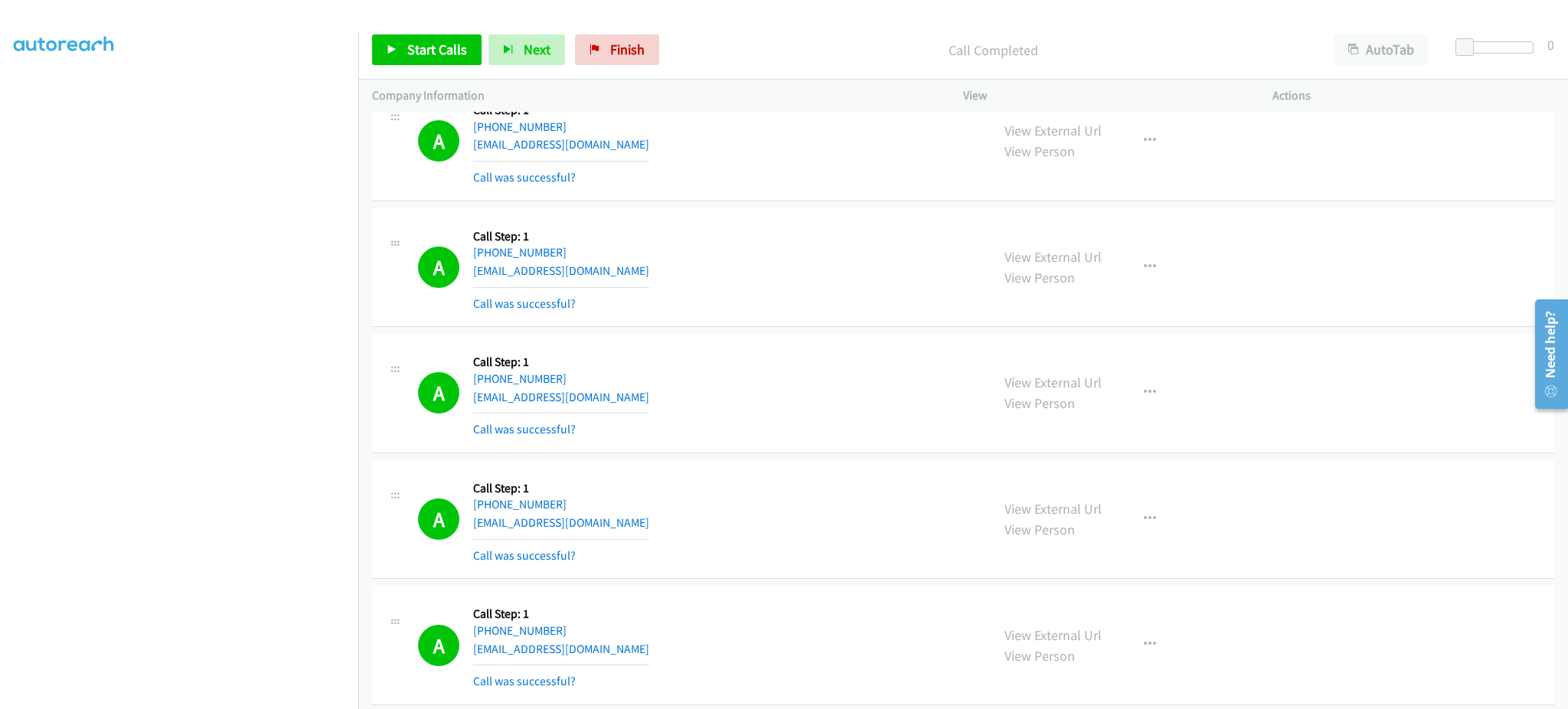
click at [620, 276] on div "A Callback Scheduled Call Step: 1 America/Los_Angeles +1 253-545-1012 alianalop…" at bounding box center [698, 267] width 559 height 91
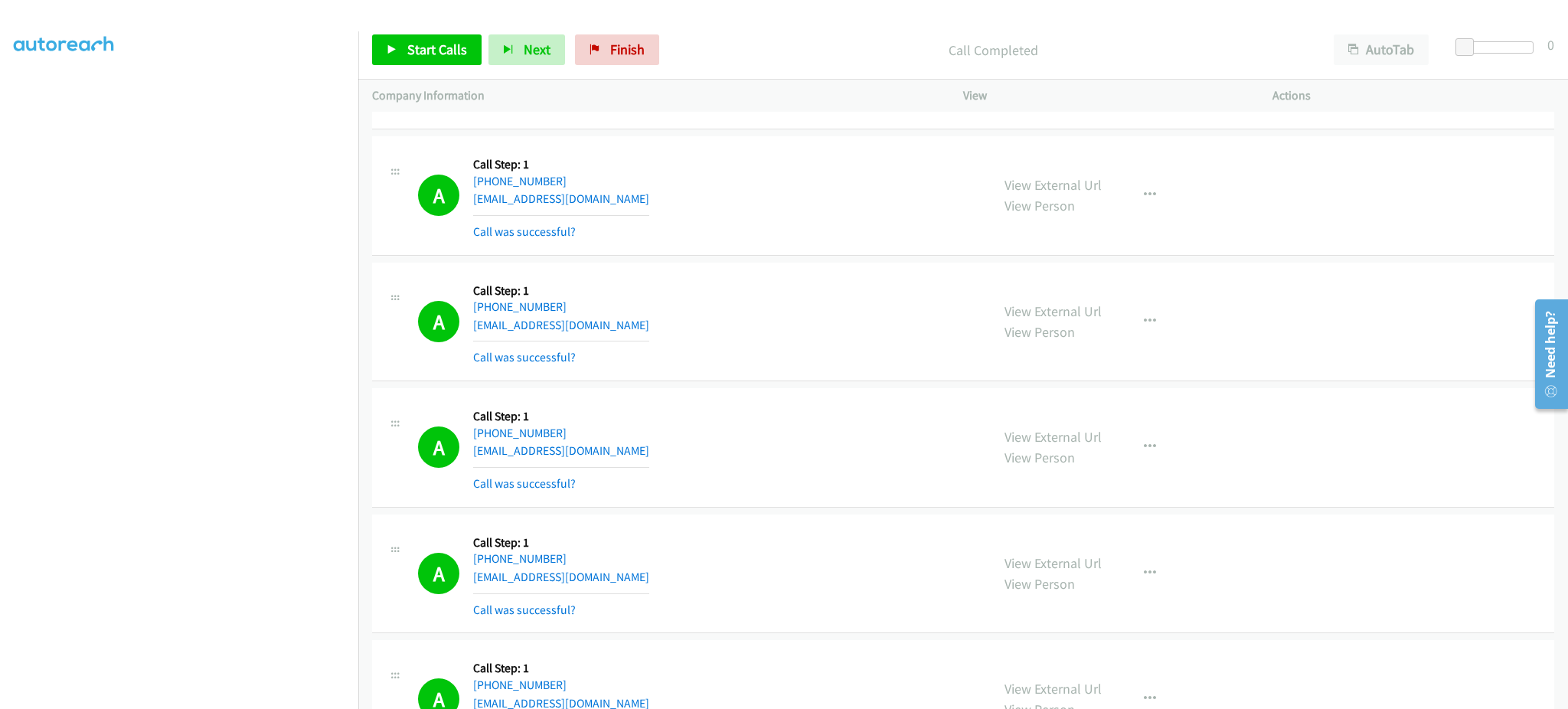
click at [616, 461] on div "A Callback Scheduled Call Step: 1 America/New_York +1 484-821-8213 shakyra0824@…" at bounding box center [698, 447] width 559 height 91
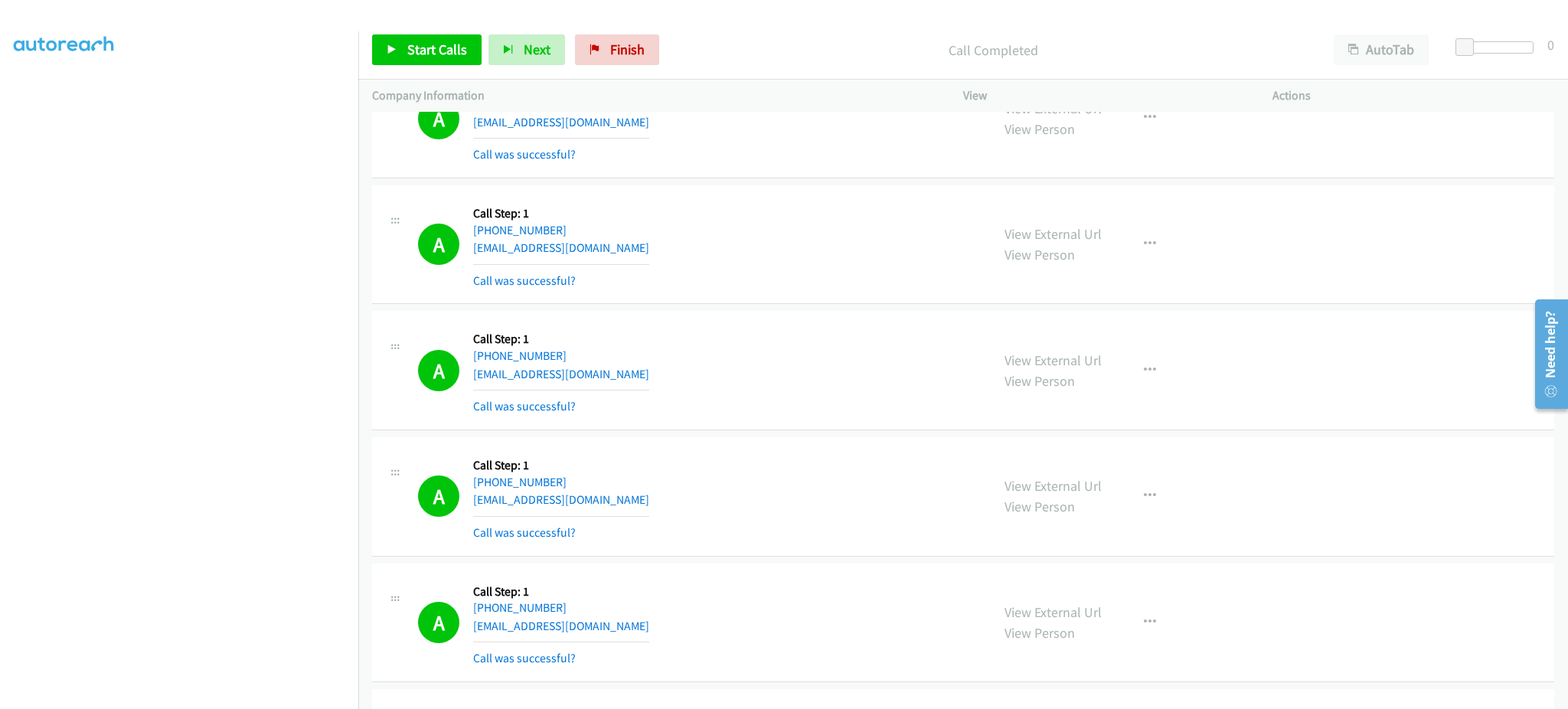
scroll to position [17350, 0]
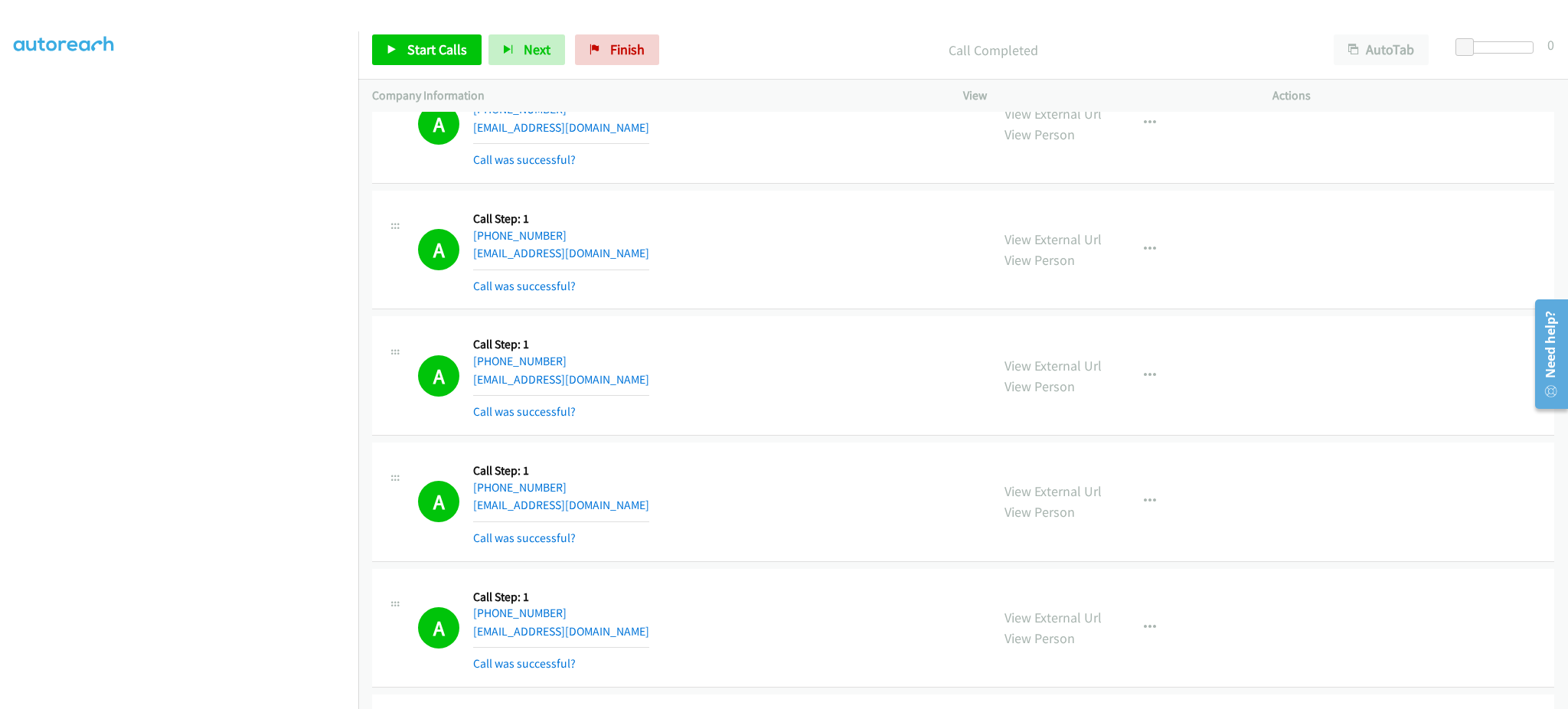
click at [640, 155] on div "A Callback Scheduled Call Step: 1 America/Chicago +1 205-784-9584 canlapank18@g…" at bounding box center [698, 124] width 559 height 91
click at [632, 140] on div "A Callback Scheduled Call Step: 1 America/Chicago +1 205-784-9584 canlapank18@g…" at bounding box center [698, 124] width 559 height 91
click at [427, 61] on link "Start Calls" at bounding box center [426, 49] width 109 height 31
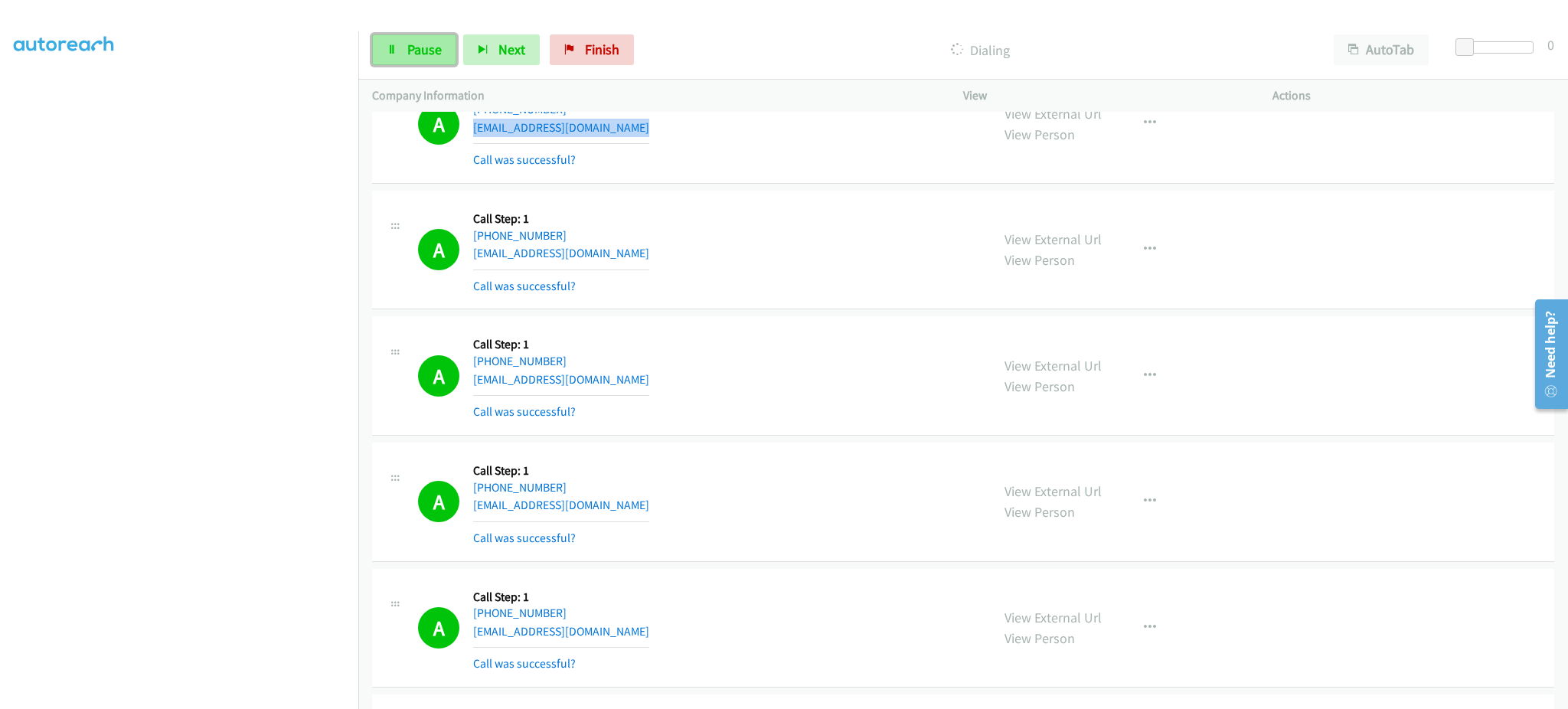
click at [404, 44] on link "Pause" at bounding box center [414, 49] width 84 height 31
click at [431, 35] on link "Start Calls" at bounding box center [426, 49] width 109 height 31
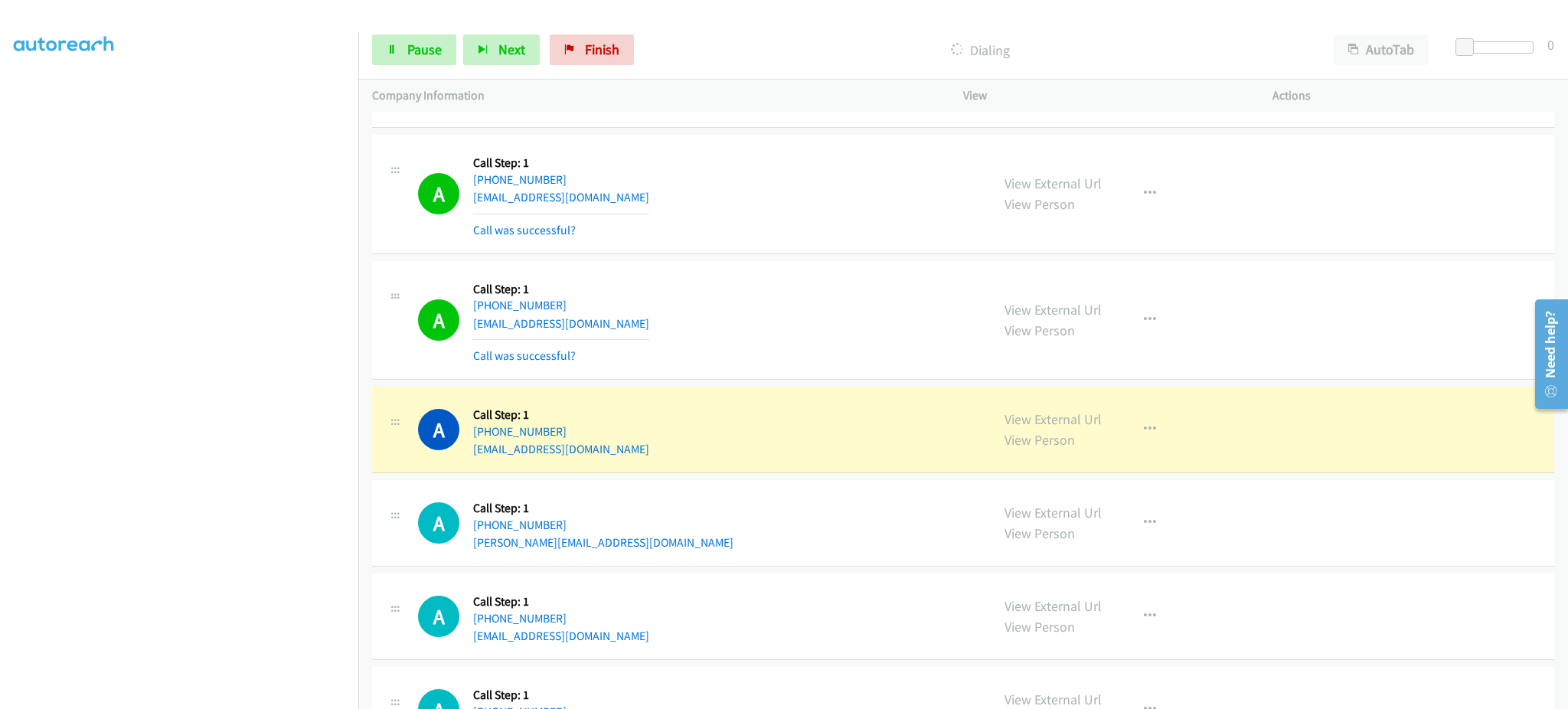
scroll to position [23878, 0]
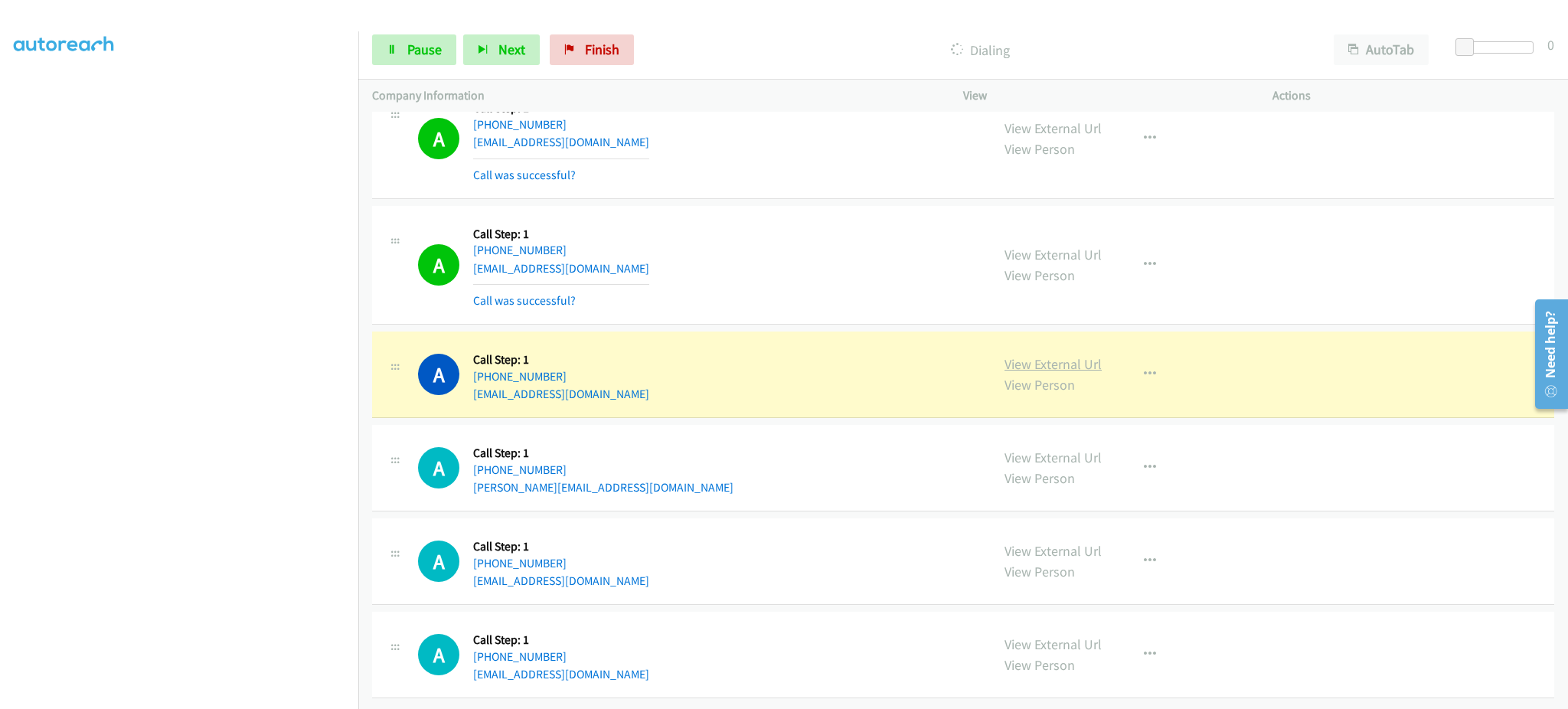
click at [1054, 355] on link "View External Url" at bounding box center [1053, 363] width 97 height 18
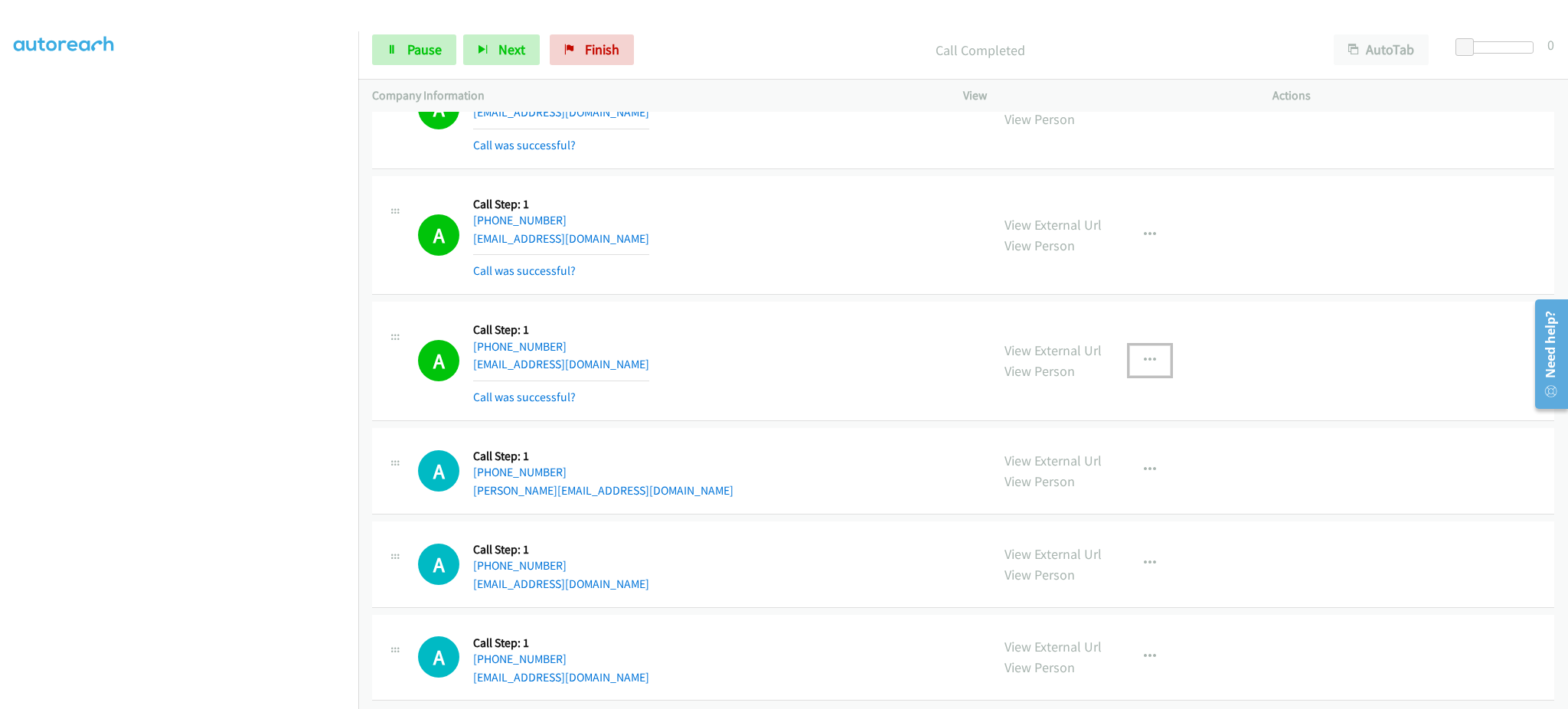
click at [1154, 375] on button "button" at bounding box center [1150, 361] width 41 height 31
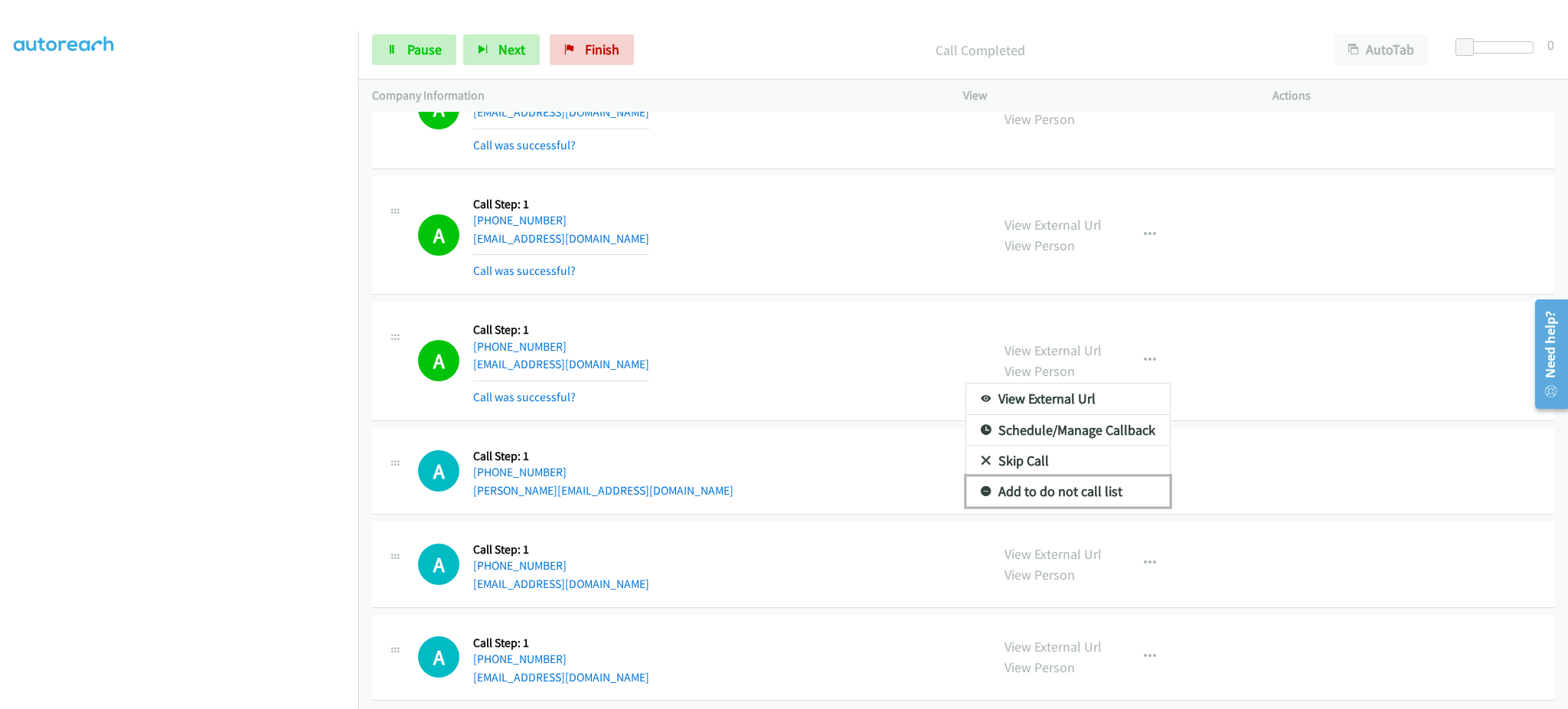
click at [1127, 496] on link "Add to do not call list" at bounding box center [1068, 491] width 204 height 31
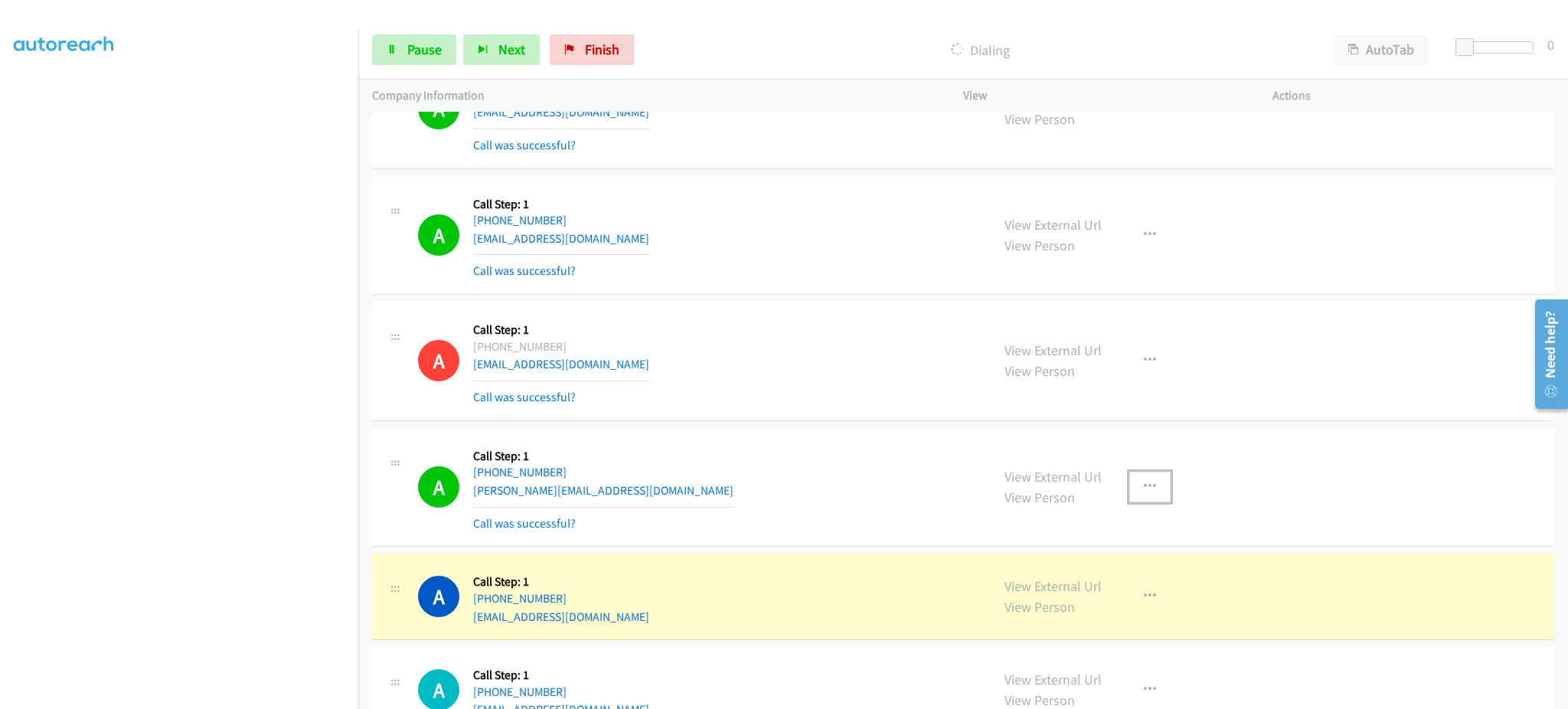
click at [1143, 493] on icon "button" at bounding box center [1149, 486] width 12 height 12
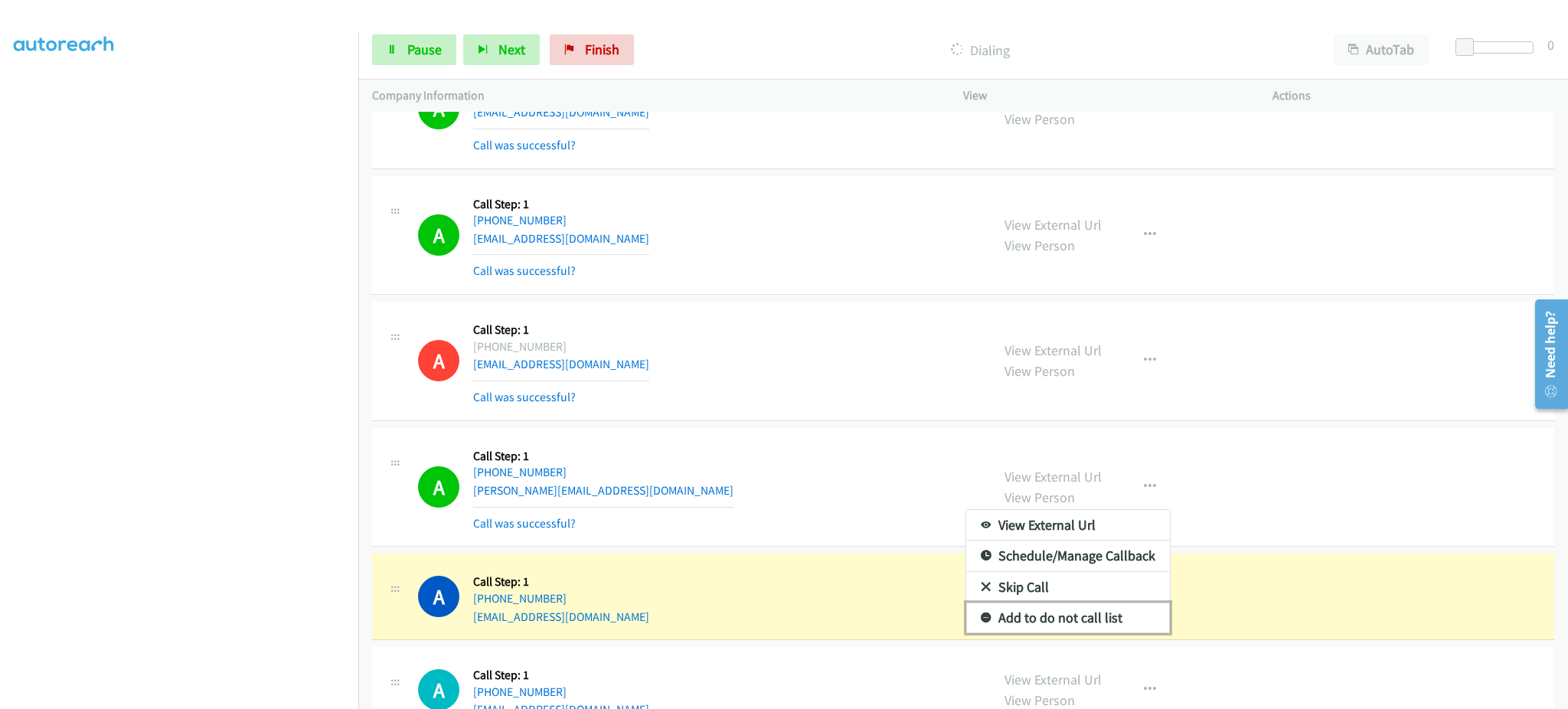
click at [1097, 624] on link "Add to do not call list" at bounding box center [1068, 618] width 204 height 31
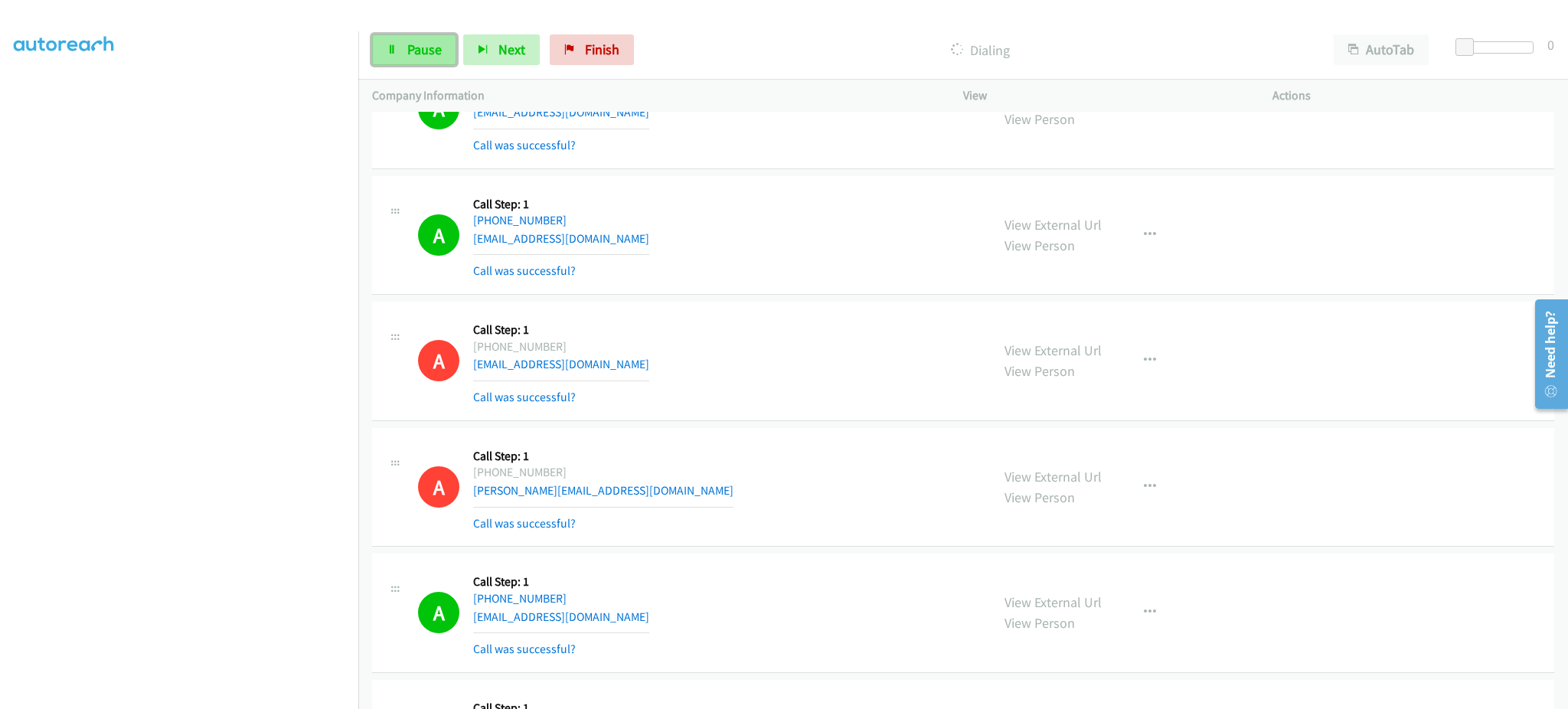
click at [397, 59] on link "Pause" at bounding box center [414, 49] width 84 height 31
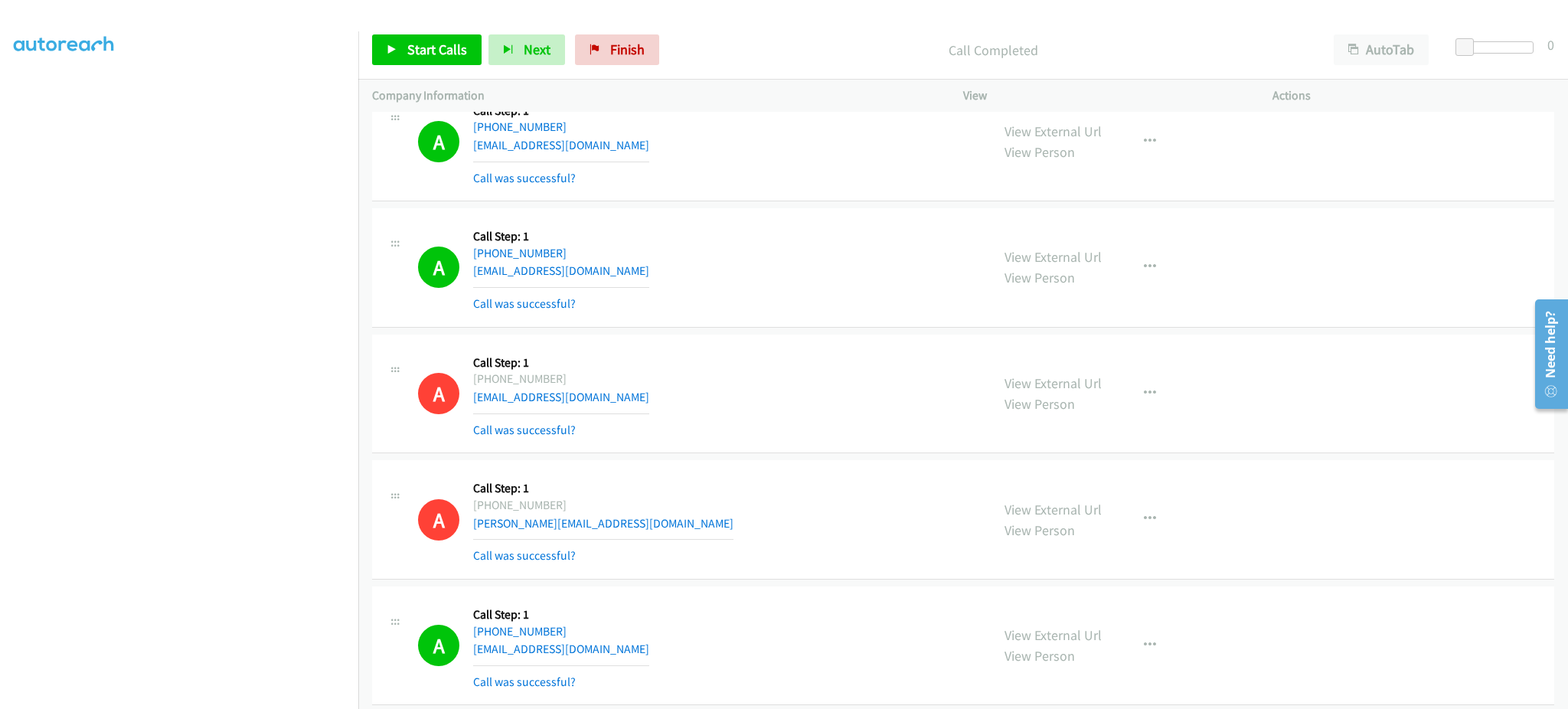
scroll to position [23911, 0]
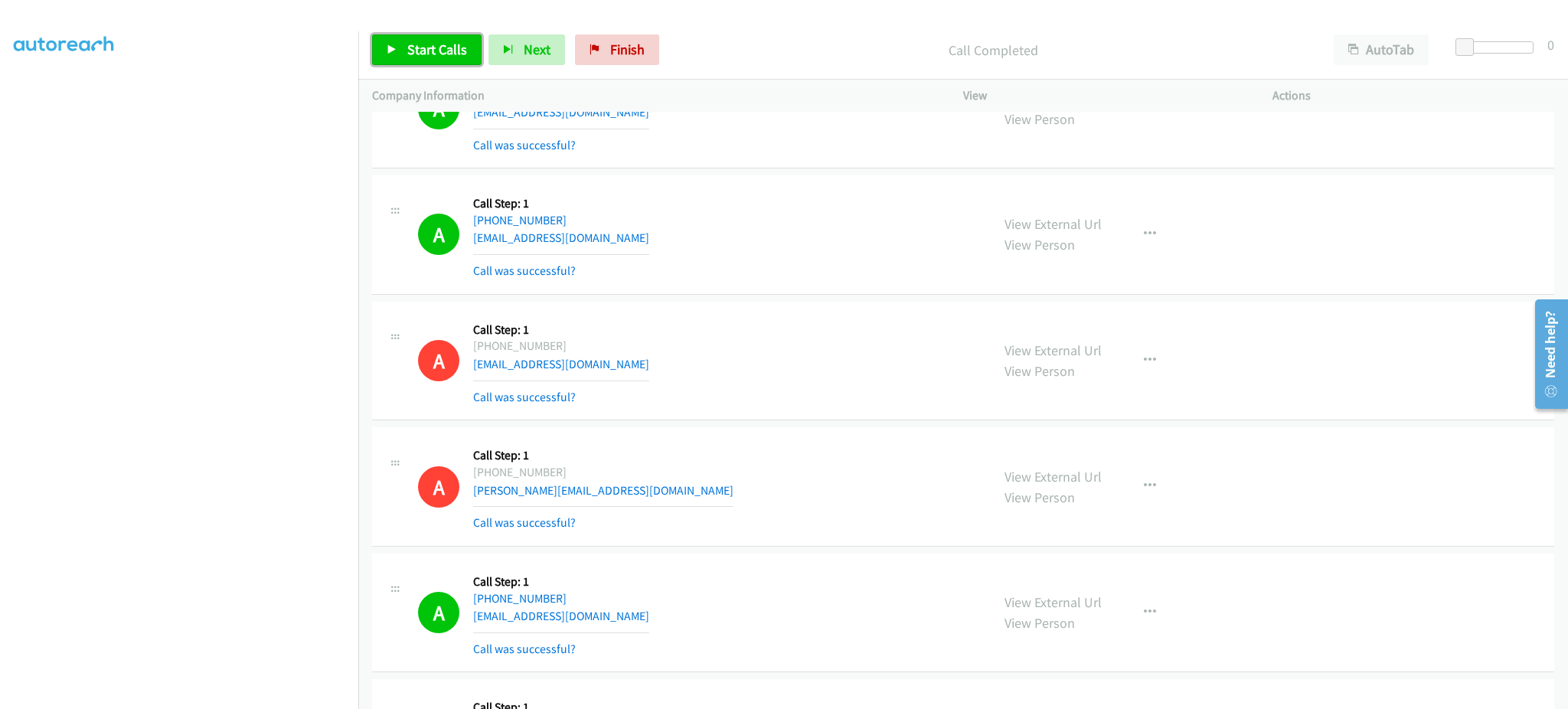
click at [450, 43] on span "Start Calls" at bounding box center [437, 49] width 60 height 18
click at [406, 66] on div "Start Calls Pause Next Finish Dialing AutoTab AutoTab 0" at bounding box center [963, 49] width 1209 height 59
click at [405, 60] on link "Pause" at bounding box center [414, 49] width 84 height 31
